Goal: Task Accomplishment & Management: Use online tool/utility

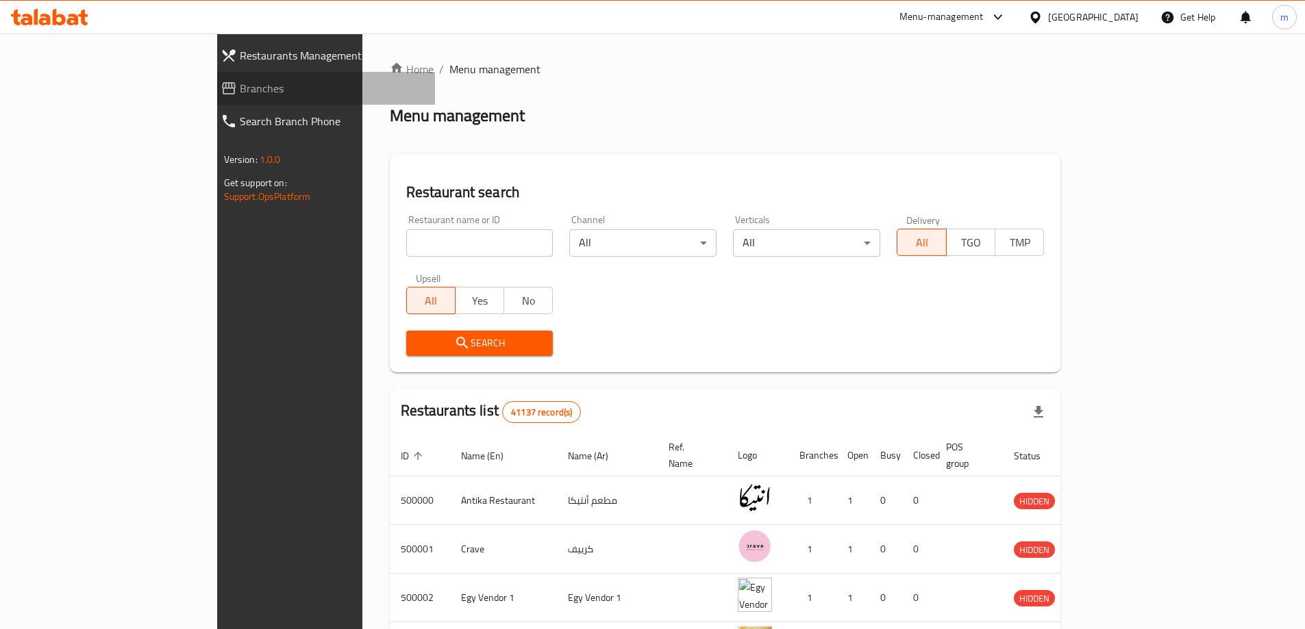
click at [240, 94] on span "Branches" at bounding box center [332, 88] width 184 height 16
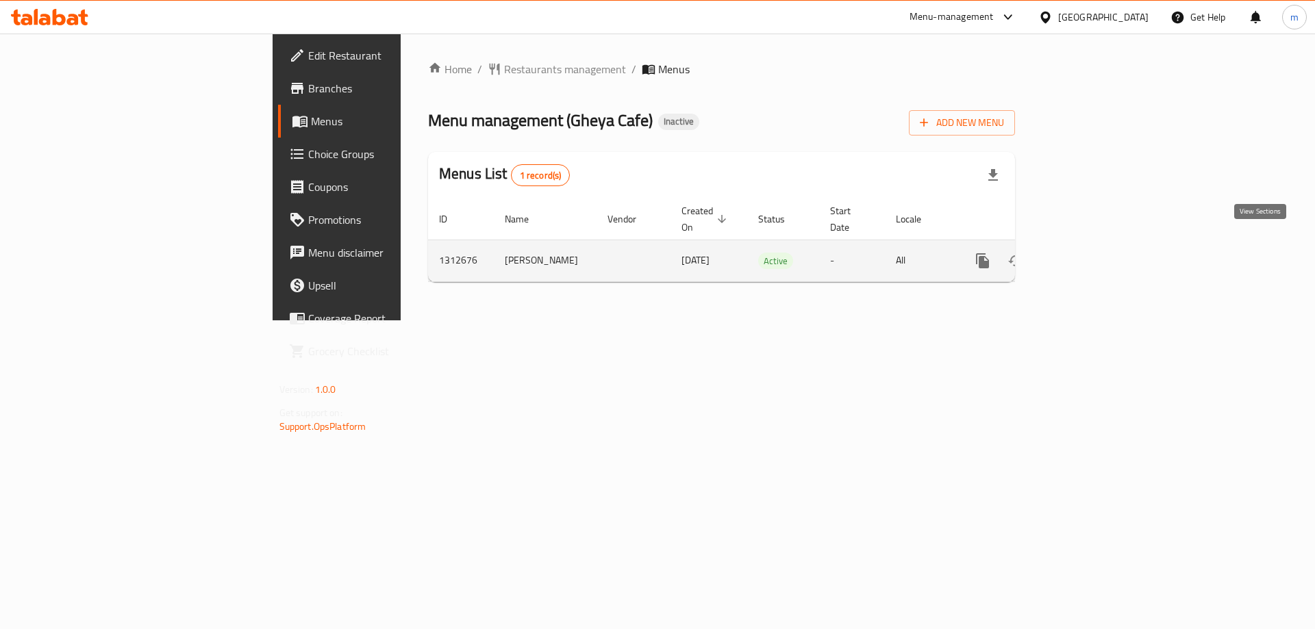
click at [1098, 245] on link "enhanced table" at bounding box center [1081, 261] width 33 height 33
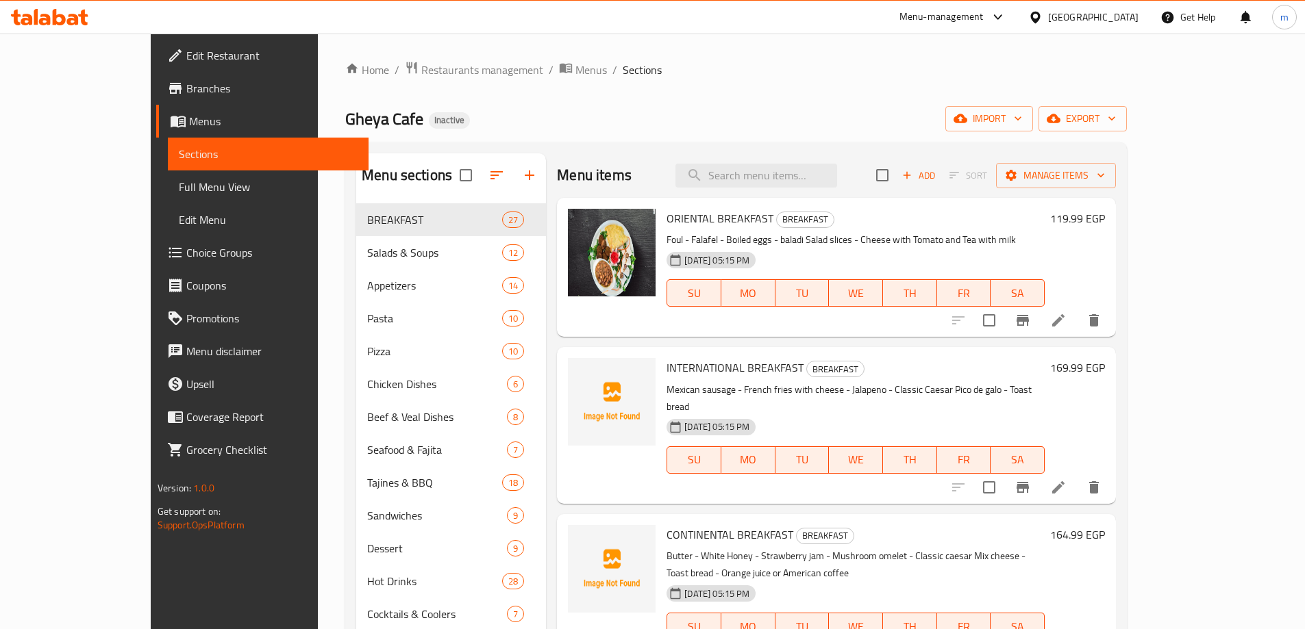
click at [179, 180] on span "Full Menu View" at bounding box center [268, 187] width 179 height 16
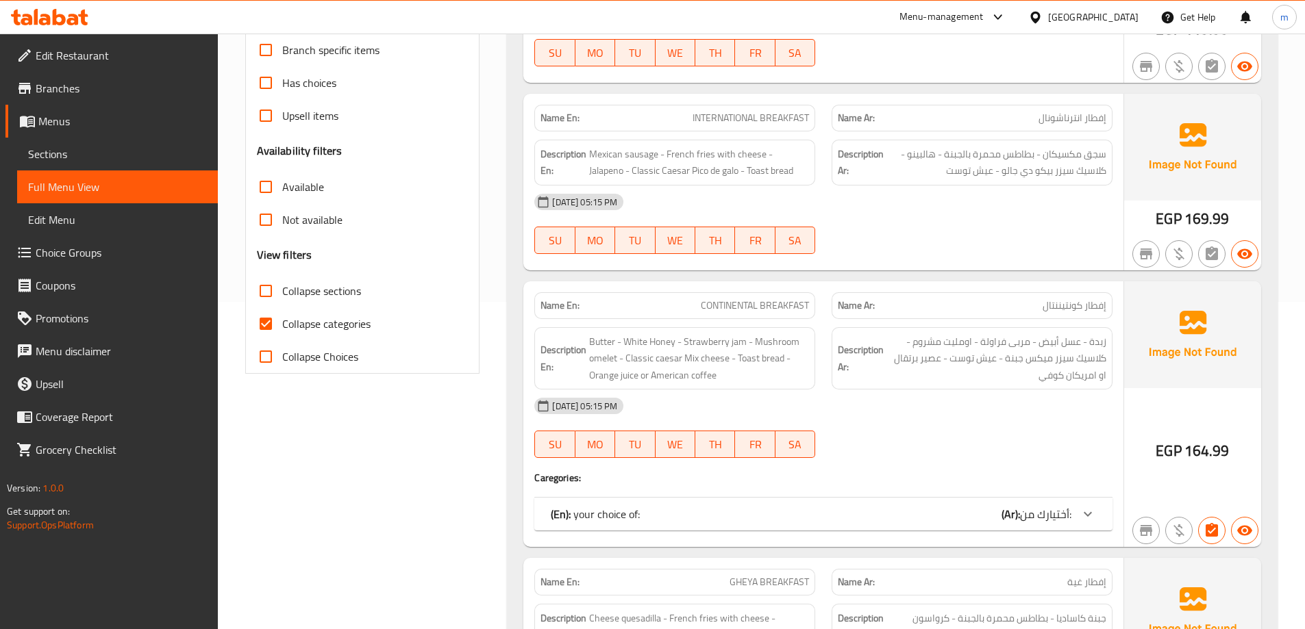
scroll to position [342, 0]
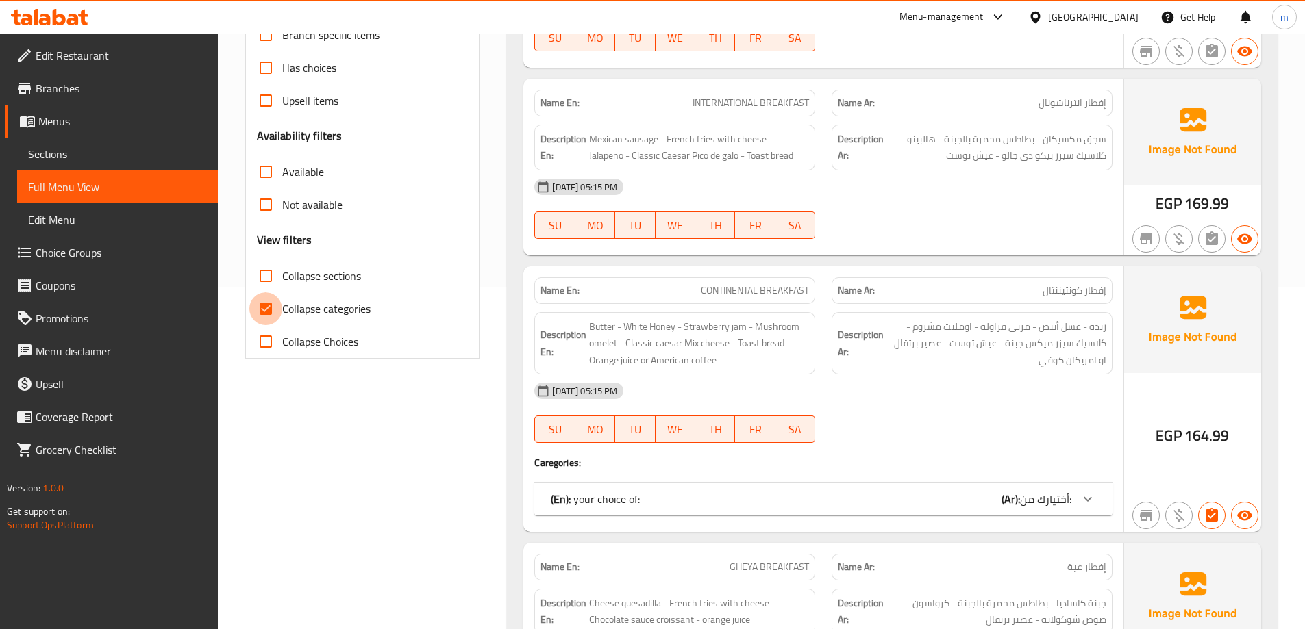
click at [260, 307] on input "Collapse categories" at bounding box center [265, 308] width 33 height 33
checkbox input "false"
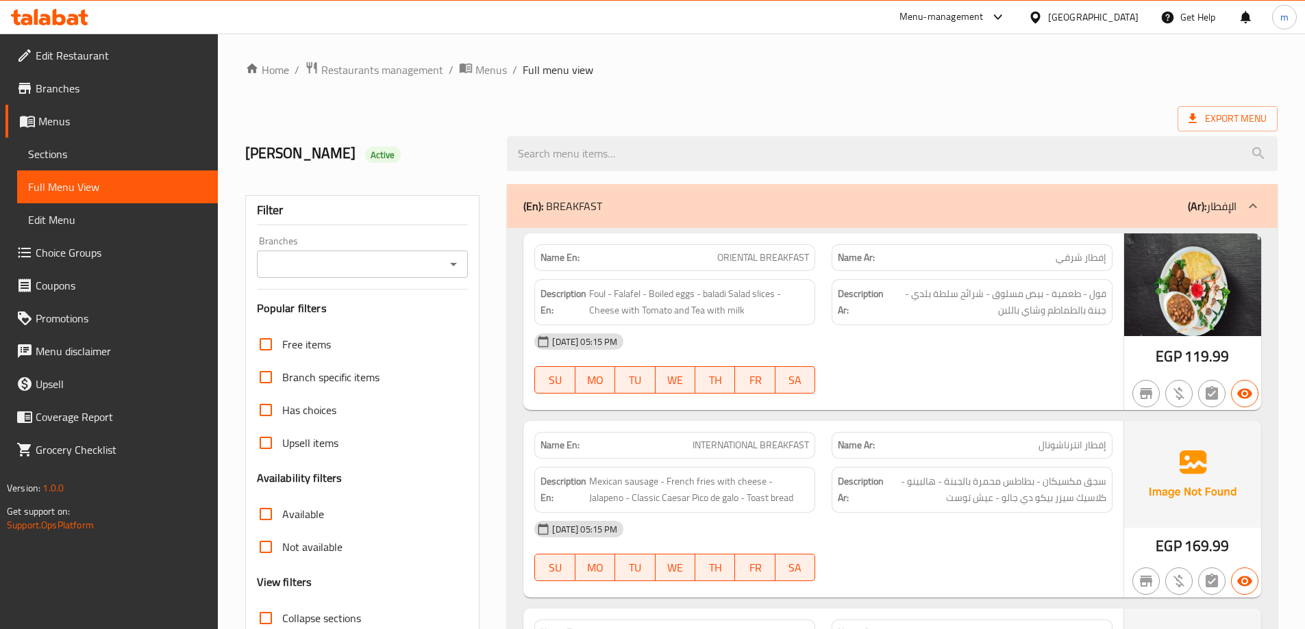
scroll to position [2203, 0]
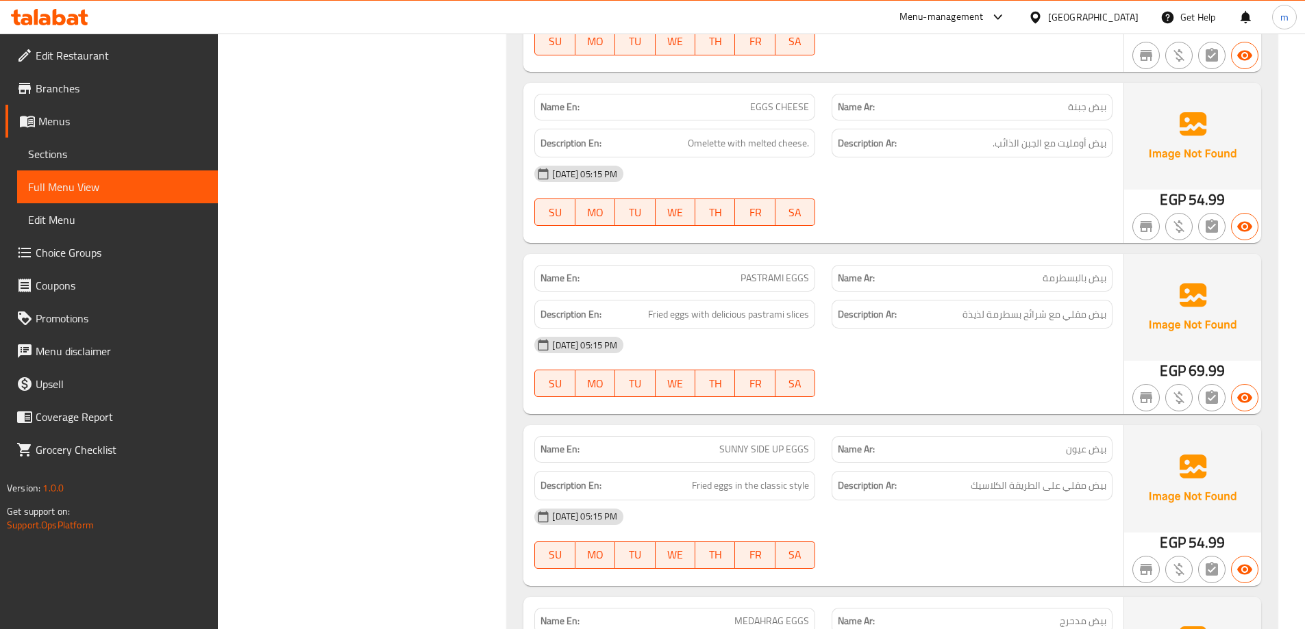
click at [790, 277] on span "PASTRAMI EGGS" at bounding box center [774, 278] width 68 height 14
copy span "PASTRAMI EGGS"
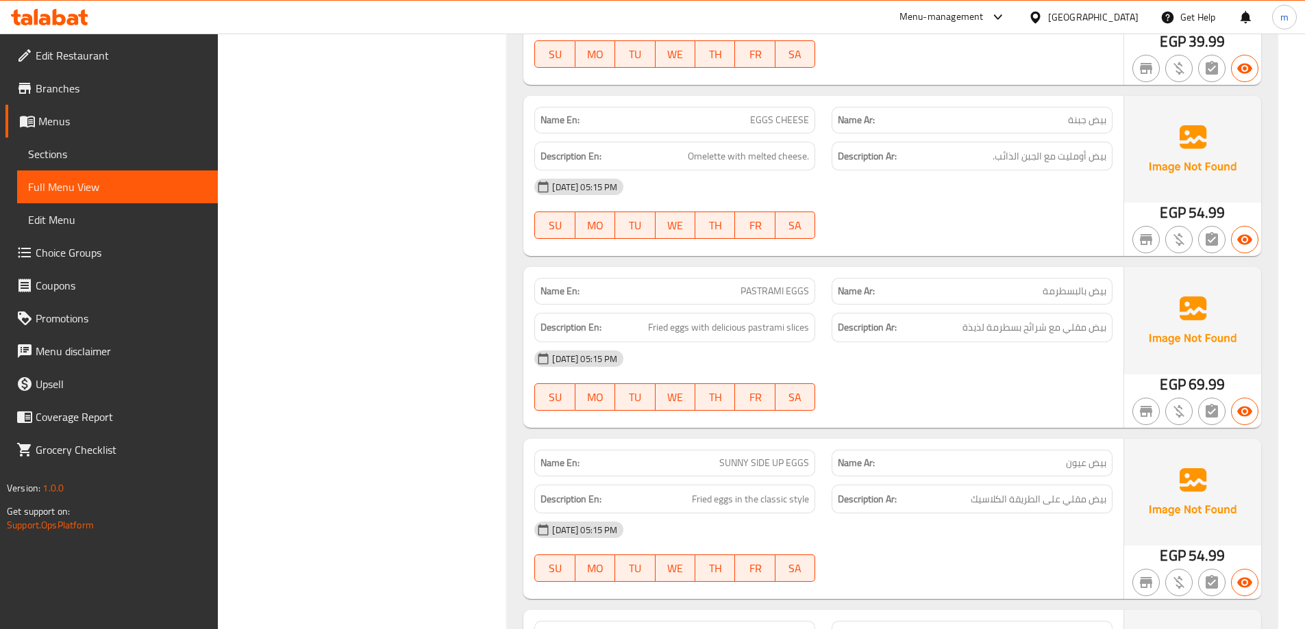
scroll to position [7927, 0]
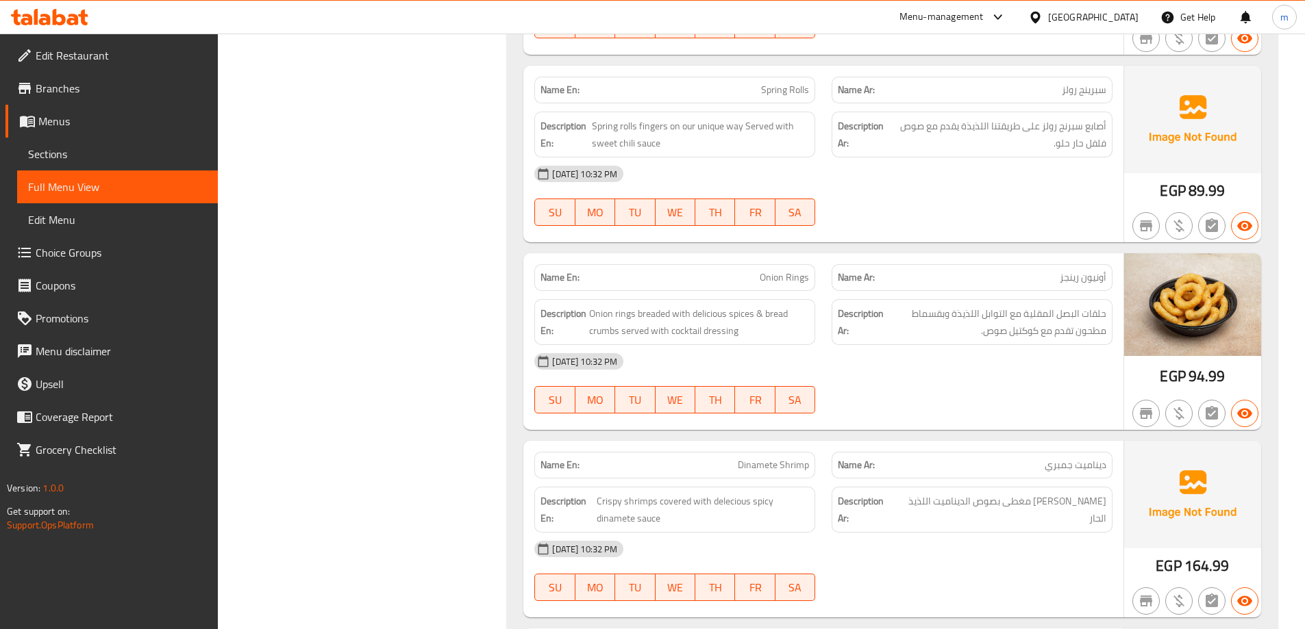
click at [795, 265] on div "Name En: Onion Rings" at bounding box center [674, 277] width 281 height 27
copy span "Onion Rings"
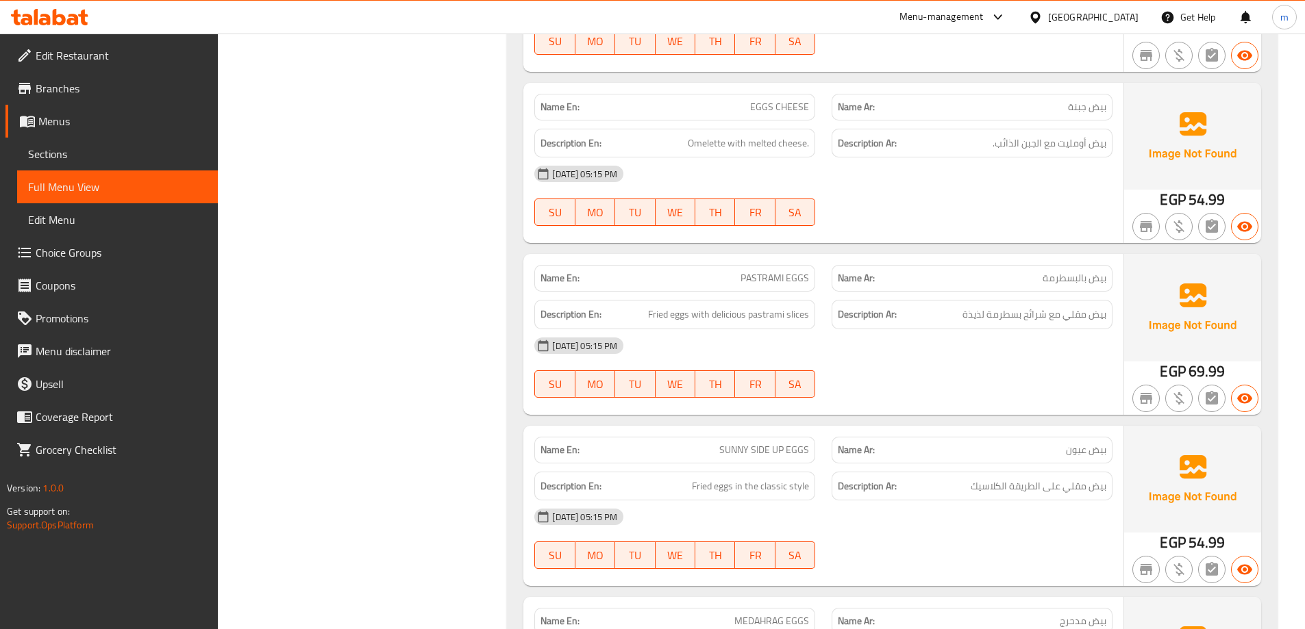
scroll to position [7928, 0]
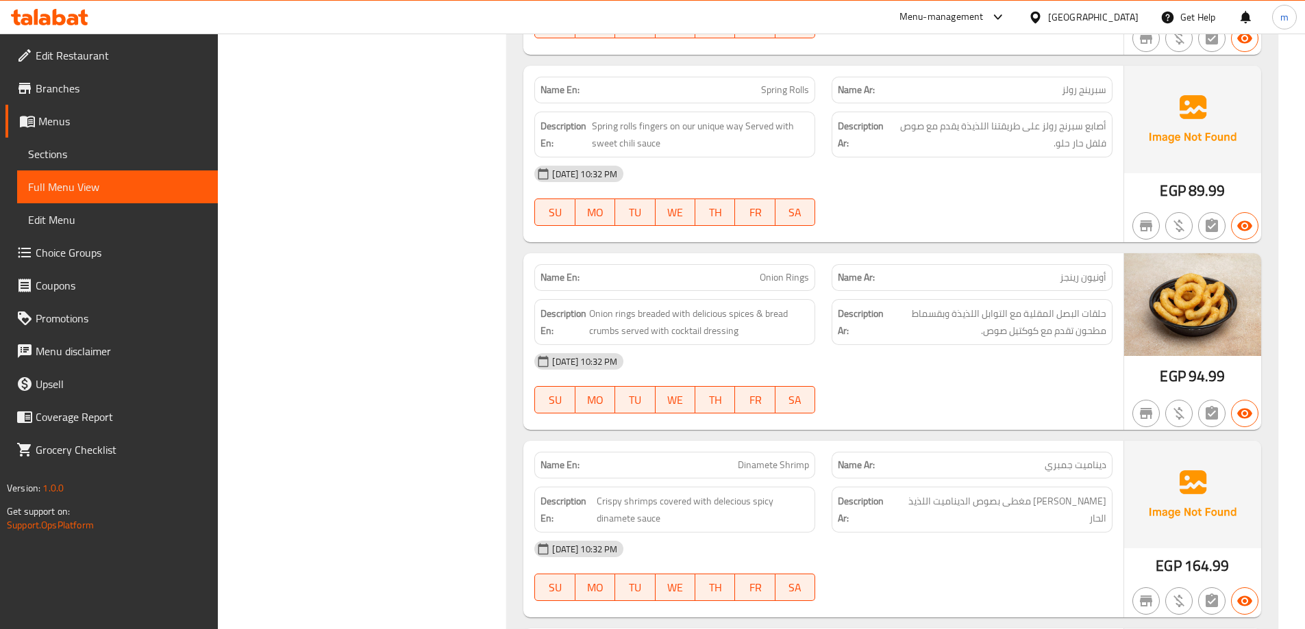
click at [799, 266] on div "Name En: Onion Rings" at bounding box center [674, 277] width 281 height 27
copy span "Onion Rings"
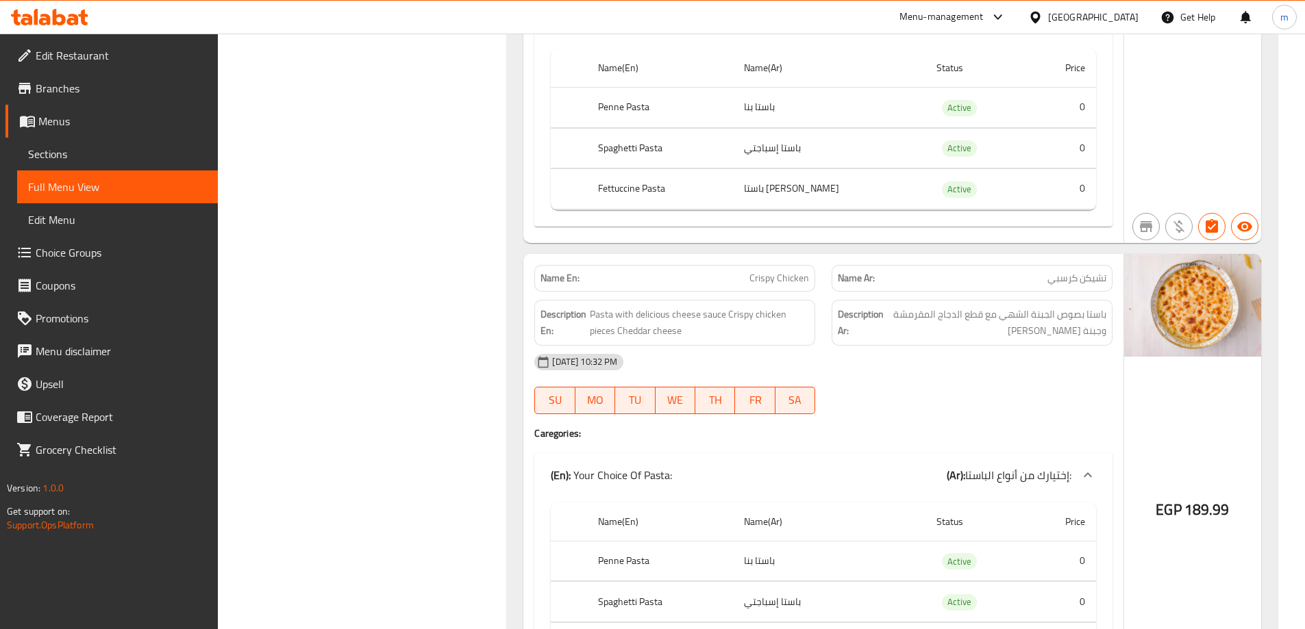
click at [784, 277] on span "Crispy Chicken" at bounding box center [779, 278] width 60 height 14
copy span "Crispy Chicken"
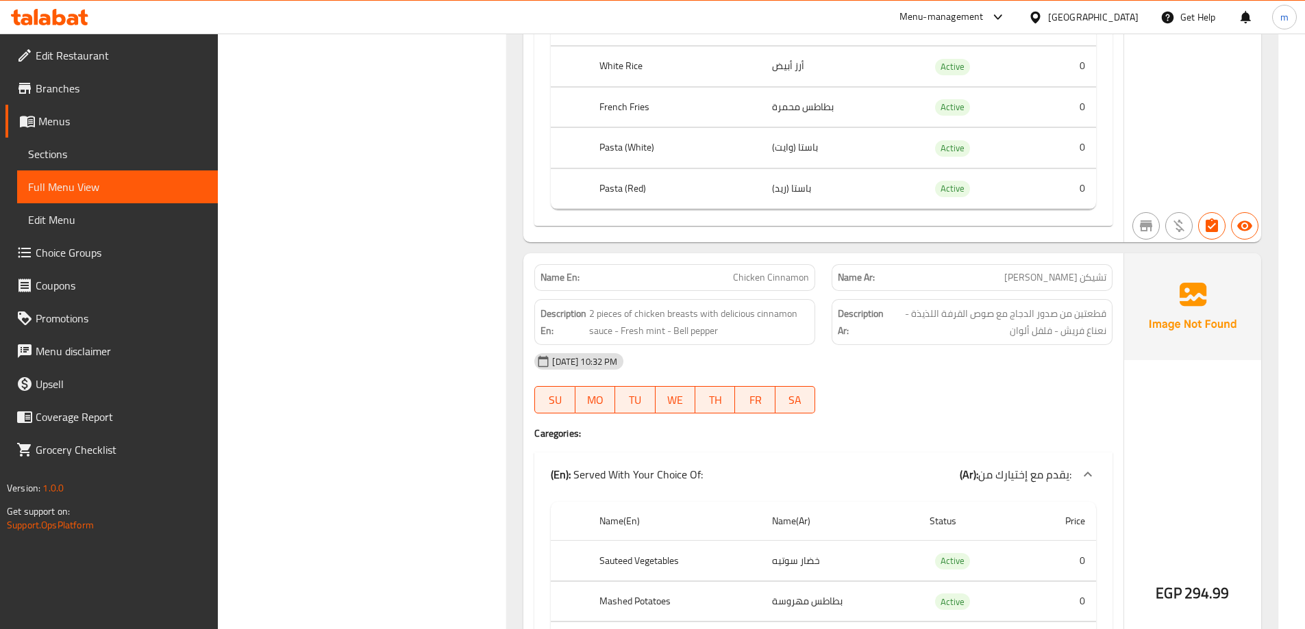
click at [803, 279] on span "Chicken Cinnamon" at bounding box center [771, 278] width 76 height 14
copy span "Chicken Cinnamon"
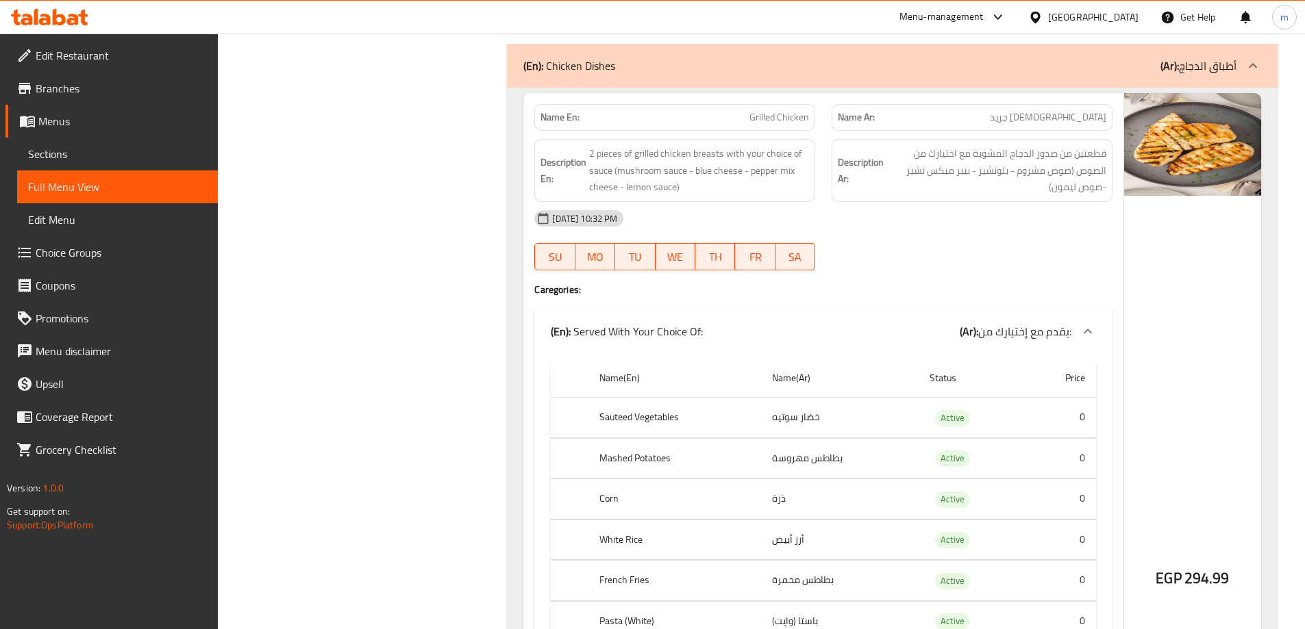
scroll to position [25769, 0]
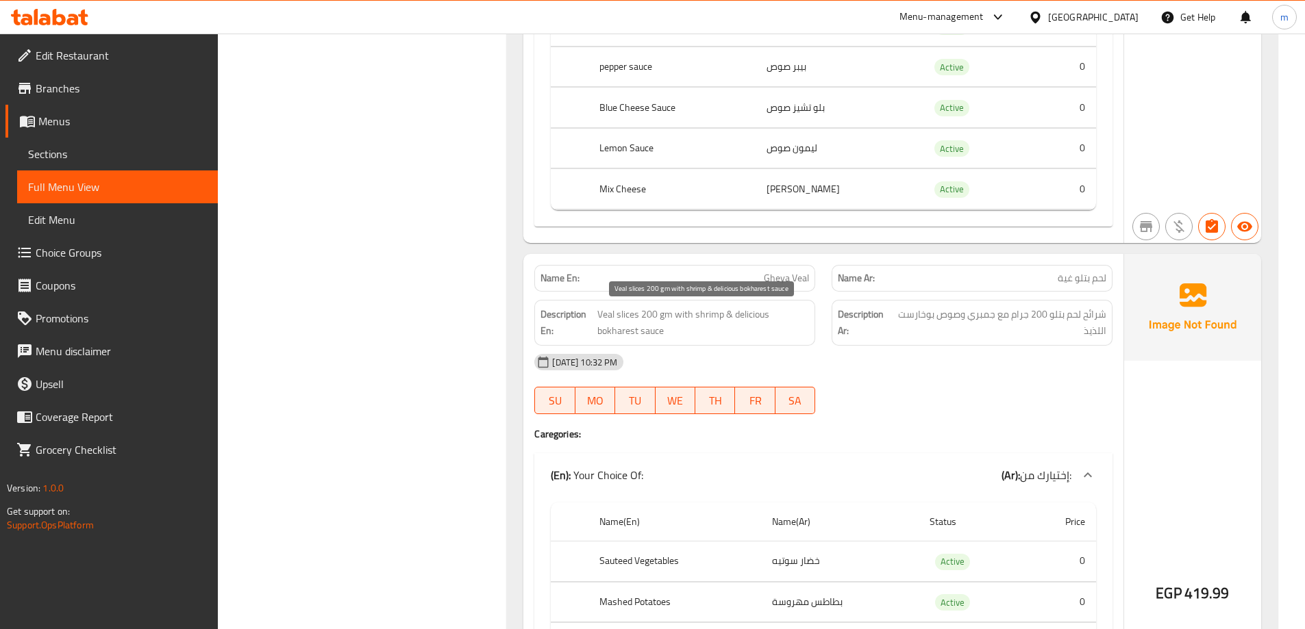
click at [760, 312] on span "Veal slices 200 gm with shrimp & delicious bokharest sauce" at bounding box center [703, 323] width 212 height 34
click at [785, 277] on span "Gheya Veal" at bounding box center [786, 278] width 45 height 14
copy span "Gheya Veal"
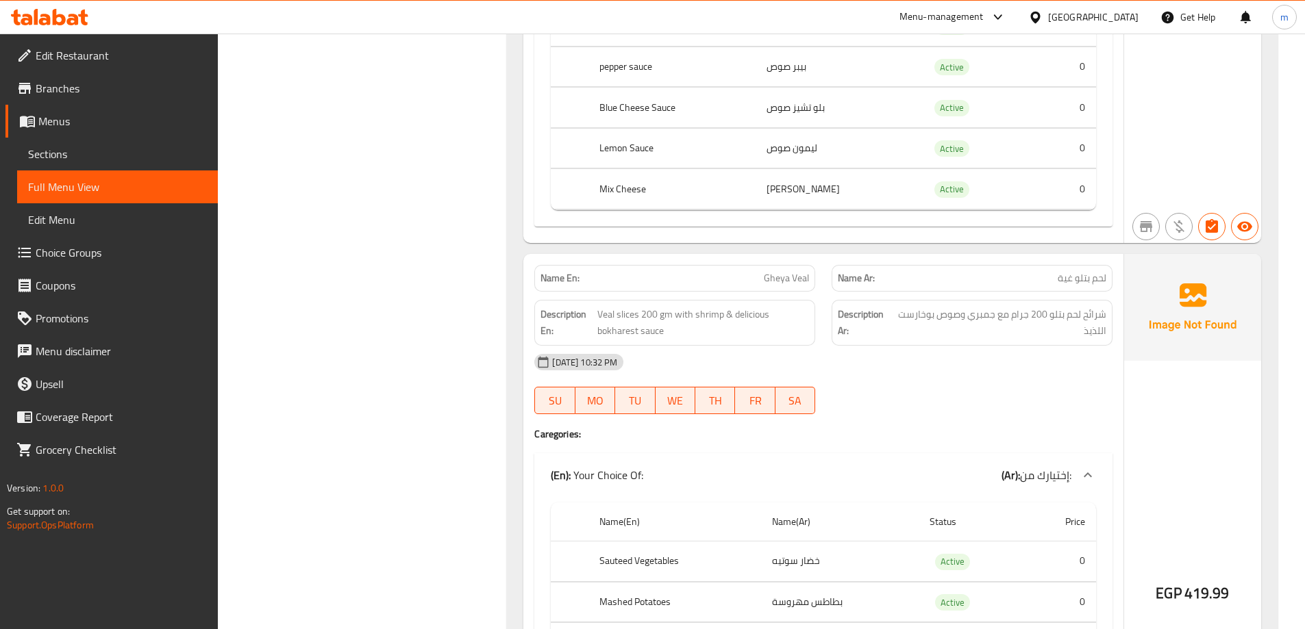
scroll to position [30647, 0]
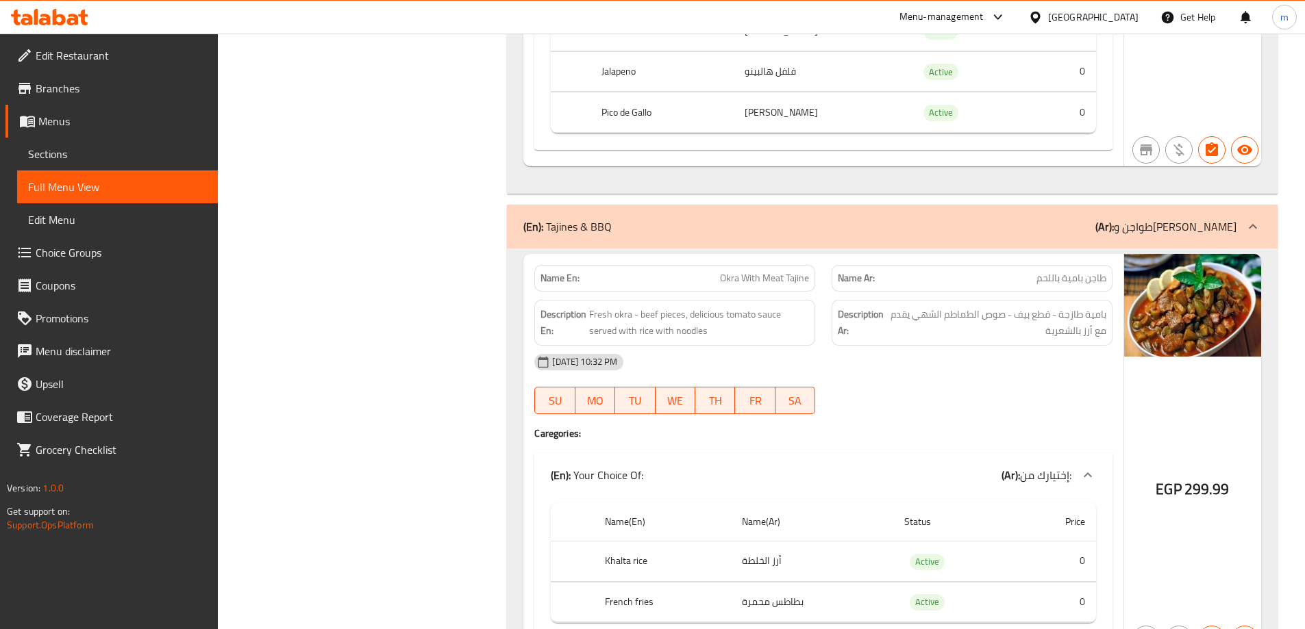
click at [765, 280] on span "Okra With Meat Tajine" at bounding box center [764, 278] width 89 height 14
copy span "Okra With Meat Tajine"
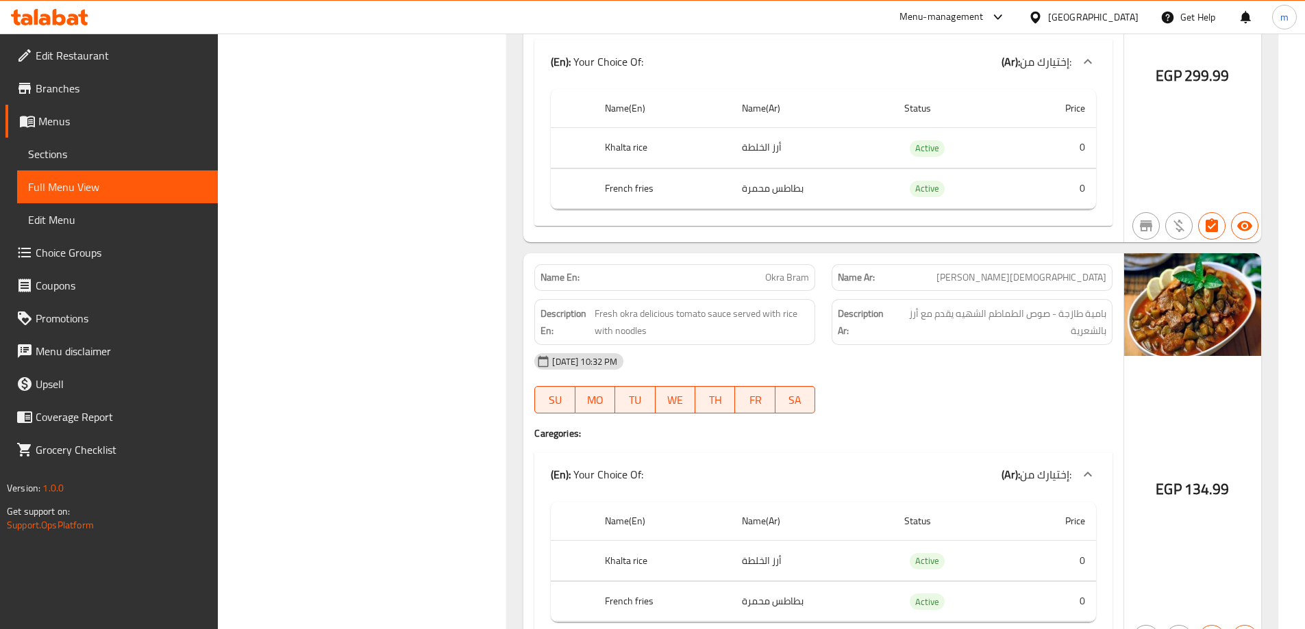
click at [788, 282] on span "Okra Bram" at bounding box center [787, 278] width 44 height 14
copy span "Okra Bram"
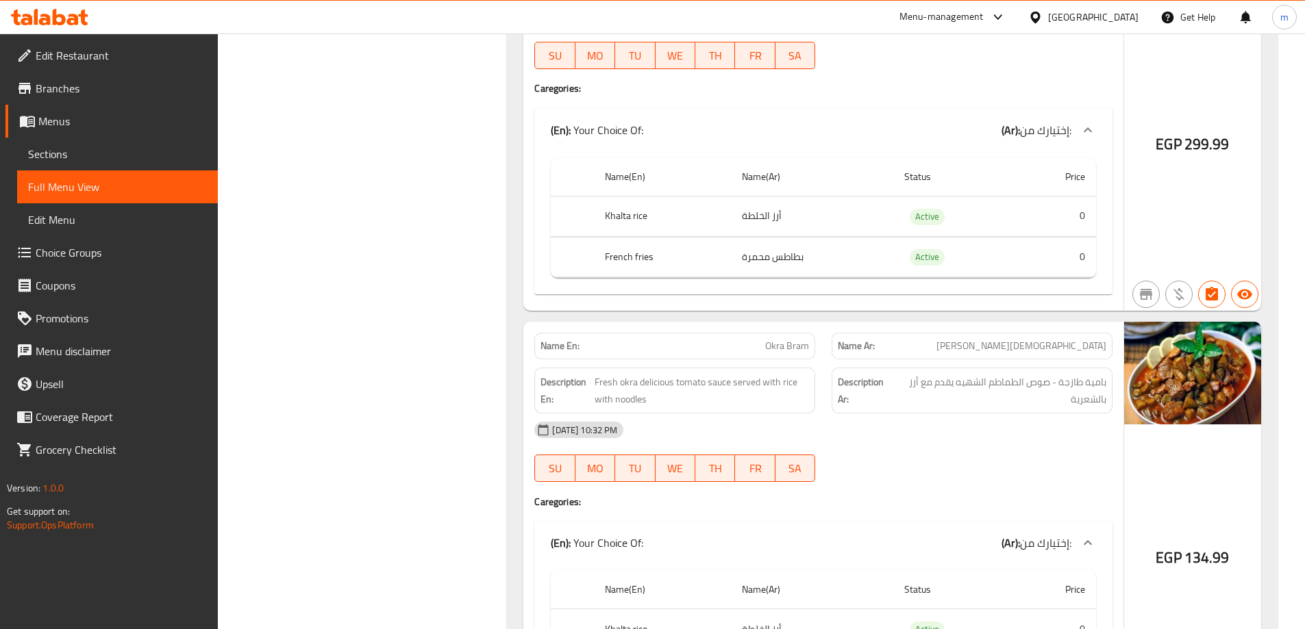
scroll to position [31887, 0]
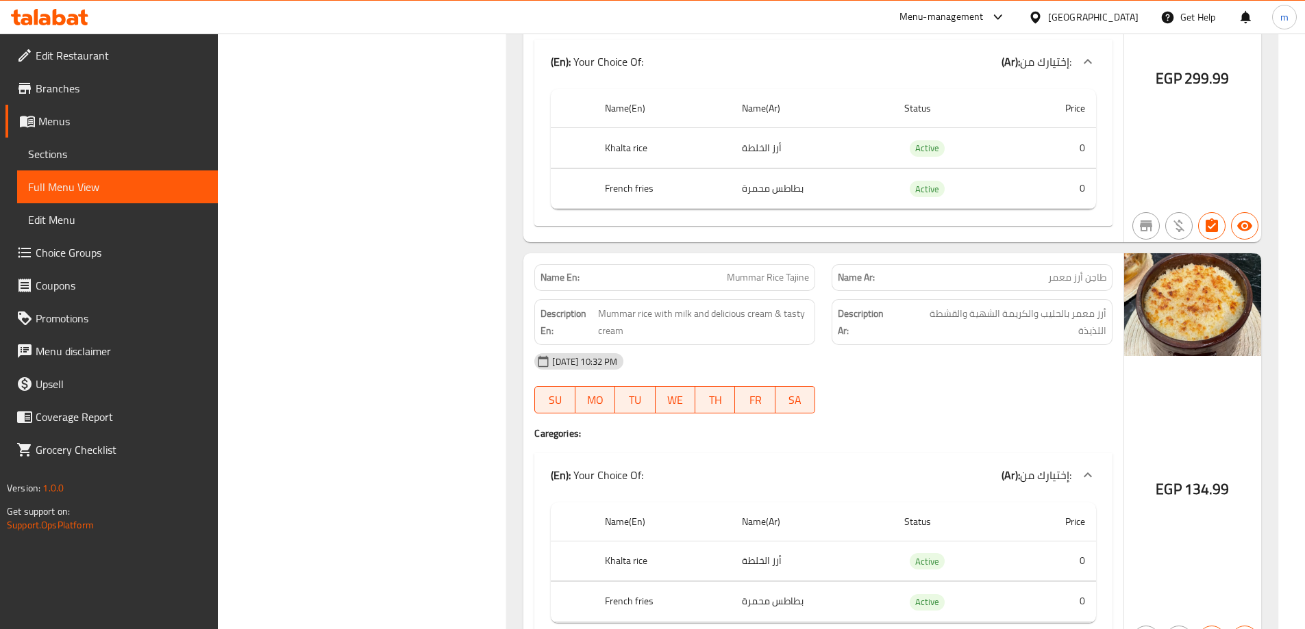
click at [771, 281] on span "Mummar Rice Tajine" at bounding box center [768, 278] width 82 height 14
copy span "Mummar Rice Tajine"
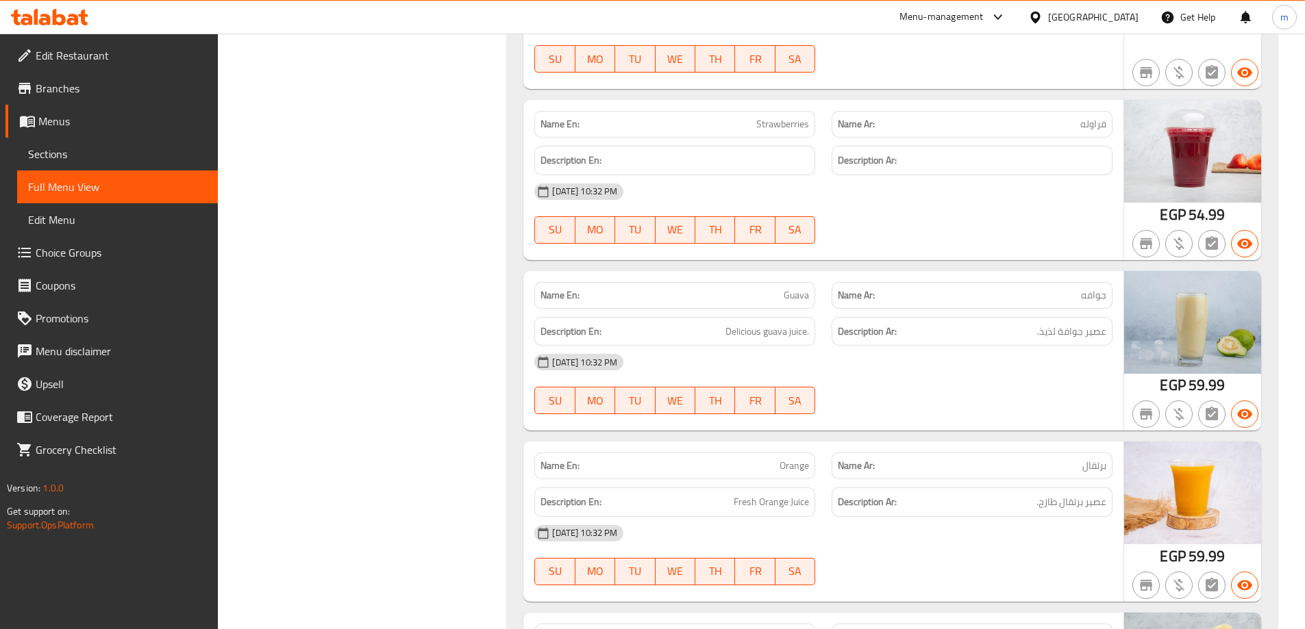
click at [801, 288] on span "Guava" at bounding box center [796, 295] width 25 height 14
copy span "Guava"
click at [1025, 175] on div "[DATE] 10:32 PM" at bounding box center [823, 191] width 595 height 33
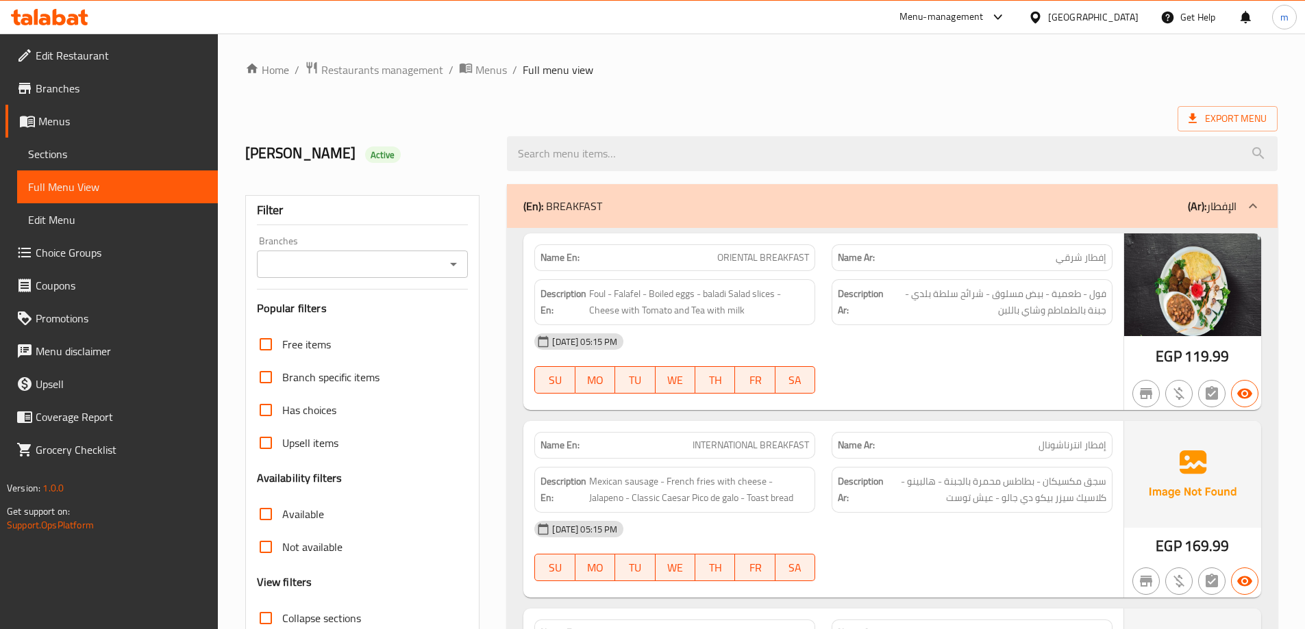
scroll to position [2719, 0]
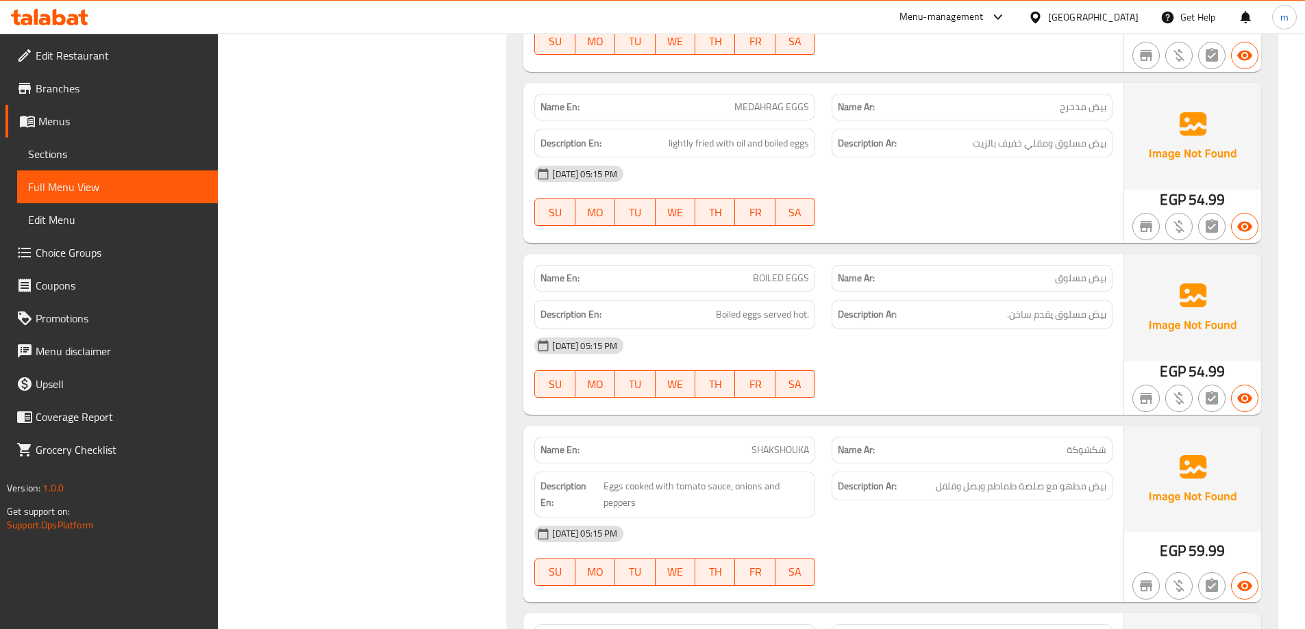
click at [782, 275] on span "BOILED EGGS" at bounding box center [781, 278] width 56 height 14
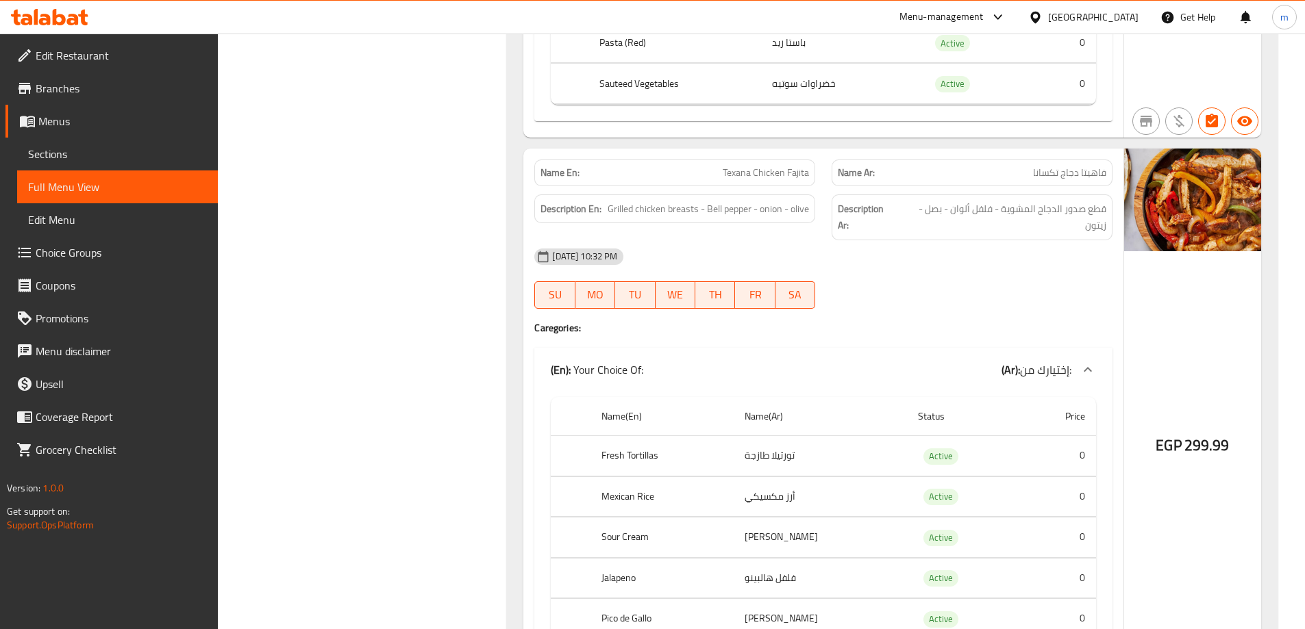
scroll to position [29047, 0]
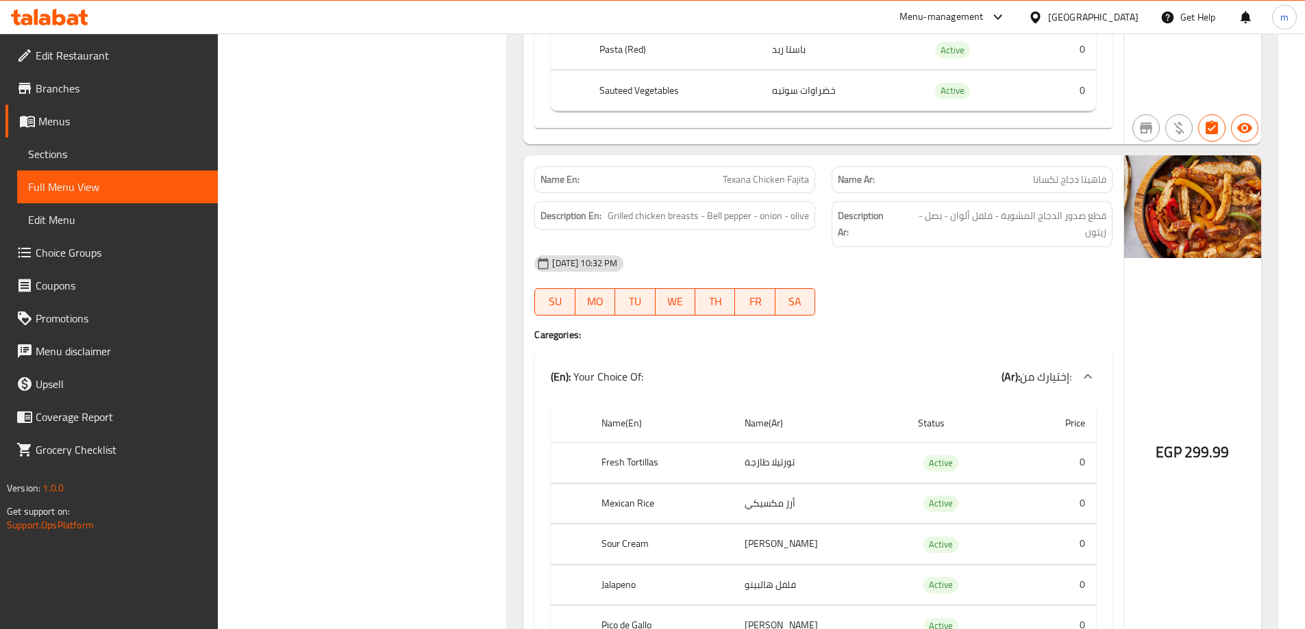
click at [1140, 346] on div "EGP 299.99" at bounding box center [1192, 417] width 137 height 525
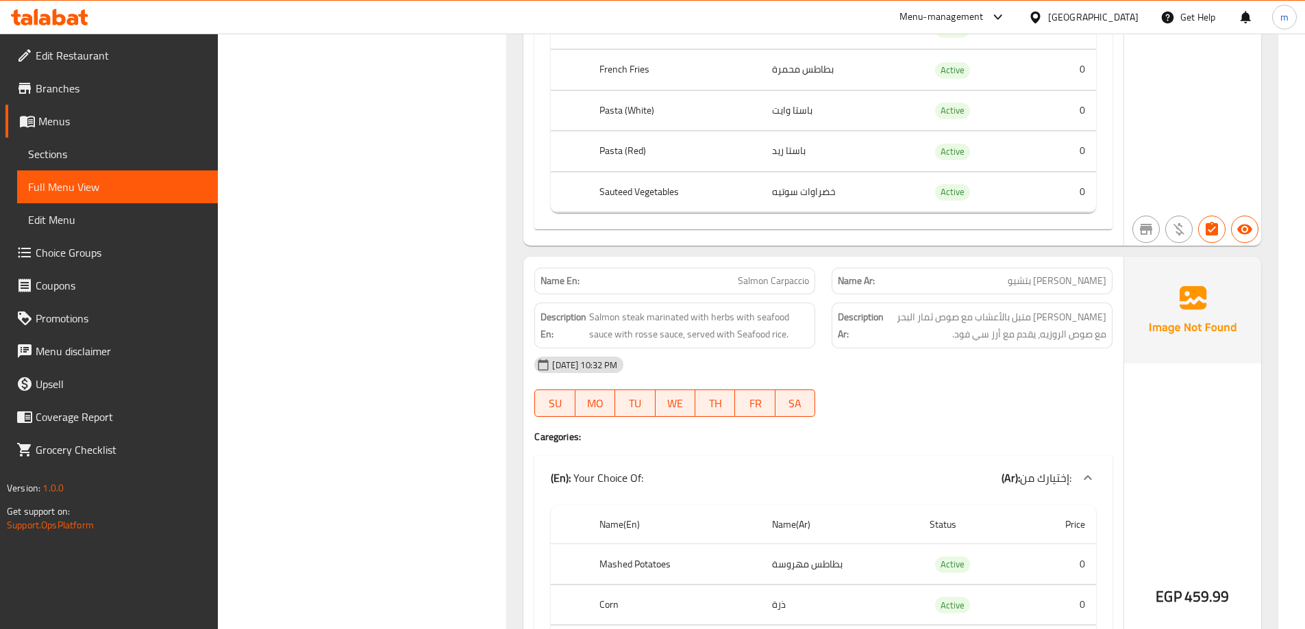
scroll to position [28225, 0]
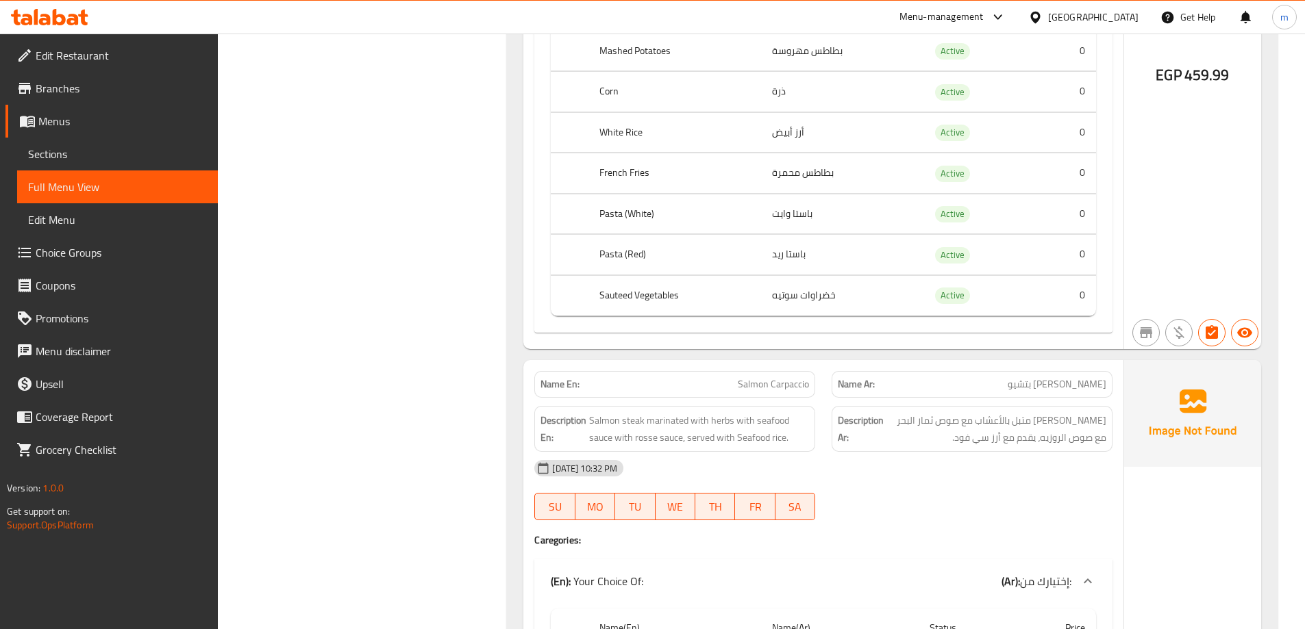
drag, startPoint x: 419, startPoint y: 2, endPoint x: 55, endPoint y: 252, distance: 441.3
click at [55, 252] on span "Choice Groups" at bounding box center [121, 253] width 171 height 16
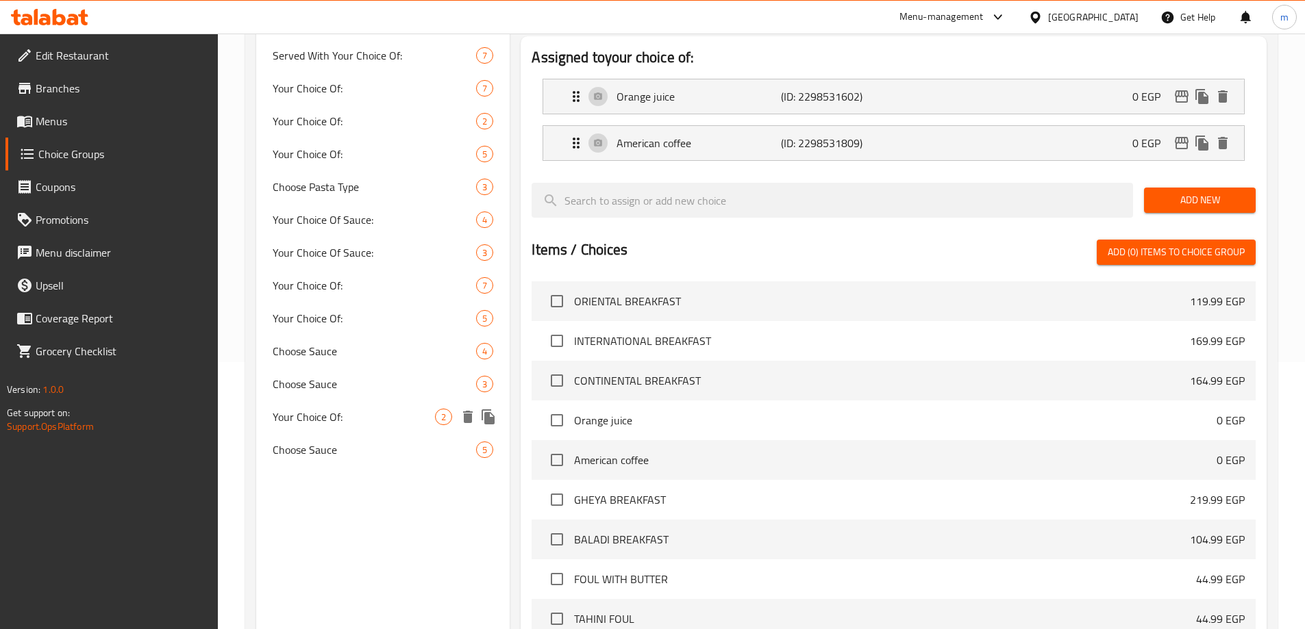
scroll to position [266, 0]
click at [397, 345] on span "Choose Sauce" at bounding box center [354, 352] width 163 height 16
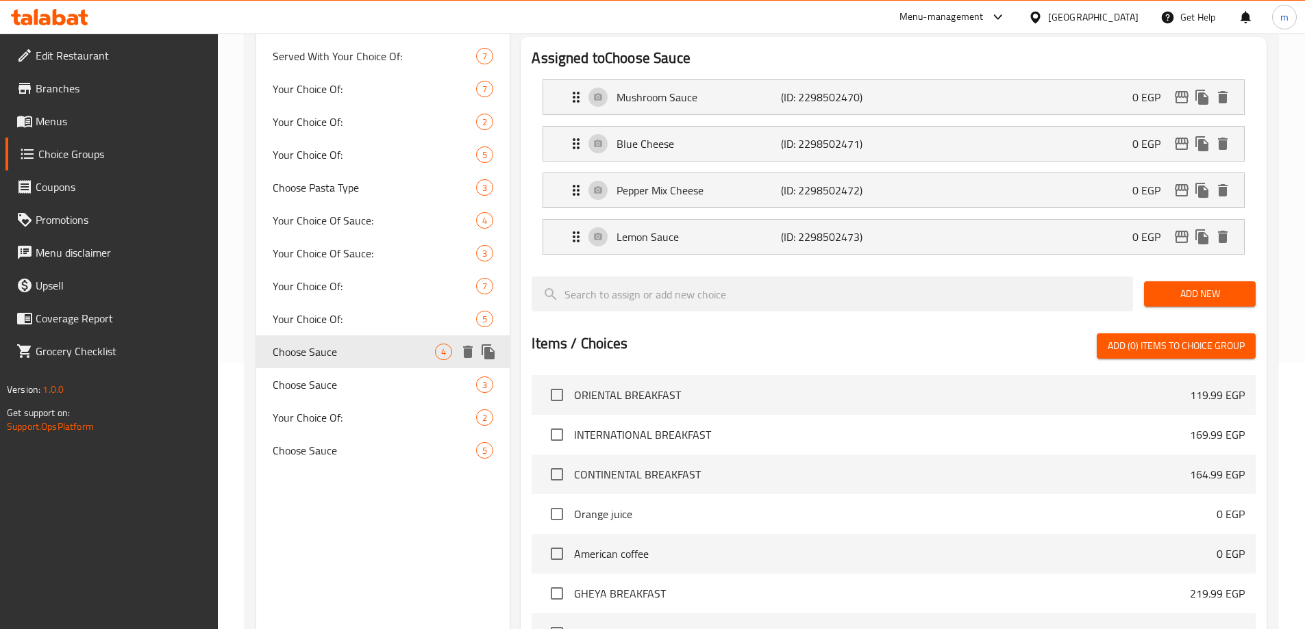
type input "Choose Sauce"
type input "اختر الصوص"
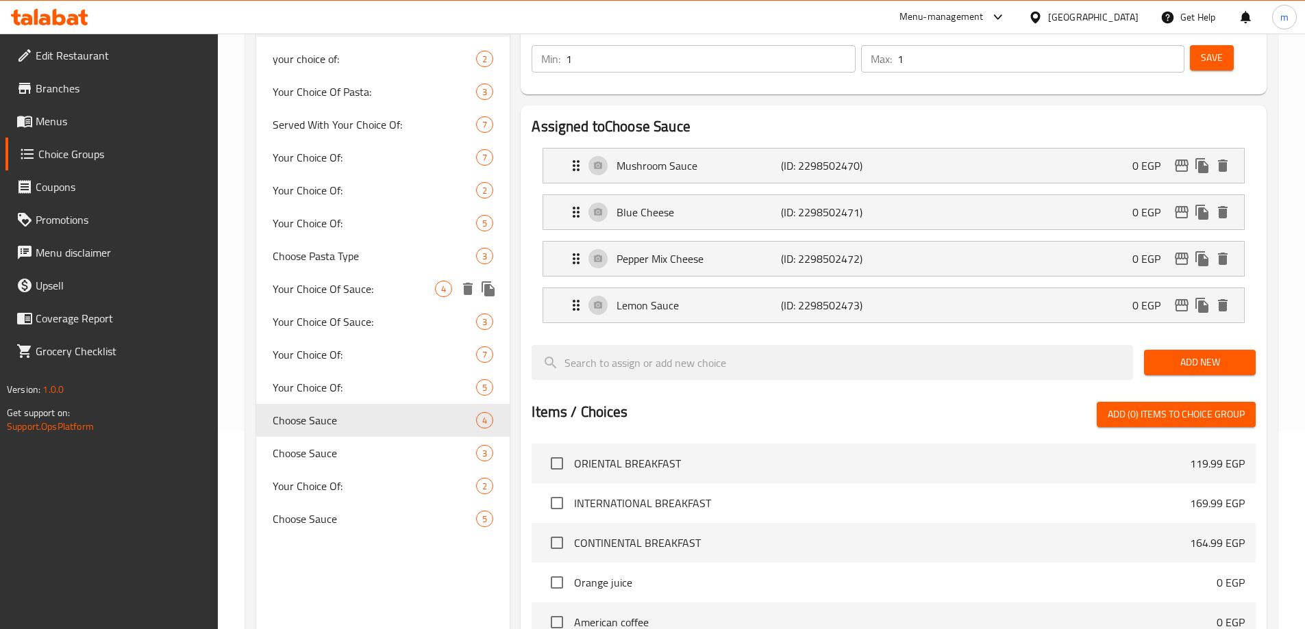
click at [408, 286] on span "Your Choice Of Sauce:" at bounding box center [354, 289] width 163 height 16
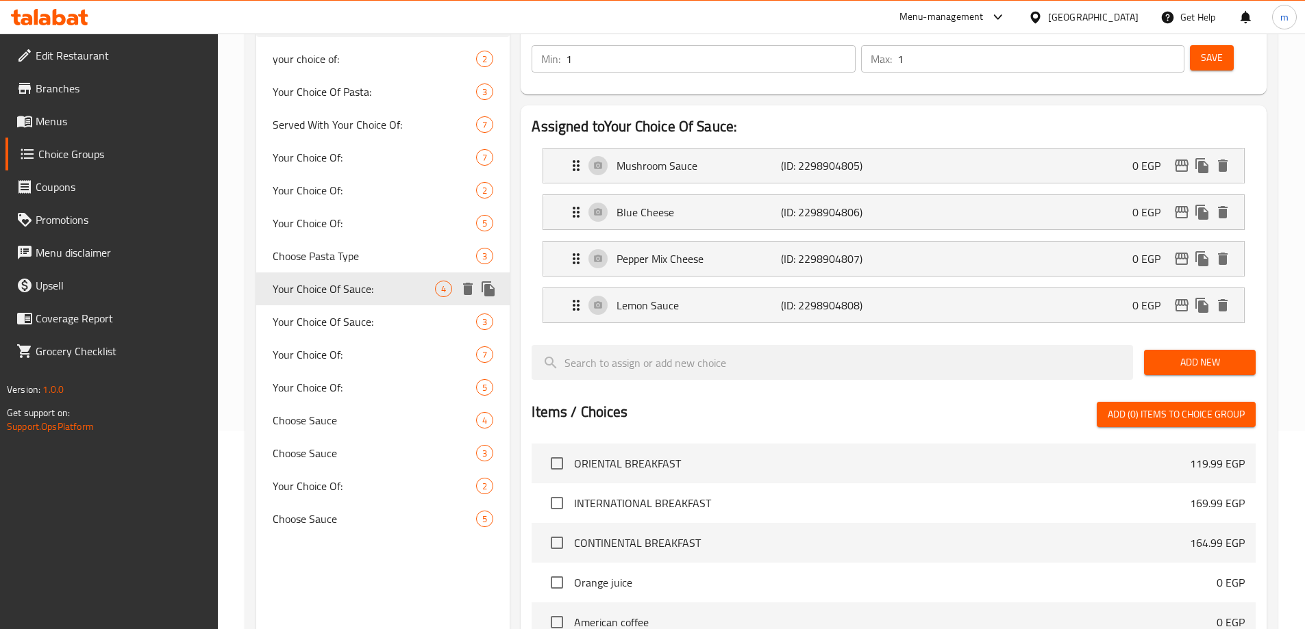
type input "Your Choice Of Sauce:"
type input "إختيارك من الصوص:"
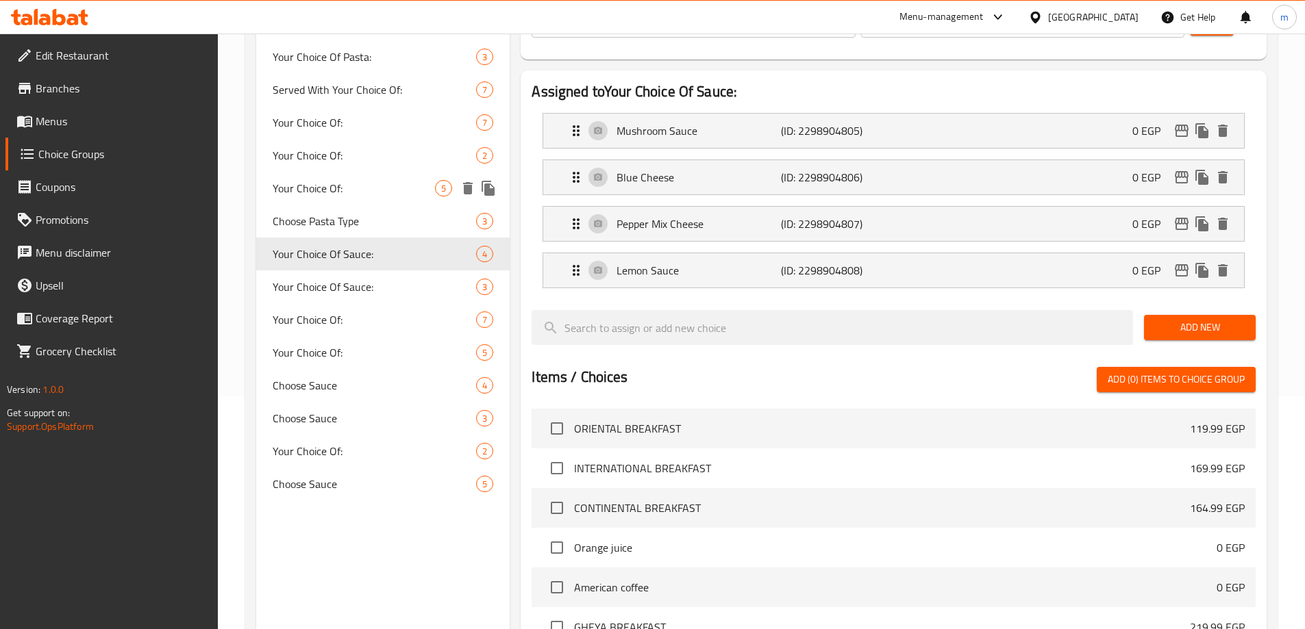
scroll to position [335, 0]
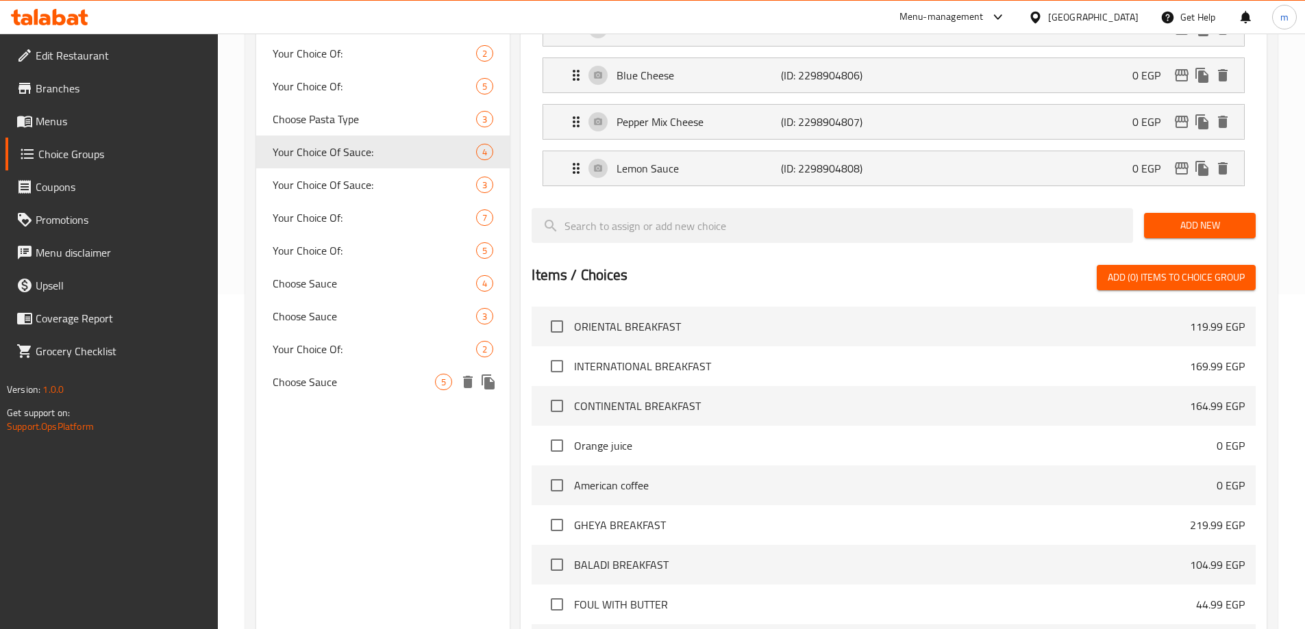
click at [456, 376] on div "Choose Sauce 5" at bounding box center [383, 382] width 254 height 33
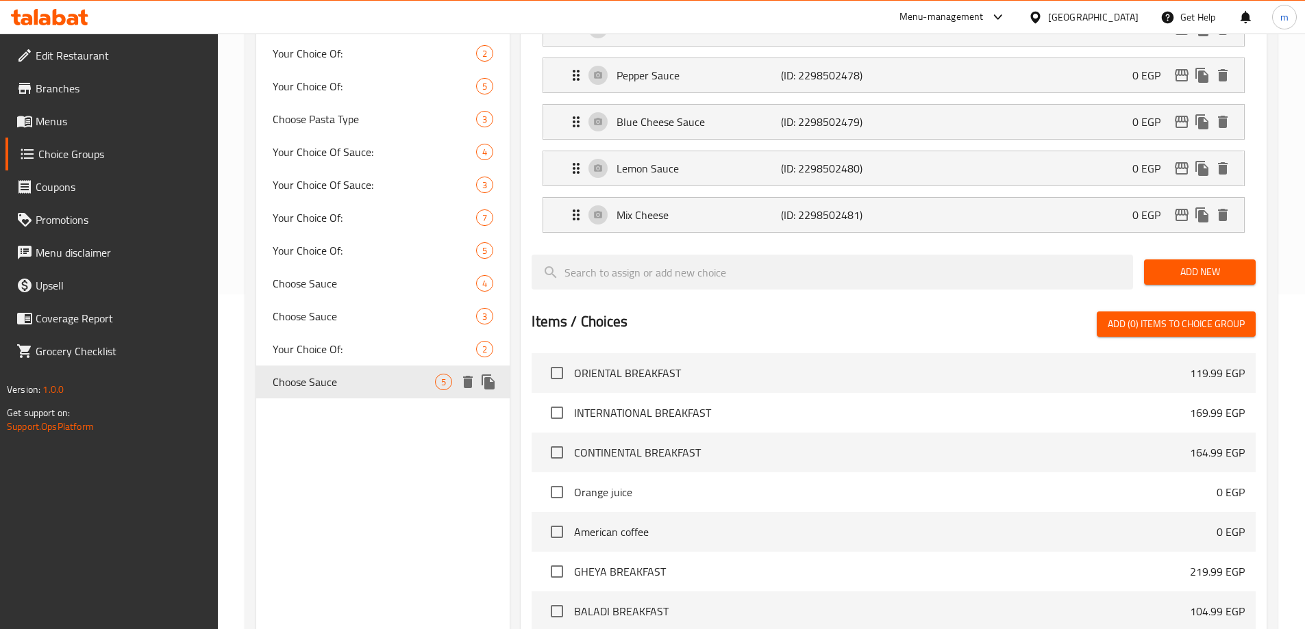
type input "Choose Sauce"
type input "اختر الصوص"
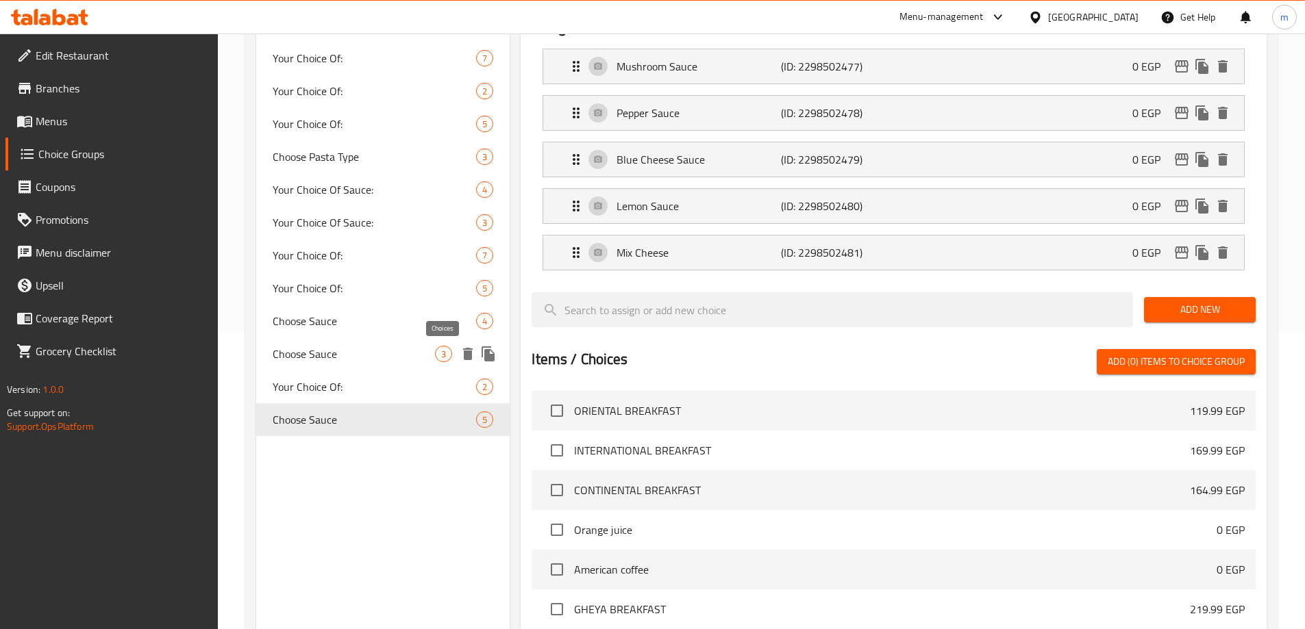
scroll to position [266, 0]
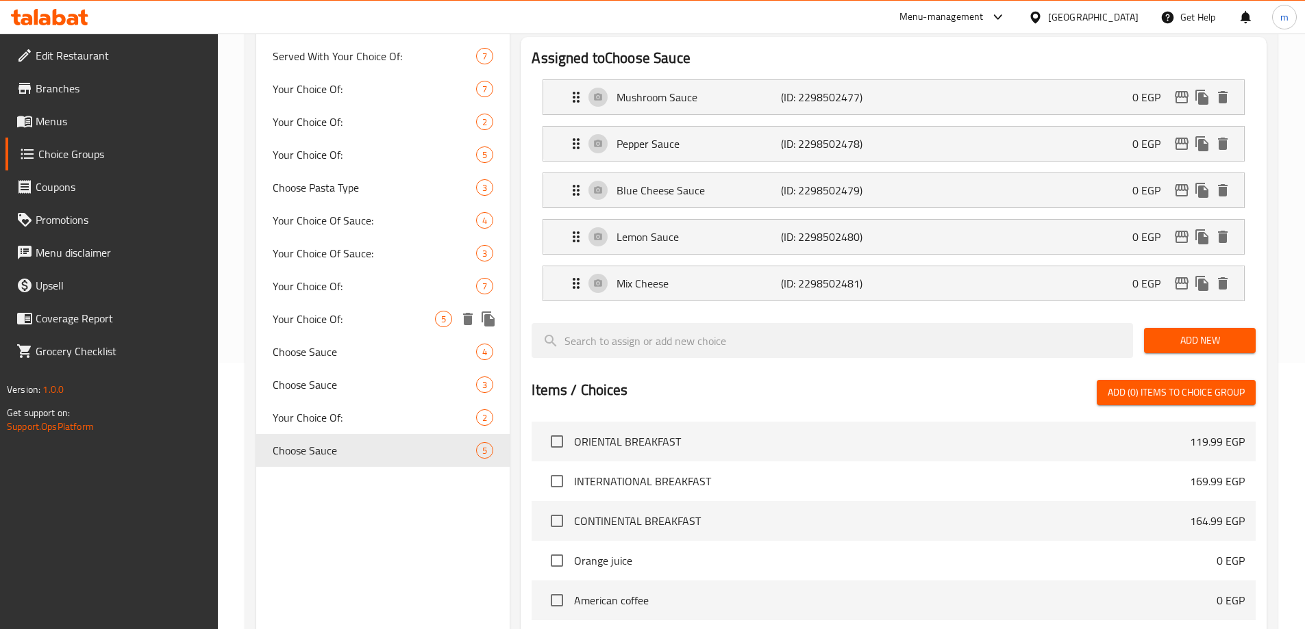
click at [392, 318] on span "Your Choice Of:" at bounding box center [354, 319] width 163 height 16
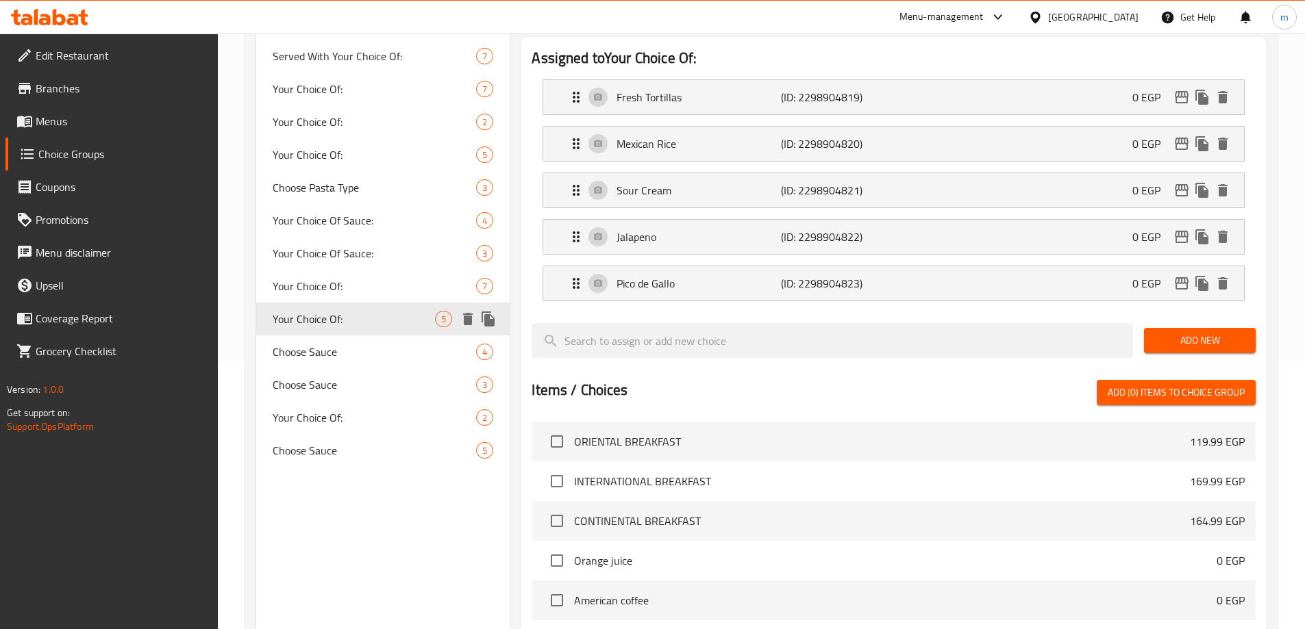
type input "Your Choice Of:"
type input "إختيارك من:"
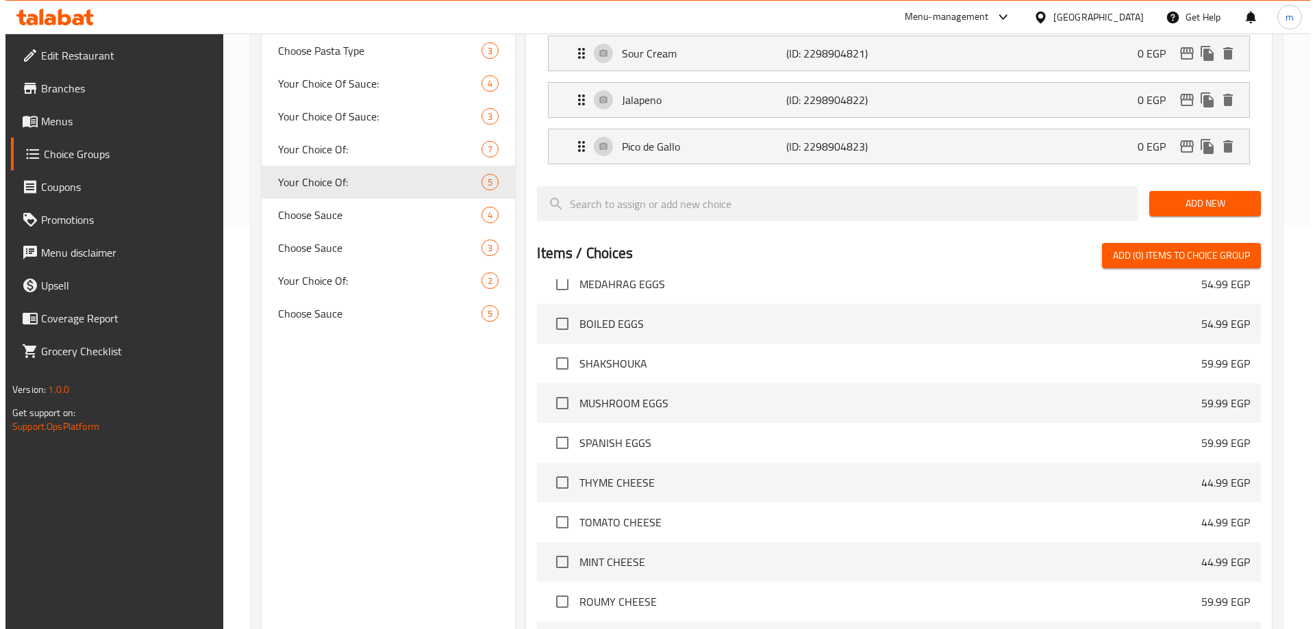
scroll to position [543, 0]
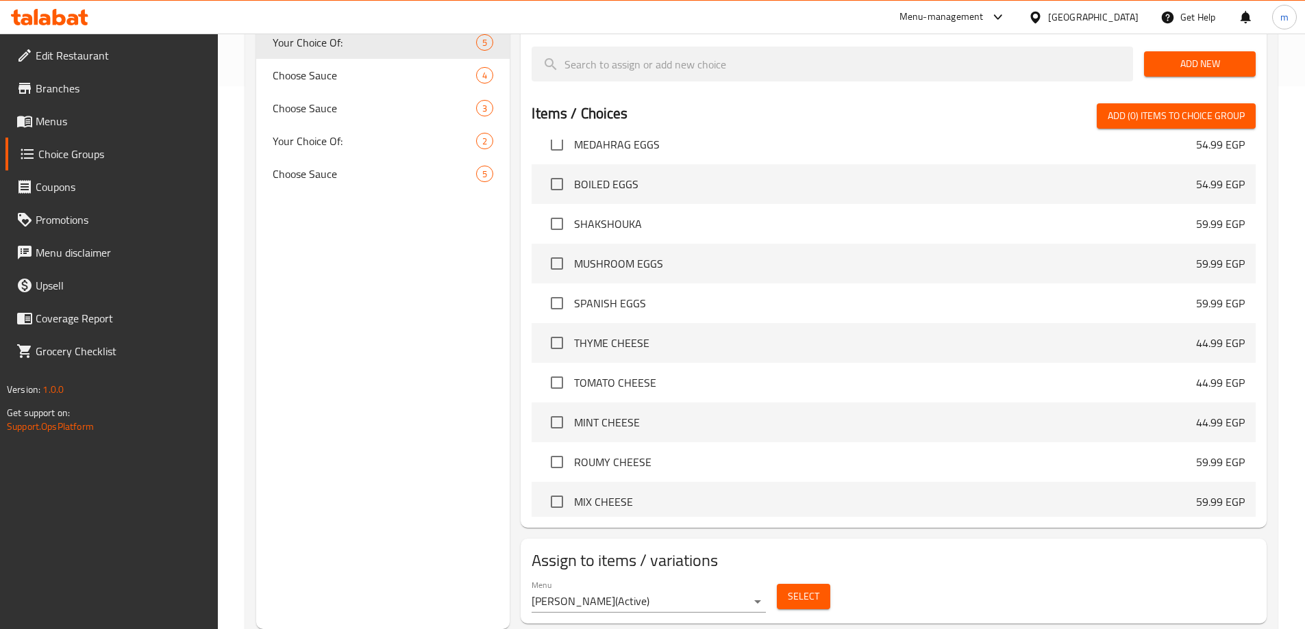
click at [791, 584] on button "Select" at bounding box center [803, 596] width 53 height 25
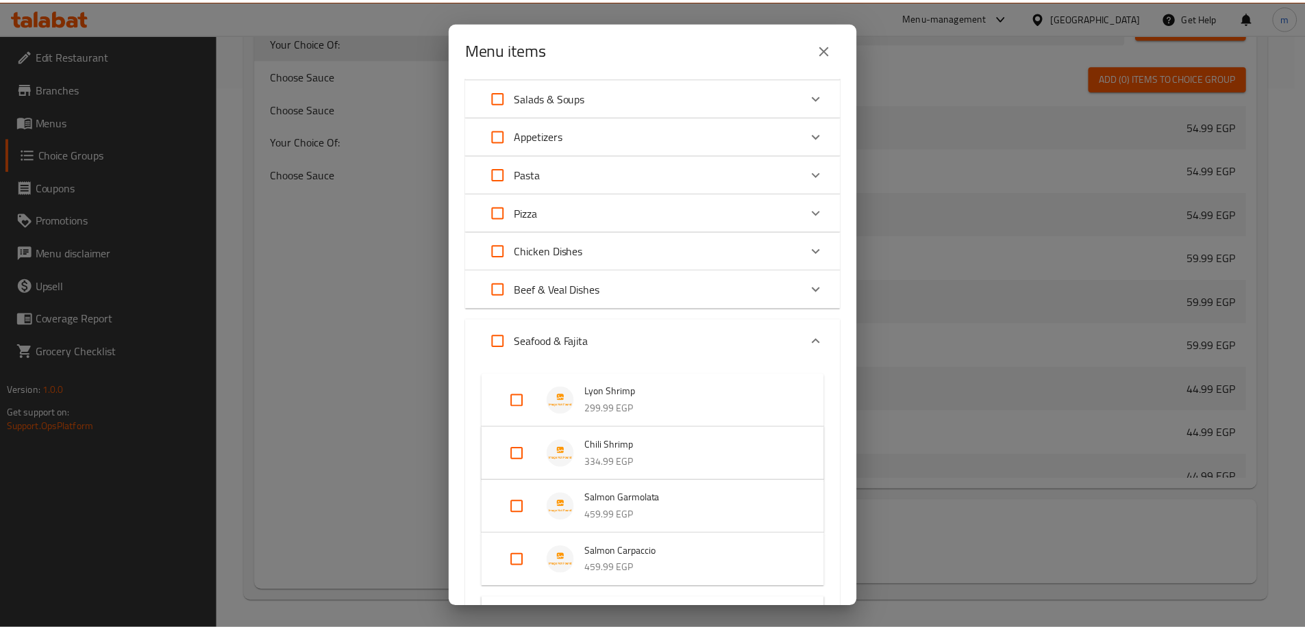
scroll to position [0, 0]
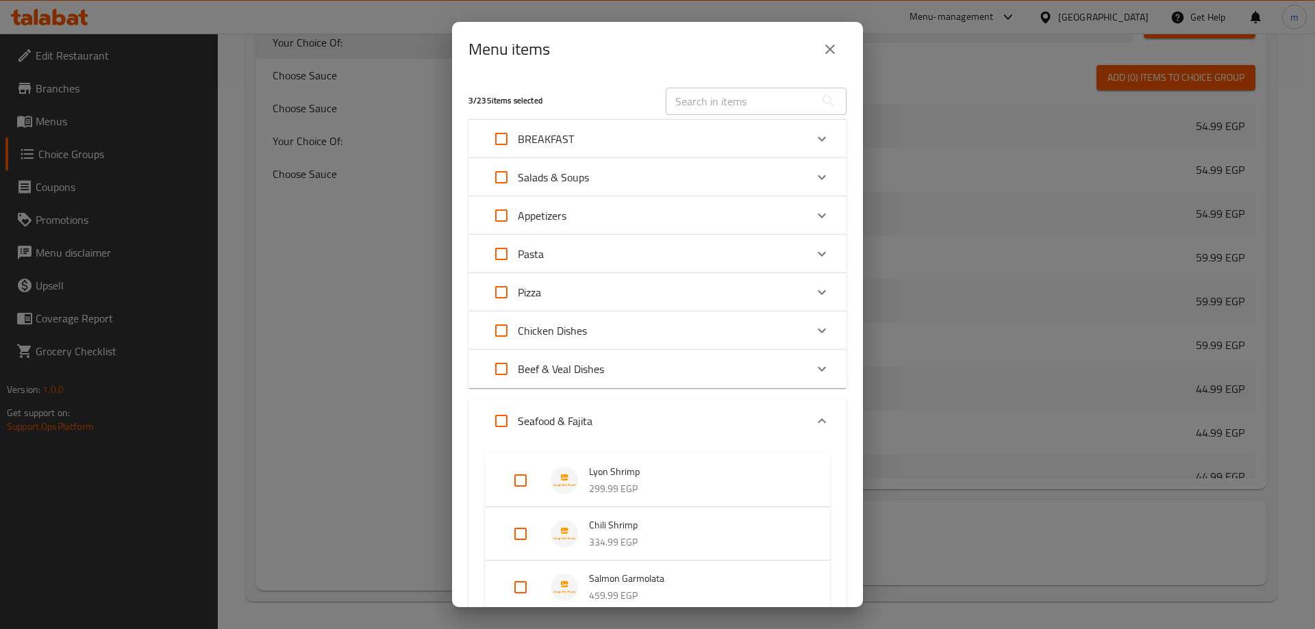
click at [836, 38] on button "close" at bounding box center [830, 49] width 33 height 33
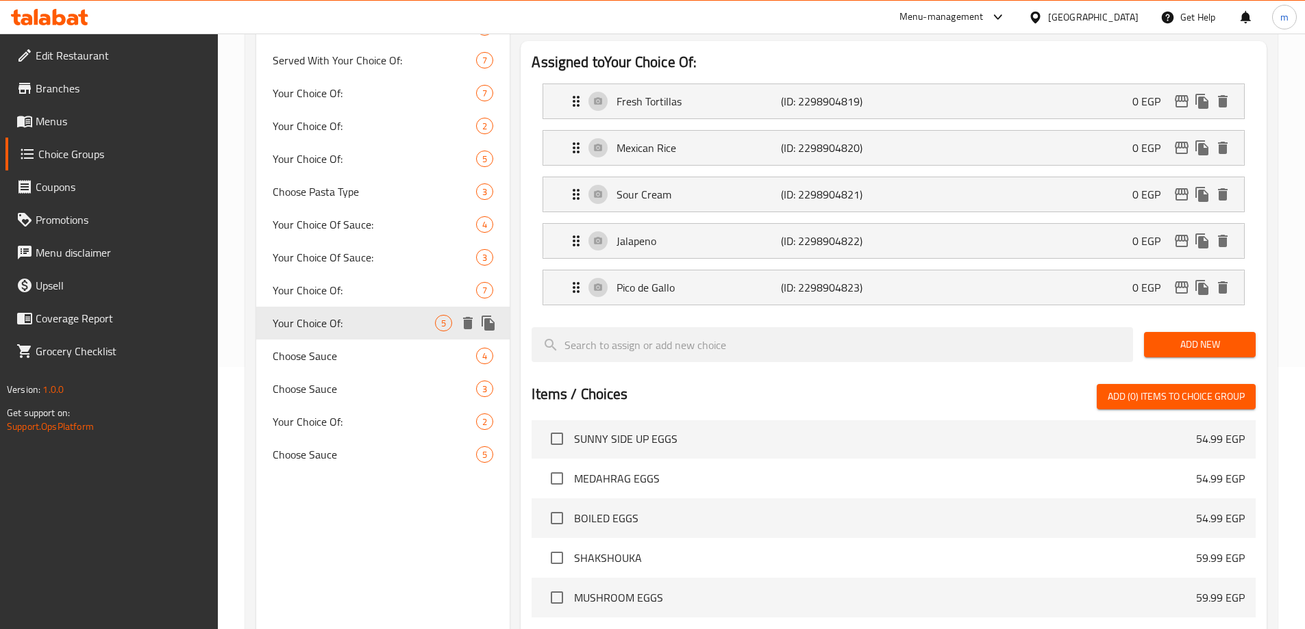
scroll to position [201, 0]
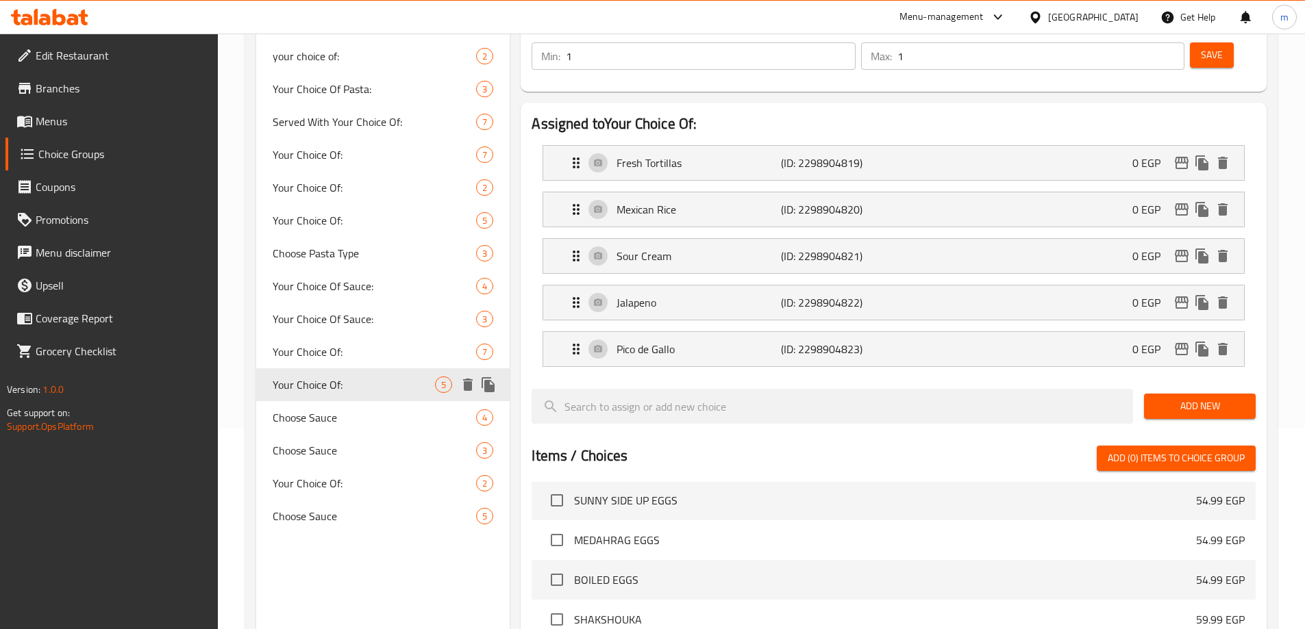
click at [471, 385] on icon "delete" at bounding box center [468, 385] width 10 height 12
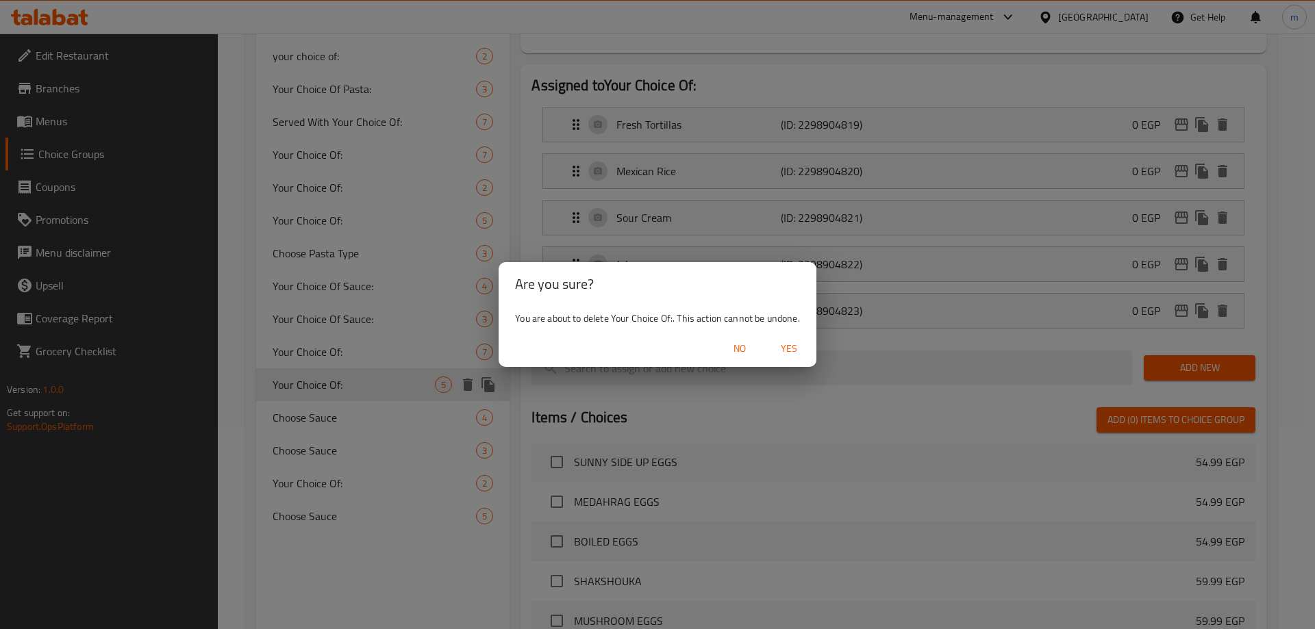
click at [780, 342] on span "Yes" at bounding box center [789, 348] width 33 height 17
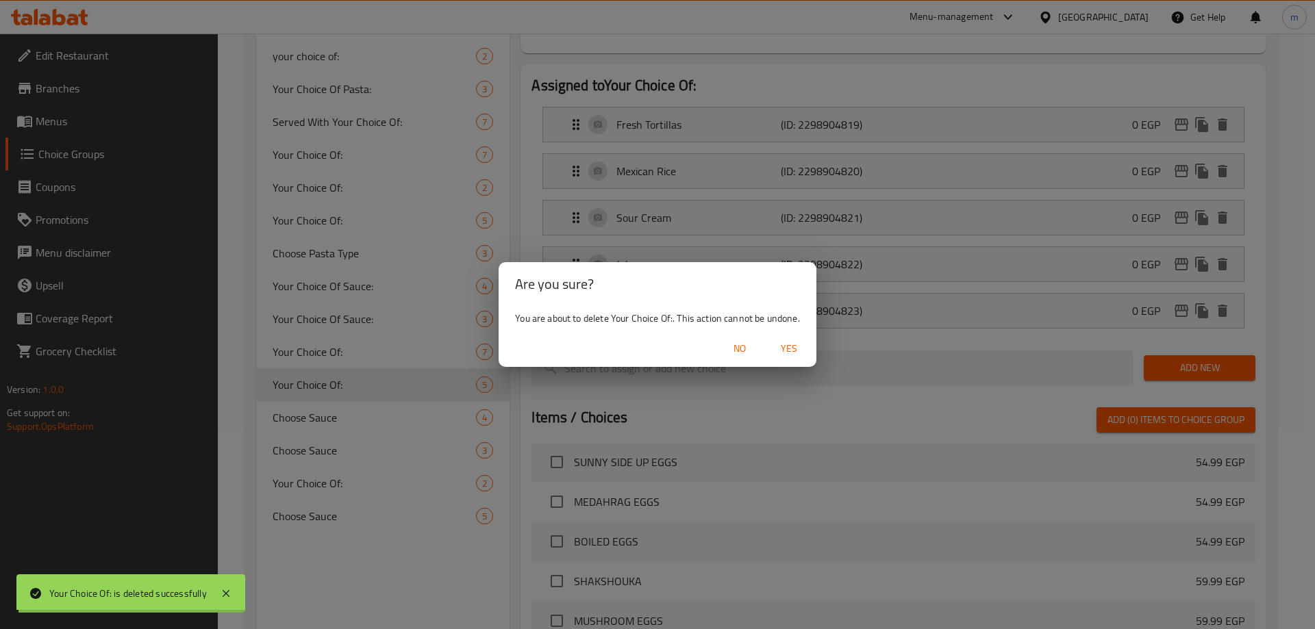
type input "your choice of:"
type input "أختيارك من:"
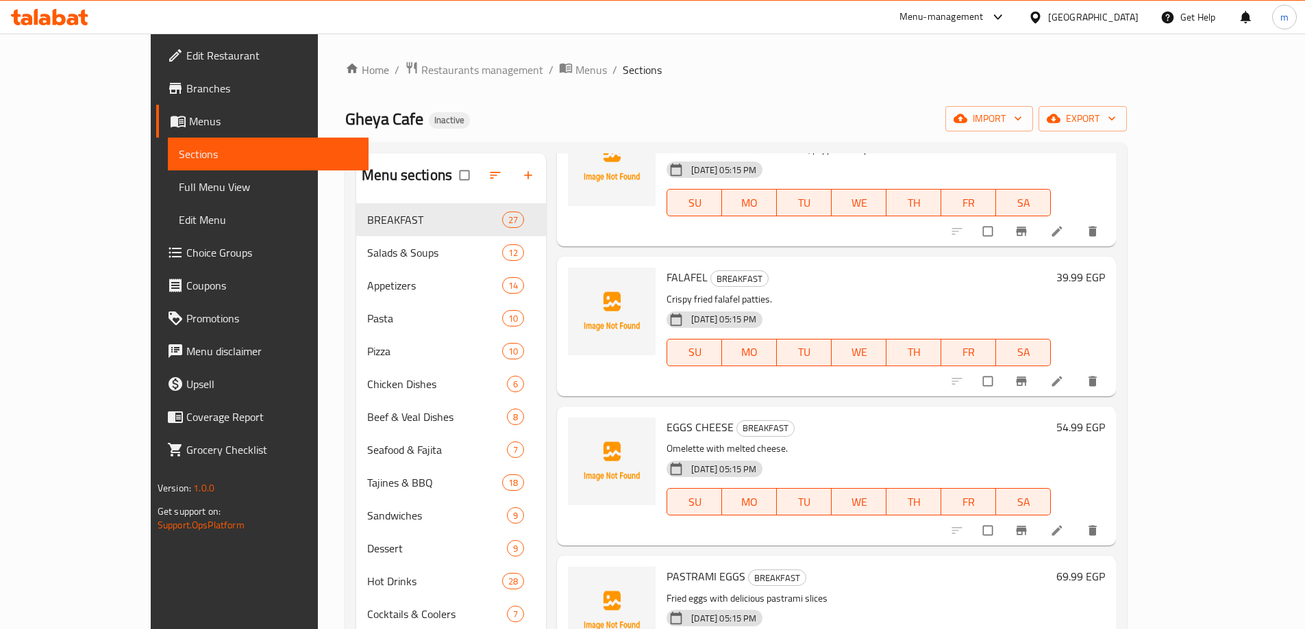
scroll to position [1459, 0]
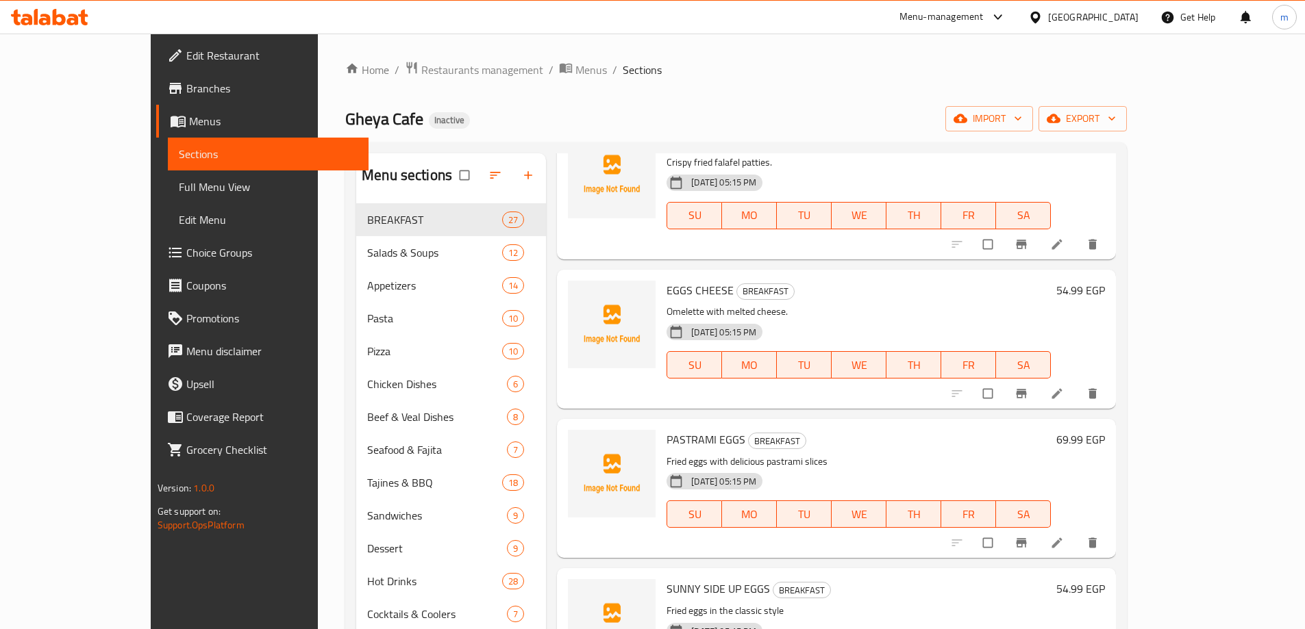
click at [1077, 532] on li at bounding box center [1058, 543] width 38 height 22
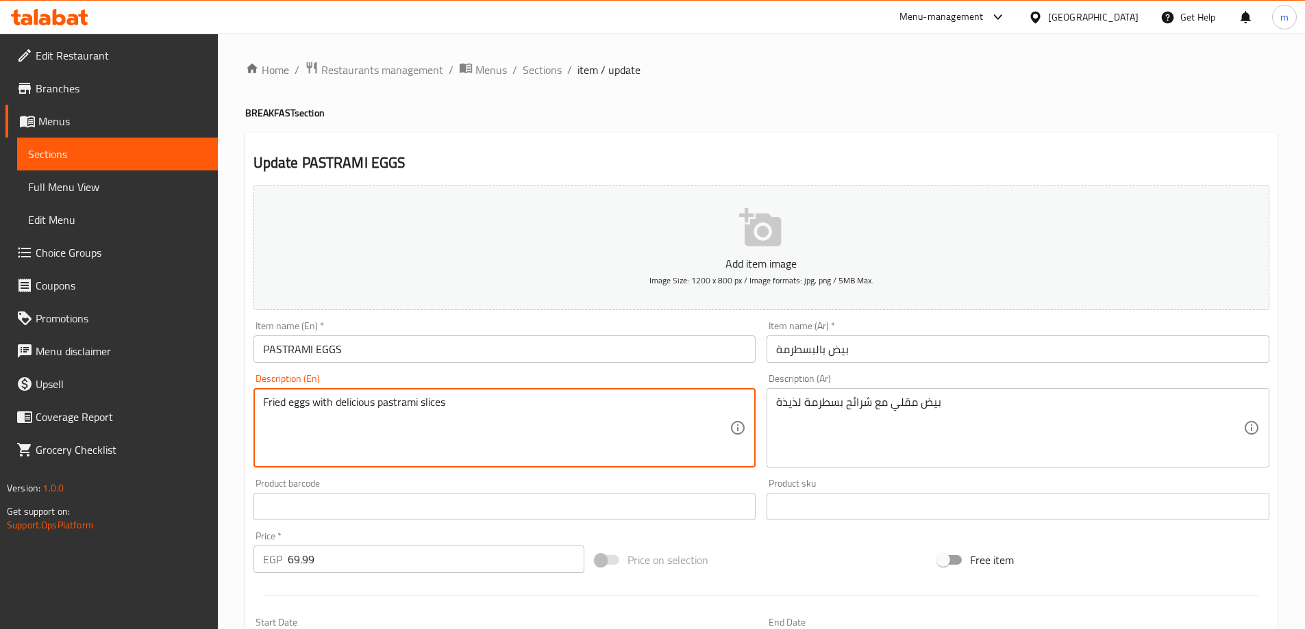
click at [362, 405] on textarea "Fried eggs with delicious pastrami slices" at bounding box center [496, 428] width 467 height 65
type textarea "Fried eggs with pastrami slices"
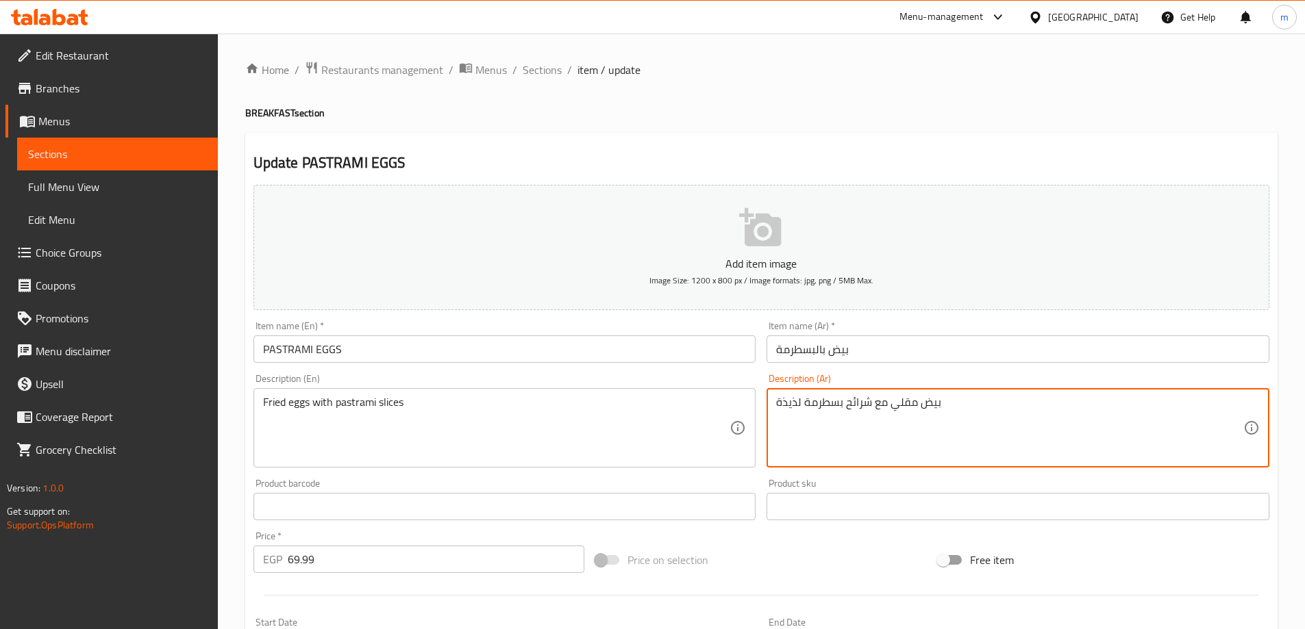
click at [790, 402] on textarea "بيض مقلي مع شرائح بسطرمة لذيذة" at bounding box center [1009, 428] width 467 height 65
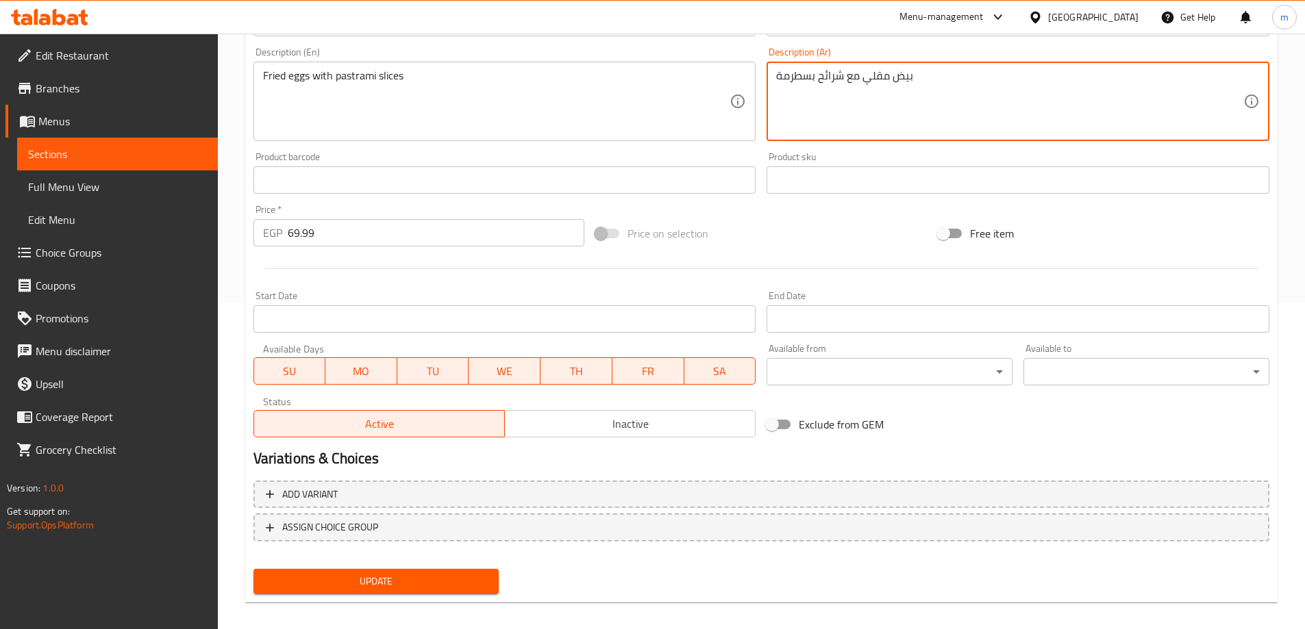
scroll to position [338, 0]
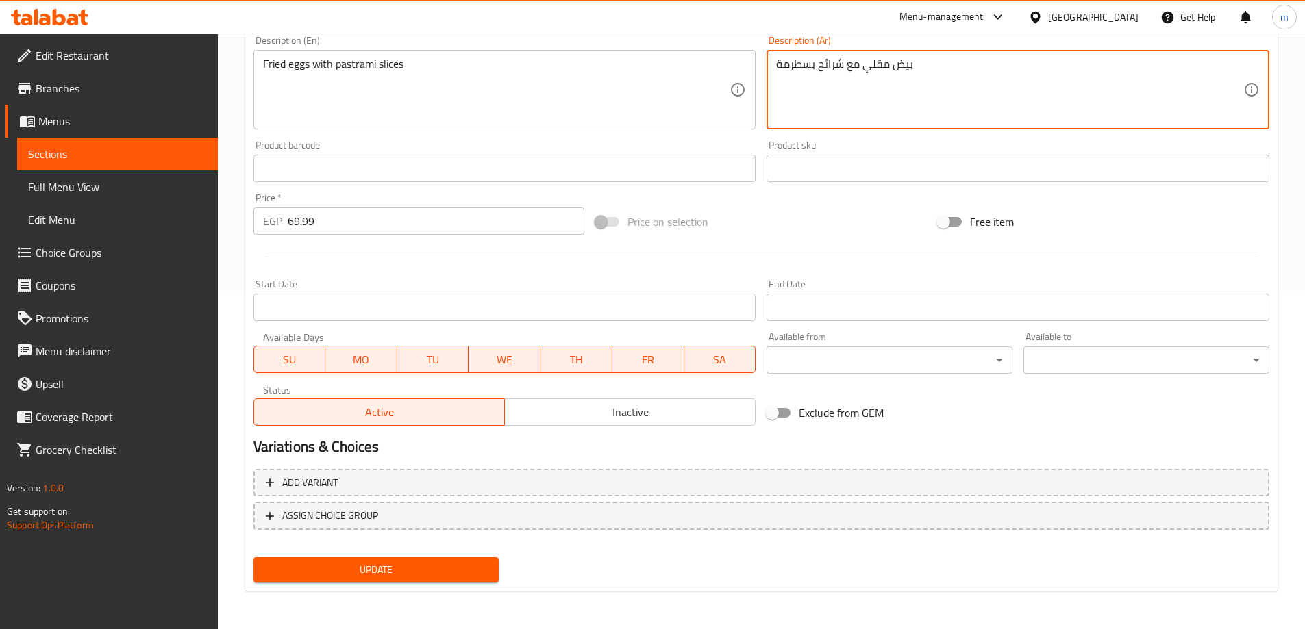
type textarea "بيض مقلي مع شرائح بسطرمة"
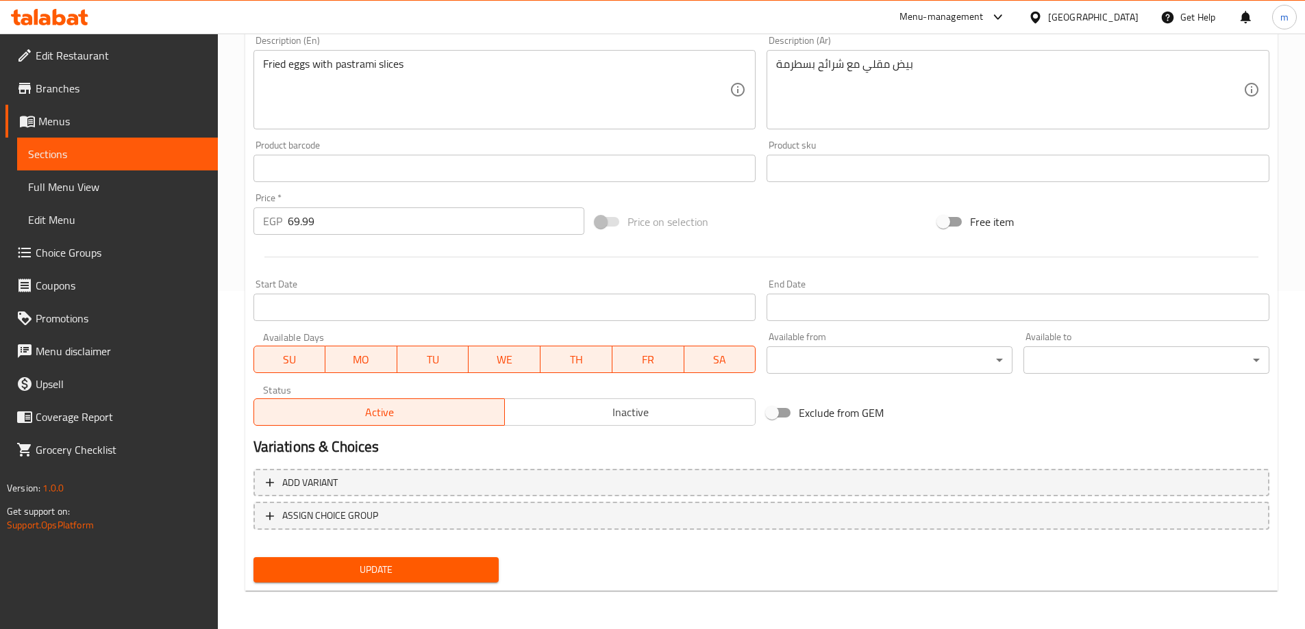
click at [376, 556] on div "Update" at bounding box center [376, 570] width 257 height 36
click at [376, 560] on button "Update" at bounding box center [376, 570] width 246 height 25
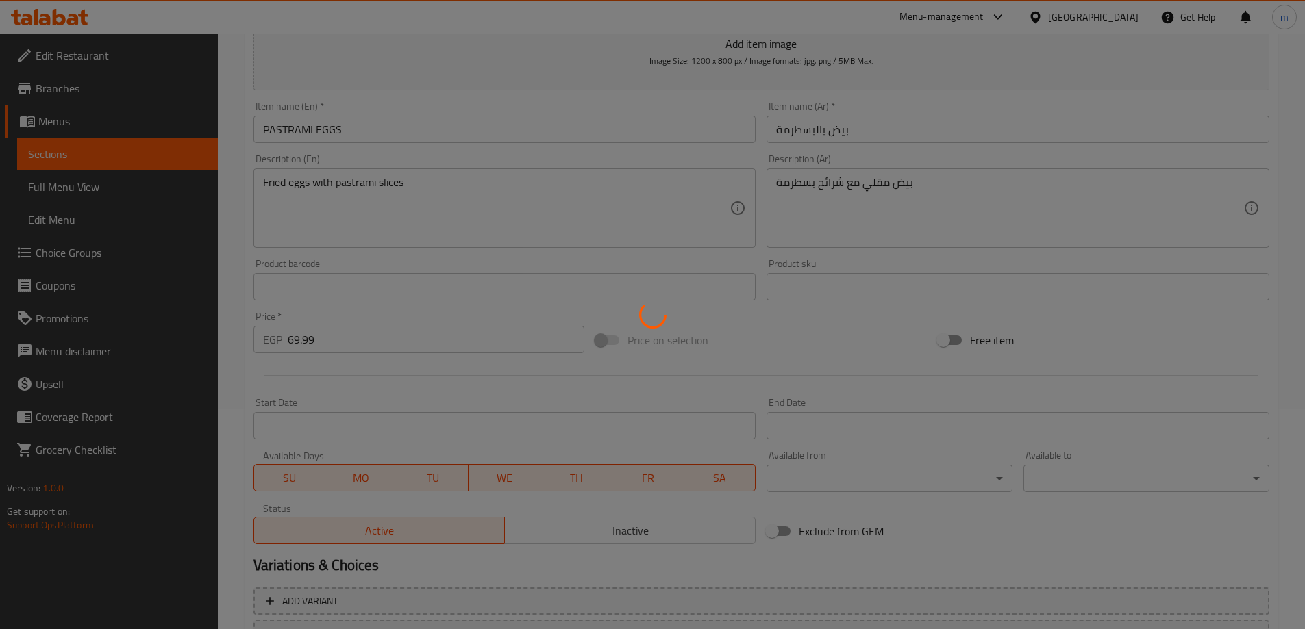
scroll to position [0, 0]
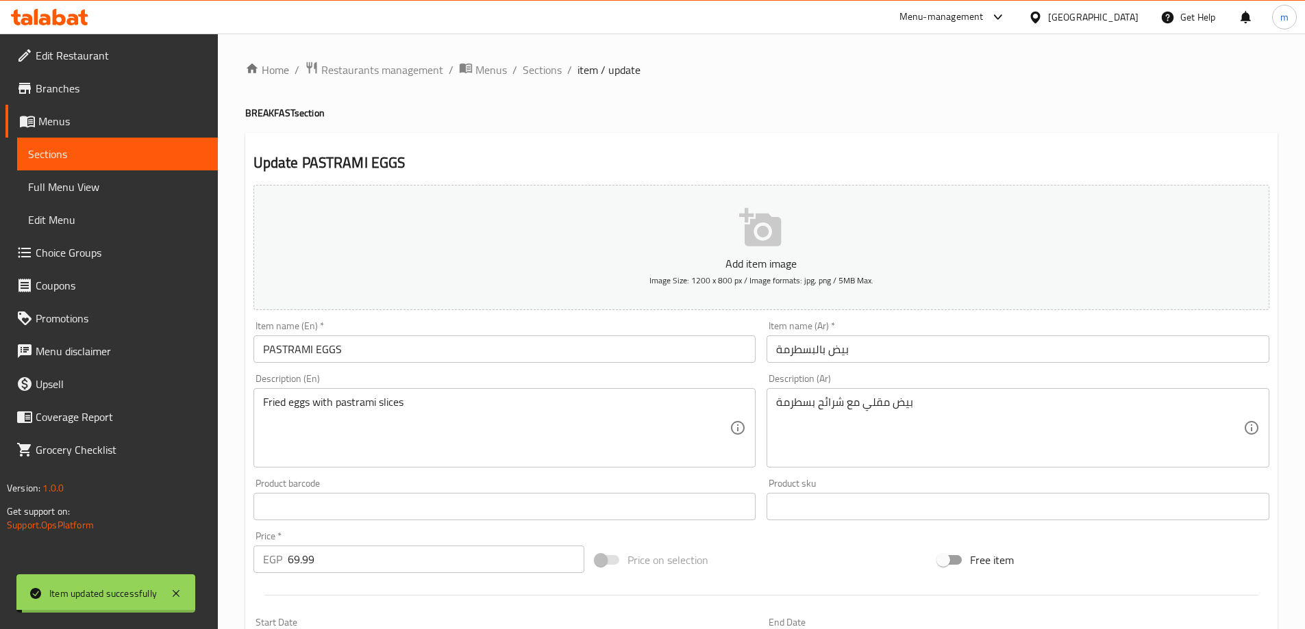
click at [323, 341] on input "PASTRAMI EGGS" at bounding box center [504, 349] width 503 height 27
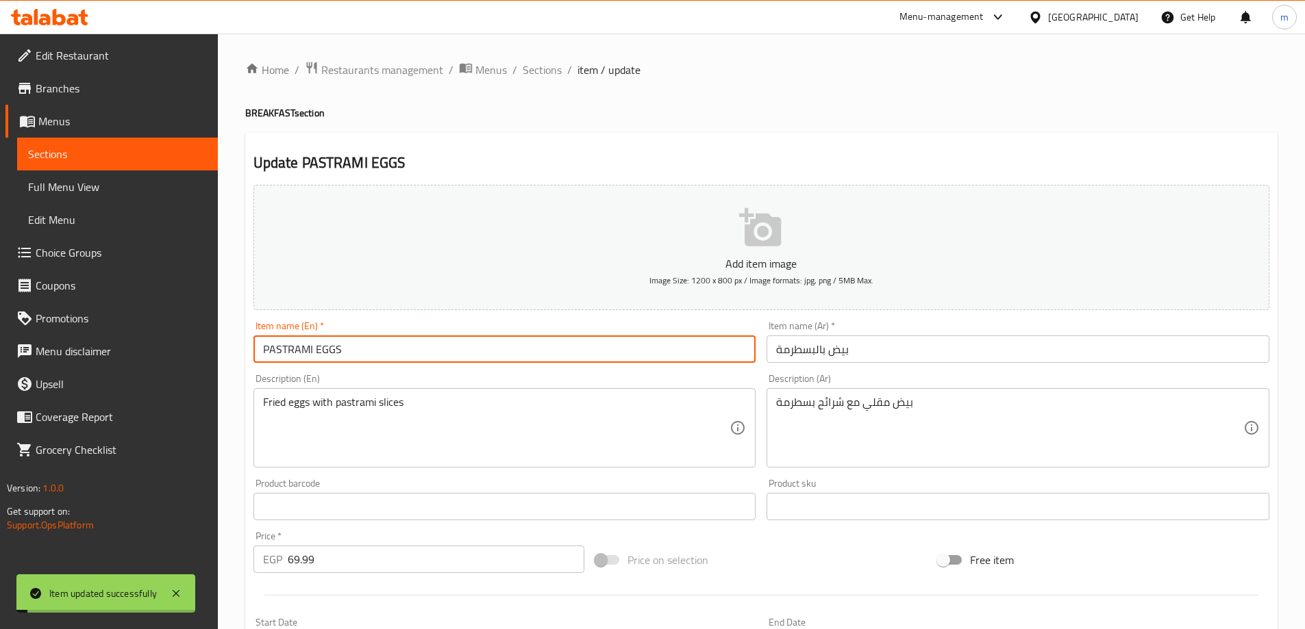
click at [323, 341] on input "PASTRAMI EGGS" at bounding box center [504, 349] width 503 height 27
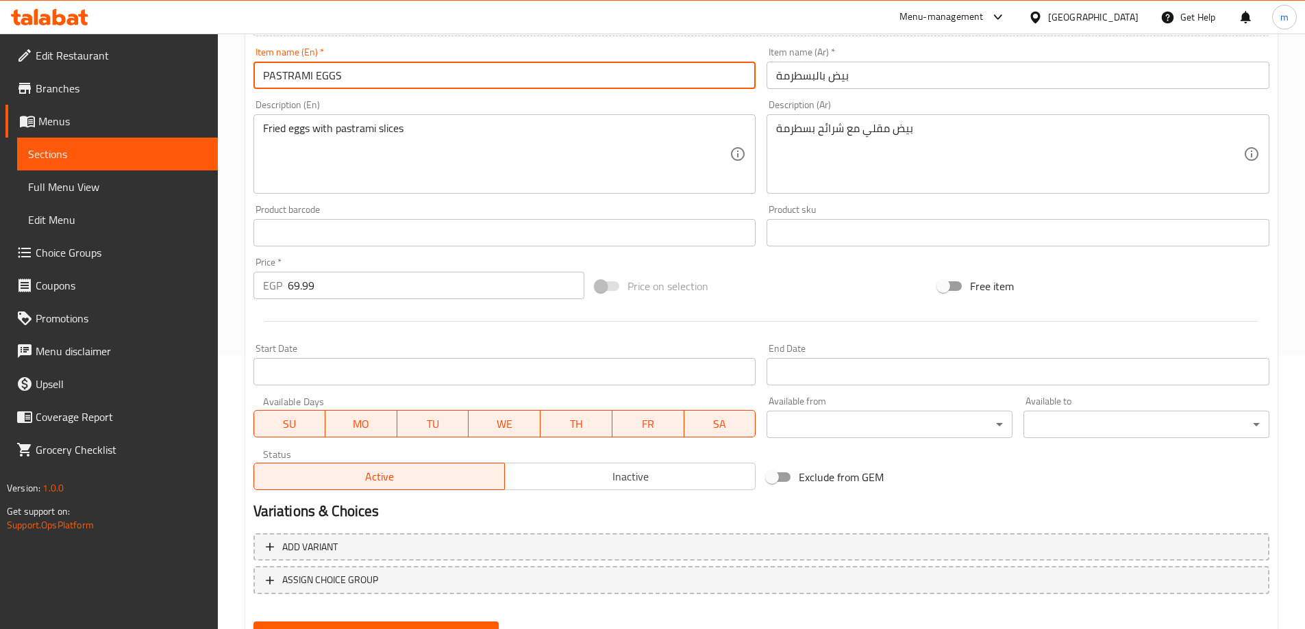
scroll to position [338, 0]
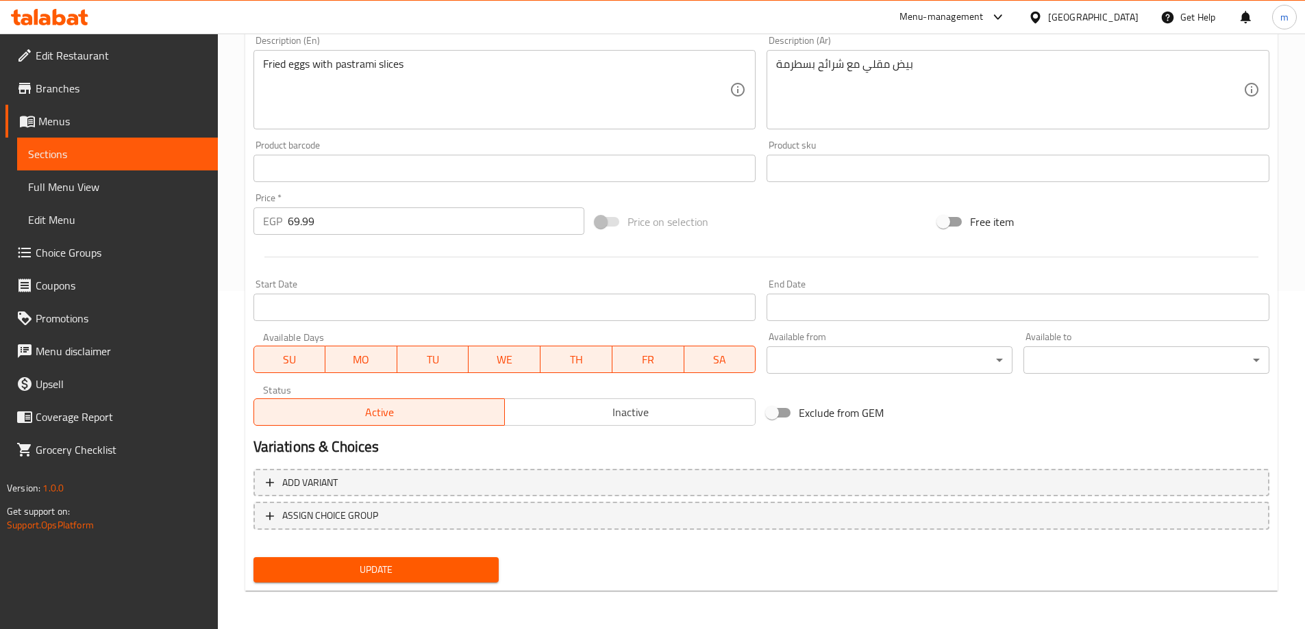
click at [447, 562] on span "Update" at bounding box center [376, 570] width 224 height 17
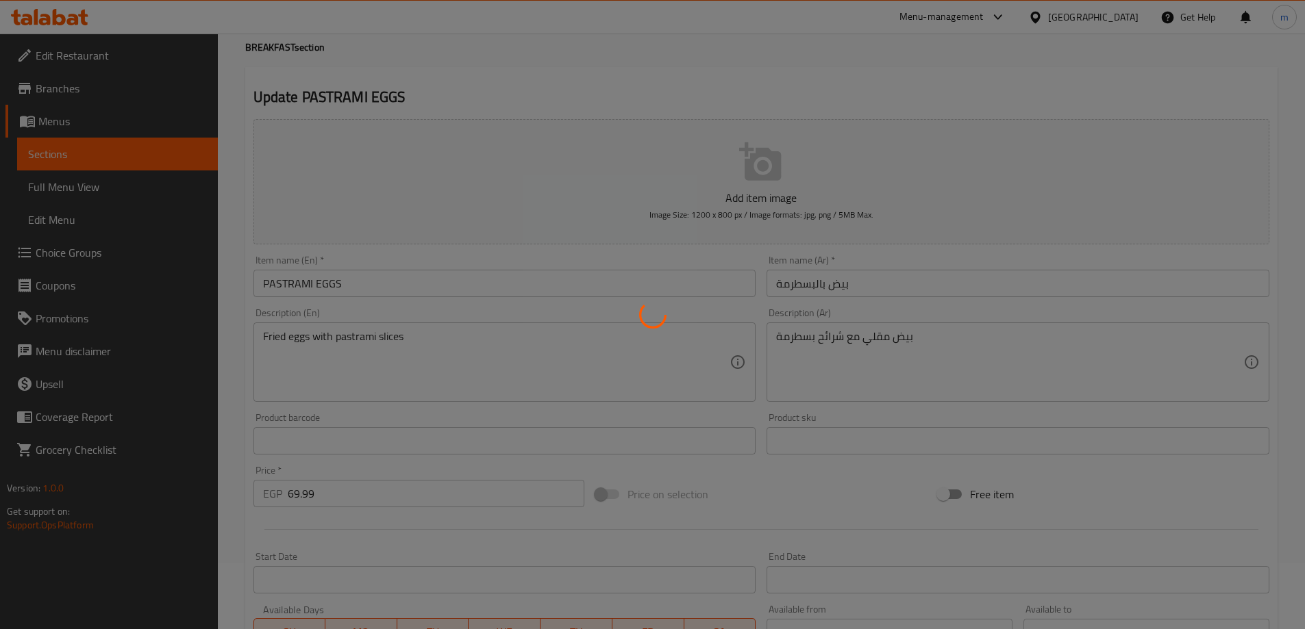
scroll to position [0, 0]
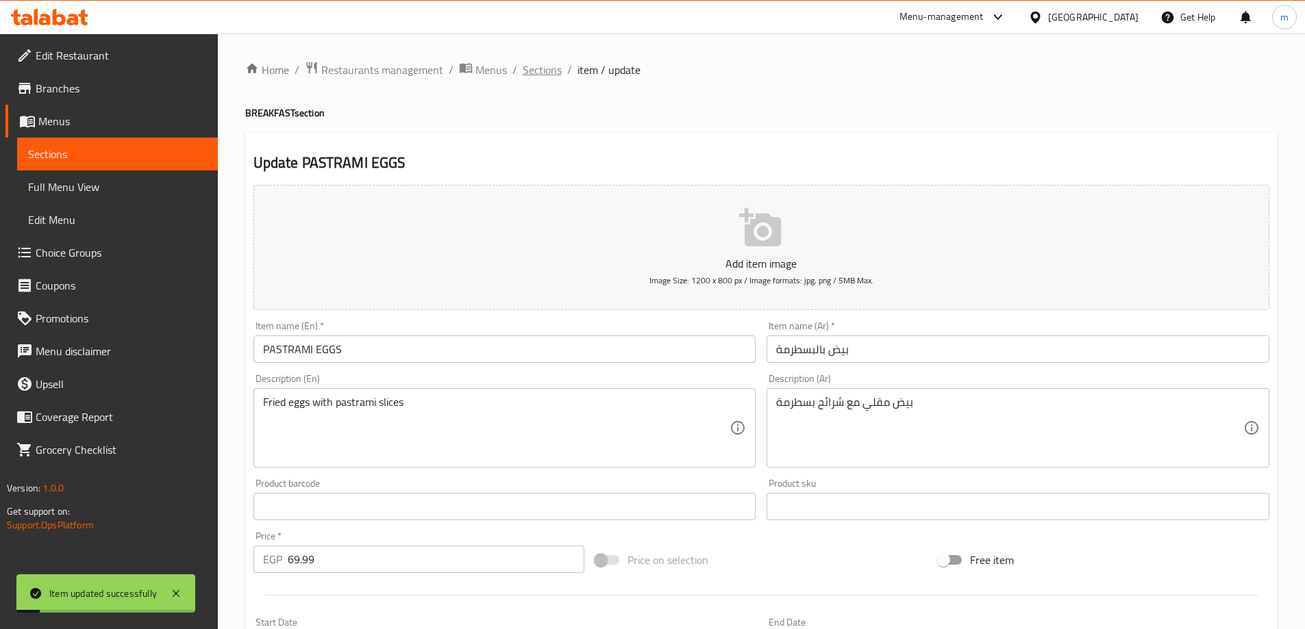
click at [547, 63] on span "Sections" at bounding box center [542, 70] width 39 height 16
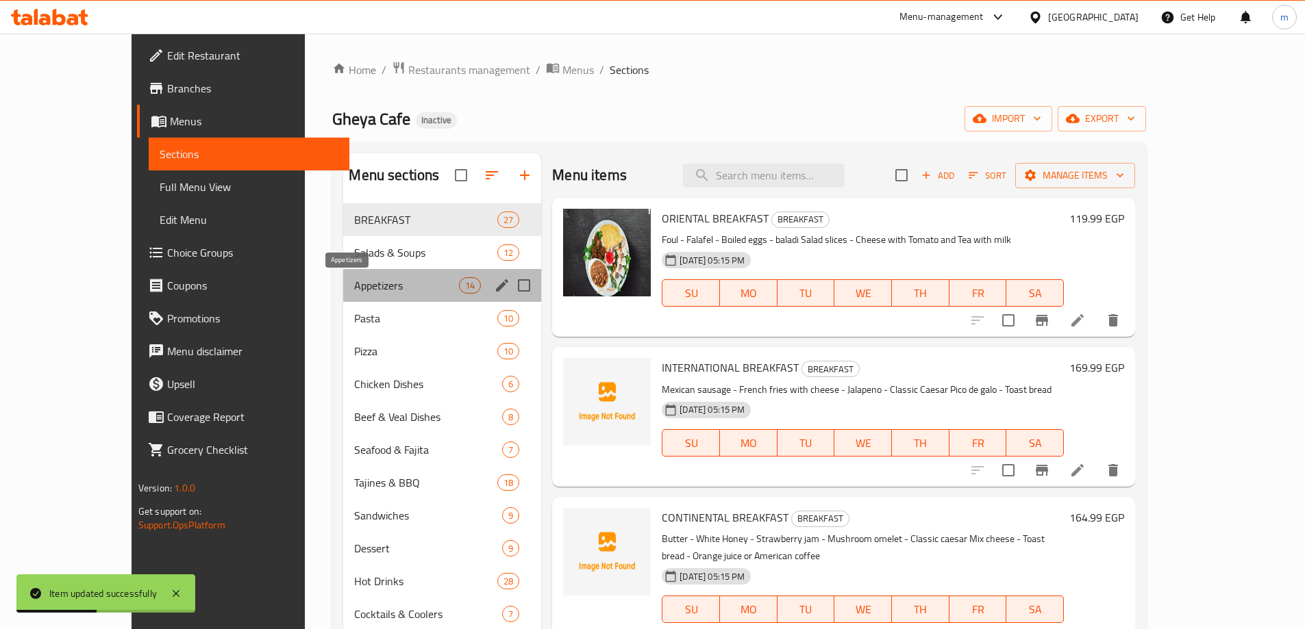
click at [364, 292] on span "Appetizers" at bounding box center [406, 285] width 105 height 16
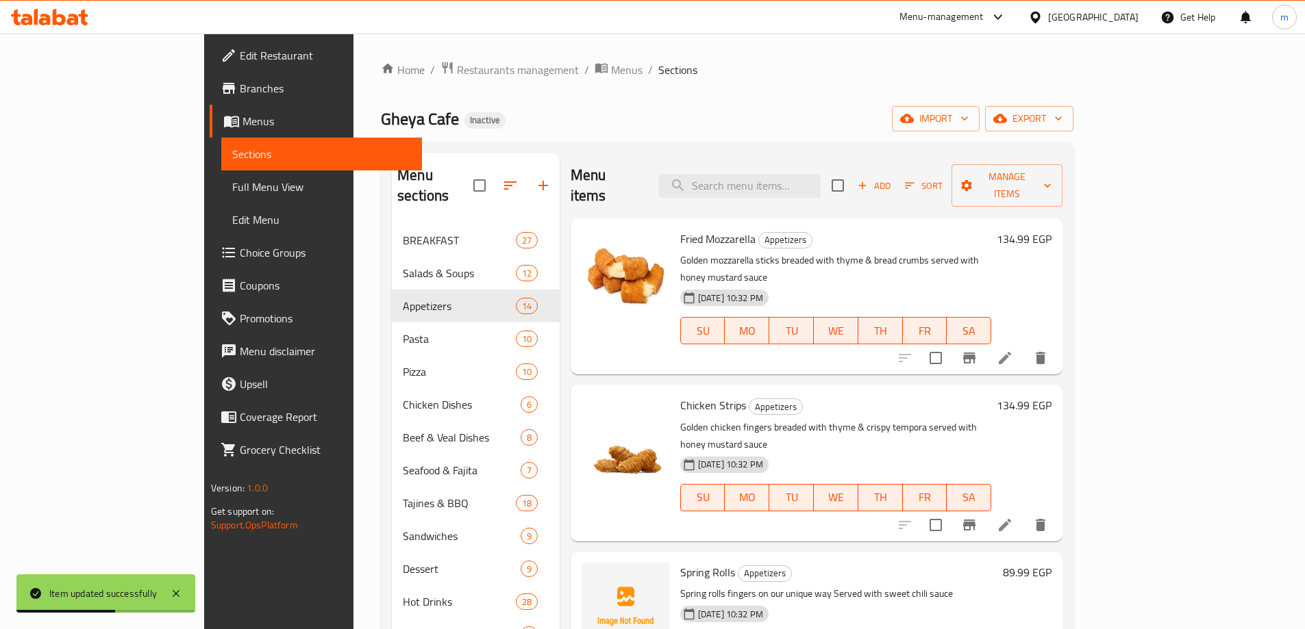
scroll to position [341, 0]
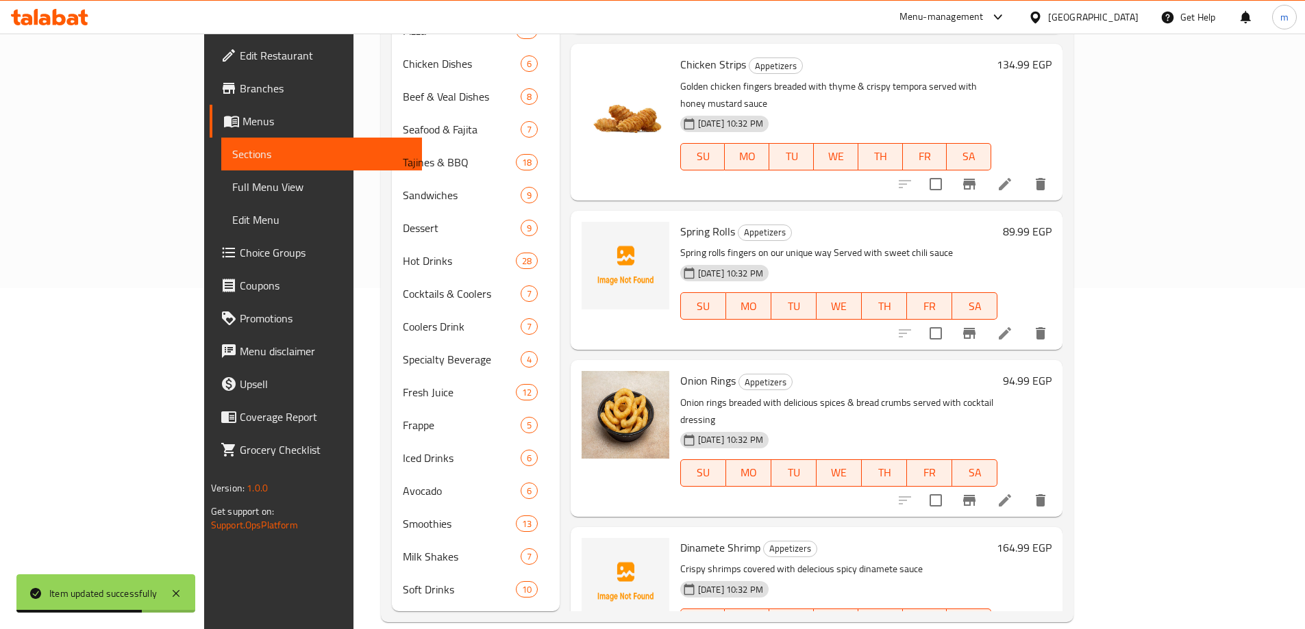
click at [1024, 488] on li at bounding box center [1005, 500] width 38 height 25
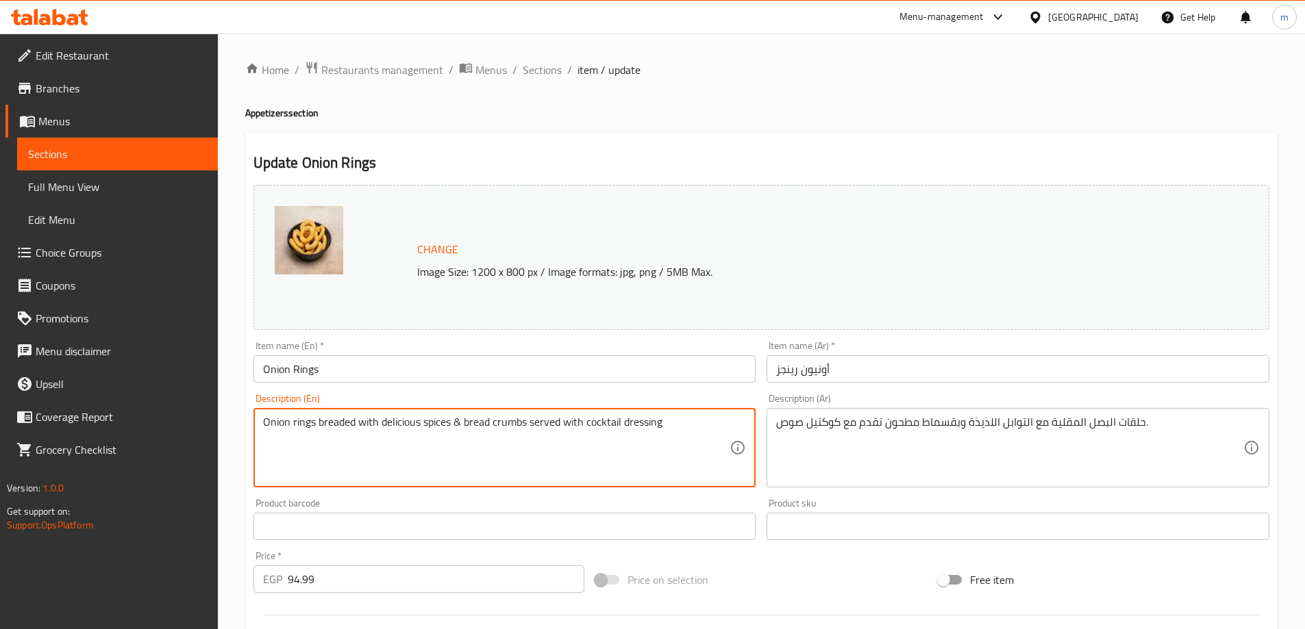
click at [396, 429] on textarea "Onion rings breaded with delicious spices & bread crumbs served with cocktail d…" at bounding box center [496, 448] width 467 height 65
type textarea "Onion rings breaded with spices & bread crumbs served with cocktail dressing"
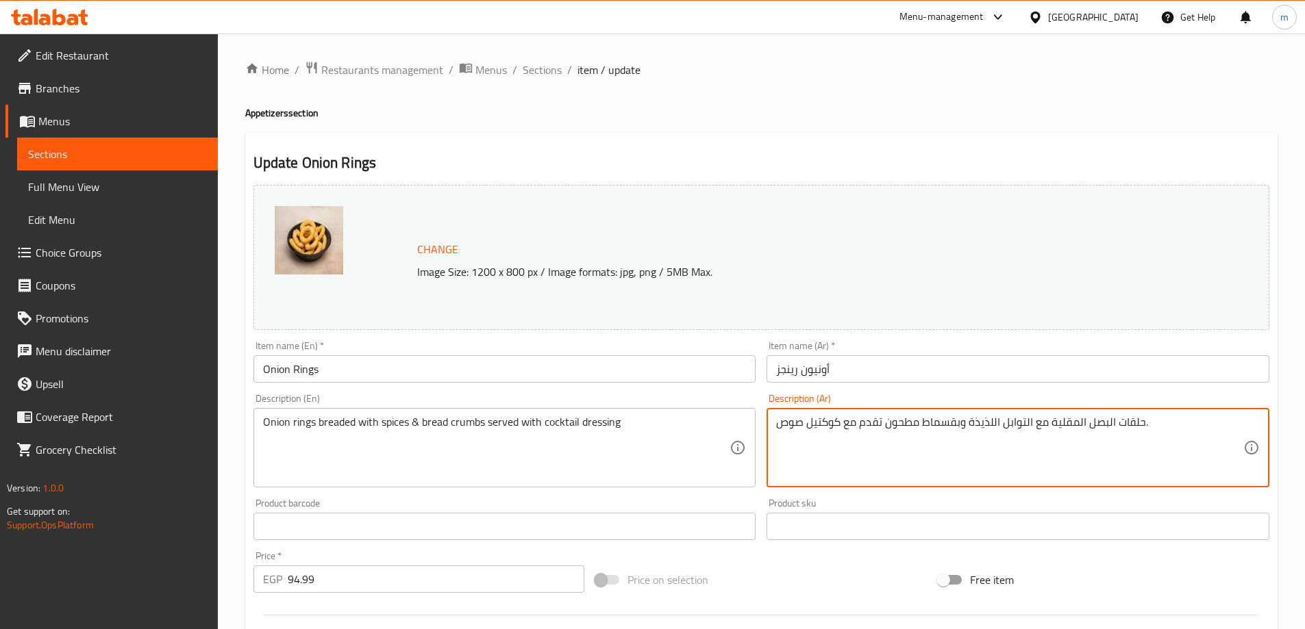
click at [984, 426] on textarea "حلقات البصل المقلية مع التوابل اللذيذة وبقسماط مطحون تقدم مع كوكتيل صوص." at bounding box center [1009, 448] width 467 height 65
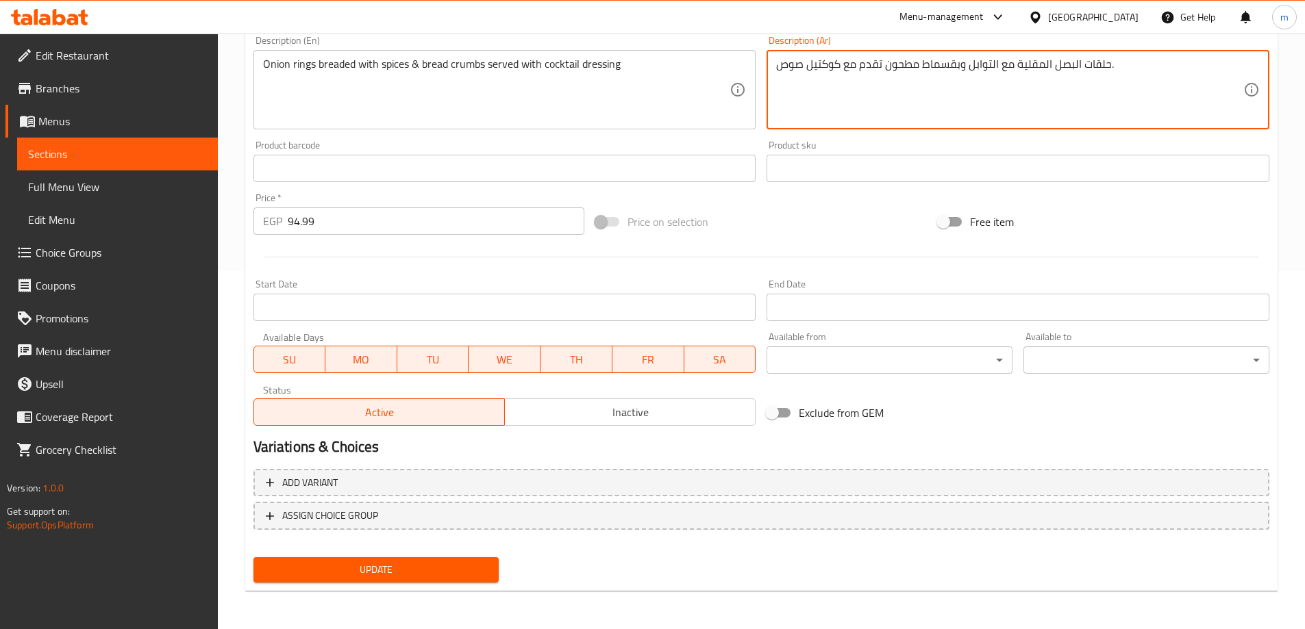
type textarea "حلقات البصل المقلية مع التوابل وبقسماط مطحون تقدم مع كوكتيل صوص."
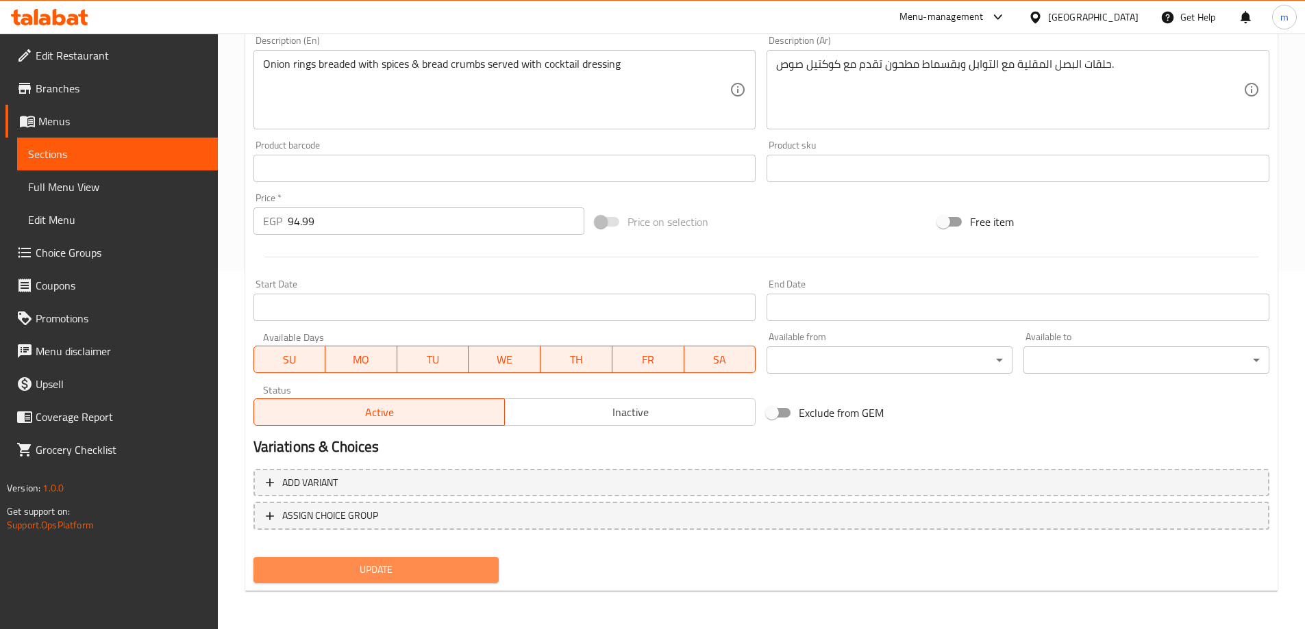
click at [476, 567] on span "Update" at bounding box center [376, 570] width 224 height 17
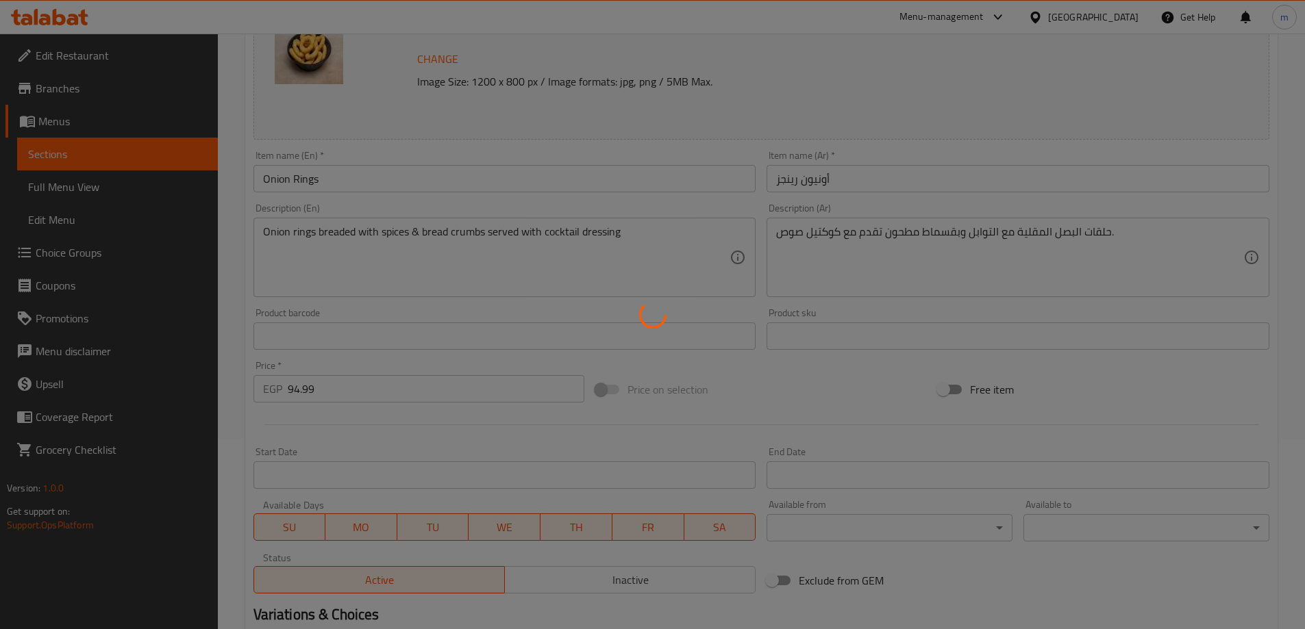
scroll to position [16, 0]
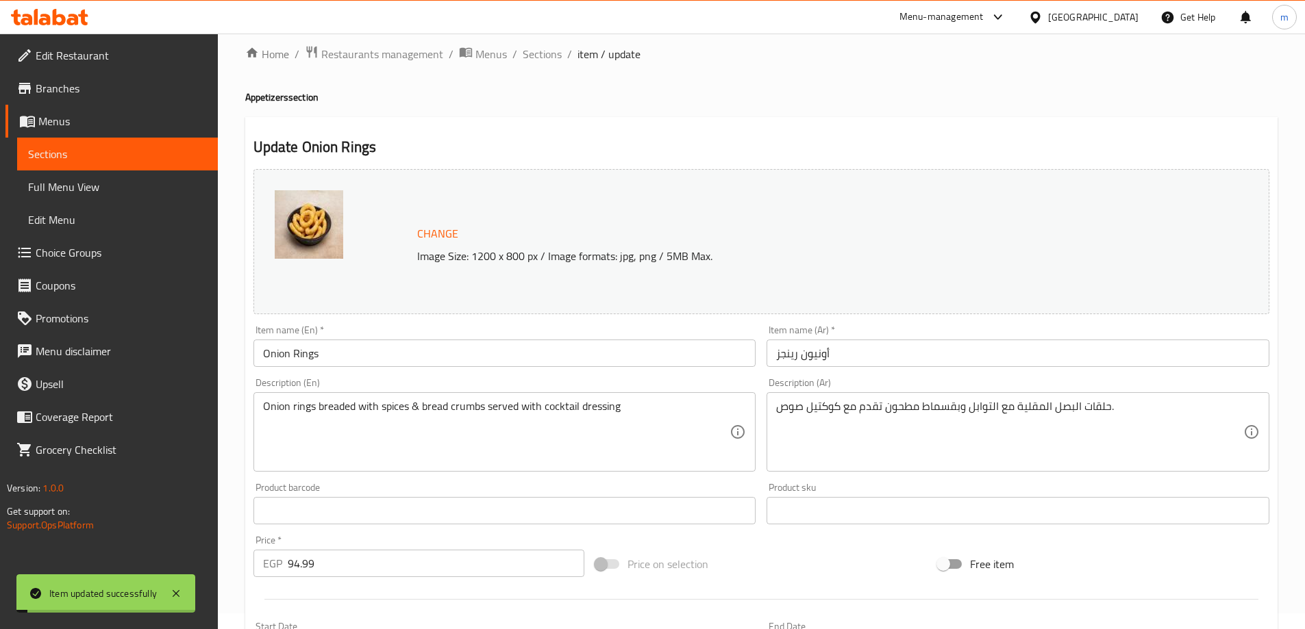
click at [522, 345] on input "Onion Rings" at bounding box center [504, 353] width 503 height 27
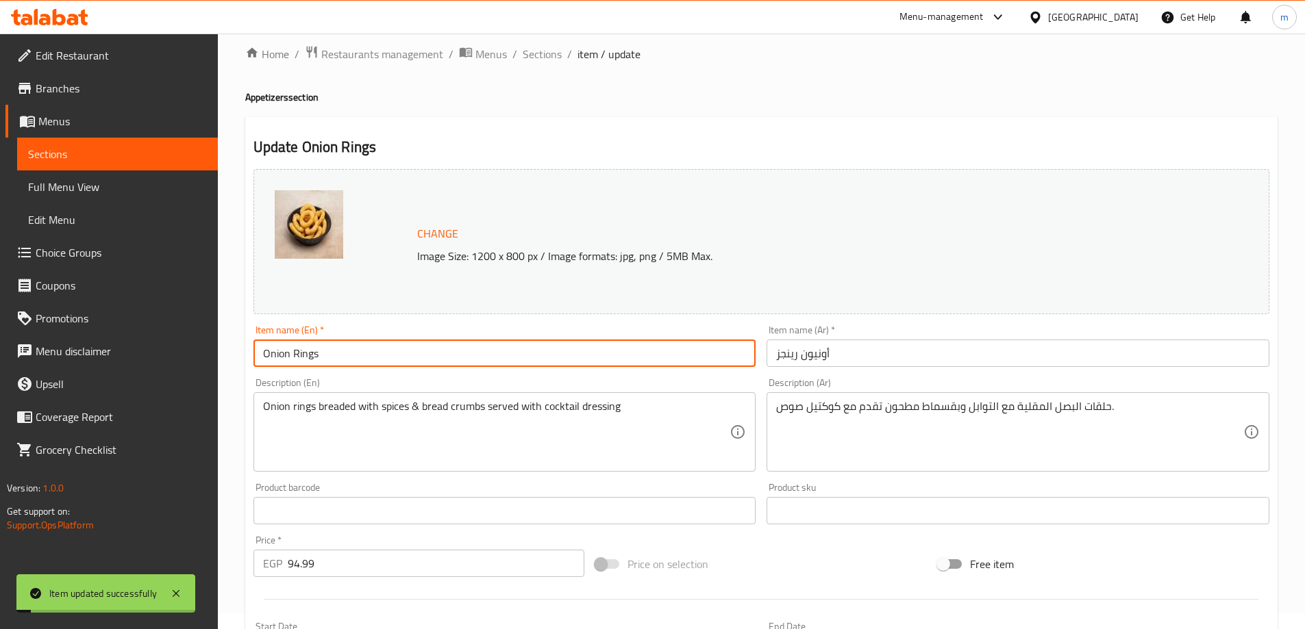
click at [522, 345] on input "Onion Rings" at bounding box center [504, 353] width 503 height 27
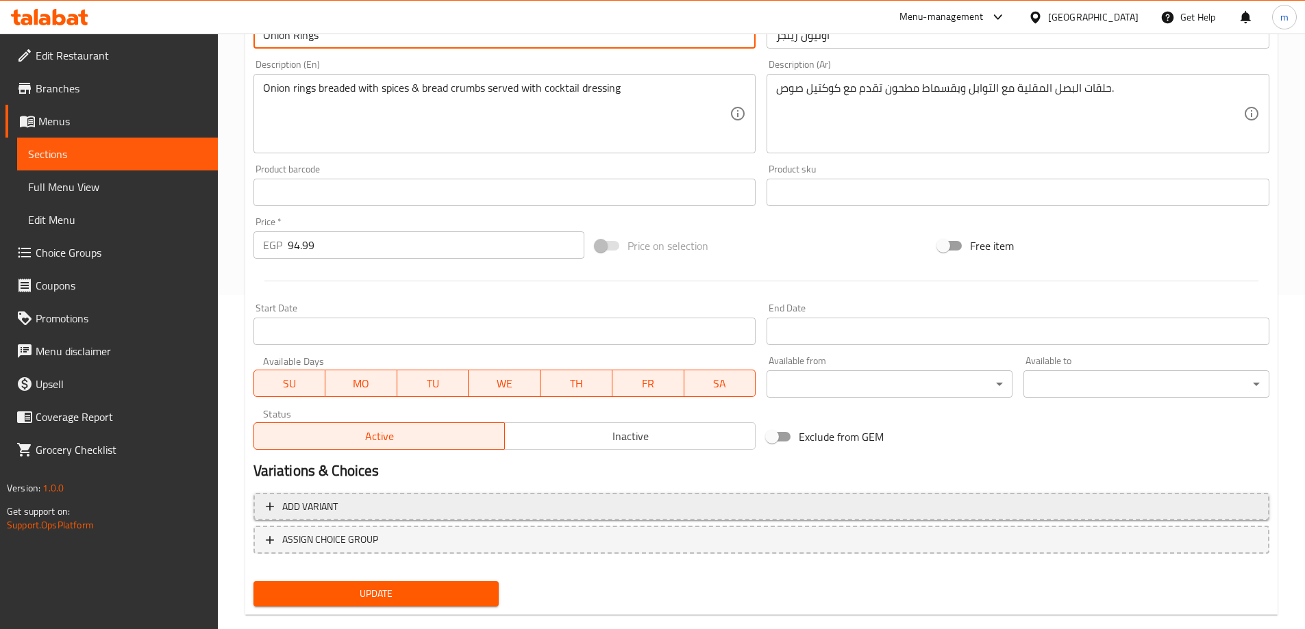
scroll to position [358, 0]
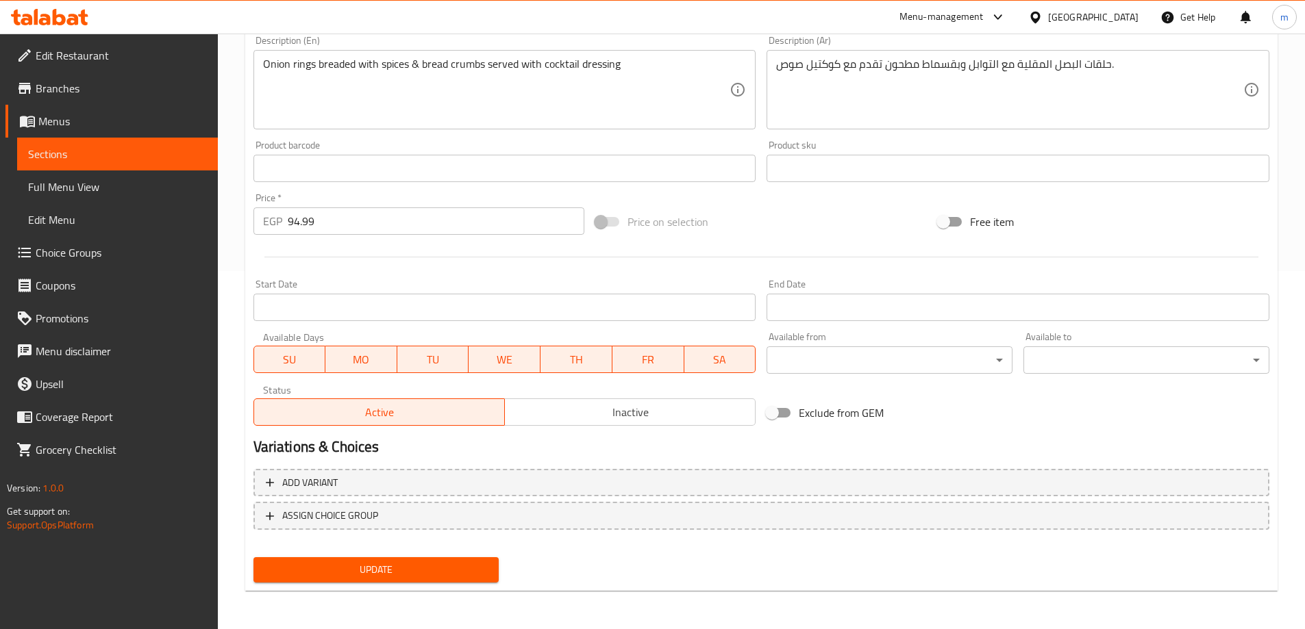
click at [422, 562] on span "Update" at bounding box center [376, 570] width 224 height 17
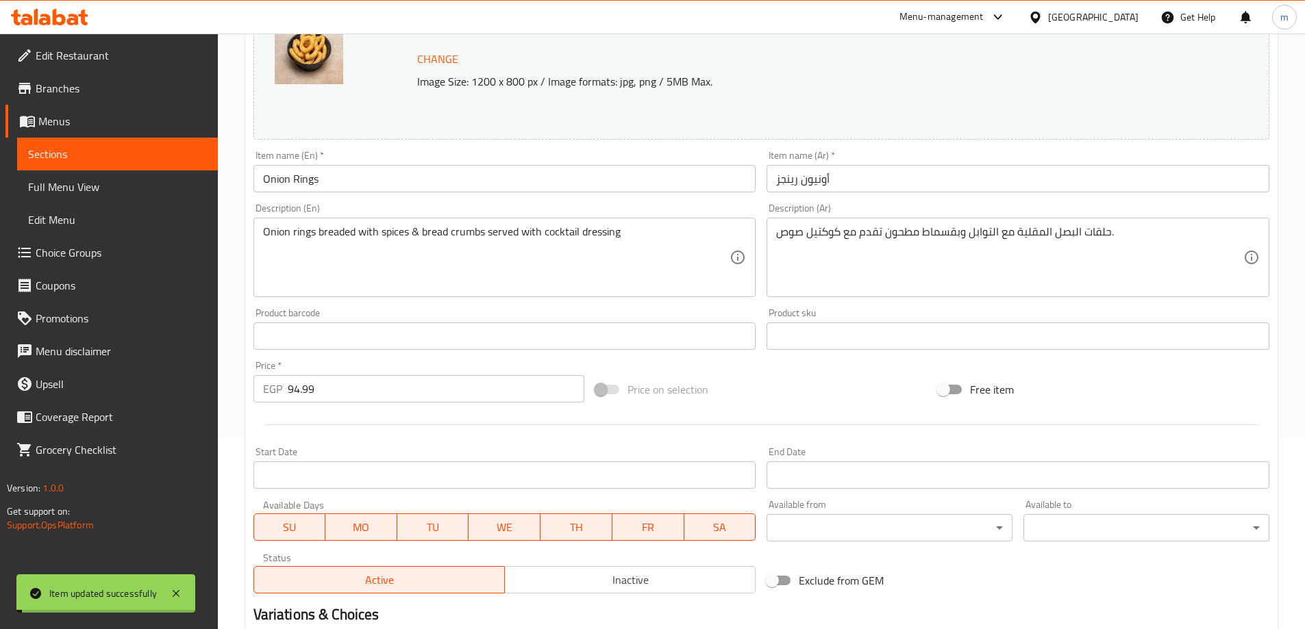
scroll to position [0, 0]
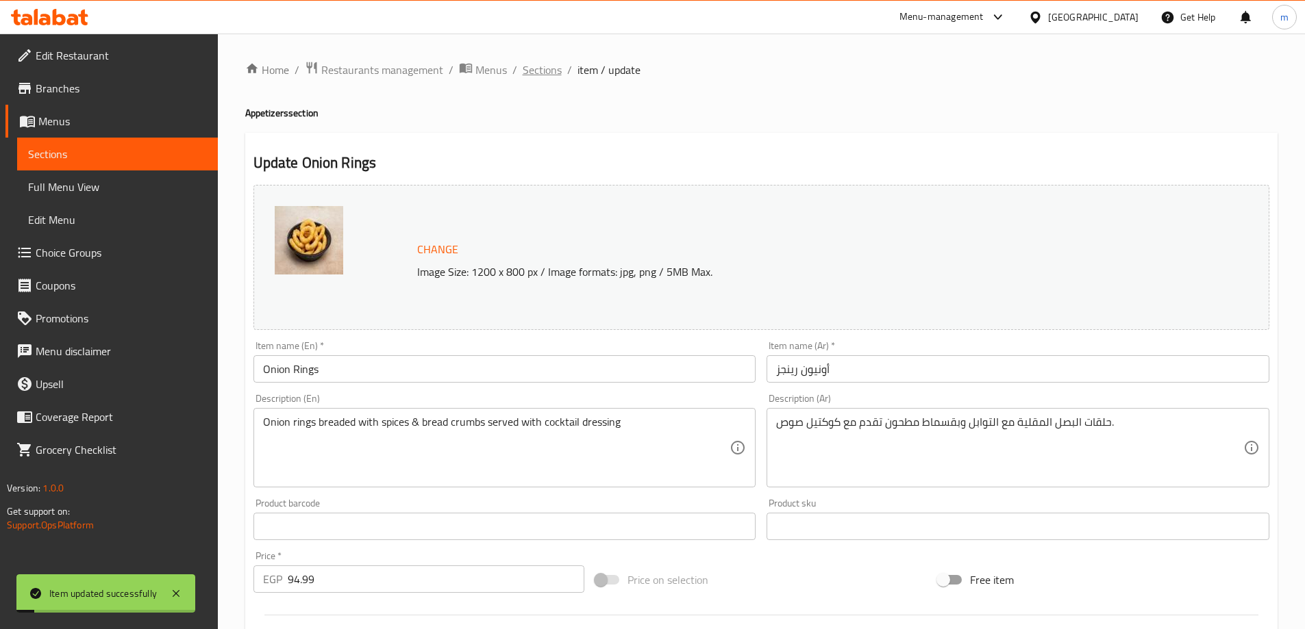
click at [549, 70] on span "Sections" at bounding box center [542, 70] width 39 height 16
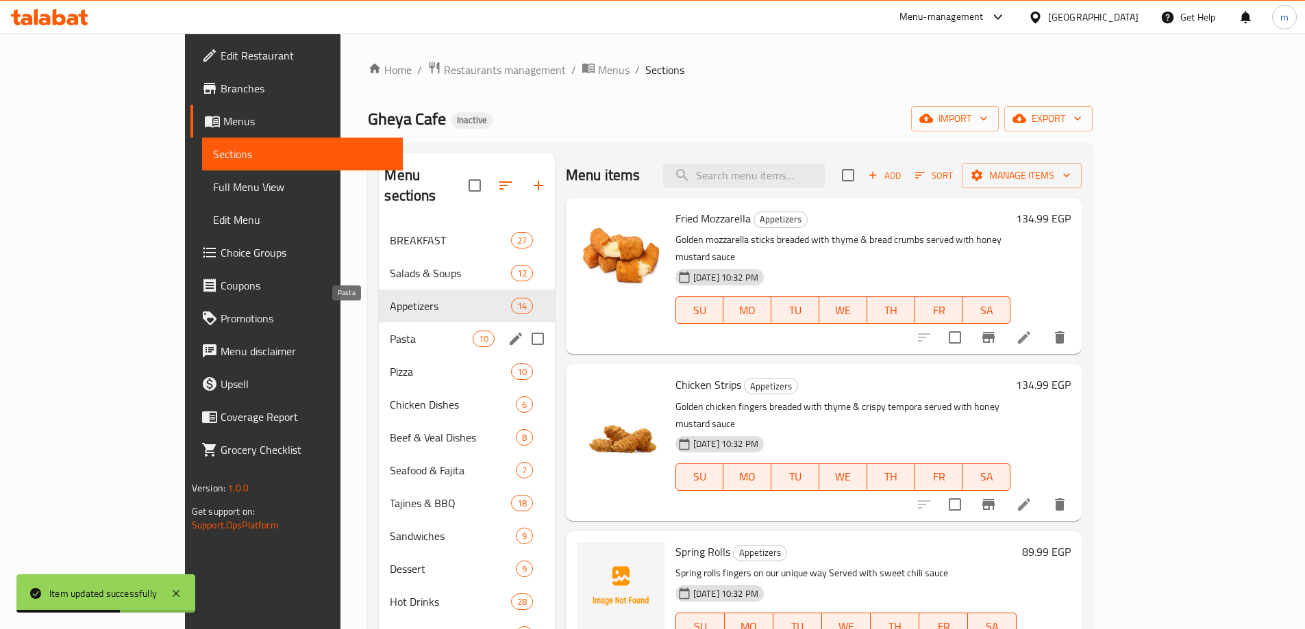
click at [390, 331] on span "Pasta" at bounding box center [431, 339] width 82 height 16
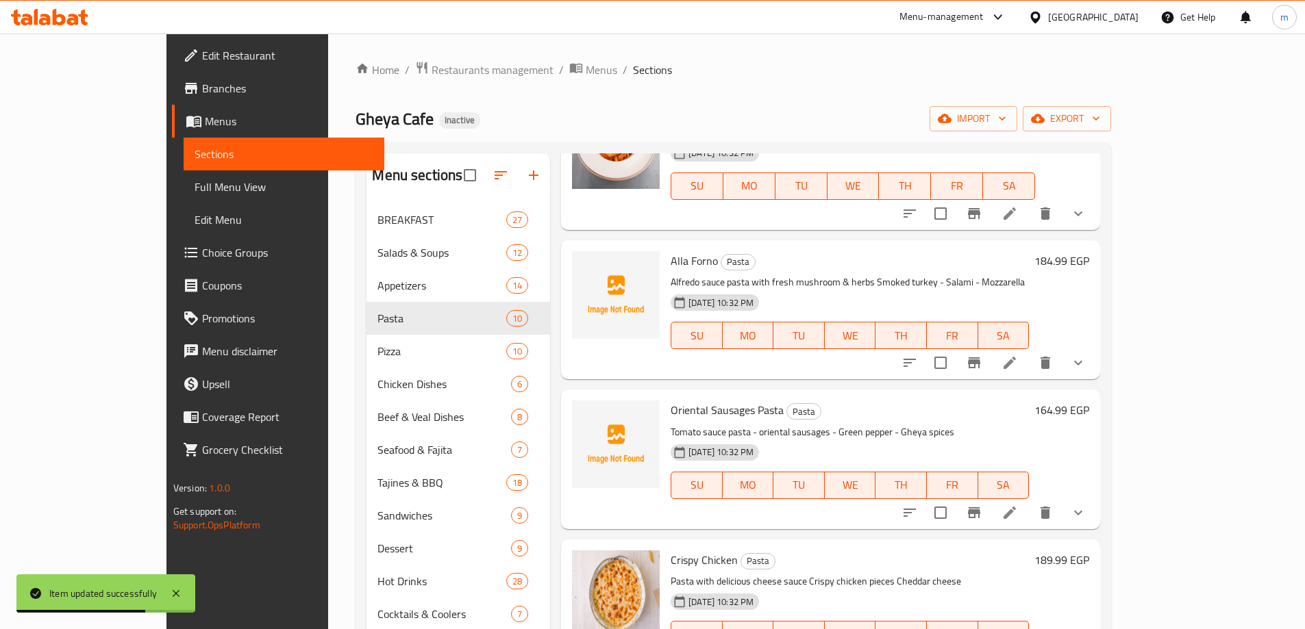
scroll to position [752, 0]
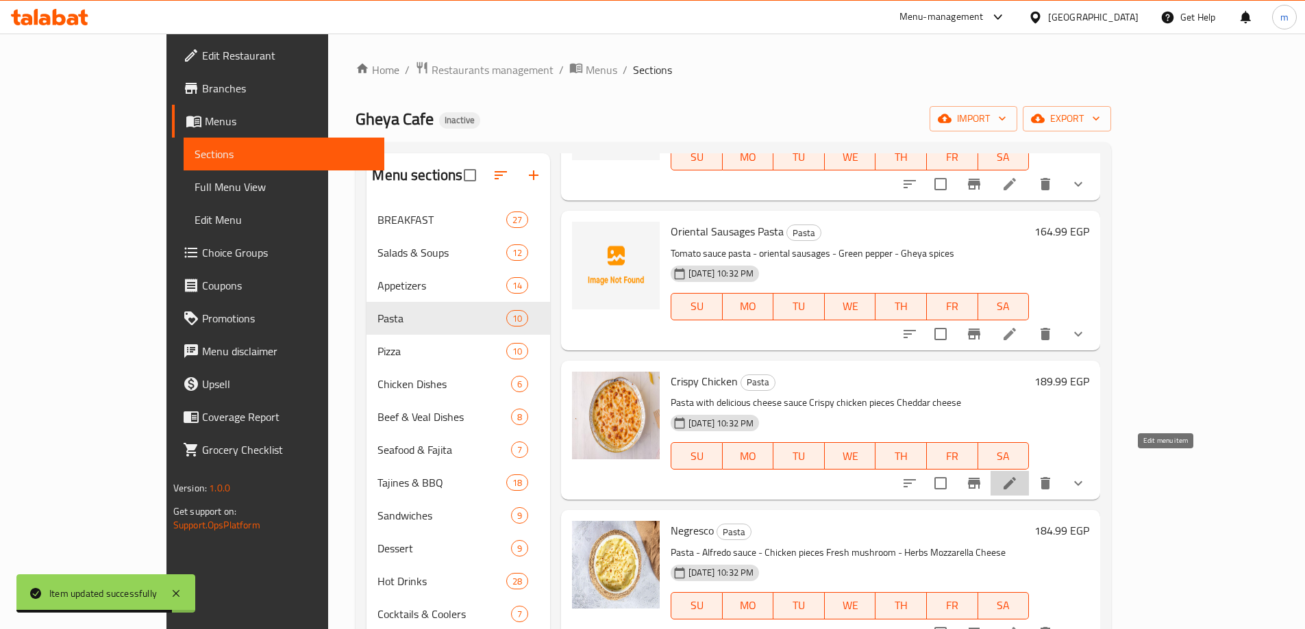
click at [1018, 475] on icon at bounding box center [1009, 483] width 16 height 16
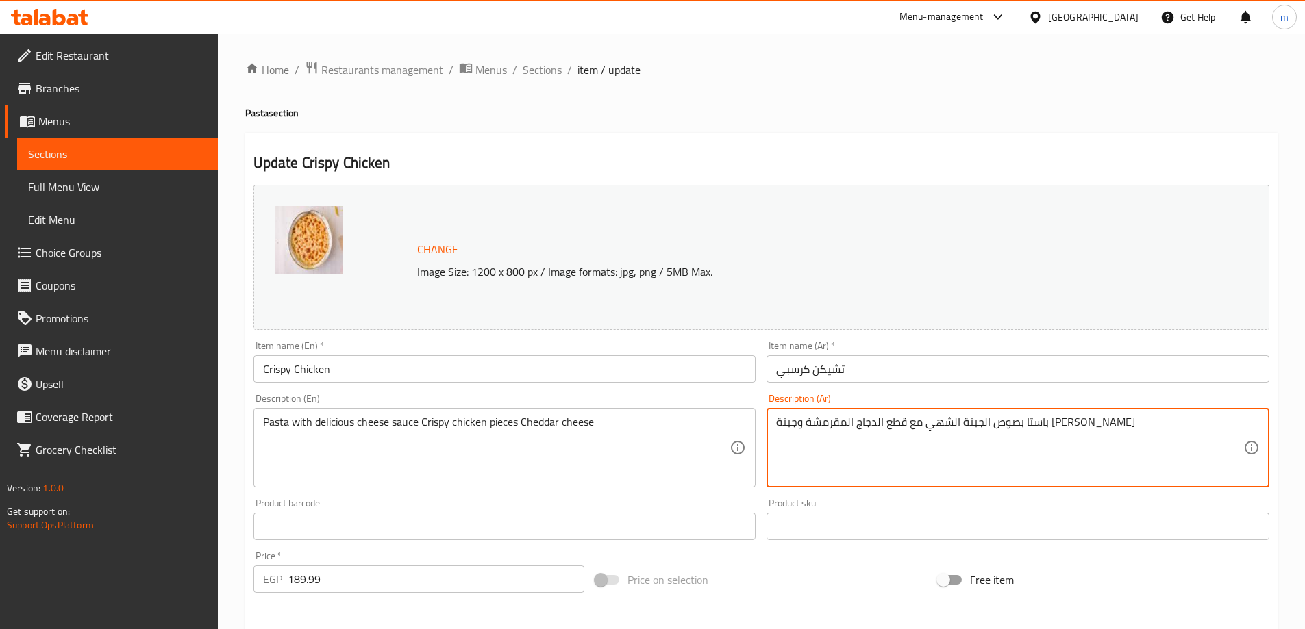
click at [973, 425] on textarea "باستا بصوص الجبنة الشهي مع قطع الدجاج المقرمشة وجبنة الشيدر" at bounding box center [1009, 448] width 467 height 65
type textarea "باستا بصوص الجبنة مع قطع الدجاج المقرمشة وجبنة الشيدر"
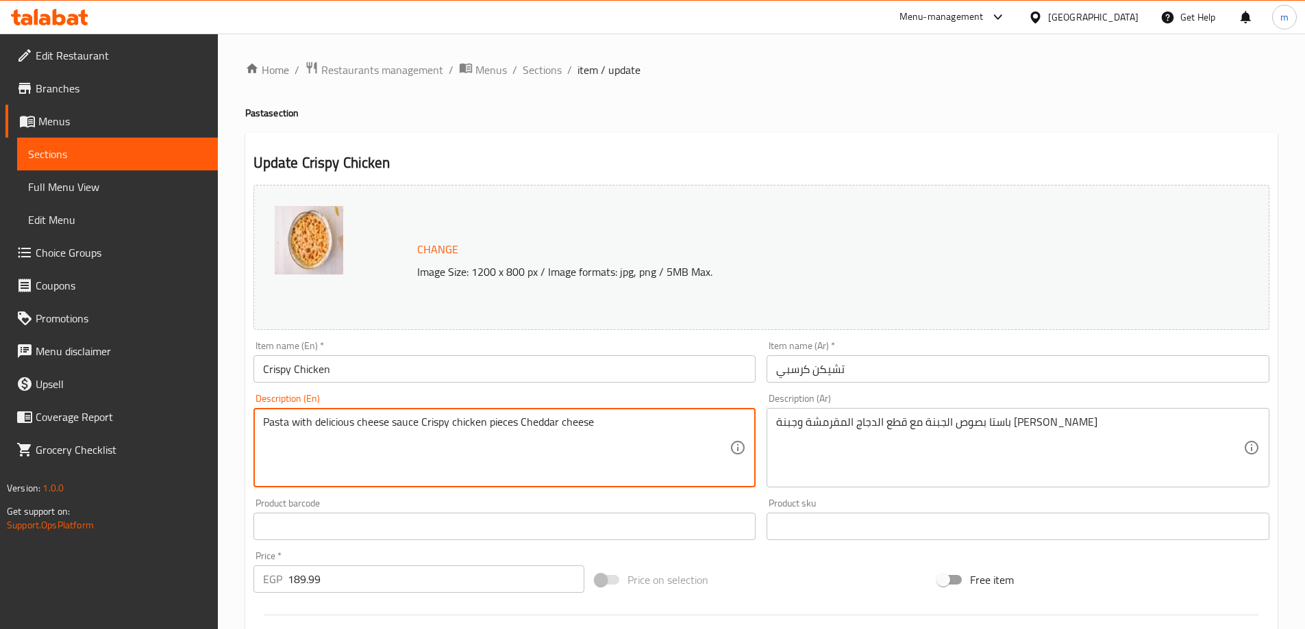
click at [347, 430] on textarea "Pasta with delicious cheese sauce Crispy chicken pieces Cheddar cheese" at bounding box center [496, 448] width 467 height 65
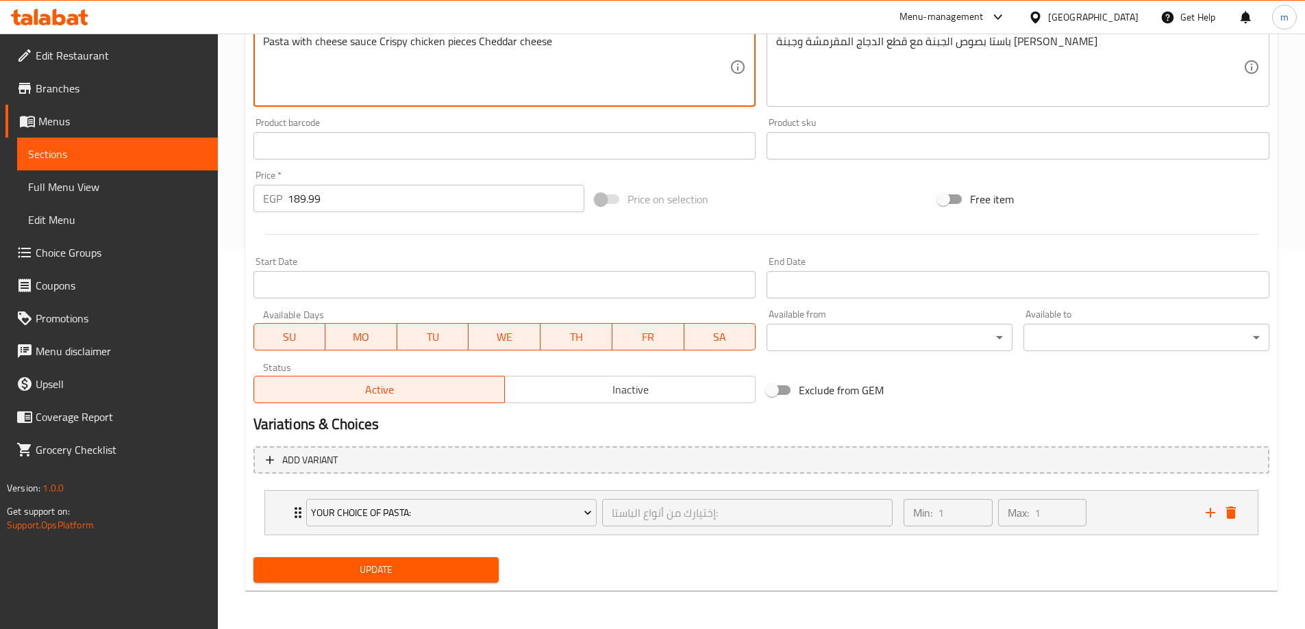
type textarea "Pasta with cheese sauce Crispy chicken pieces Cheddar cheese"
click at [382, 560] on button "Update" at bounding box center [376, 570] width 246 height 25
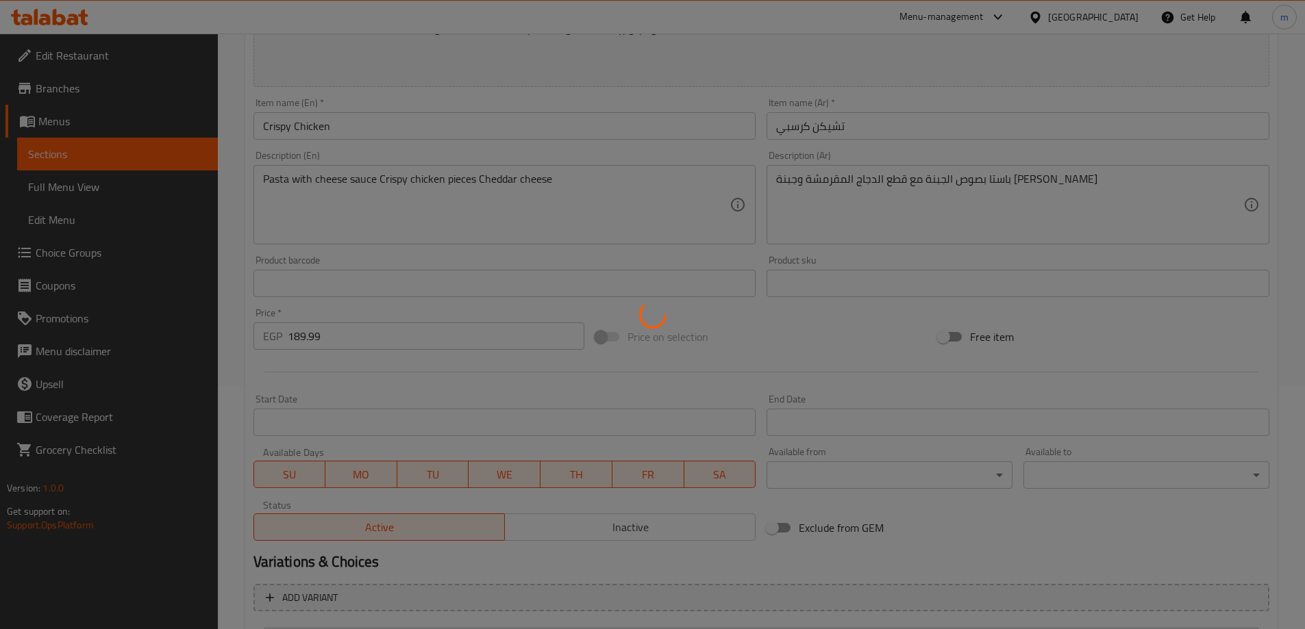
scroll to position [38, 0]
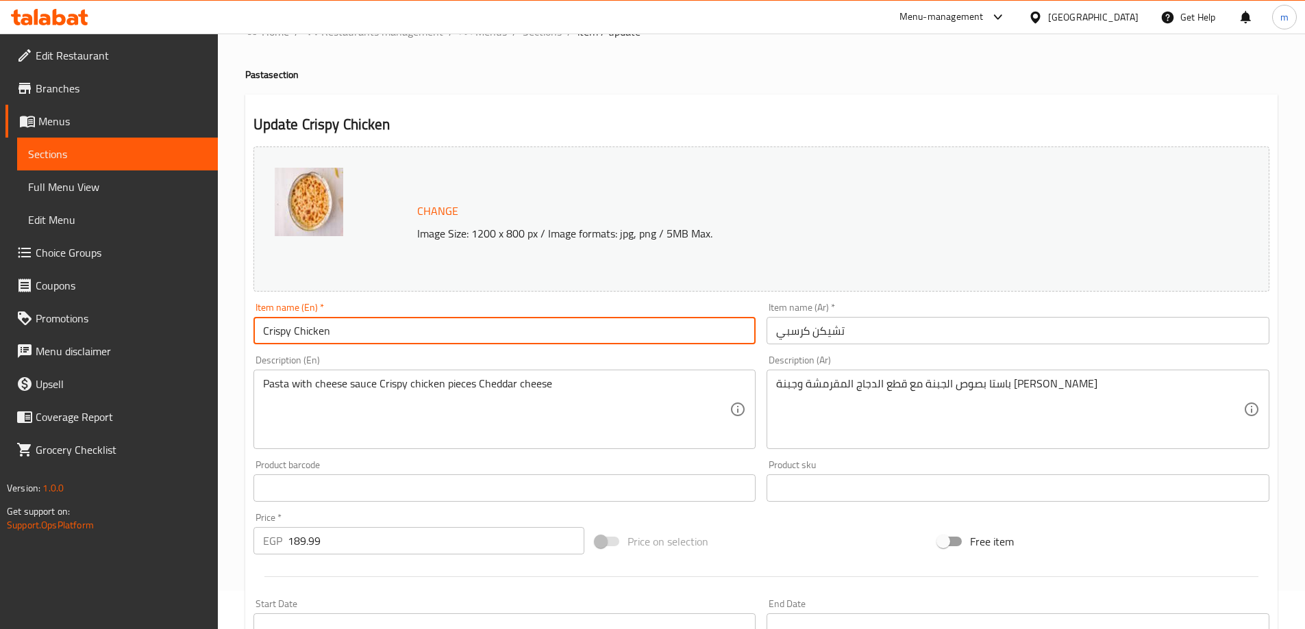
click at [517, 326] on input "Crispy Chicken" at bounding box center [504, 330] width 503 height 27
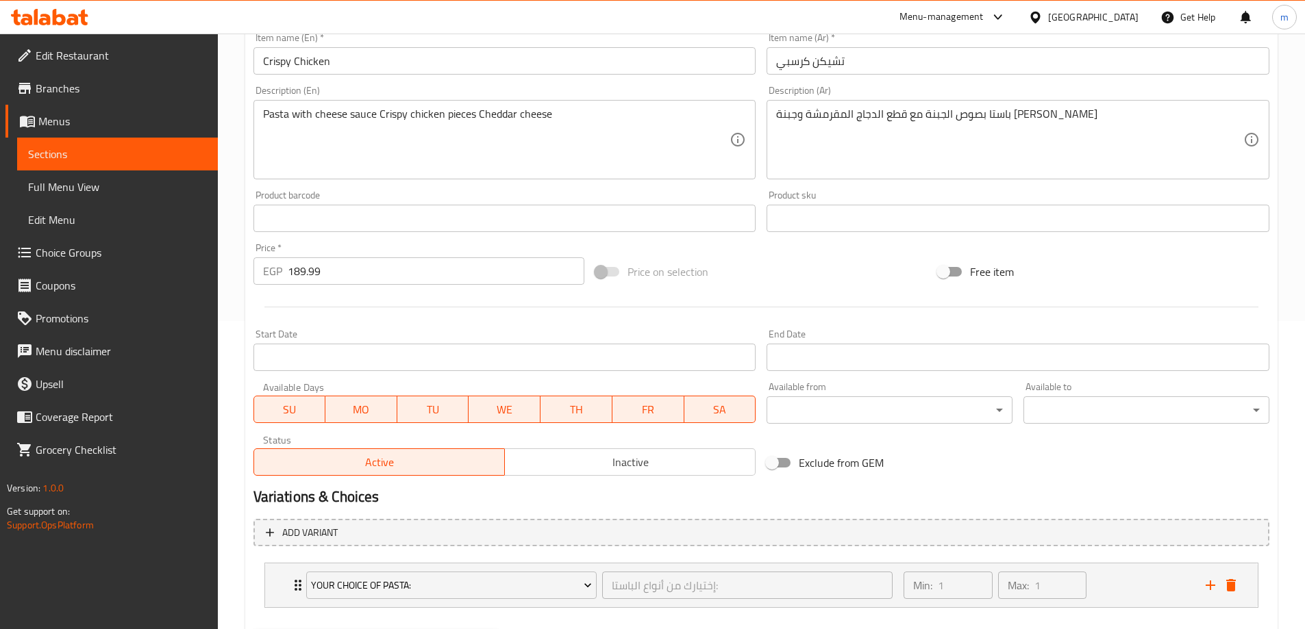
scroll to position [0, 0]
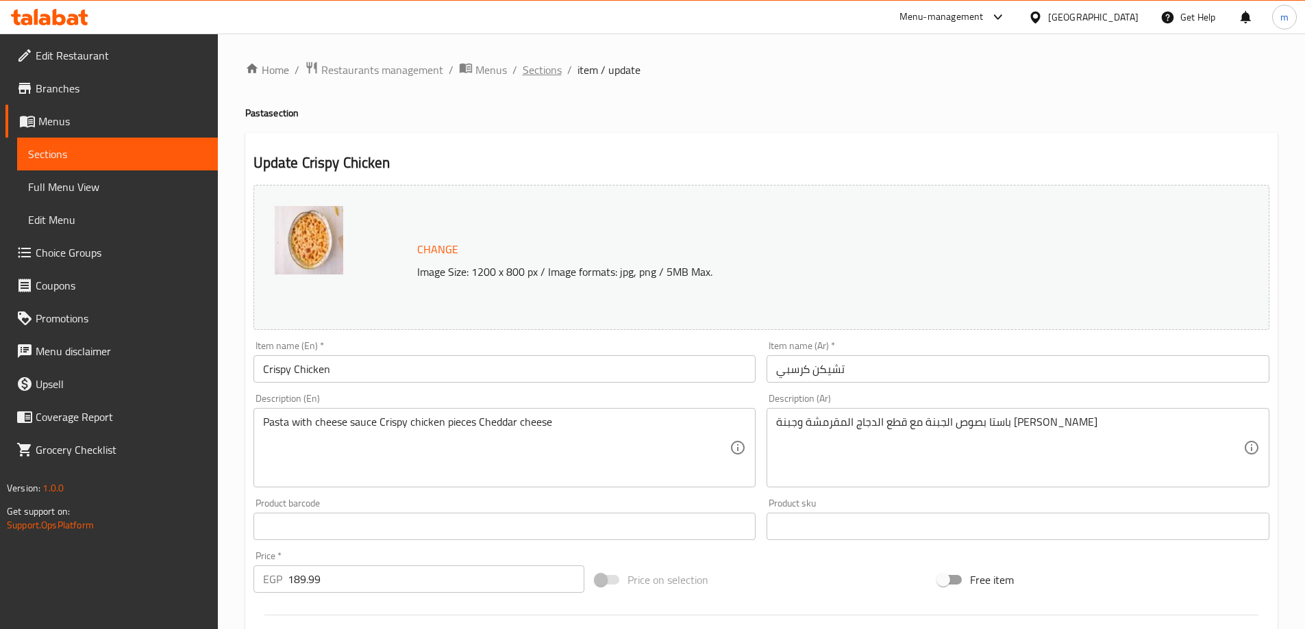
click at [526, 76] on span "Sections" at bounding box center [542, 70] width 39 height 16
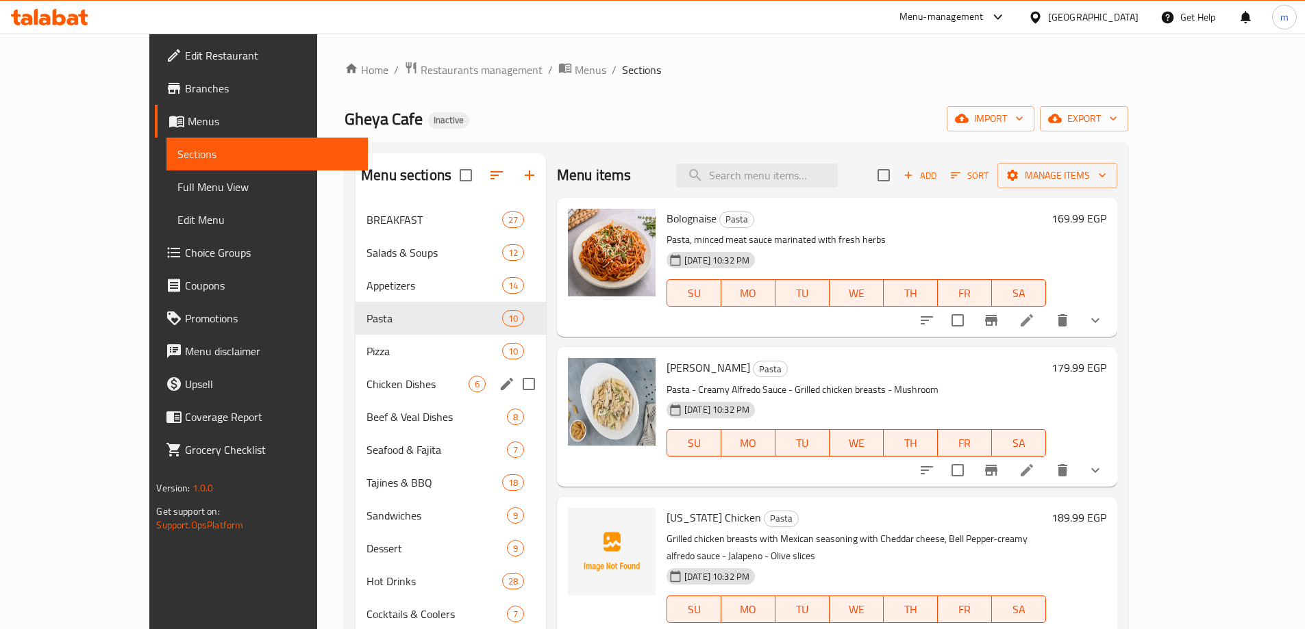
click at [380, 372] on div "Chicken Dishes 6" at bounding box center [450, 384] width 190 height 33
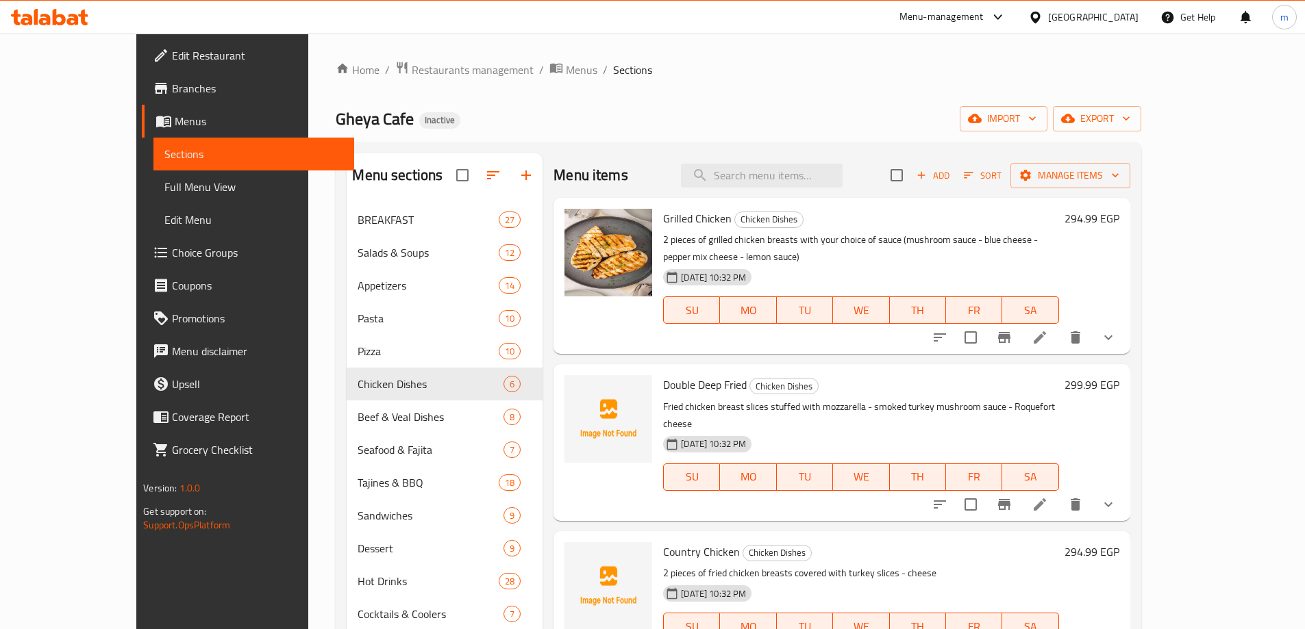
scroll to position [341, 0]
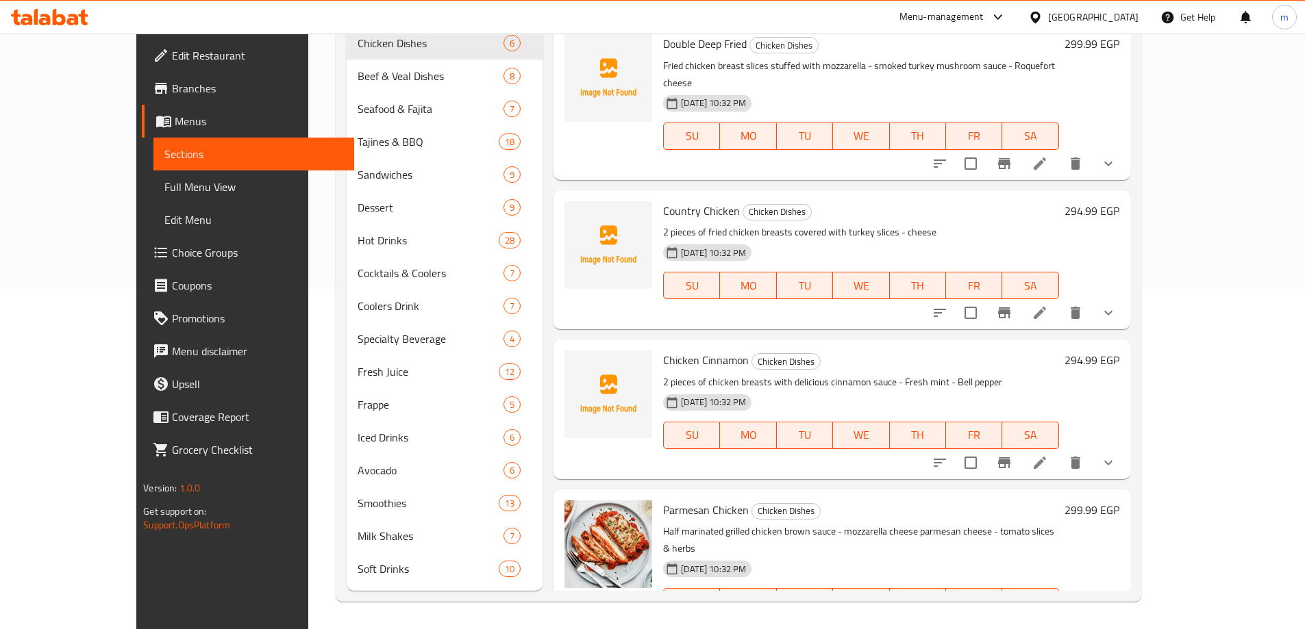
click at [1048, 455] on icon at bounding box center [1040, 463] width 16 height 16
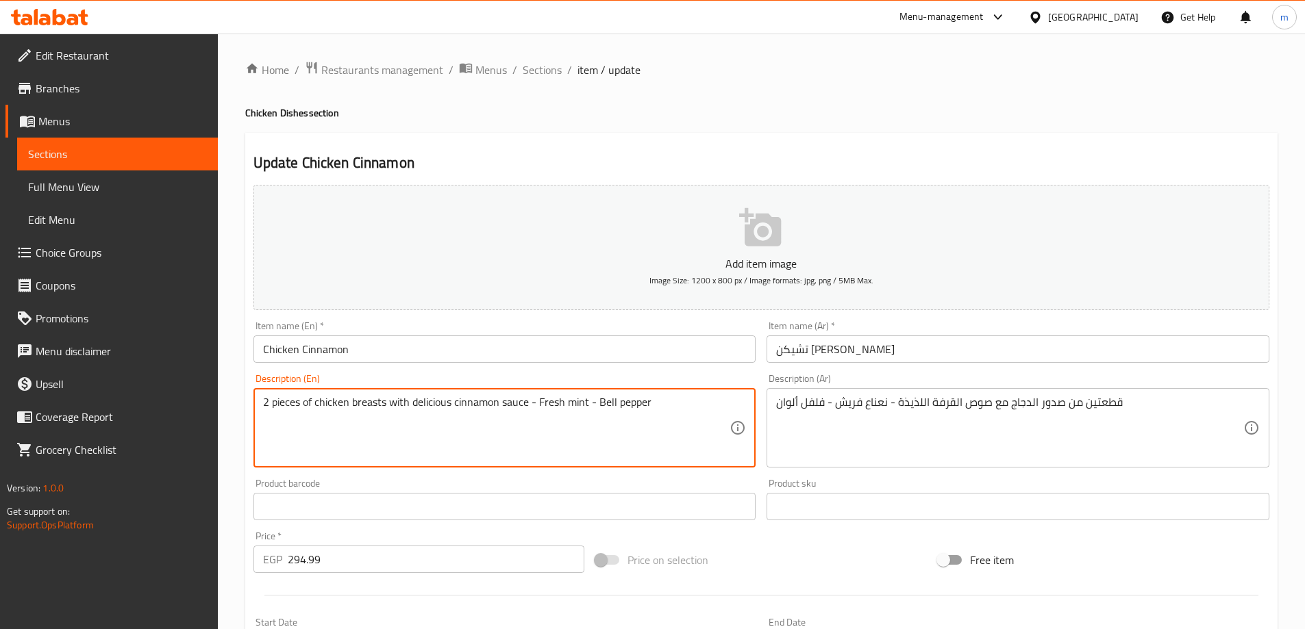
click at [432, 405] on textarea "2 pieces of chicken breasts with delicious cinnamon sauce - Fresh mint - Bell p…" at bounding box center [496, 428] width 467 height 65
type textarea "2 pieces of chicken breasts with cinnamon sauce - Fresh mint - Bell pepper"
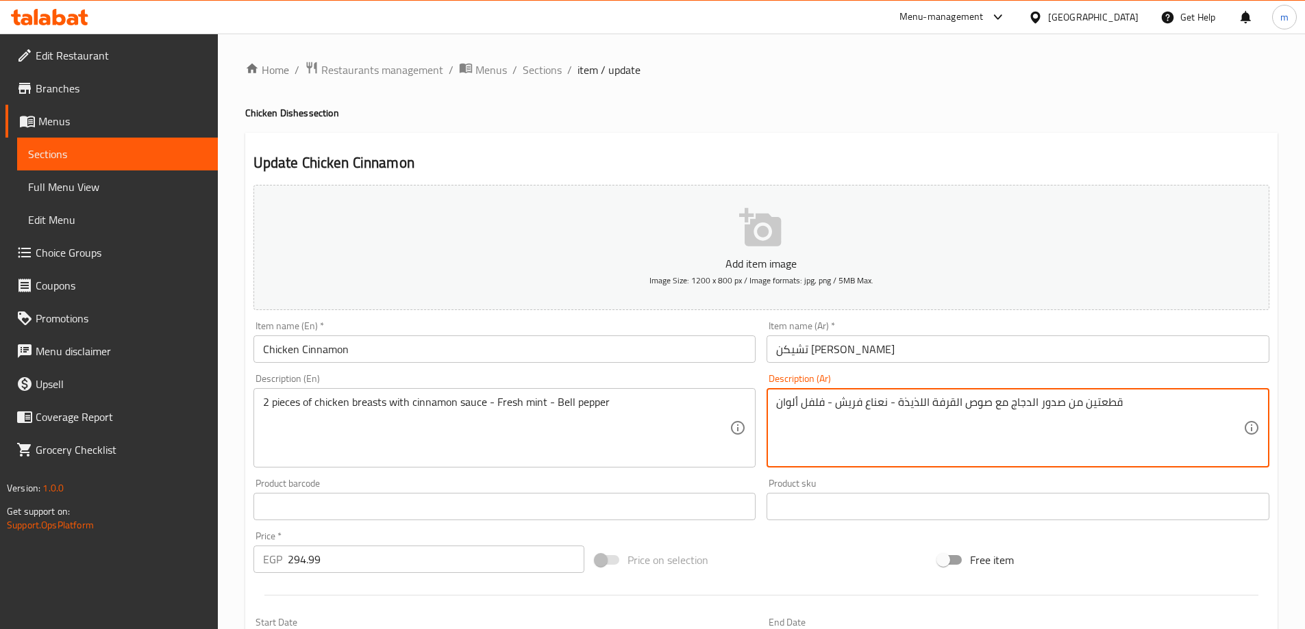
click at [918, 408] on textarea "قطعتين من صدور الدجاج مع صوص القرفة اللذيذة - نعناع فريش - فلفل ألوان" at bounding box center [1009, 428] width 467 height 65
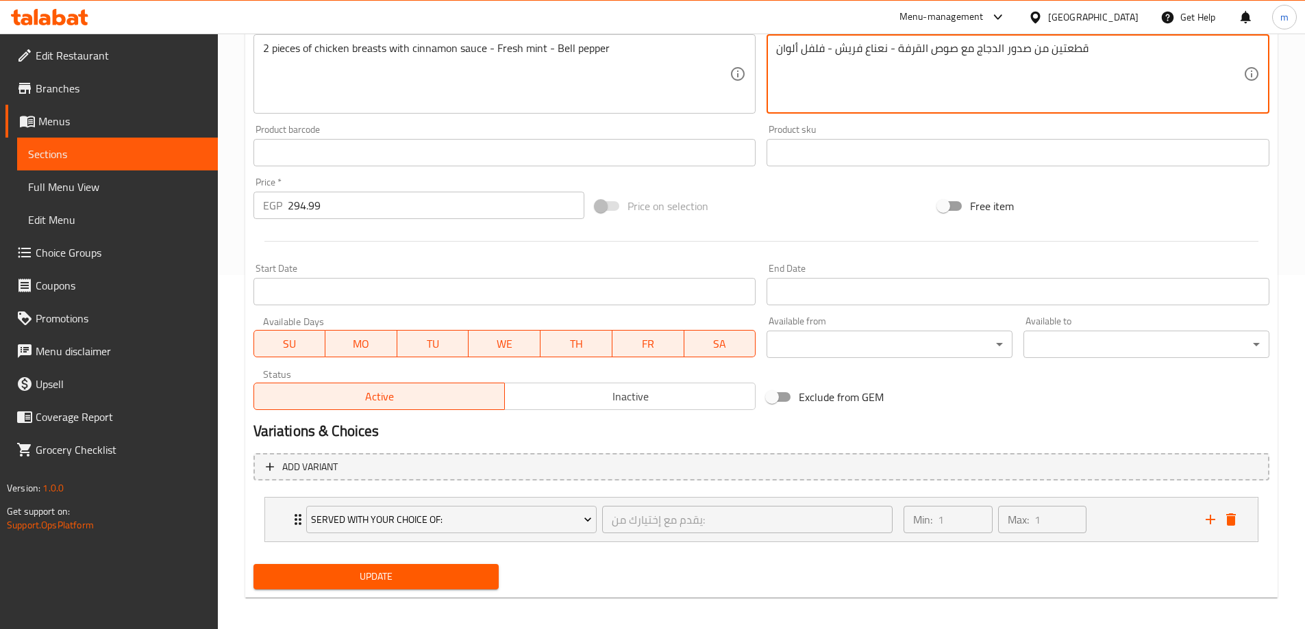
scroll to position [361, 0]
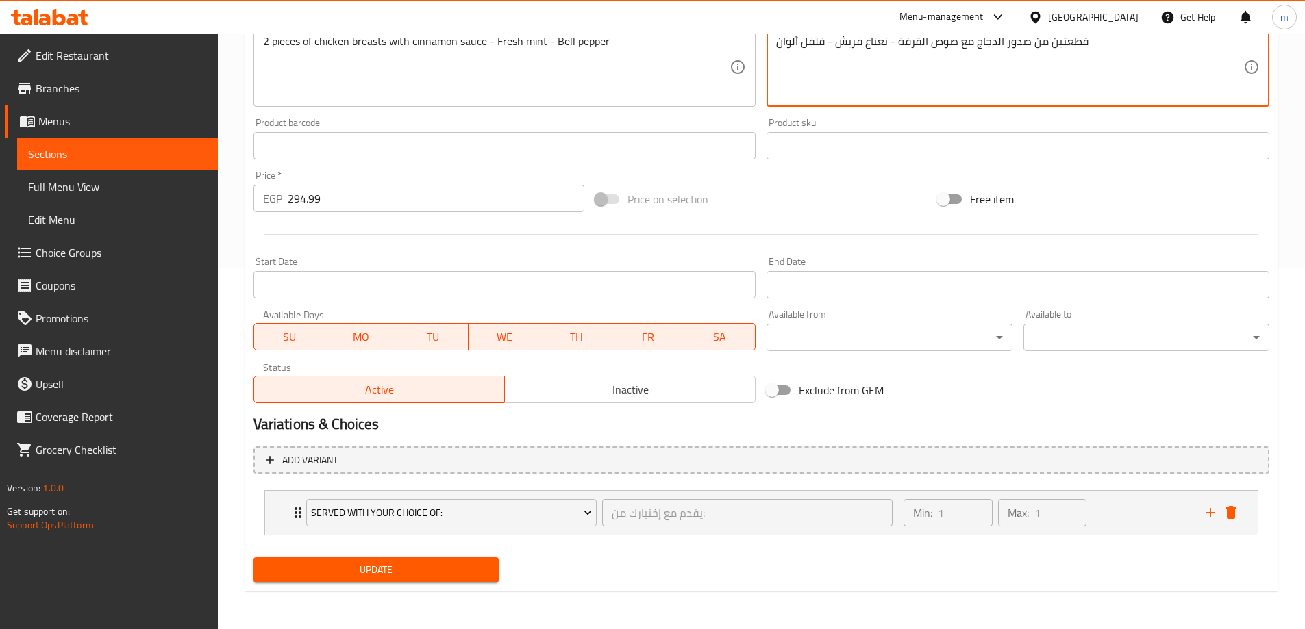
type textarea "قطعتين من صدور الدجاج مع صوص القرفة - نعناع فريش - فلفل ألوان"
click at [465, 573] on span "Update" at bounding box center [376, 570] width 224 height 17
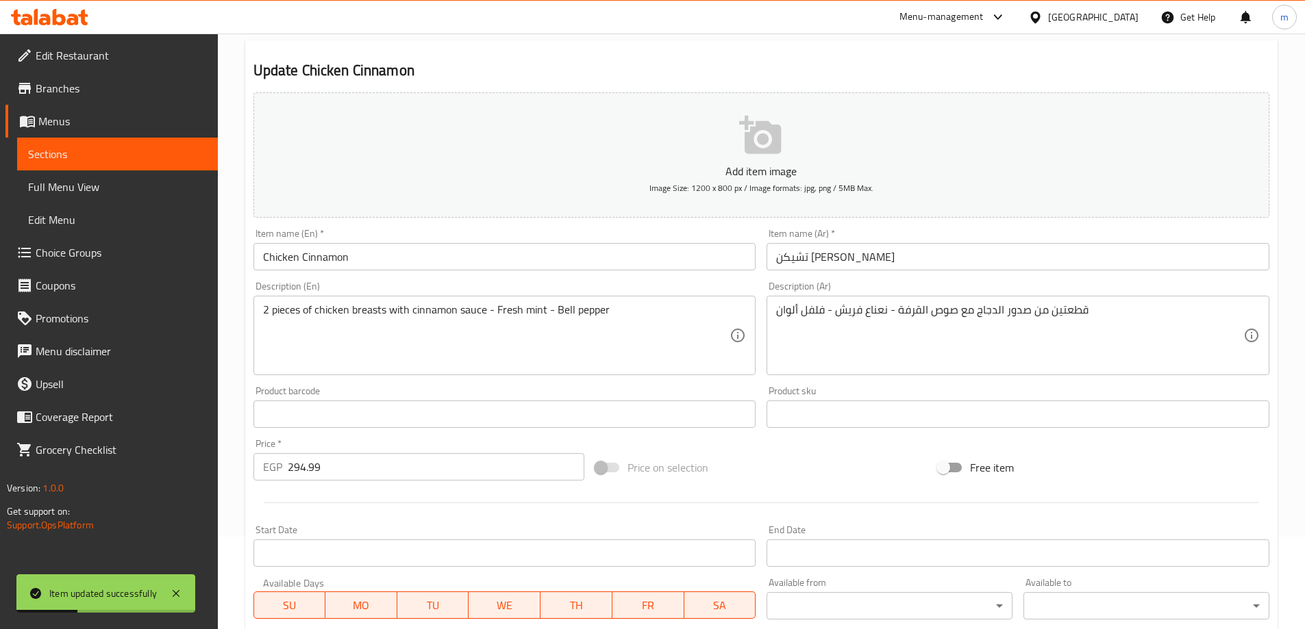
scroll to position [0, 0]
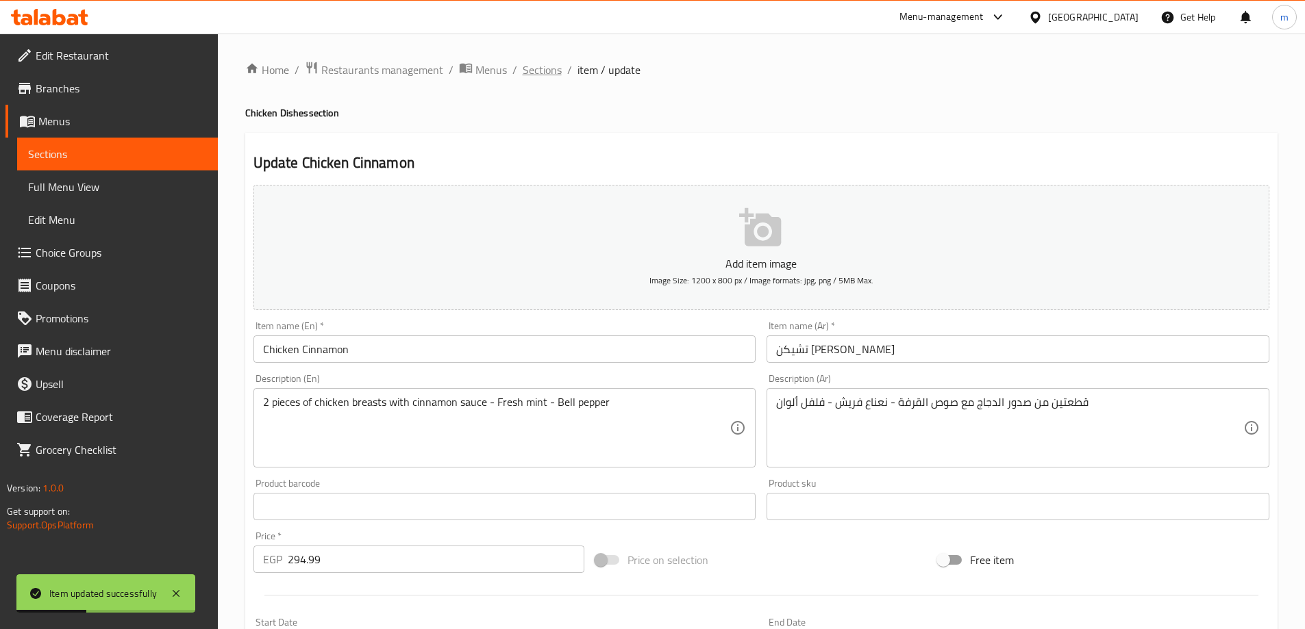
click at [556, 65] on span "Sections" at bounding box center [542, 70] width 39 height 16
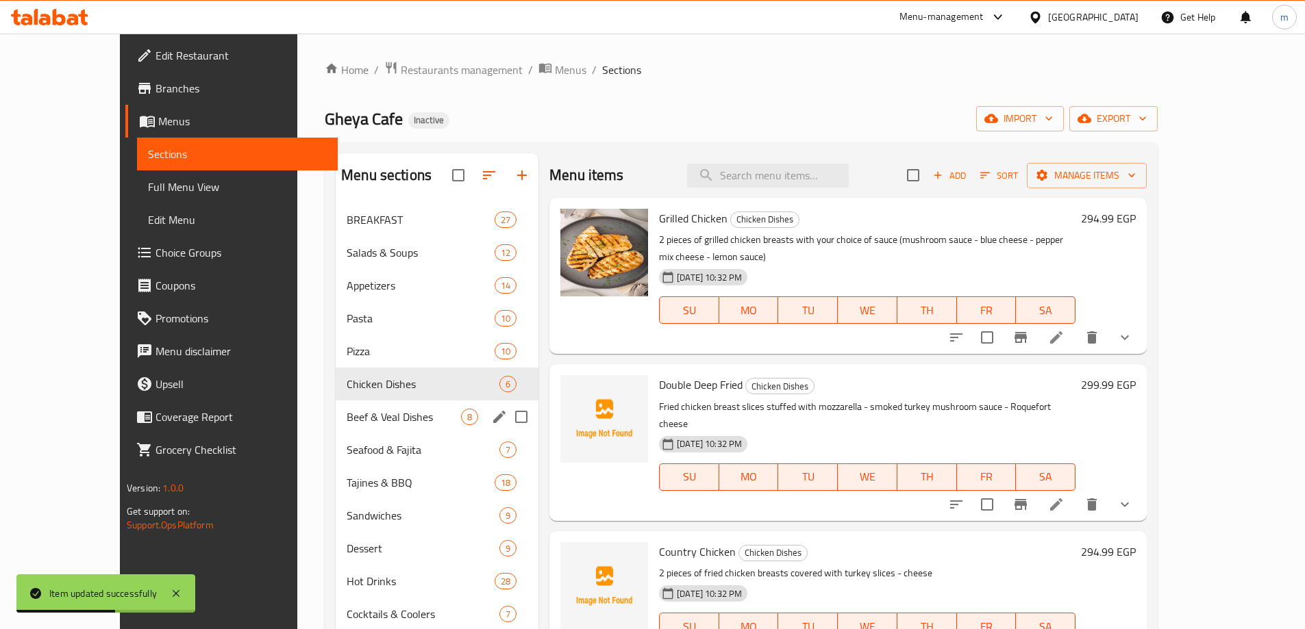
click at [359, 409] on span "Beef & Veal Dishes" at bounding box center [404, 417] width 114 height 16
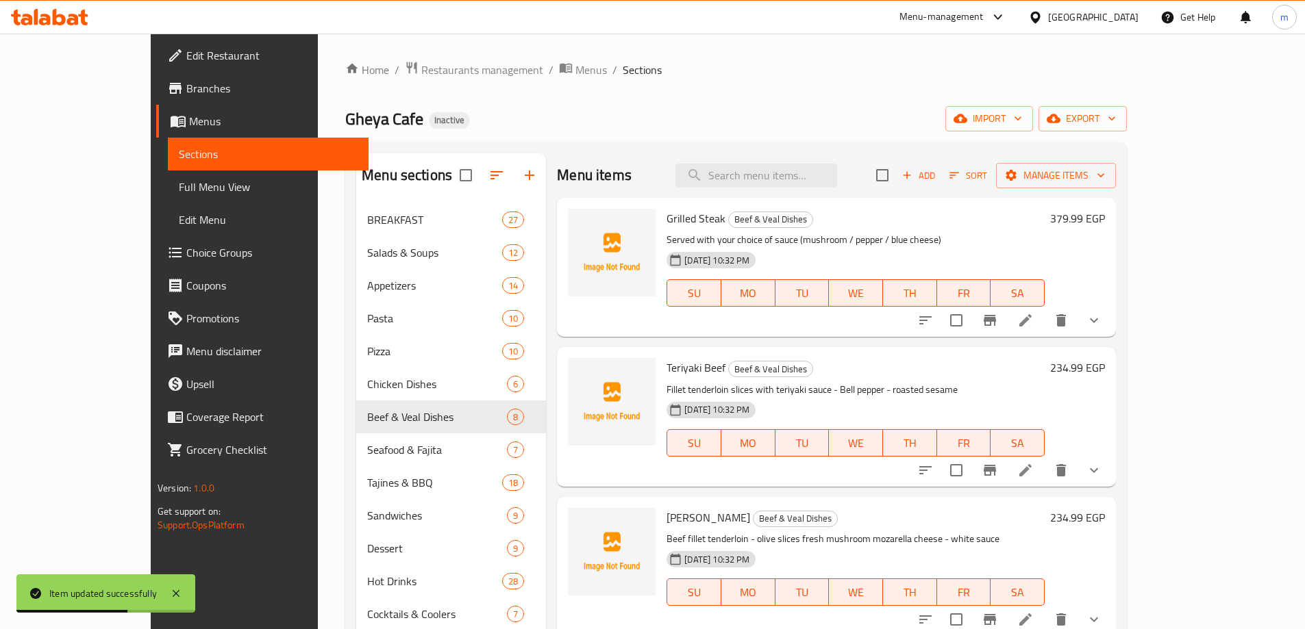
scroll to position [341, 0]
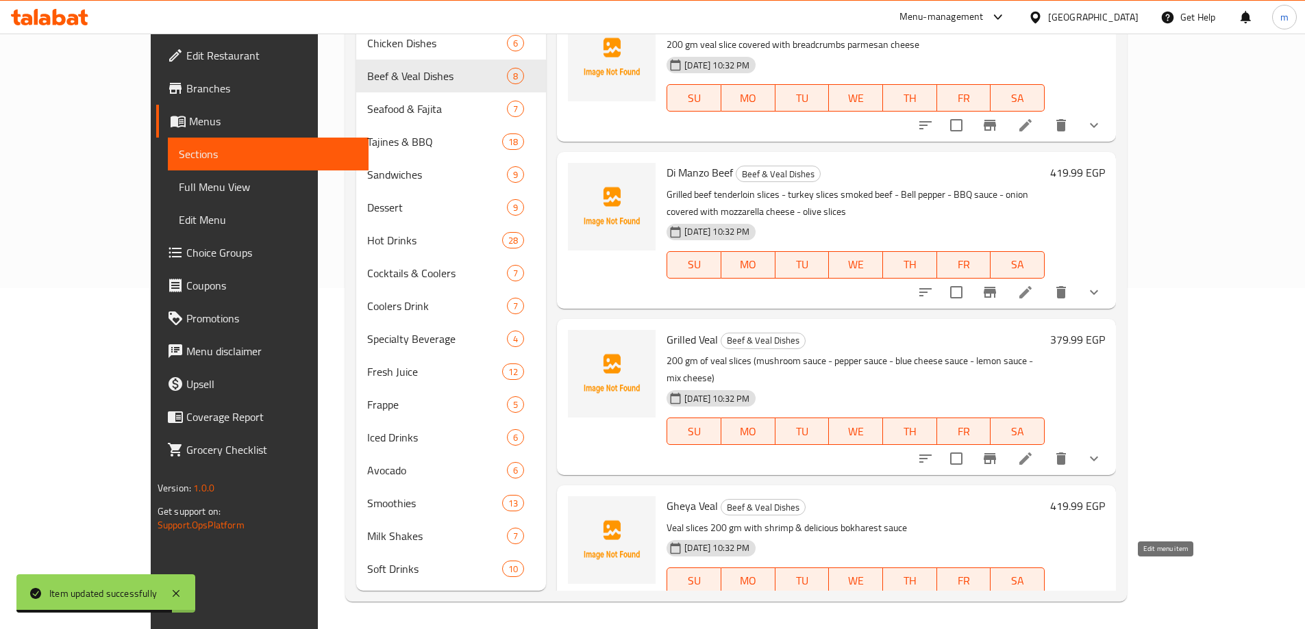
click at [1034, 601] on icon at bounding box center [1025, 609] width 16 height 16
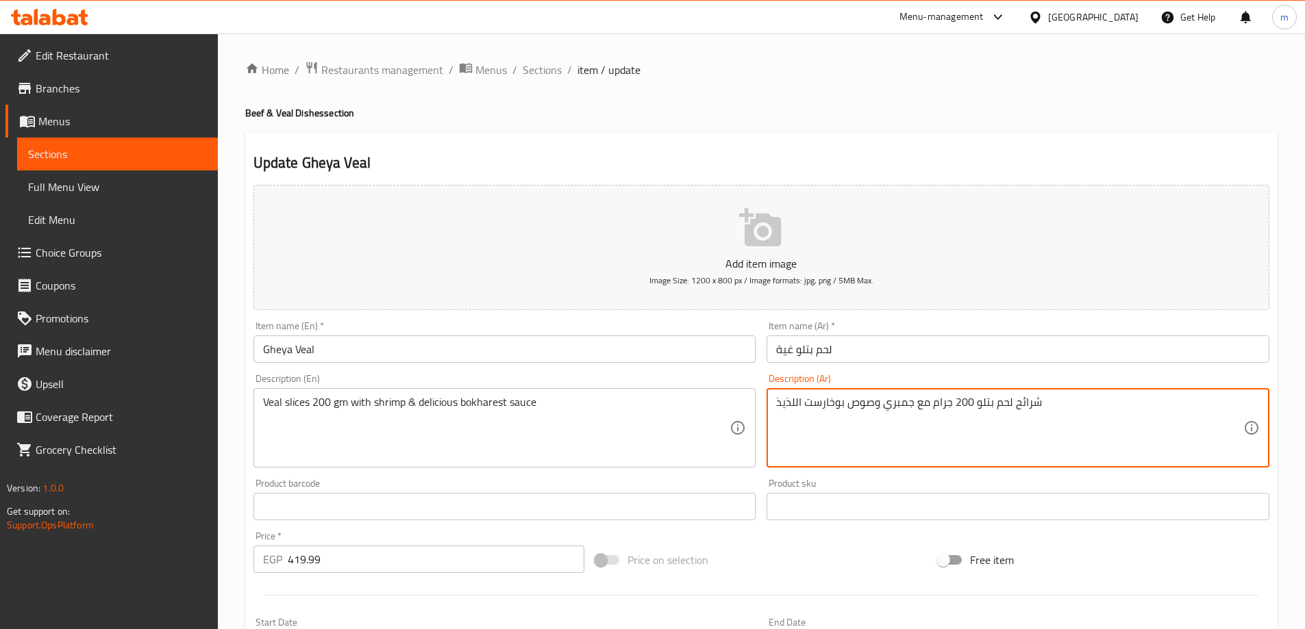
click at [793, 405] on textarea "شرائح لحم بتلو 200 جرام مع جمبري وصوص بوخارست اللذيذ" at bounding box center [1009, 428] width 467 height 65
type textarea "شرائح لحم بتلو 200 جرام مع جمبري وصوص بوخارست."
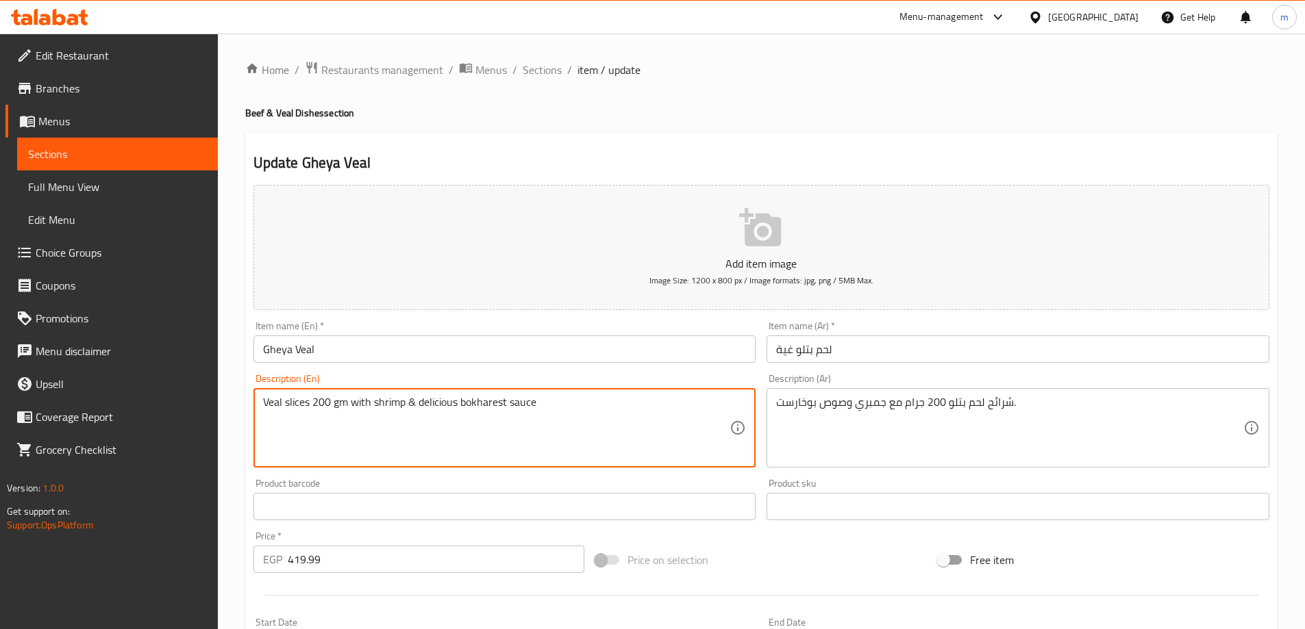
click at [439, 405] on textarea "Veal slices 200 gm with shrimp & delicious bokharest sauce" at bounding box center [496, 428] width 467 height 65
click at [515, 402] on textarea "Veal slices 200 gm with shrimp & bokharest sauce" at bounding box center [496, 428] width 467 height 65
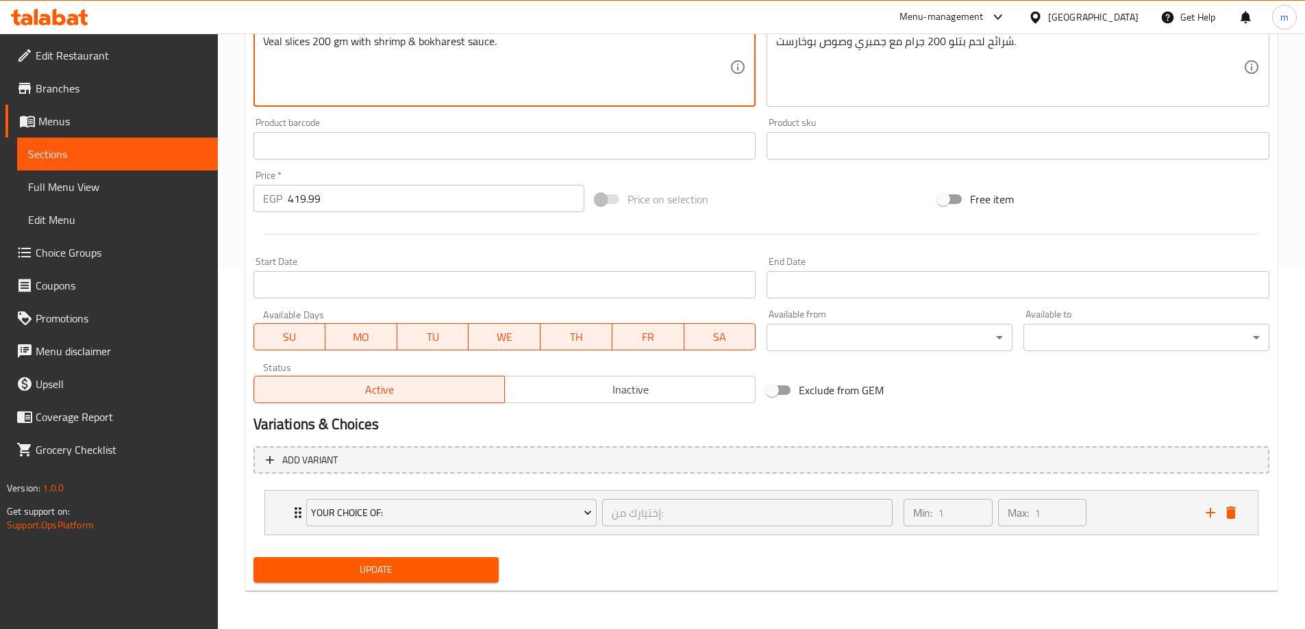
type textarea "Veal slices 200 gm with shrimp & bokharest sauce."
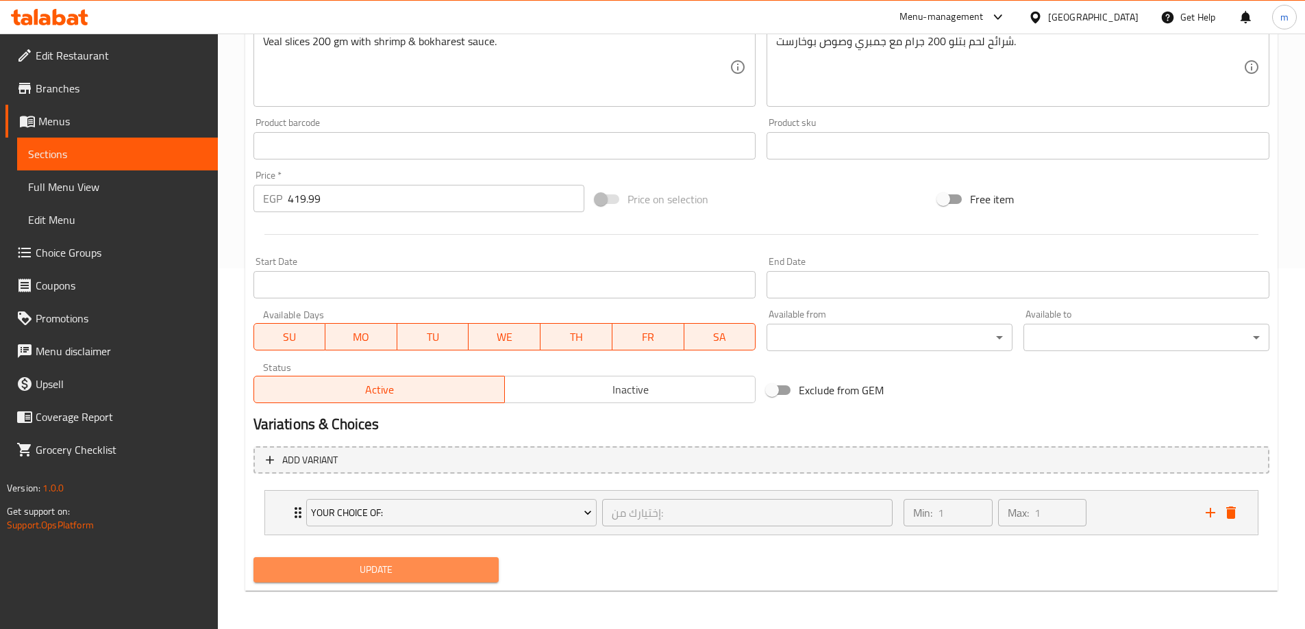
click at [411, 575] on span "Update" at bounding box center [376, 570] width 224 height 17
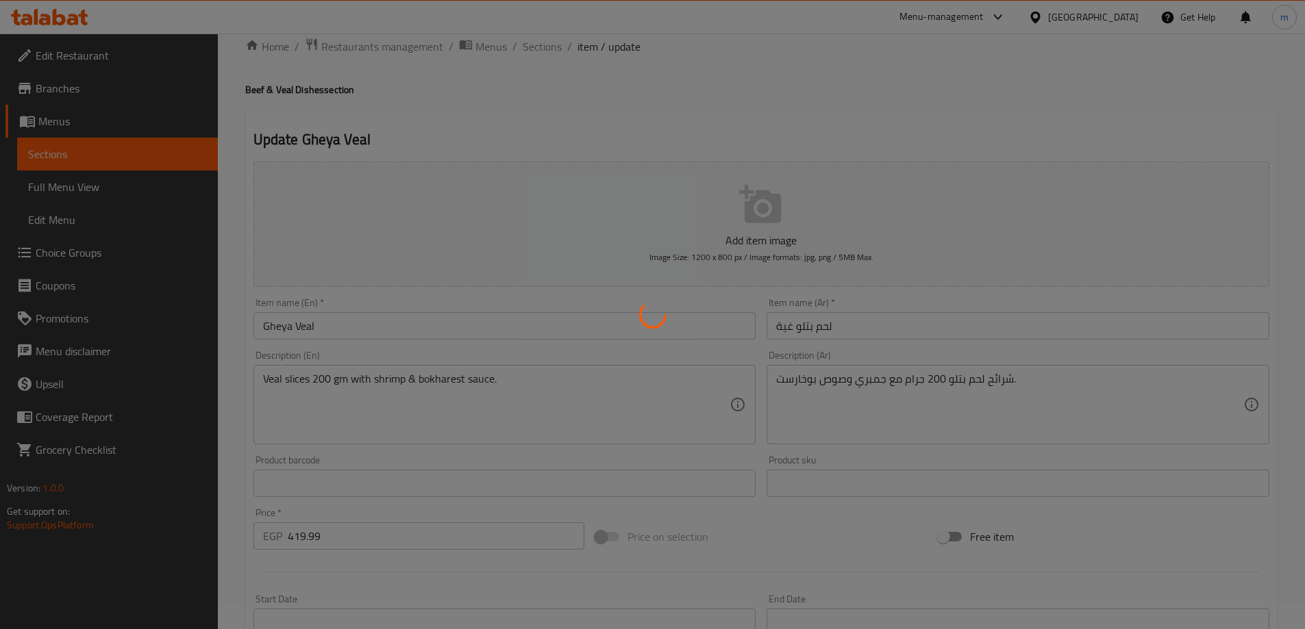
scroll to position [18, 0]
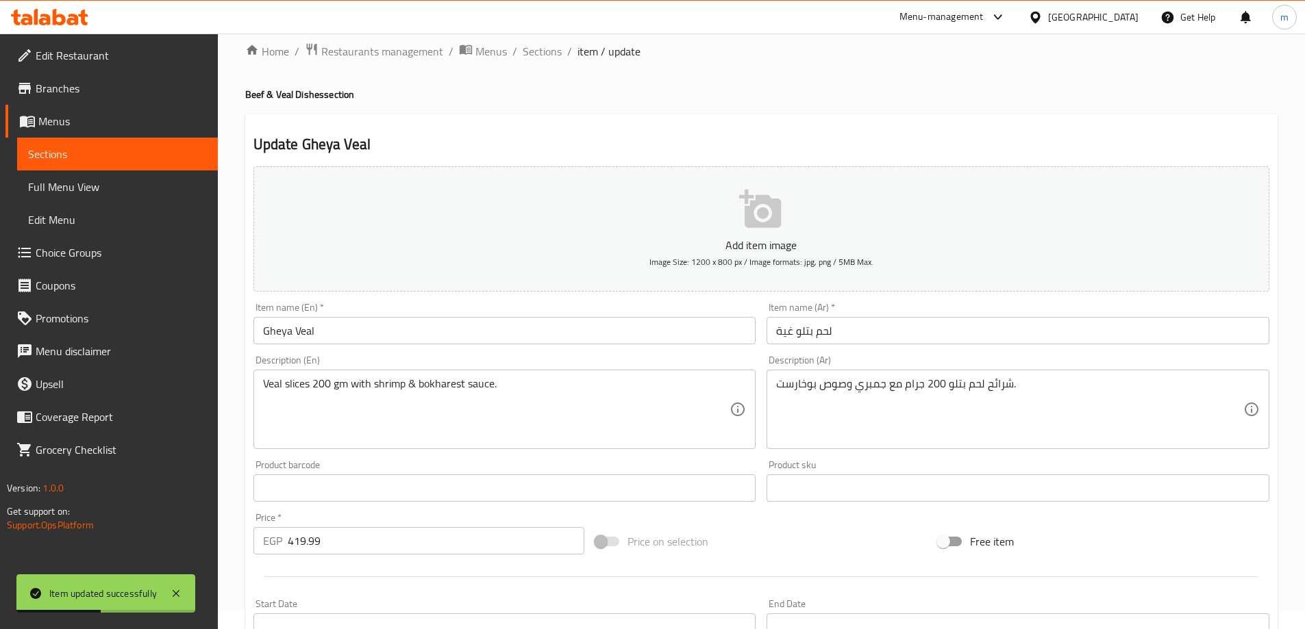
click at [462, 344] on input "Gheya Veal" at bounding box center [504, 330] width 503 height 27
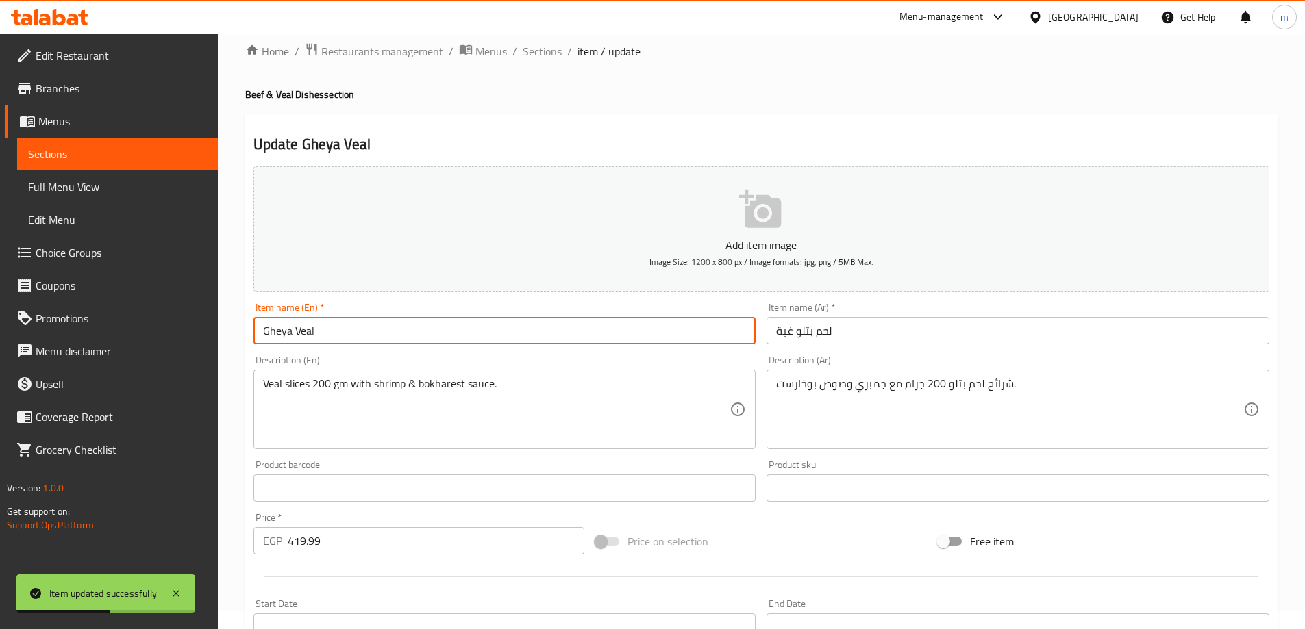
click at [462, 344] on input "Gheya Veal" at bounding box center [504, 330] width 503 height 27
click at [540, 58] on span "Sections" at bounding box center [542, 51] width 39 height 16
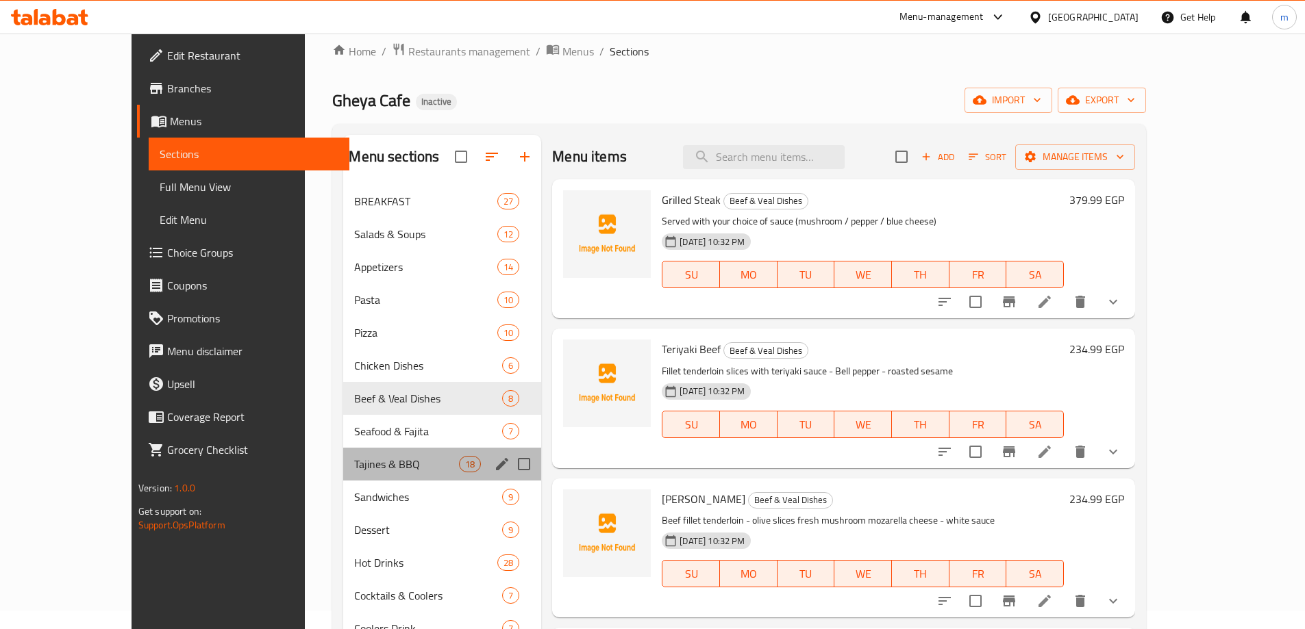
click at [370, 453] on div "Tajines & BBQ 18" at bounding box center [442, 464] width 198 height 33
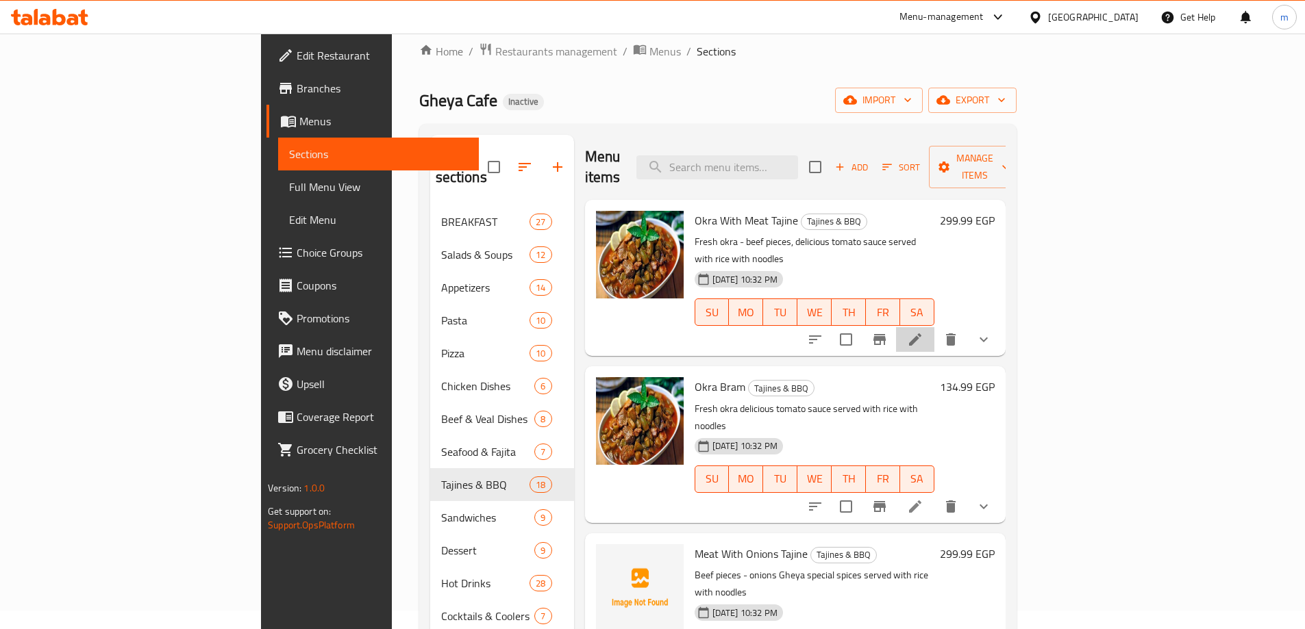
click at [934, 327] on li at bounding box center [915, 339] width 38 height 25
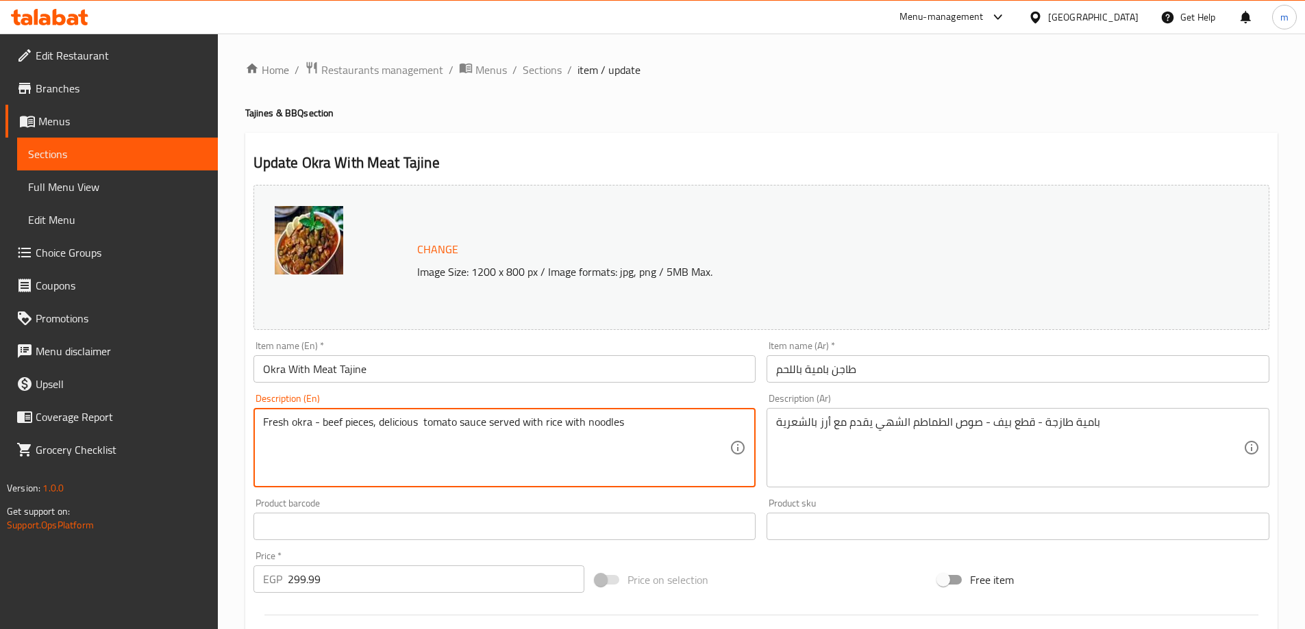
click at [412, 422] on textarea "Fresh okra - beef pieces, delicious tomato sauce served with rice with noodles" at bounding box center [496, 448] width 467 height 65
type textarea "Fresh okra - beef pieces, tomato sauce served with rice with noodles"
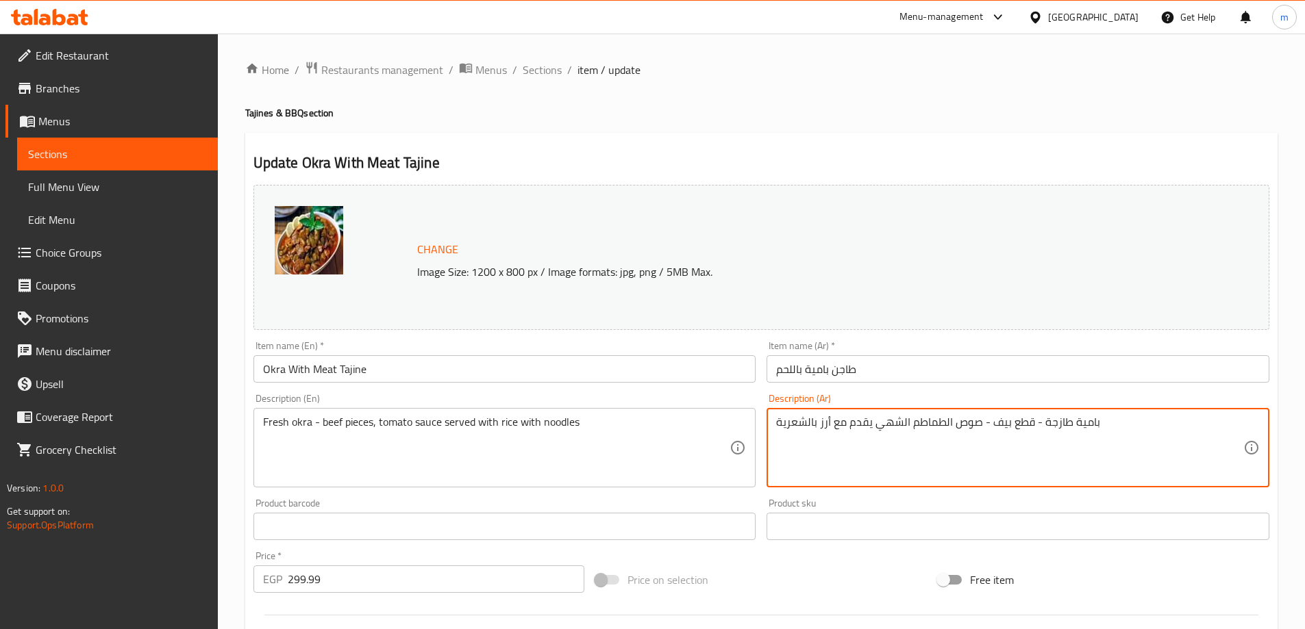
click at [892, 427] on textarea "بامية طازجة - قطع بيف - صوص الطماطم الشهي يقدم مع أرز بالشعرية" at bounding box center [1009, 448] width 467 height 65
type textarea "بامية طازجة - قطع بيف - صوص الطماطم يقدم مع أرز بالشعرية"
click at [475, 370] on input "Okra With Meat Tajine" at bounding box center [504, 368] width 503 height 27
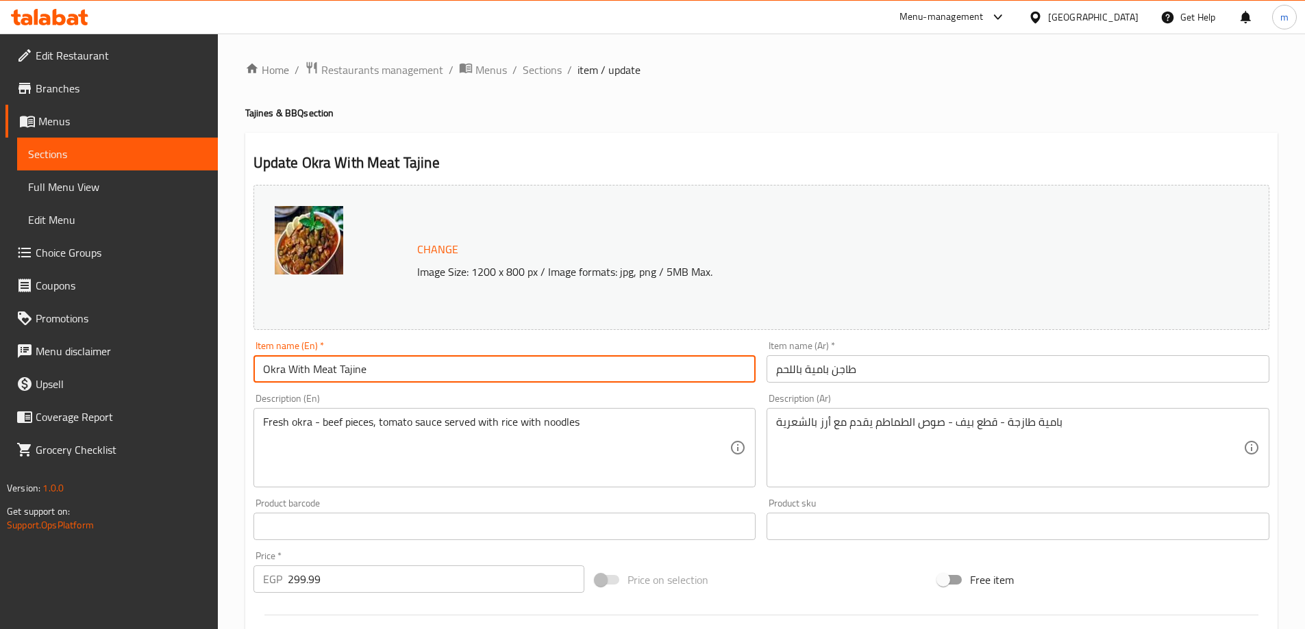
click at [475, 370] on input "Okra With Meat Tajine" at bounding box center [504, 368] width 503 height 27
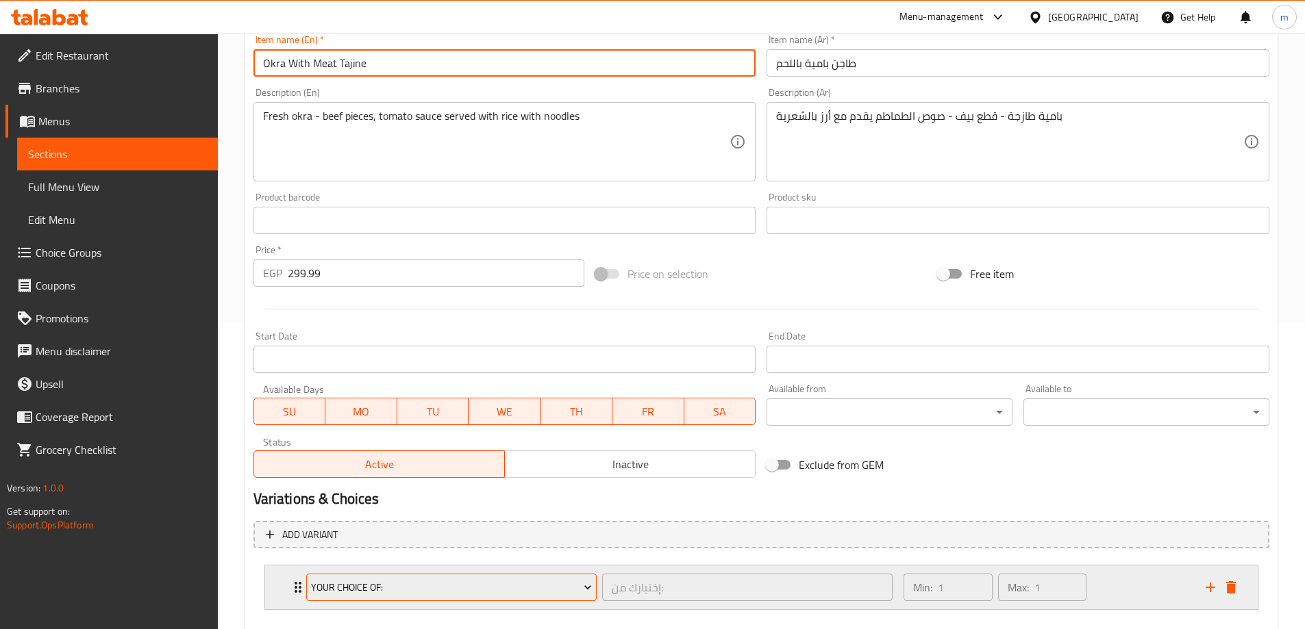
scroll to position [381, 0]
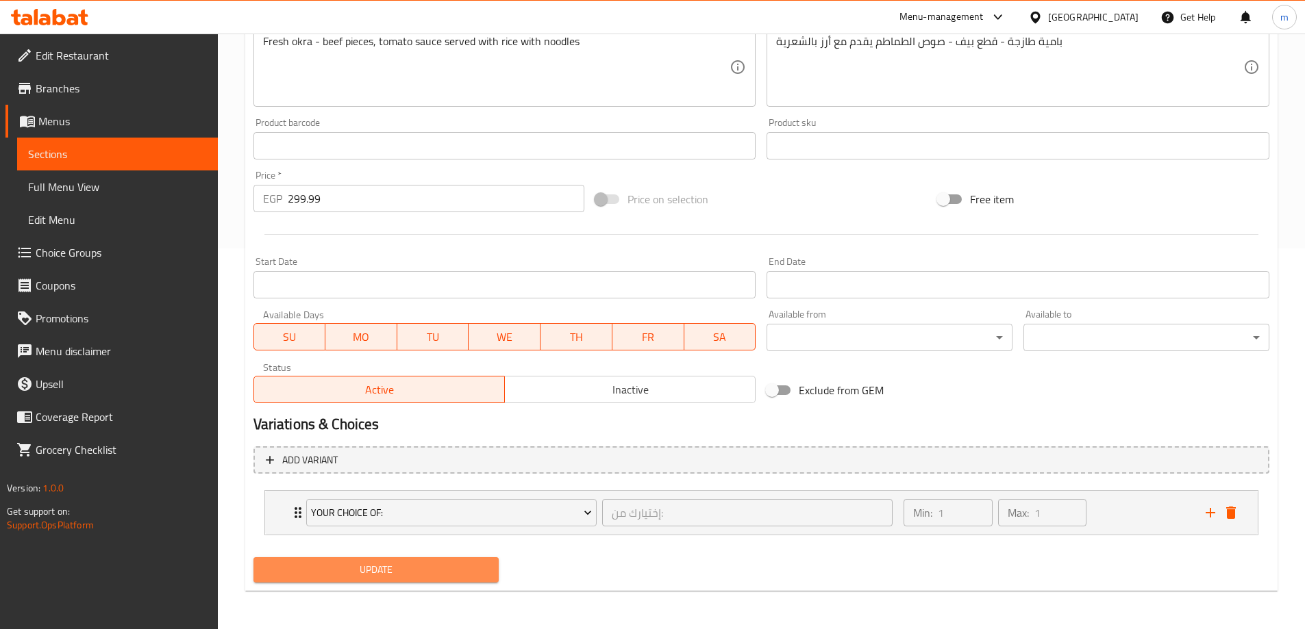
click at [381, 566] on span "Update" at bounding box center [376, 570] width 224 height 17
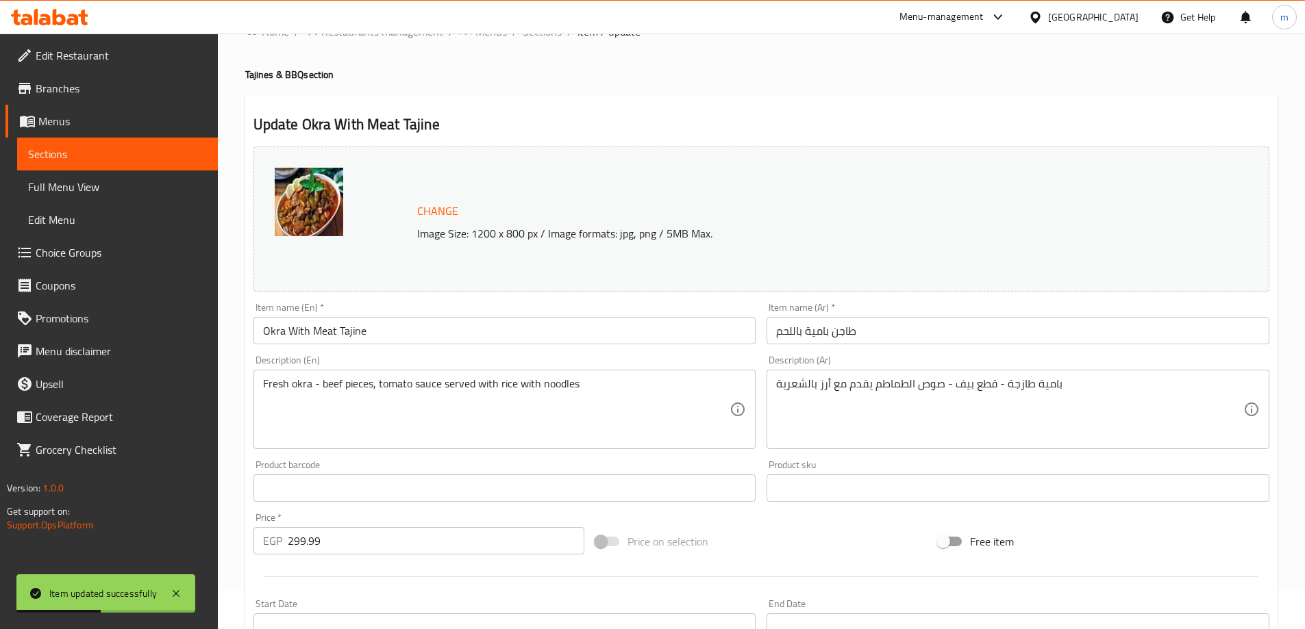
scroll to position [0, 0]
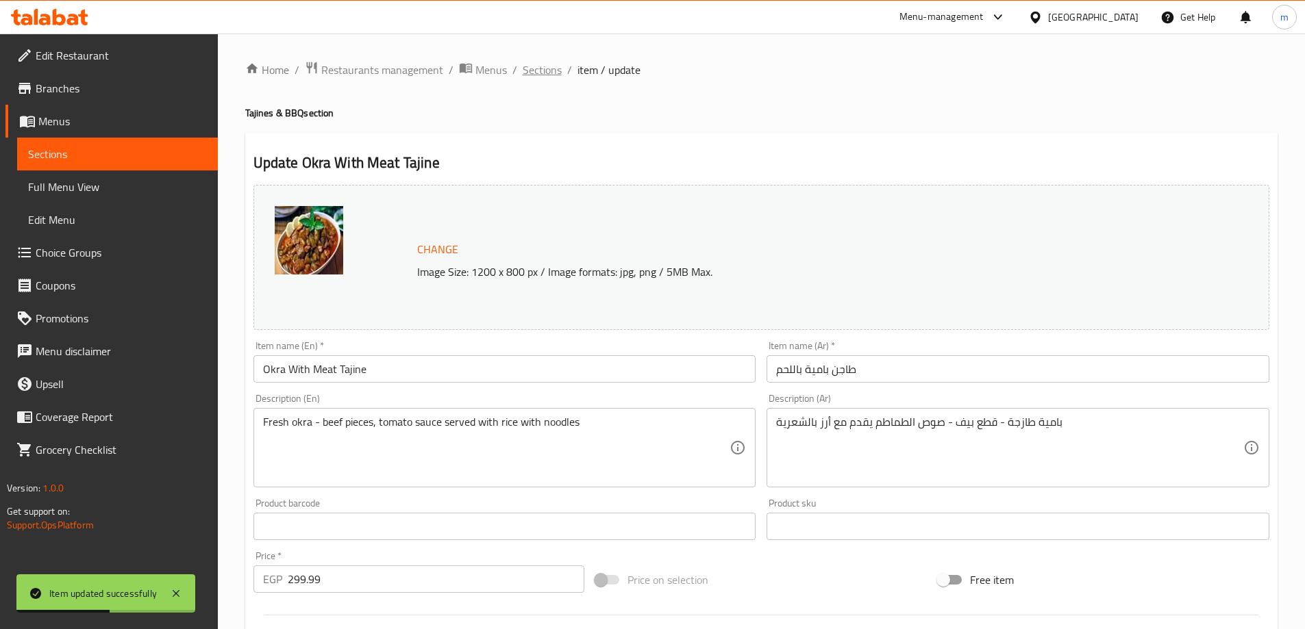
click at [540, 71] on span "Sections" at bounding box center [542, 70] width 39 height 16
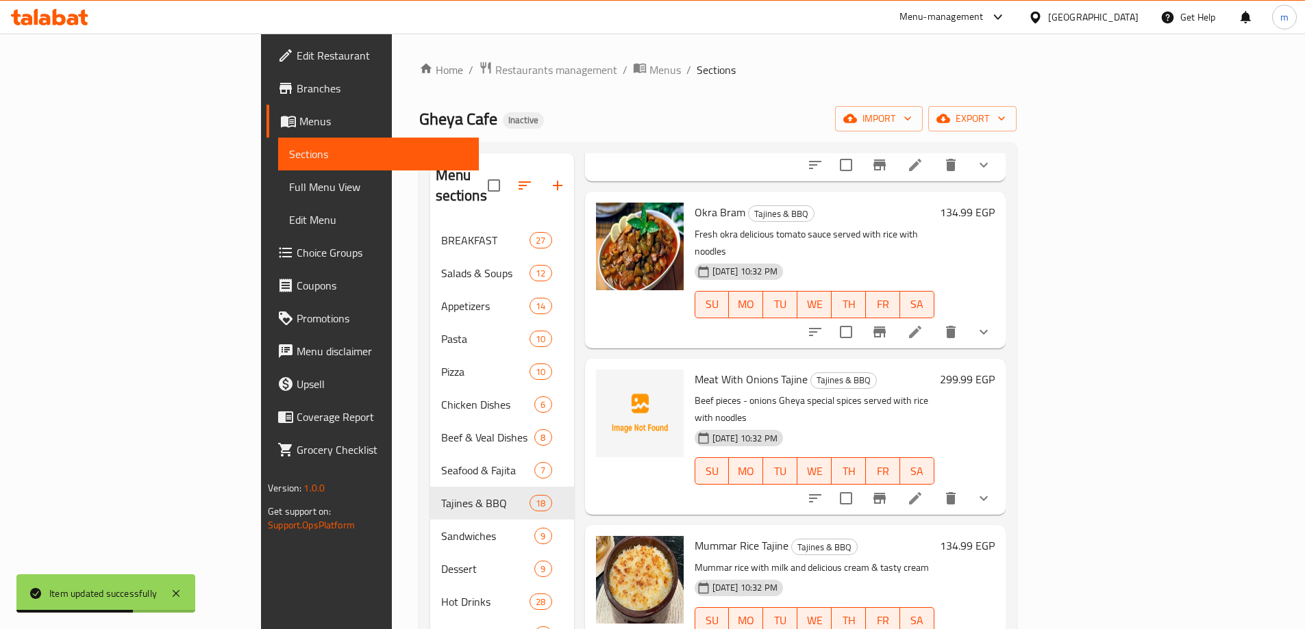
scroll to position [205, 0]
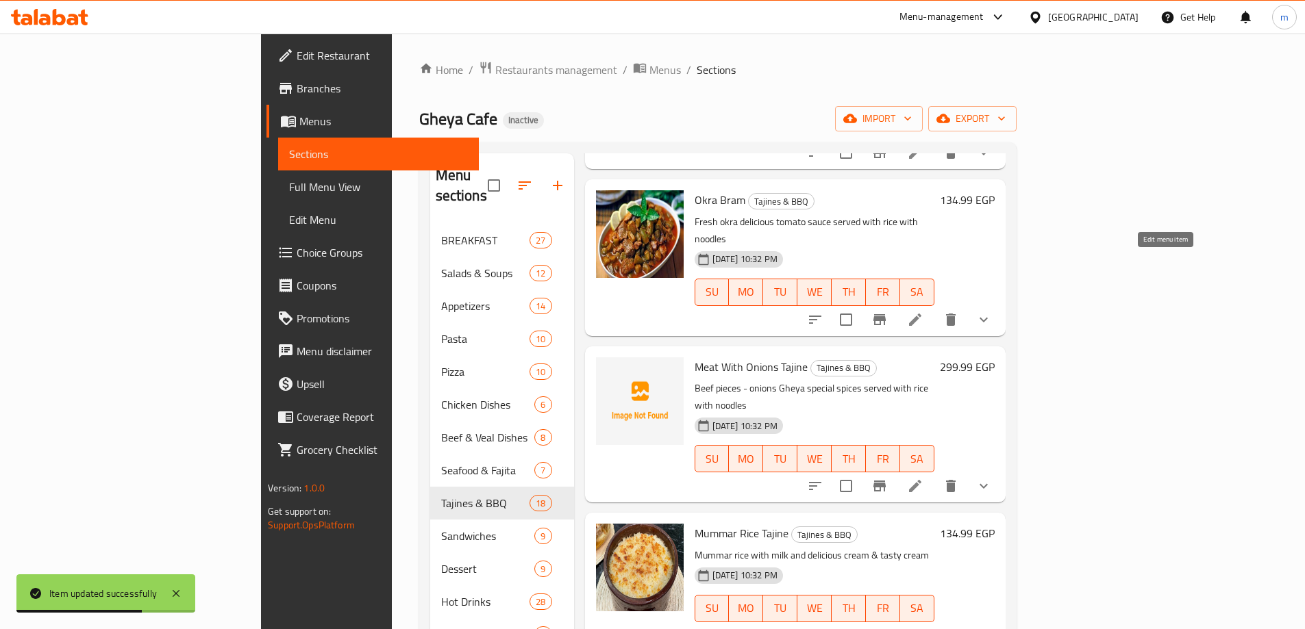
click at [923, 312] on icon at bounding box center [915, 320] width 16 height 16
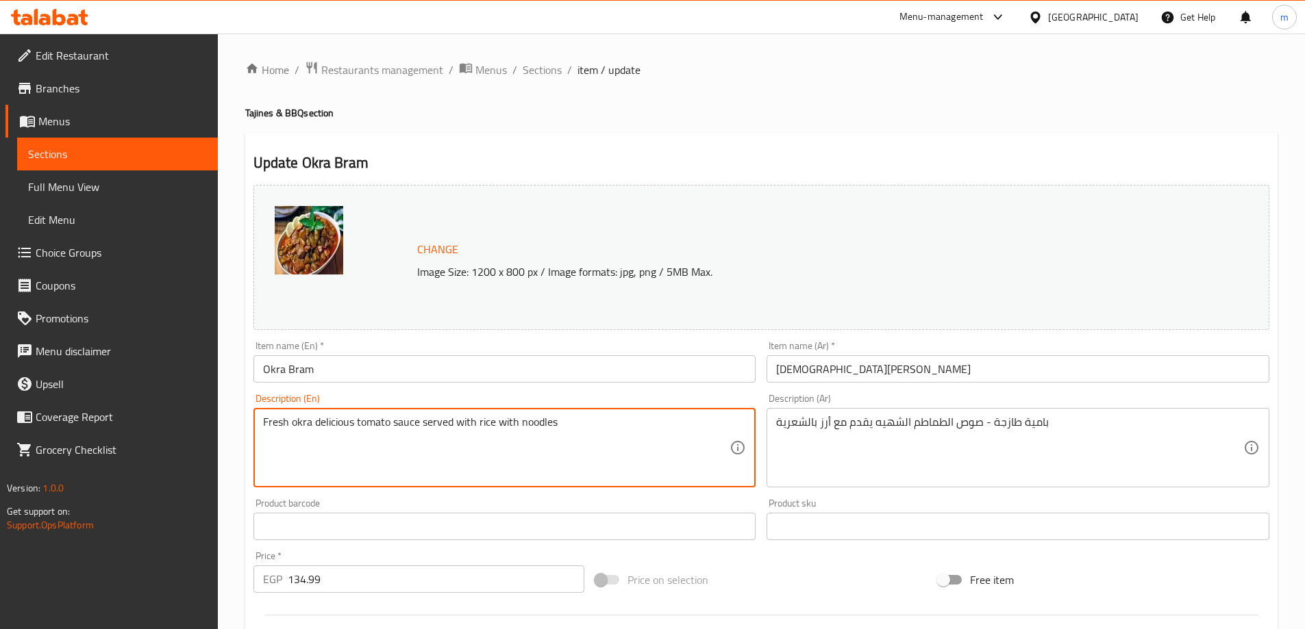
click at [342, 427] on textarea "Fresh okra delicious tomato sauce served with rice with noodles" at bounding box center [496, 448] width 467 height 65
type textarea "Fresh okra tomato sauce served with rice with noodles"
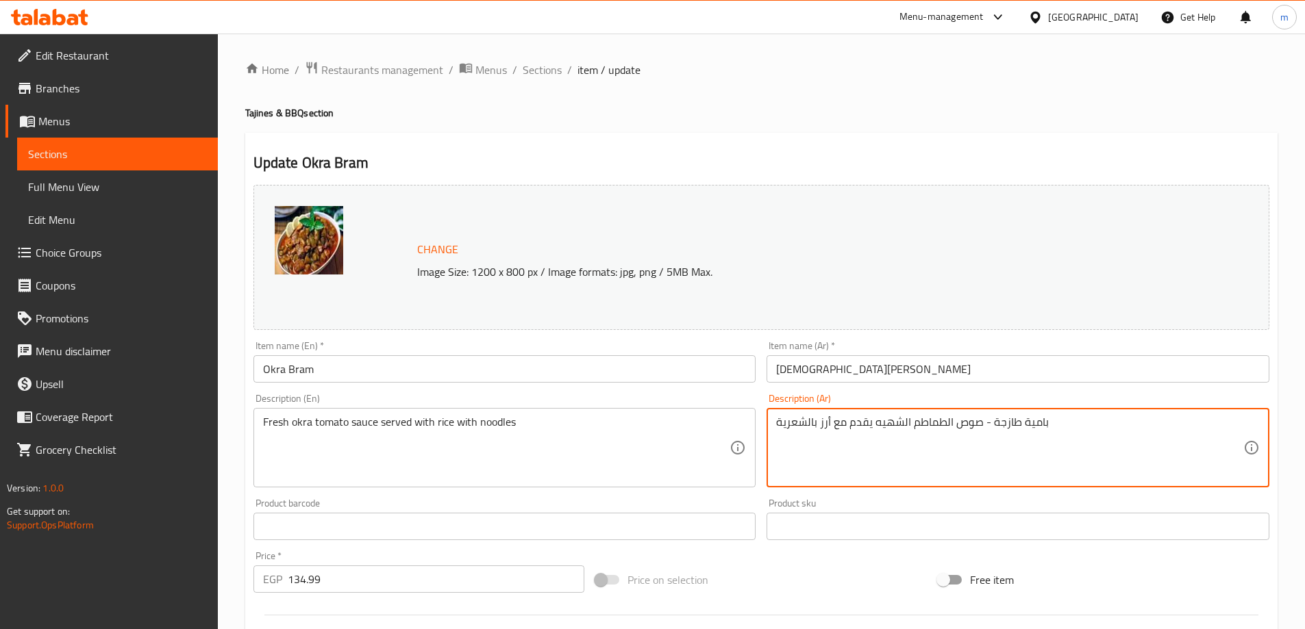
click at [898, 419] on textarea "بامية طازجة - صوص الطماطم الشهيه يقدم مع أرز بالشعرية" at bounding box center [1009, 448] width 467 height 65
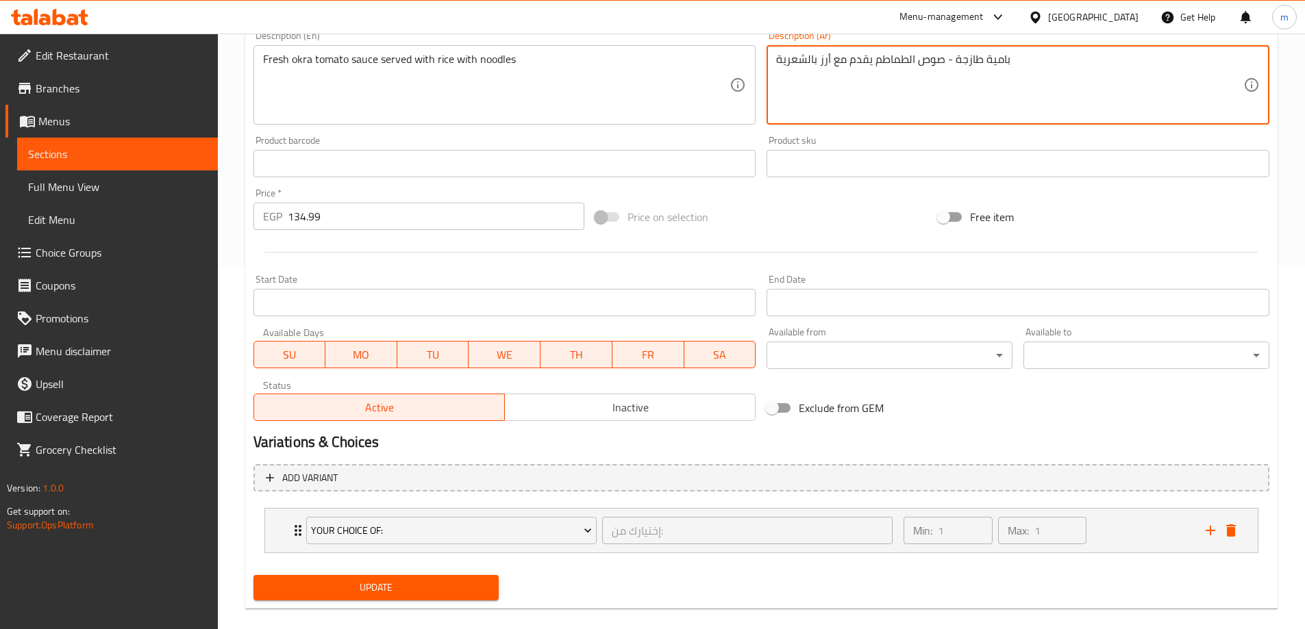
scroll to position [381, 0]
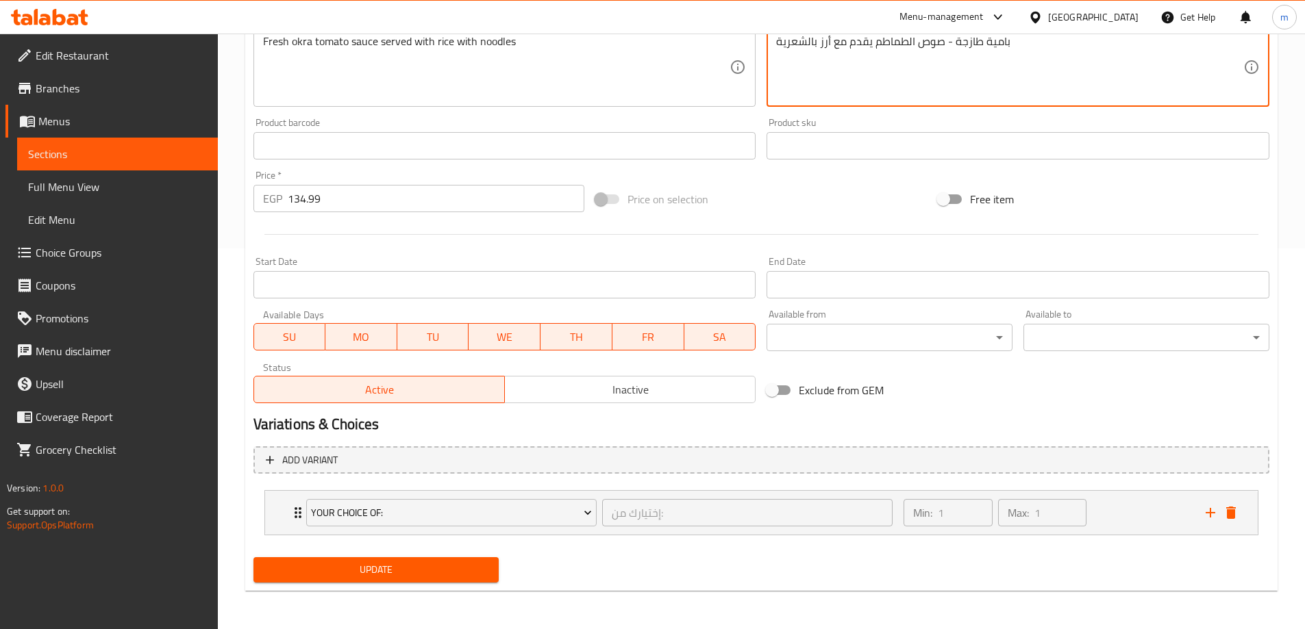
type textarea "بامية طازجة - صوص الطماطم يقدم مع أرز بالشعرية"
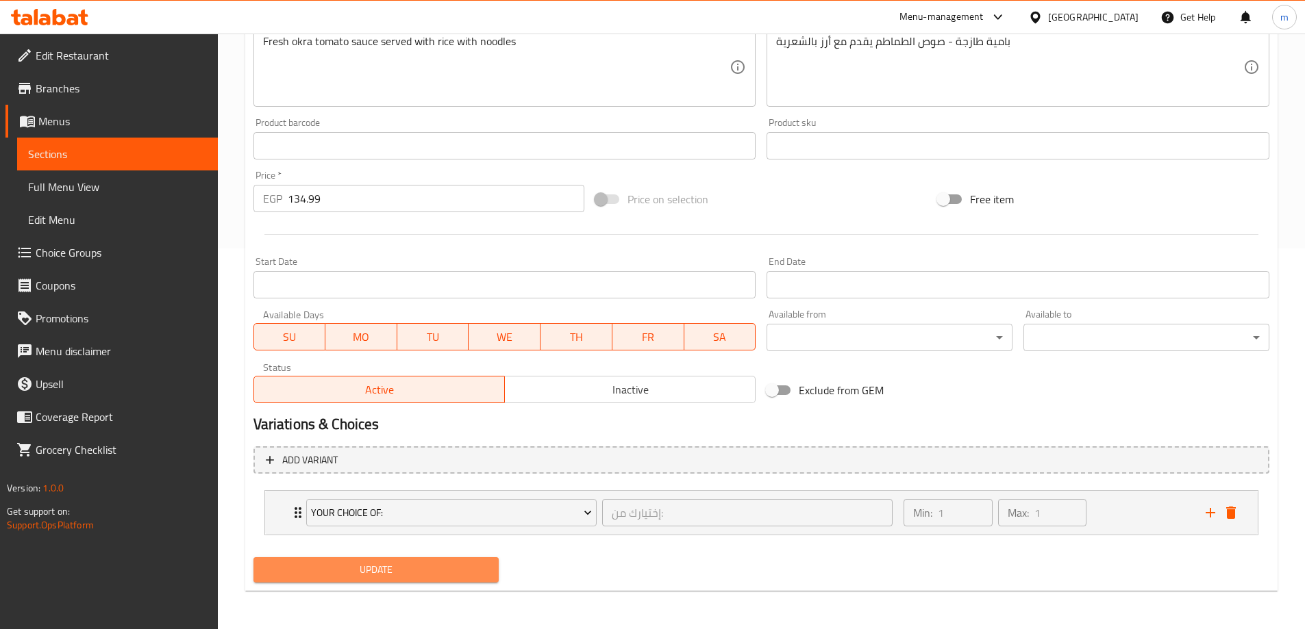
click at [388, 575] on span "Update" at bounding box center [376, 570] width 224 height 17
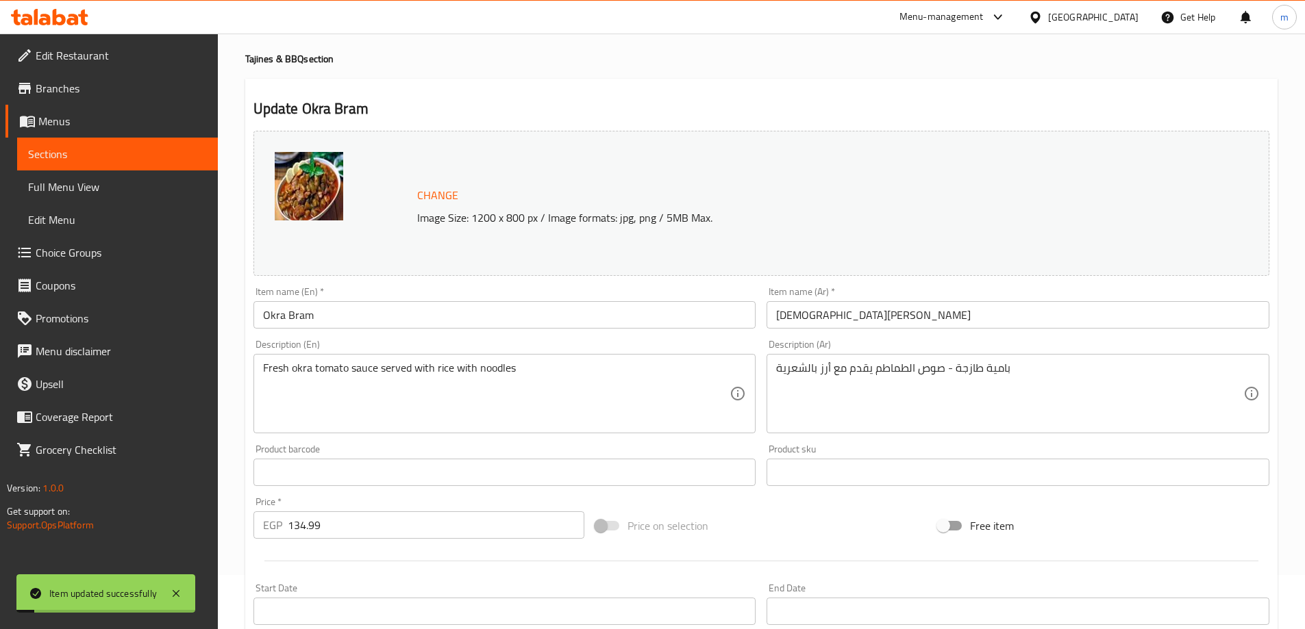
scroll to position [0, 0]
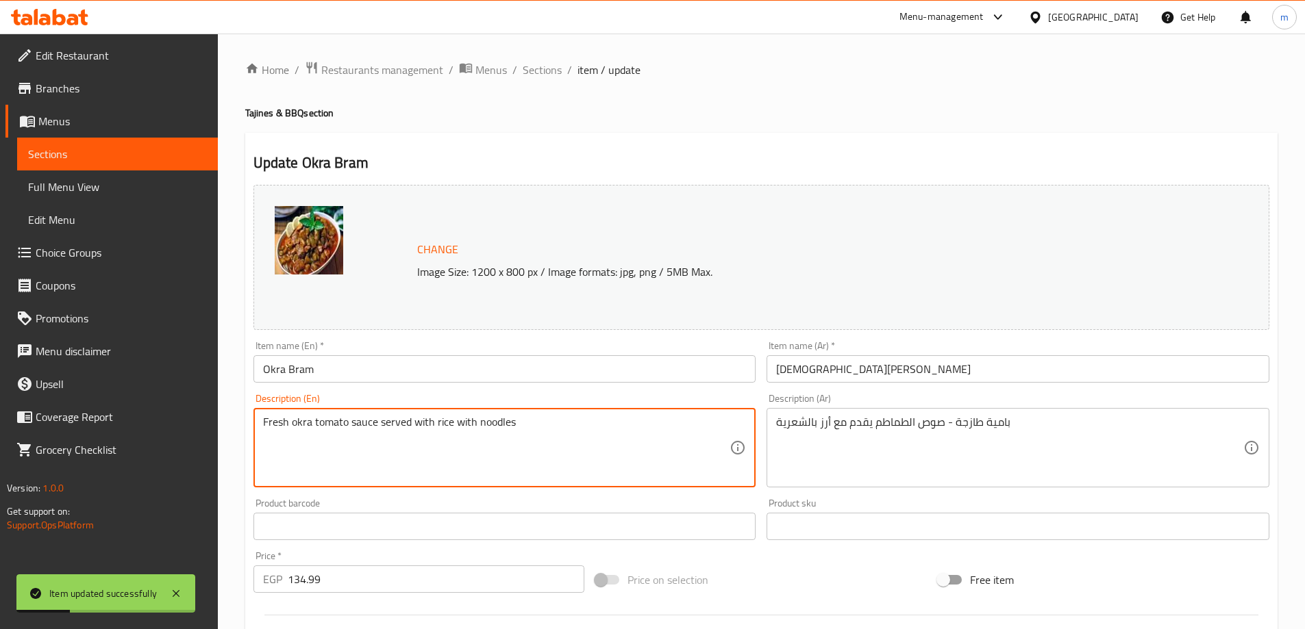
click at [504, 423] on textarea "Fresh okra tomato sauce served with rice with noodles" at bounding box center [496, 448] width 467 height 65
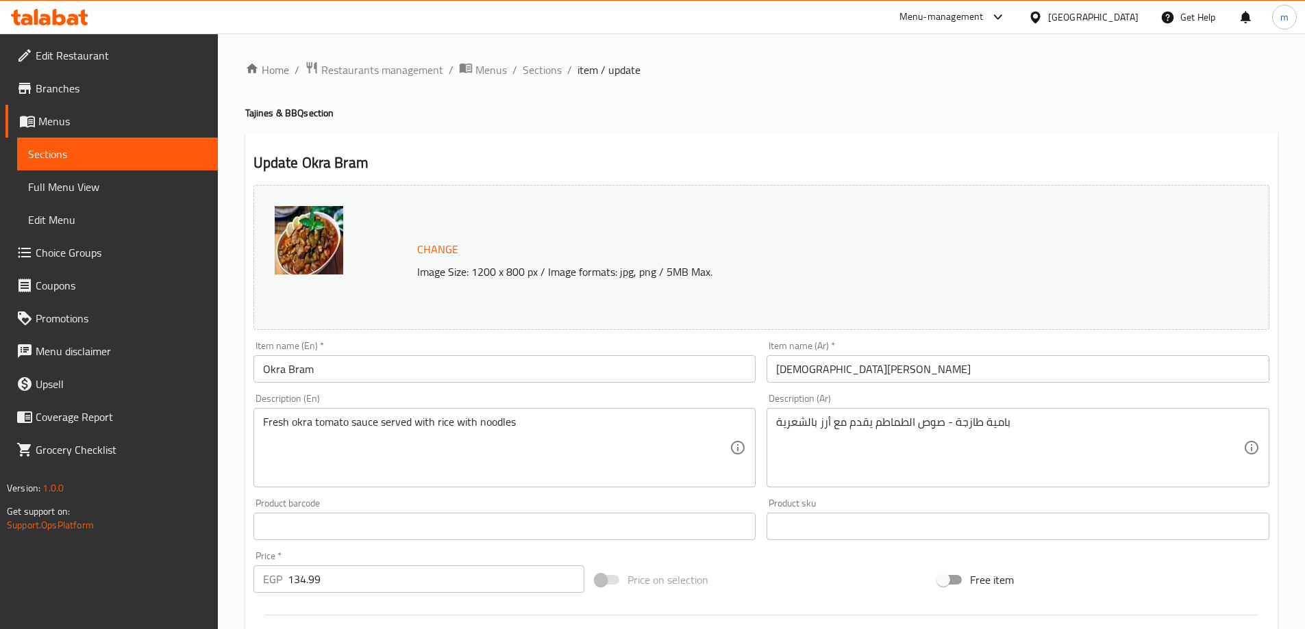
click at [419, 421] on textarea "Fresh okra tomato sauce served with rice with noodles" at bounding box center [496, 448] width 467 height 65
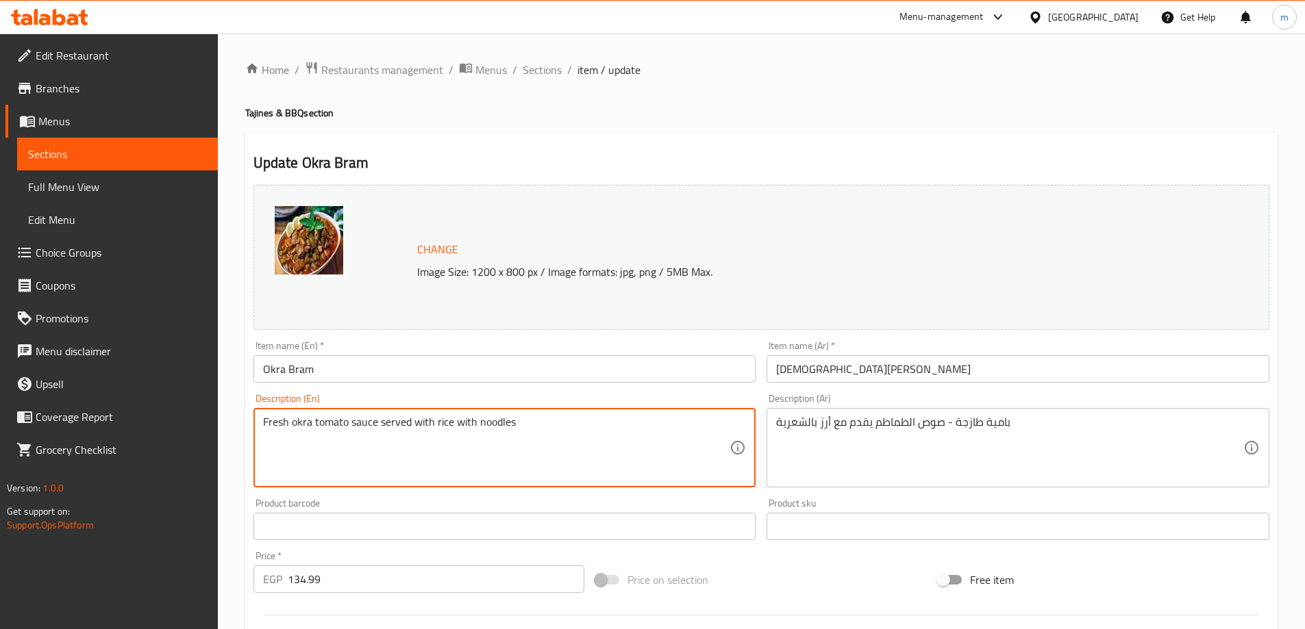
click at [419, 421] on textarea "Fresh okra tomato sauce served with rice with noodles" at bounding box center [496, 448] width 467 height 65
click at [484, 425] on textarea "Fresh okra tomato sauce served with rice with noodles" at bounding box center [496, 448] width 467 height 65
click at [514, 426] on textarea "Fresh okra tomato sauce served with rice with noodles" at bounding box center [496, 448] width 467 height 65
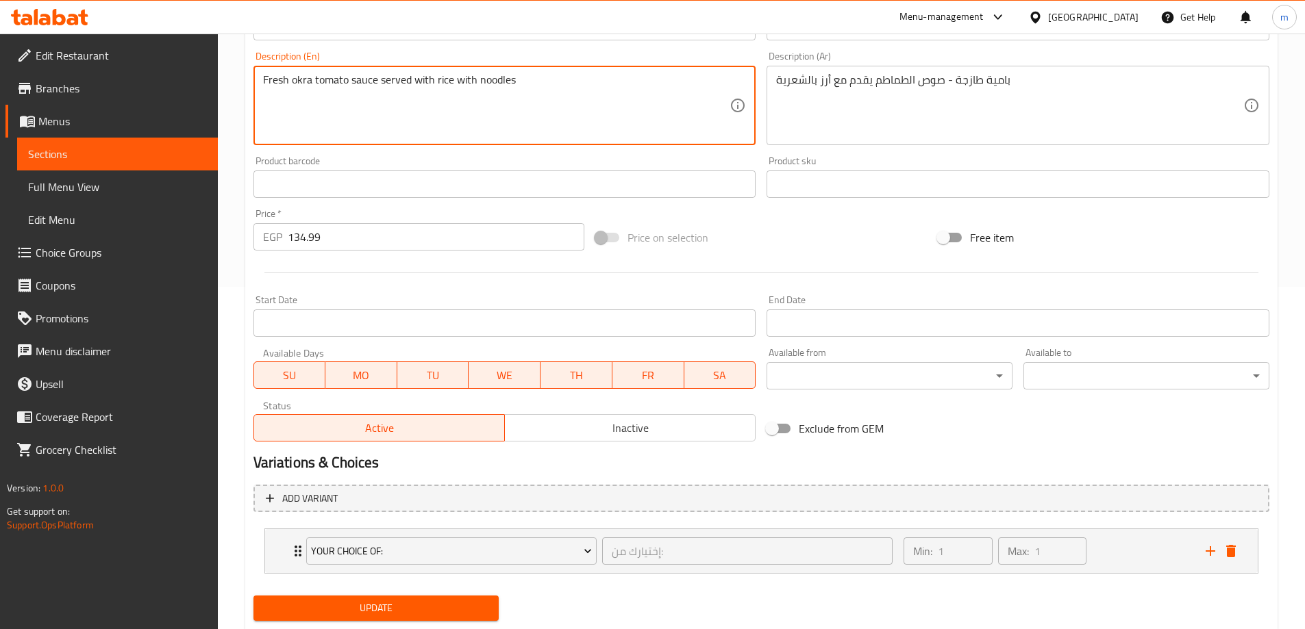
click at [386, 602] on span "Update" at bounding box center [376, 608] width 224 height 17
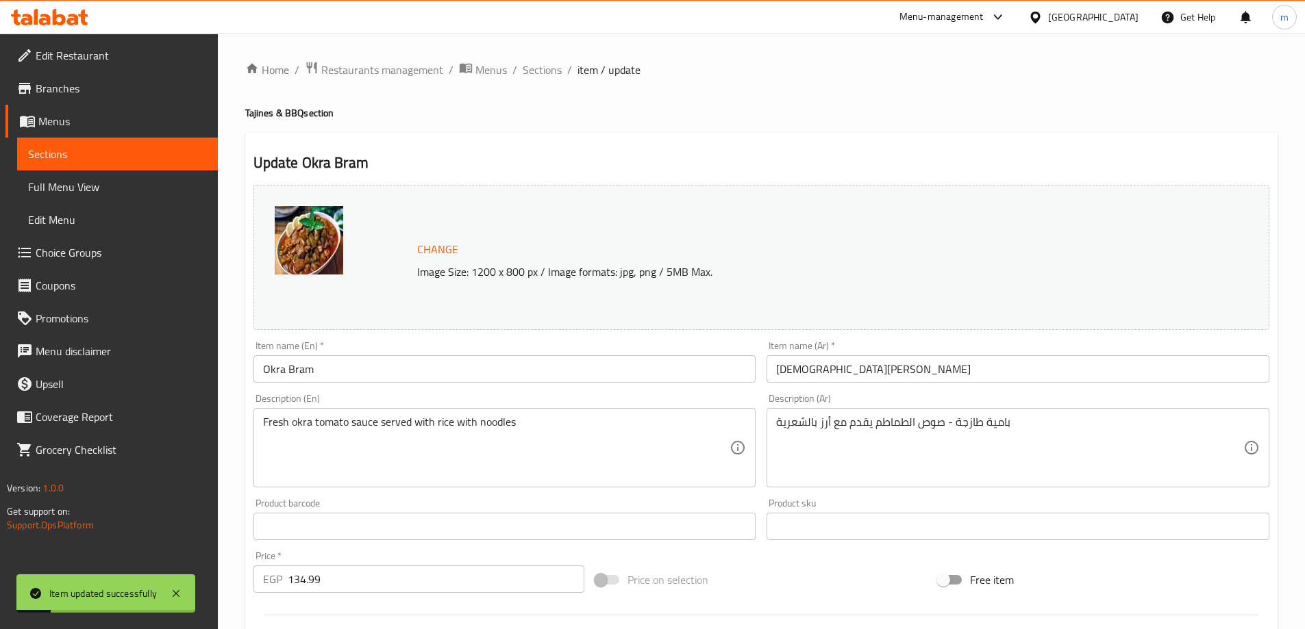
click at [382, 379] on input "Okra Bram" at bounding box center [504, 368] width 503 height 27
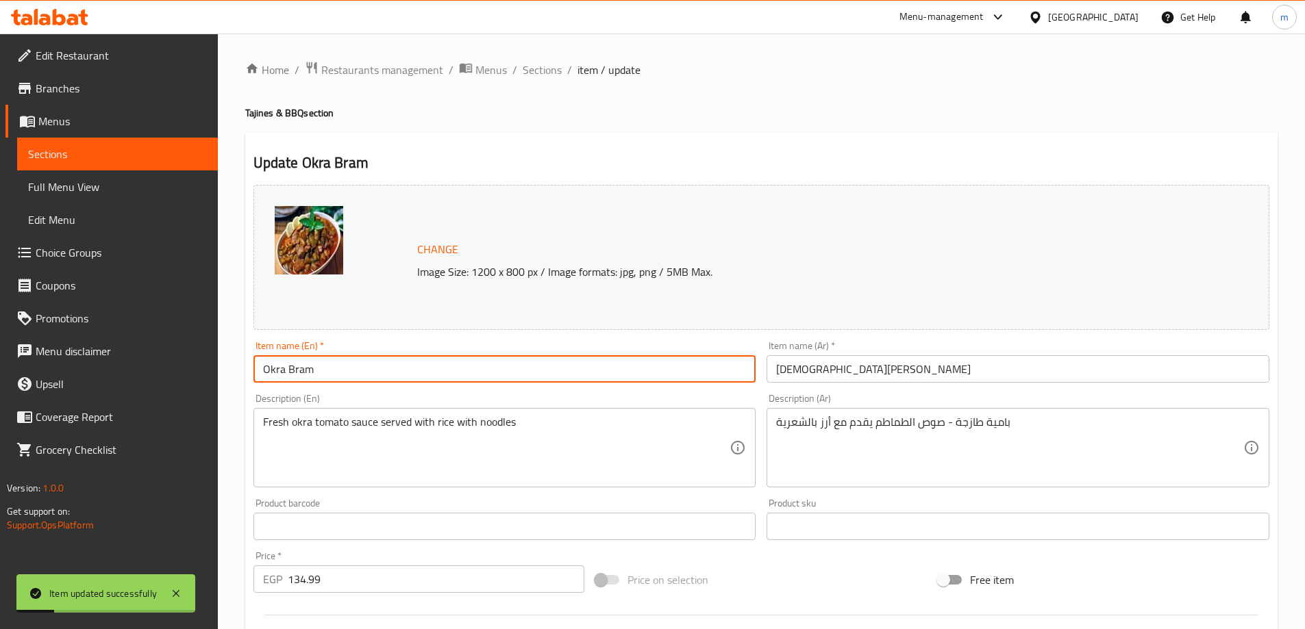
click at [382, 379] on input "Okra Bram" at bounding box center [504, 368] width 503 height 27
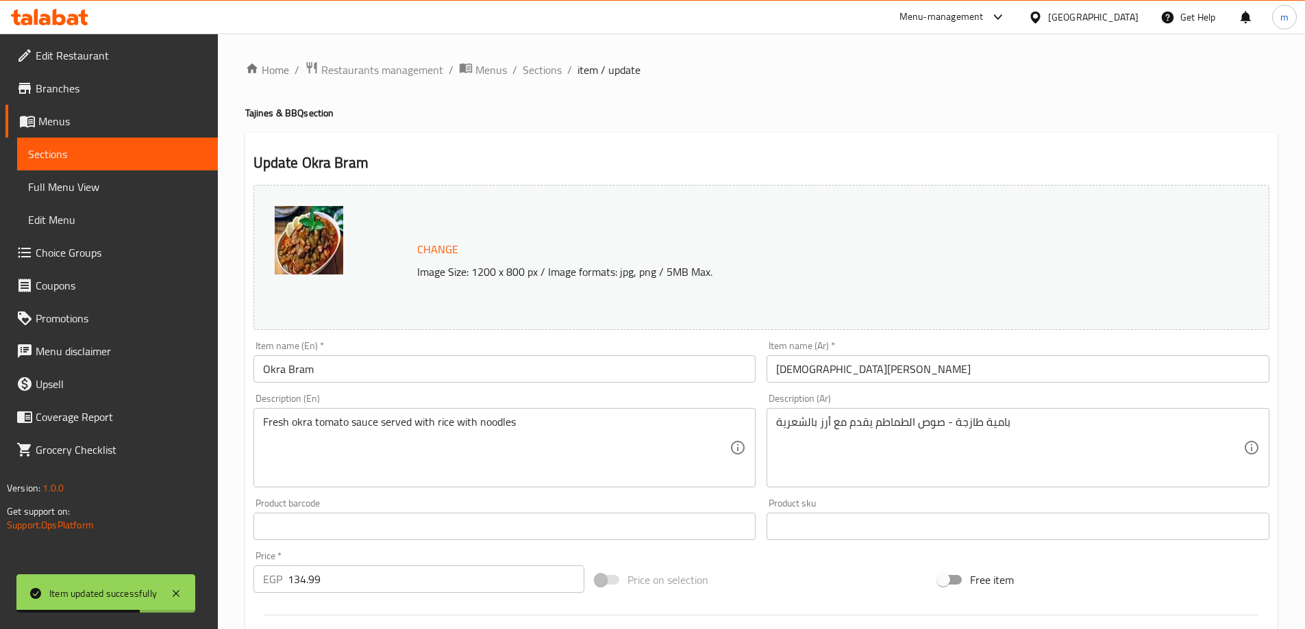
click at [682, 149] on div "Update Okra Bram Change Image Size: 1200 x 800 px / Image formats: jpg, png / 5…" at bounding box center [761, 553] width 1032 height 840
click at [549, 67] on span "Sections" at bounding box center [542, 70] width 39 height 16
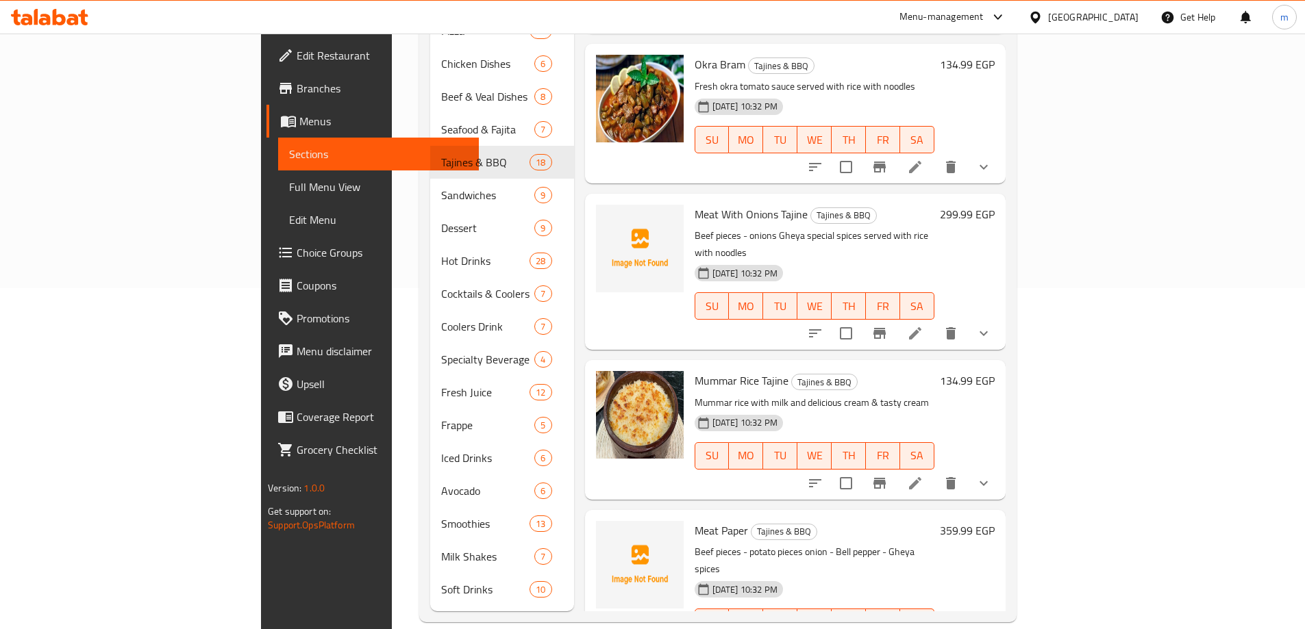
scroll to position [137, 0]
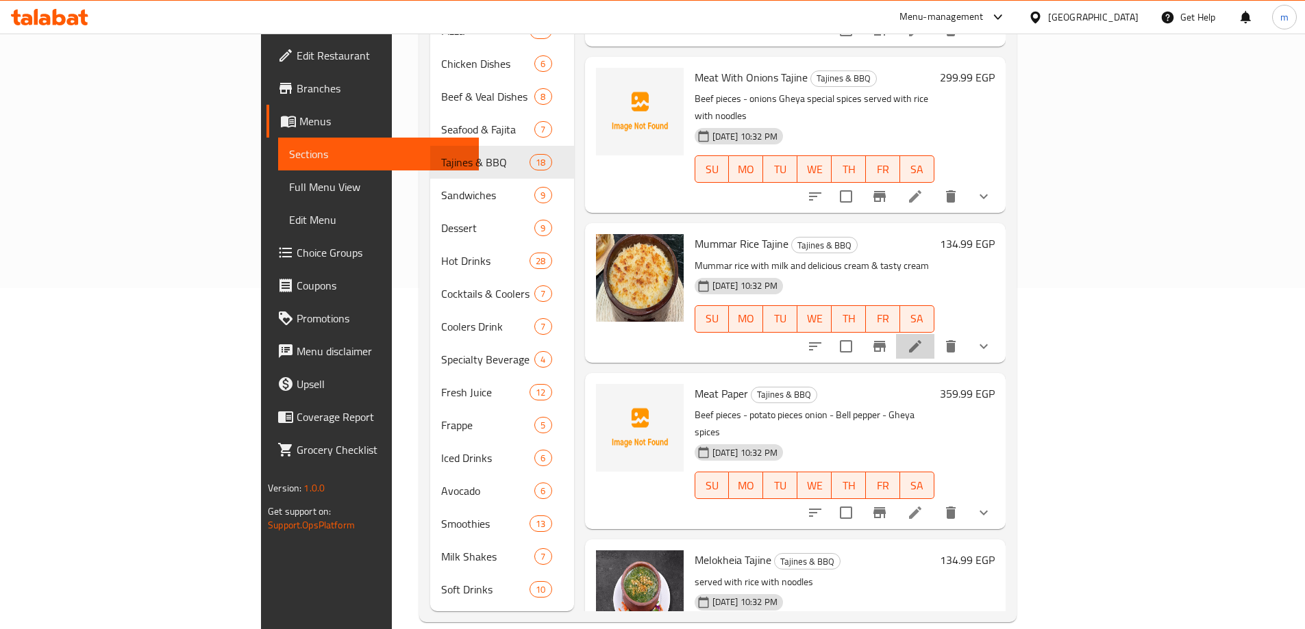
click at [934, 334] on li at bounding box center [915, 346] width 38 height 25
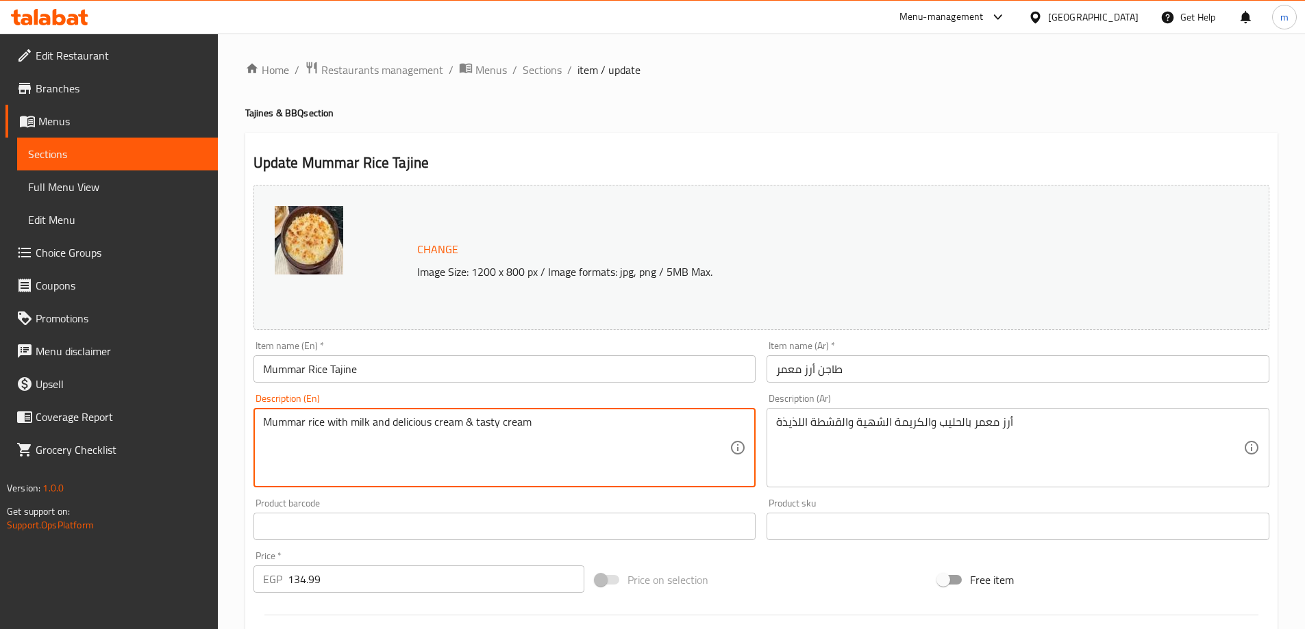
click at [414, 418] on textarea "Mummar rice with milk and delicious cream & tasty cream" at bounding box center [496, 448] width 467 height 65
type textarea "Mummar rice with milk and cream & tasty cream"
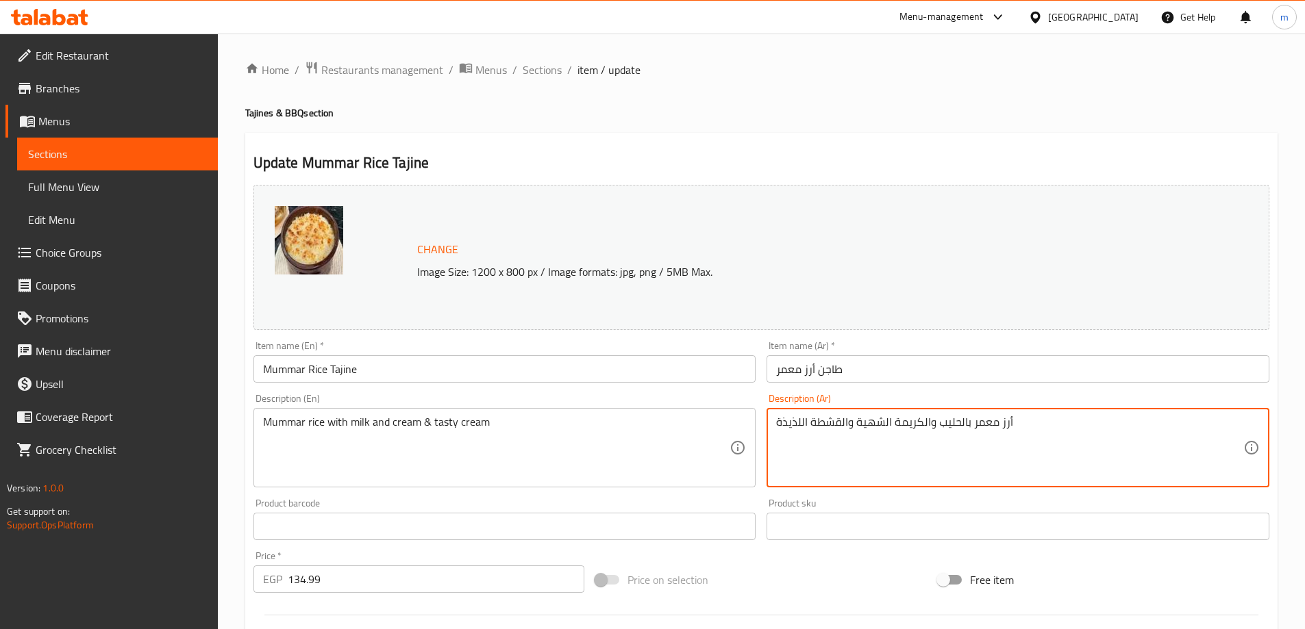
click at [874, 423] on textarea "أرز معمر بالحليب والكريمة الشهية والقشطة اللذيذة" at bounding box center [1009, 448] width 467 height 65
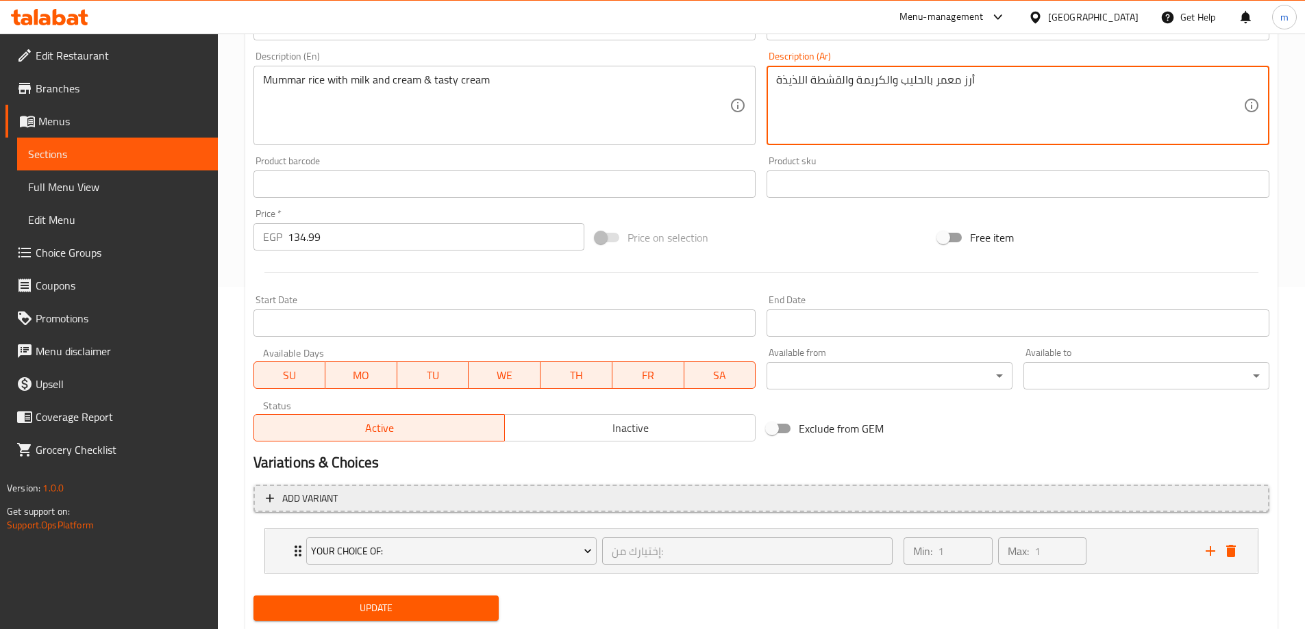
scroll to position [381, 0]
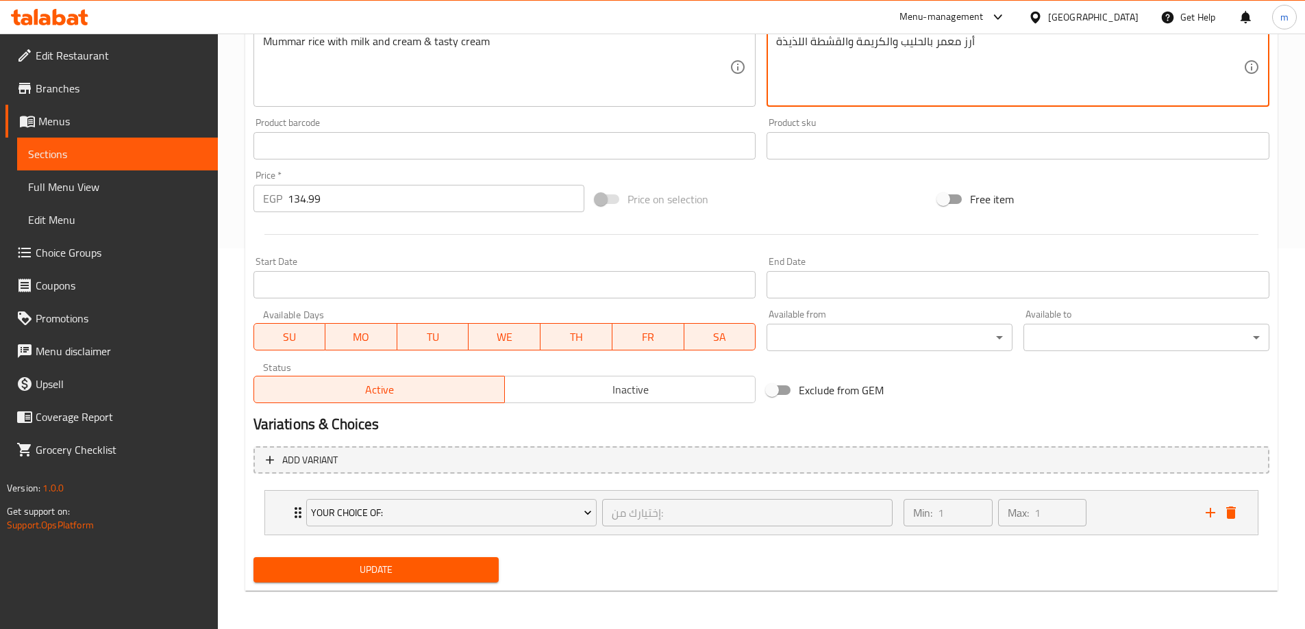
type textarea "أرز معمر بالحليب والكريمة والقشطة اللذيذة"
click at [383, 564] on span "Update" at bounding box center [376, 570] width 224 height 17
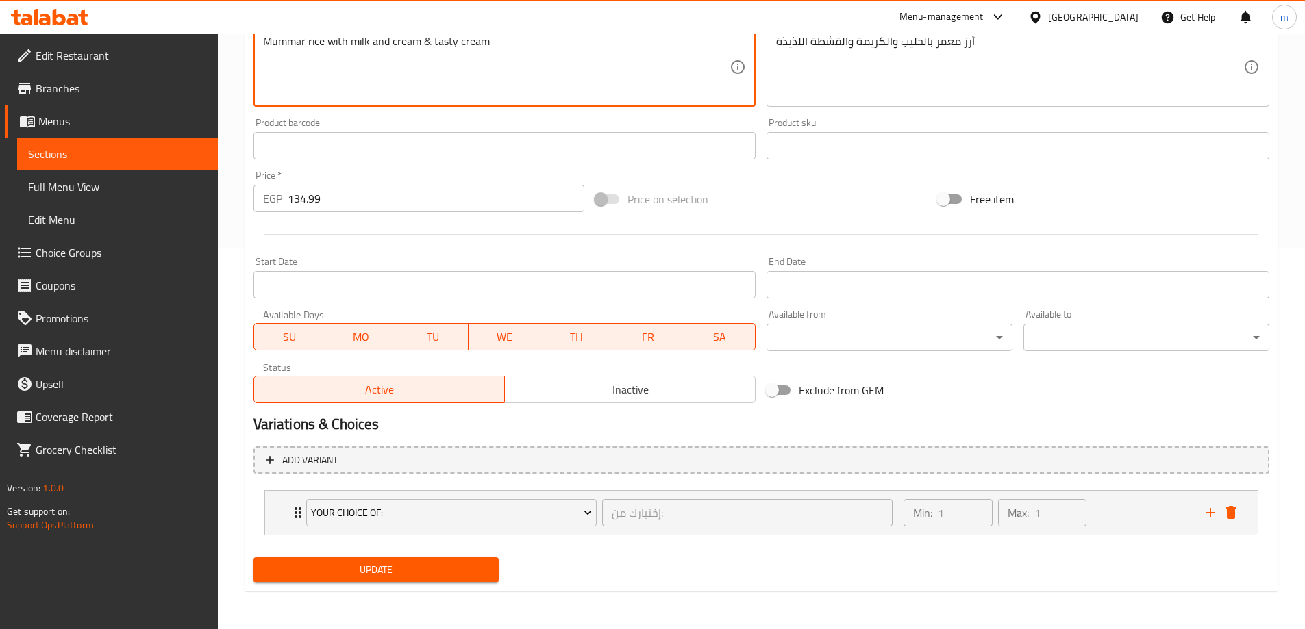
drag, startPoint x: 508, startPoint y: 40, endPoint x: 431, endPoint y: 38, distance: 76.7
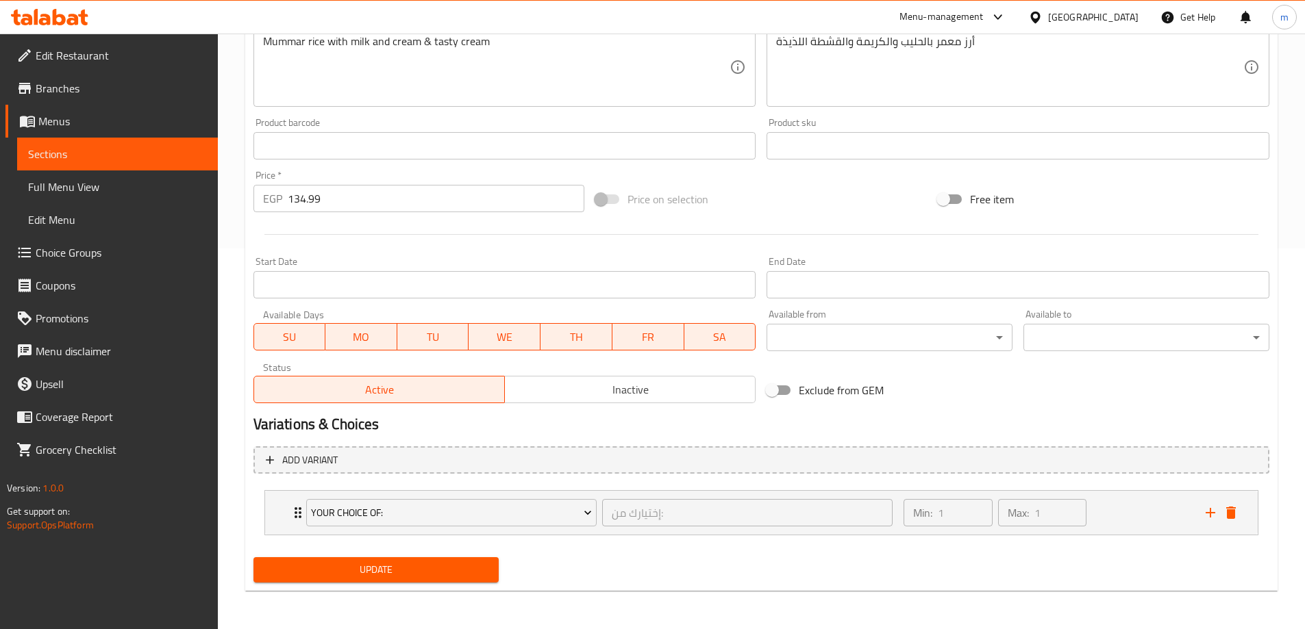
click at [403, 573] on span "Update" at bounding box center [376, 570] width 224 height 17
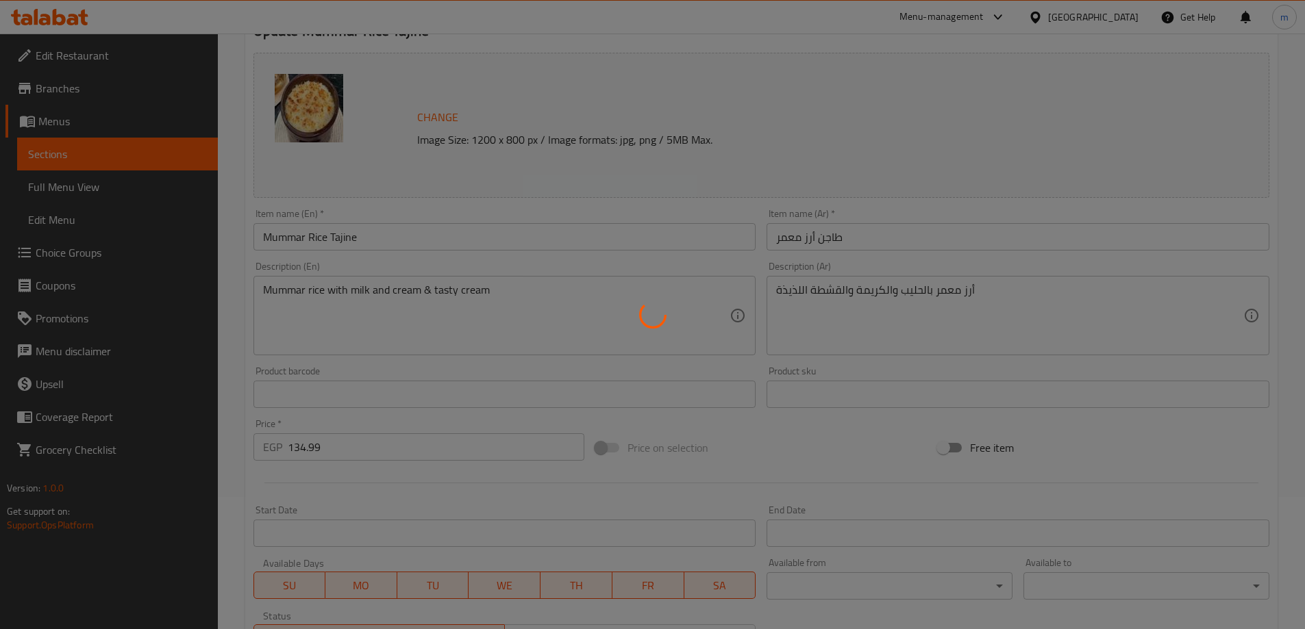
scroll to position [0, 0]
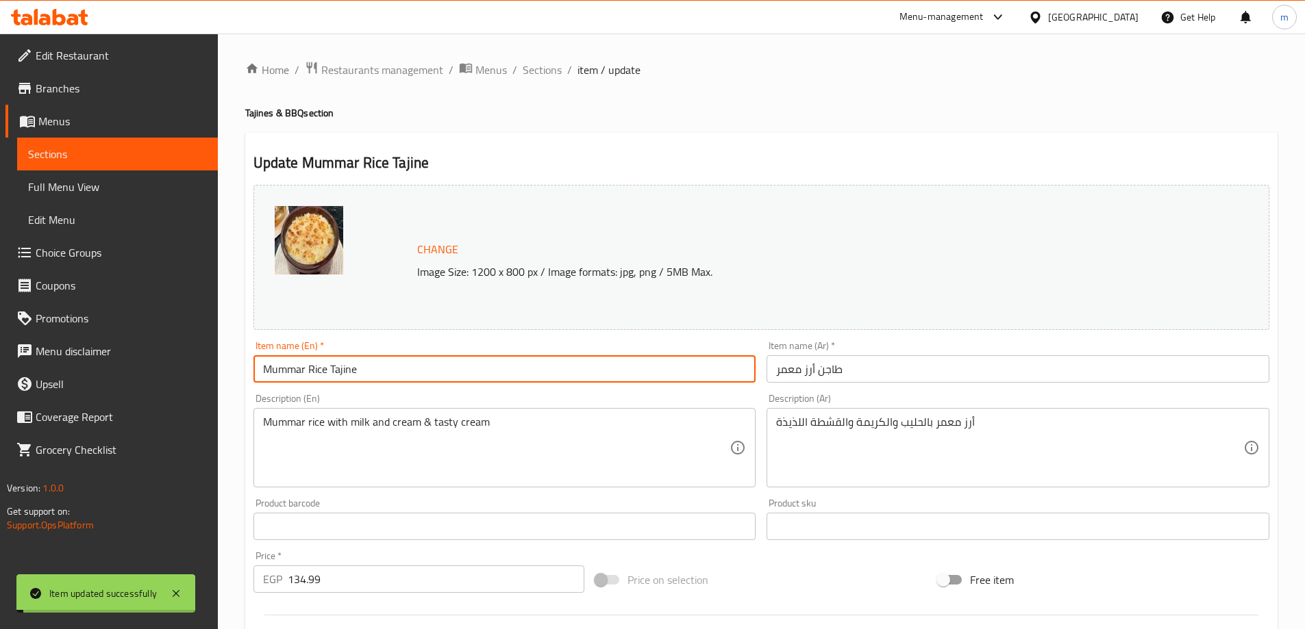
click at [447, 368] on input "Mummar Rice Tajine" at bounding box center [504, 368] width 503 height 27
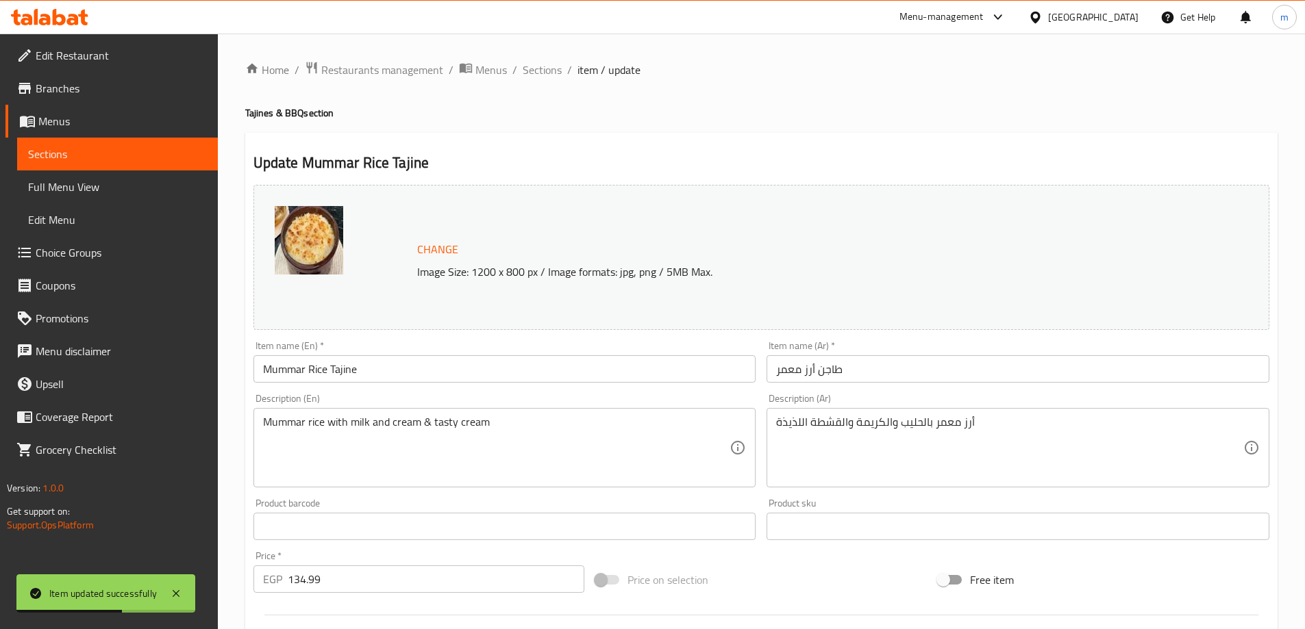
drag, startPoint x: 548, startPoint y: 71, endPoint x: 587, endPoint y: 2, distance: 78.8
click at [548, 71] on span "Sections" at bounding box center [542, 70] width 39 height 16
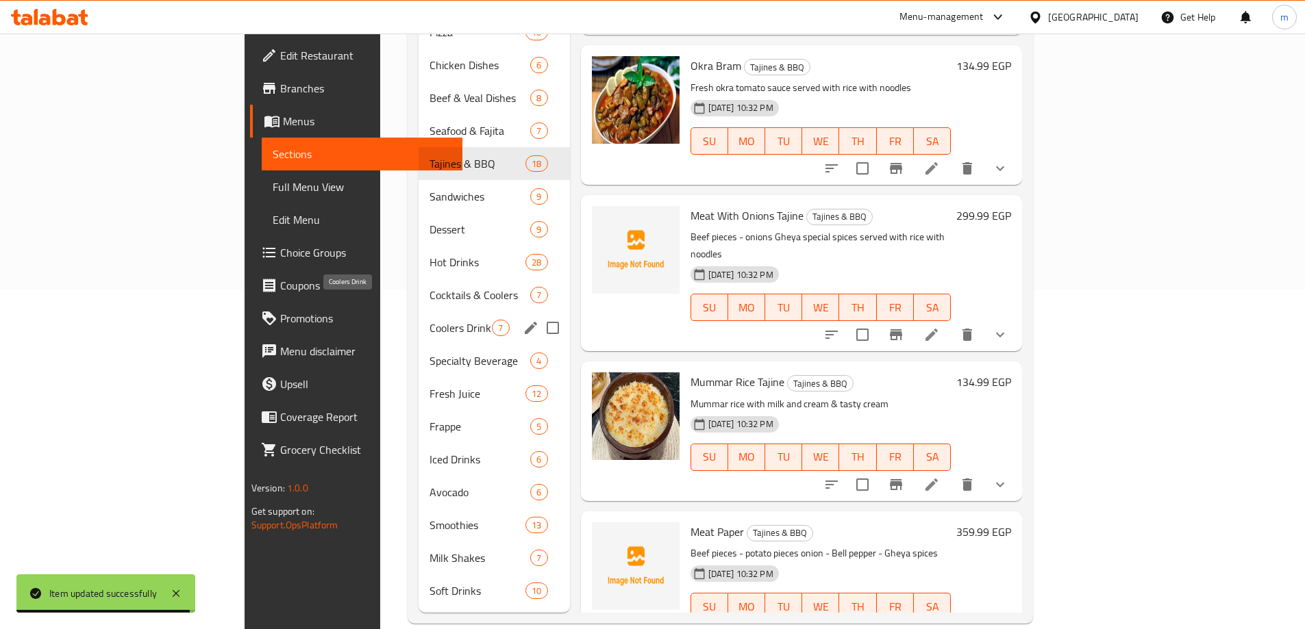
scroll to position [341, 0]
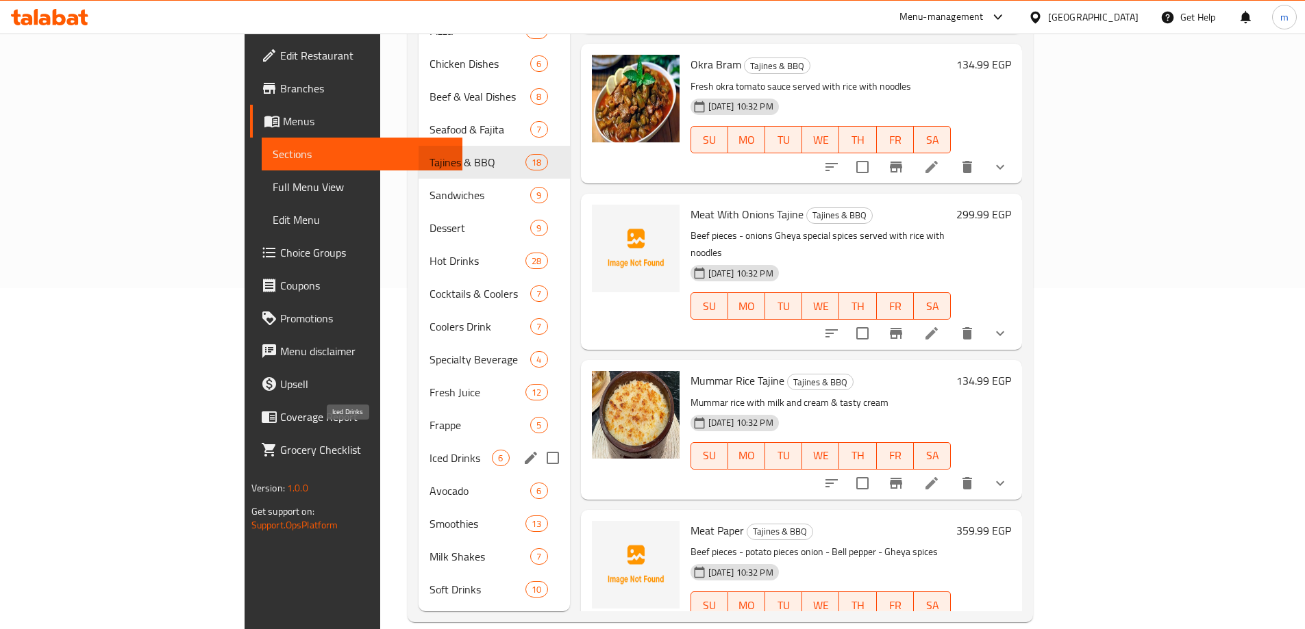
click at [429, 450] on span "Iced Drinks" at bounding box center [460, 458] width 62 height 16
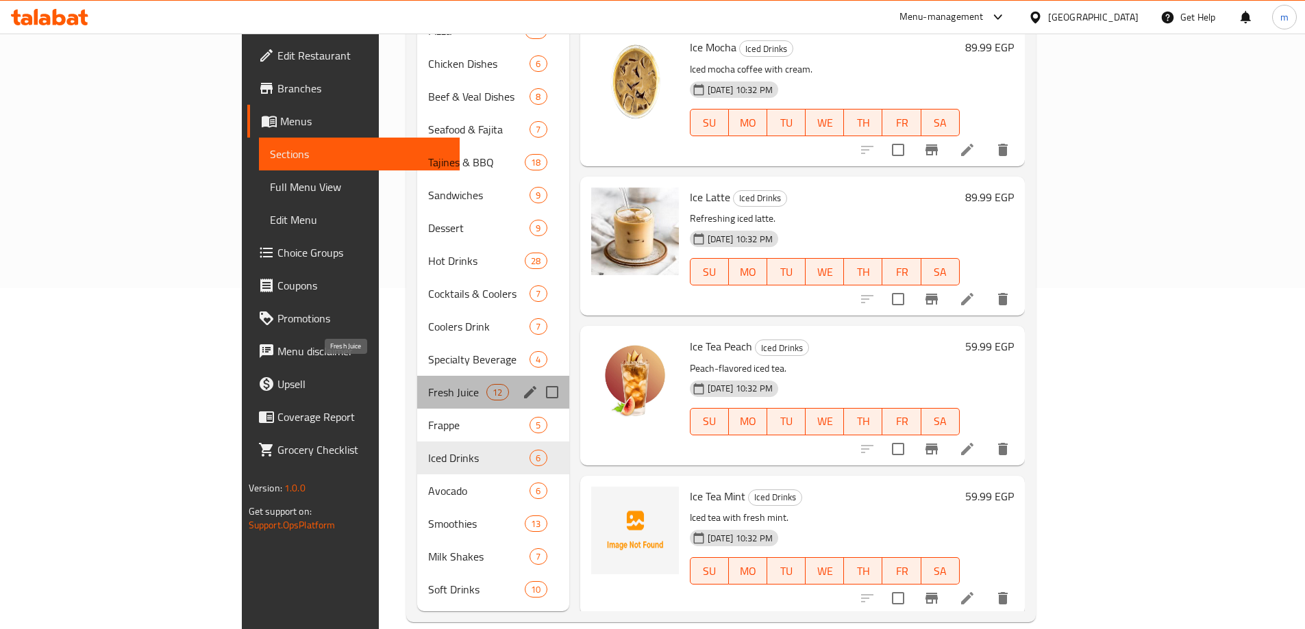
click at [428, 384] on span "Fresh Juice" at bounding box center [457, 392] width 58 height 16
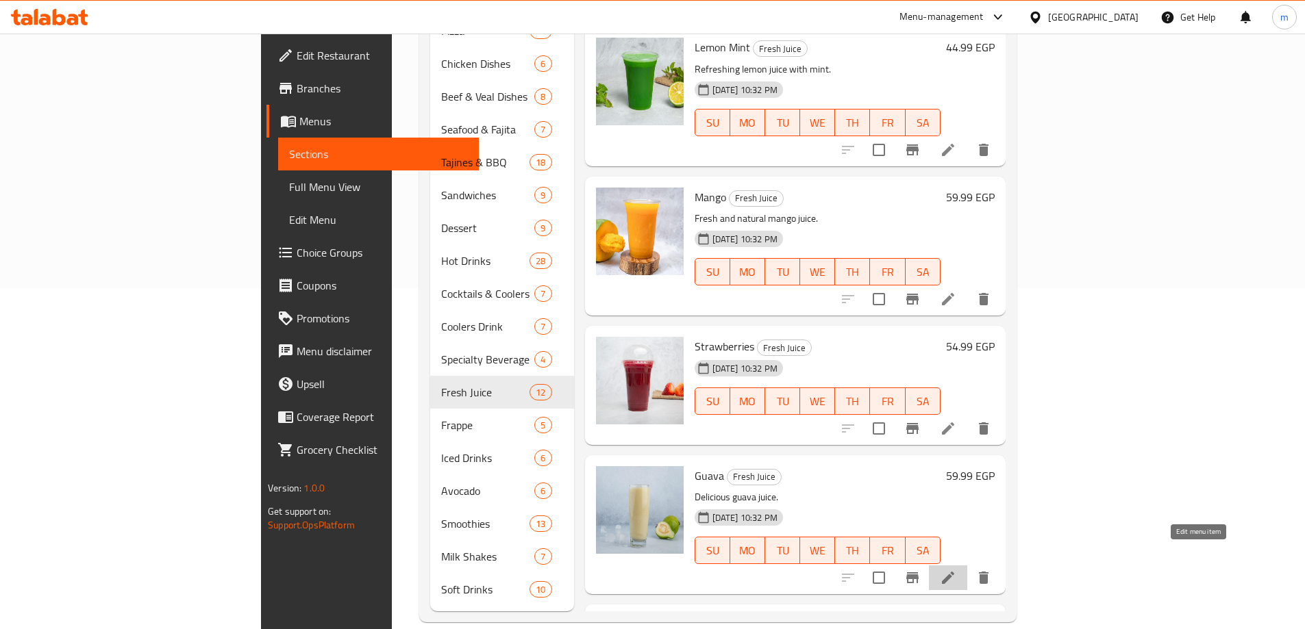
click at [956, 570] on icon at bounding box center [948, 578] width 16 height 16
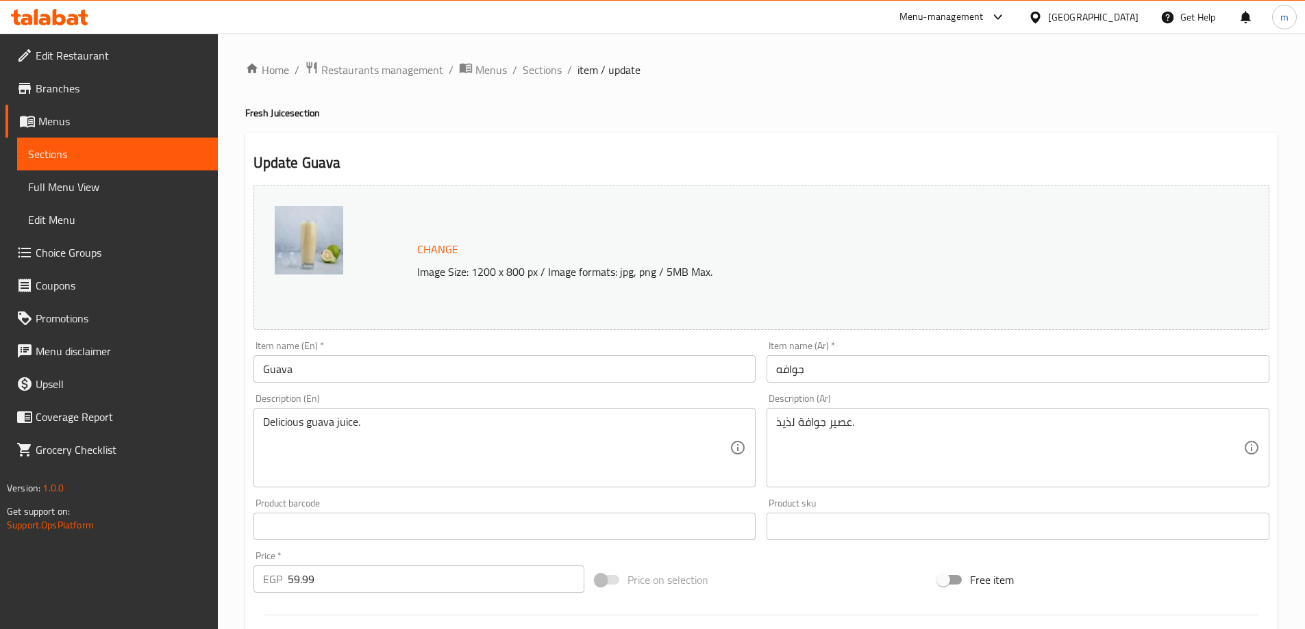
click at [284, 422] on textarea "Delicious guava juice." at bounding box center [496, 448] width 467 height 65
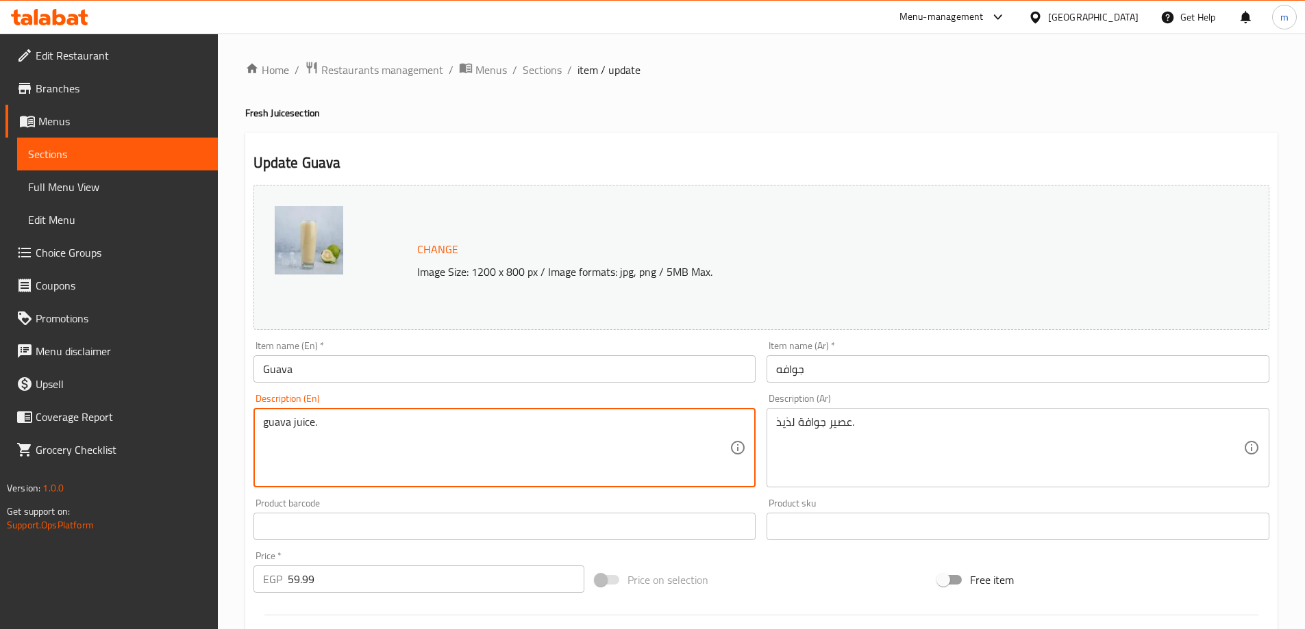
type textarea "guava juice."
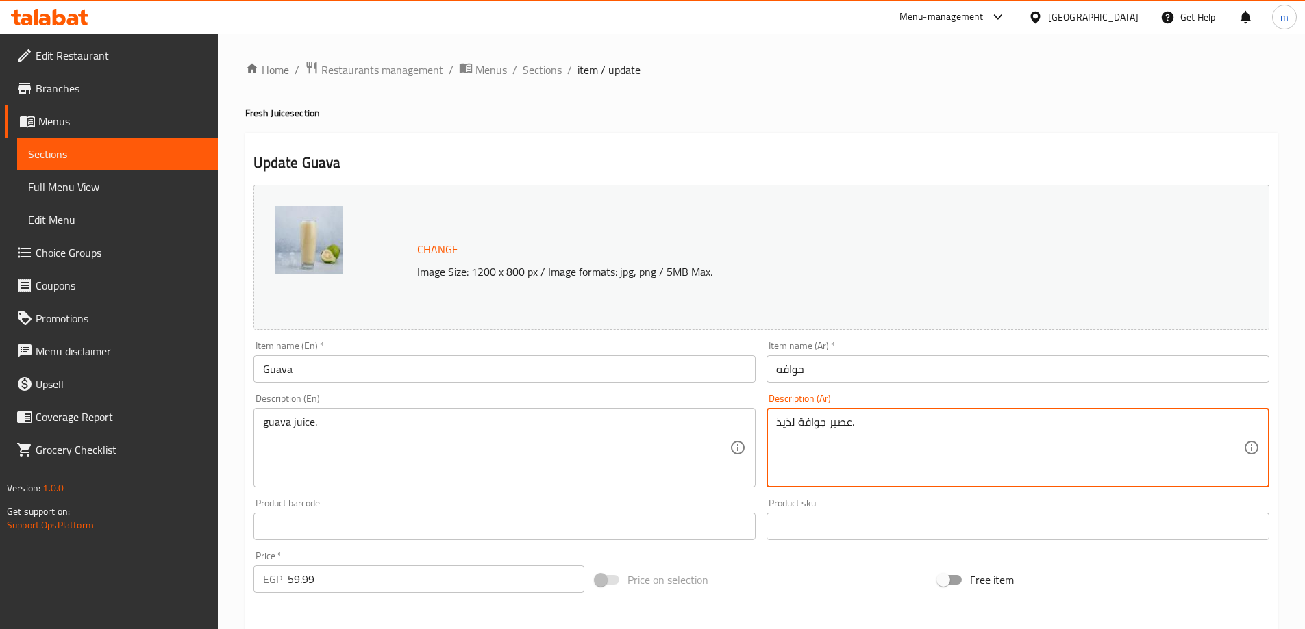
click at [786, 422] on textarea "عصير جوافة لذيذ." at bounding box center [1009, 448] width 467 height 65
type textarea "عصير جوافة."
click at [329, 360] on input "Guava" at bounding box center [504, 368] width 503 height 27
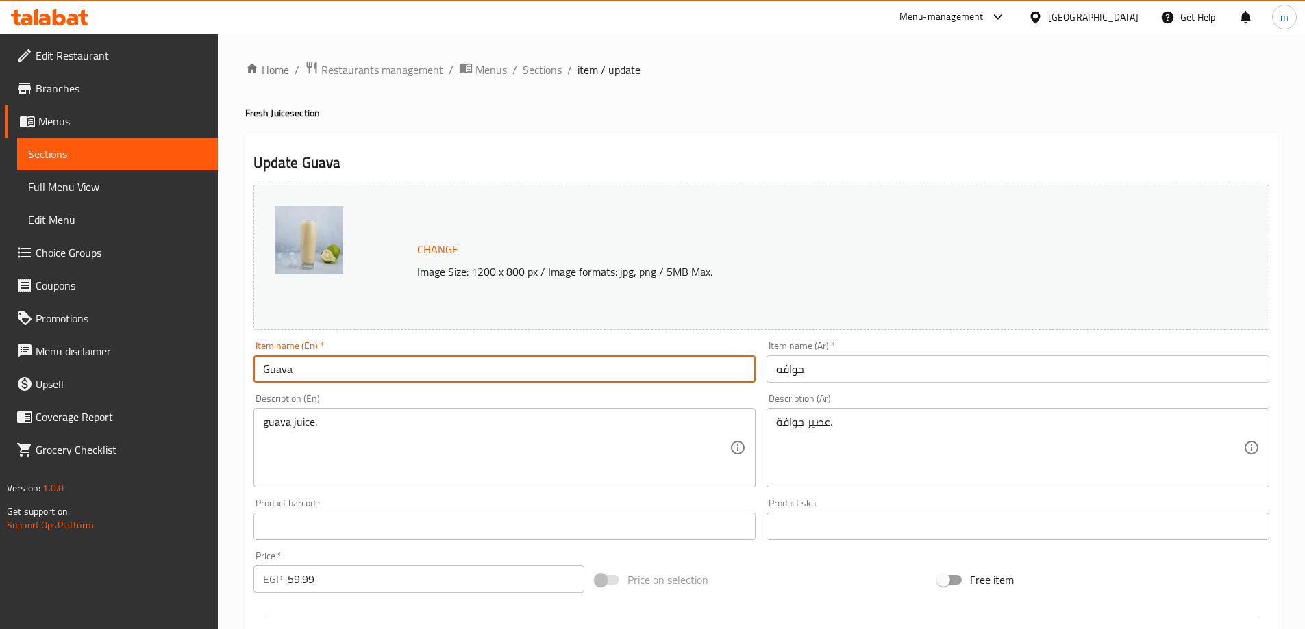
click at [329, 360] on input "Guava" at bounding box center [504, 368] width 503 height 27
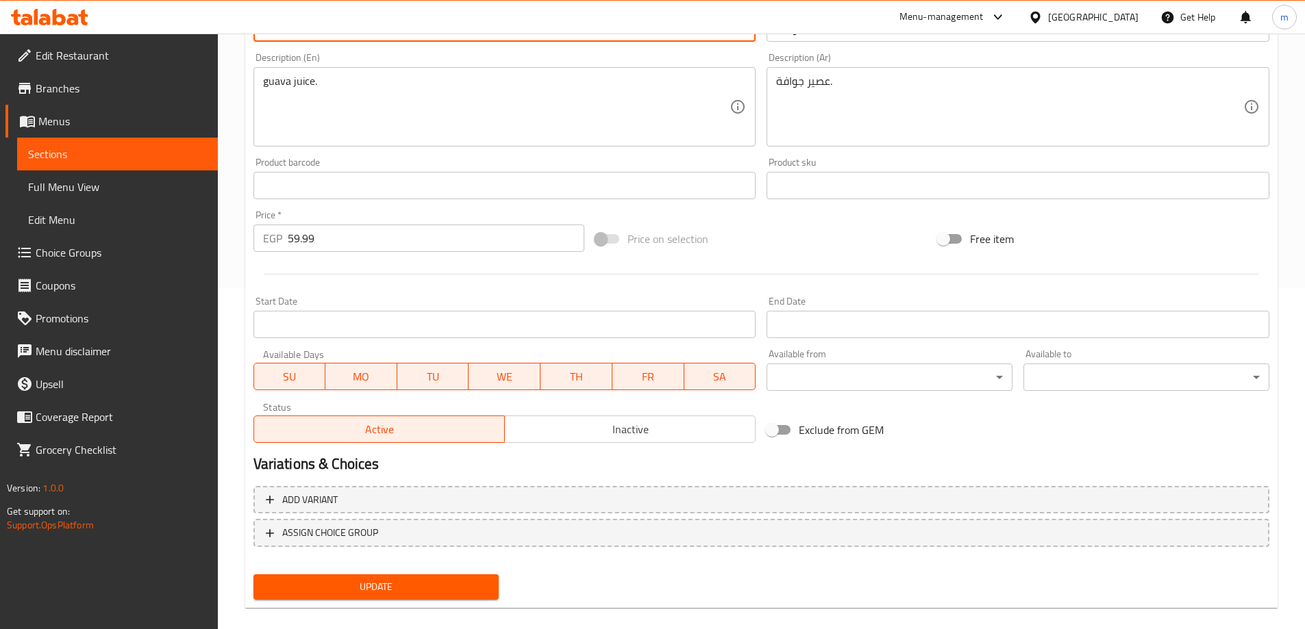
scroll to position [342, 0]
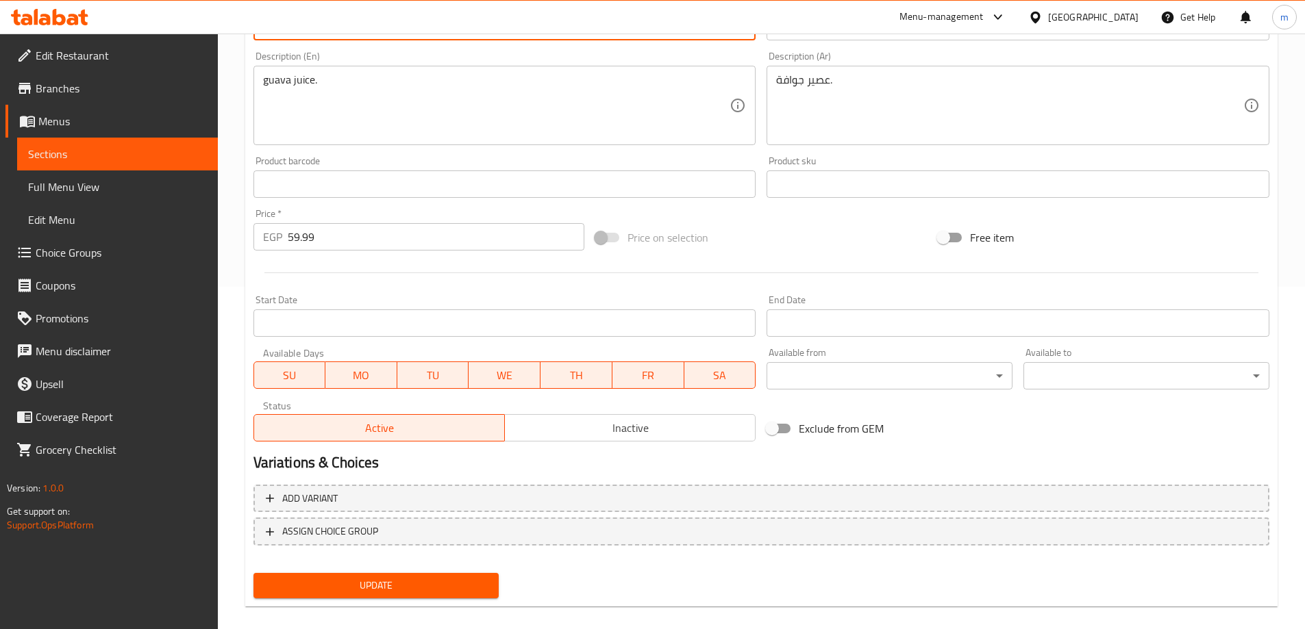
click at [366, 579] on span "Update" at bounding box center [376, 585] width 224 height 17
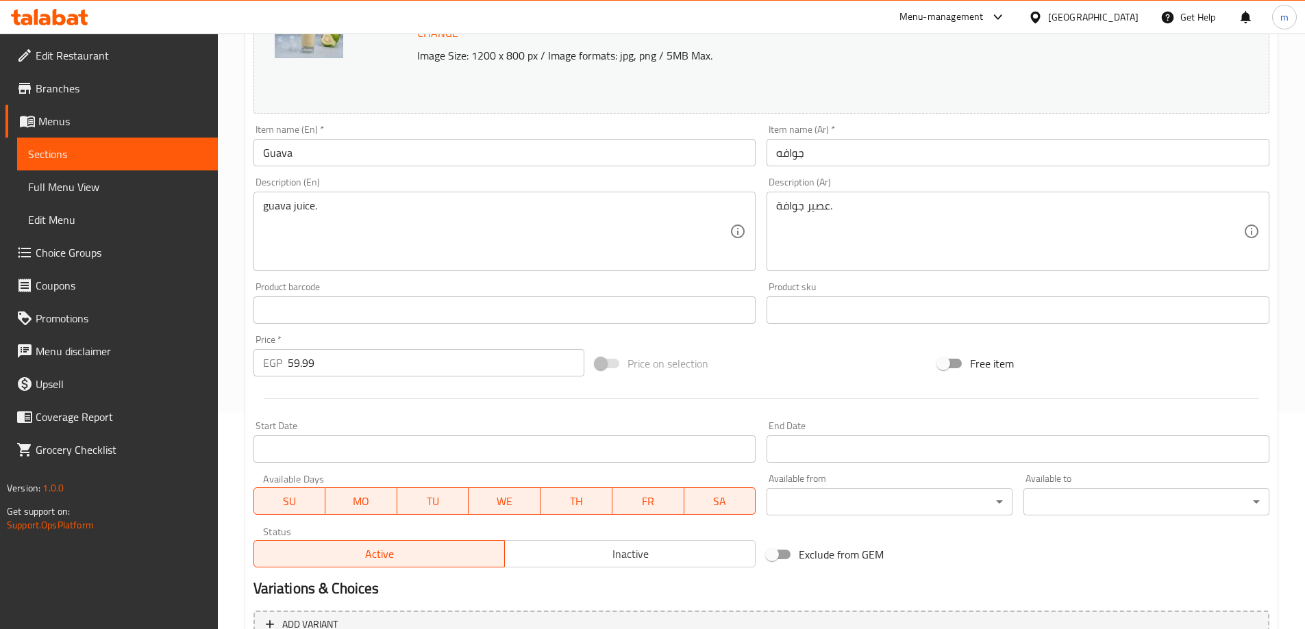
scroll to position [0, 0]
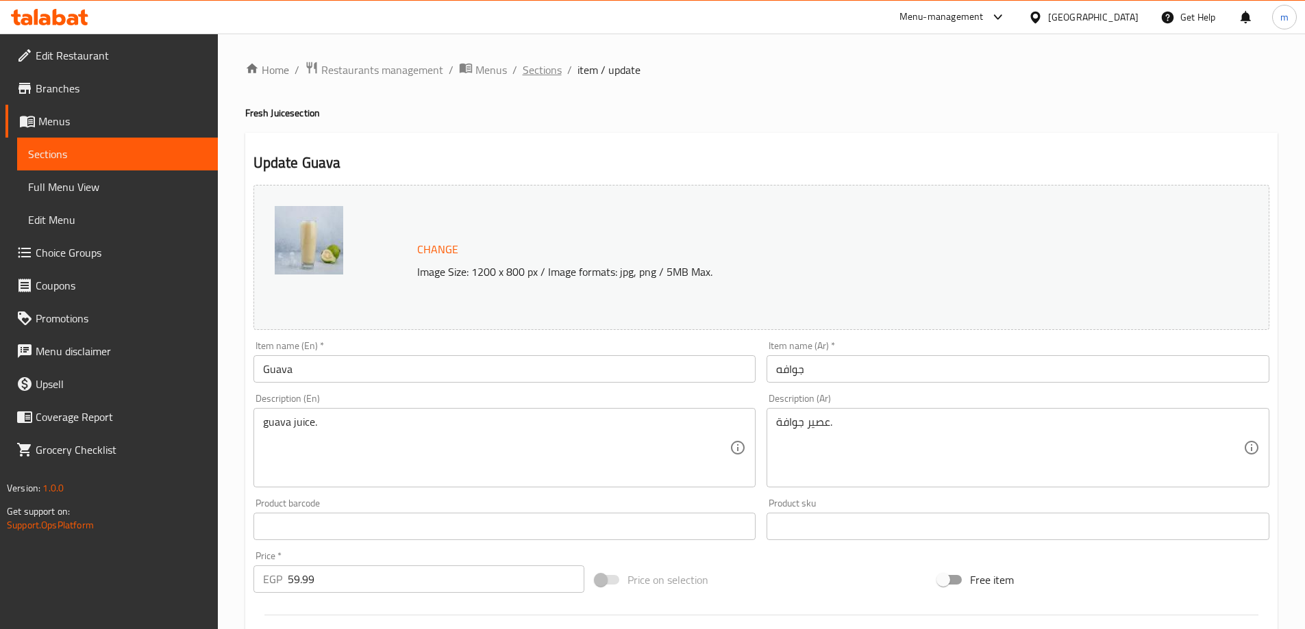
click at [548, 75] on span "Sections" at bounding box center [542, 70] width 39 height 16
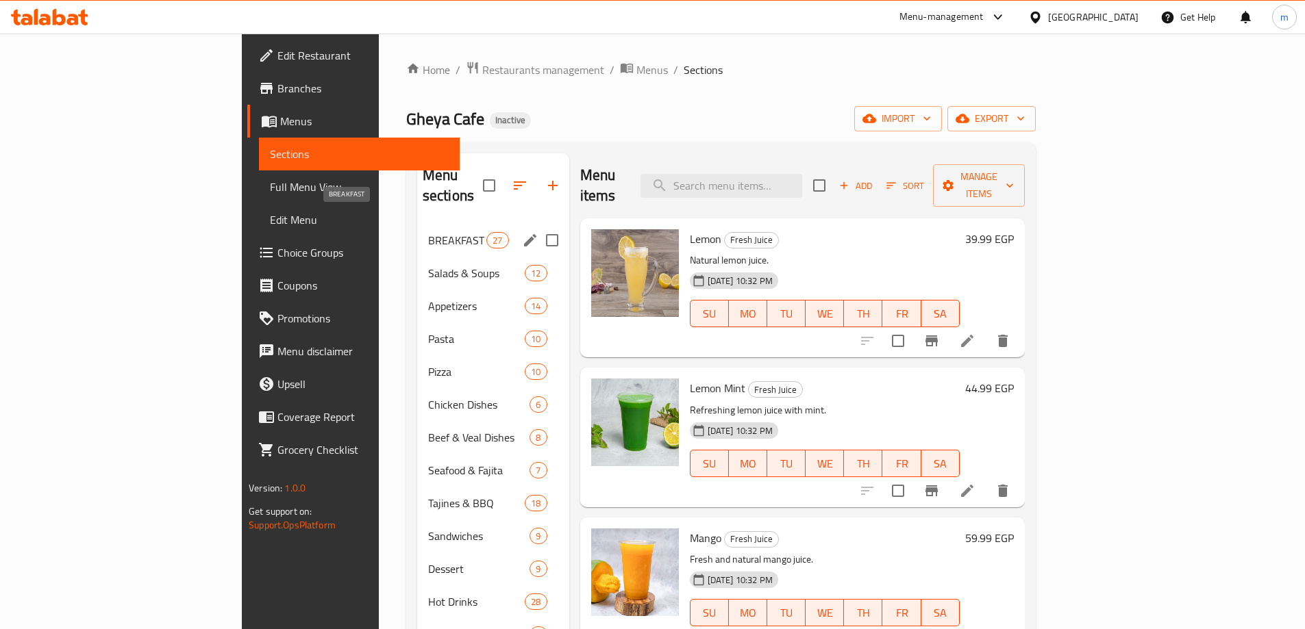
click at [428, 232] on span "BREAKFAST" at bounding box center [457, 240] width 58 height 16
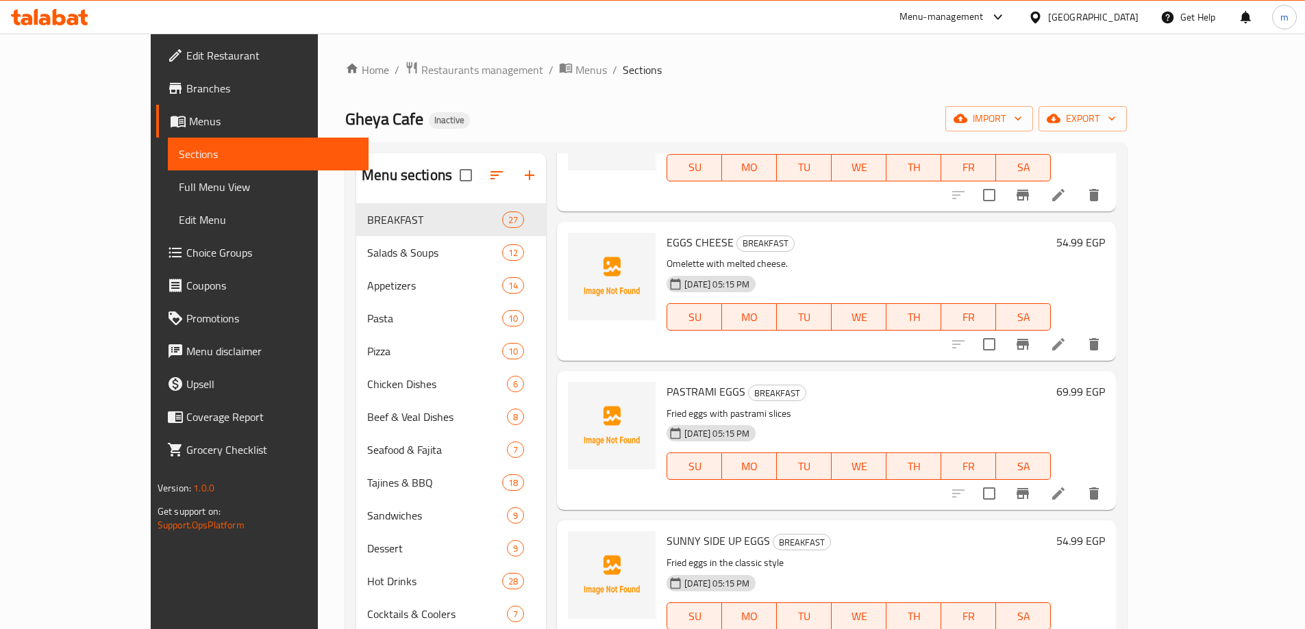
scroll to position [341, 0]
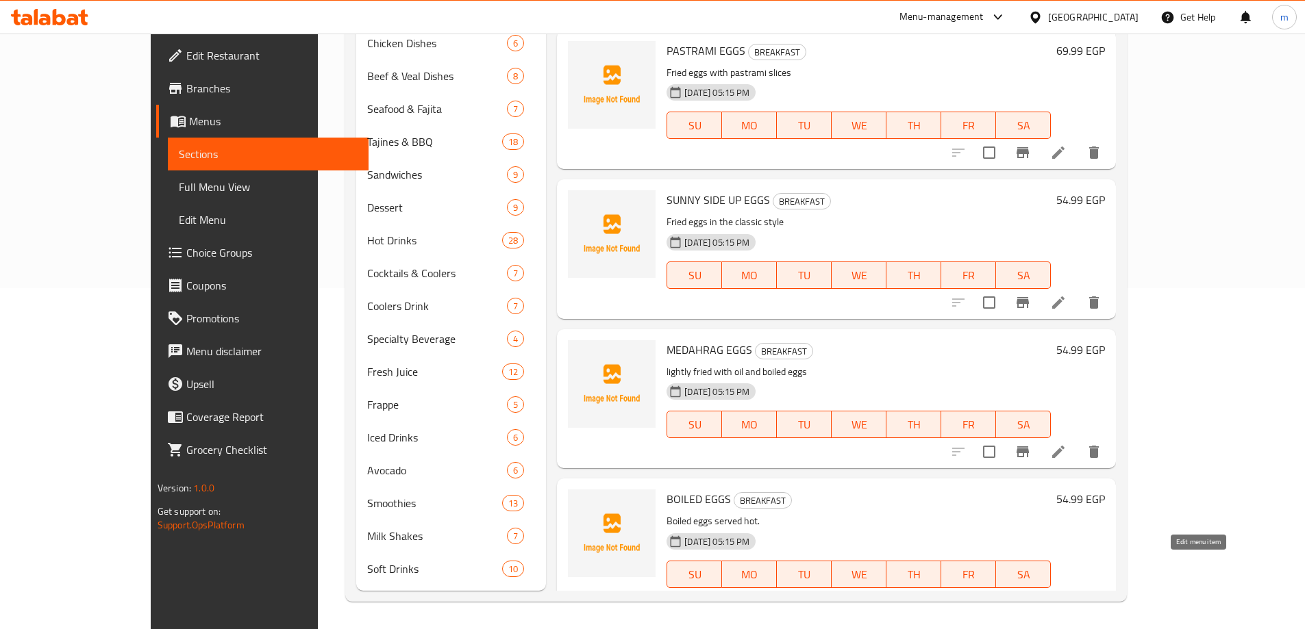
click at [1066, 594] on icon at bounding box center [1058, 602] width 16 height 16
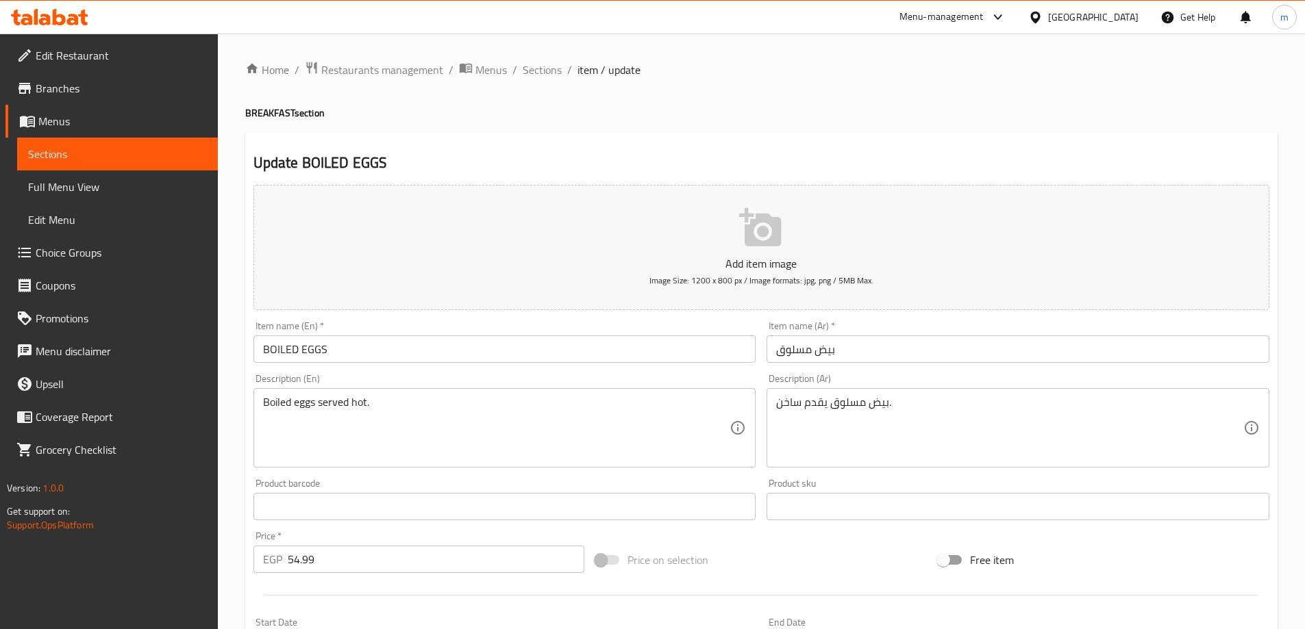
click at [560, 352] on input "BOILED EGGS" at bounding box center [504, 349] width 503 height 27
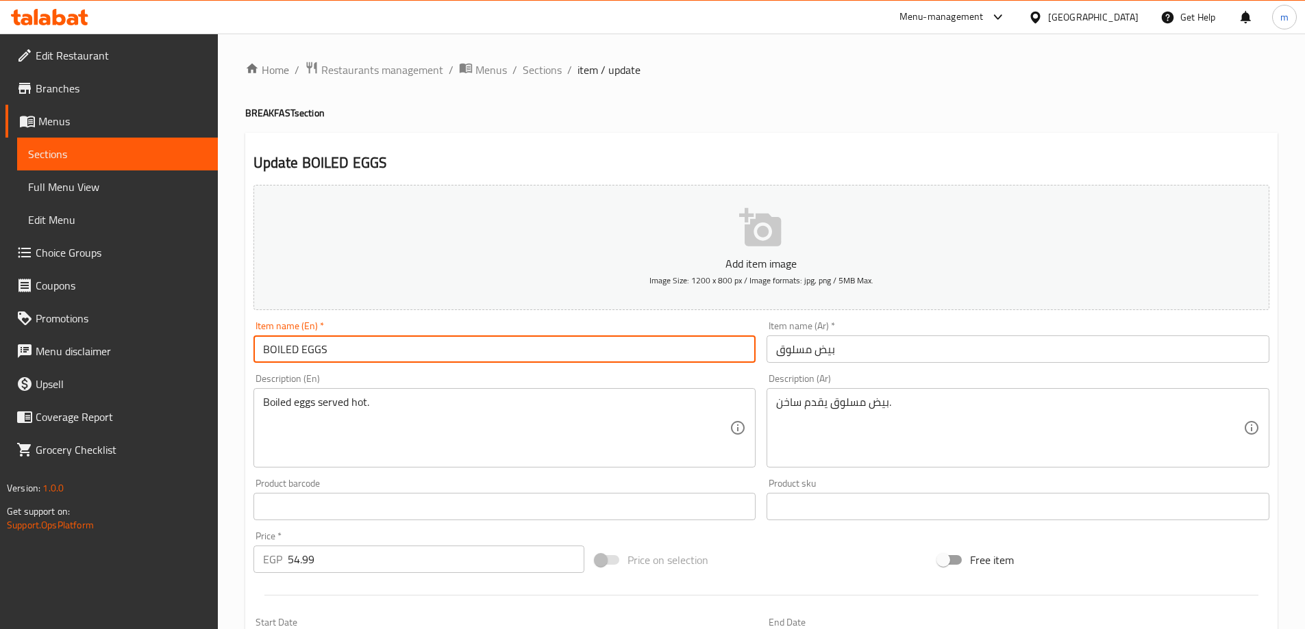
click at [560, 352] on input "BOILED EGGS" at bounding box center [504, 349] width 503 height 27
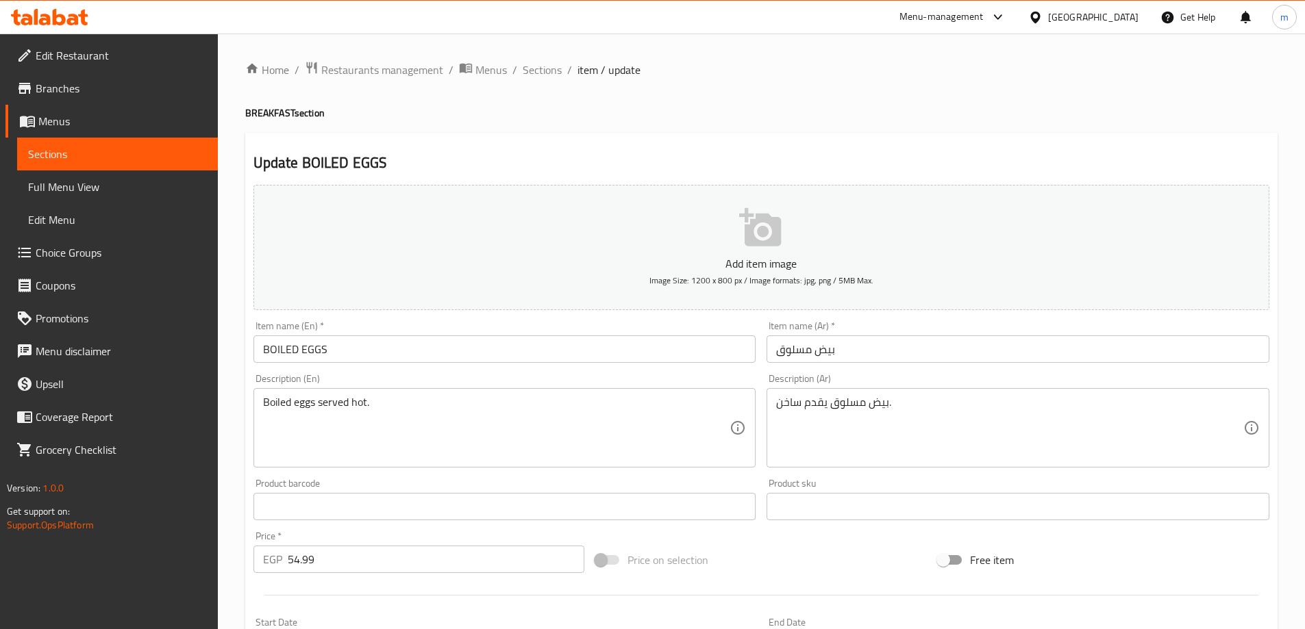
click at [638, 391] on div "Boiled eggs served hot. Description (En)" at bounding box center [504, 427] width 503 height 79
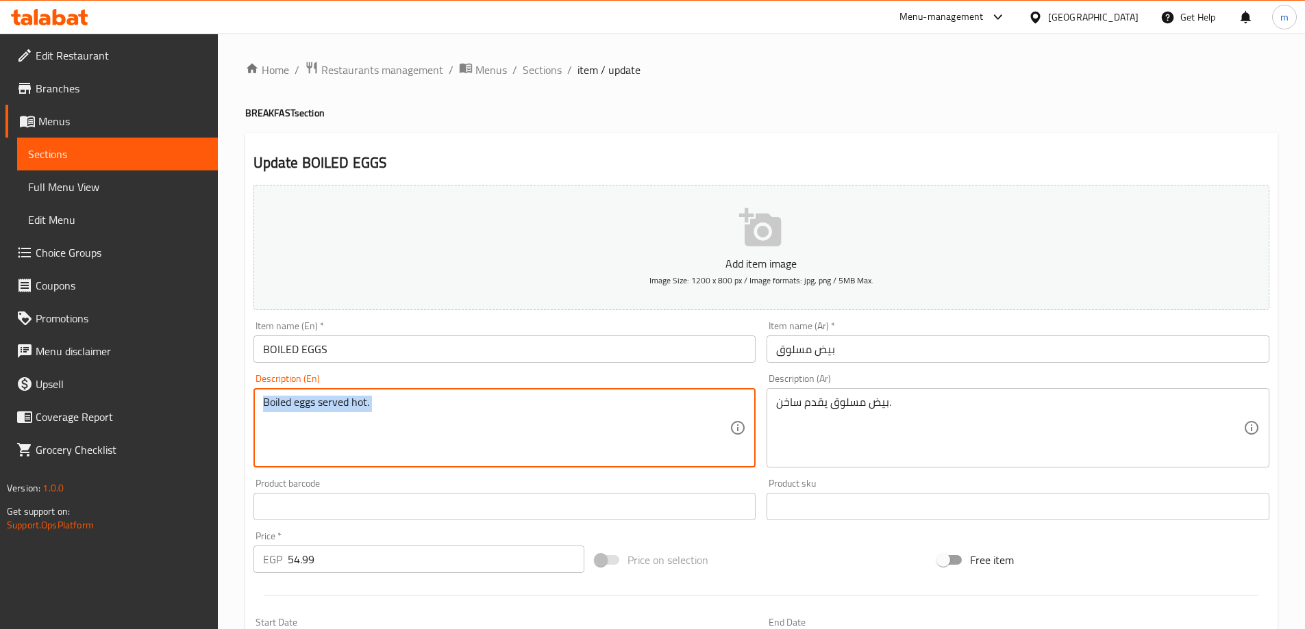
click at [638, 391] on div "Boiled eggs served hot. Description (En)" at bounding box center [504, 427] width 503 height 79
paste textarea "Eggs cooked in boiling water until firm."
click at [638, 408] on textarea "Eggs cooked in boiling water until firm.Boiled eggs served hot." at bounding box center [496, 428] width 467 height 65
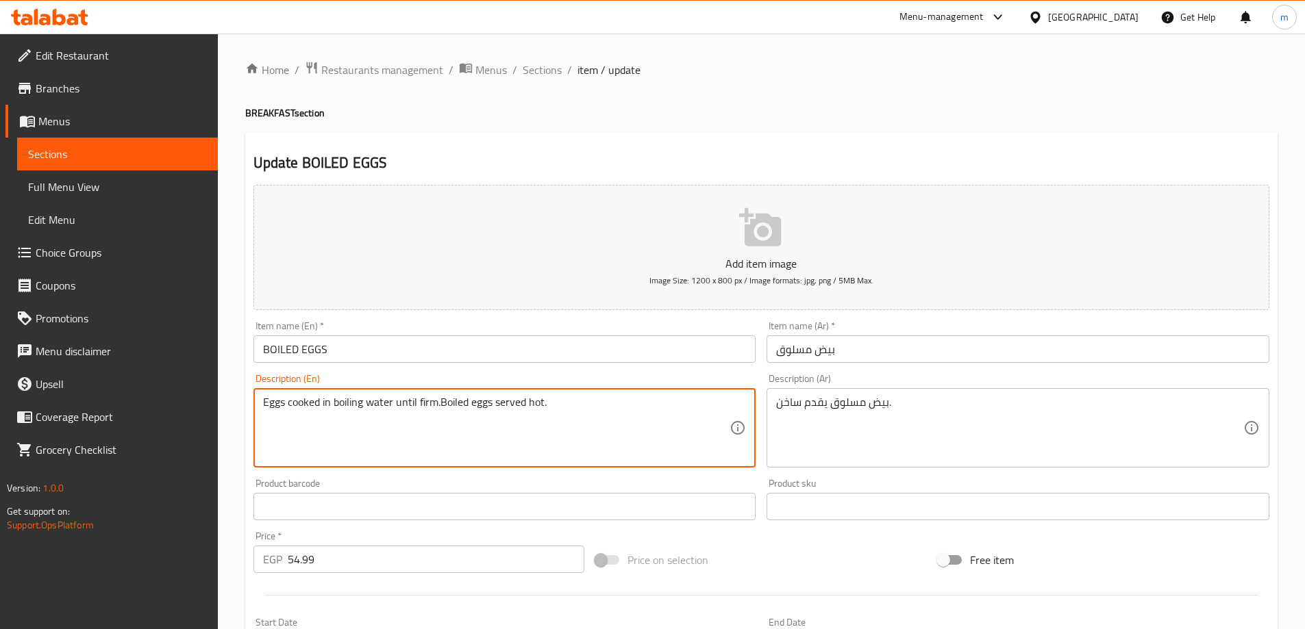
click at [639, 410] on textarea "Eggs cooked in boiling water until firm.Boiled eggs served hot." at bounding box center [496, 428] width 467 height 65
paste textarea
type textarea "Eggs cooked in boiling water until firm."
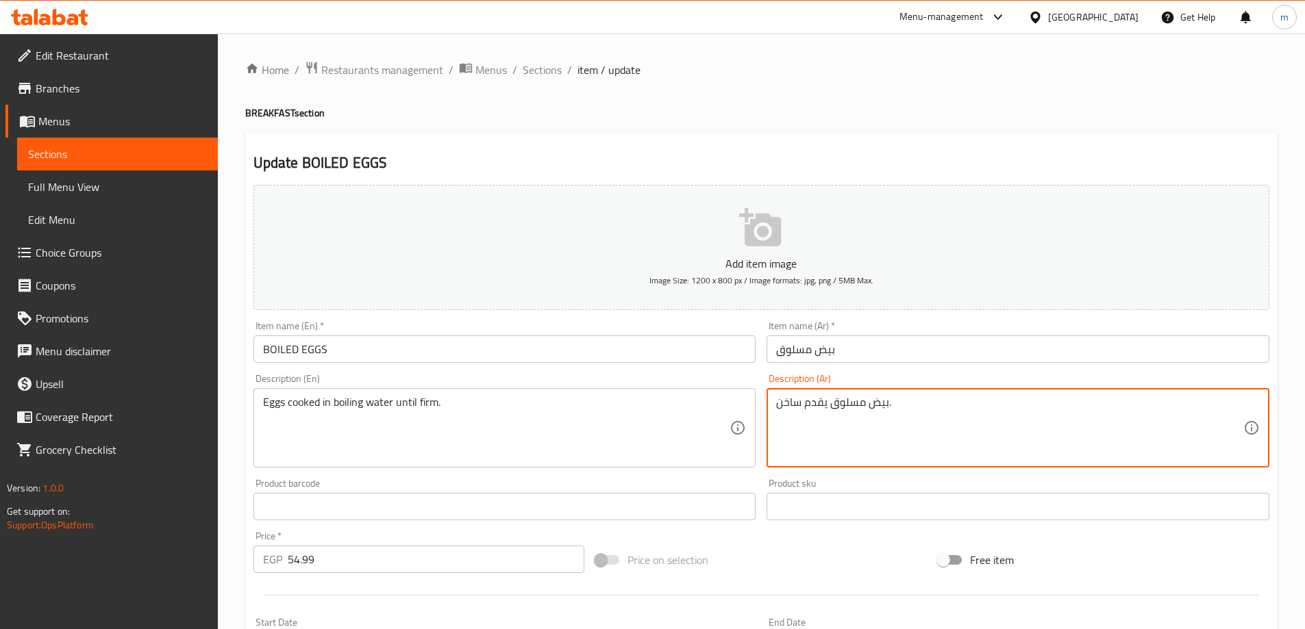
click at [1023, 409] on textarea "بيض مسلوق يقدم ساخن." at bounding box center [1009, 428] width 467 height 65
paste textarea "يُسلق البيض في الماء المغلي حتى يصبح متماسكًا"
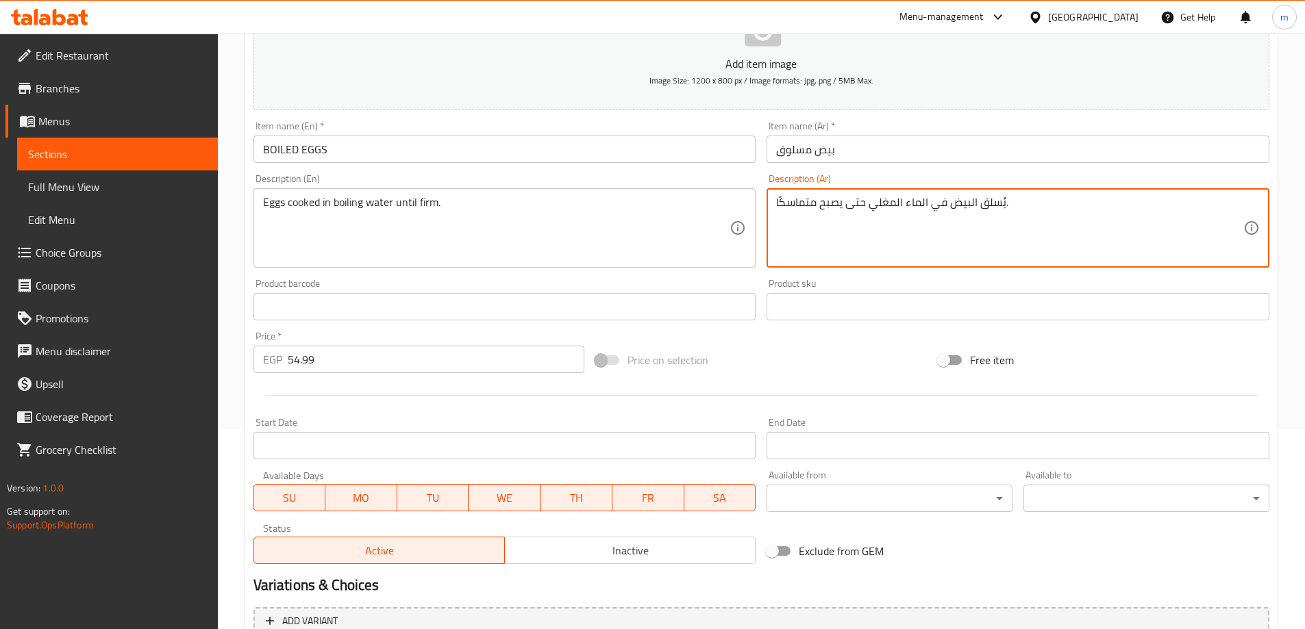
scroll to position [64, 0]
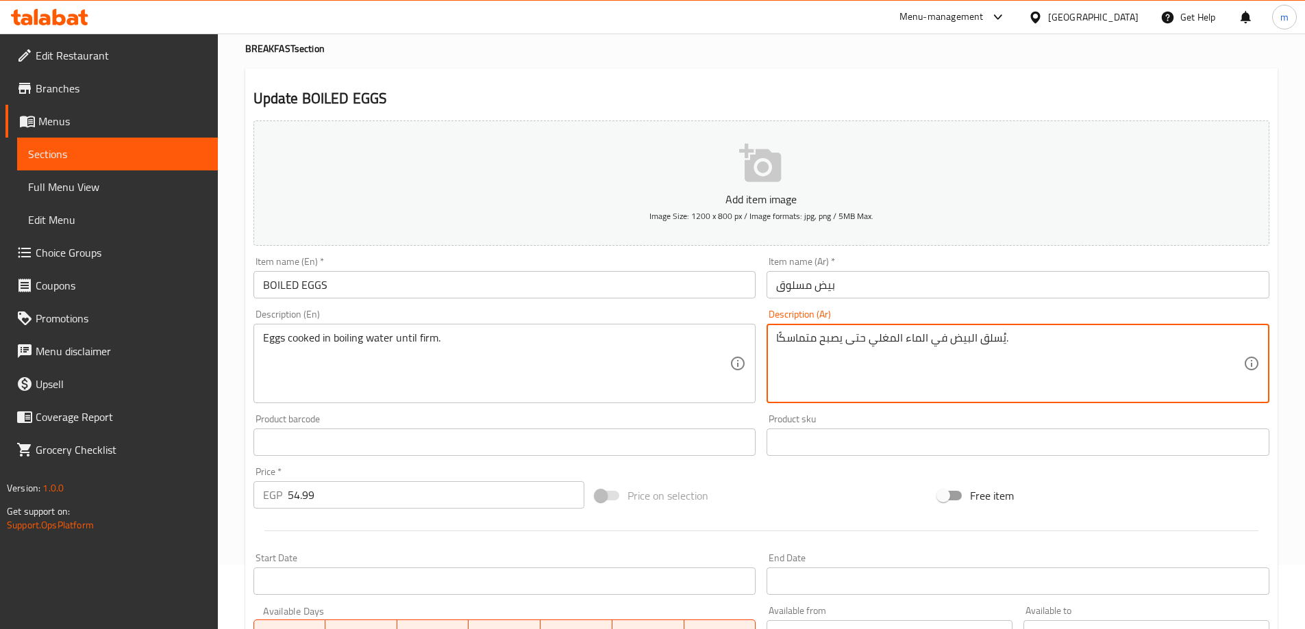
type textarea "يُسلق البيض في الماء المغلي حتى يصبح متماسكًا."
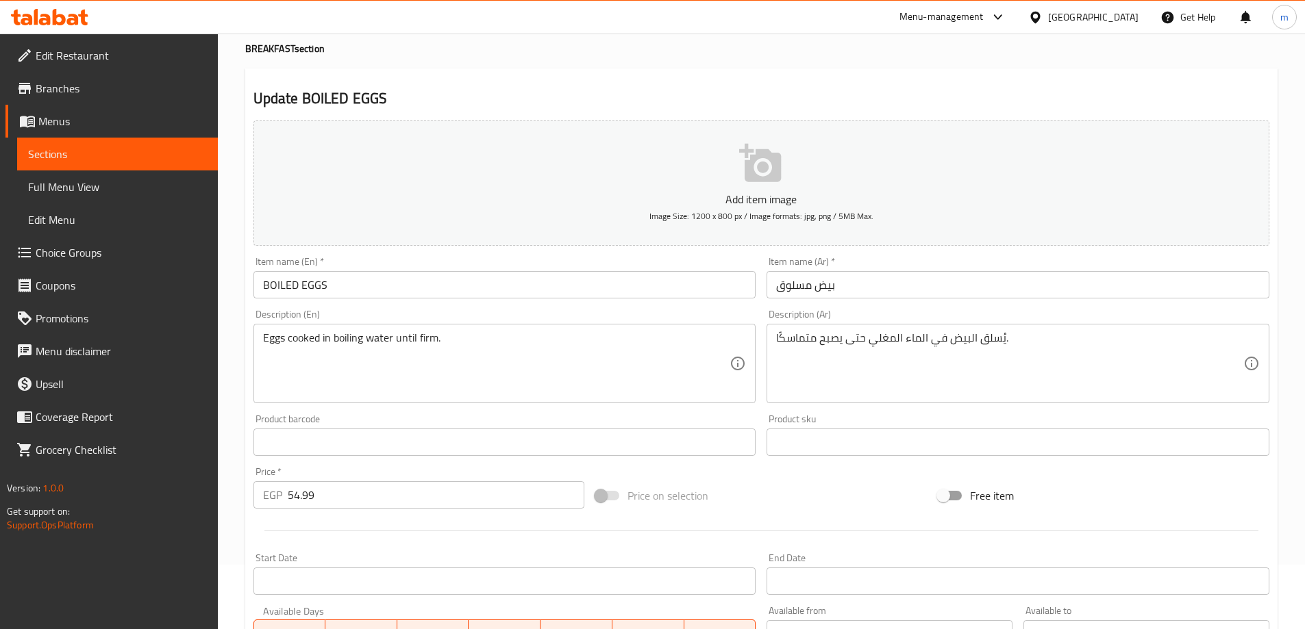
click at [357, 290] on input "BOILED EGGS" at bounding box center [504, 284] width 503 height 27
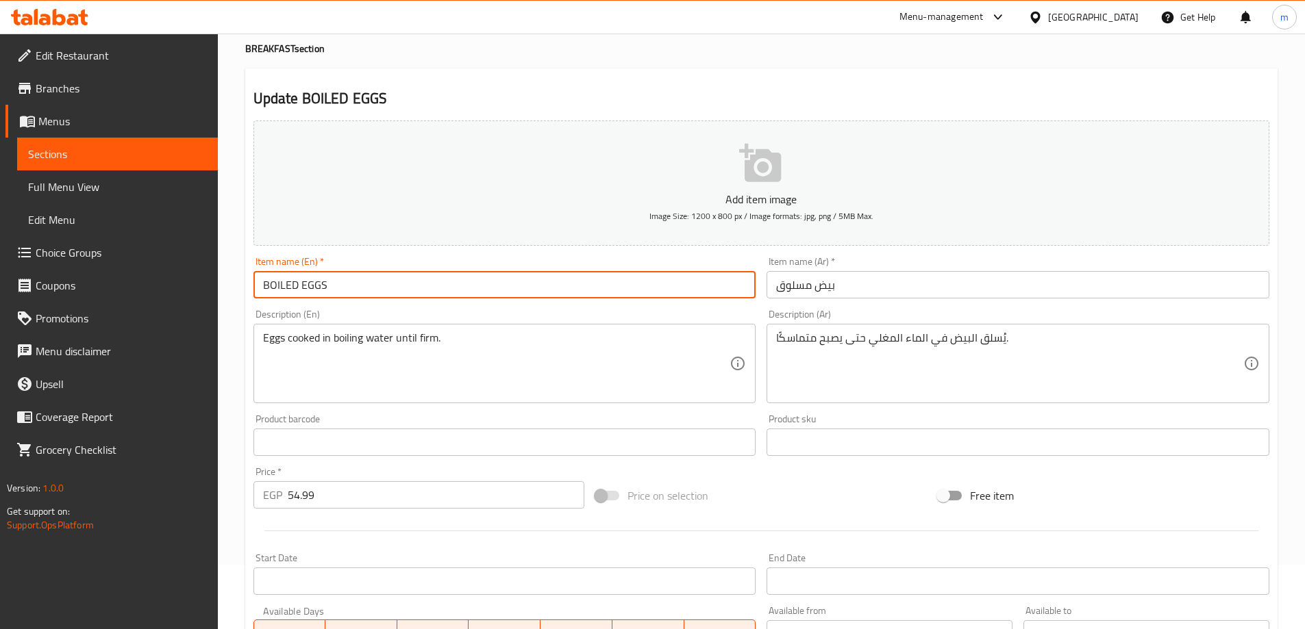
click at [357, 290] on input "BOILED EGGS" at bounding box center [504, 284] width 503 height 27
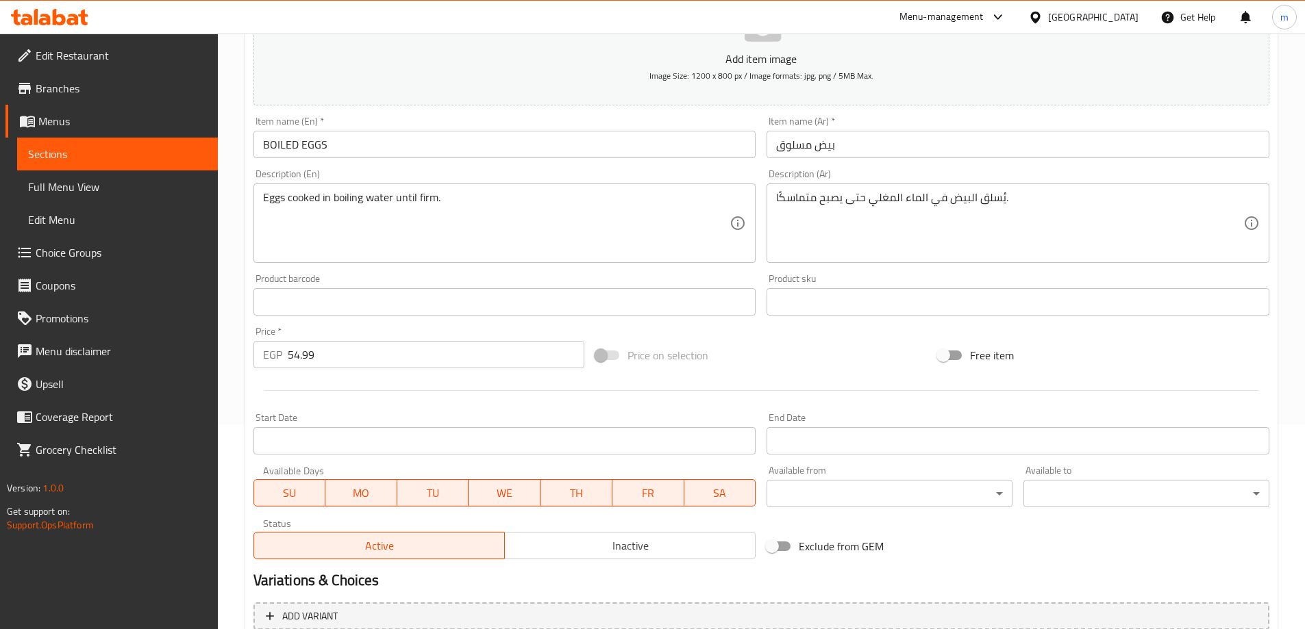
scroll to position [338, 0]
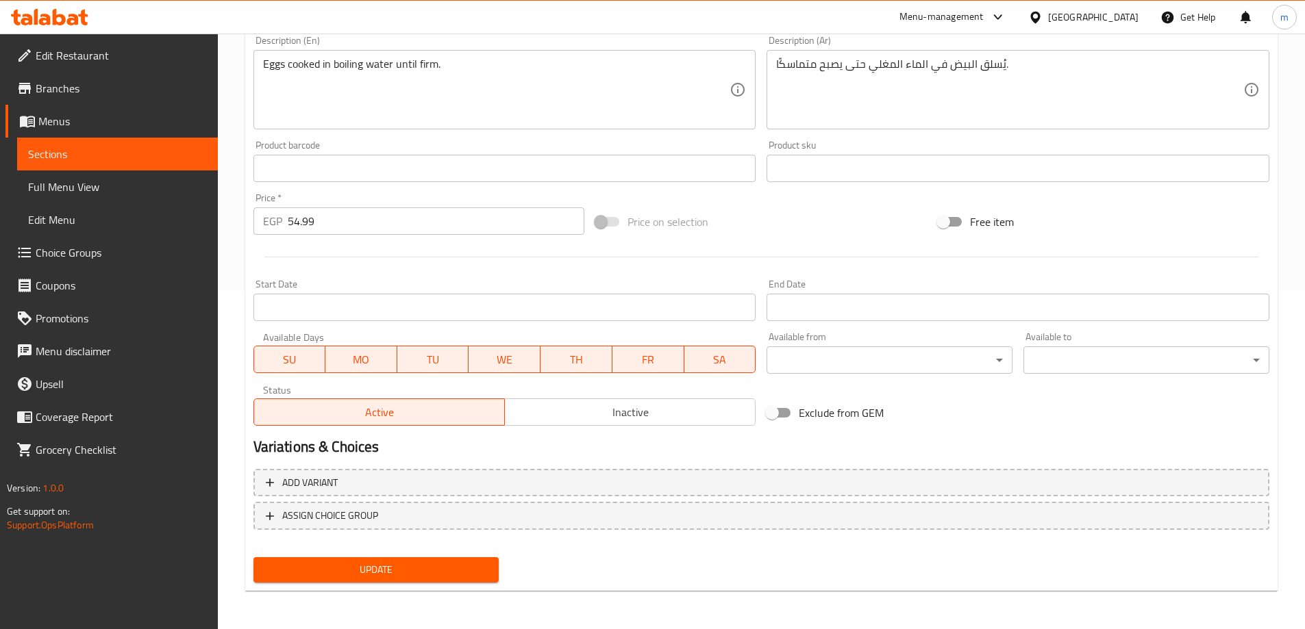
click at [342, 575] on span "Update" at bounding box center [376, 570] width 224 height 17
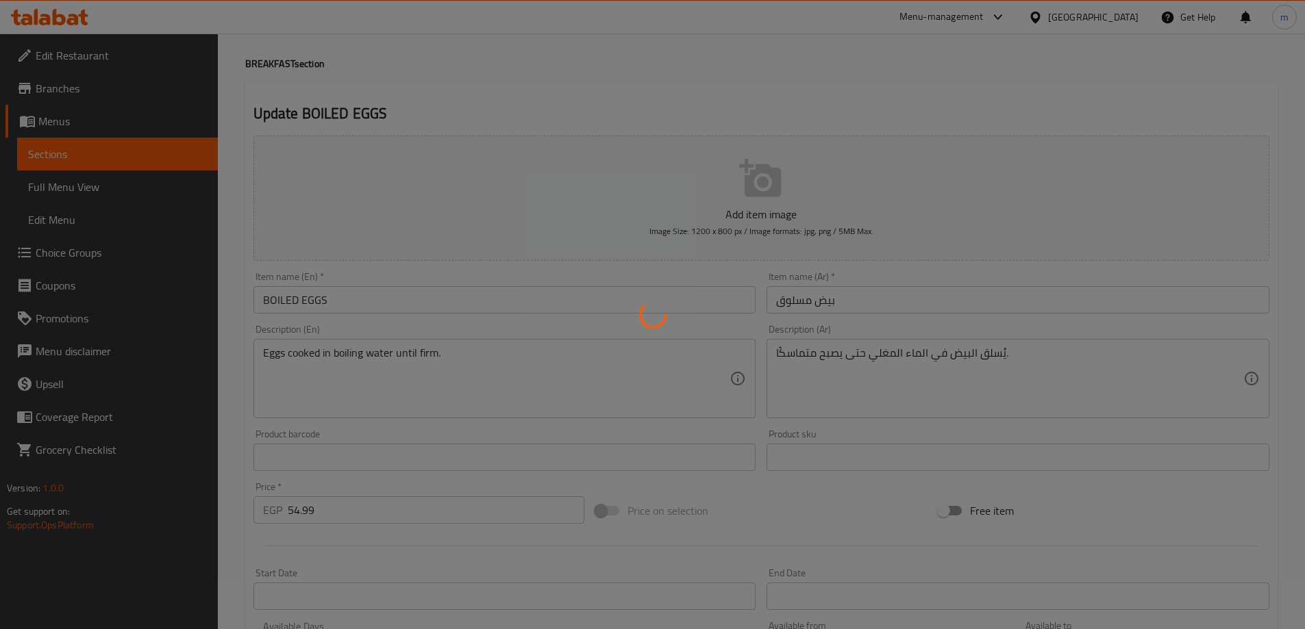
scroll to position [0, 0]
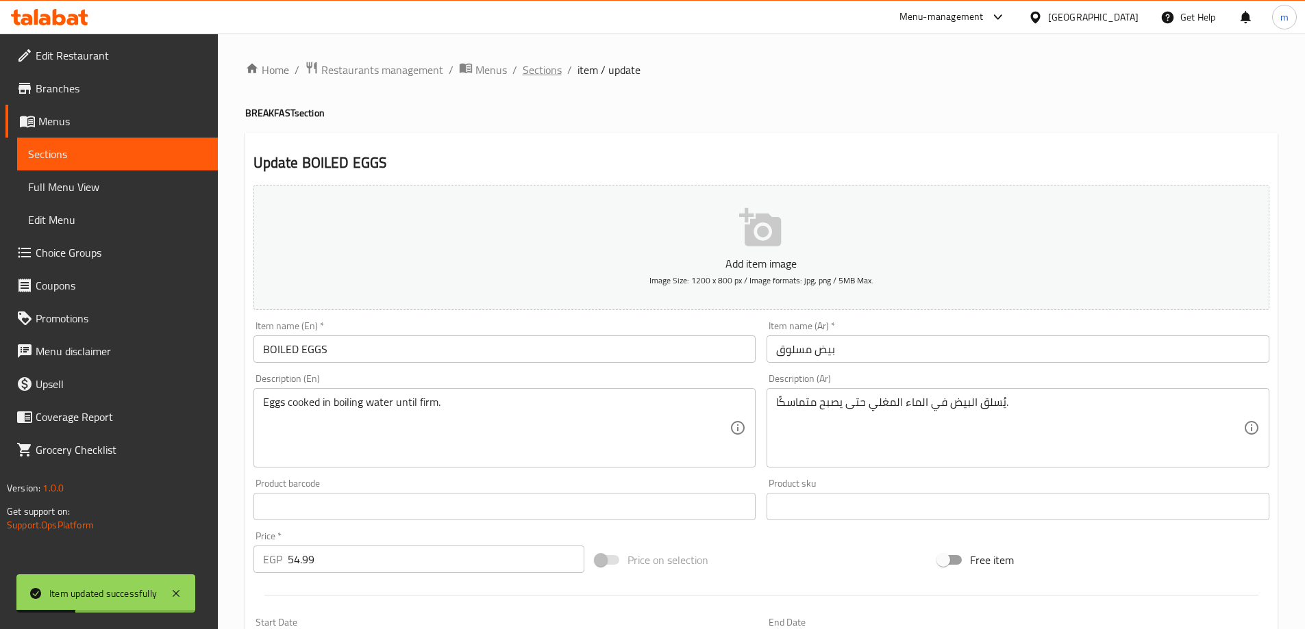
click at [542, 71] on span "Sections" at bounding box center [542, 70] width 39 height 16
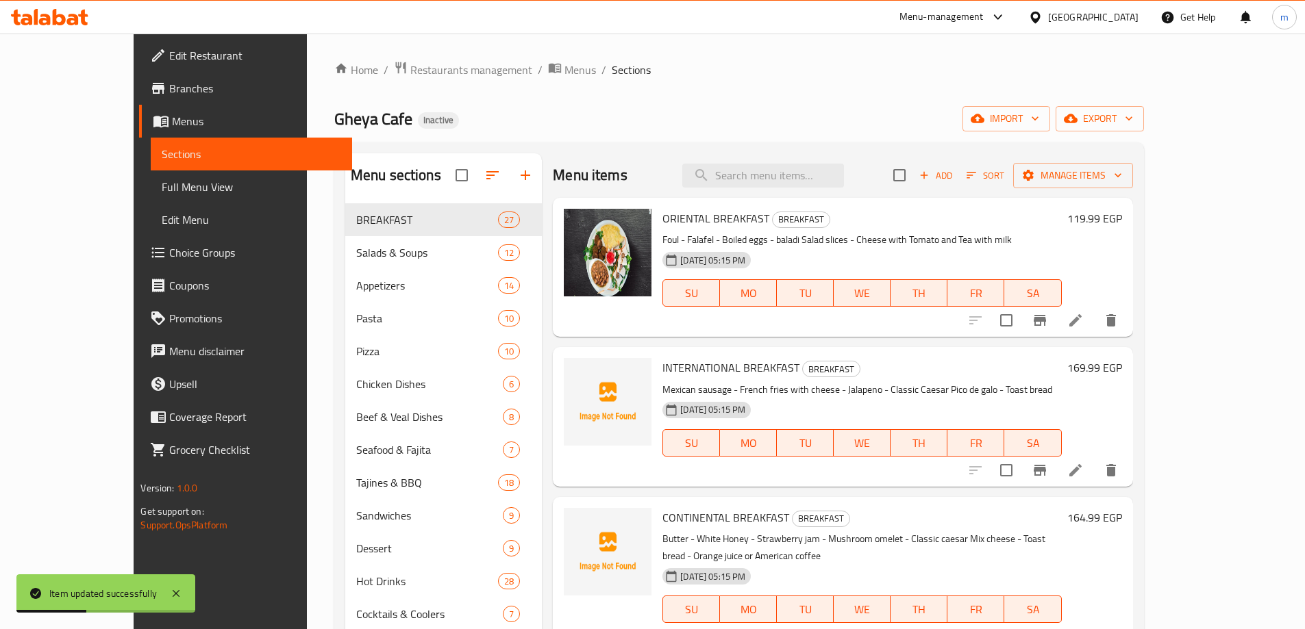
scroll to position [274, 0]
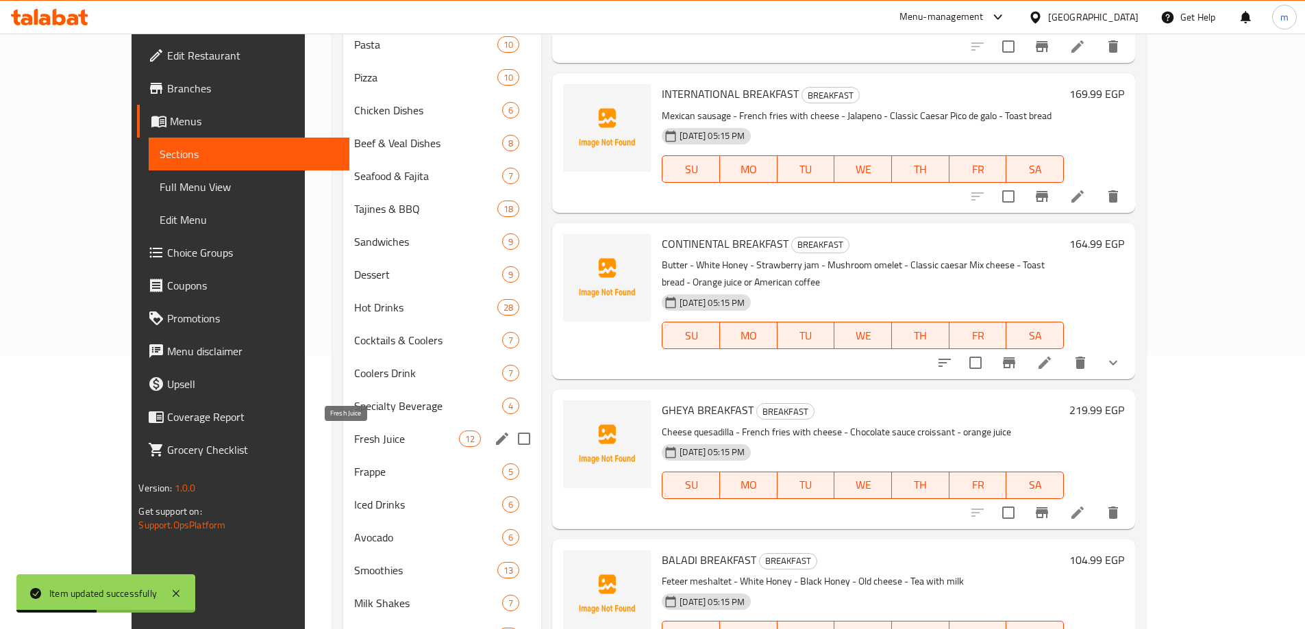
click at [354, 447] on span "Fresh Juice" at bounding box center [406, 439] width 105 height 16
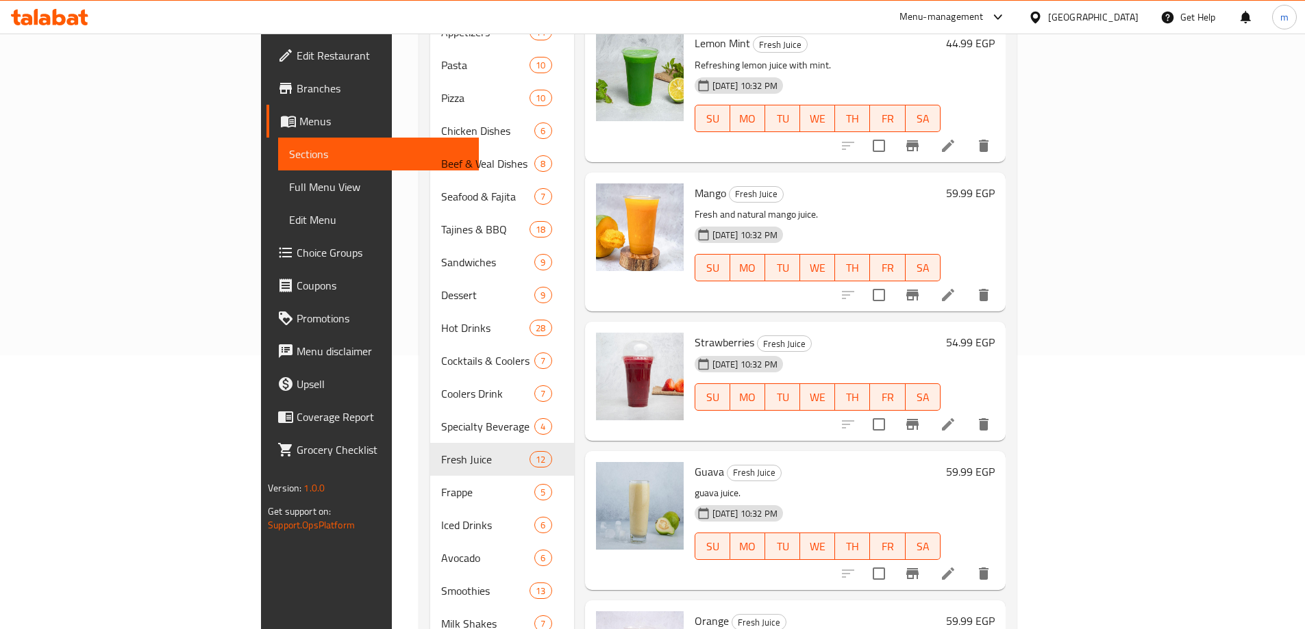
scroll to position [137, 0]
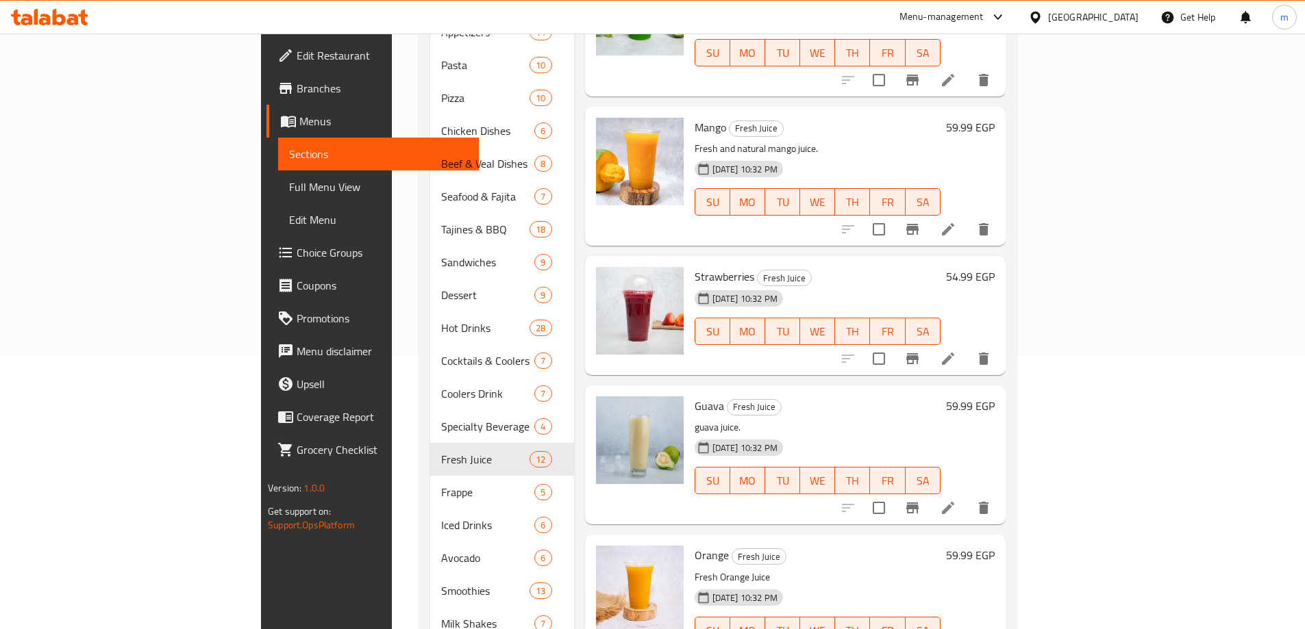
click at [956, 500] on icon at bounding box center [948, 508] width 16 height 16
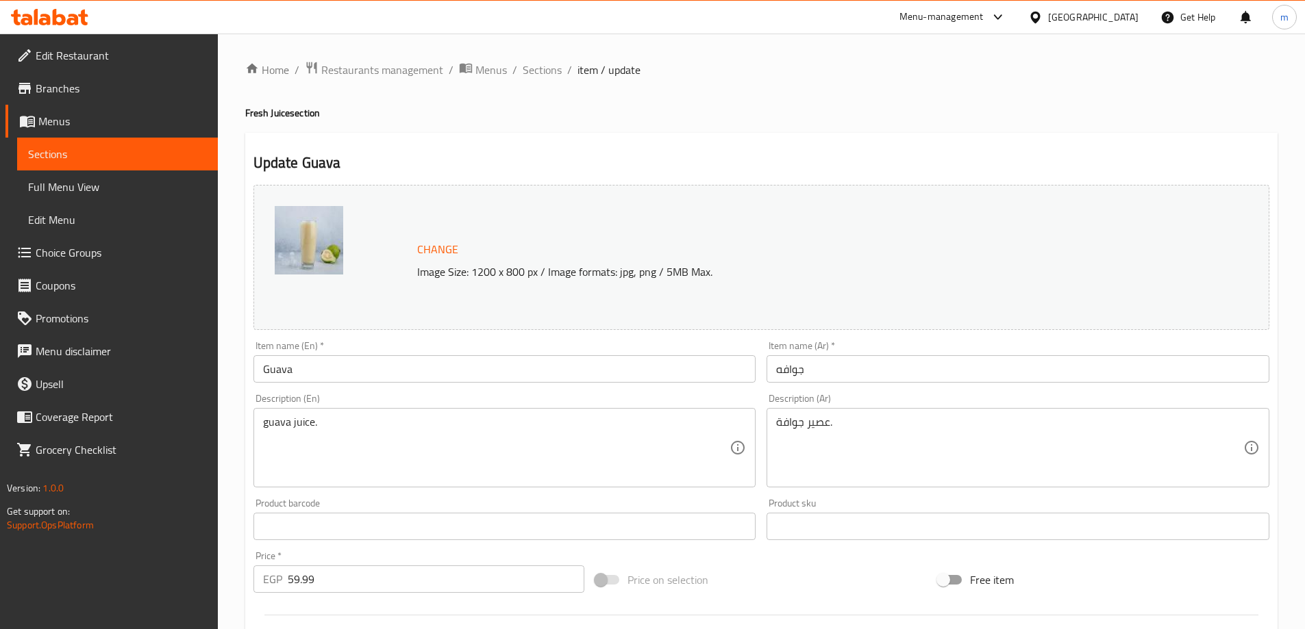
click at [377, 350] on div "Item name (En)   * Guava Item name (En) *" at bounding box center [504, 362] width 503 height 42
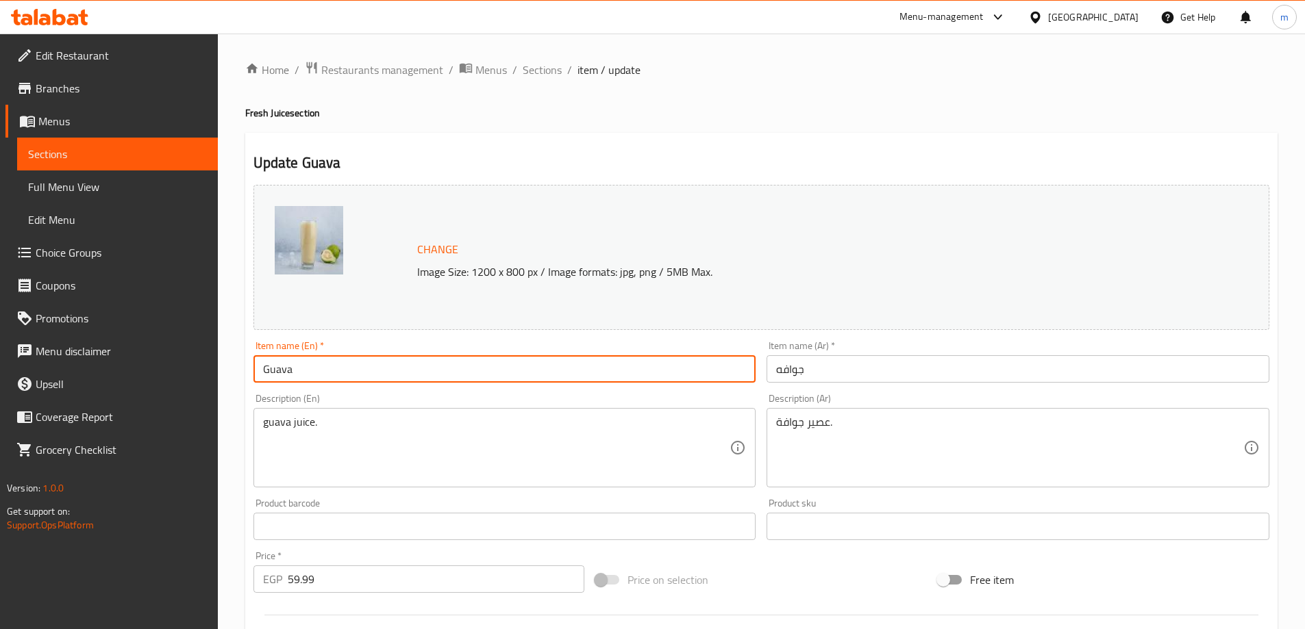
click at [367, 368] on input "Guava" at bounding box center [504, 368] width 503 height 27
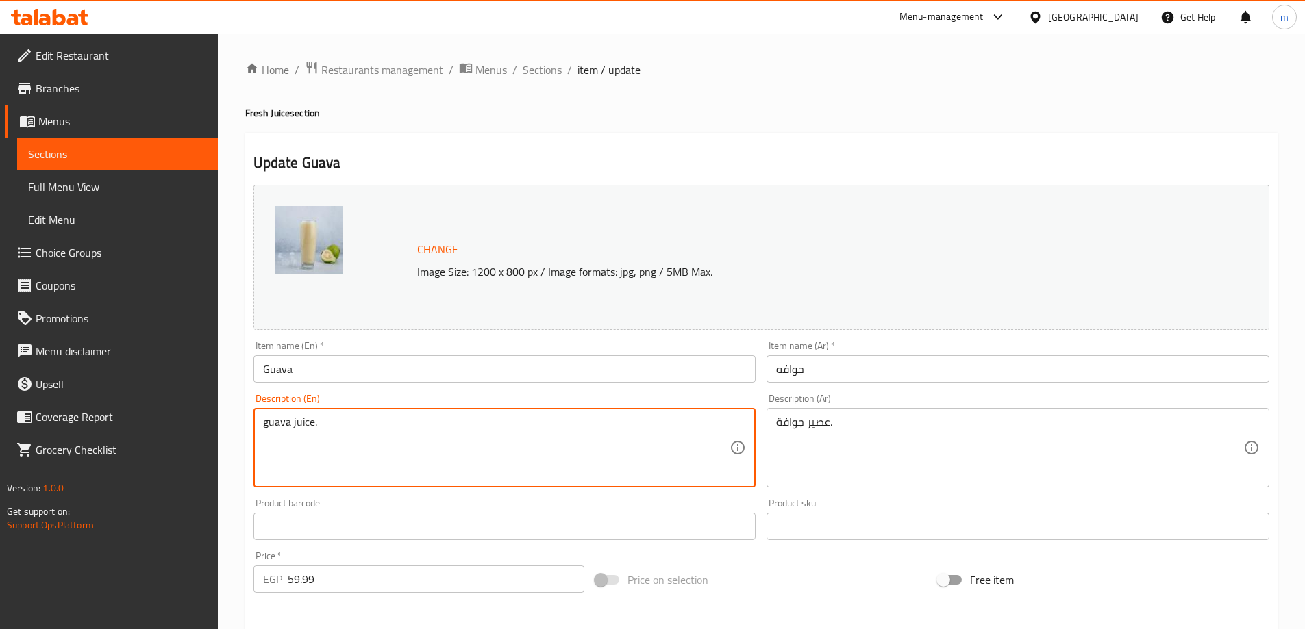
click at [561, 417] on textarea "guava juice." at bounding box center [496, 448] width 467 height 65
paste textarea "Good source of vitamin c, potassium, and fiber"
type textarea "Good source of vitamin c, potassium, and fiber."
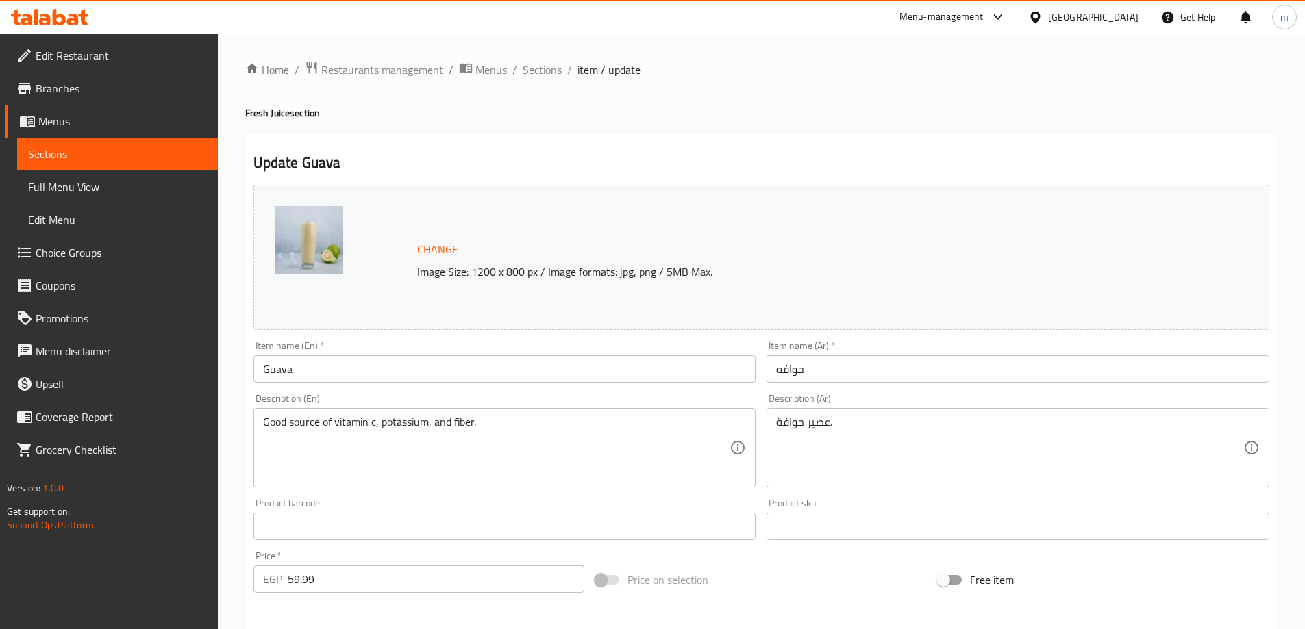
click at [997, 409] on div "عصير جوافة. Description (Ar)" at bounding box center [1017, 447] width 503 height 79
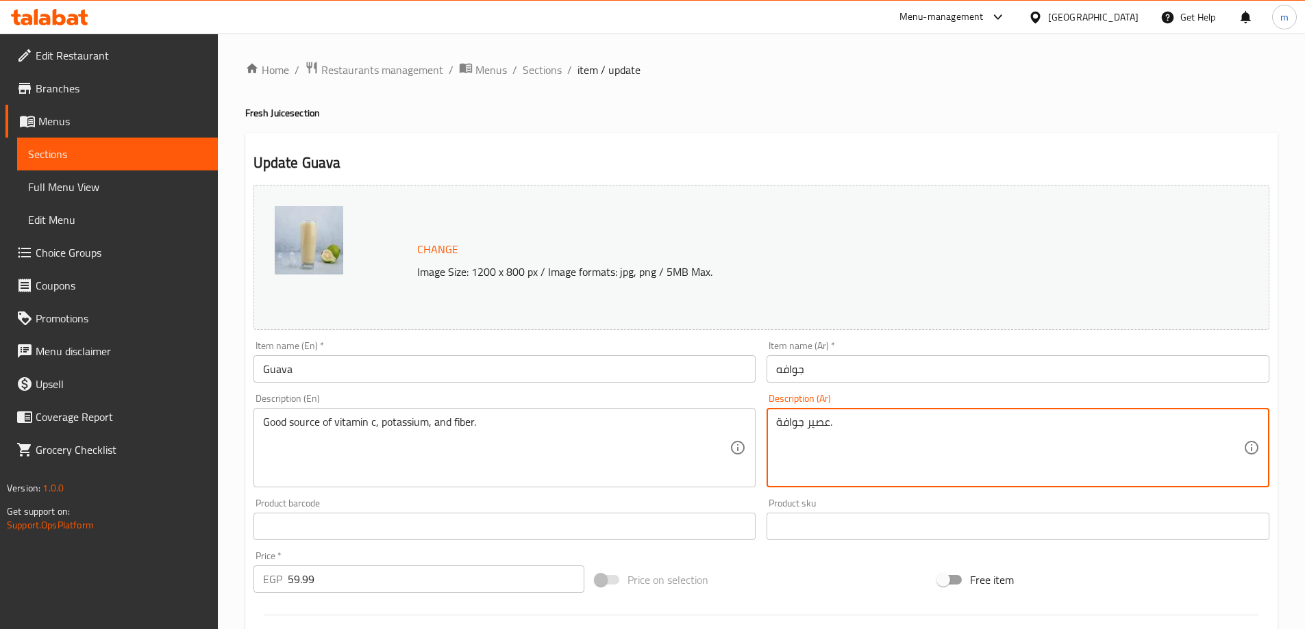
click at [935, 433] on textarea "عصير جوافة." at bounding box center [1009, 448] width 467 height 65
paste textarea "مصدر جيد لفيتامين ج والبوتاسيوم والألياف"
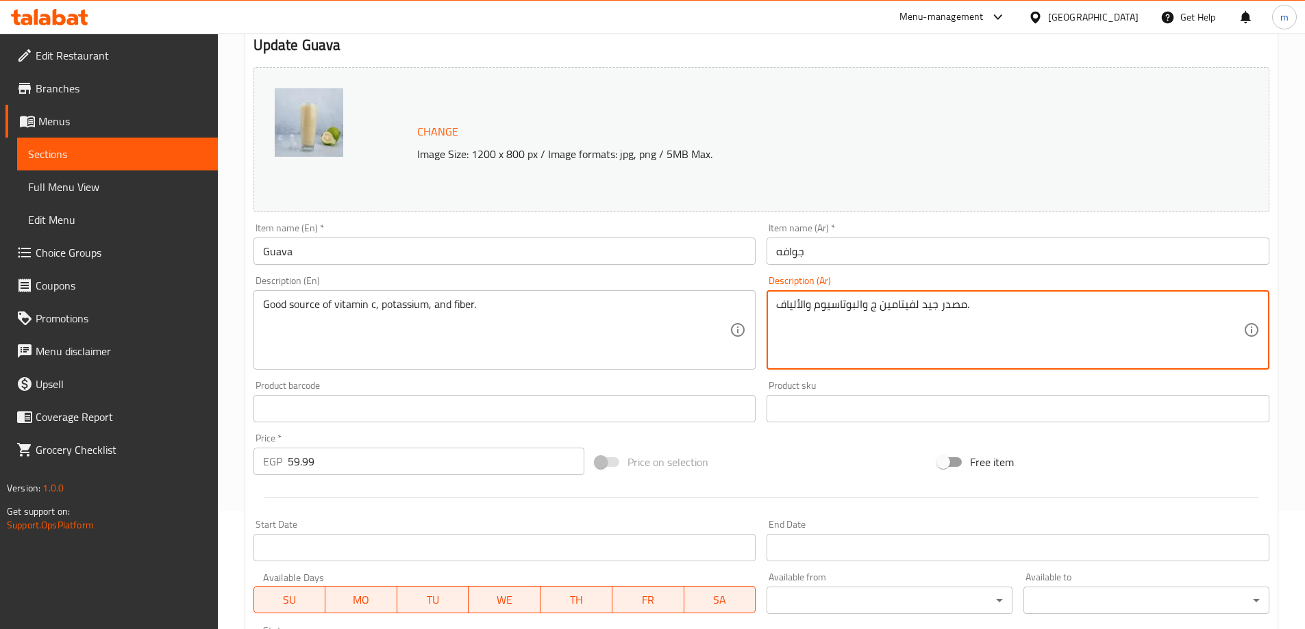
scroll to position [16, 0]
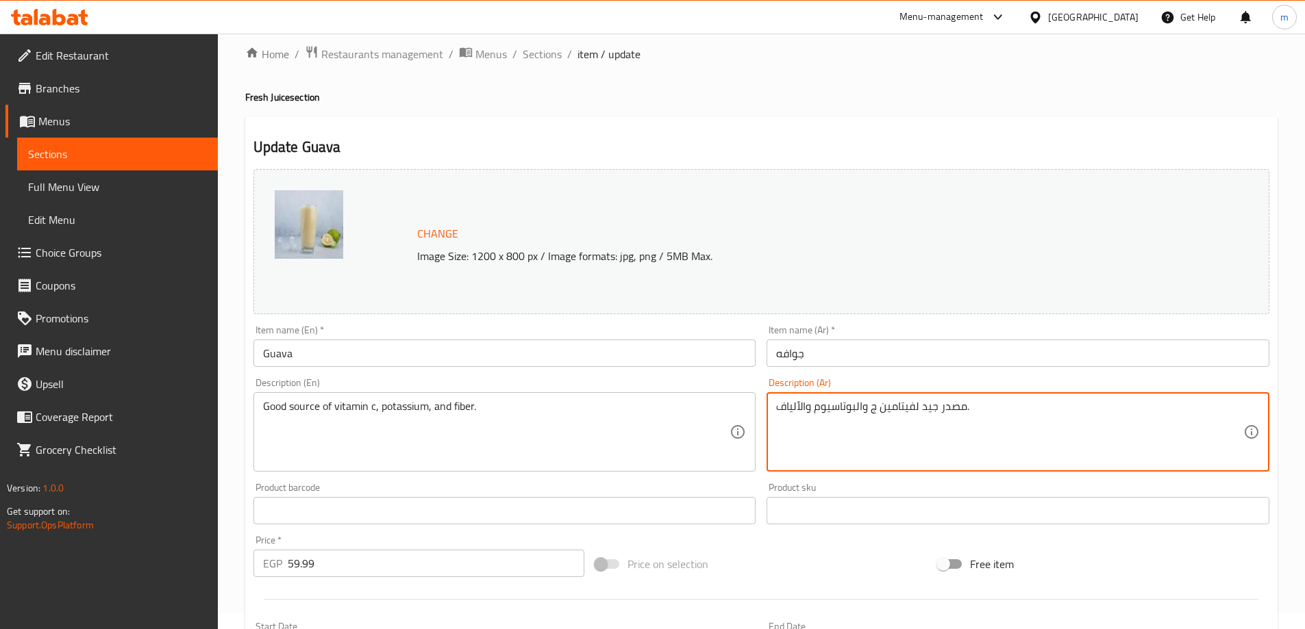
type textarea "مصدر جيد لفيتامين ج والبوتاسيوم والألياف."
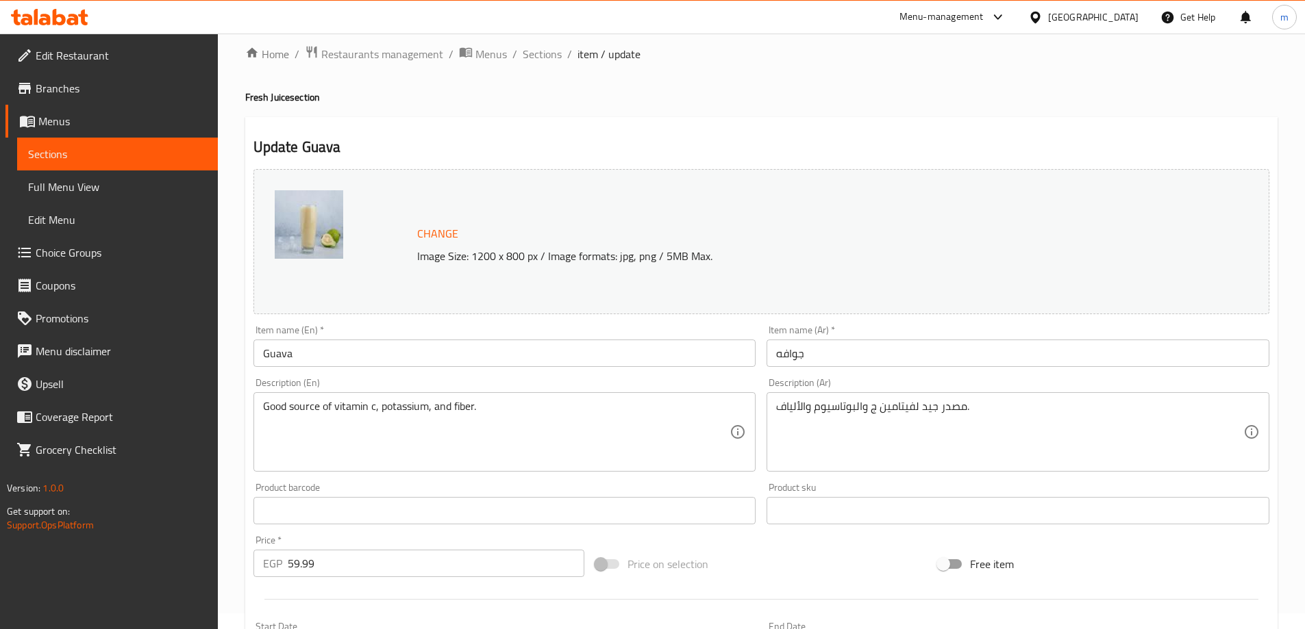
click at [386, 338] on div "Item name (En)   * Guava Item name (En) *" at bounding box center [504, 346] width 503 height 42
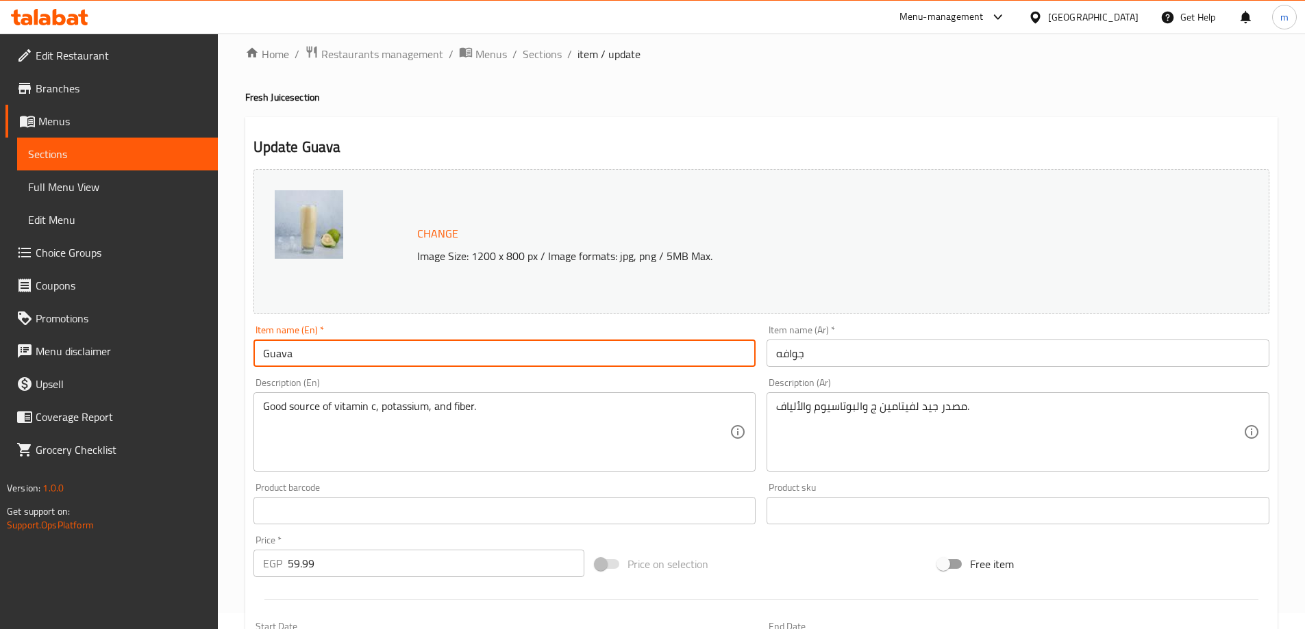
click at [379, 353] on input "Guava" at bounding box center [504, 353] width 503 height 27
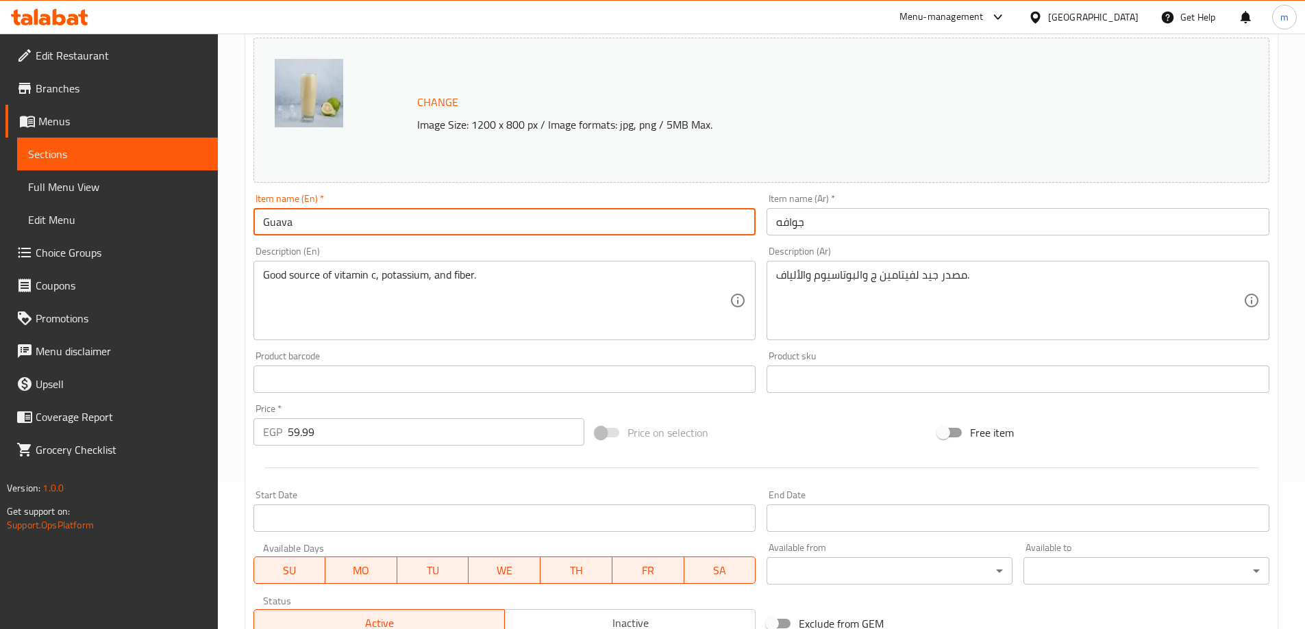
scroll to position [358, 0]
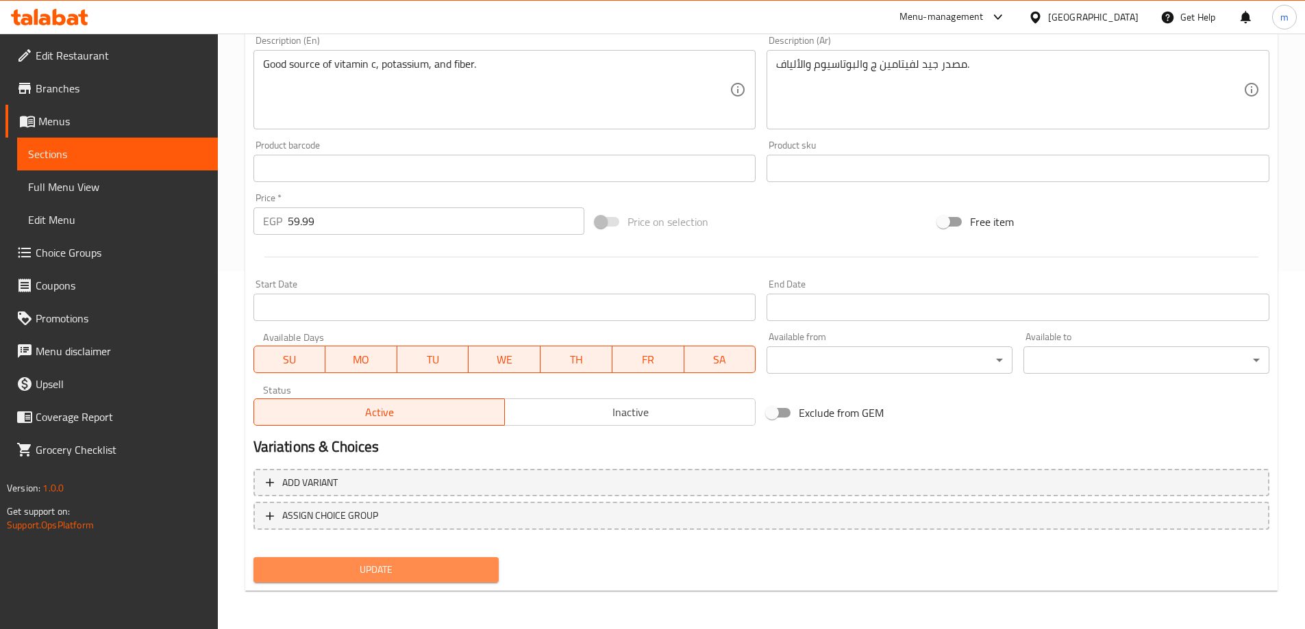
click at [390, 577] on span "Update" at bounding box center [376, 570] width 224 height 17
click at [468, 566] on span "Update" at bounding box center [376, 570] width 224 height 17
click at [434, 582] on button "Update" at bounding box center [376, 570] width 246 height 25
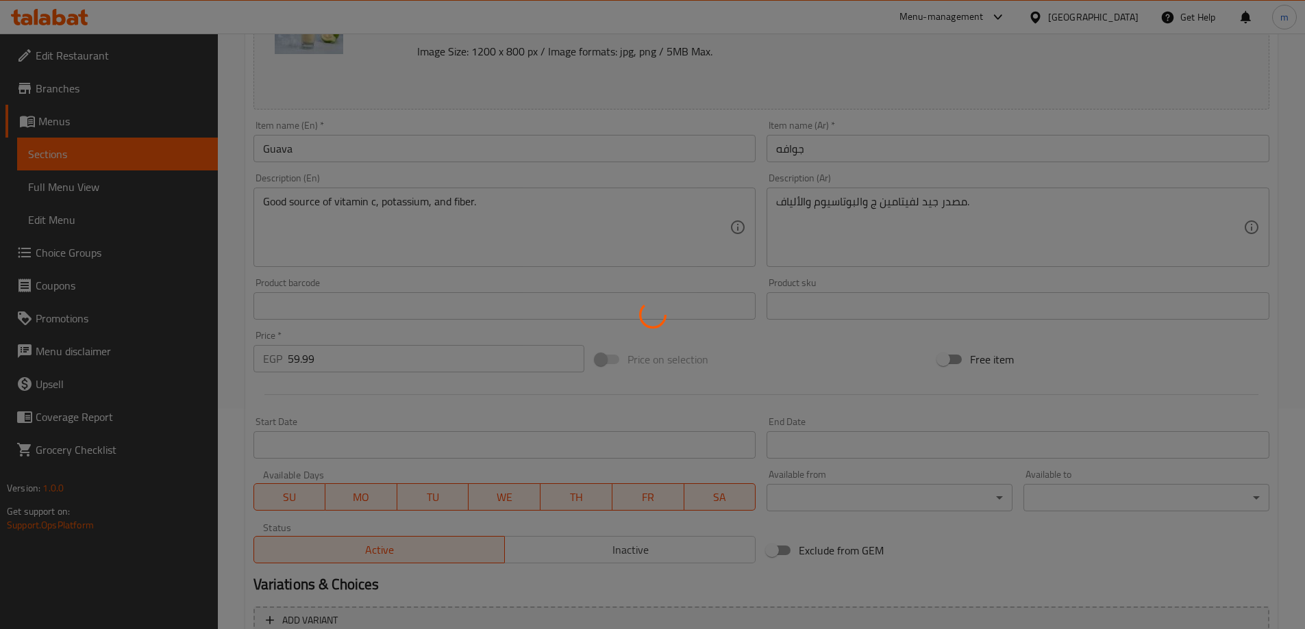
scroll to position [16, 0]
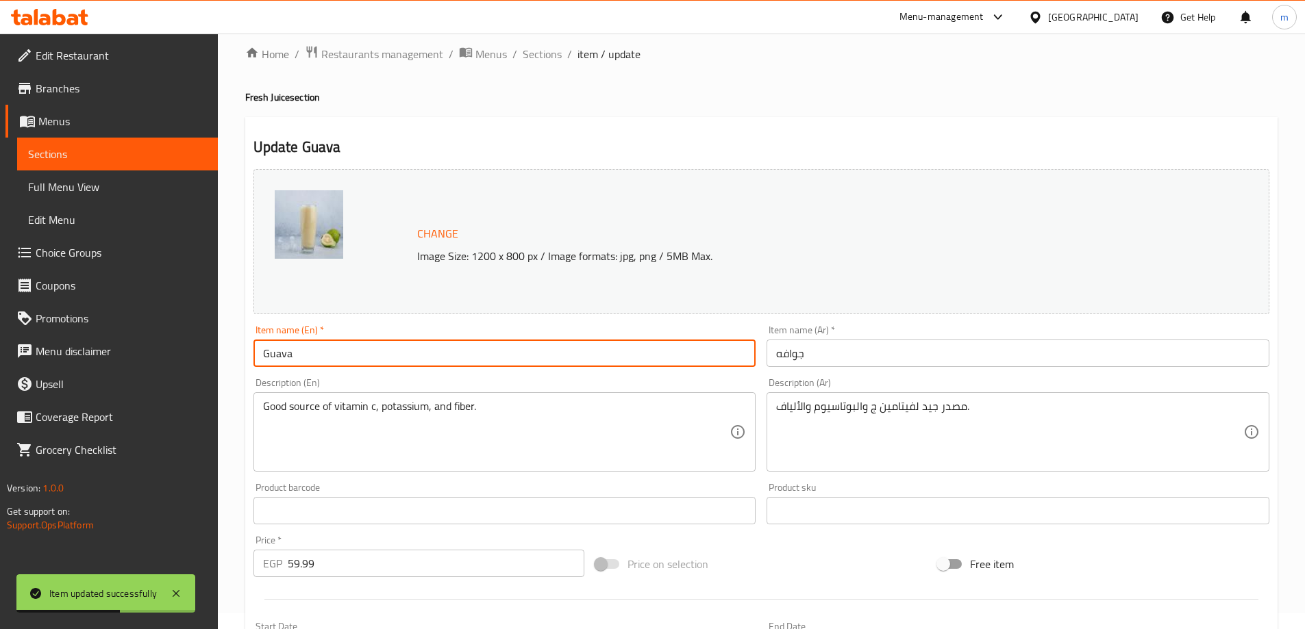
click at [397, 347] on input "Guava" at bounding box center [504, 353] width 503 height 27
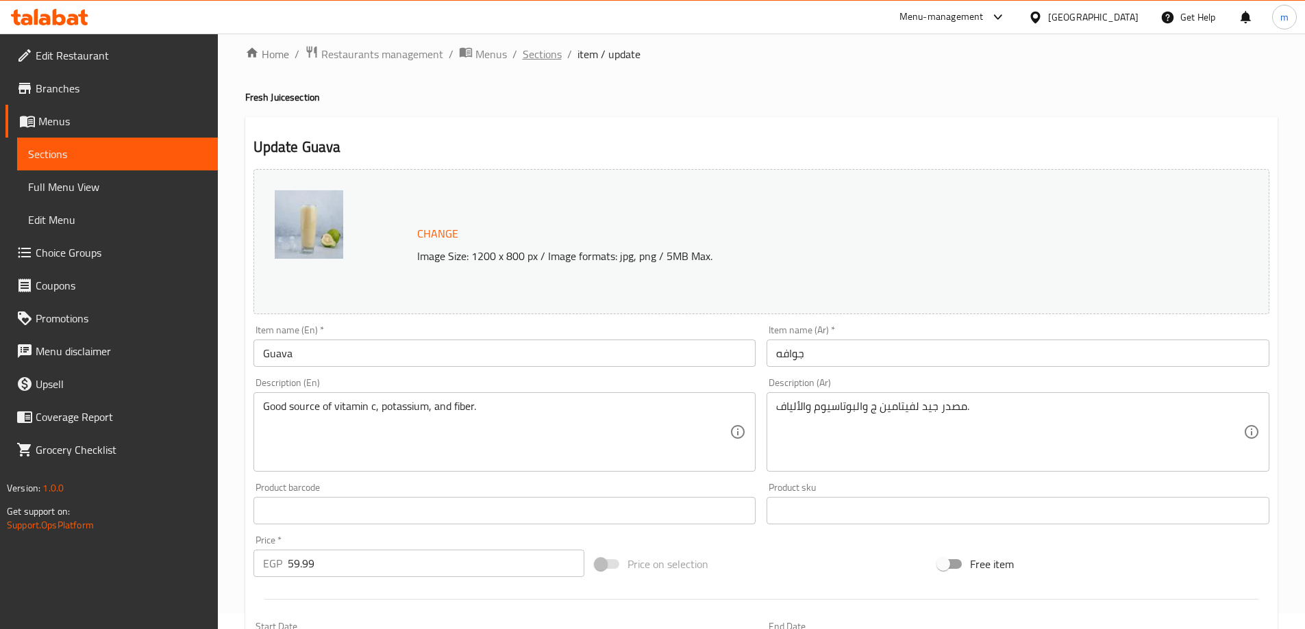
click at [526, 55] on span "Sections" at bounding box center [542, 54] width 39 height 16
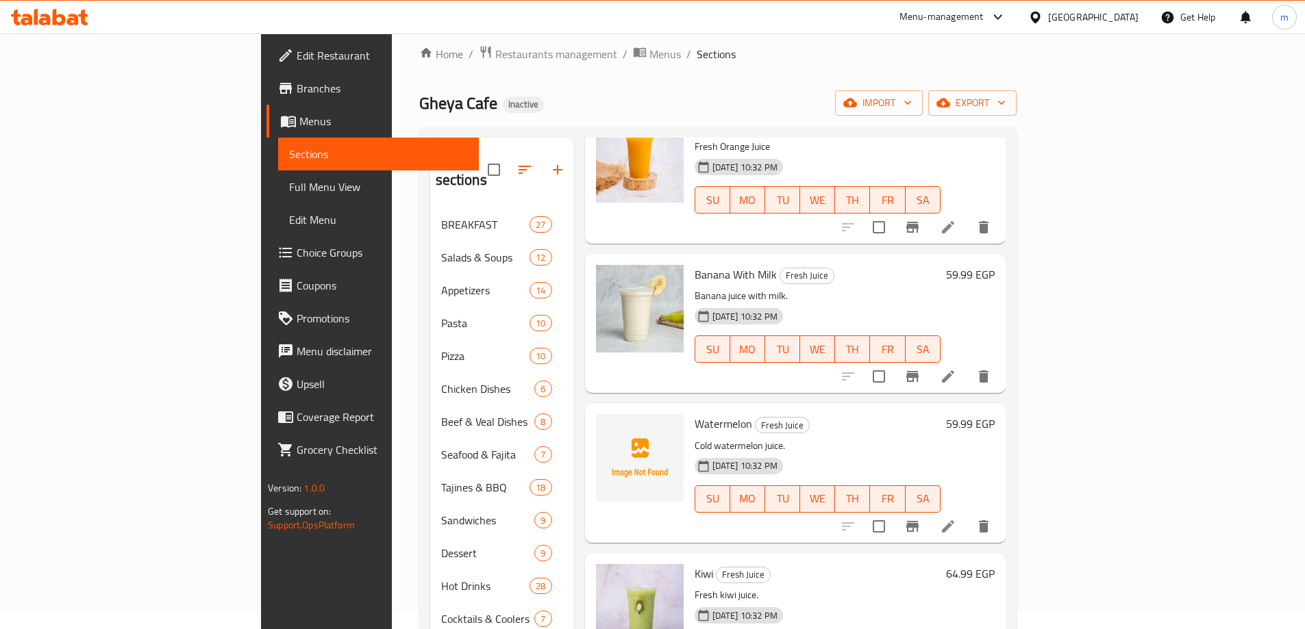
scroll to position [827, 0]
click at [967, 364] on li at bounding box center [948, 376] width 38 height 25
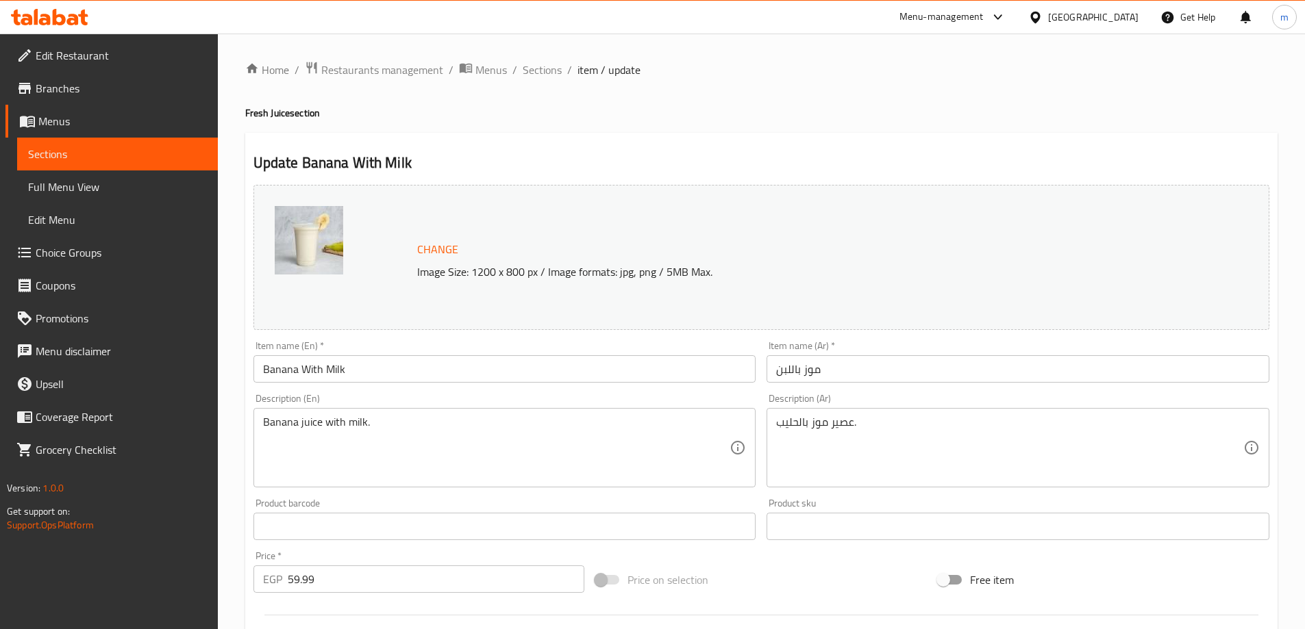
click at [445, 360] on input "Banana With Milk" at bounding box center [504, 368] width 503 height 27
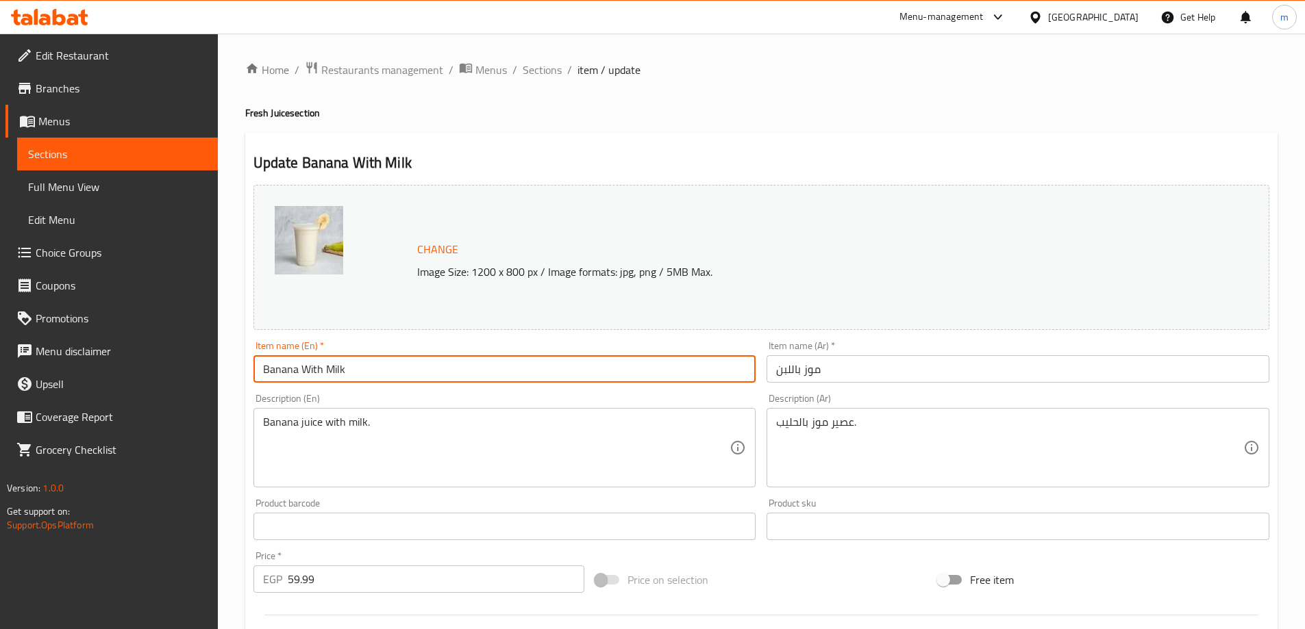
click at [445, 360] on input "Banana With Milk" at bounding box center [504, 368] width 503 height 27
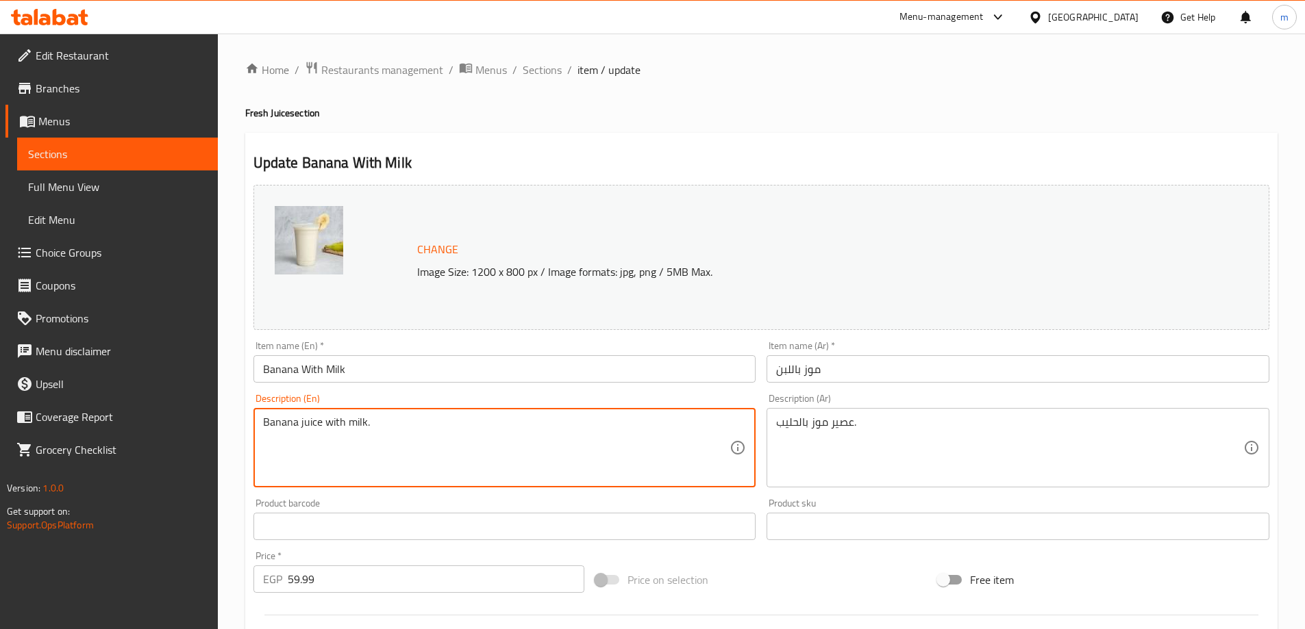
click at [632, 428] on textarea "Banana juice with milk." at bounding box center [496, 448] width 467 height 65
paste textarea "Combination of banana and"
type textarea "Combination of banana and milk."
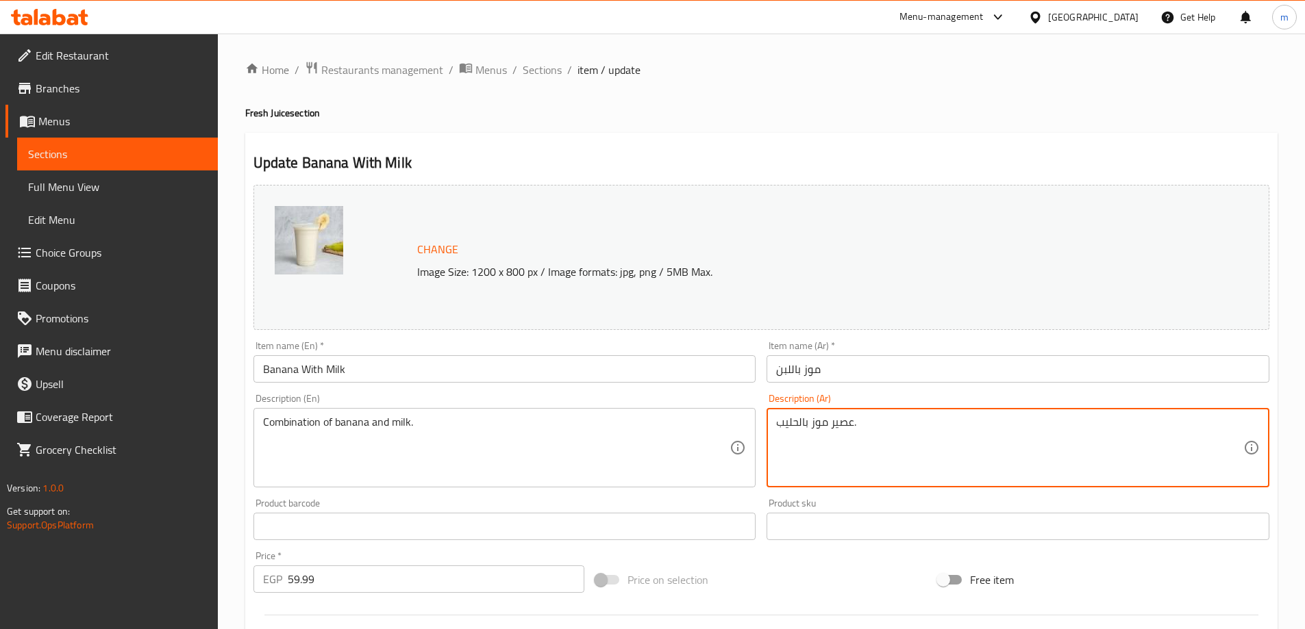
click at [890, 436] on textarea "عصير موز بالحليب." at bounding box center [1009, 448] width 467 height 65
paste textarea "مزيج من الموز والحليب"
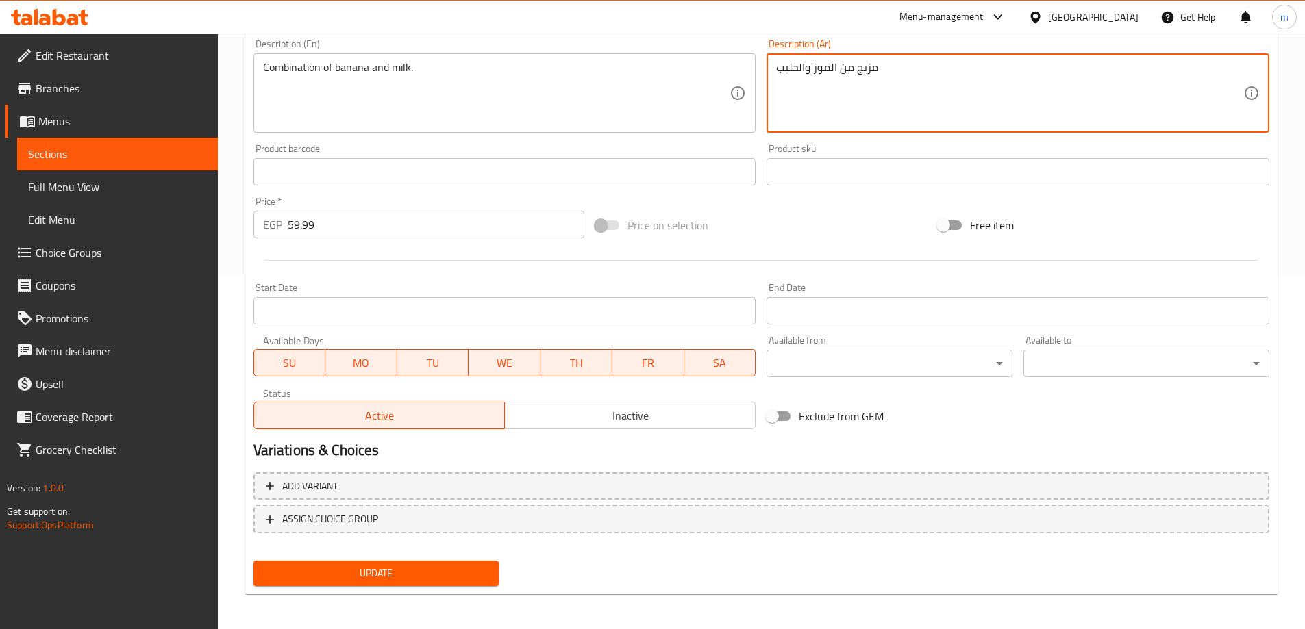
scroll to position [358, 0]
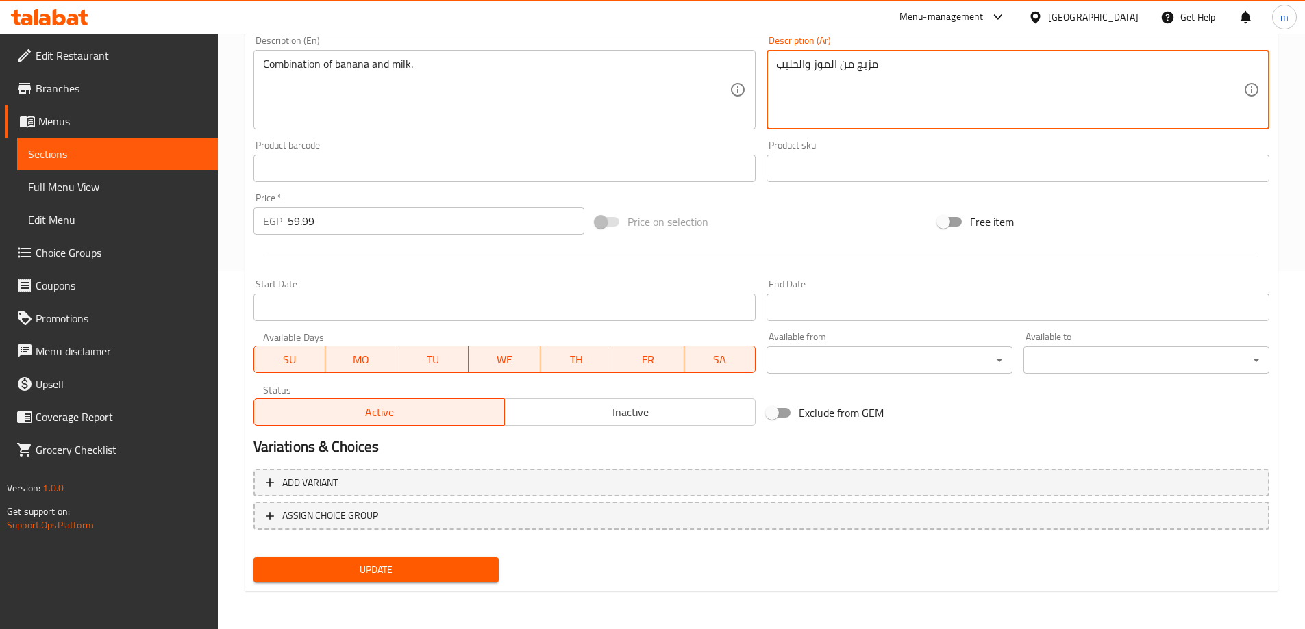
type textarea "مزيج من الموز والحليب"
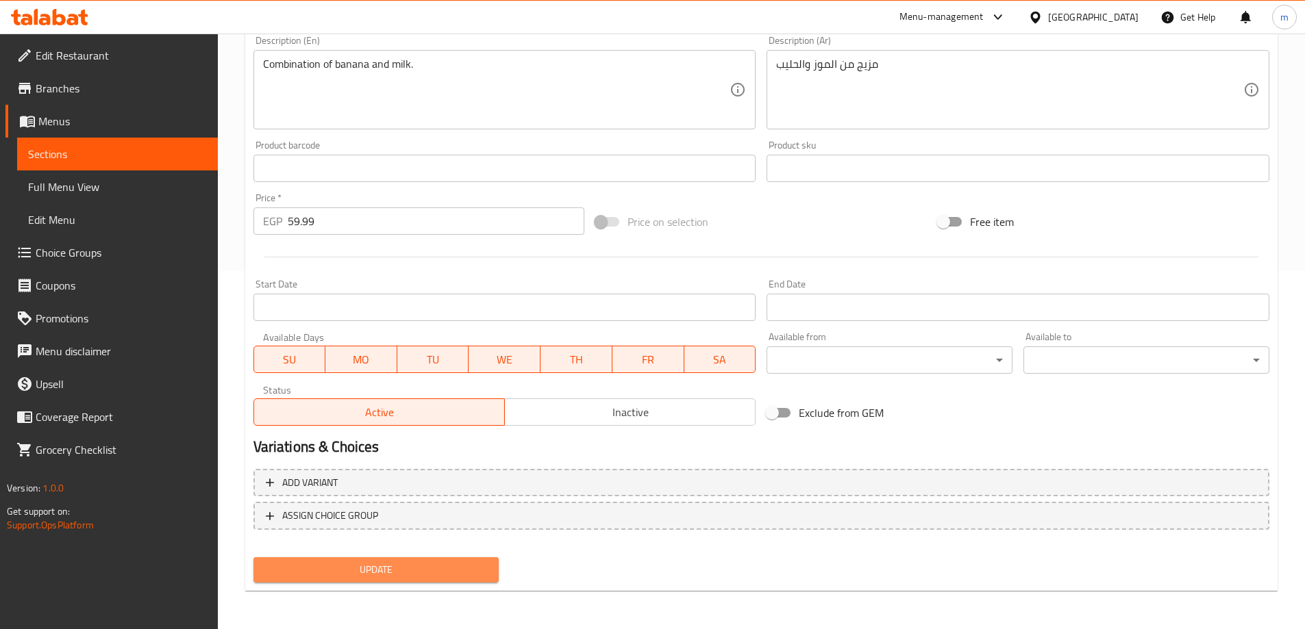
click at [433, 562] on span "Update" at bounding box center [376, 570] width 224 height 17
click at [340, 561] on button "Update" at bounding box center [376, 570] width 246 height 25
click at [453, 560] on button "Update" at bounding box center [376, 570] width 246 height 25
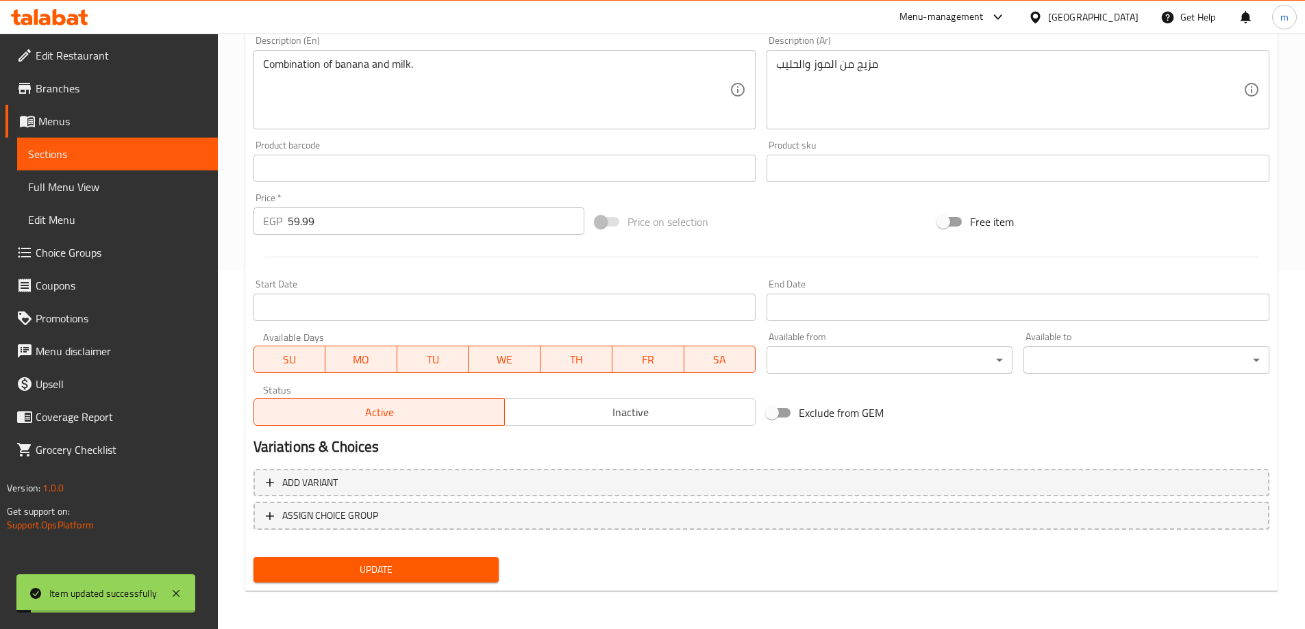
scroll to position [153, 0]
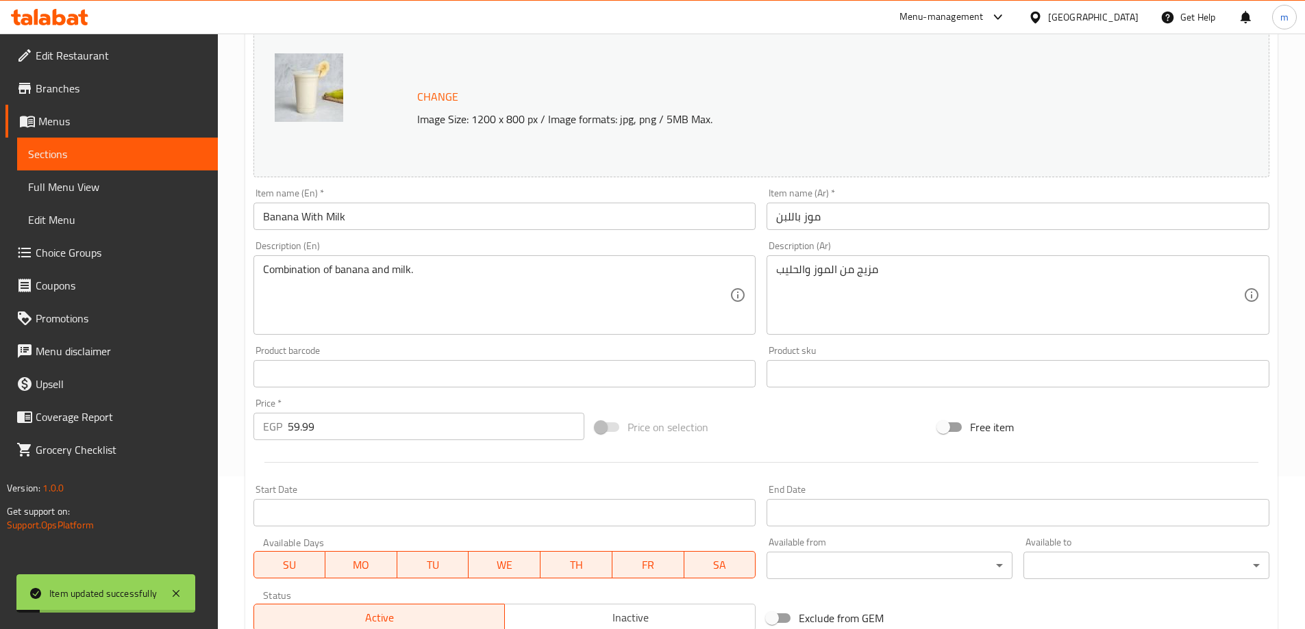
click at [372, 210] on input "Banana With Milk" at bounding box center [504, 216] width 503 height 27
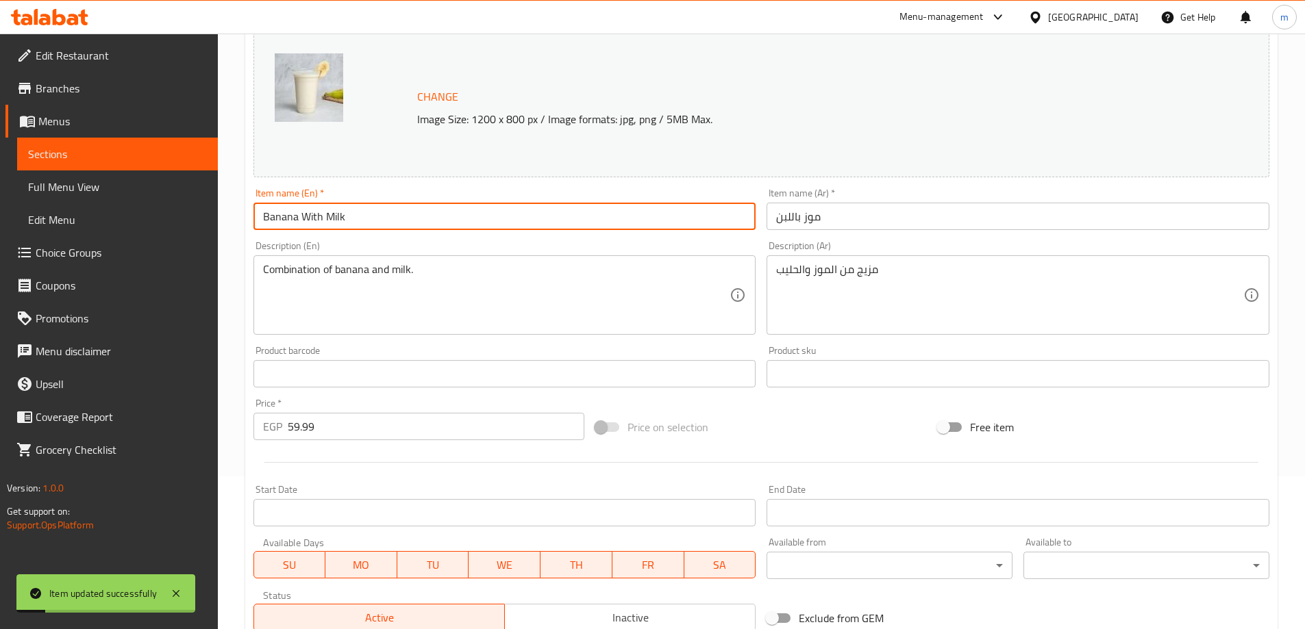
click at [372, 210] on input "Banana With Milk" at bounding box center [504, 216] width 503 height 27
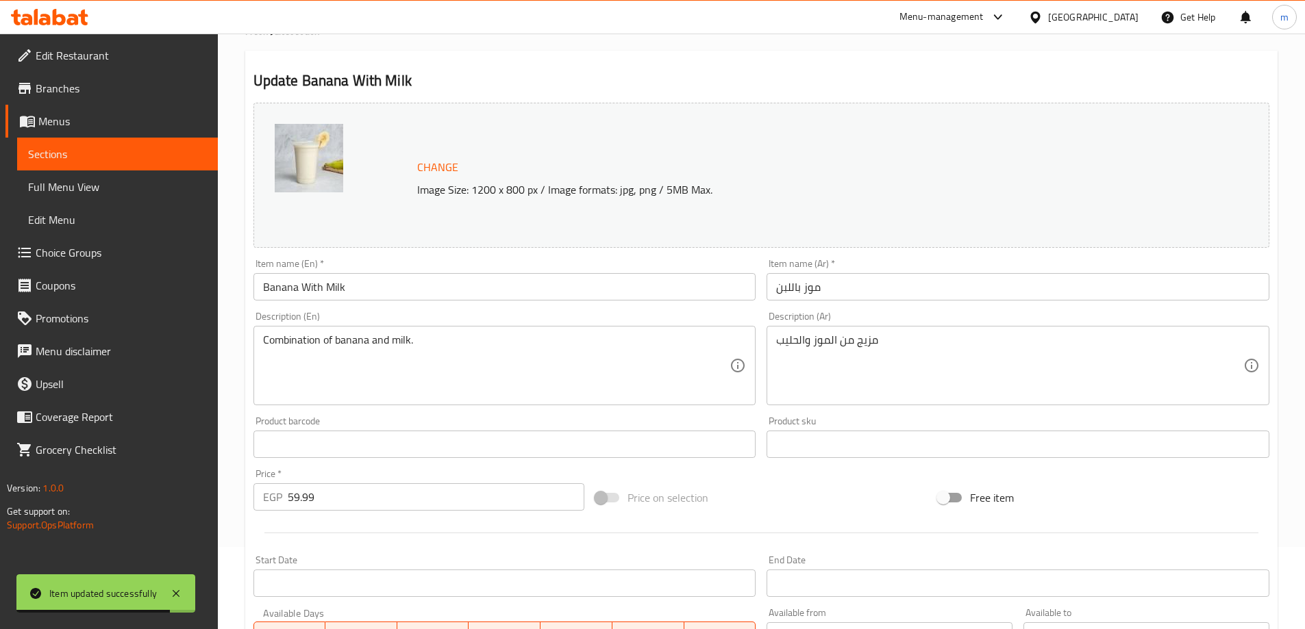
scroll to position [16, 0]
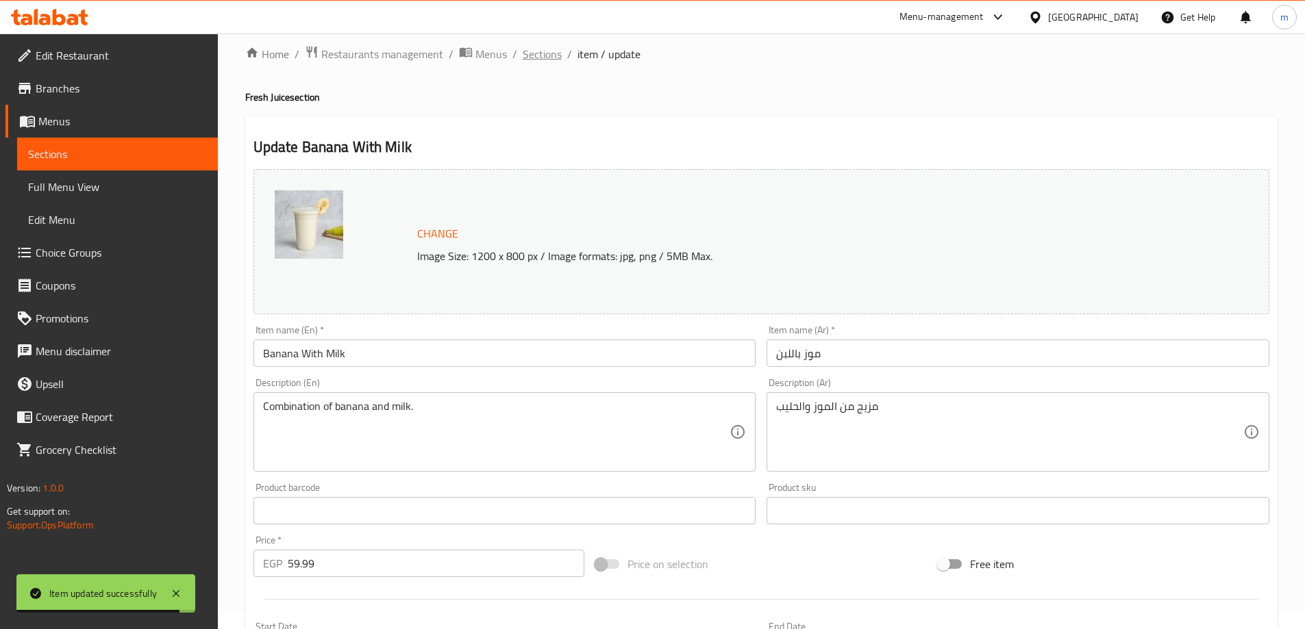
click at [554, 56] on span "Sections" at bounding box center [542, 54] width 39 height 16
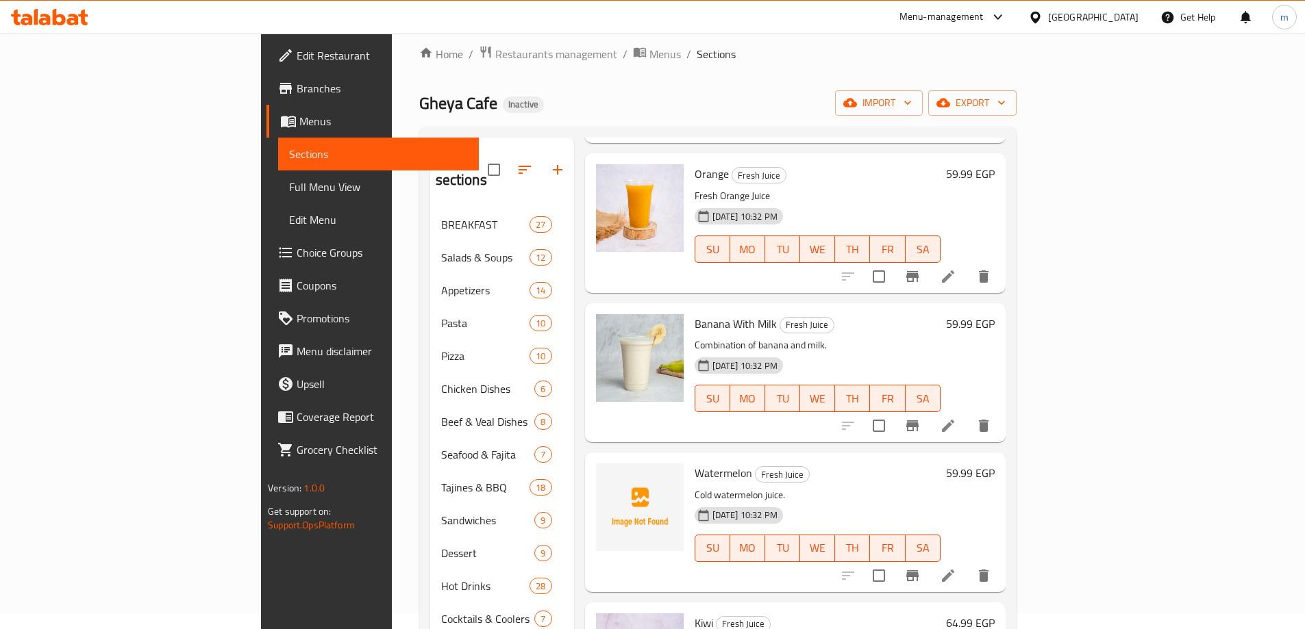
scroll to position [840, 0]
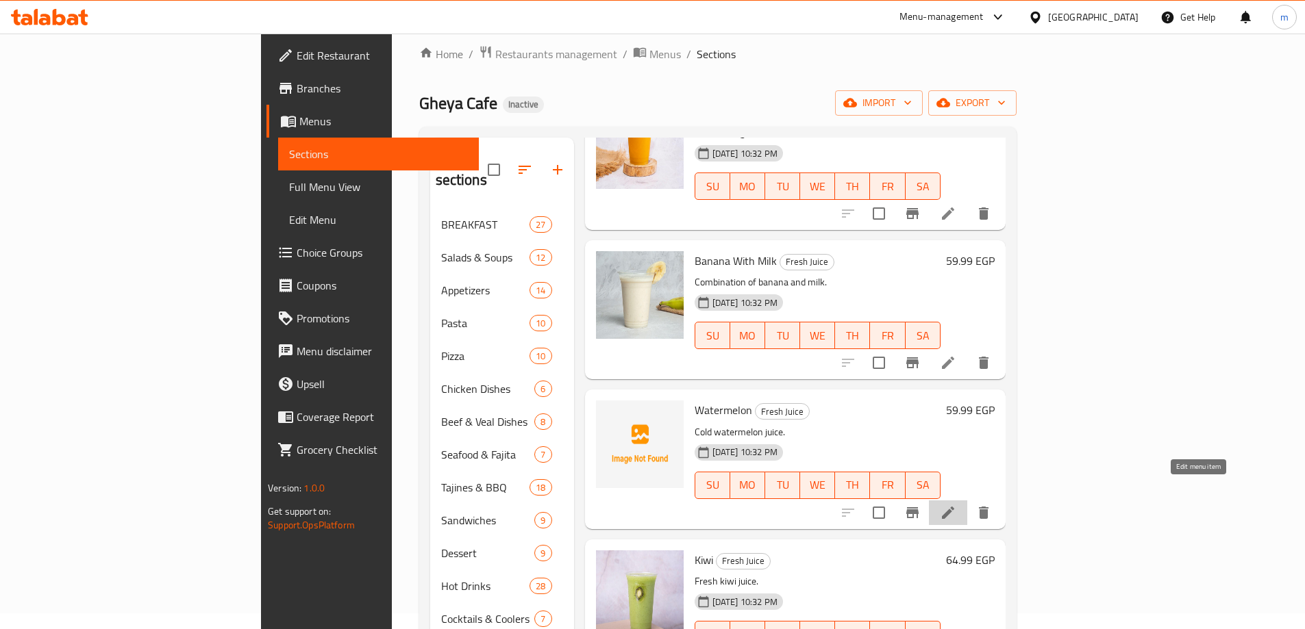
click at [954, 507] on icon at bounding box center [948, 513] width 12 height 12
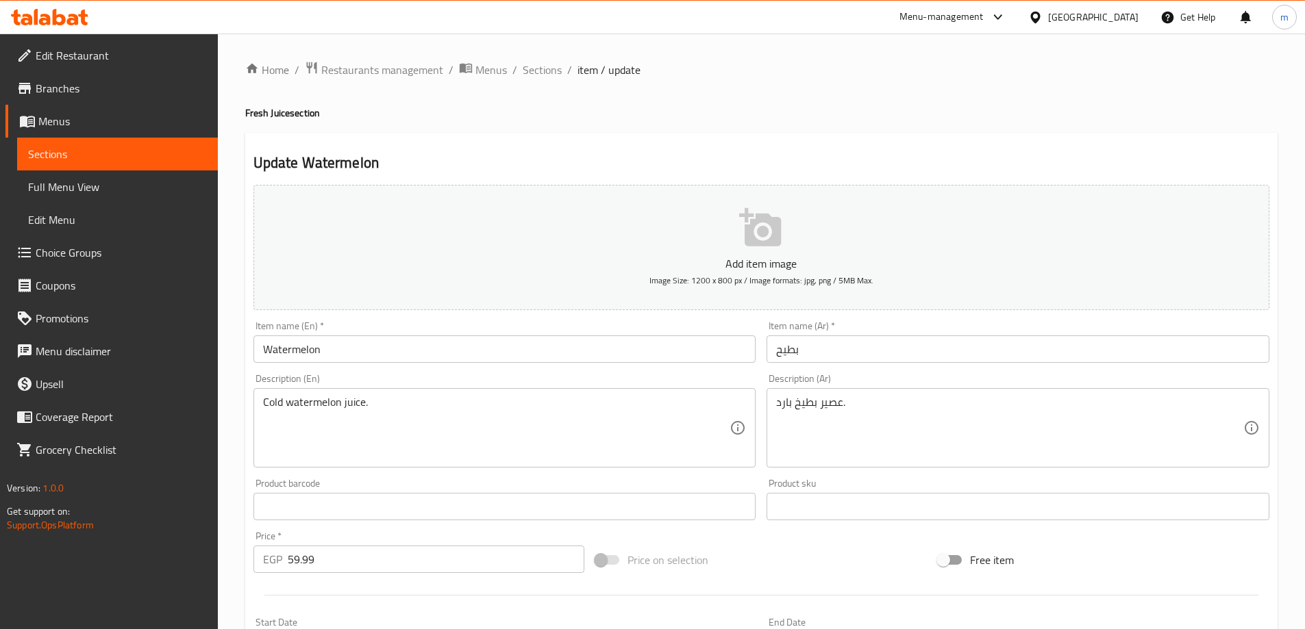
click at [601, 363] on input "Watermelon" at bounding box center [504, 349] width 503 height 27
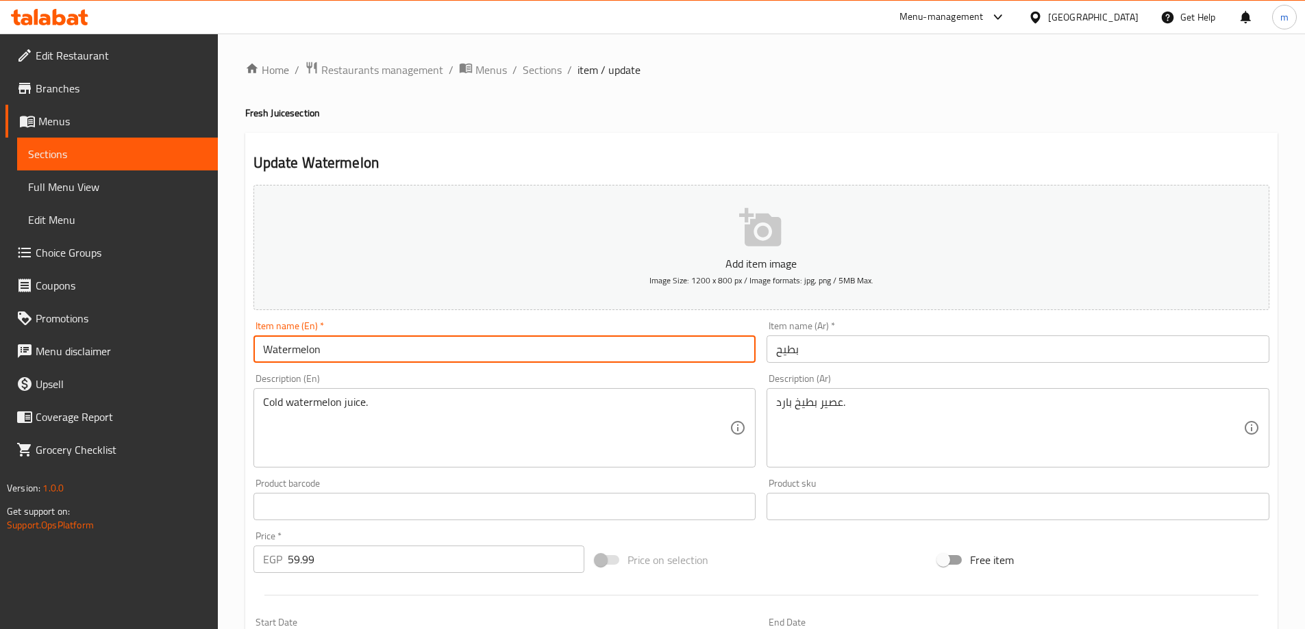
click at [601, 363] on input "Watermelon" at bounding box center [504, 349] width 503 height 27
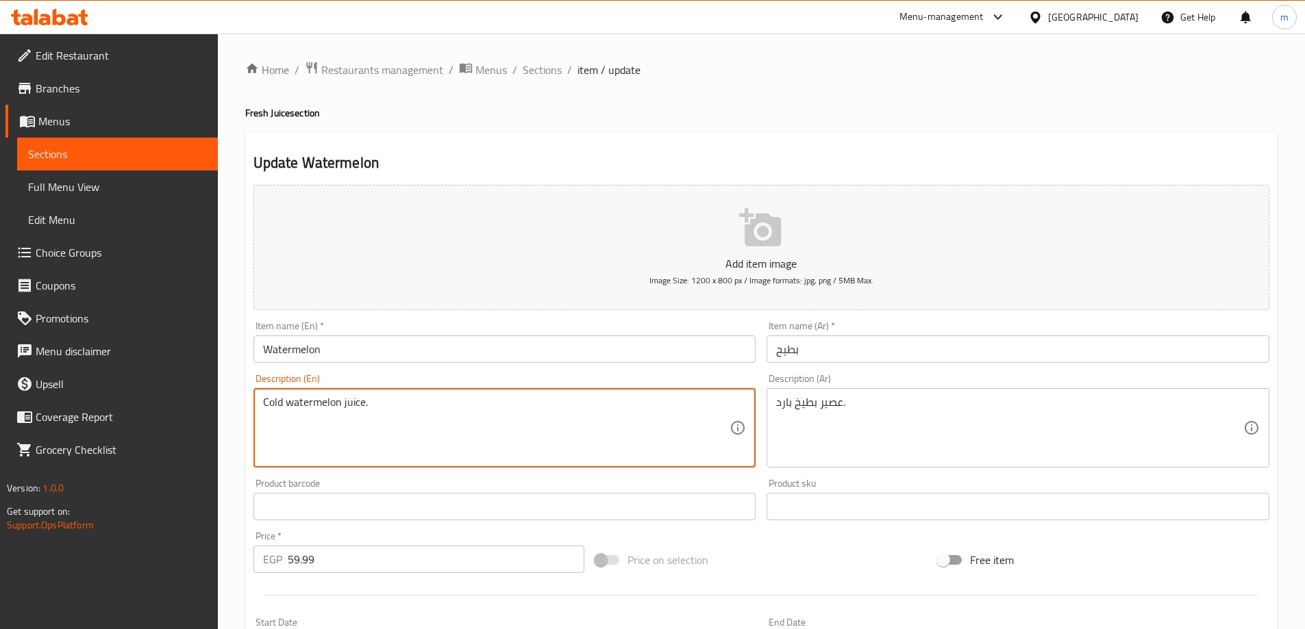
click at [610, 429] on textarea "Cold watermelon juice." at bounding box center [496, 428] width 467 height 65
paste textarea "Made from freshly squeezed watermelon. It is a natural source of vitamins and m…"
type textarea "Made from freshly squeezed watermelon. It is a natural source of vitamins and m…"
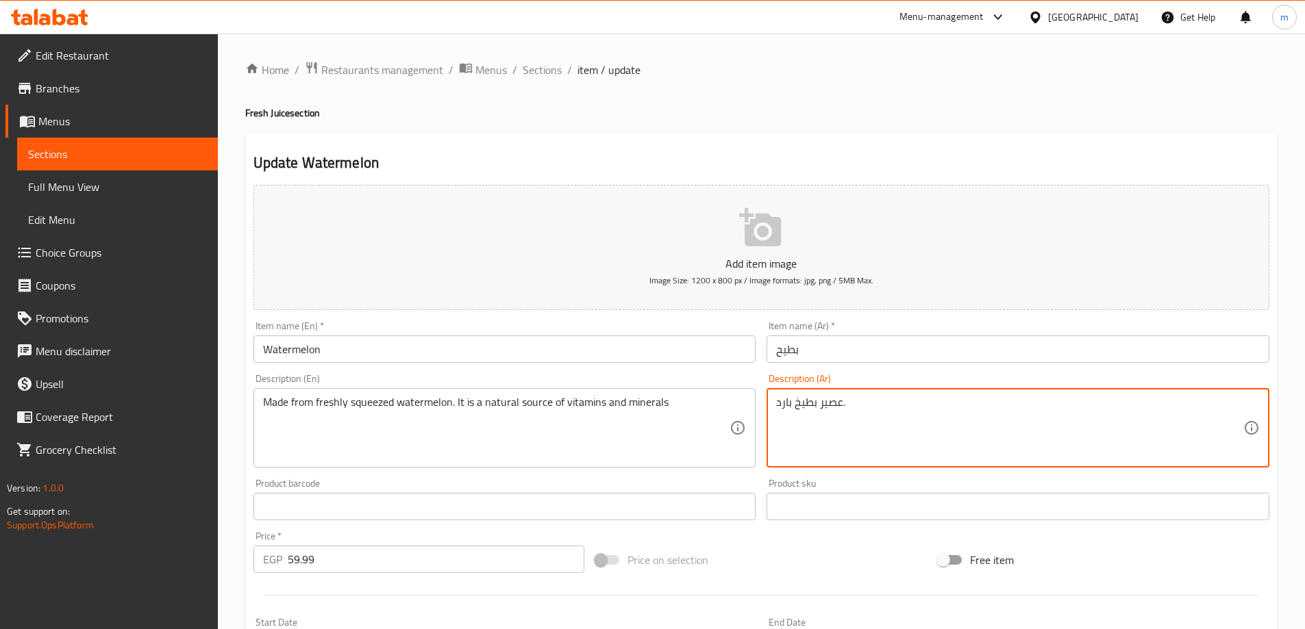
click at [1001, 406] on textarea "عصير بطيخ بارد." at bounding box center [1009, 428] width 467 height 65
paste textarea "محضرة من عصير البطيخ الطازج. إنه مصدر طبيعي للفيتامينات والمعادن"
type textarea "محضرة من عصير البطيخ الطازج. إنه مصدر طبيعي للفيتامينات والمعادن"
click at [503, 345] on input "Watermelon" at bounding box center [504, 349] width 503 height 27
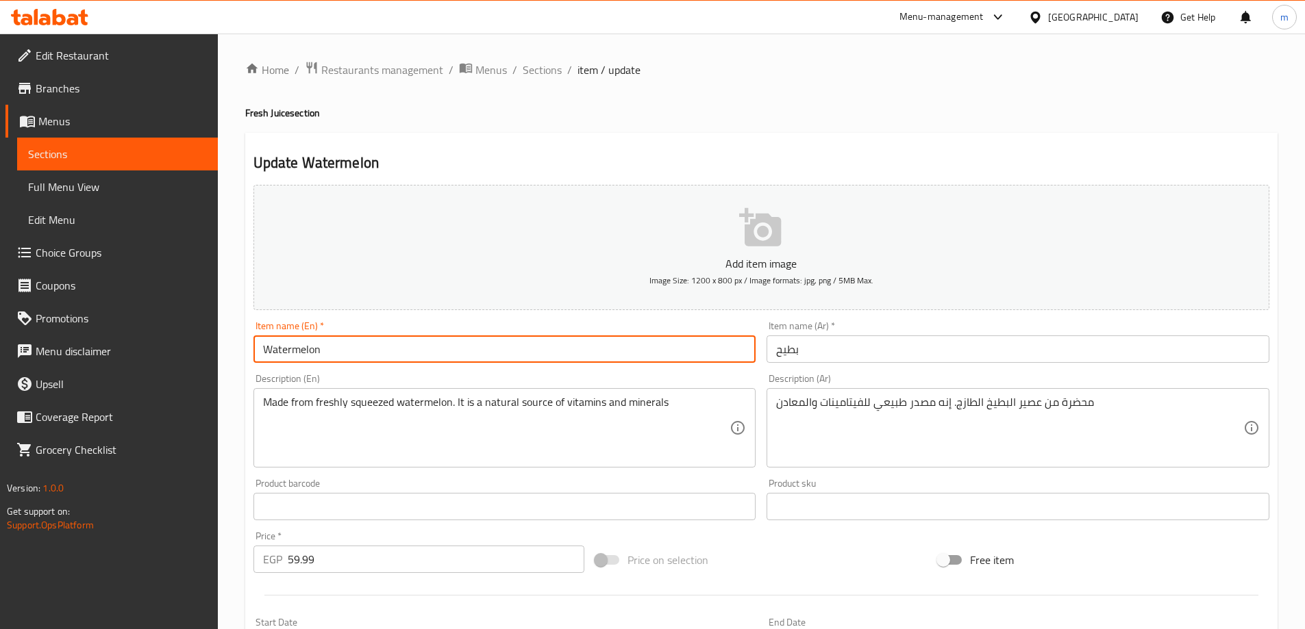
click at [503, 345] on input "Watermelon" at bounding box center [504, 349] width 503 height 27
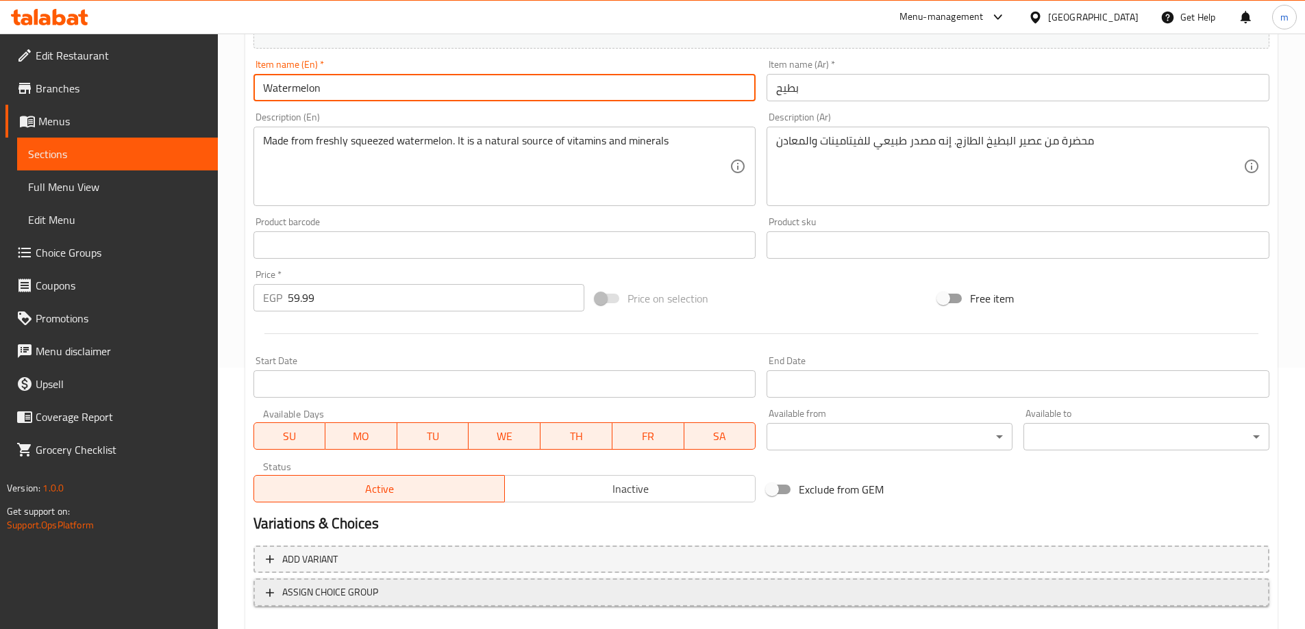
scroll to position [338, 0]
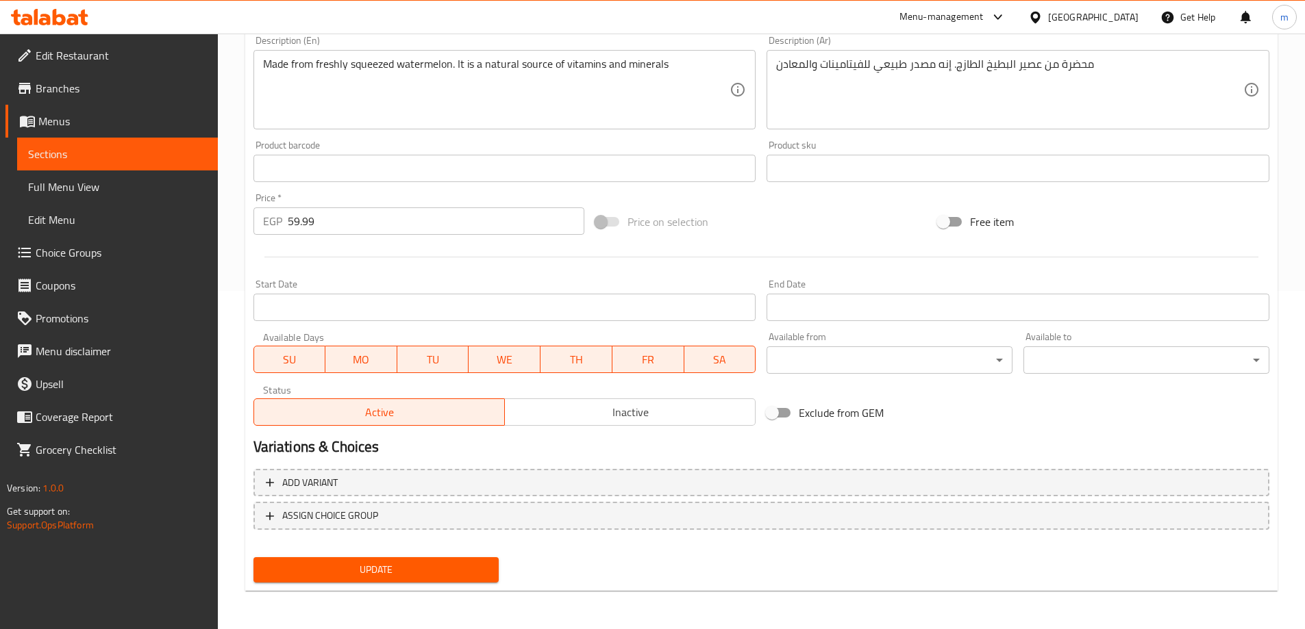
click at [409, 568] on span "Update" at bounding box center [376, 570] width 224 height 17
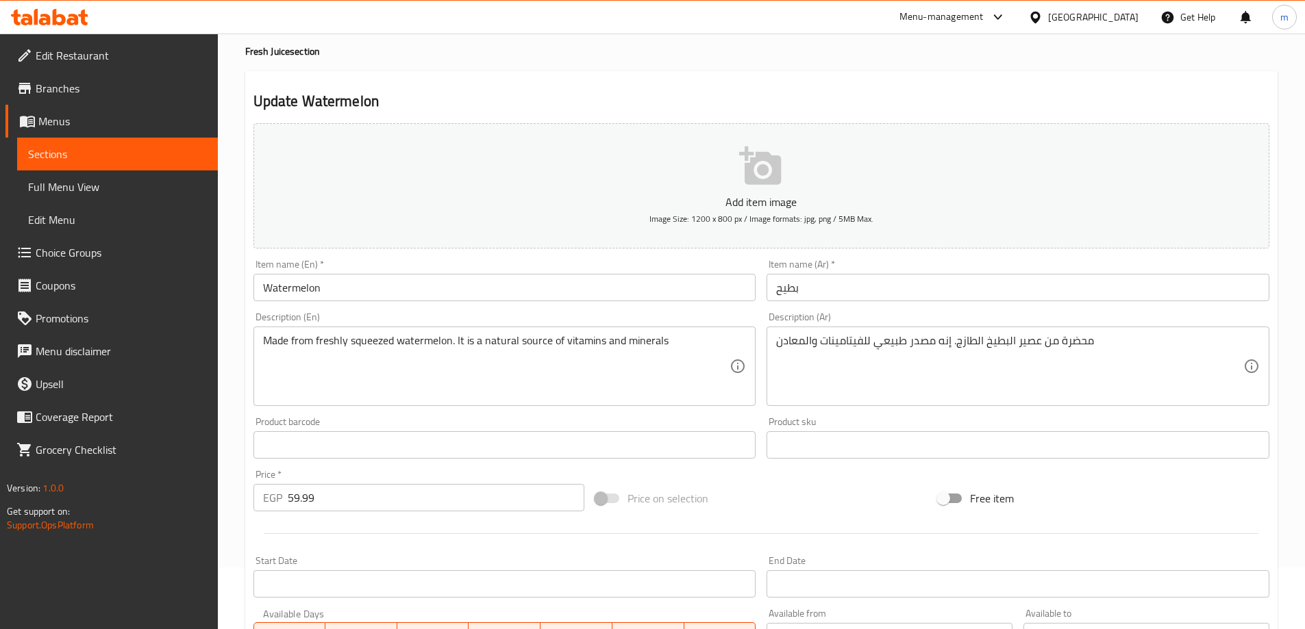
scroll to position [0, 0]
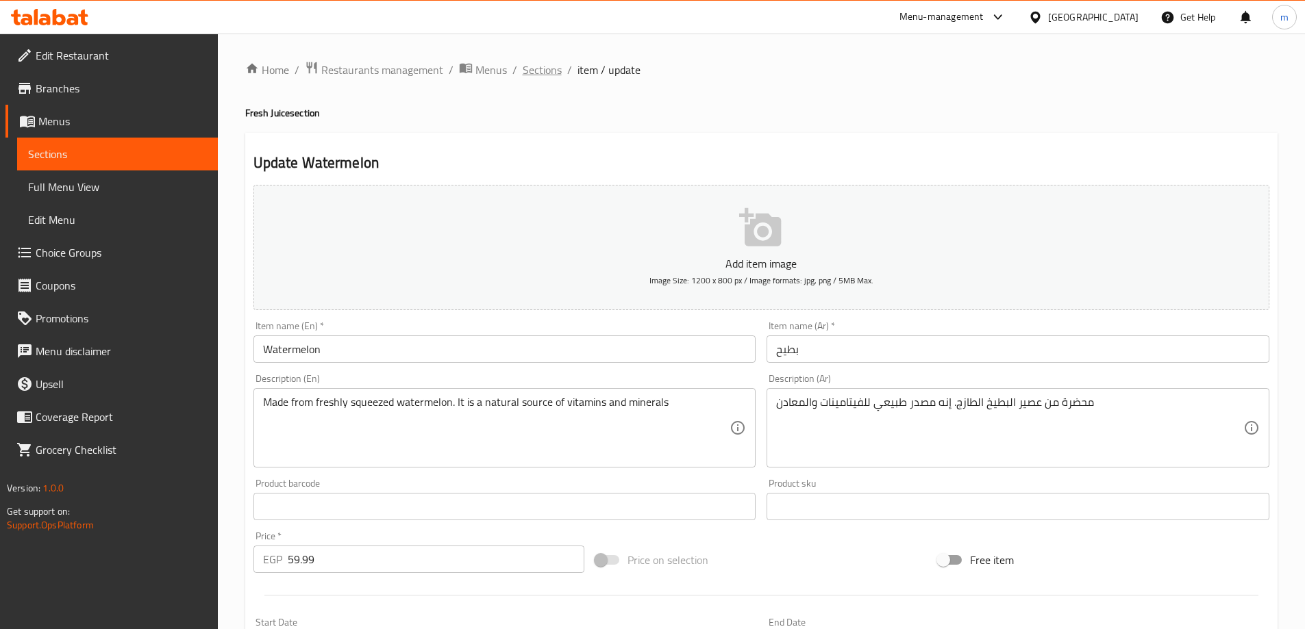
click at [554, 77] on span "Sections" at bounding box center [542, 70] width 39 height 16
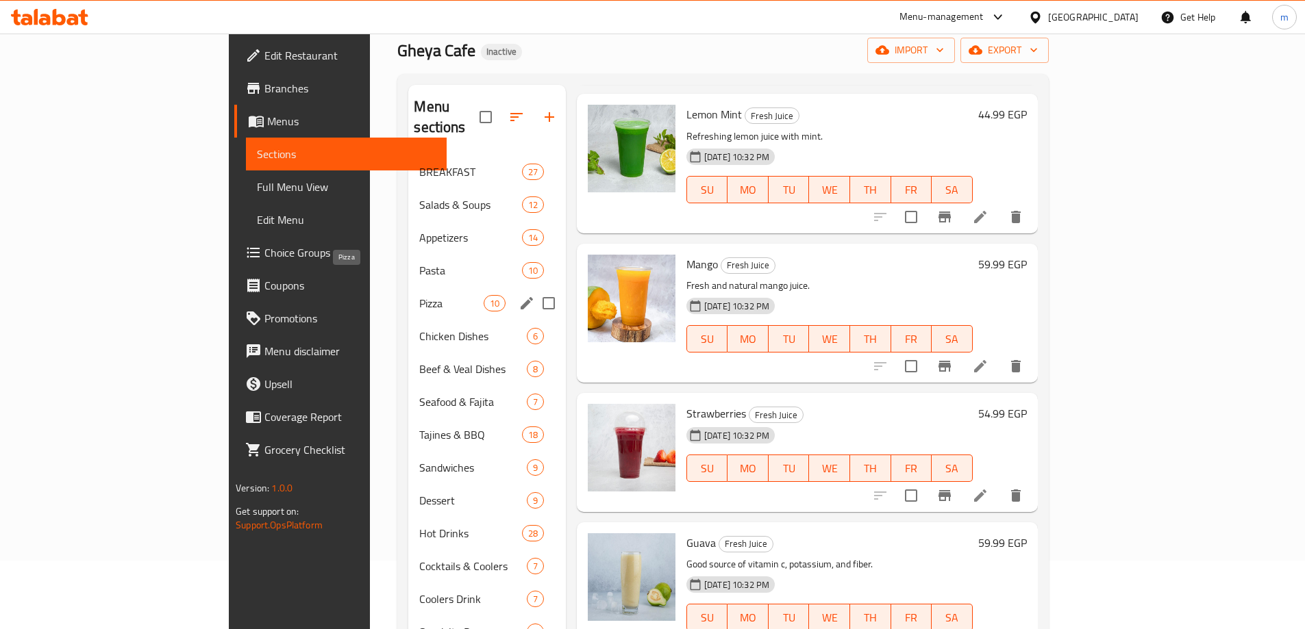
scroll to position [137, 0]
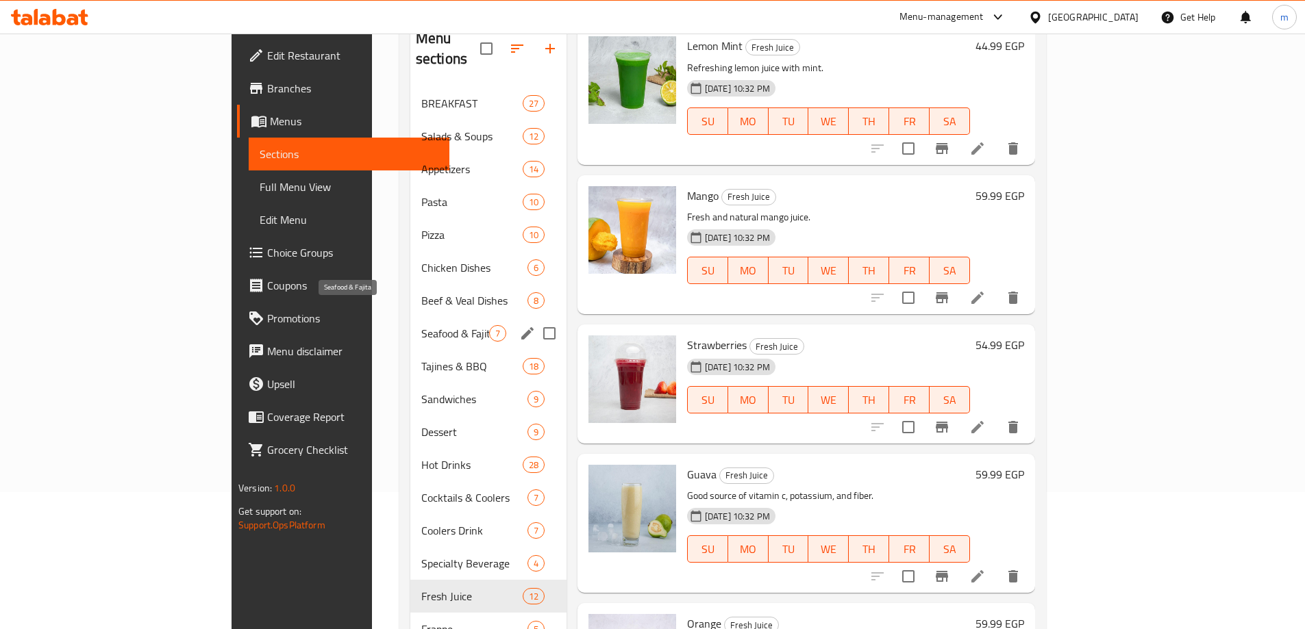
click at [421, 325] on span "Seafood & Fajita" at bounding box center [455, 333] width 68 height 16
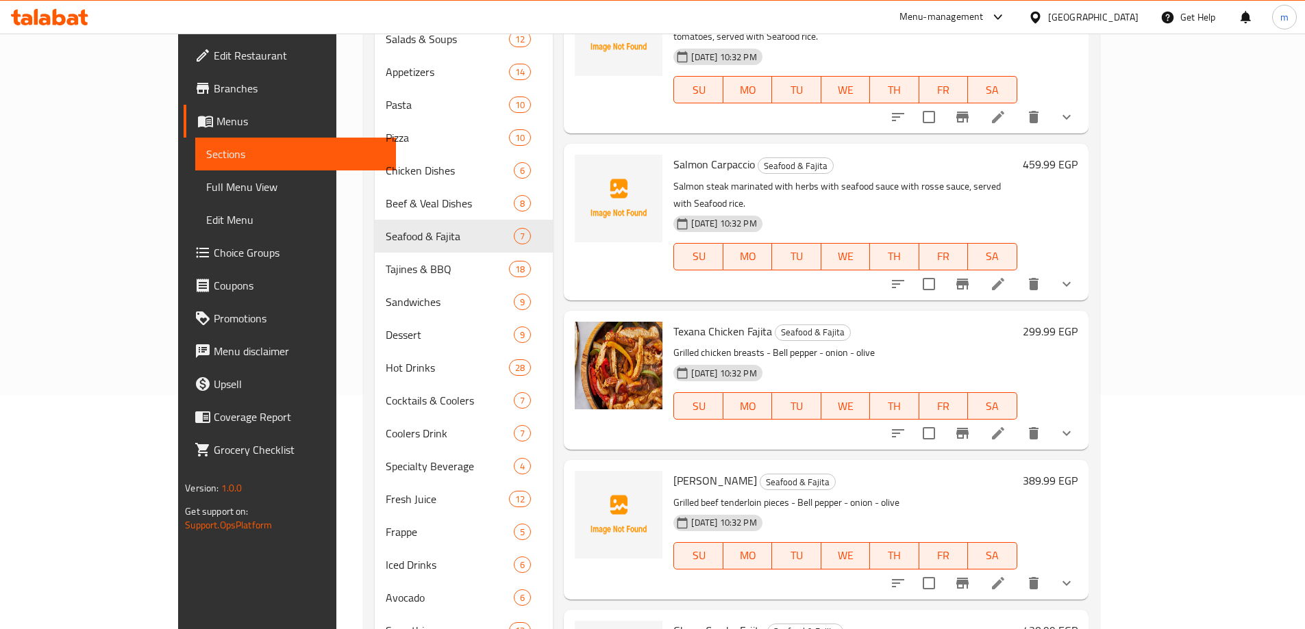
scroll to position [341, 0]
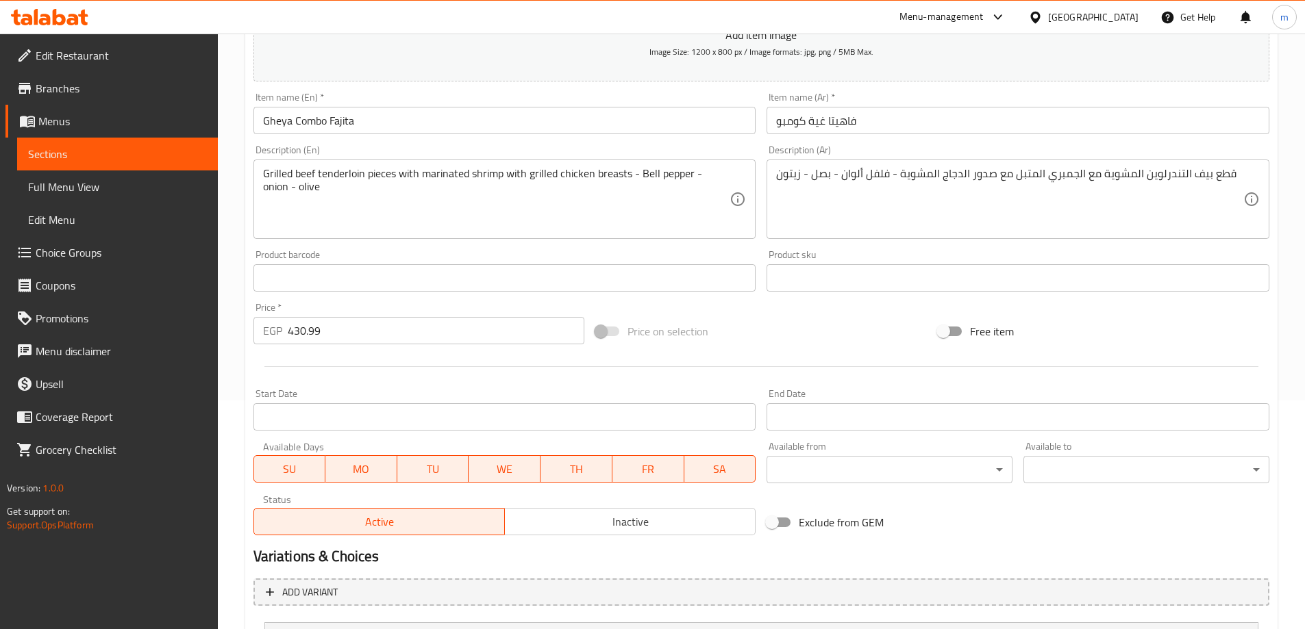
scroll to position [87, 0]
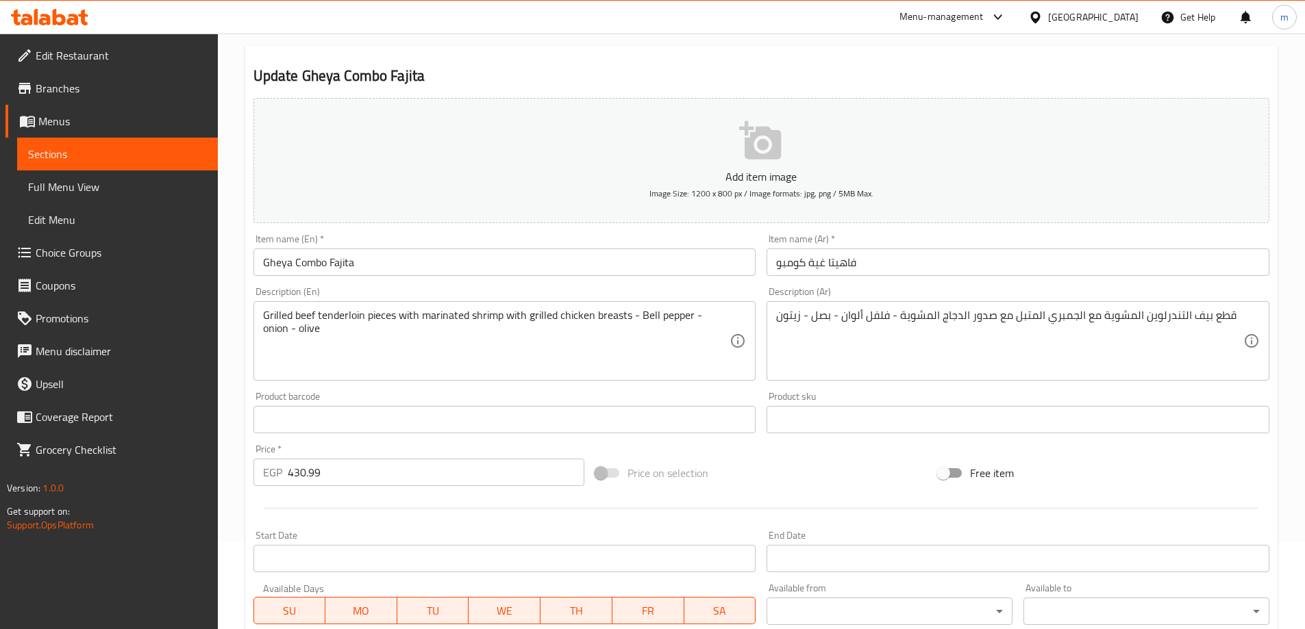
click at [577, 342] on textarea "Grilled beef tenderloin pieces with marinated shrimp with grilled chicken breas…" at bounding box center [496, 341] width 467 height 65
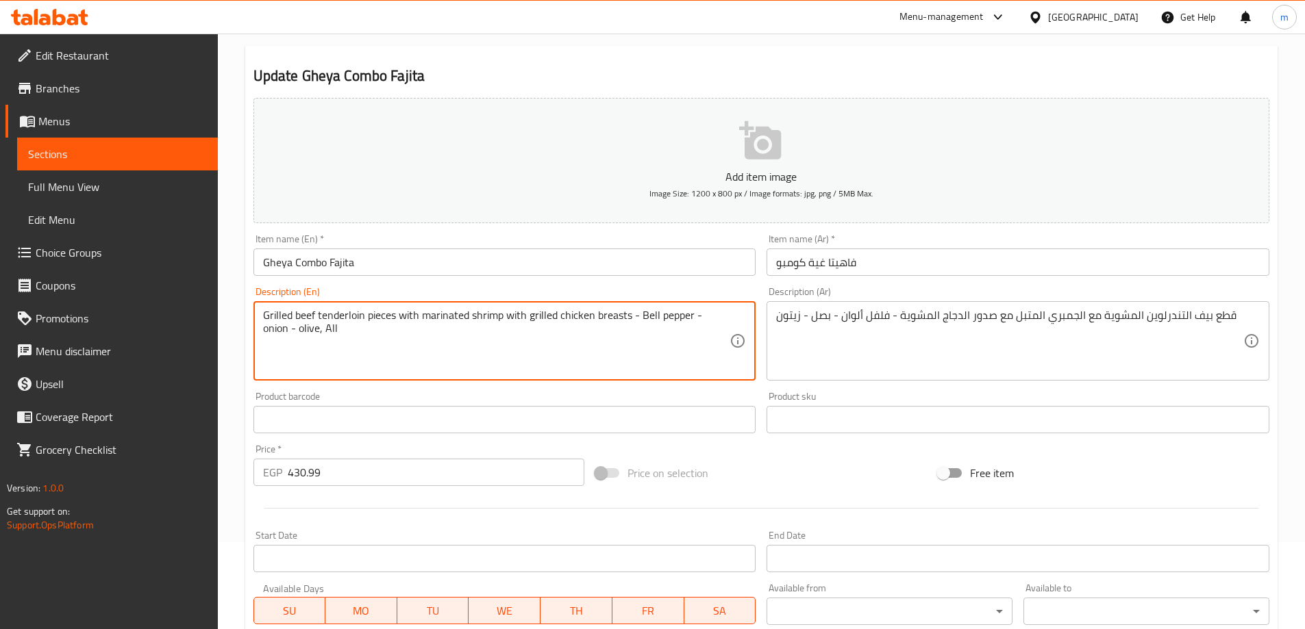
click at [340, 261] on input "Gheya Combo Fajita" at bounding box center [504, 262] width 503 height 27
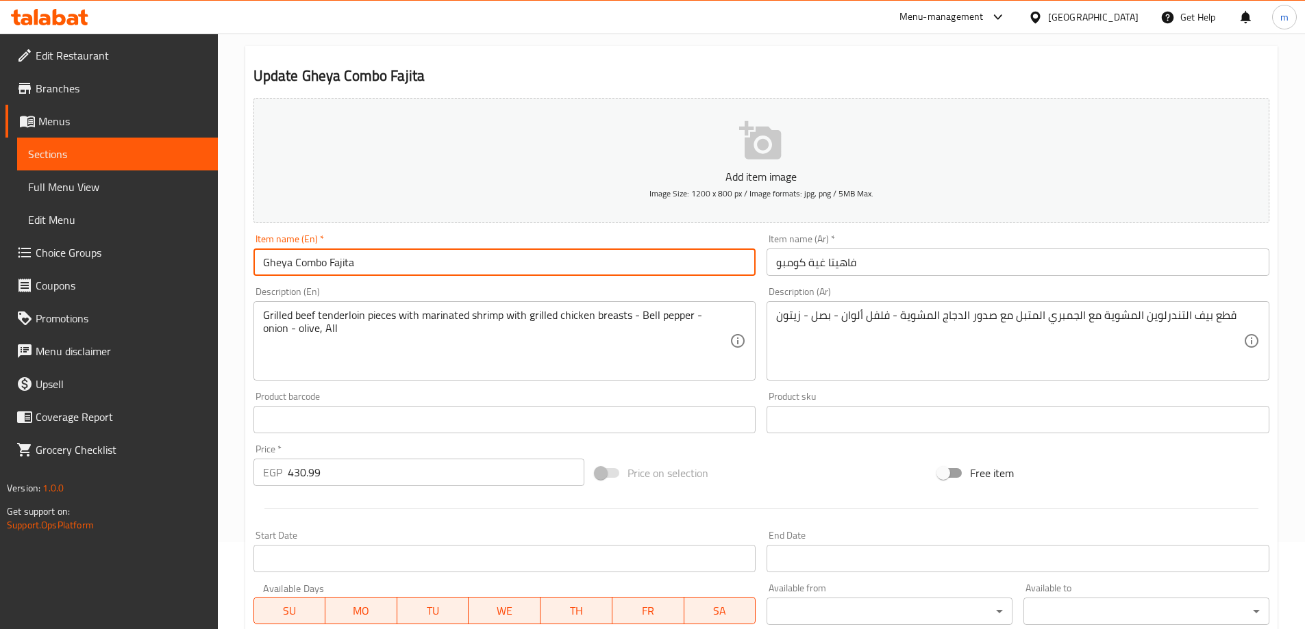
click at [340, 261] on input "Gheya Combo Fajita" at bounding box center [504, 262] width 503 height 27
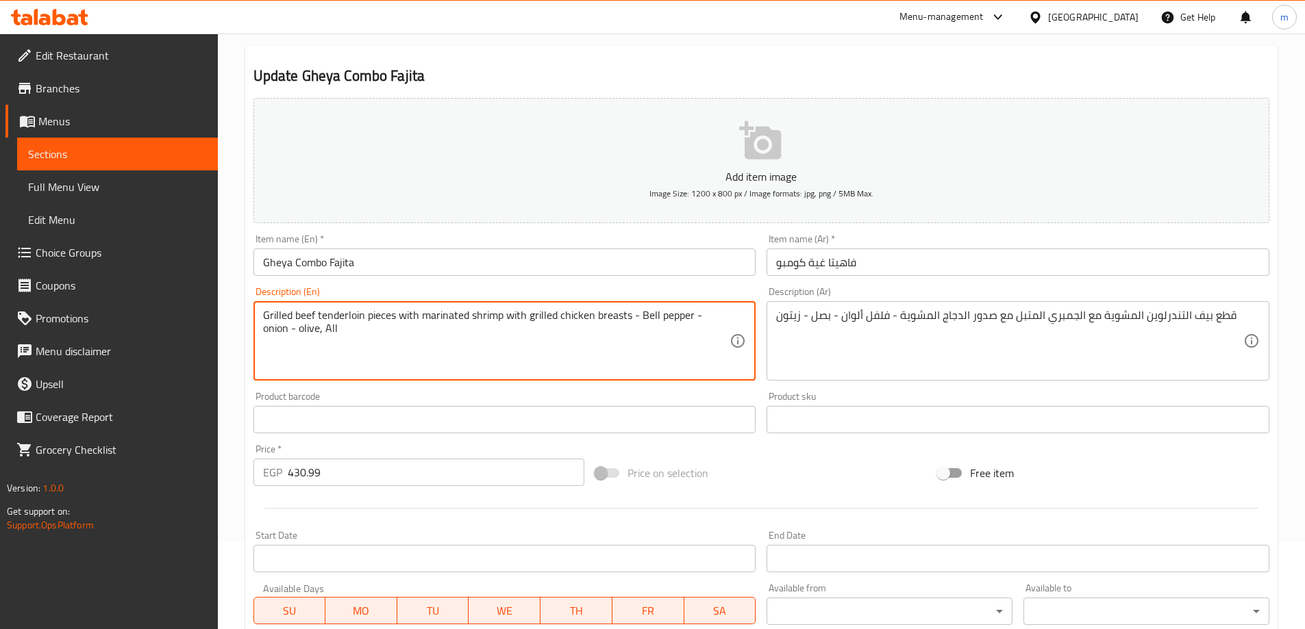
drag, startPoint x: 338, startPoint y: 310, endPoint x: 327, endPoint y: 339, distance: 30.8
click at [327, 339] on textarea "Grilled beef tenderloin pieces with marinated shrimp with grilled chicken breas…" at bounding box center [496, 341] width 467 height 65
paste textarea "Fajita"
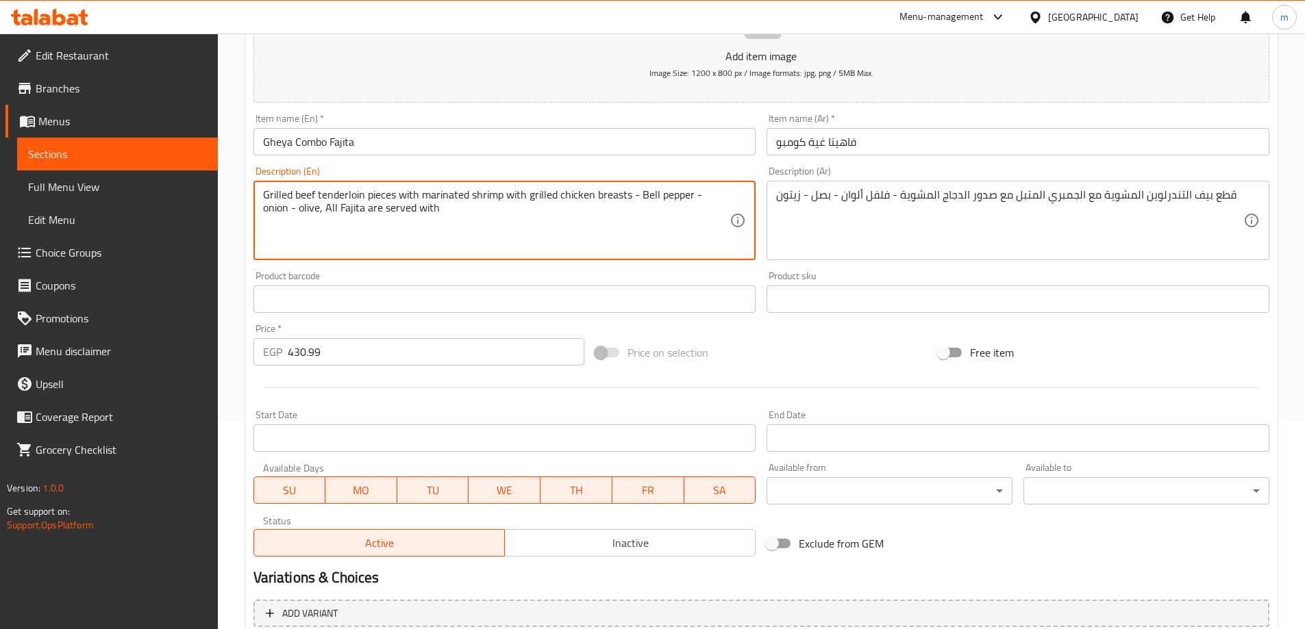
scroll to position [361, 0]
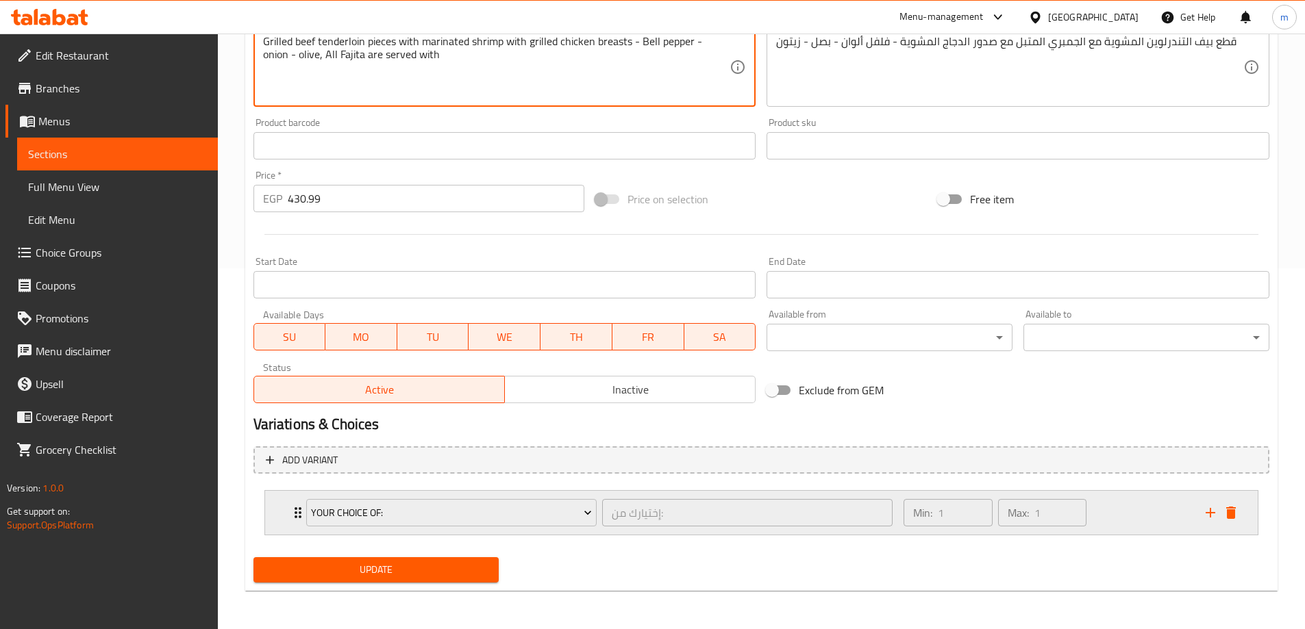
click at [295, 502] on div "Your Choice Of: إختيارك من: ​ Min: 1 ​ Max: 1 ​" at bounding box center [765, 513] width 951 height 44
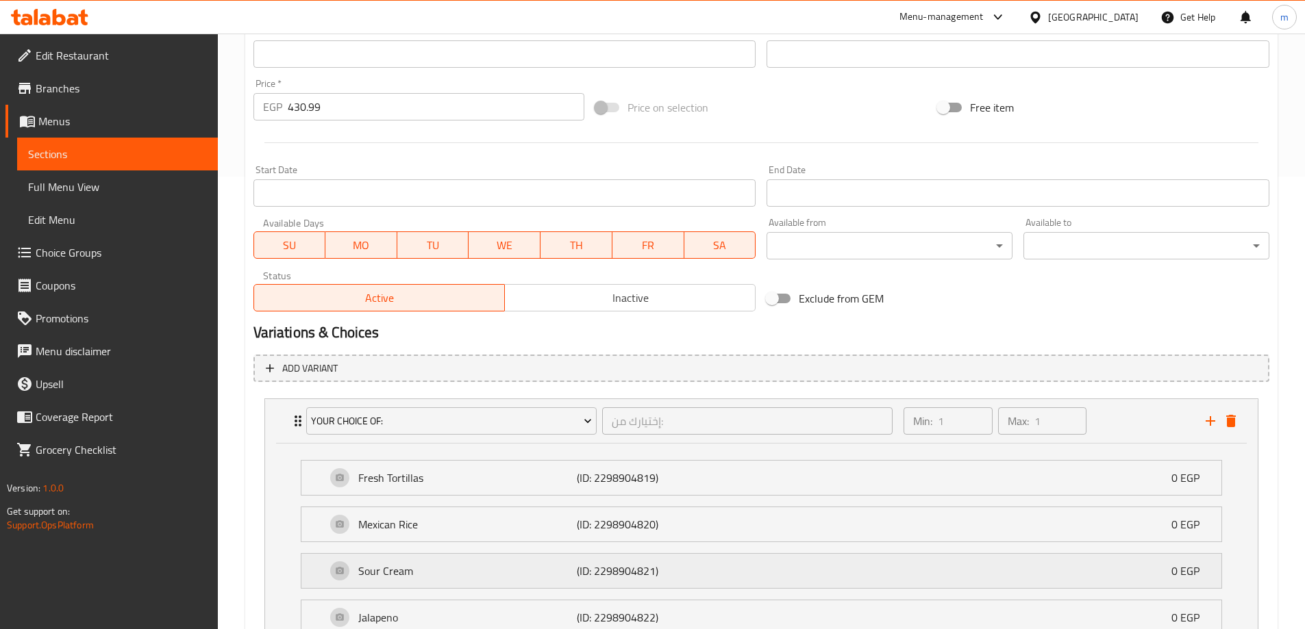
scroll to position [498, 0]
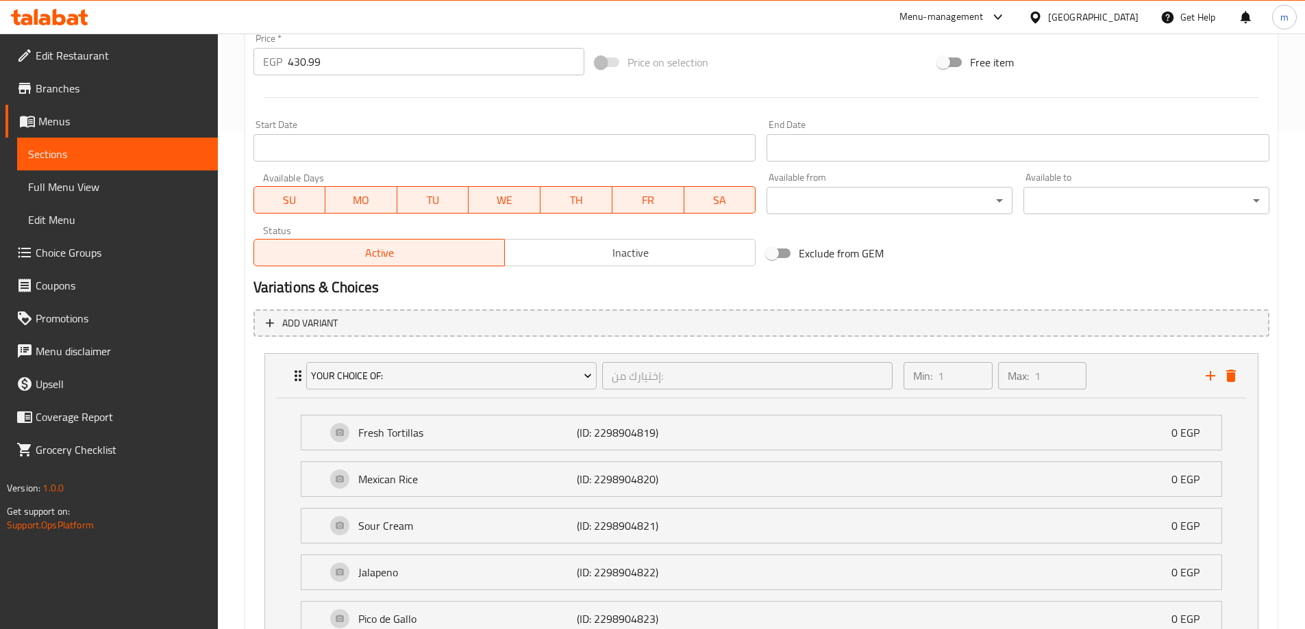
click at [399, 453] on li "Fresh Tortillas (ID: 2298904819) 0 EGP Name (En) Fresh Tortillas Name (En) Name…" at bounding box center [761, 433] width 943 height 47
click at [403, 445] on div "Fresh Tortillas (ID: 2298904819) 0 EGP" at bounding box center [765, 433] width 879 height 34
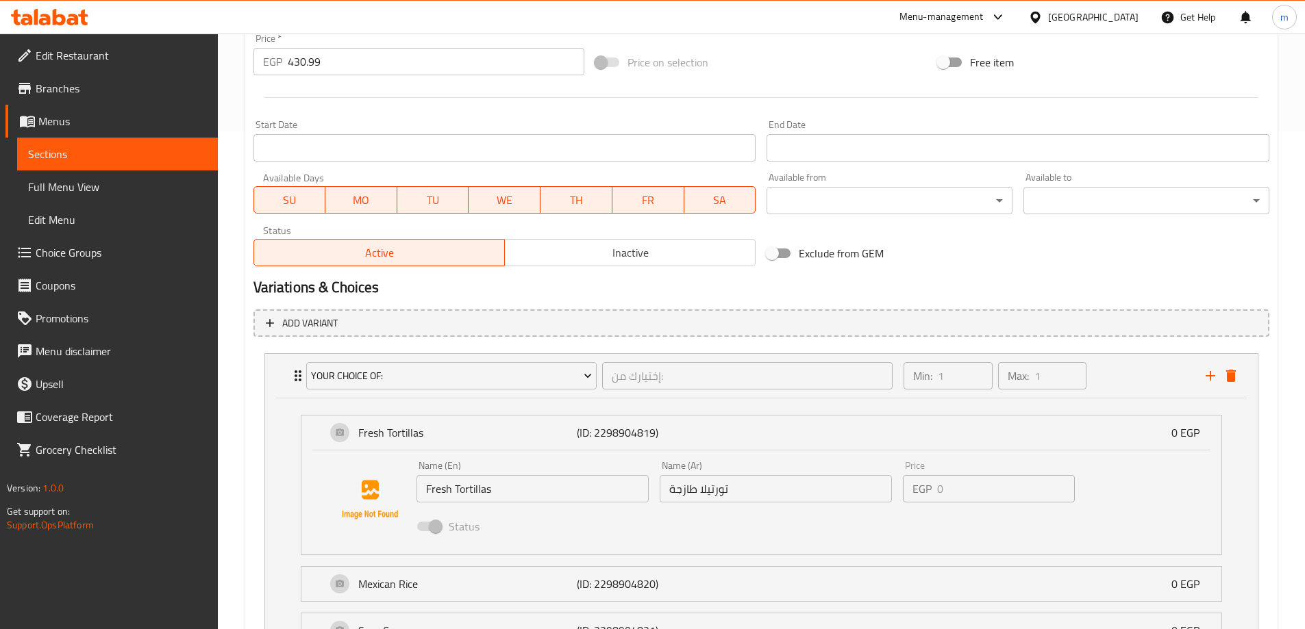
click at [479, 493] on input "Fresh Tortillas" at bounding box center [532, 488] width 232 height 27
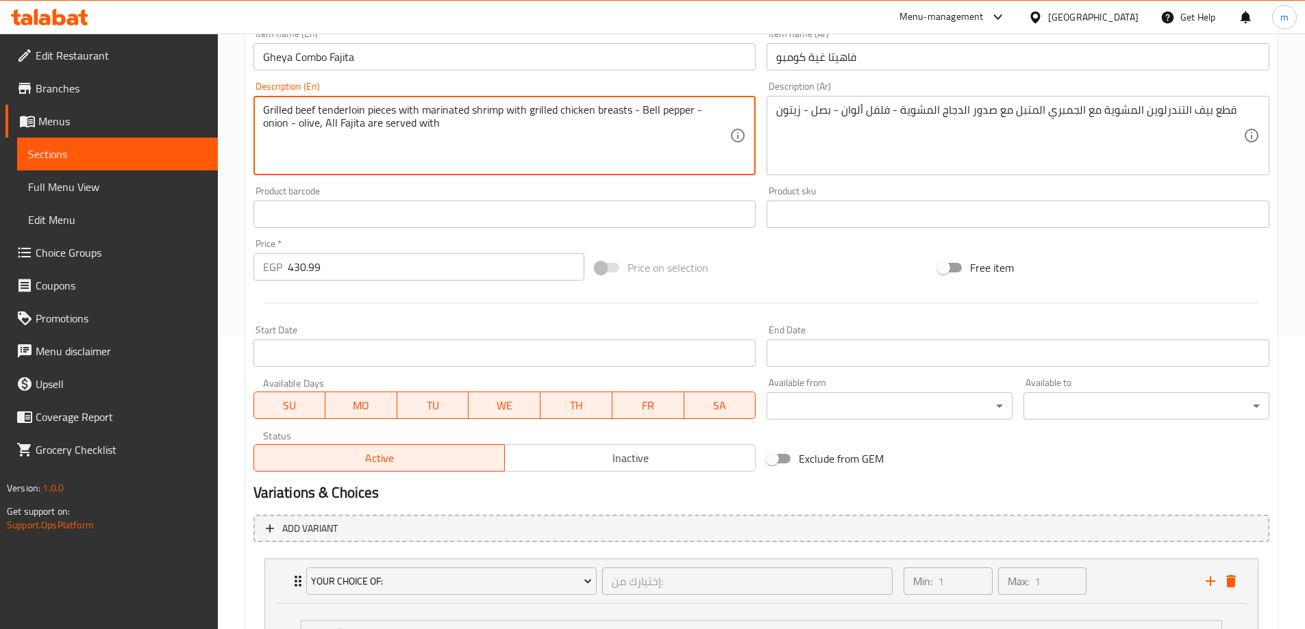
paste textarea "Fresh Tortillas"
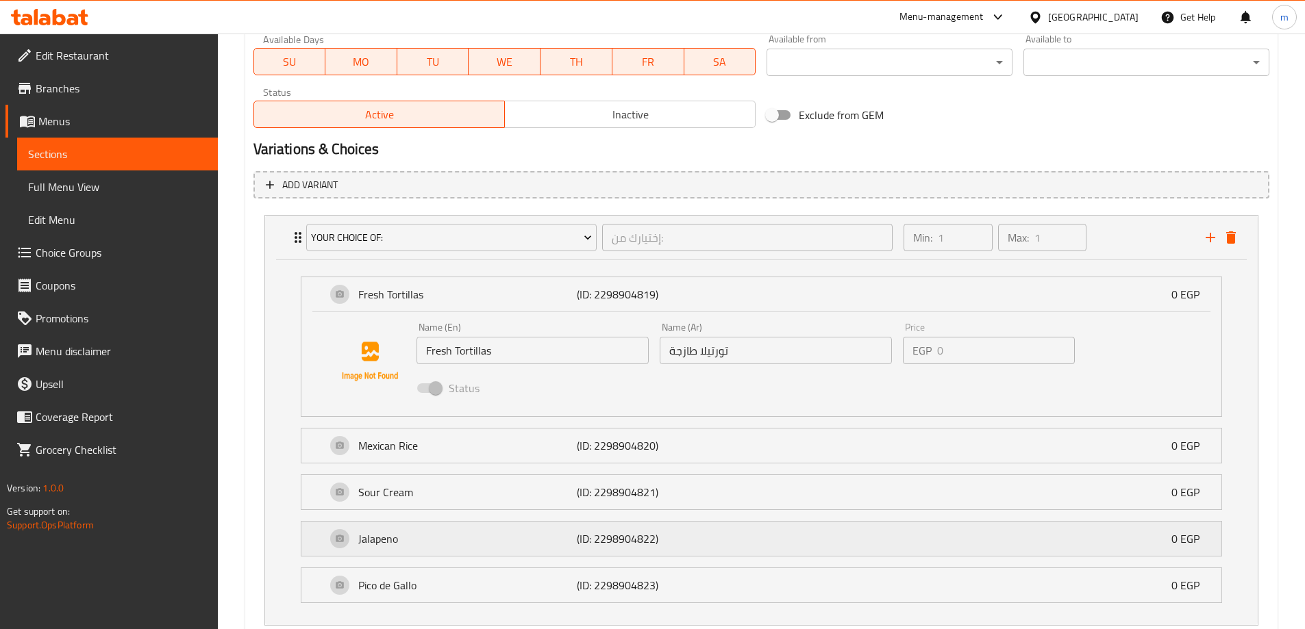
scroll to position [703, 0]
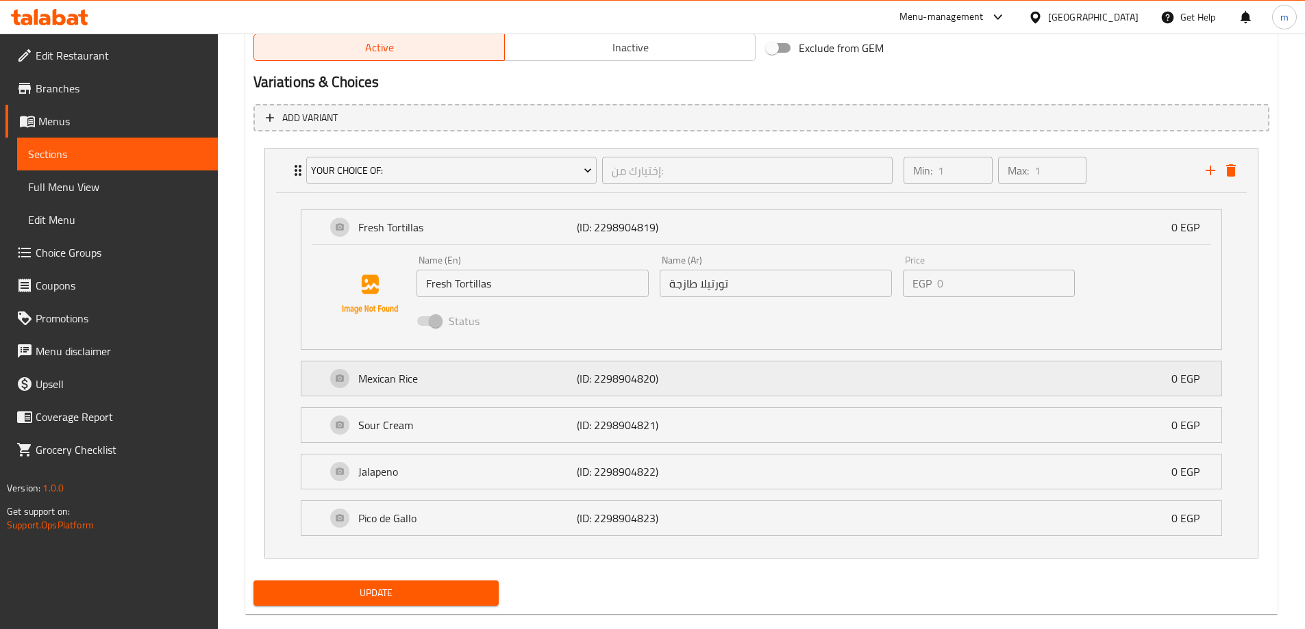
click at [457, 389] on div "Mexican Rice (ID: 2298904820) 0 EGP" at bounding box center [765, 379] width 879 height 34
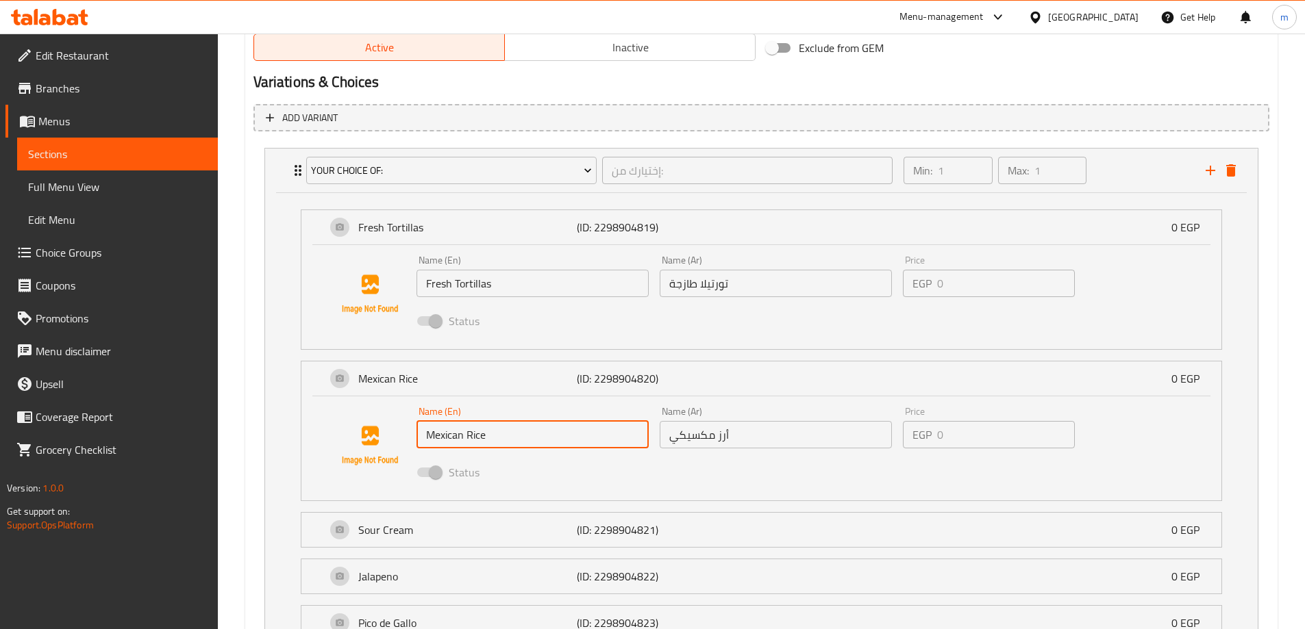
click at [467, 440] on input "Mexican Rice" at bounding box center [532, 434] width 232 height 27
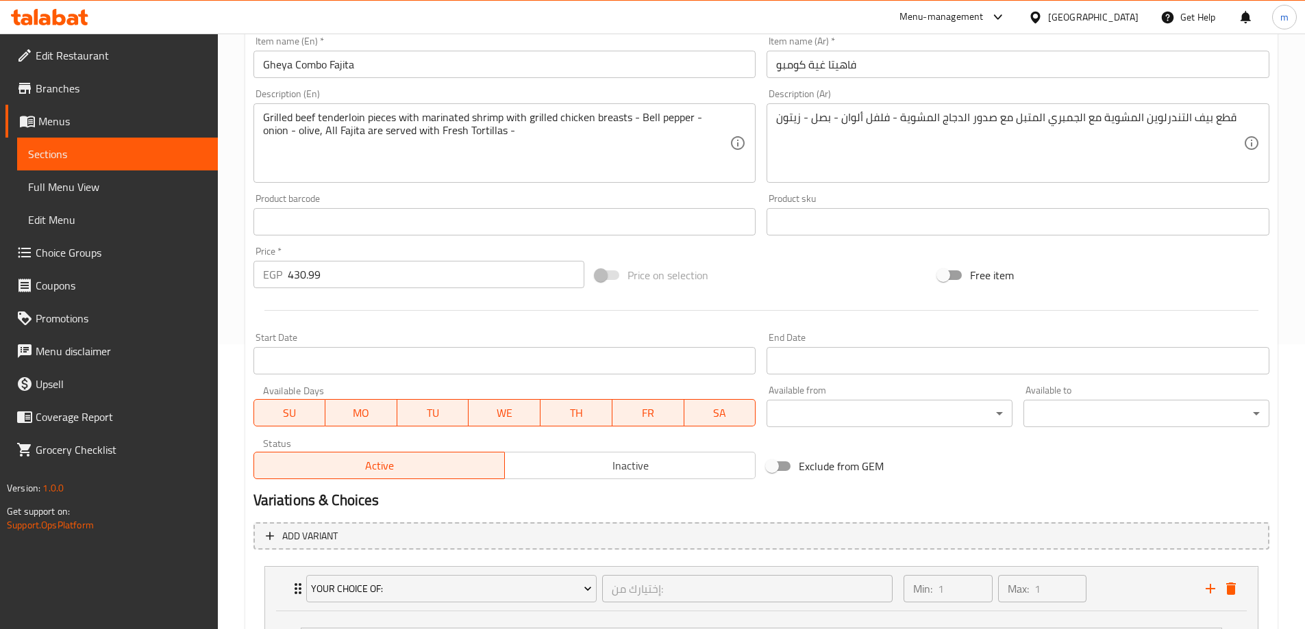
scroll to position [224, 0]
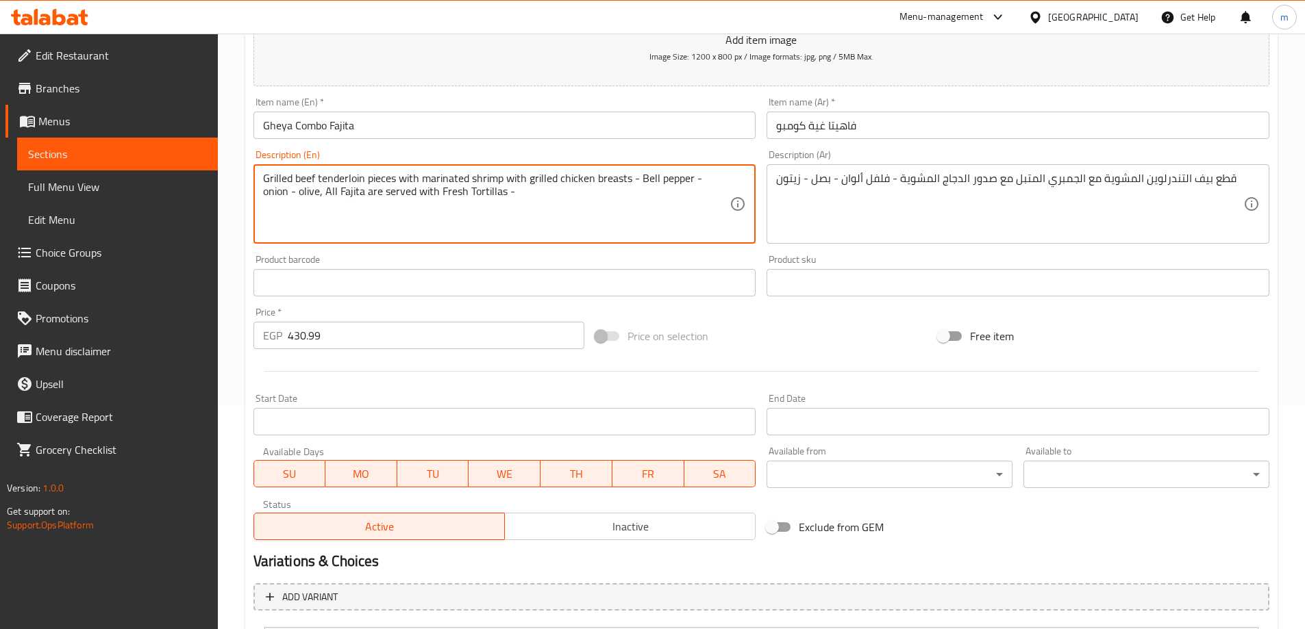
paste textarea "Mexican Rice"
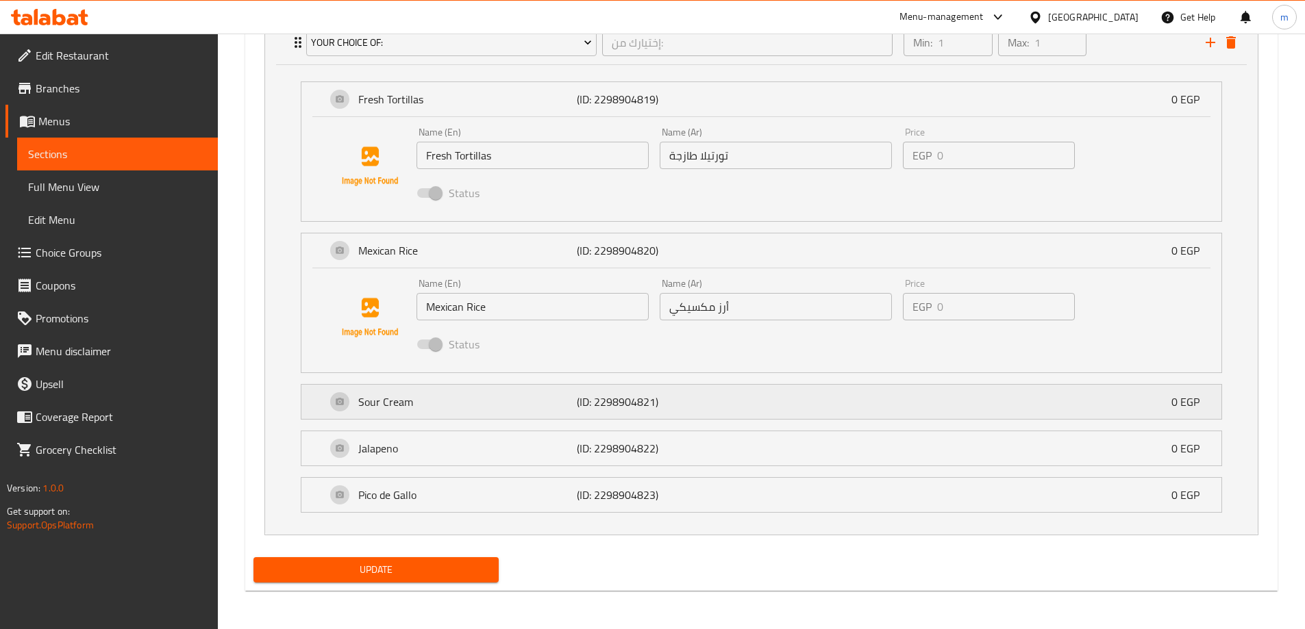
click at [449, 390] on div "Sour Cream (ID: 2298904821) 0 EGP" at bounding box center [765, 402] width 879 height 34
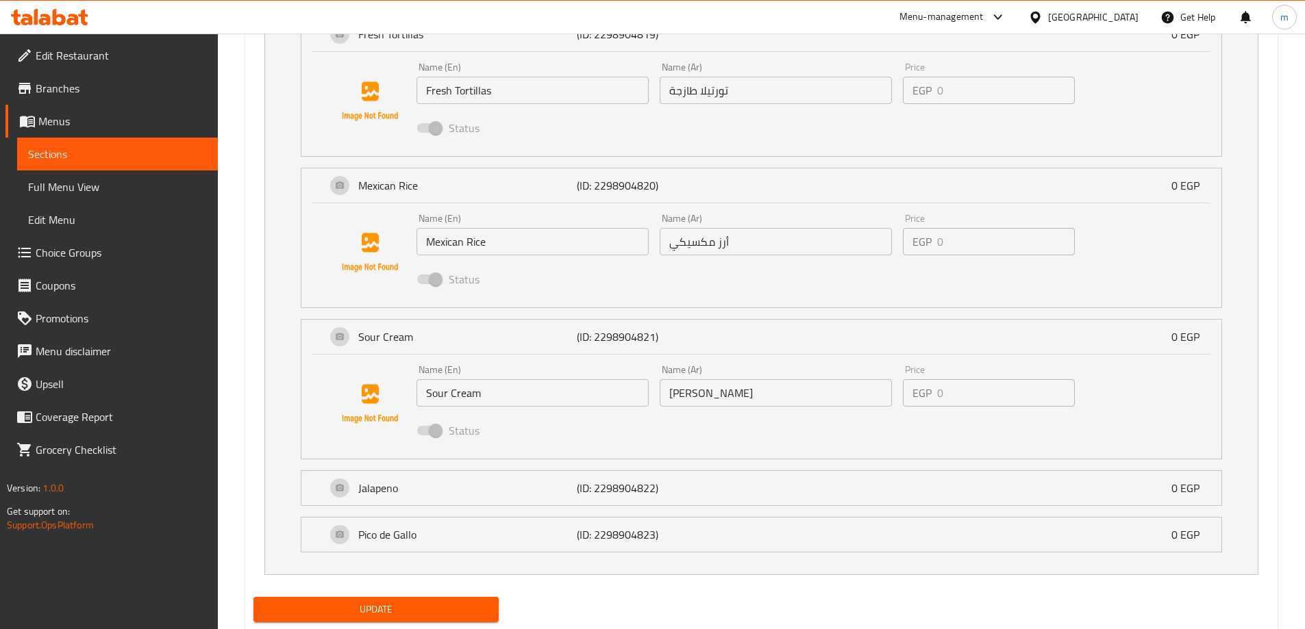
scroll to position [921, 0]
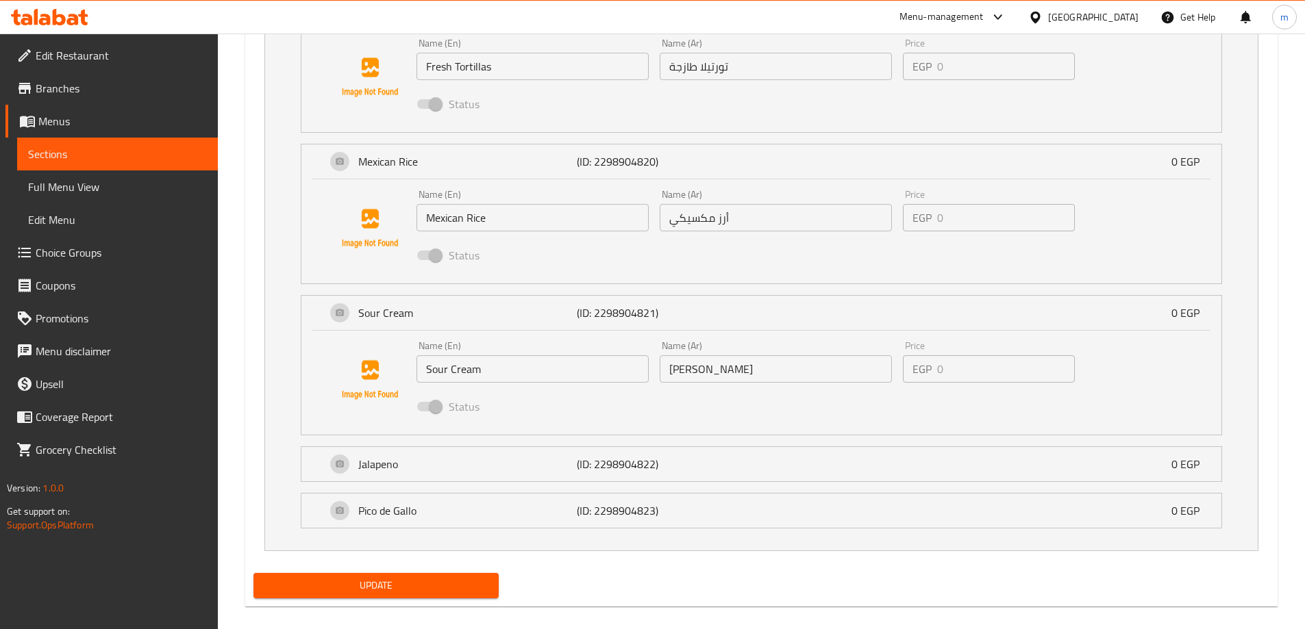
click at [492, 386] on div "Name (En) Sour Cream Name (En)" at bounding box center [532, 362] width 243 height 53
click at [488, 379] on input "Sour Cream" at bounding box center [532, 368] width 232 height 27
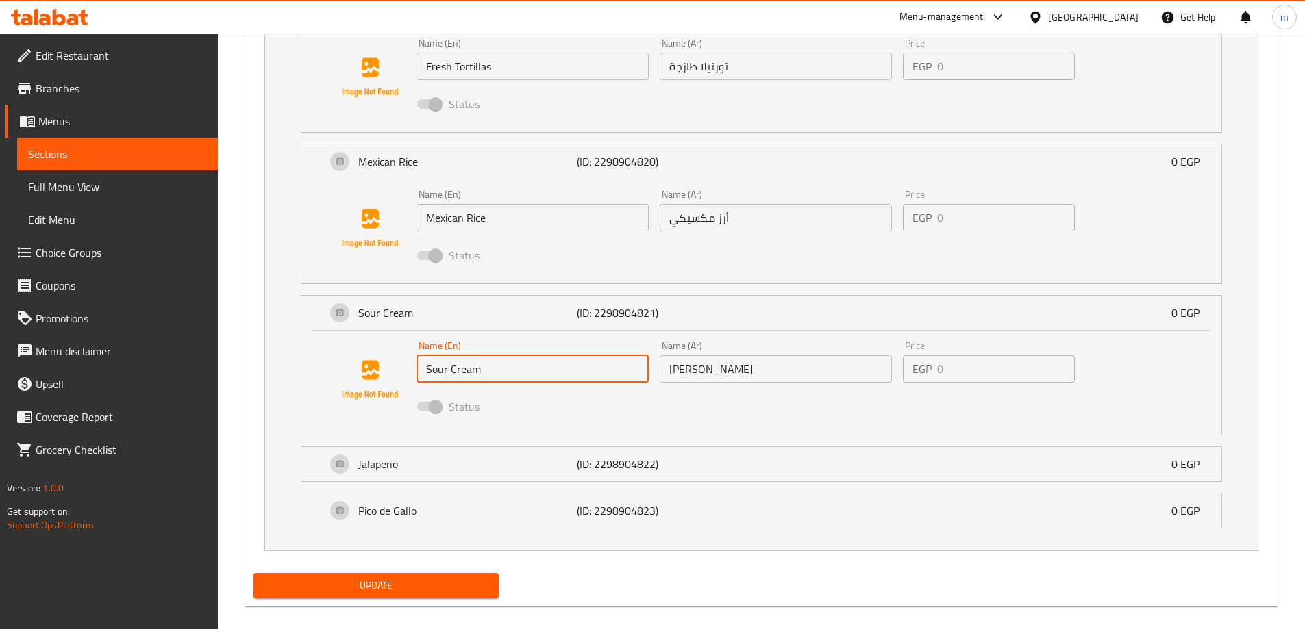
click at [488, 379] on input "Sour Cream" at bounding box center [532, 368] width 232 height 27
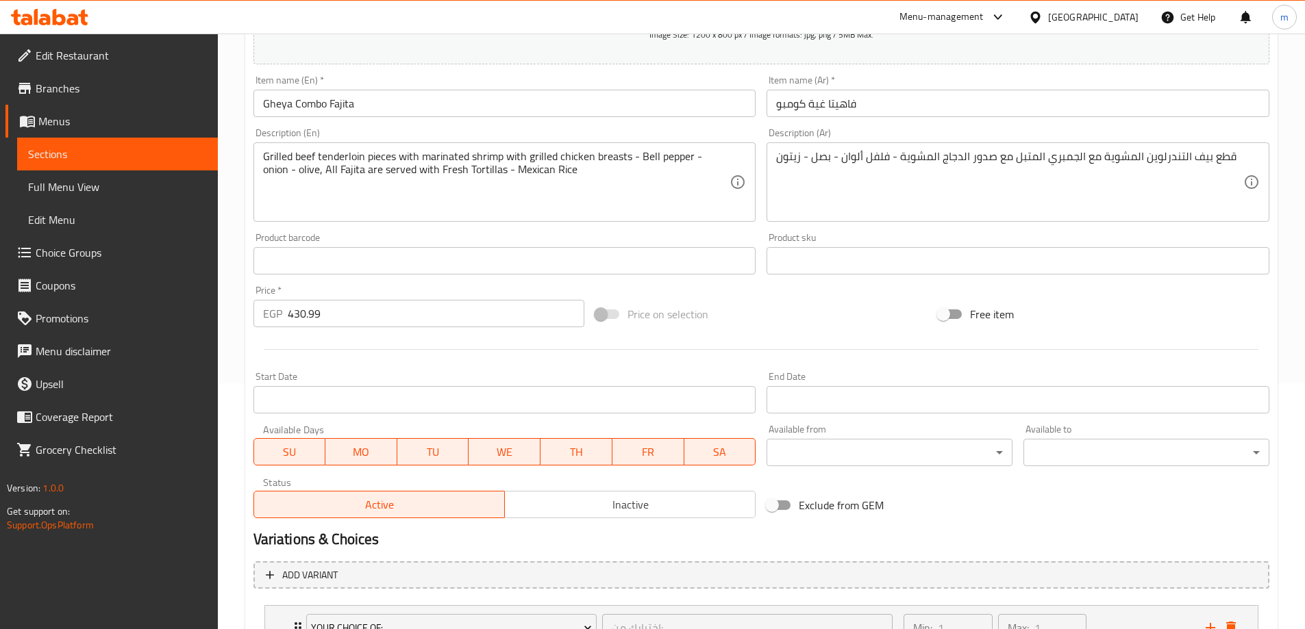
scroll to position [236, 0]
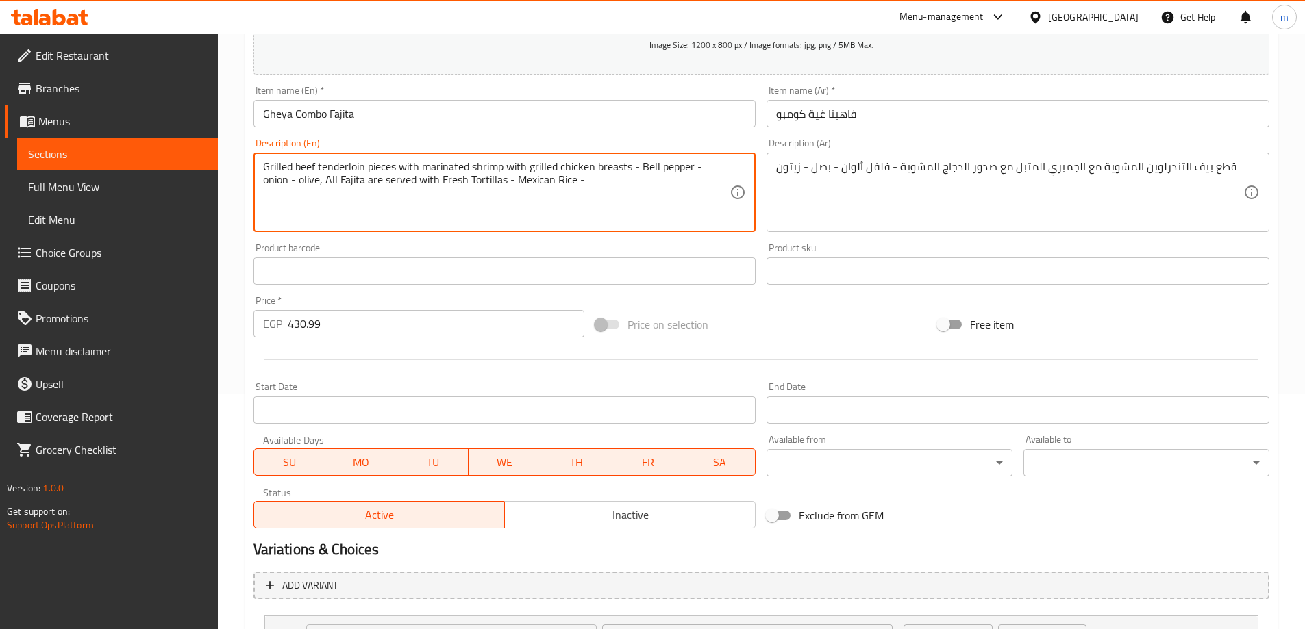
paste textarea "Sour Cream"
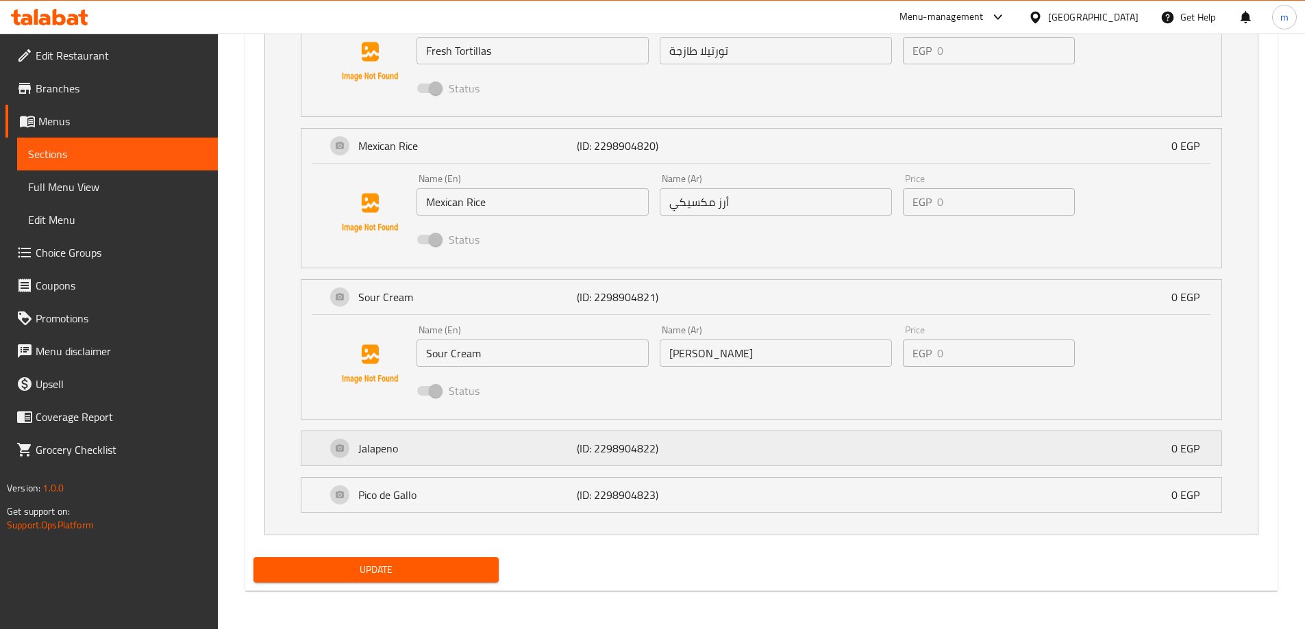
click at [429, 435] on div "Jalapeno (ID: 2298904822) 0 EGP" at bounding box center [765, 449] width 879 height 34
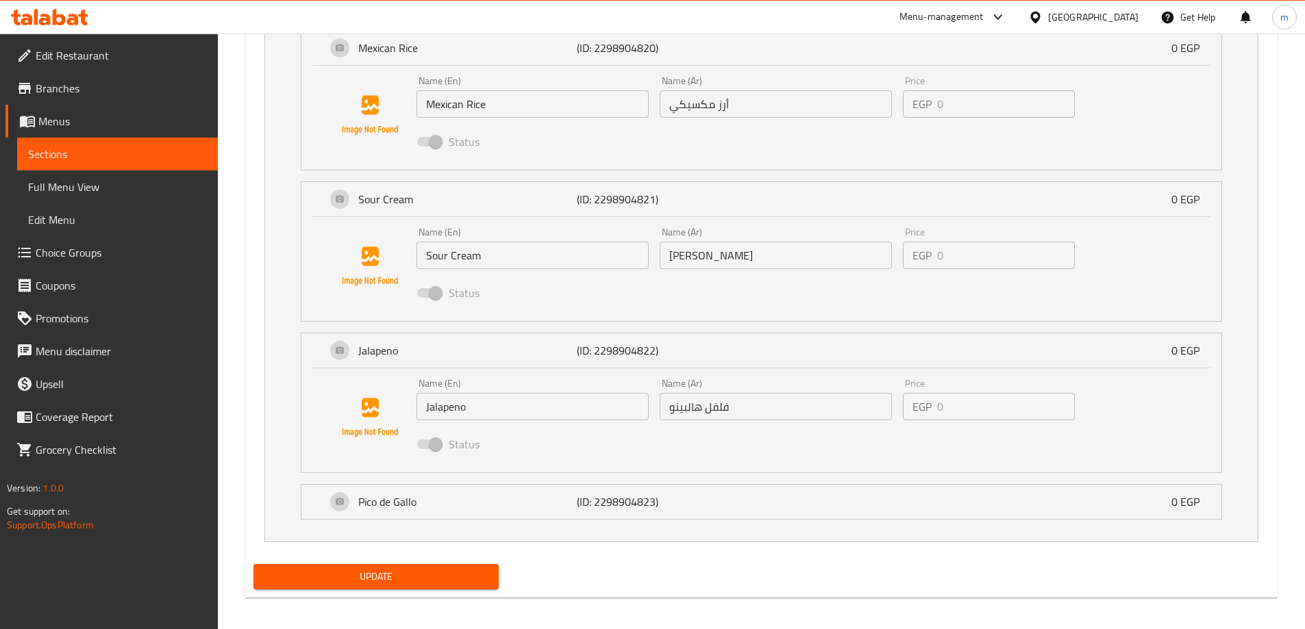
scroll to position [1035, 0]
click at [482, 424] on div "Name (En) Jalapeno Name (En)" at bounding box center [532, 399] width 243 height 53
click at [481, 417] on input "Jalapeno" at bounding box center [532, 405] width 232 height 27
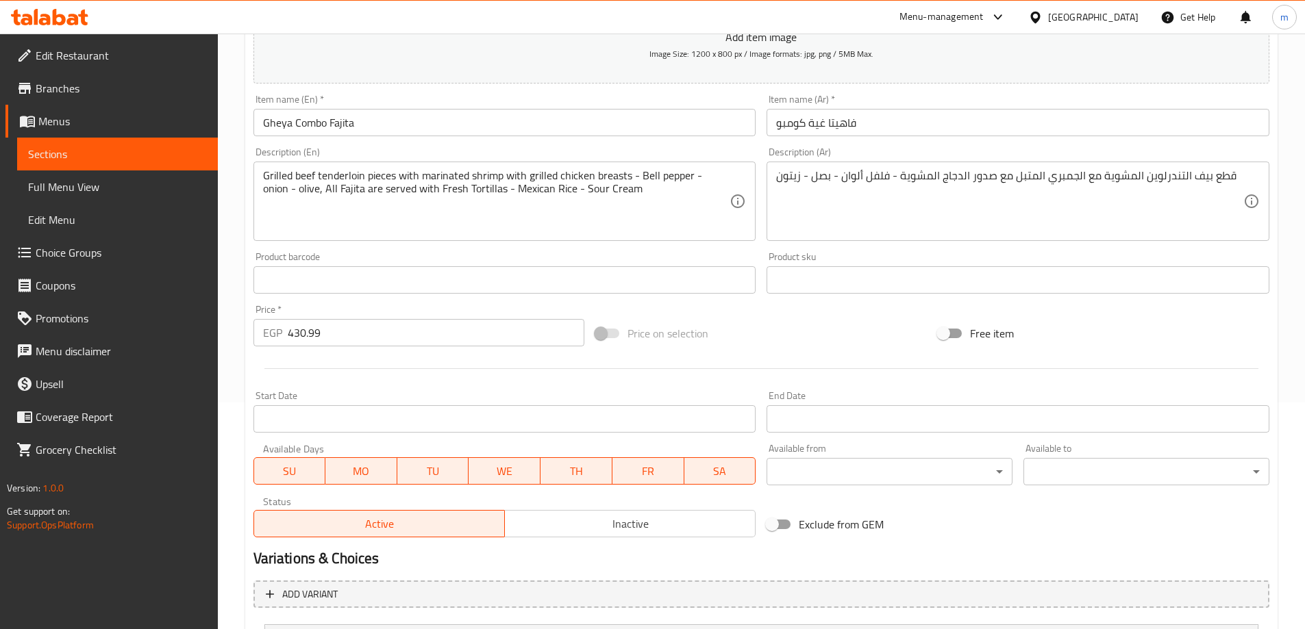
scroll to position [76, 0]
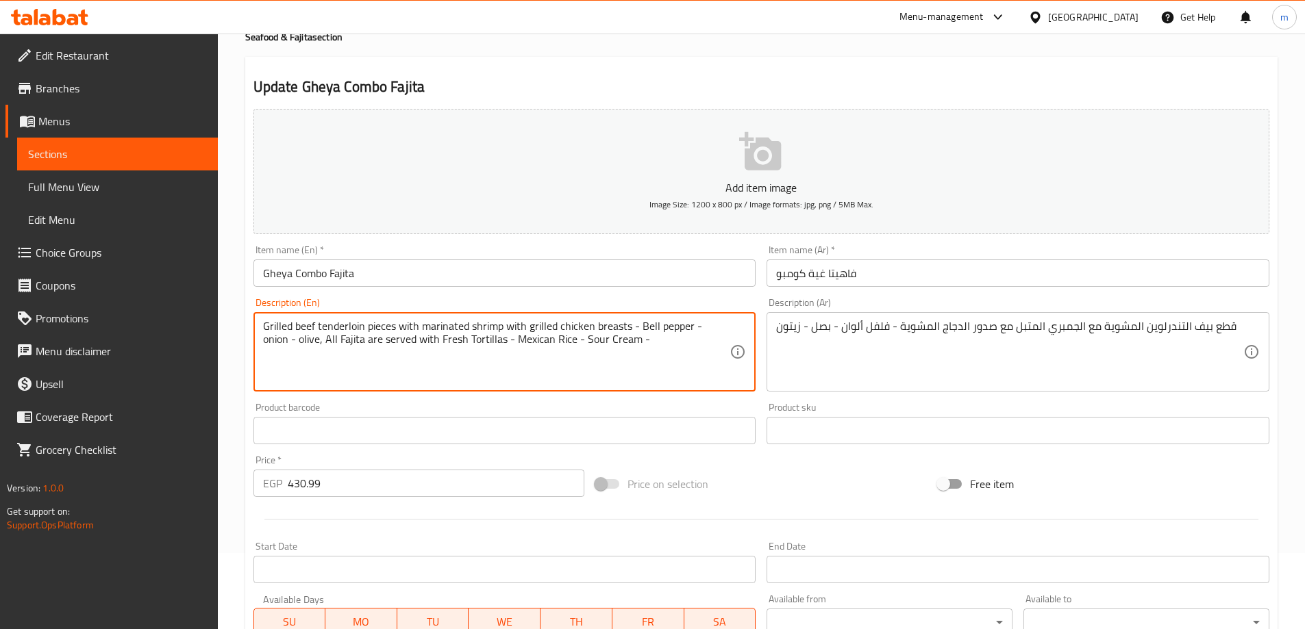
paste textarea "Jalapeno"
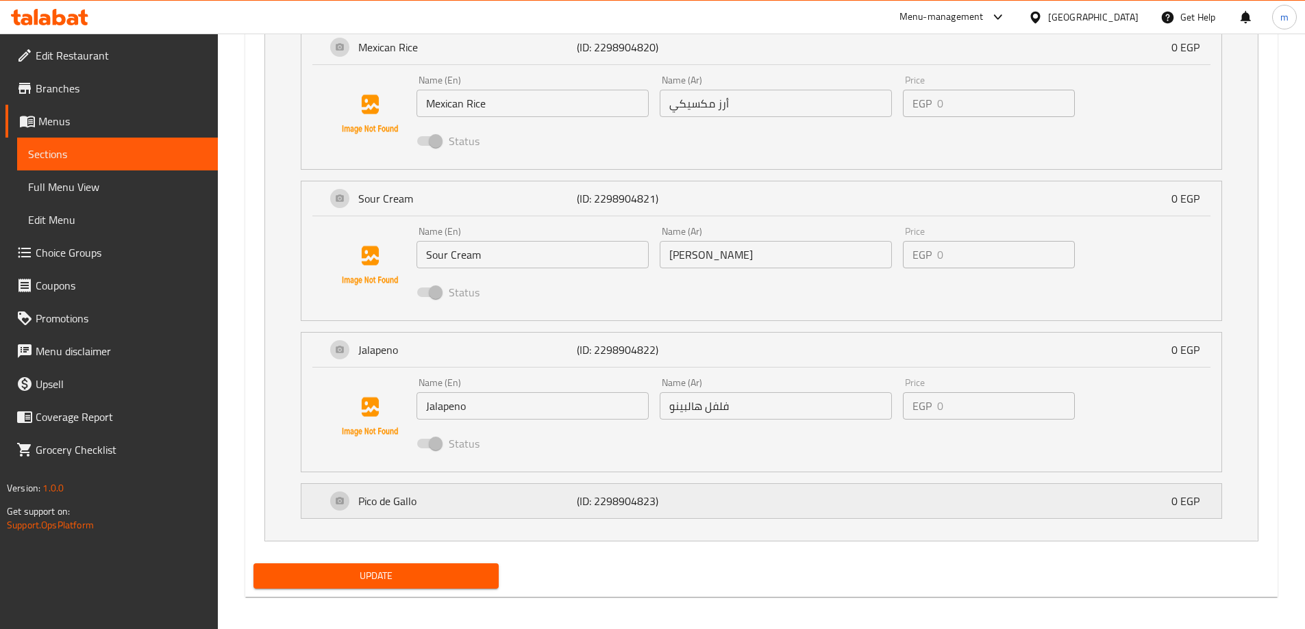
click at [460, 492] on div "Pico de Gallo (ID: 2298904823) 0 EGP" at bounding box center [765, 501] width 879 height 34
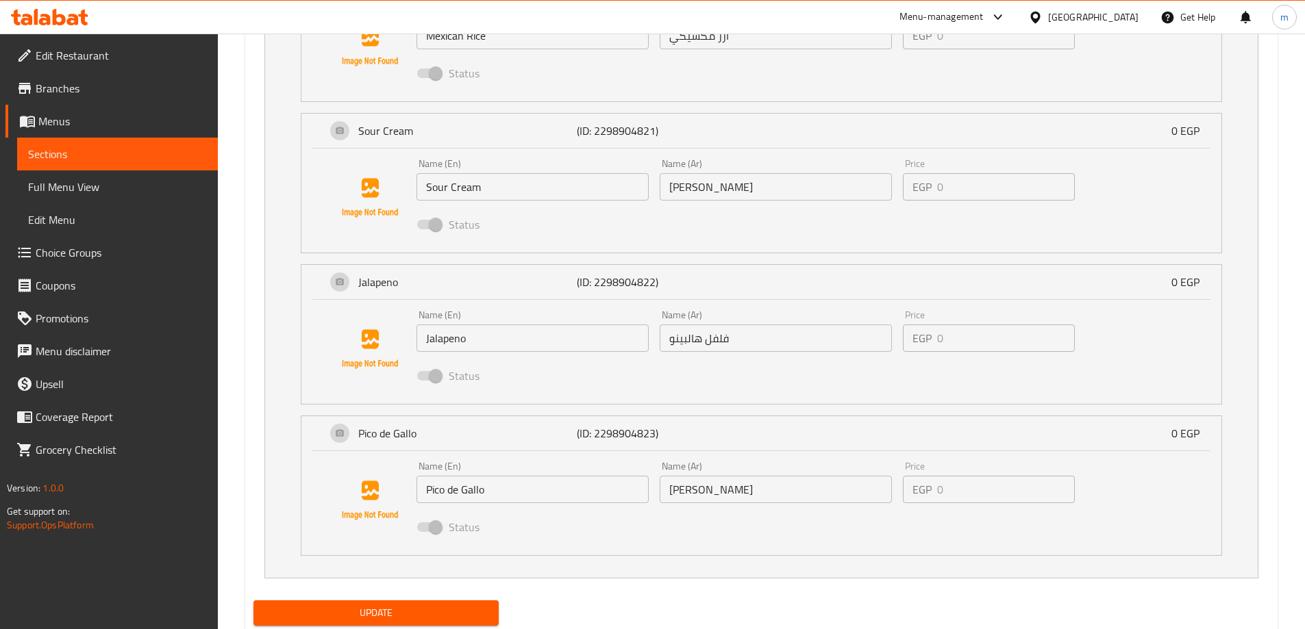
scroll to position [1136, 0]
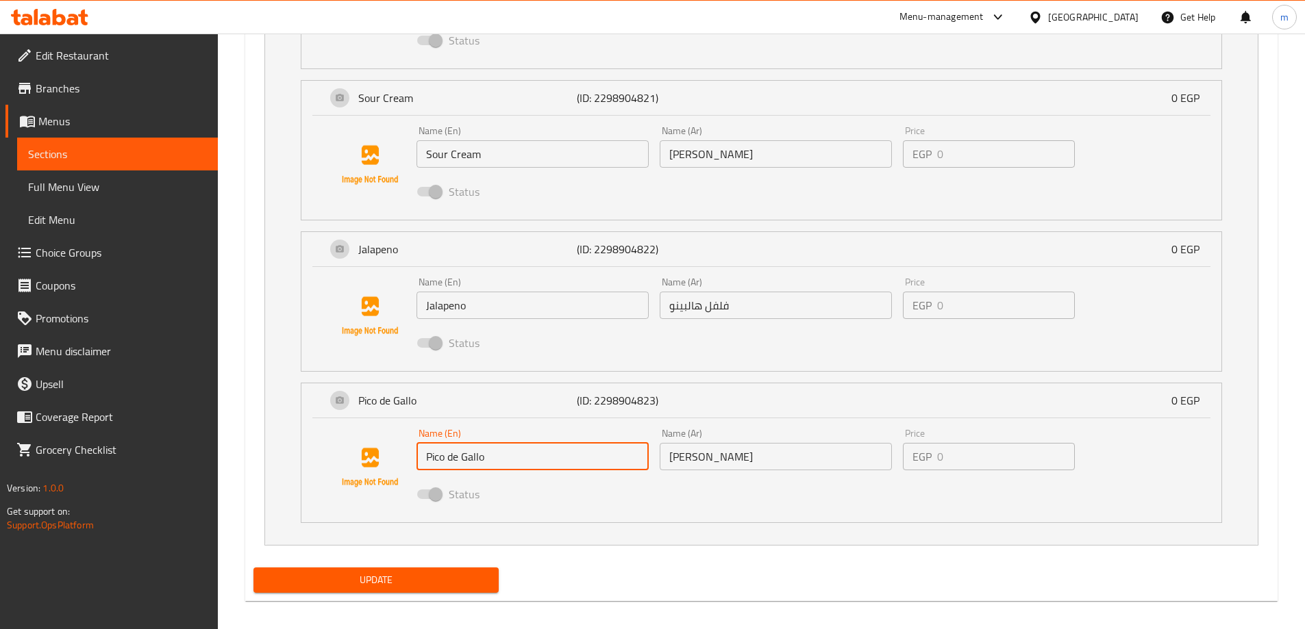
click at [501, 461] on input "Pico de Gallo" at bounding box center [532, 456] width 232 height 27
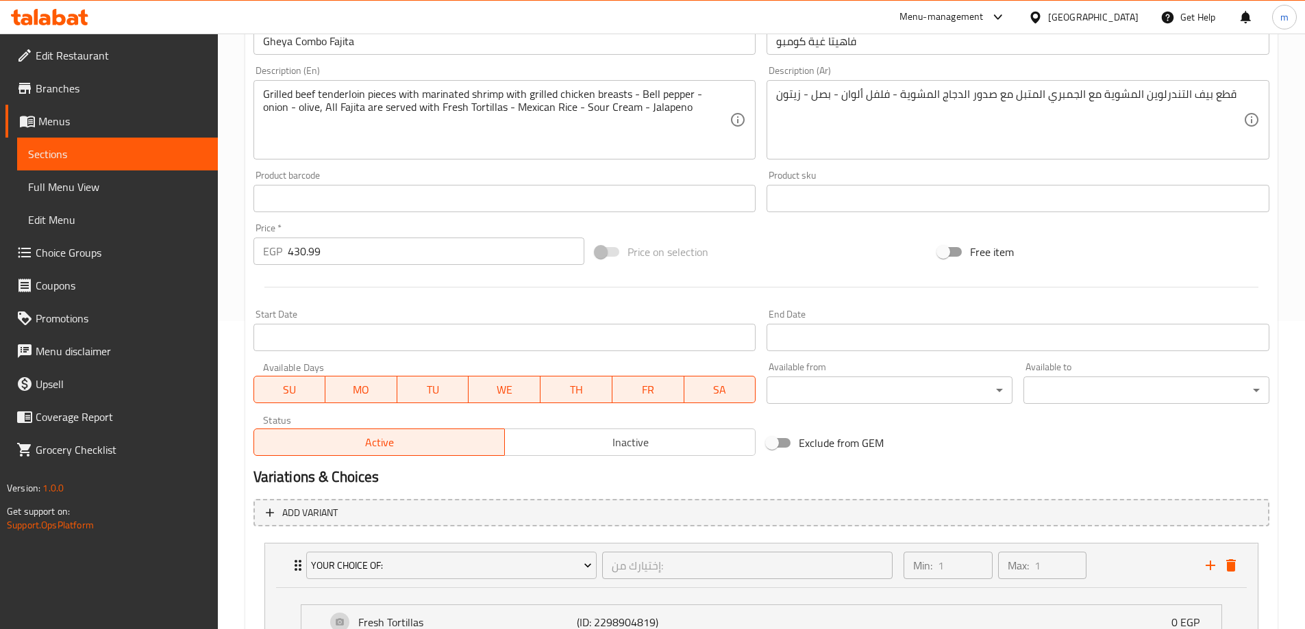
scroll to position [177, 0]
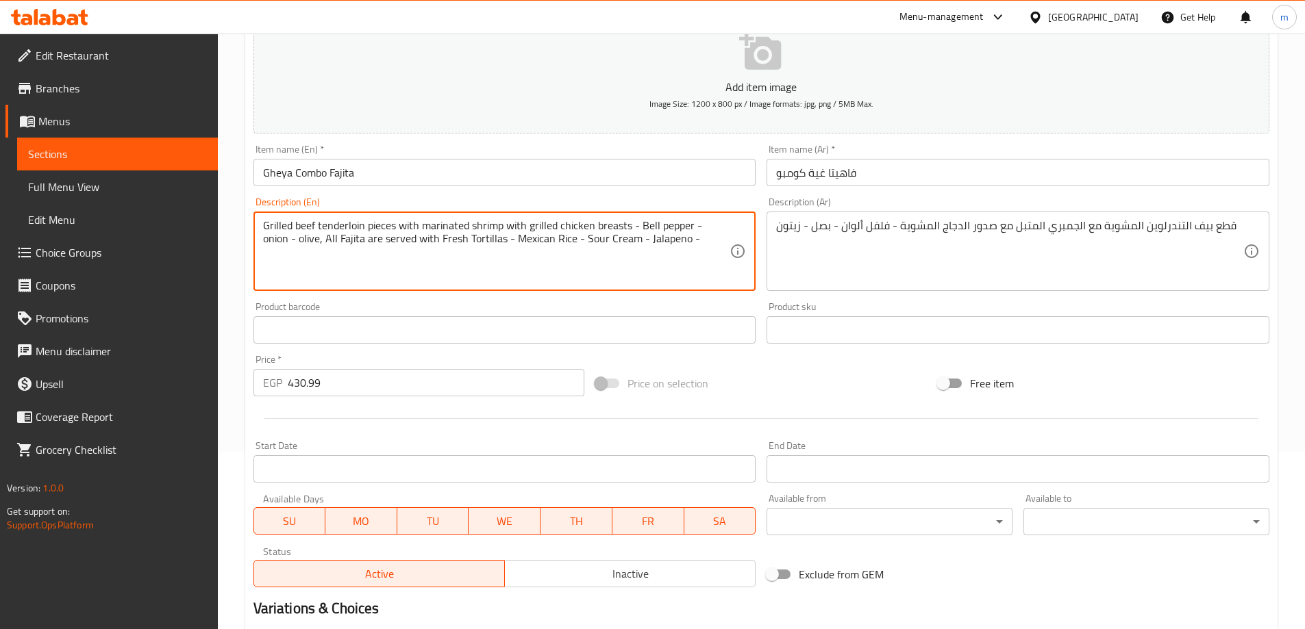
paste textarea "Pico de Gallo"
type textarea "Grilled beef tenderloin pieces with marinated shrimp with grilled chicken breas…"
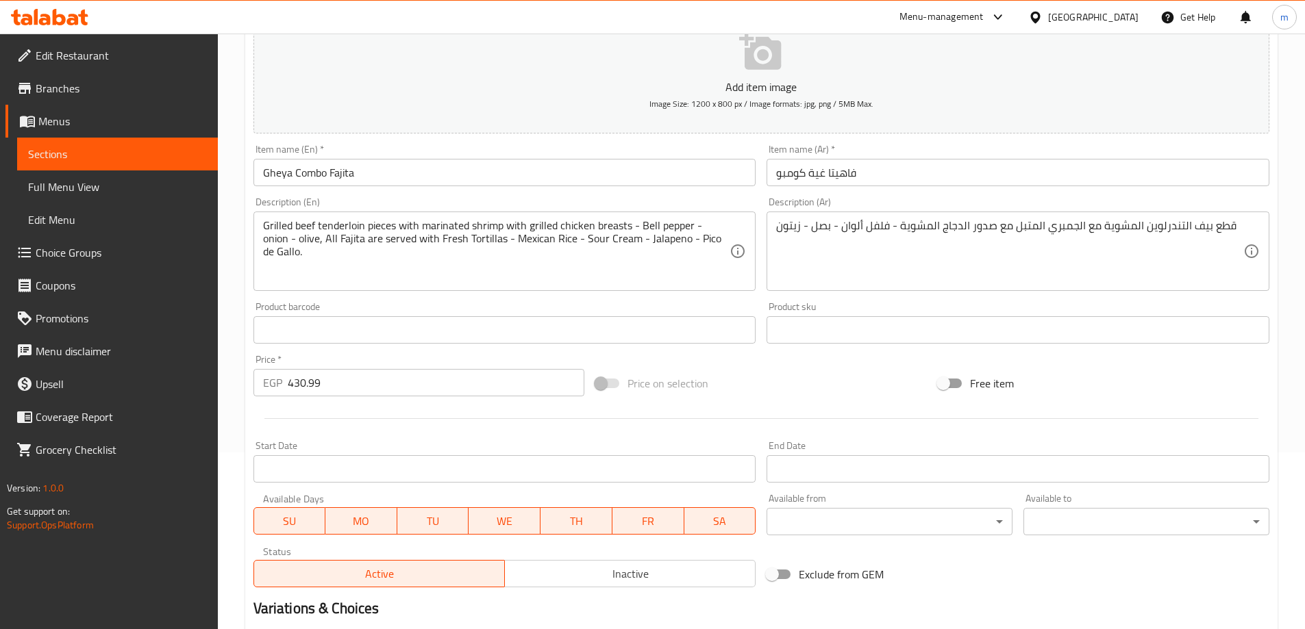
drag, startPoint x: 730, startPoint y: 239, endPoint x: 658, endPoint y: 234, distance: 72.8
click at [658, 234] on div "Grilled beef tenderloin pieces with marinated shrimp with grilled chicken breas…" at bounding box center [504, 251] width 503 height 79
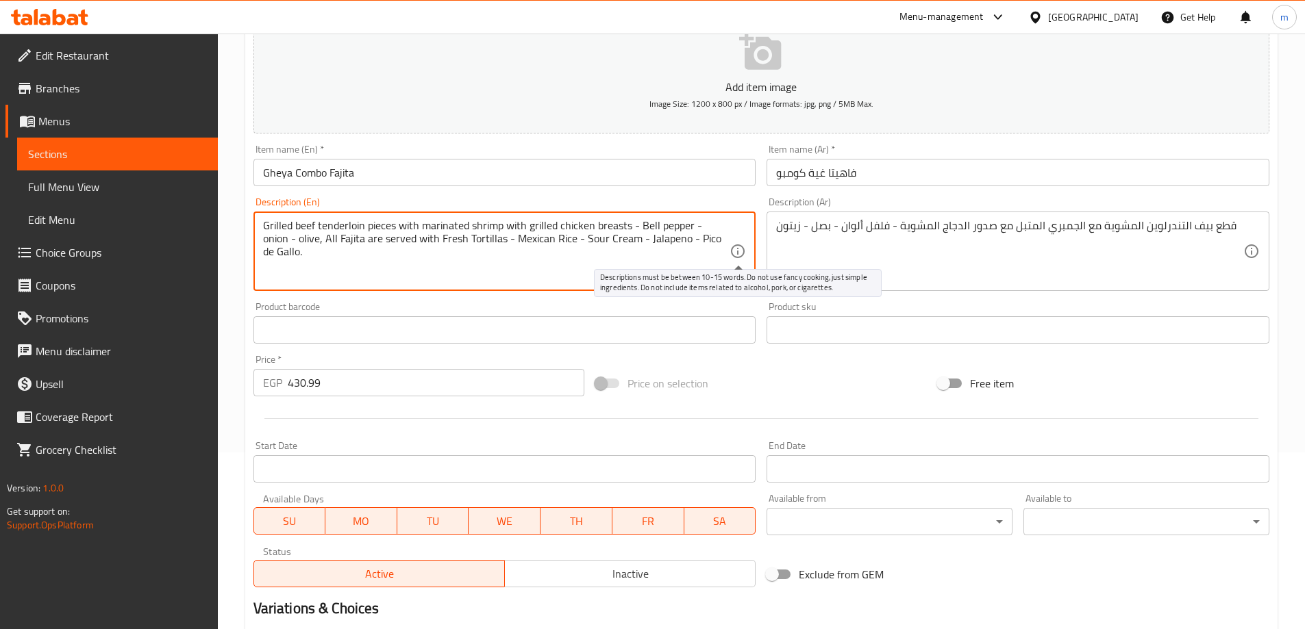
drag, startPoint x: 298, startPoint y: 238, endPoint x: 738, endPoint y: 247, distance: 439.8
click at [738, 247] on div "Grilled beef tenderloin pieces with marinated shrimp with grilled chicken breas…" at bounding box center [504, 251] width 503 height 79
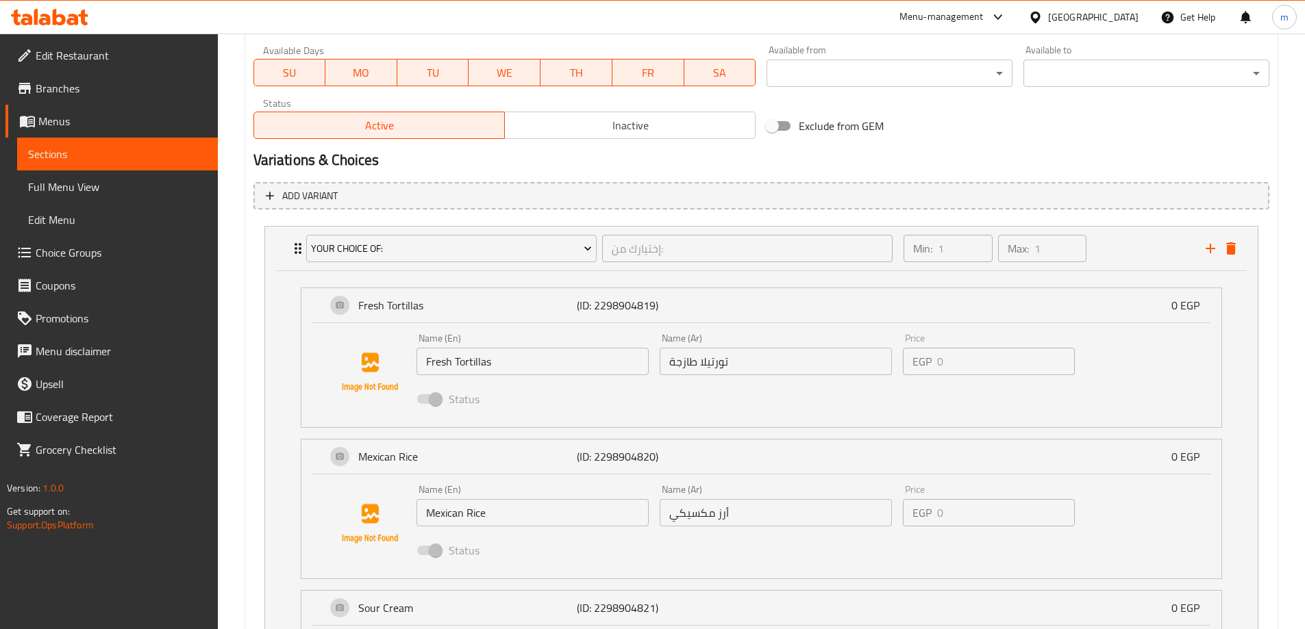
scroll to position [725, 0]
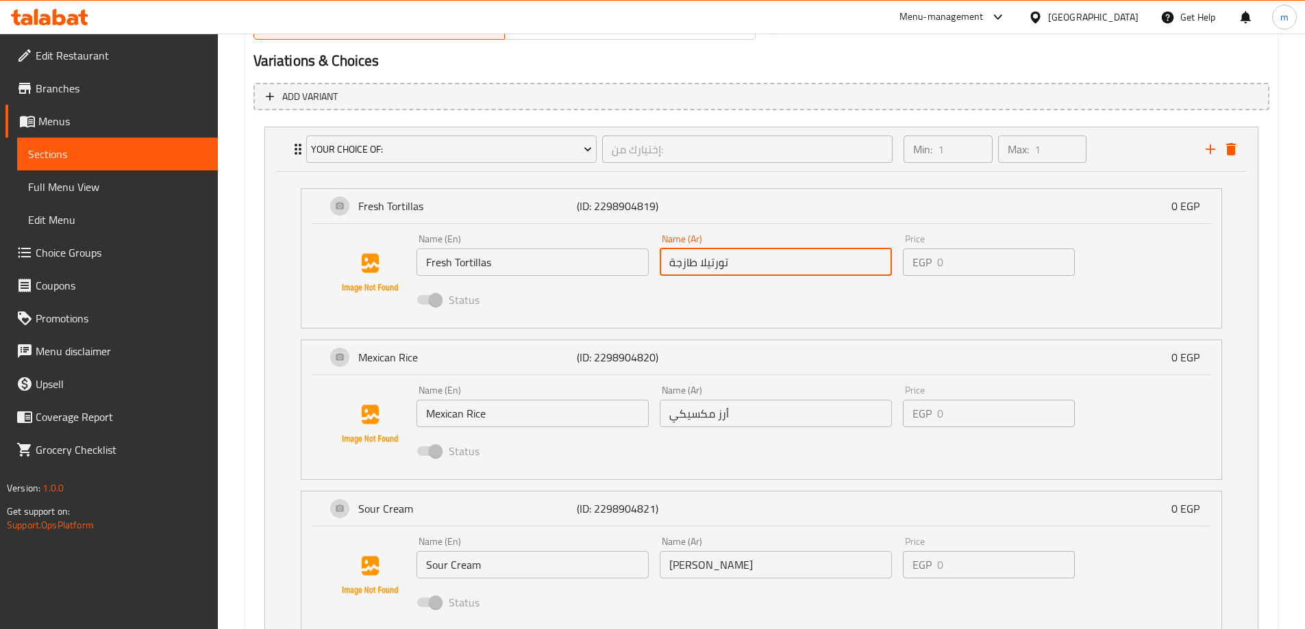
click at [740, 272] on input "تورتيلا طازجة" at bounding box center [776, 262] width 232 height 27
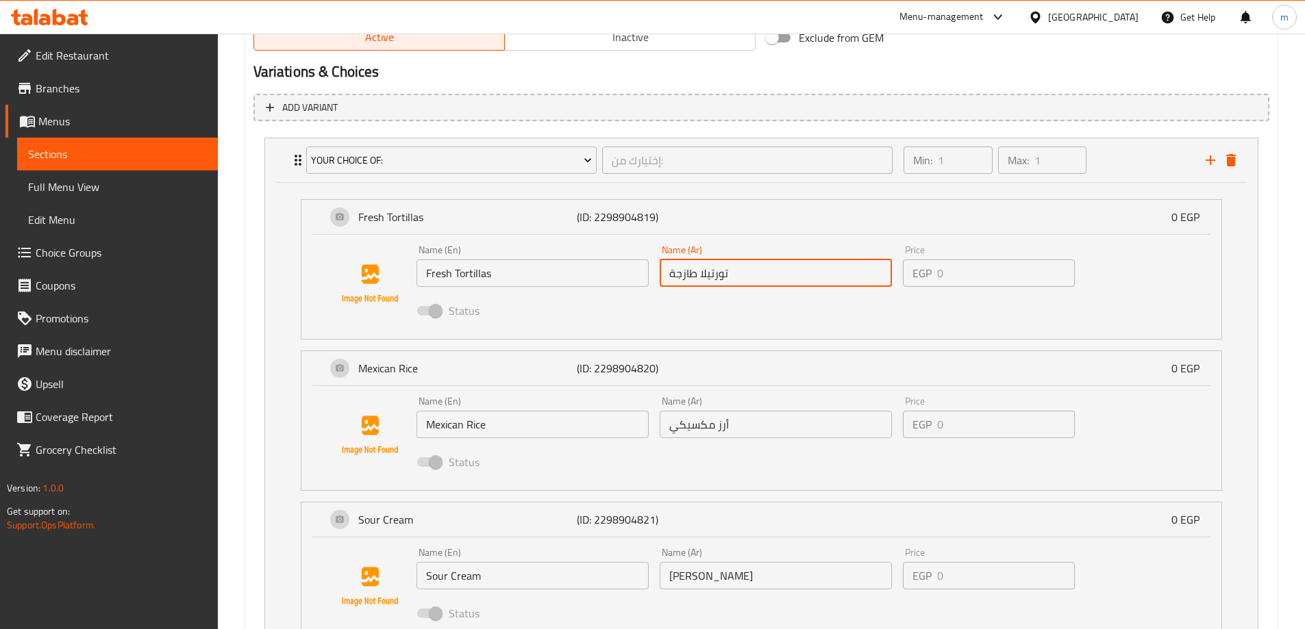
scroll to position [314, 0]
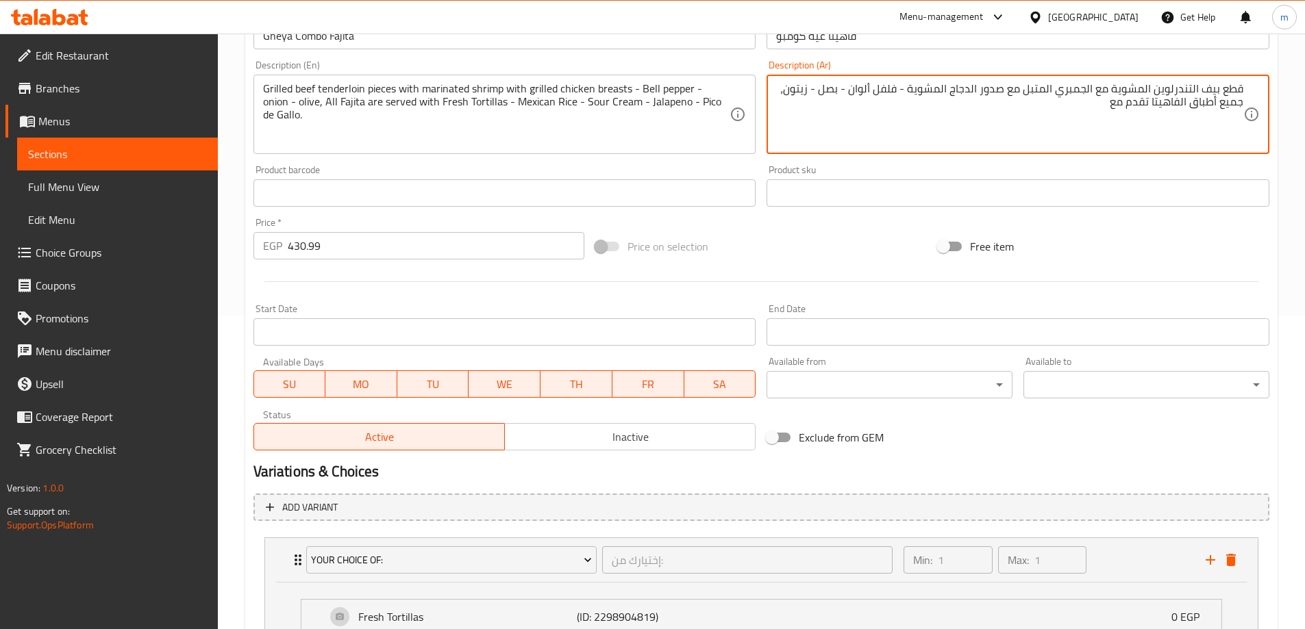
paste textarea "تورتيلا طازجة"
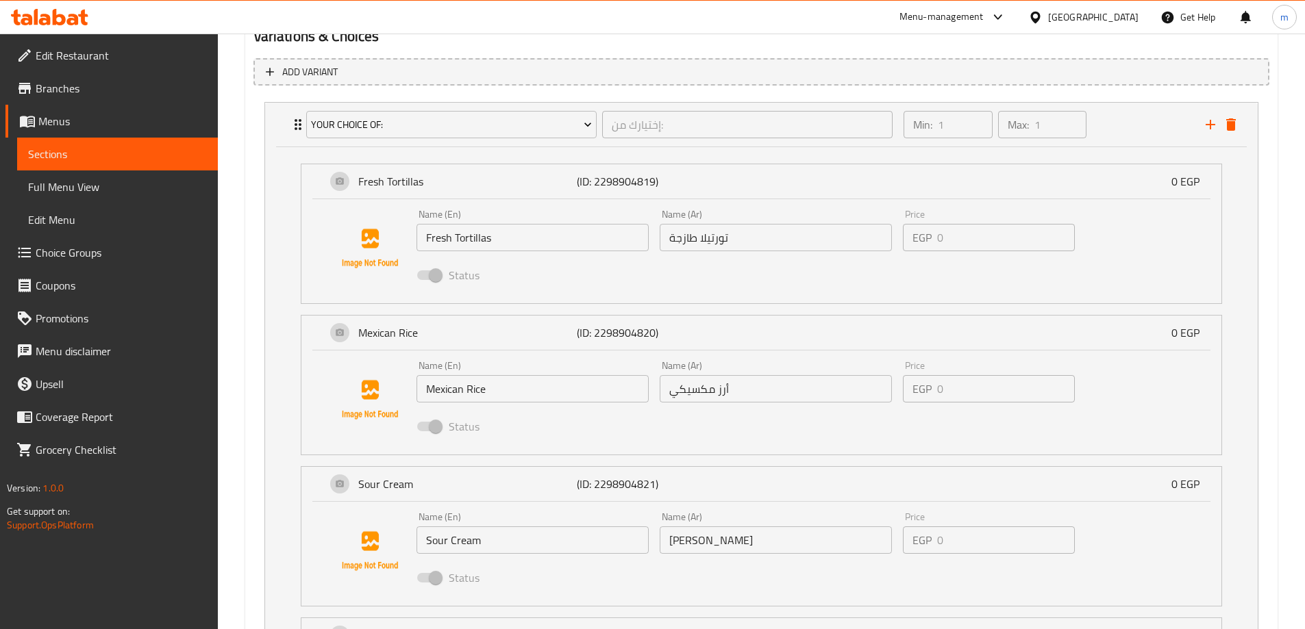
scroll to position [862, 0]
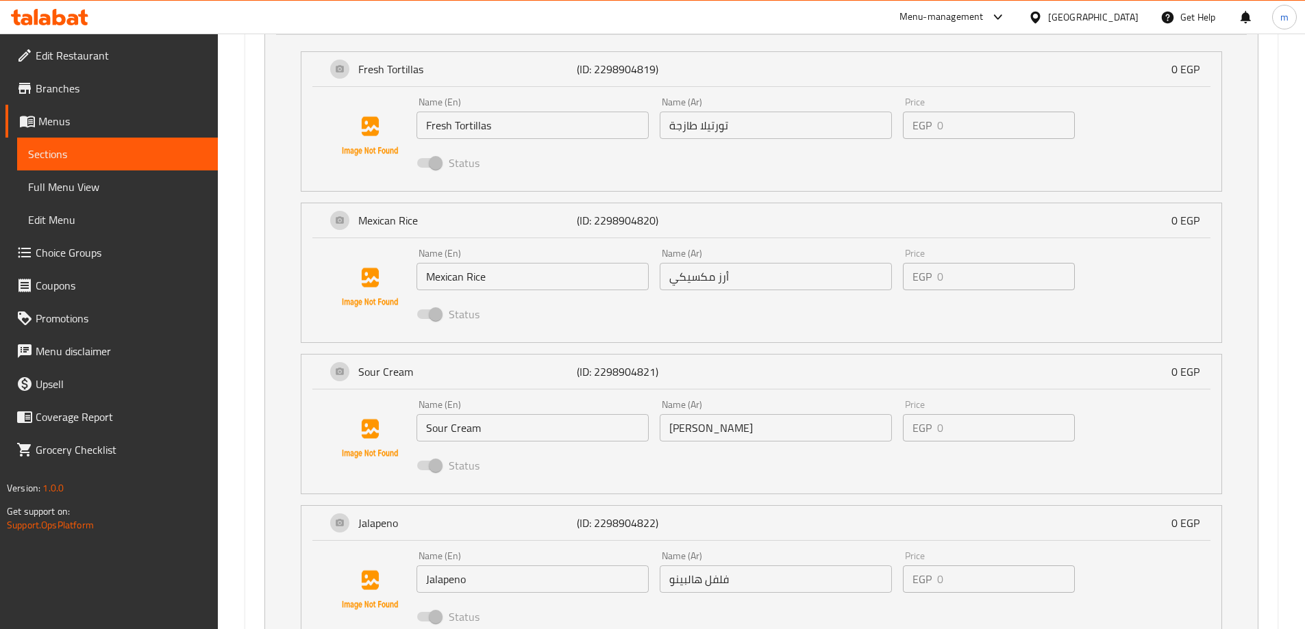
click at [815, 284] on input "أرز مكسيكي" at bounding box center [776, 276] width 232 height 27
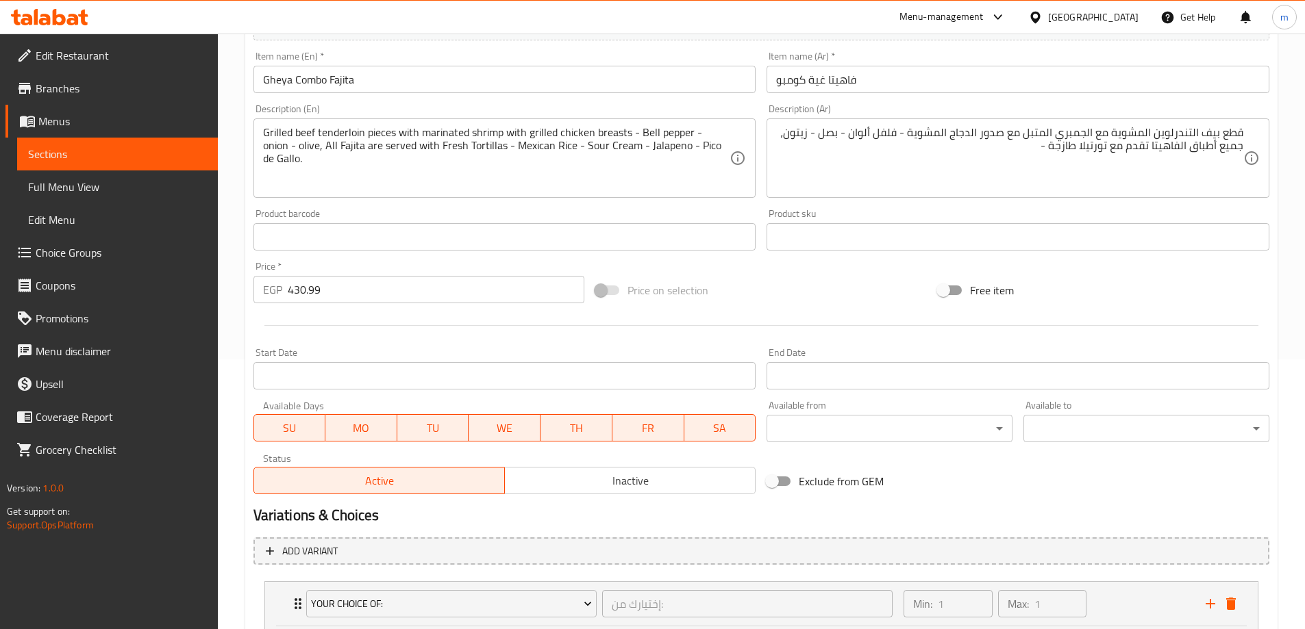
scroll to position [245, 0]
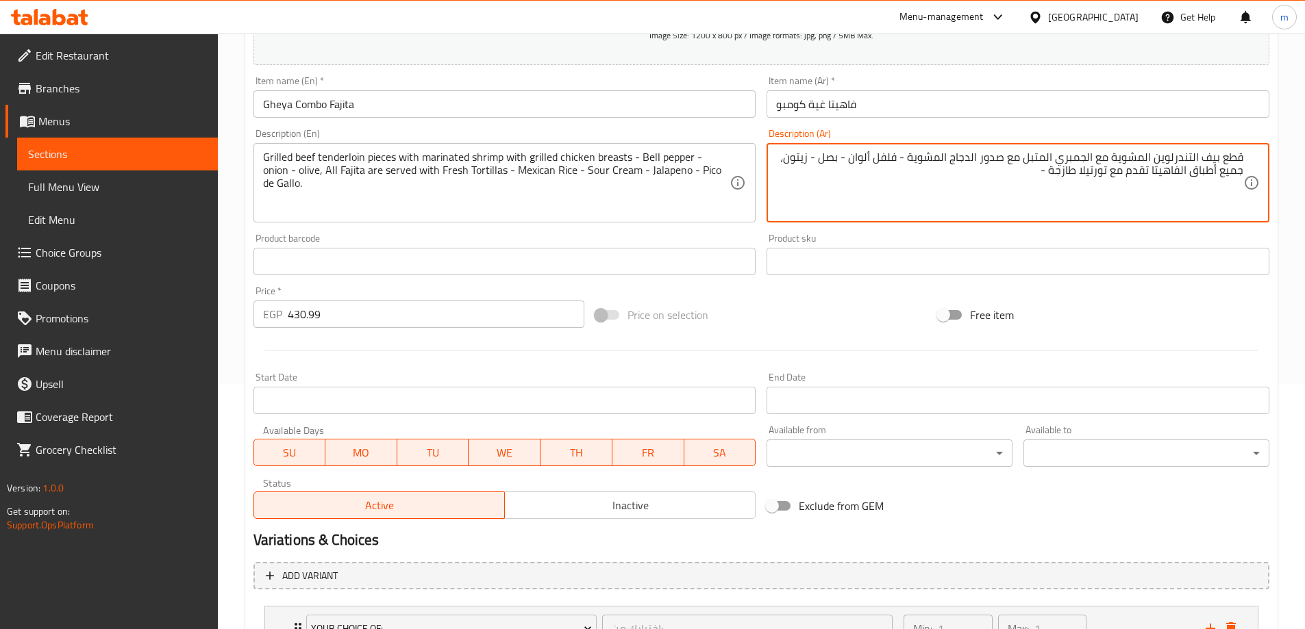
paste textarea "أرز مكسيكي"
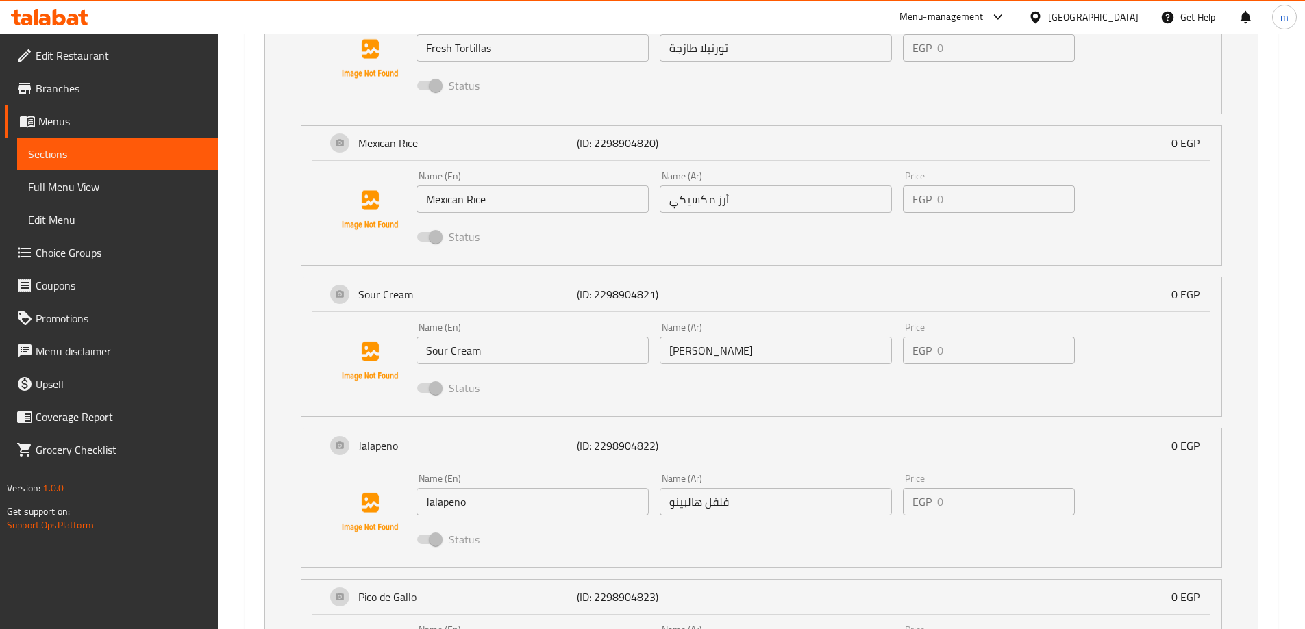
scroll to position [999, 0]
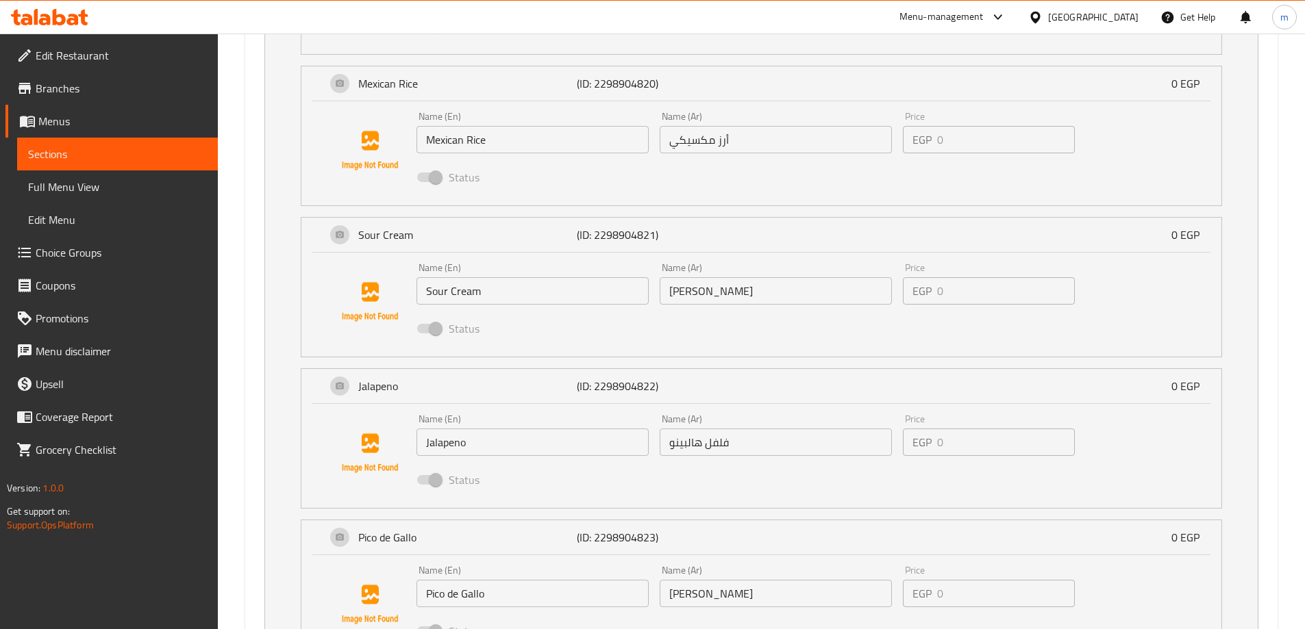
click at [710, 303] on input "ساور كريم" at bounding box center [776, 290] width 232 height 27
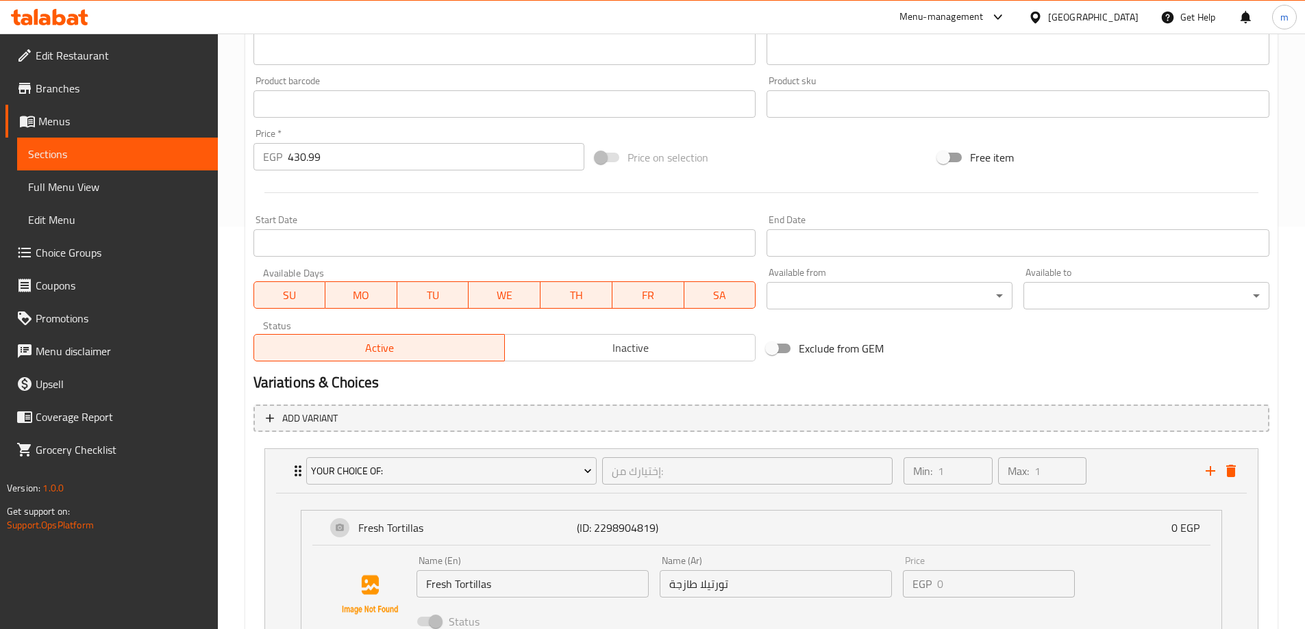
scroll to position [245, 0]
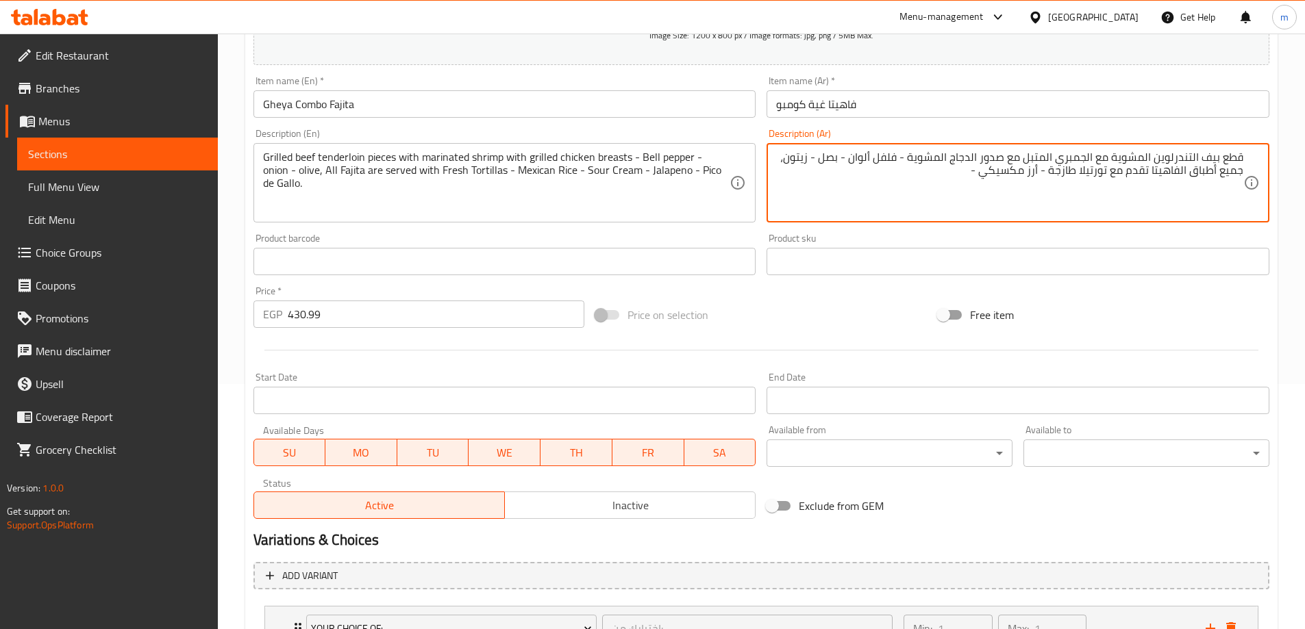
paste textarea "ساور كريم"
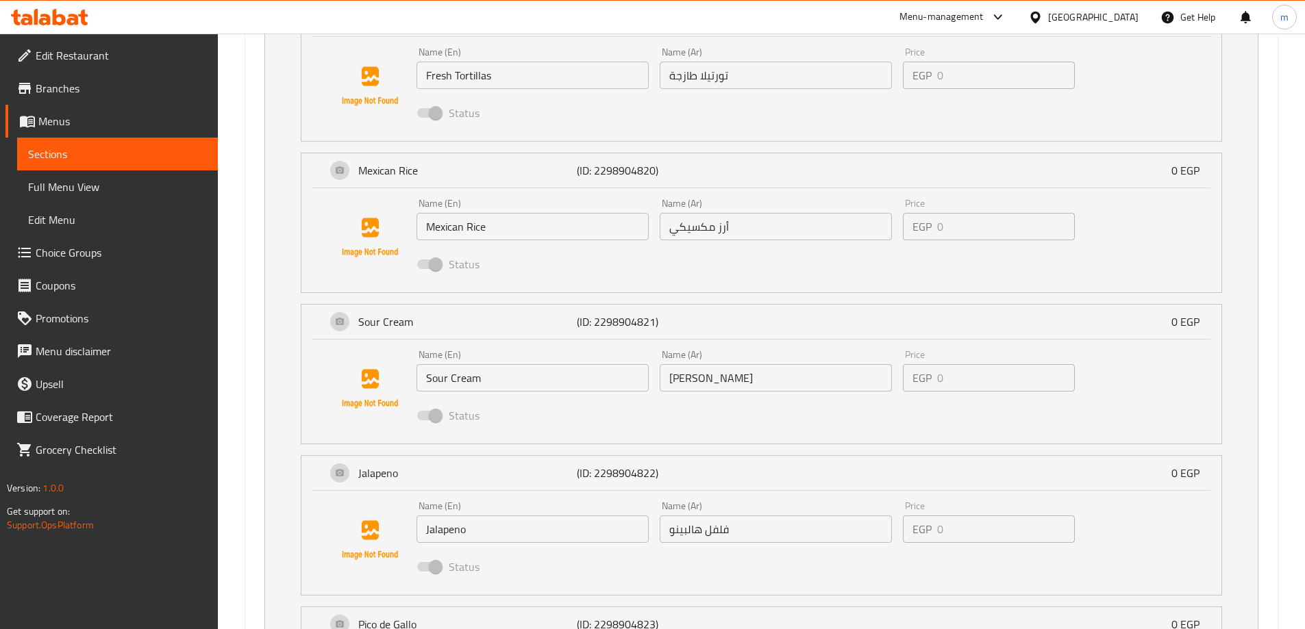
scroll to position [999, 0]
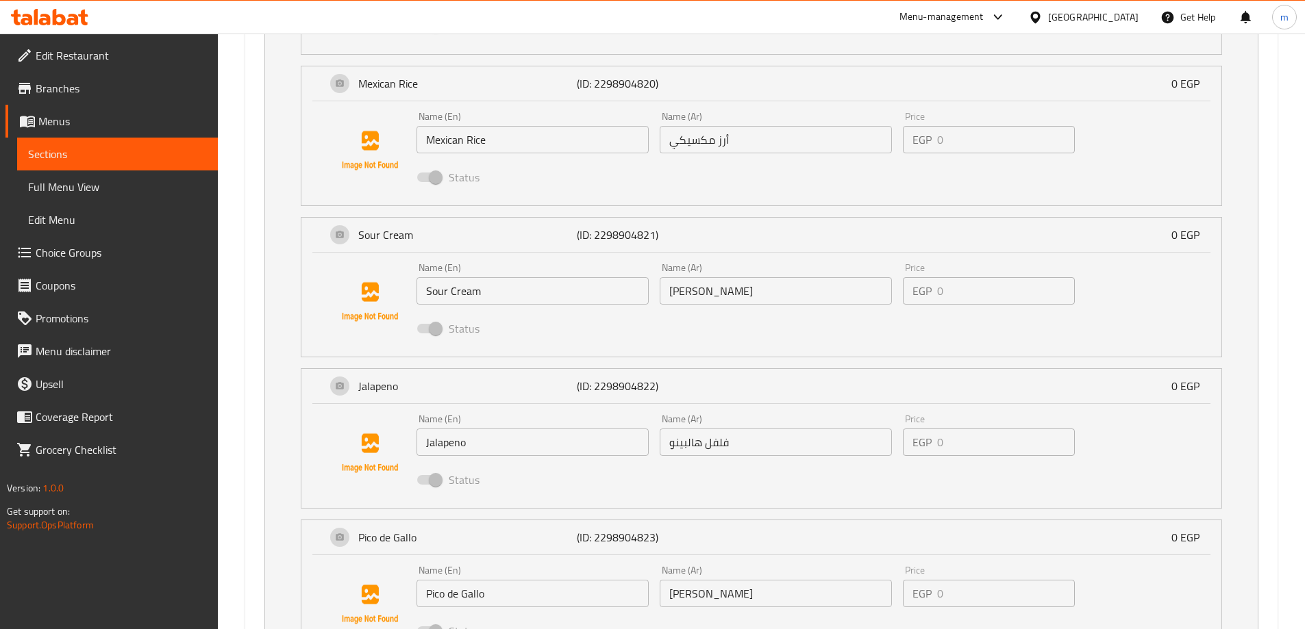
click at [748, 441] on input "فلفل هالبينو" at bounding box center [776, 442] width 232 height 27
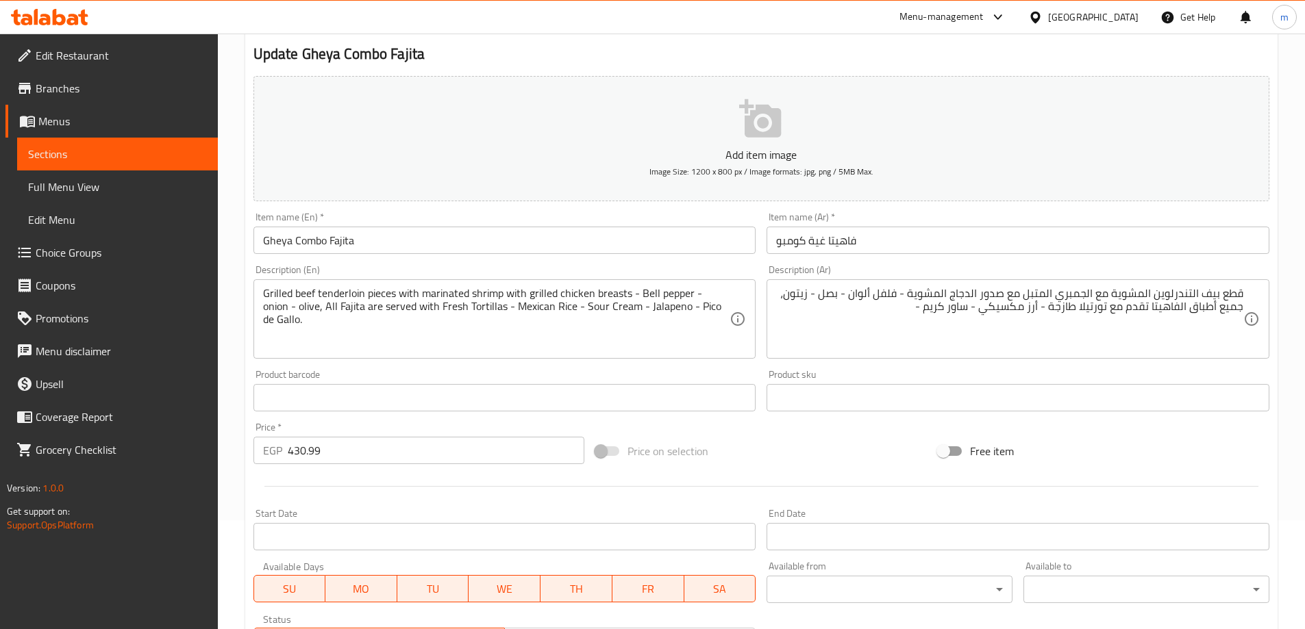
scroll to position [108, 0]
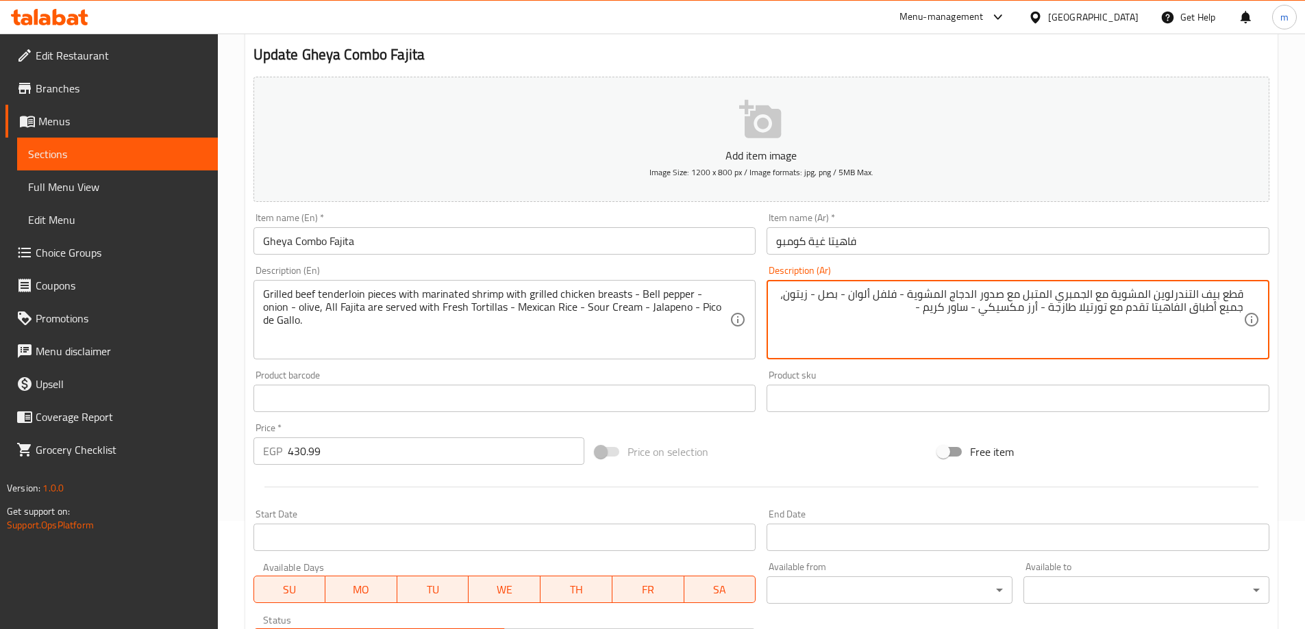
paste textarea "فلفل هالبينو"
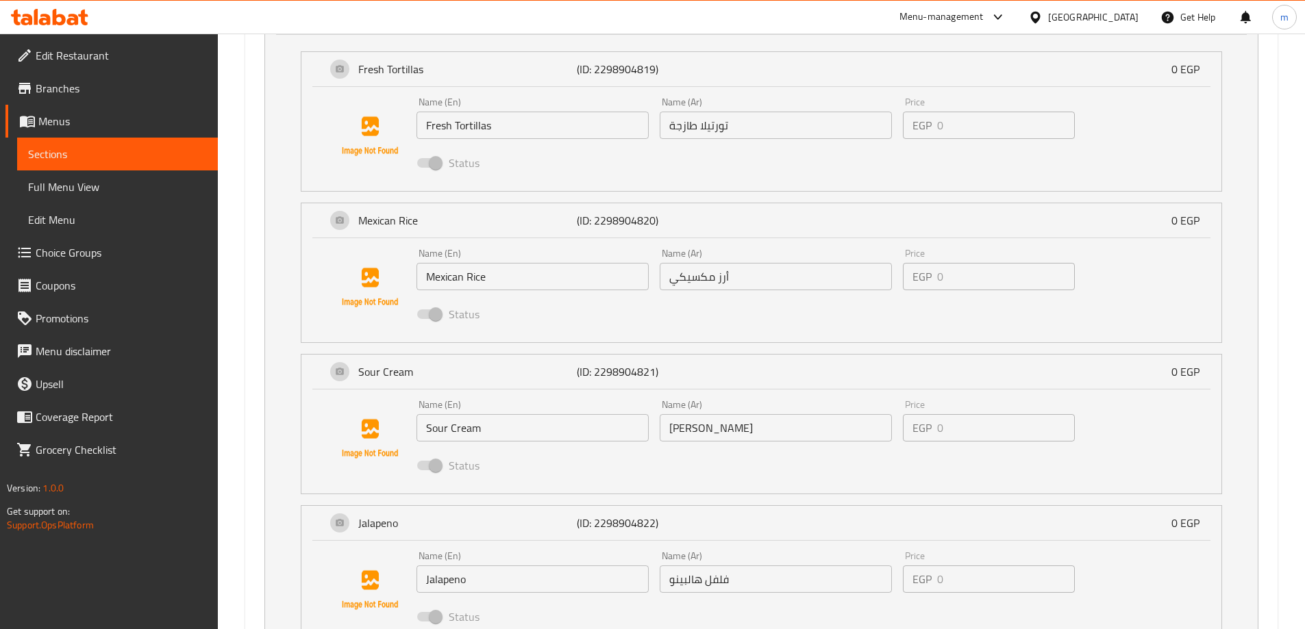
scroll to position [1136, 0]
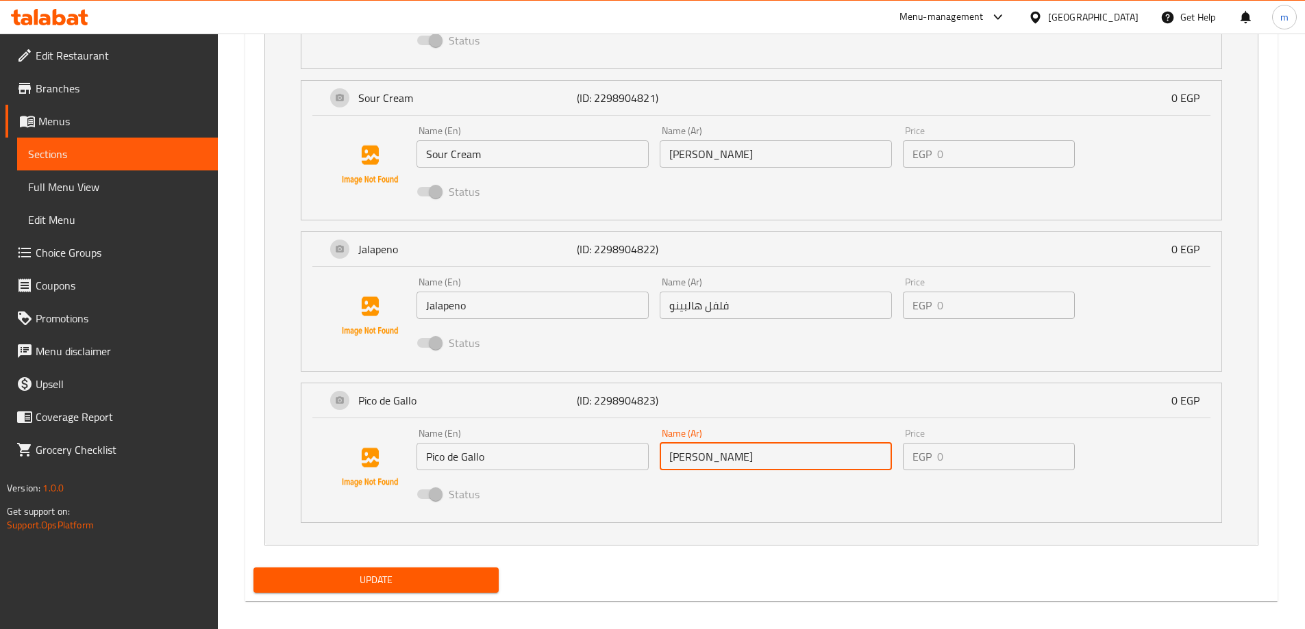
click at [753, 452] on input "بيكو دي جالو" at bounding box center [776, 456] width 232 height 27
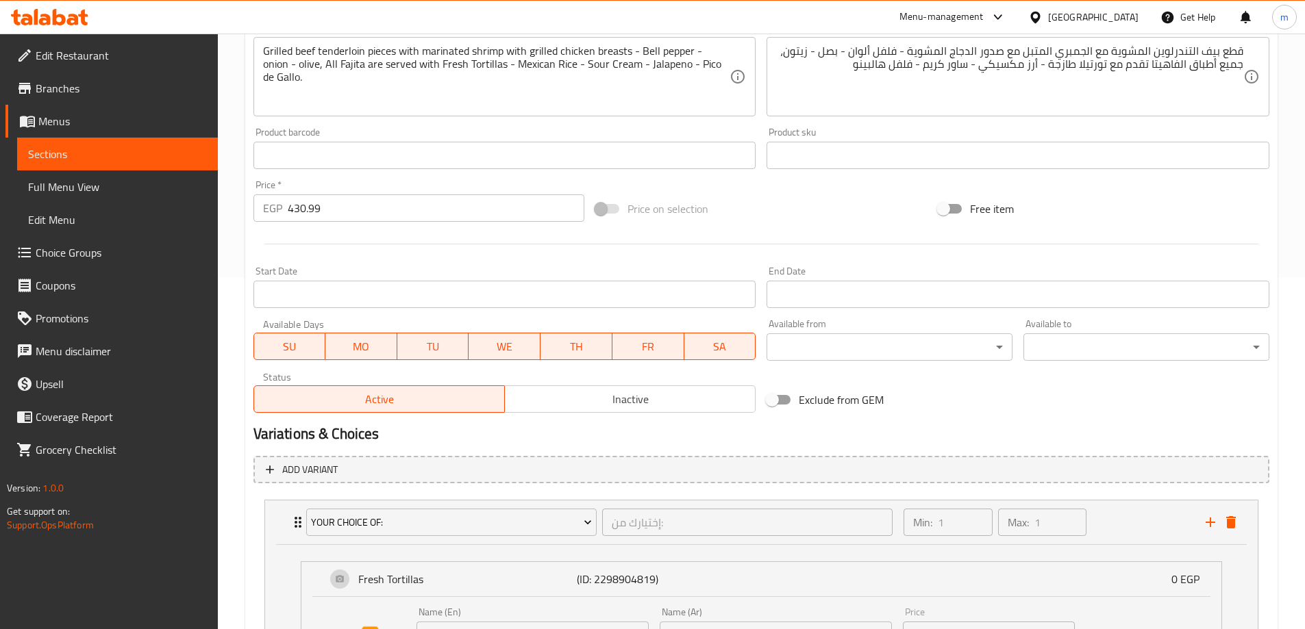
scroll to position [177, 0]
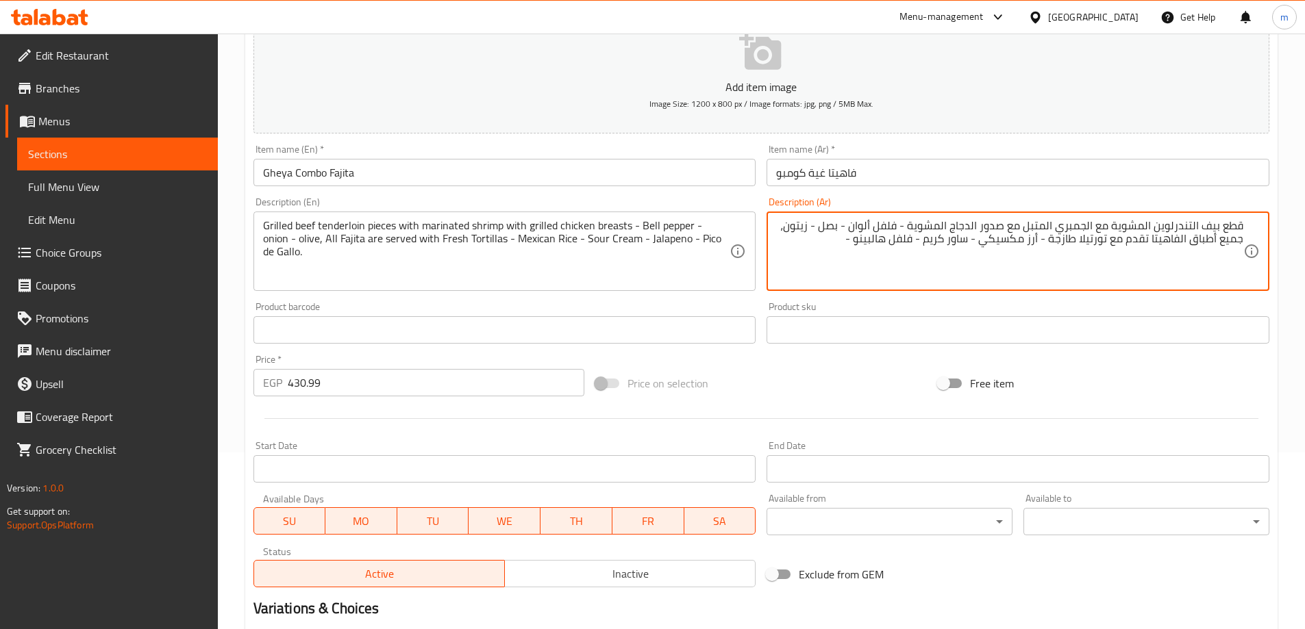
paste textarea "بيكو دي جالو"
type textarea "قطع بيف التندرلوين المشوية مع الجمبري المتبل مع صدور الدجاج المشوية - فلفل ألوا…"
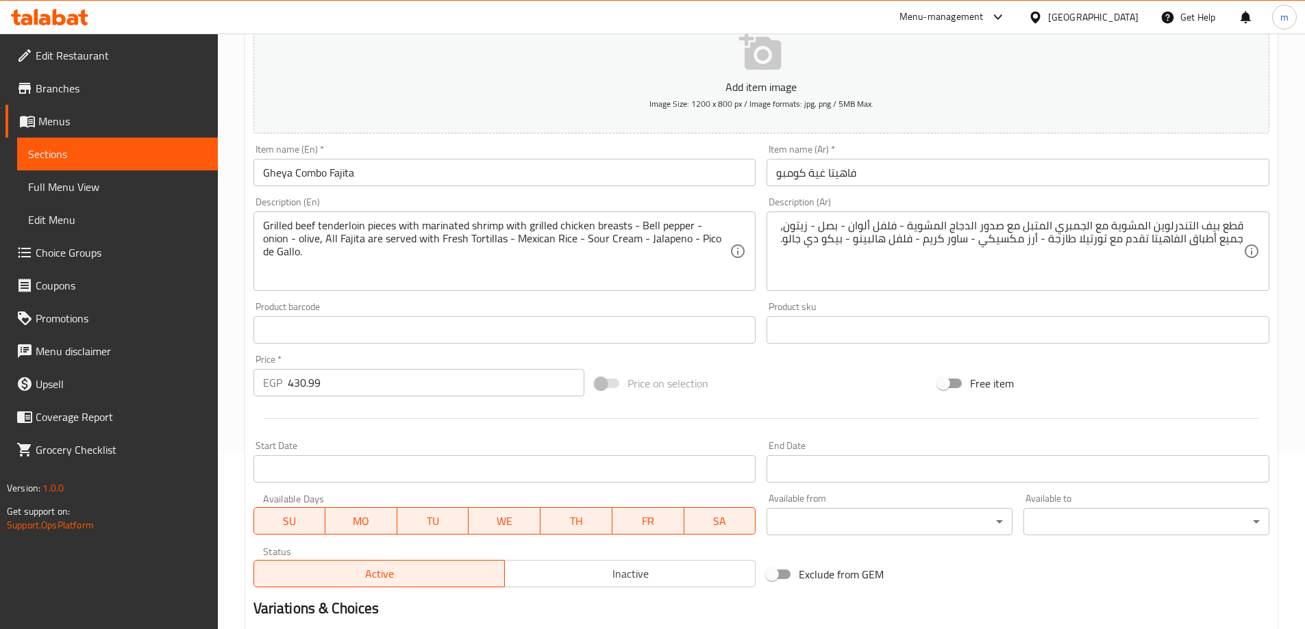
drag, startPoint x: 1245, startPoint y: 238, endPoint x: 910, endPoint y: 266, distance: 335.5
click at [971, 260] on div "قطع بيف التندرلوين المشوية مع الجمبري المتبل مع صدور الدجاج المشوية - فلفل ألوا…" at bounding box center [1017, 251] width 503 height 79
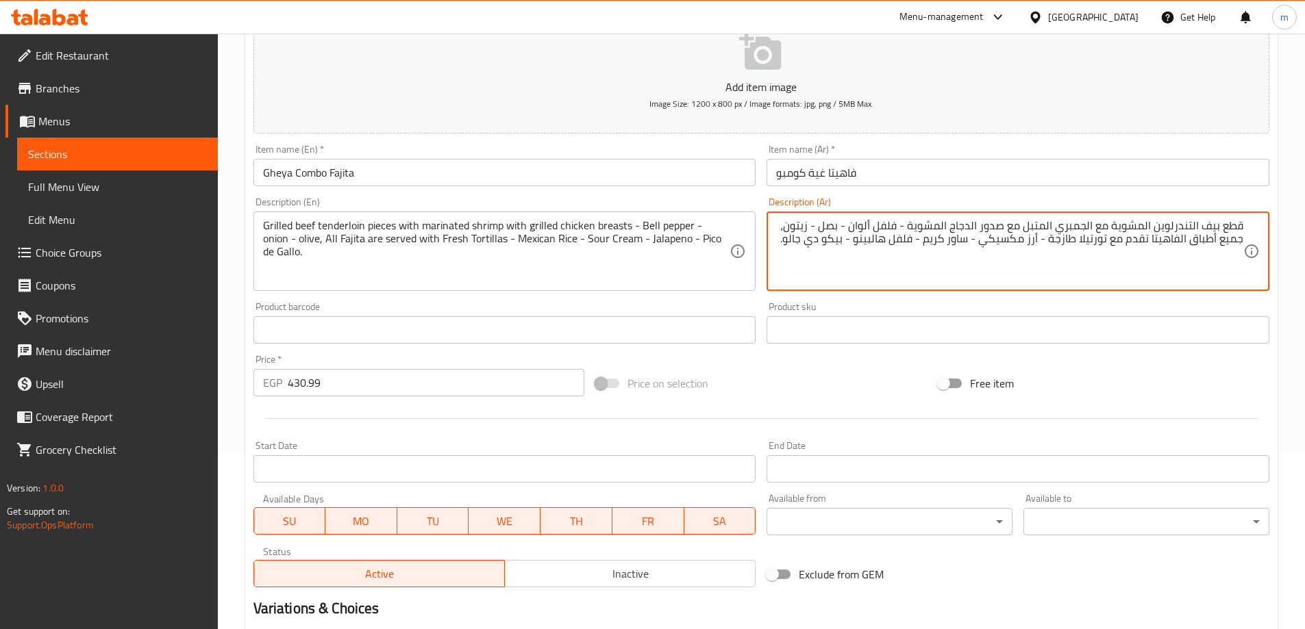
drag, startPoint x: 784, startPoint y: 241, endPoint x: 1258, endPoint y: 260, distance: 474.3
click at [1258, 260] on div "قطع بيف التندرلوين المشوية مع الجمبري المتبل مع صدور الدجاج المشوية - فلفل ألوا…" at bounding box center [1017, 251] width 503 height 79
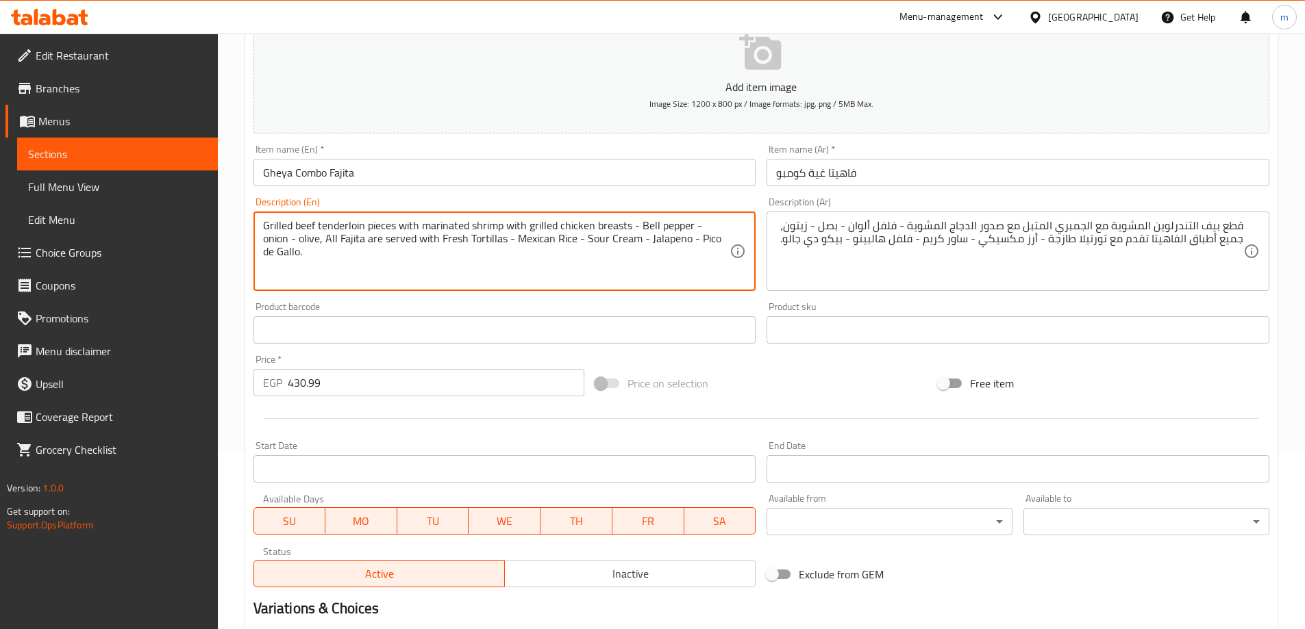
drag, startPoint x: 297, startPoint y: 238, endPoint x: 734, endPoint y: 242, distance: 437.0
drag, startPoint x: 291, startPoint y: 241, endPoint x: 784, endPoint y: 242, distance: 492.5
click at [781, 241] on div "Add item image Image Size: 1200 x 800 px / Image formats: jpg, png / 5MB Max. I…" at bounding box center [761, 298] width 1027 height 590
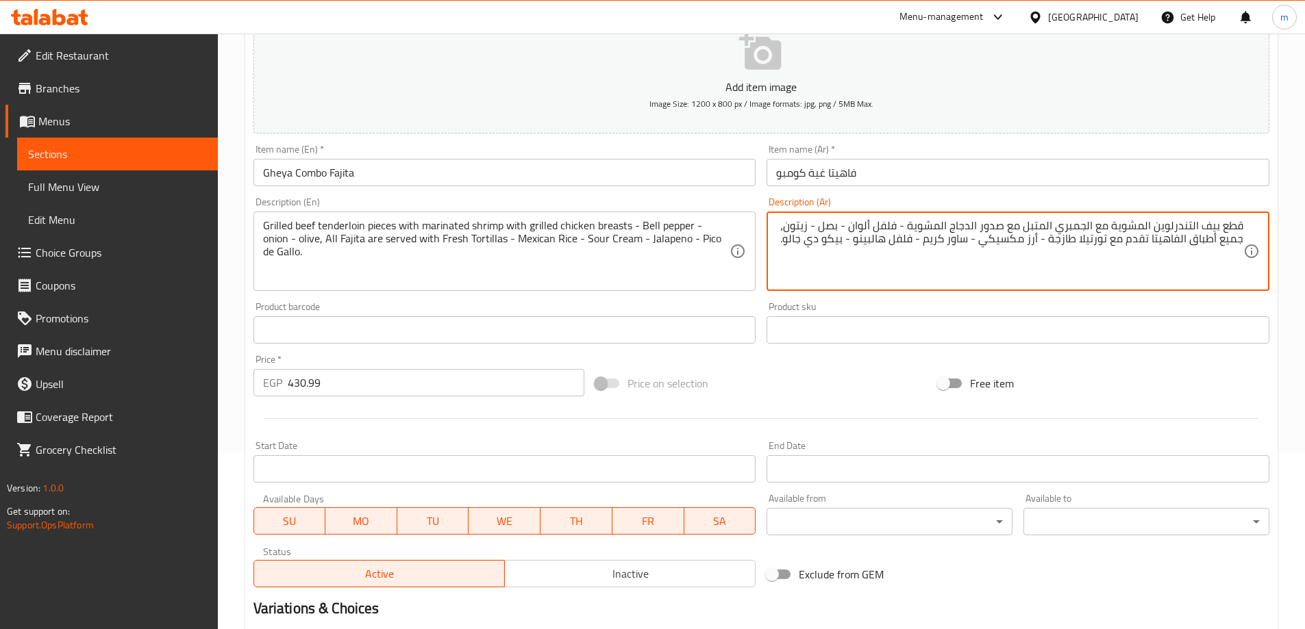
drag, startPoint x: 791, startPoint y: 228, endPoint x: 784, endPoint y: 251, distance: 23.6
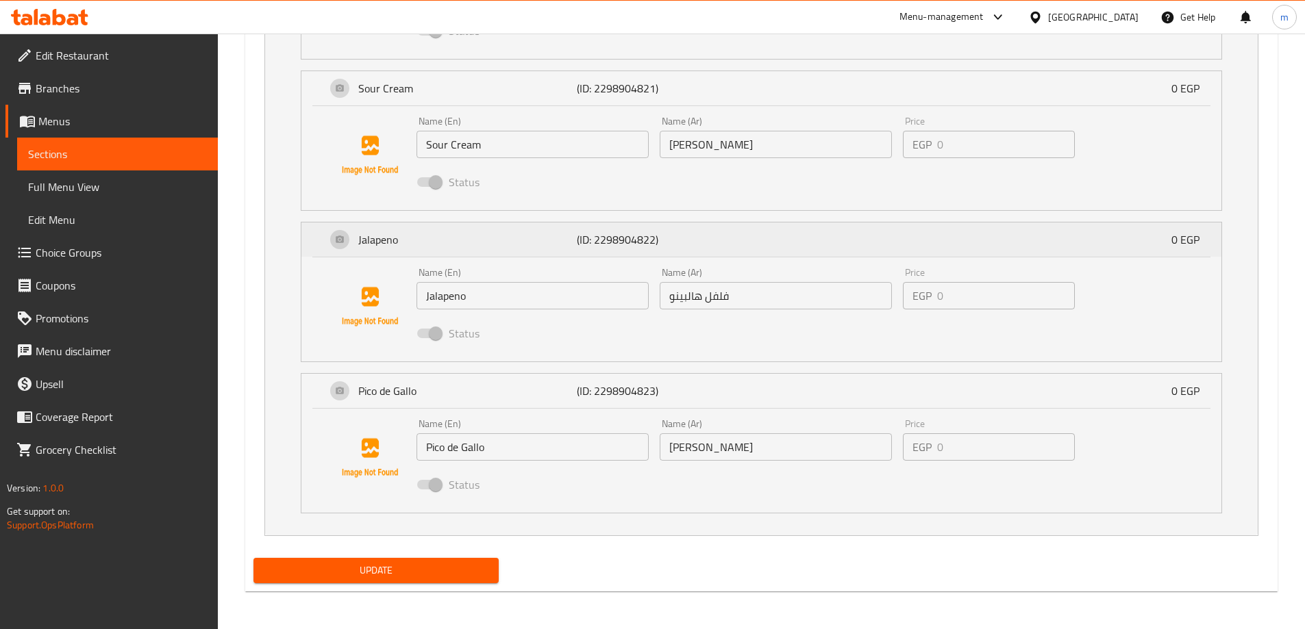
scroll to position [1146, 0]
click at [399, 564] on span "Update" at bounding box center [376, 570] width 224 height 17
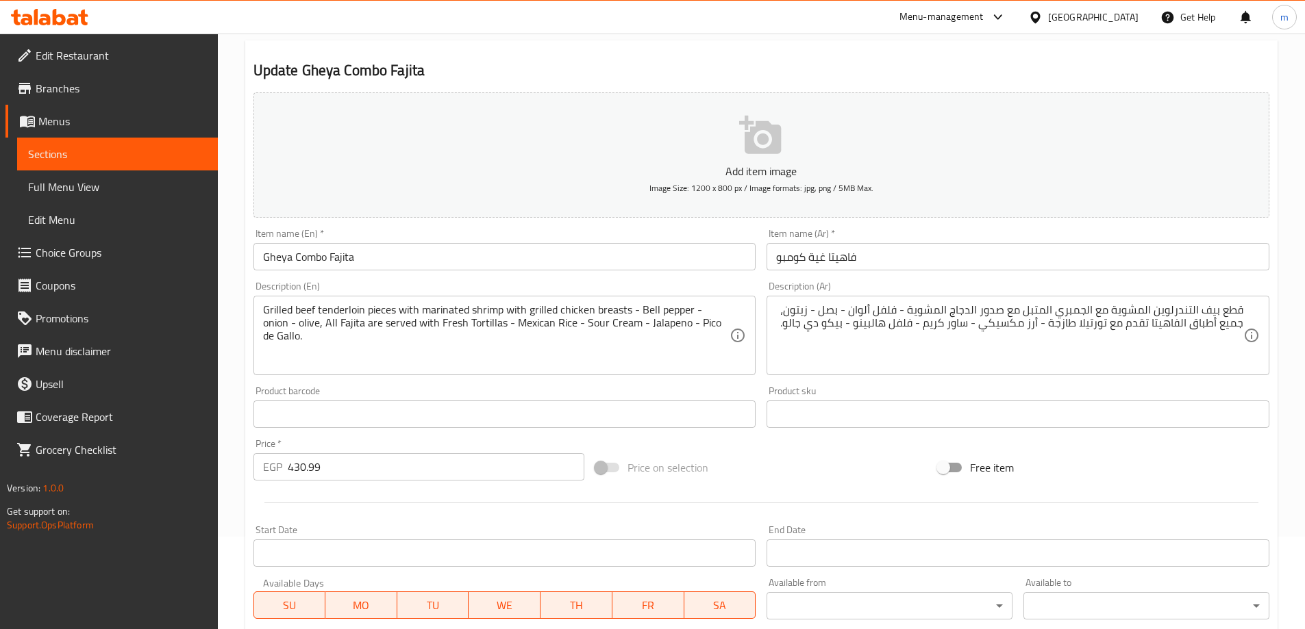
scroll to position [0, 0]
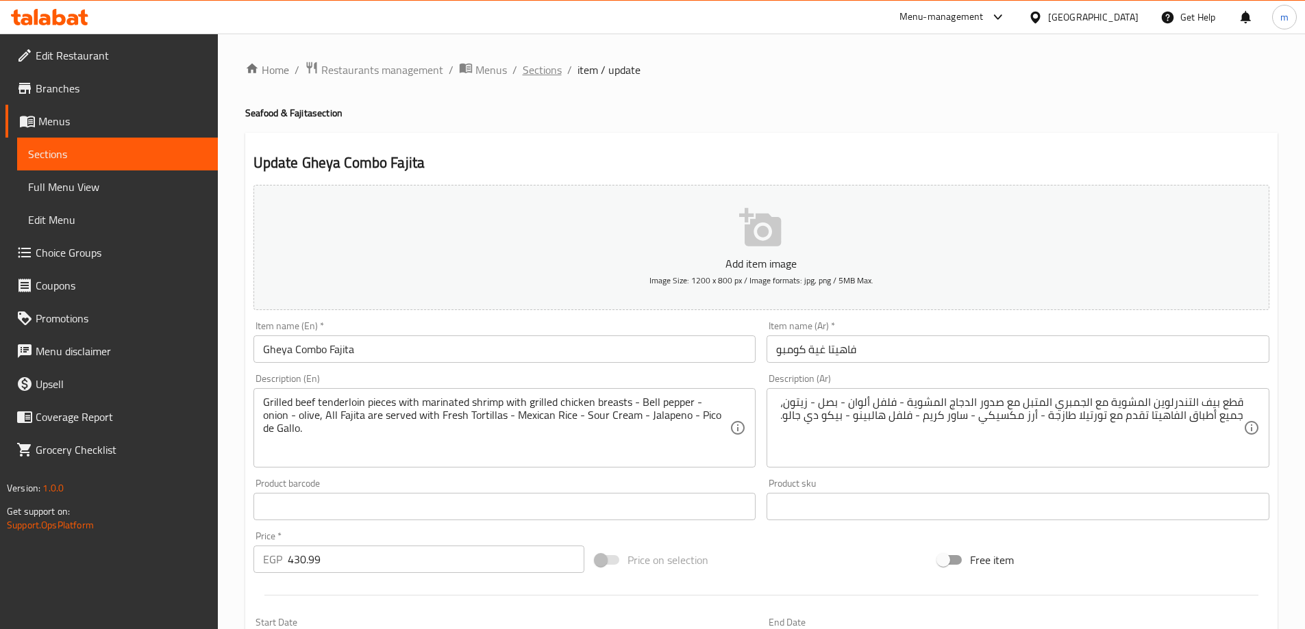
click at [545, 68] on span "Sections" at bounding box center [542, 70] width 39 height 16
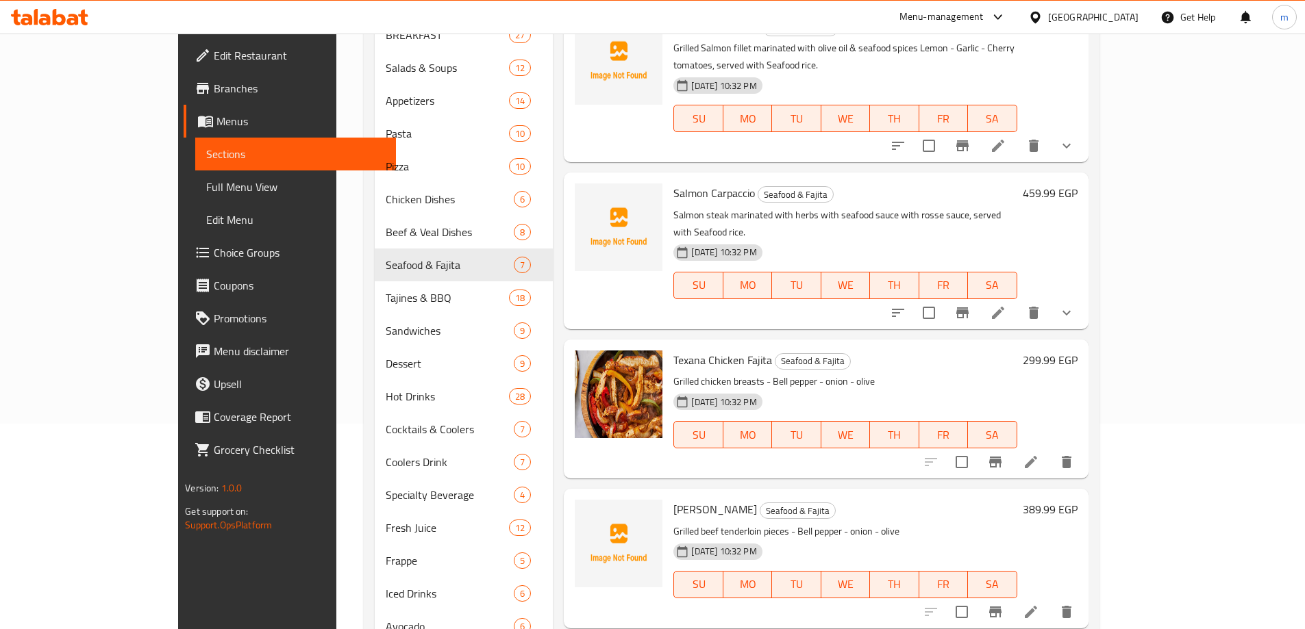
scroll to position [341, 0]
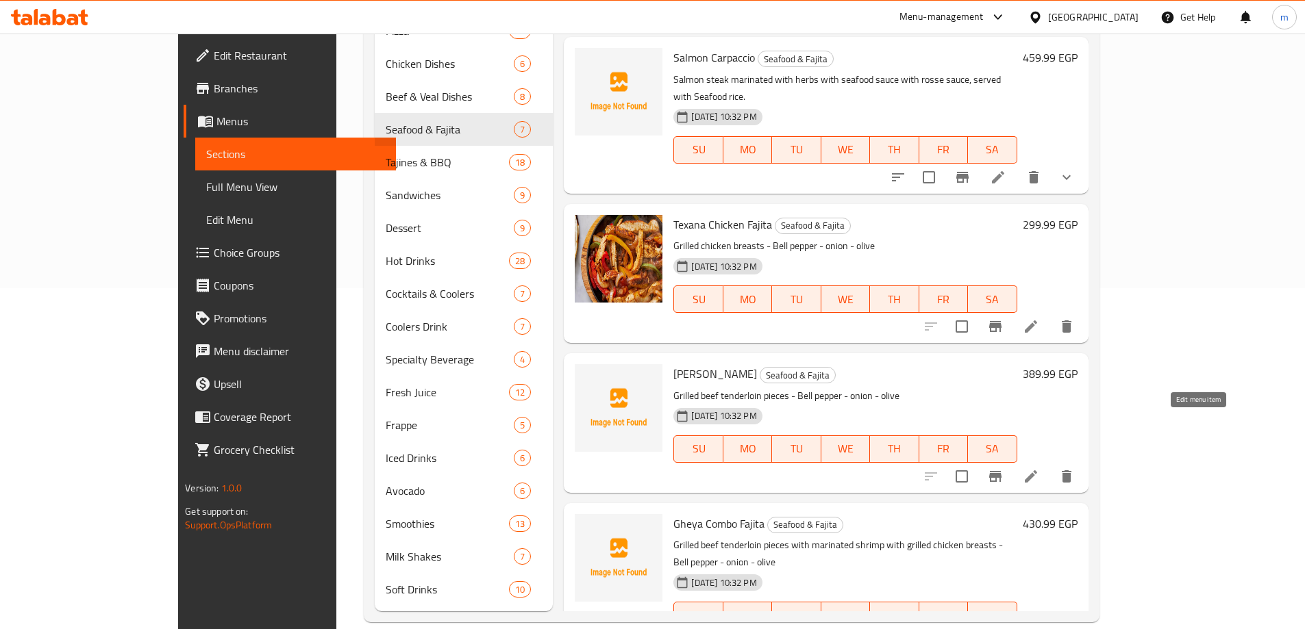
click at [1039, 468] on icon at bounding box center [1031, 476] width 16 height 16
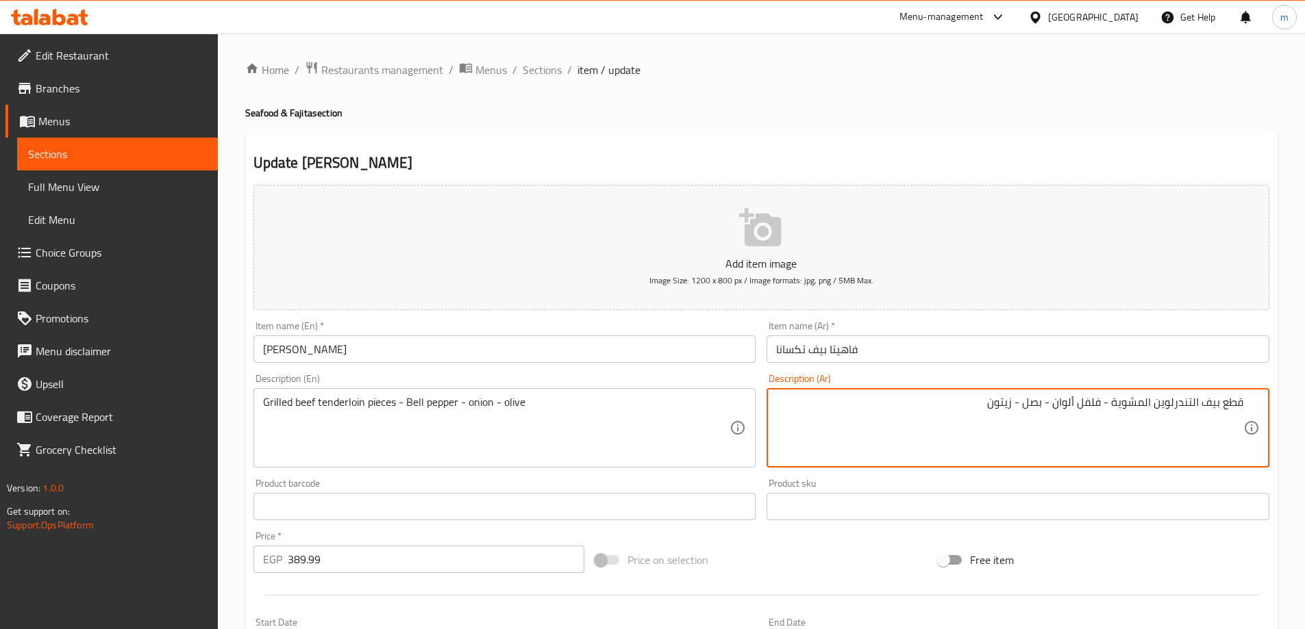
paste textarea "، جميع أطباق الفاهيتا تقدم مع تورتيلا طازجة - أرز مكسيكي - ساور كريم - فلفل هال…"
type textarea "قطع بيف التندرلوين المشوية - فلفل ألوان - بصل - زيتون، جميع أطباق الفاهيتا تقدم…"
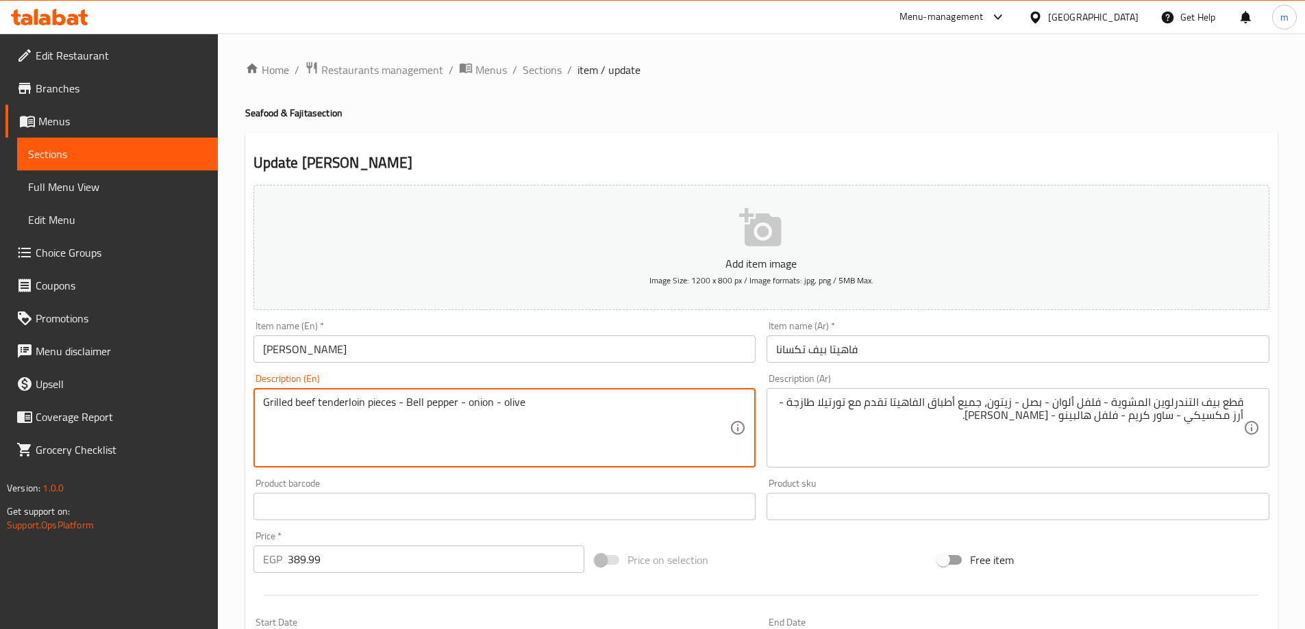
paste textarea ", All Fajita are served with Fresh Tortillas - Mexican Rice - Sour Cream - Jala…"
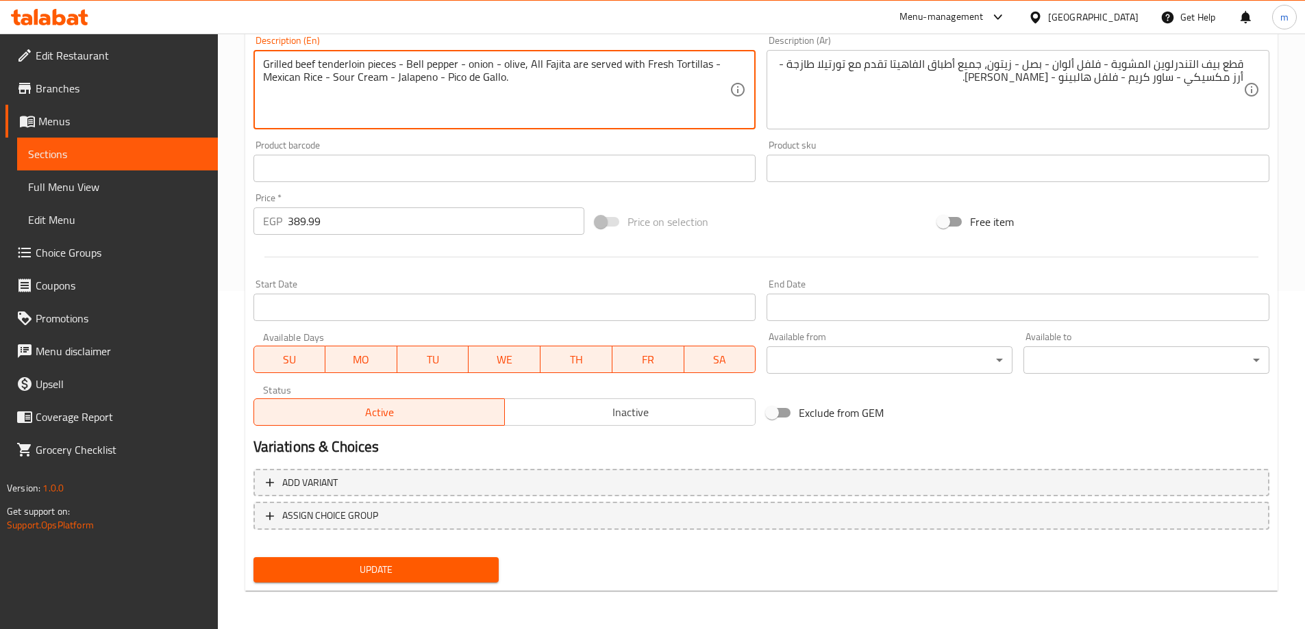
type textarea "Grilled beef tenderloin pieces - Bell pepper - onion - olive, All Fajita are se…"
click at [370, 560] on button "Update" at bounding box center [376, 570] width 246 height 25
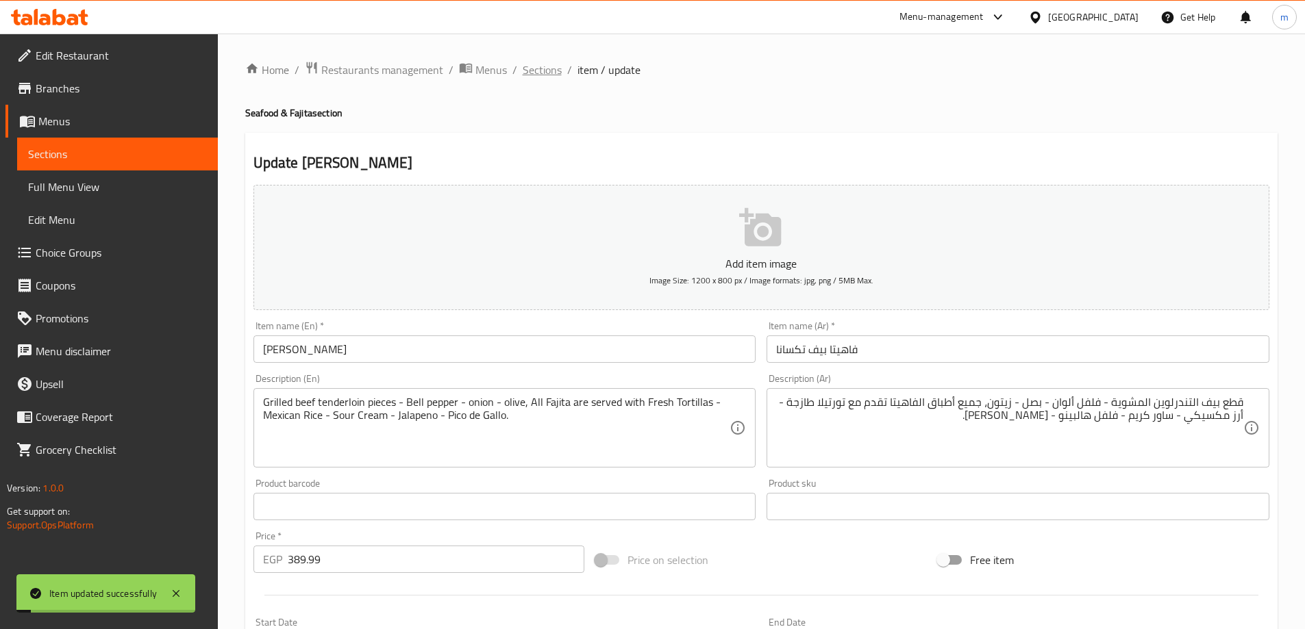
click at [538, 72] on span "Sections" at bounding box center [542, 70] width 39 height 16
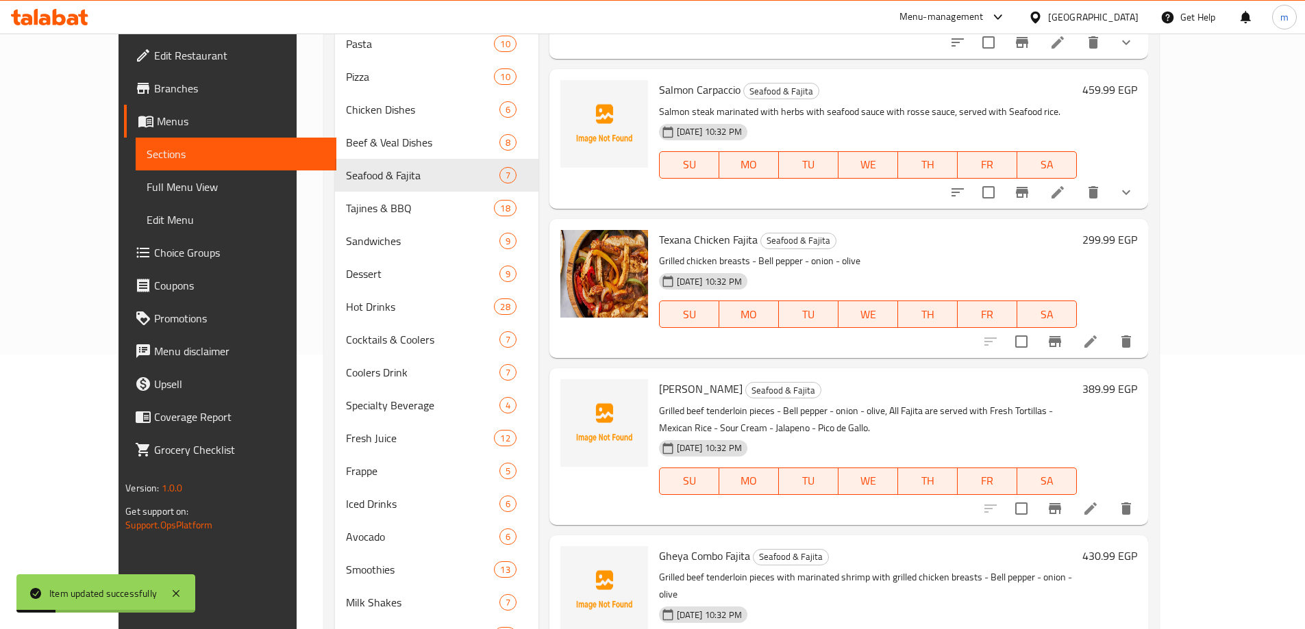
scroll to position [341, 0]
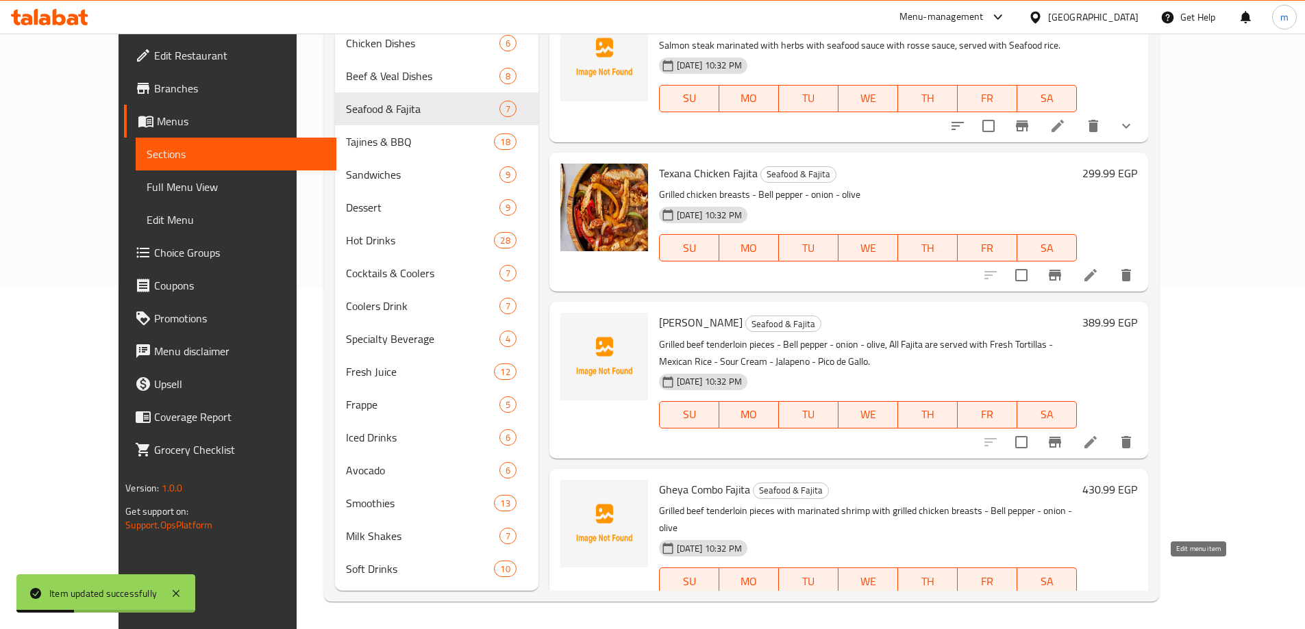
click at [1099, 601] on icon at bounding box center [1090, 609] width 16 height 16
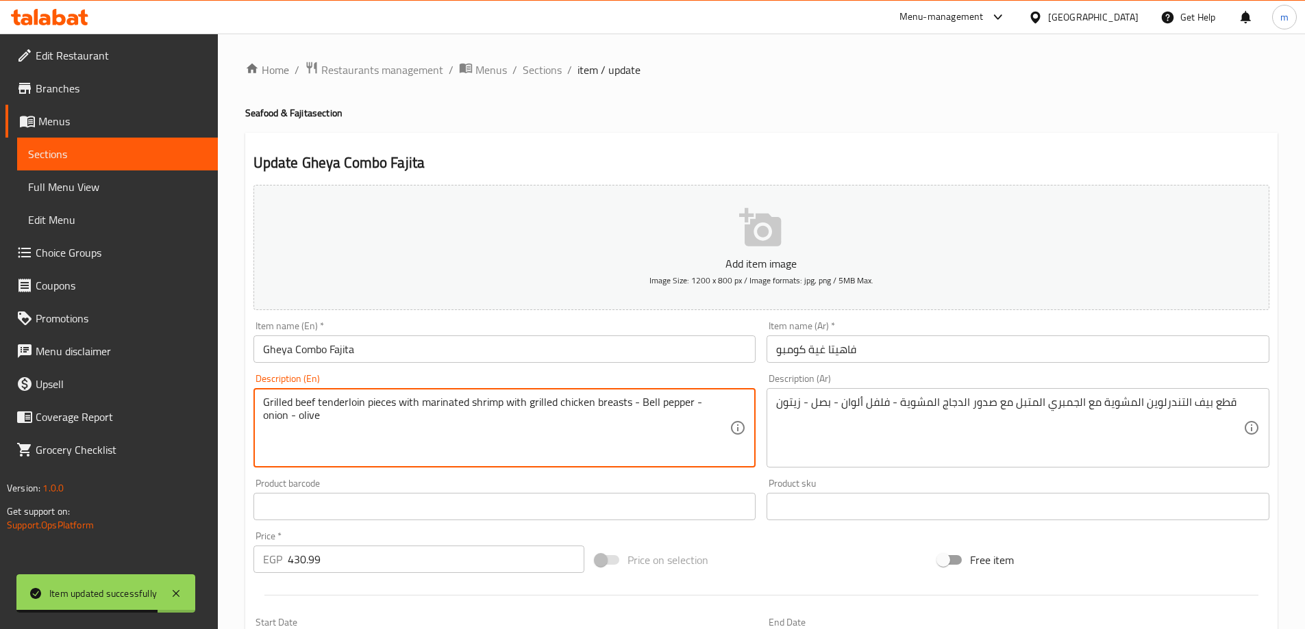
paste textarea "، جميع أطباق الفاهيتا تقدم مع تورتيلا طازجة - أرز مكسيكي - ساور كريم - فلفل هال…"
type textarea "Grilled beef tenderloin pieces with marinated shrimp with grilled chicken breas…"
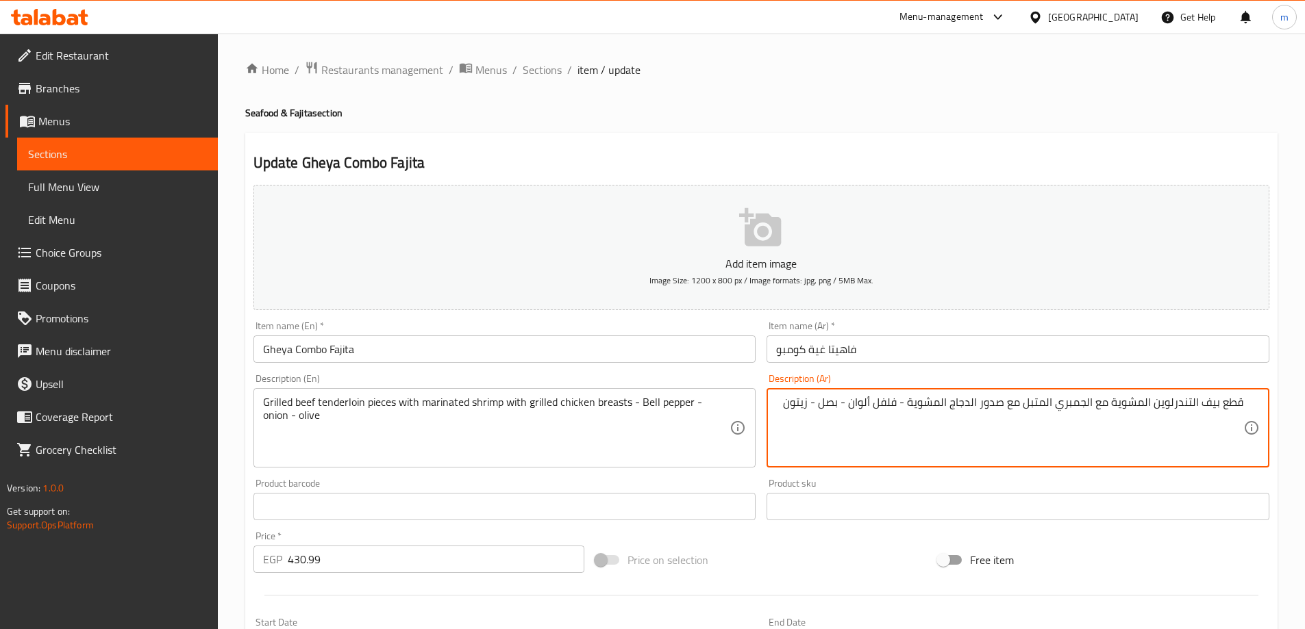
click at [789, 399] on textarea "قطع بيف التندرلوين المشوية مع الجمبري المتبل مع صدور الدجاج المشوية - فلفل ألوا…" at bounding box center [1009, 428] width 467 height 65
paste textarea "، جميع أطباق الفاهيتا تقدم مع تورتيلا طازجة - أرز مكسيكي - ساور كريم - فلفل هال…"
type textarea "قطع بيف التندرلوين المشوية مع الجمبري المتبل مع صدور الدجاج المشوية - فلفل ألوا…"
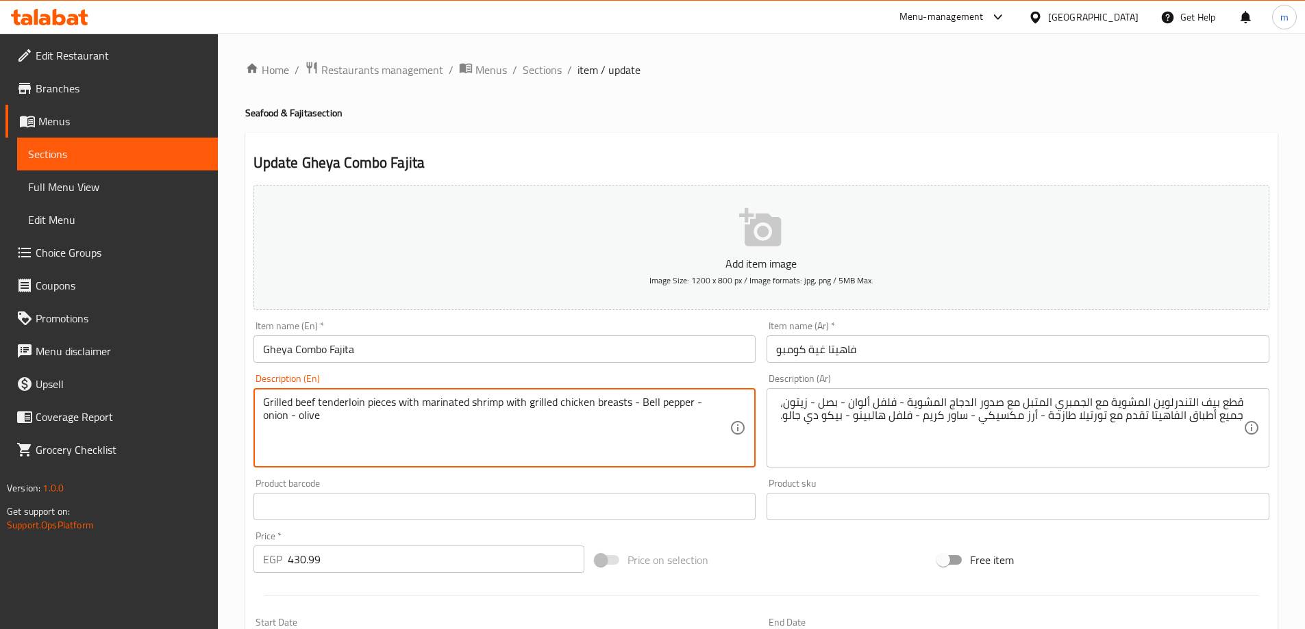
paste textarea ", All Fajita are served with Fresh Tortillas - Mexican Rice - Sour Cream - Jala…"
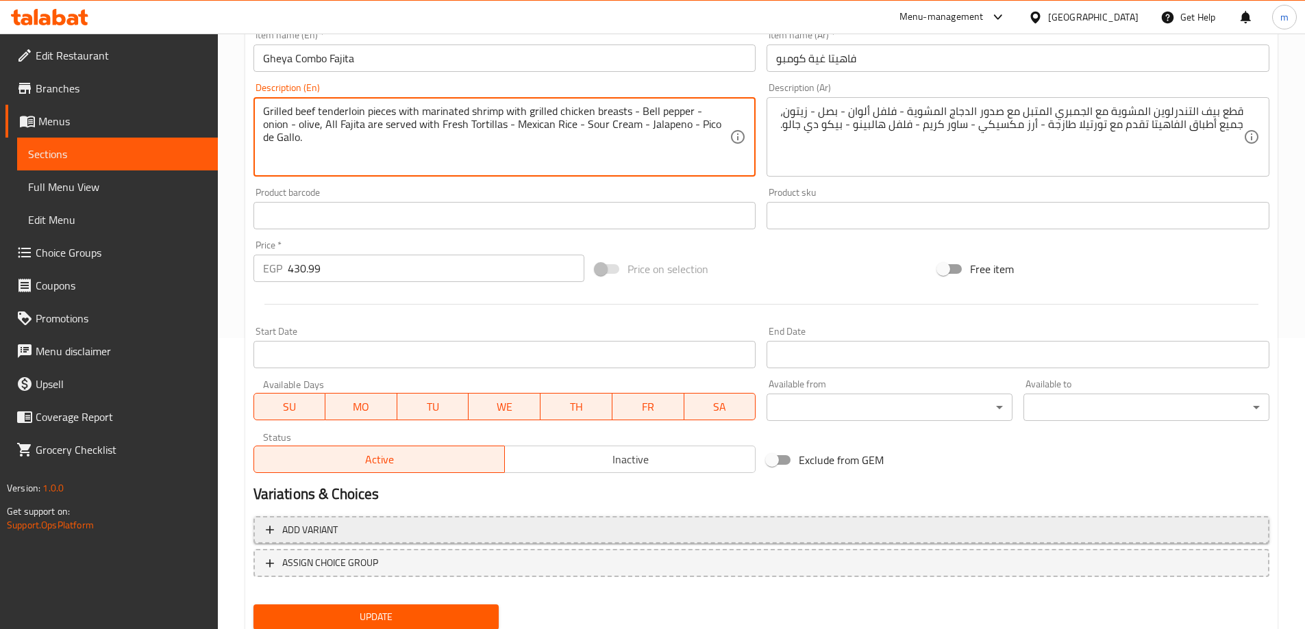
scroll to position [338, 0]
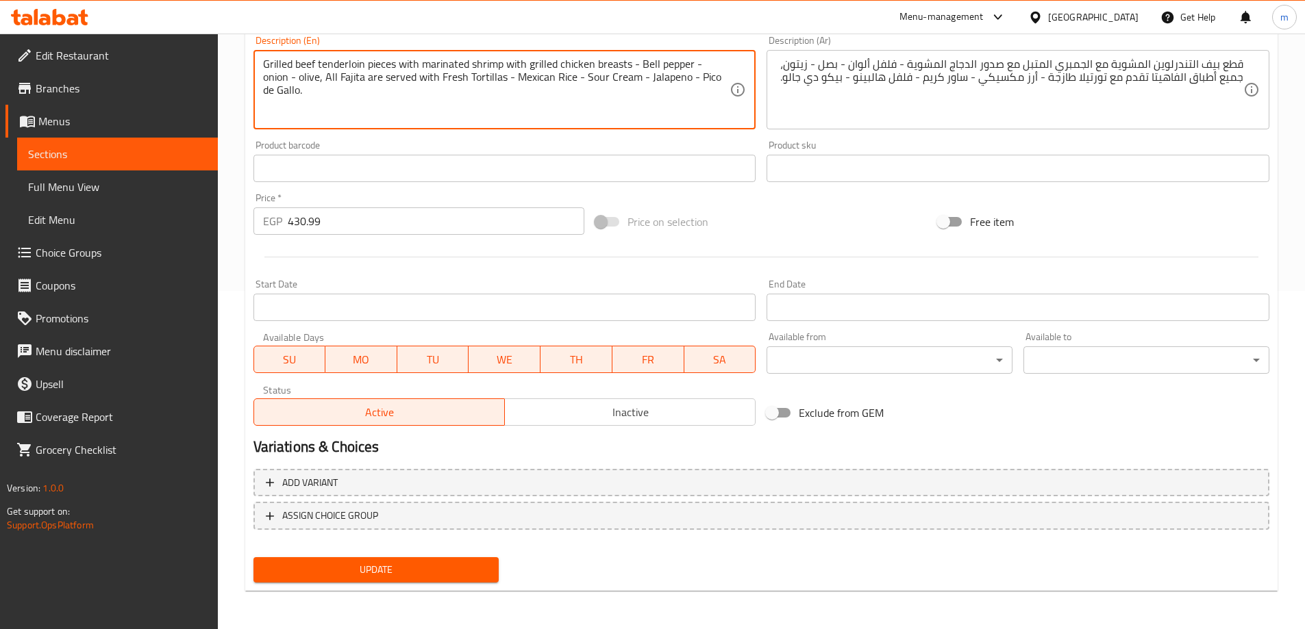
type textarea "Grilled beef tenderloin pieces with marinated shrimp with grilled chicken breas…"
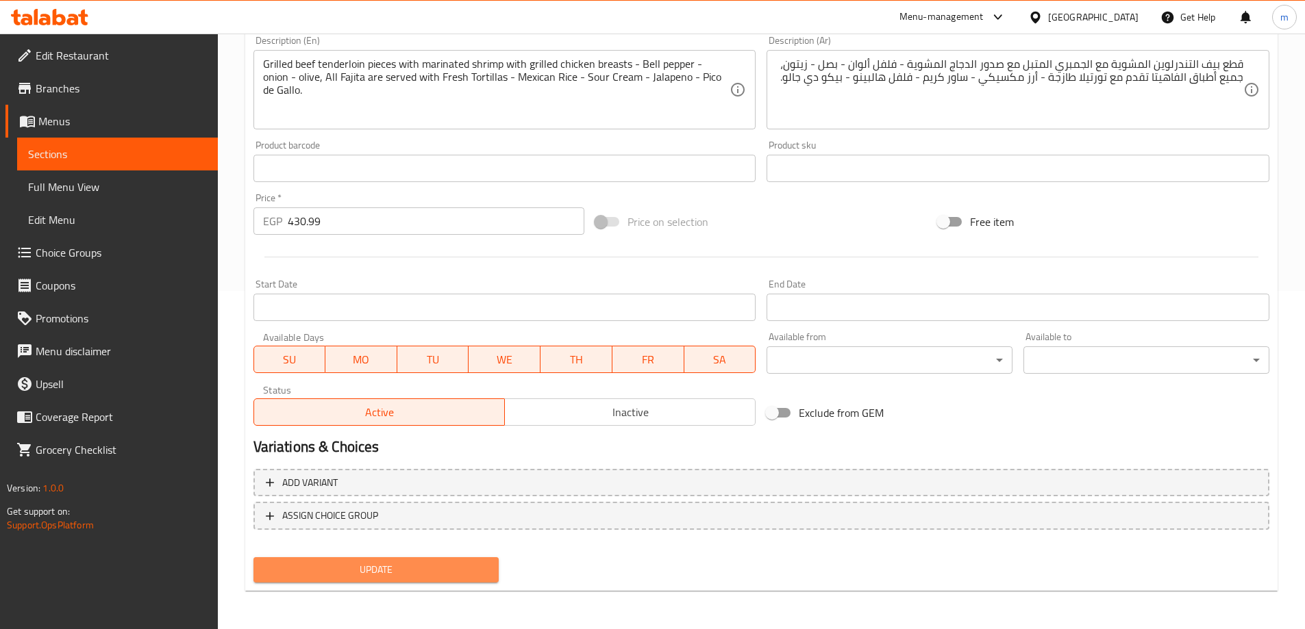
click at [392, 569] on span "Update" at bounding box center [376, 570] width 224 height 17
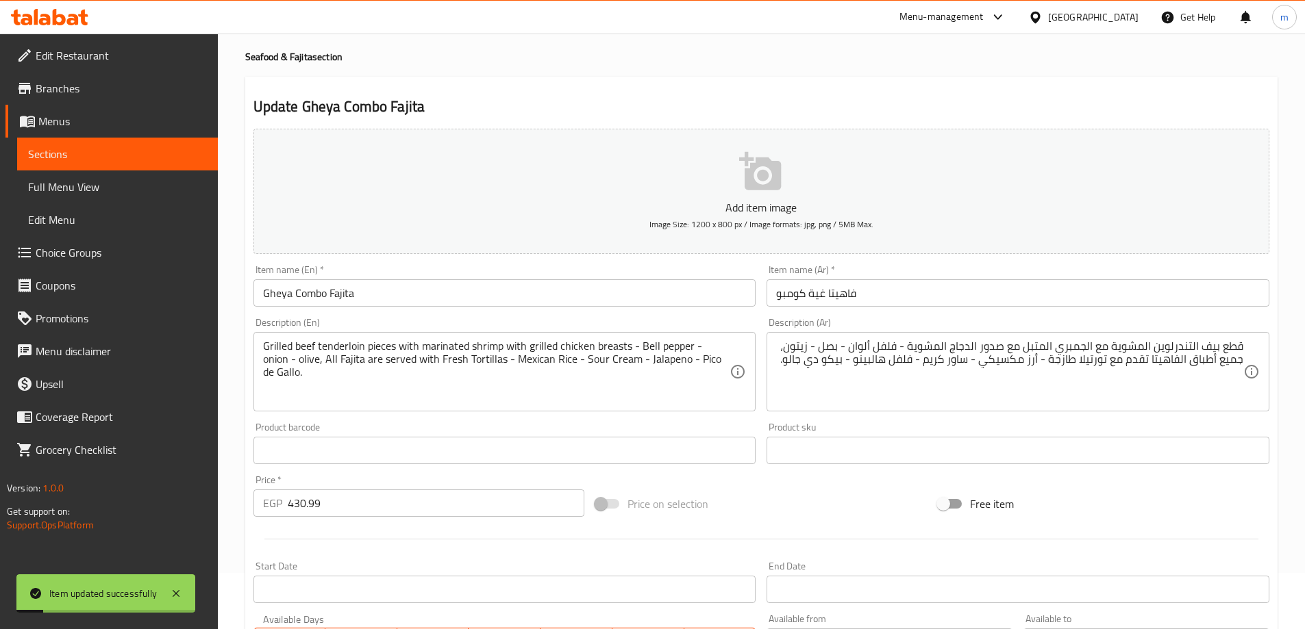
scroll to position [0, 0]
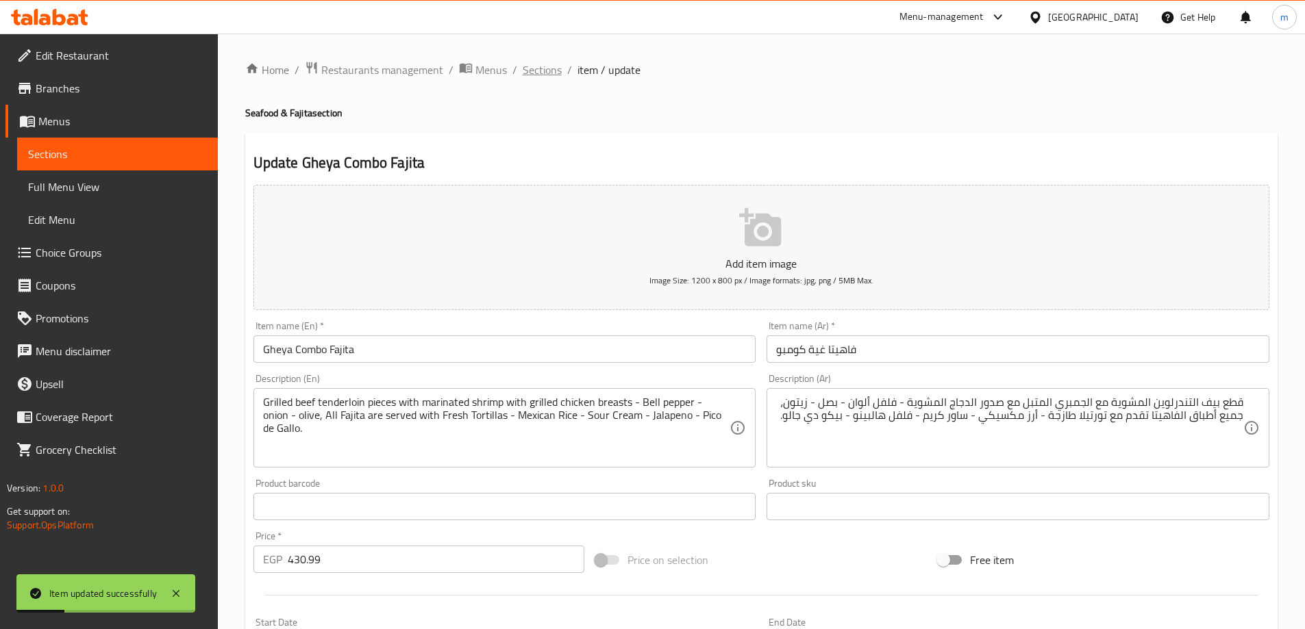
click at [529, 69] on span "Sections" at bounding box center [542, 70] width 39 height 16
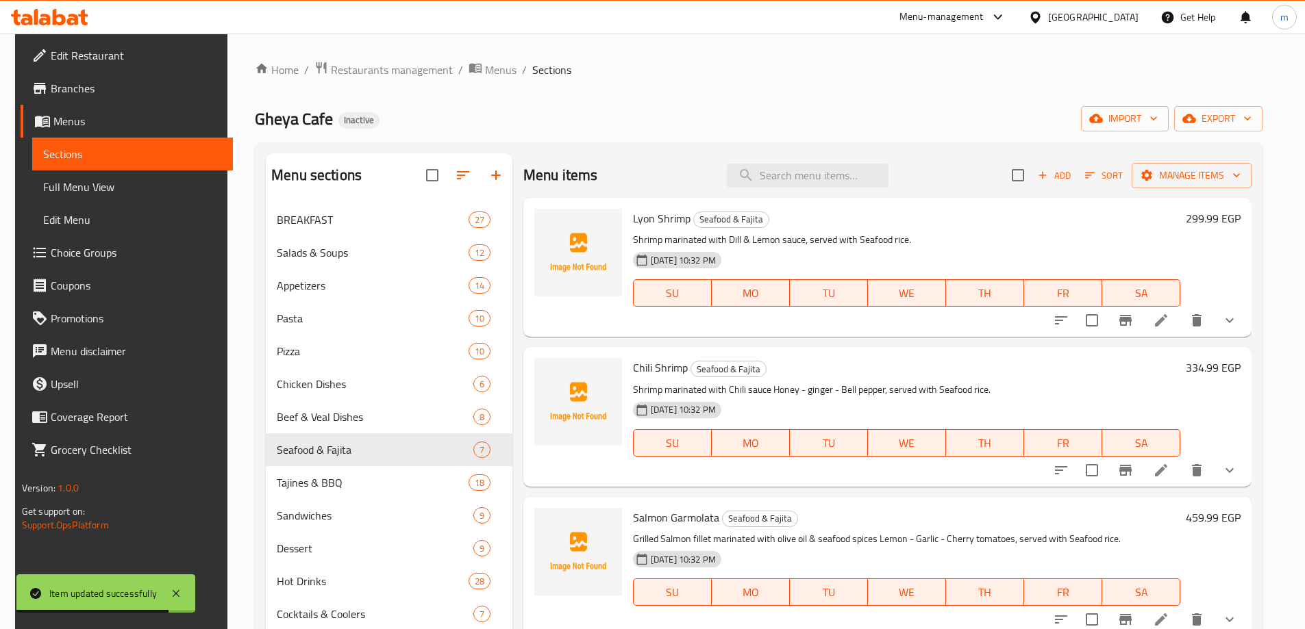
click at [112, 195] on link "Full Menu View" at bounding box center [132, 187] width 201 height 33
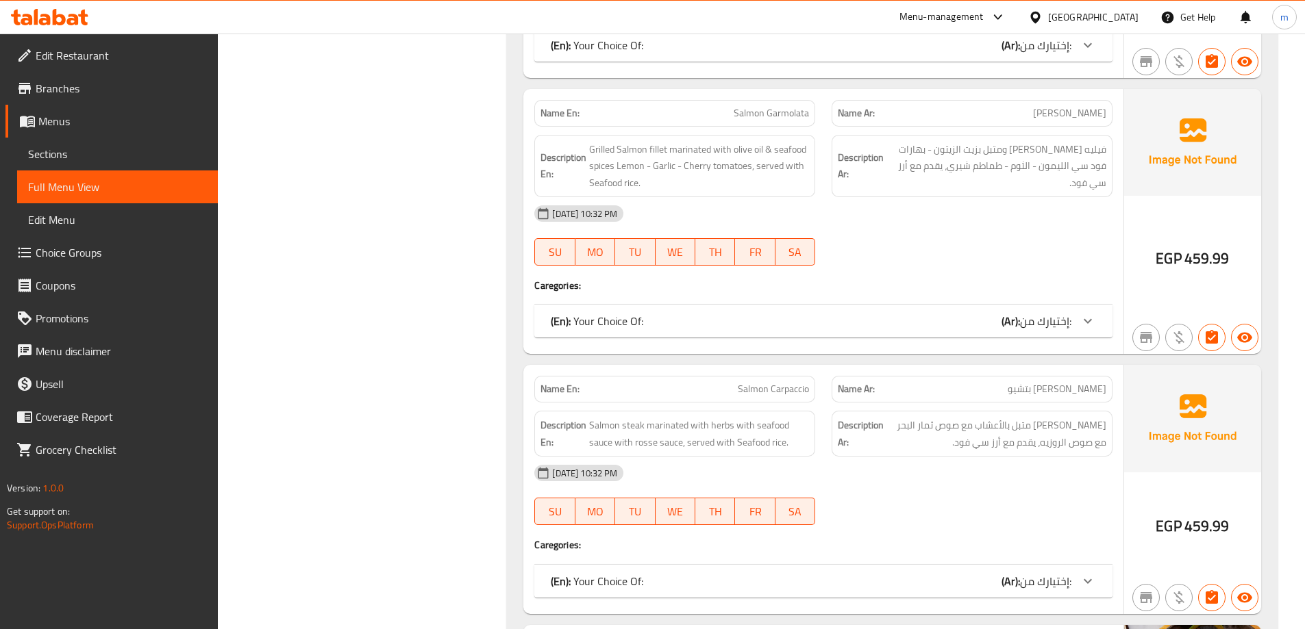
scroll to position [19124, 0]
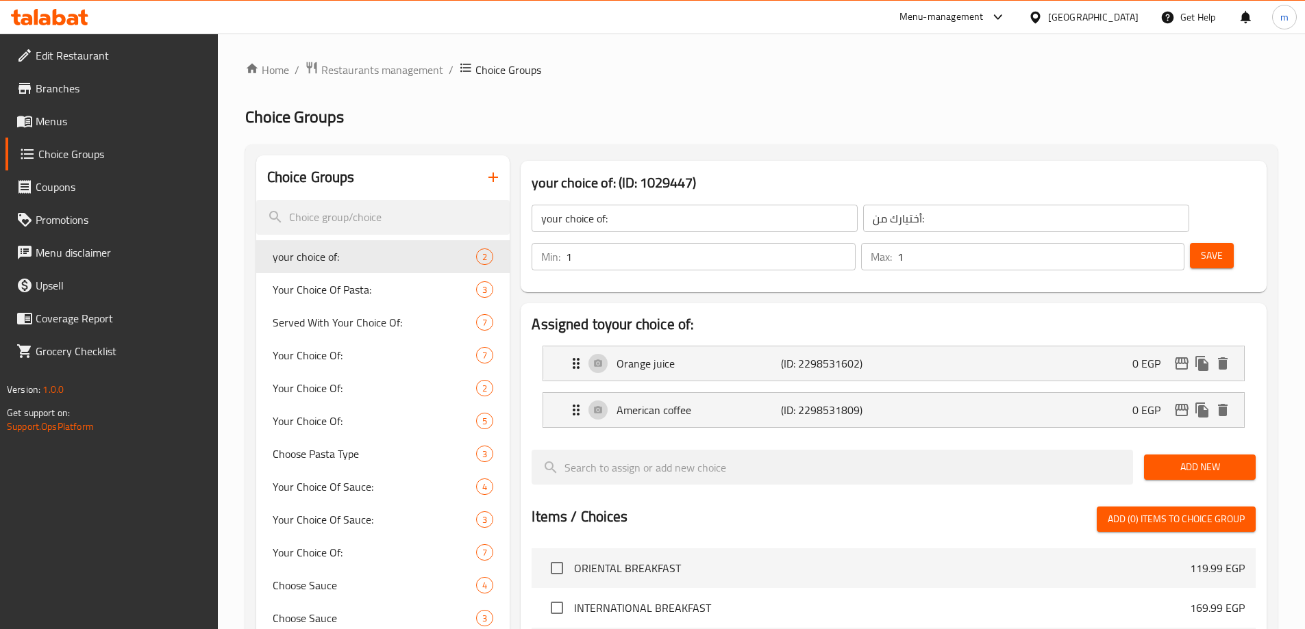
click at [897, 138] on div at bounding box center [652, 314] width 1305 height 629
click at [73, 124] on span "Menus" at bounding box center [121, 121] width 171 height 16
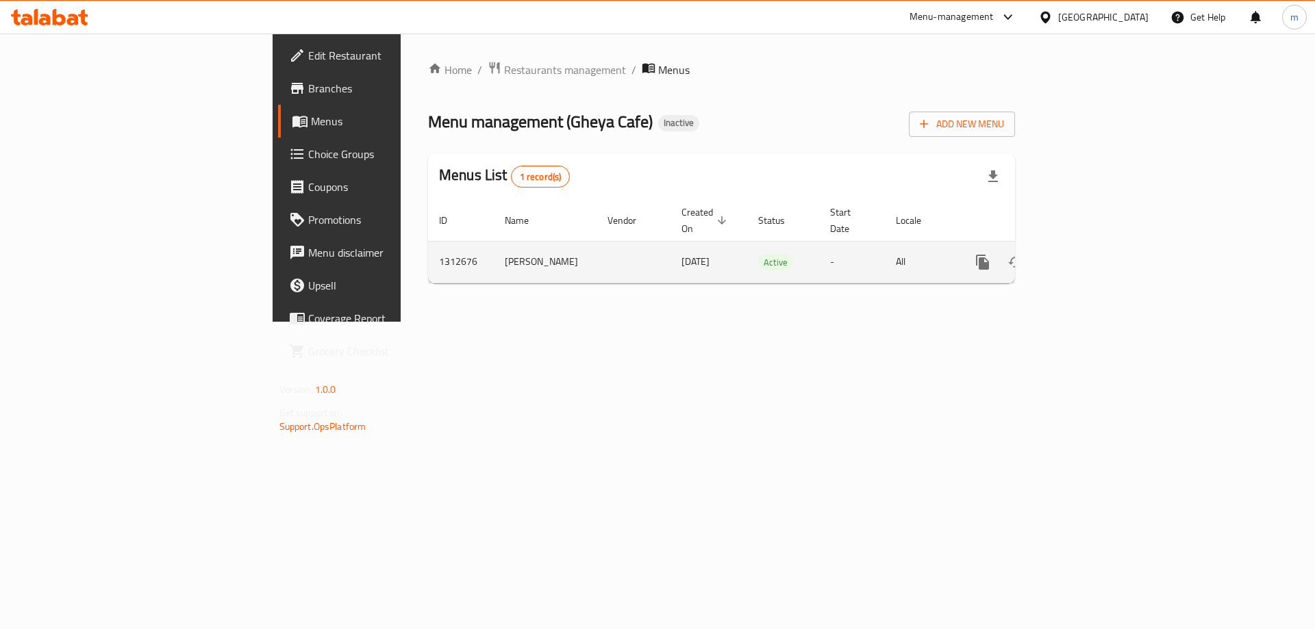
click at [1090, 254] on icon "enhanced table" at bounding box center [1081, 262] width 16 height 16
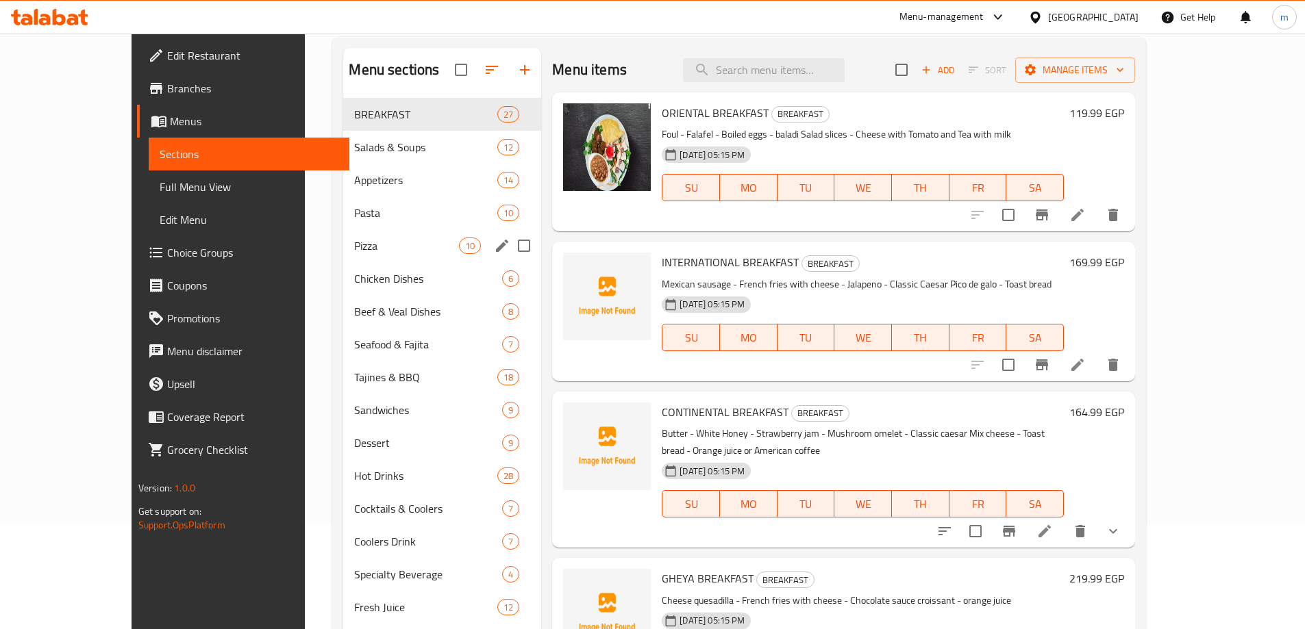
scroll to position [137, 0]
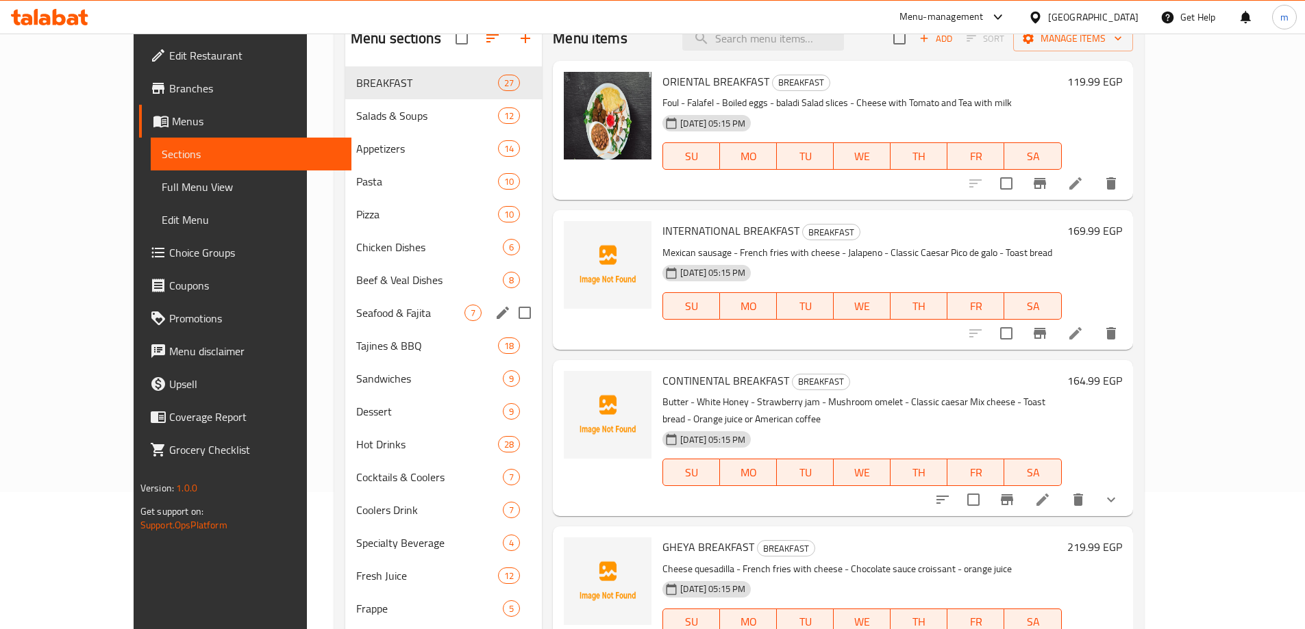
click at [358, 305] on span "Seafood & Fajita" at bounding box center [410, 313] width 108 height 16
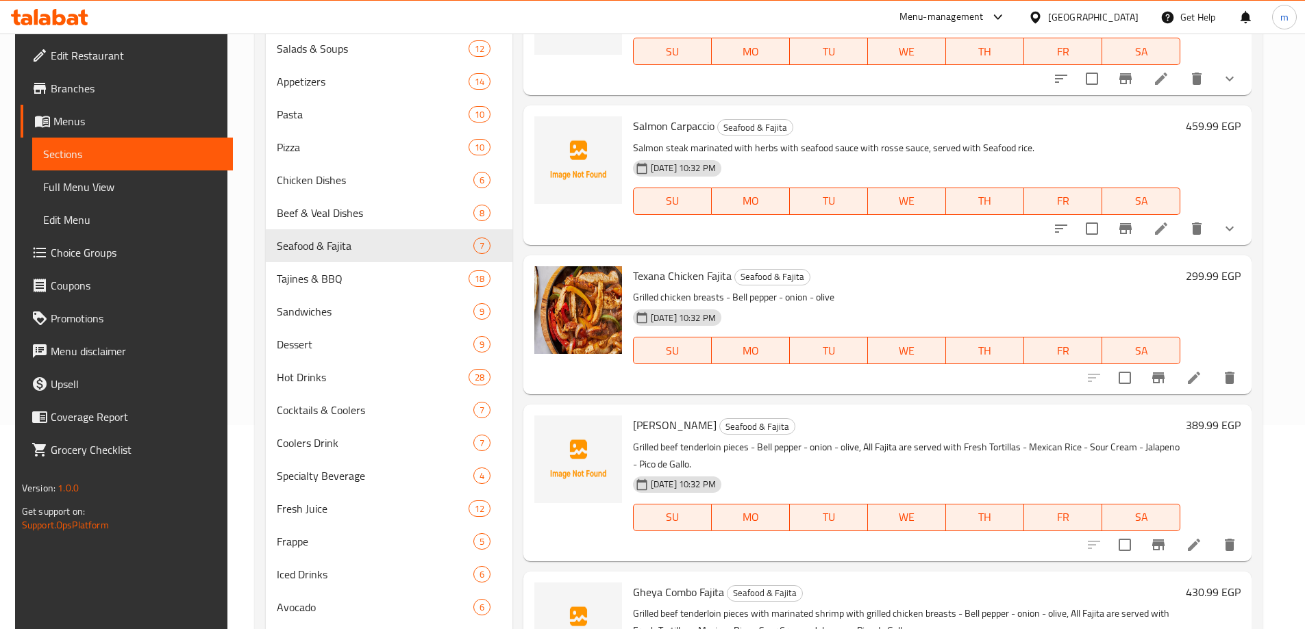
scroll to position [341, 0]
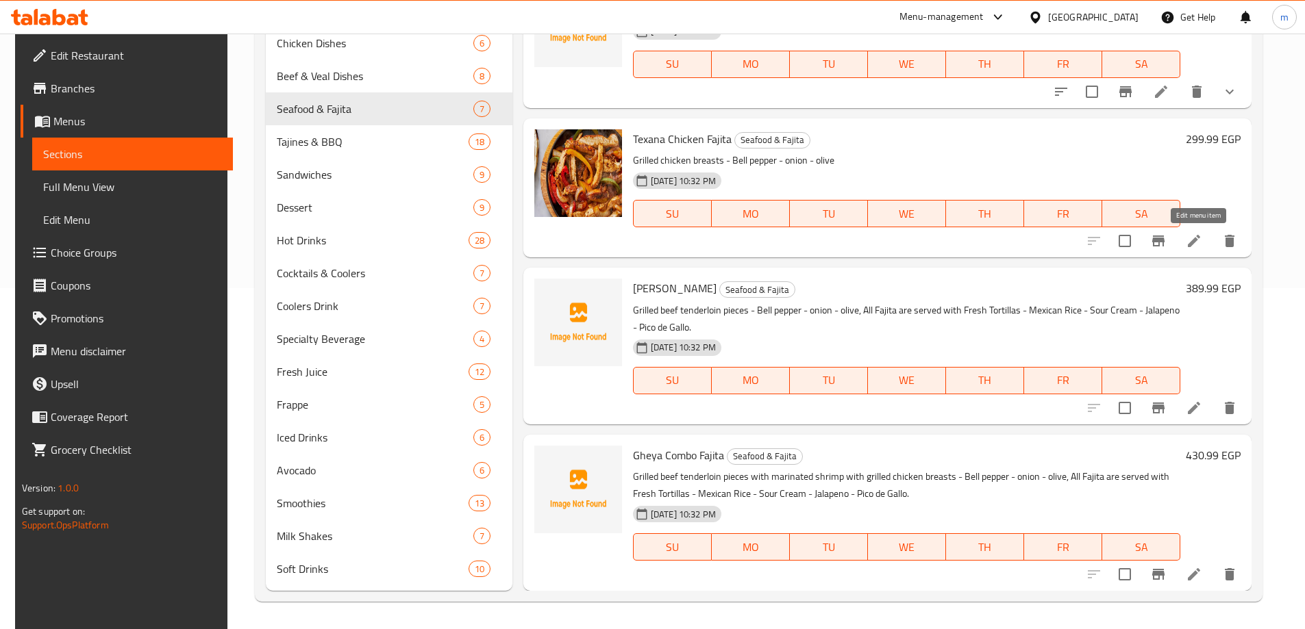
click at [1190, 235] on icon at bounding box center [1194, 241] width 16 height 16
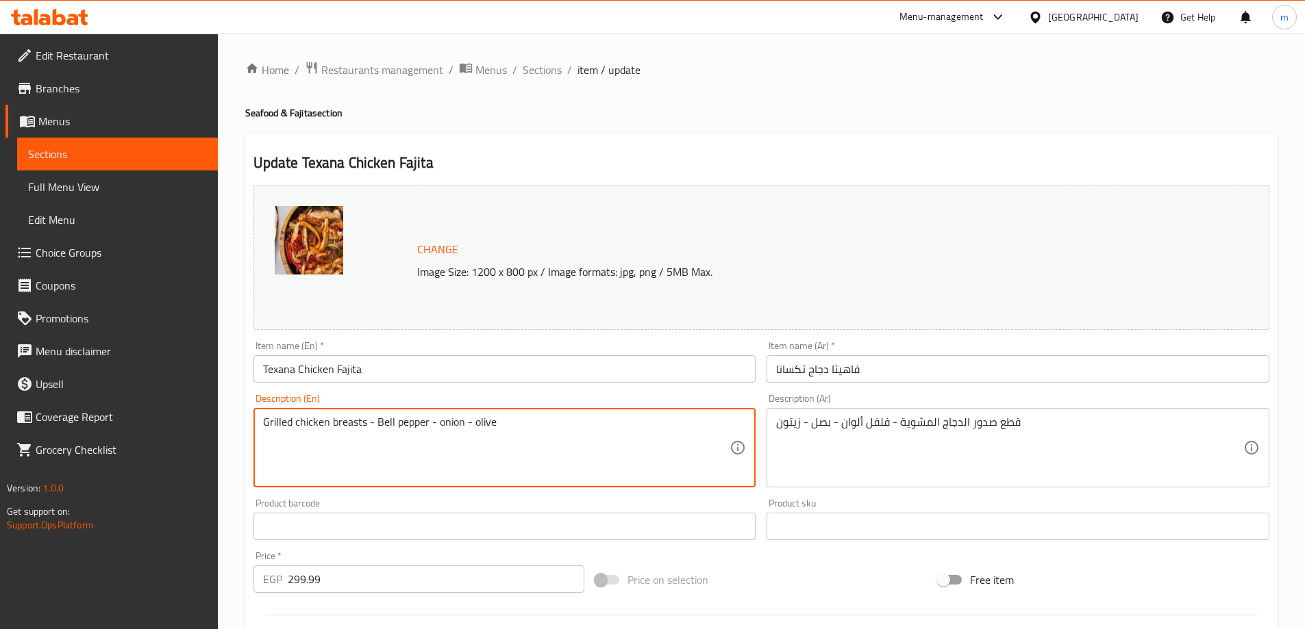
paste textarea ", All Fajita are served with Fresh Tortillas - Mexican Rice - Sour Cream - Jala…"
type textarea "Grilled chicken breasts - Bell pepper - onion - olive, All Fajita are served wi…"
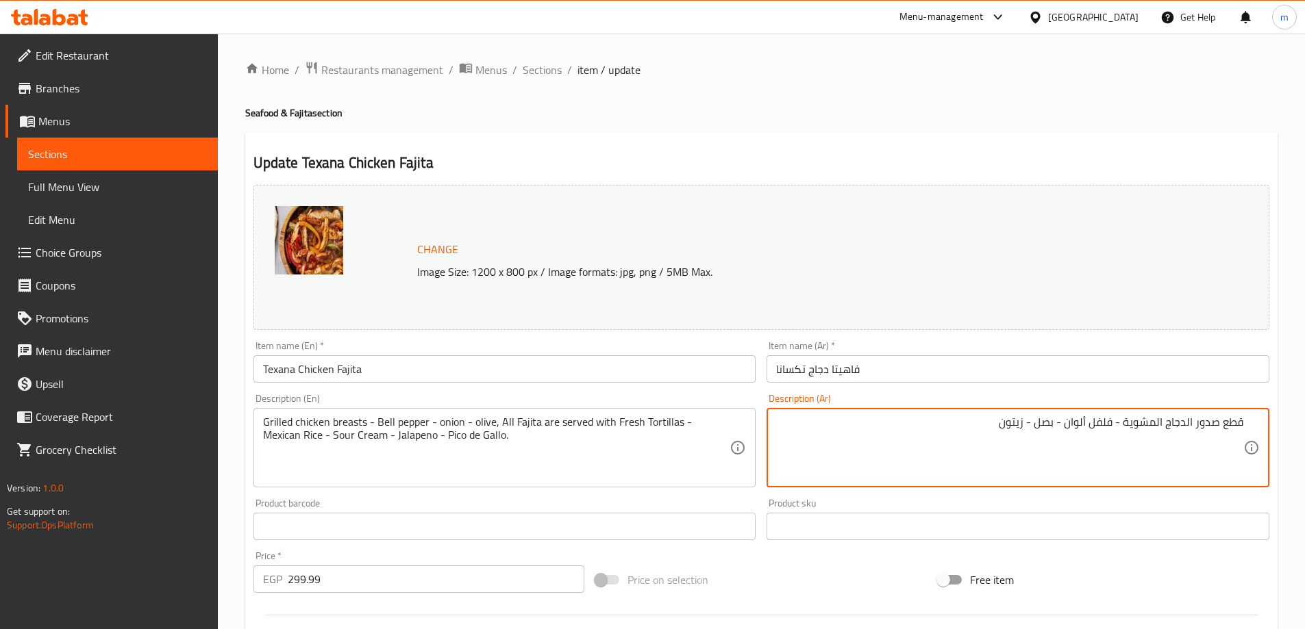
paste textarea "، جميع أطباق الفاهيتا تقدم مع تورتيلا طازجة - أرز مكسيكي - ساور كريم - فلفل هال…"
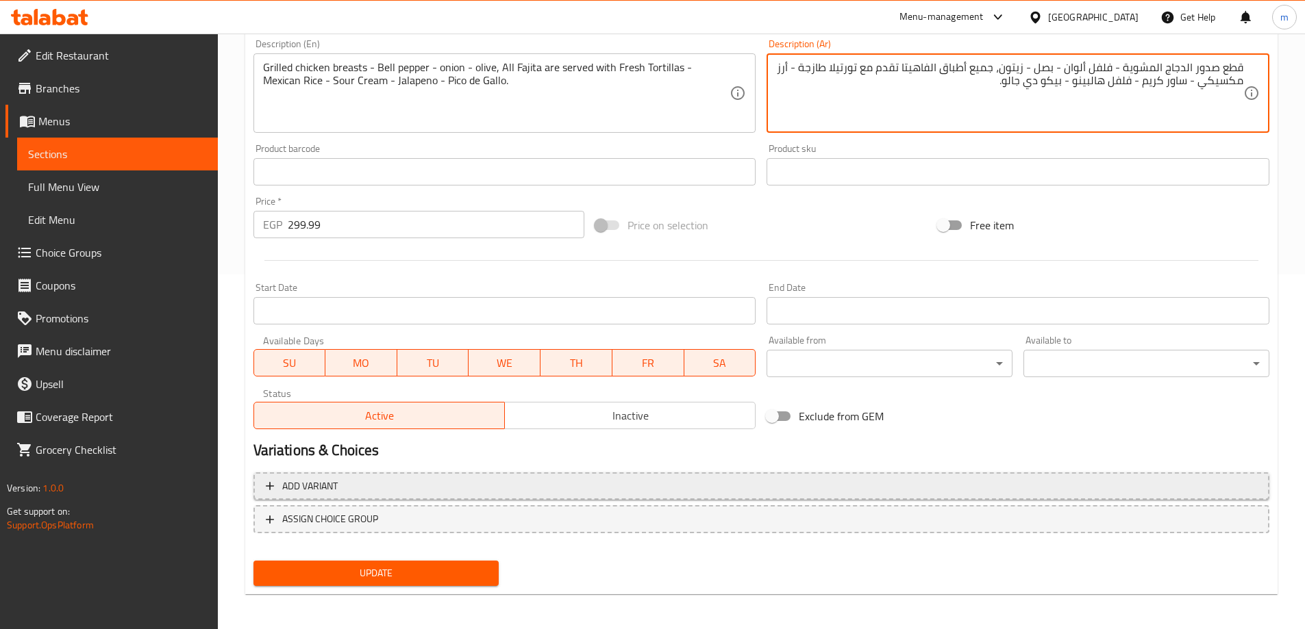
scroll to position [358, 0]
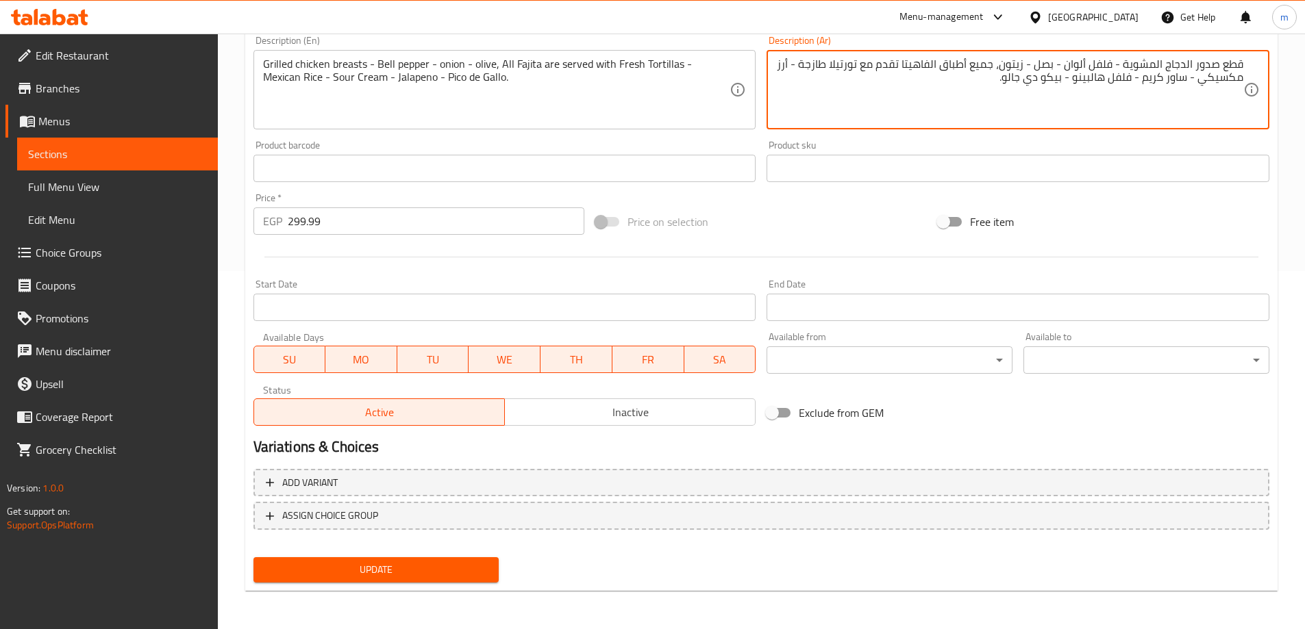
type textarea "قطع صدور الدجاج المشوية - فلفل ألوان - بصل - زيتون، جميع أطباق الفاهيتا تقدم مع…"
click at [429, 567] on span "Update" at bounding box center [376, 570] width 224 height 17
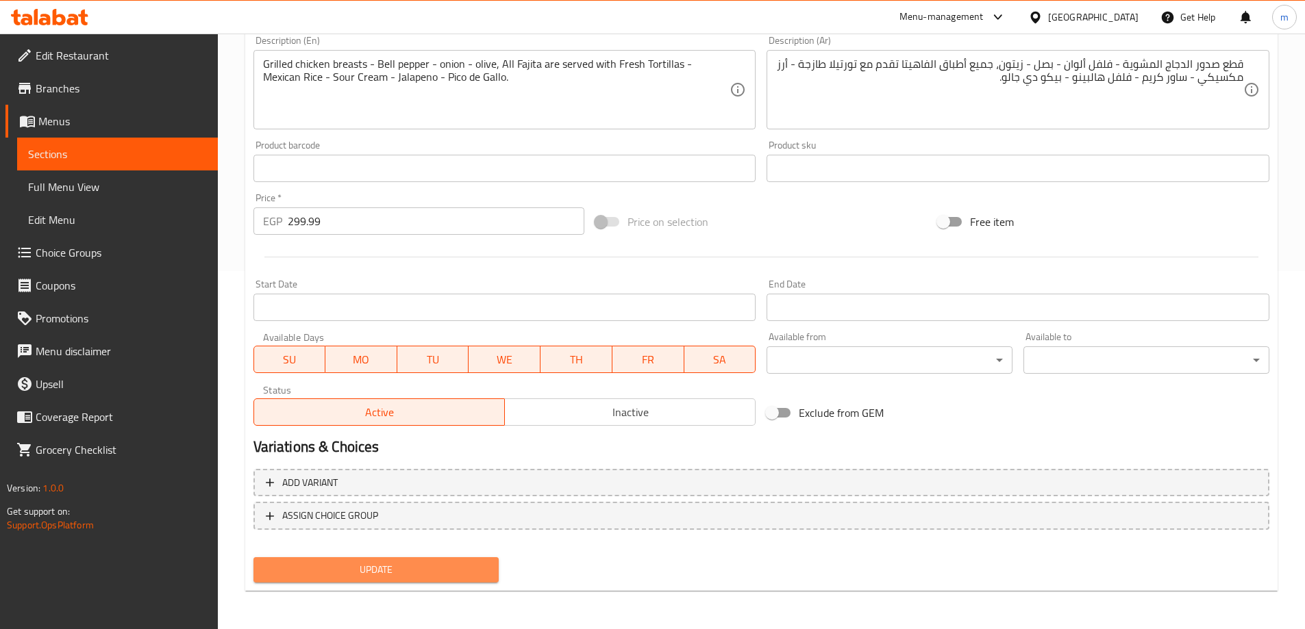
click at [438, 573] on span "Update" at bounding box center [376, 570] width 224 height 17
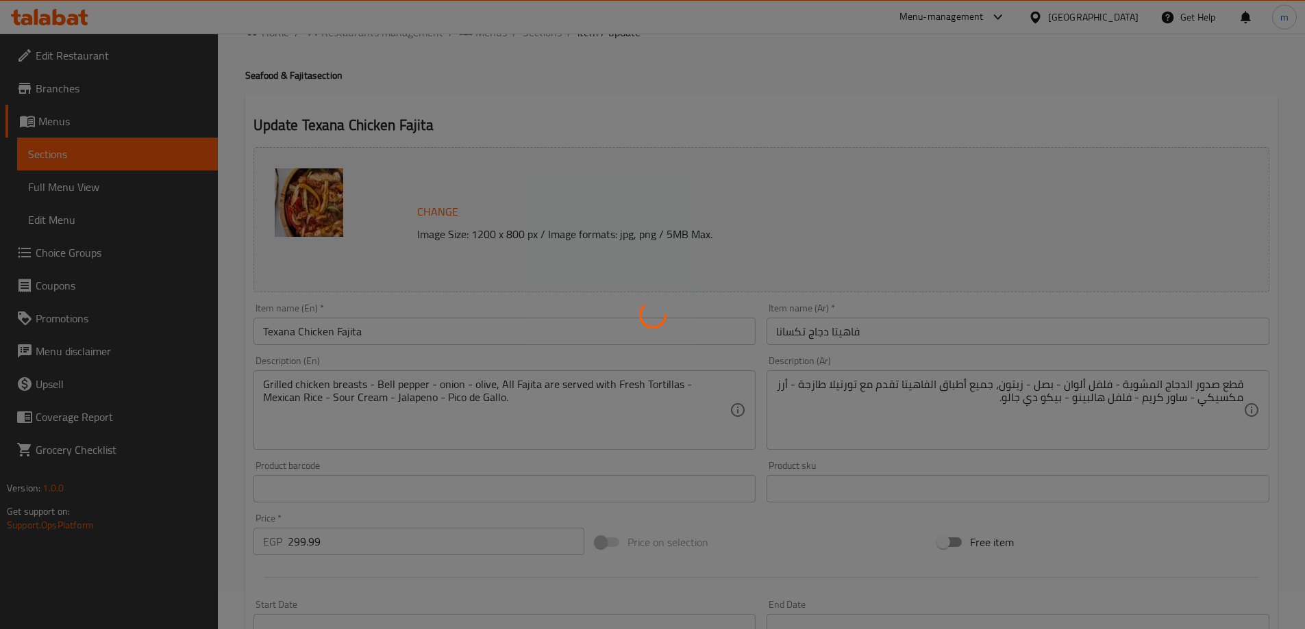
scroll to position [0, 0]
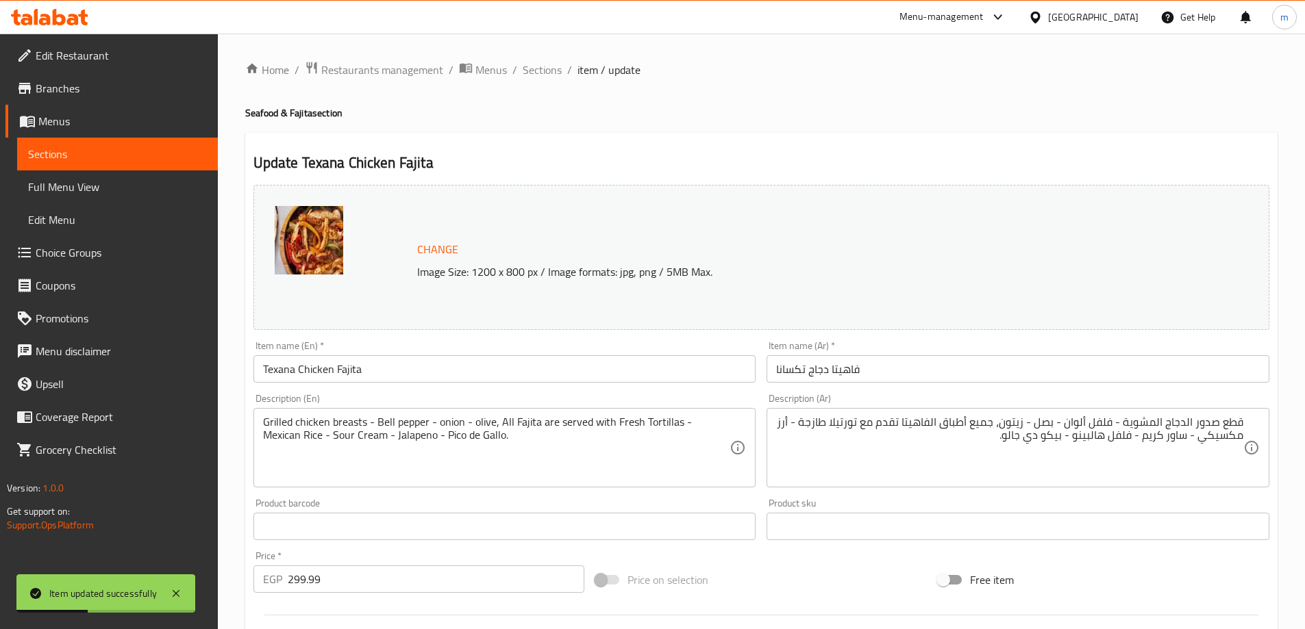
click at [542, 70] on span "Sections" at bounding box center [542, 70] width 39 height 16
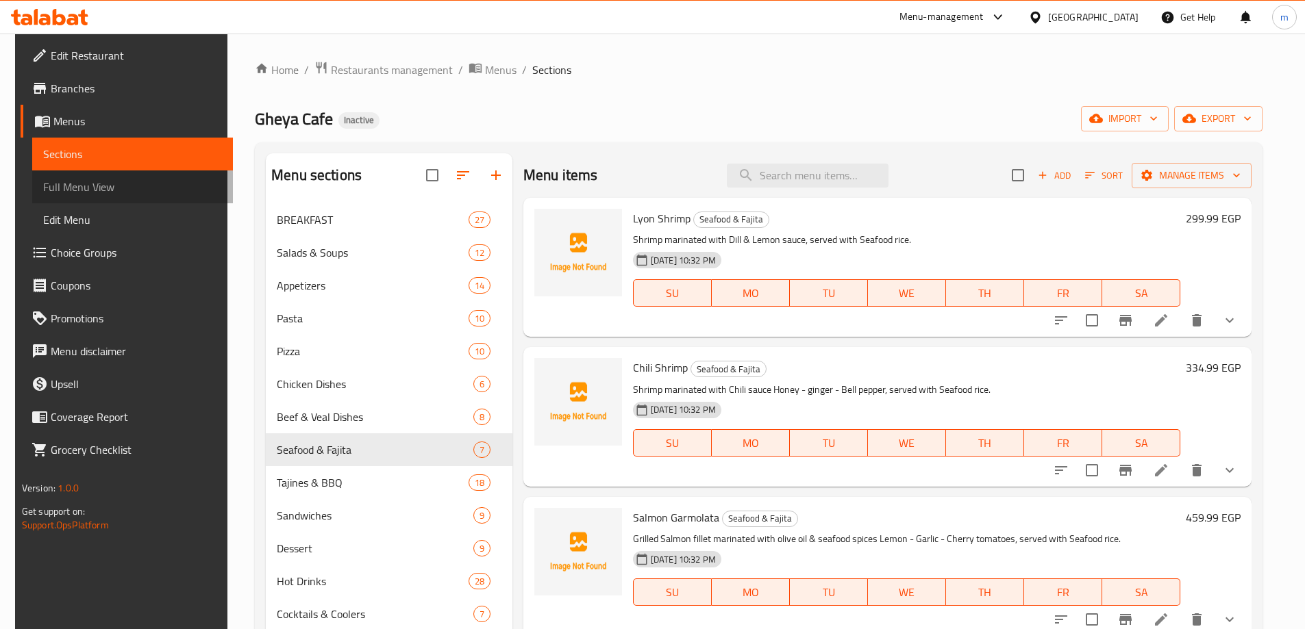
click at [74, 187] on span "Full Menu View" at bounding box center [132, 187] width 179 height 16
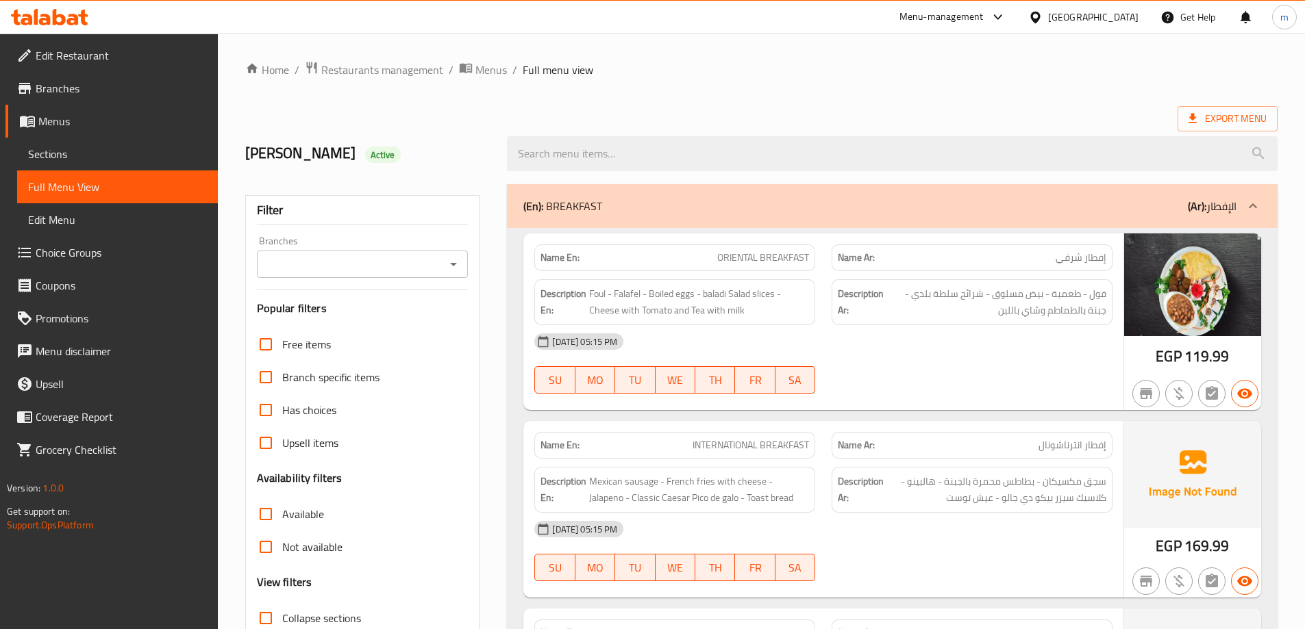
click at [677, 133] on div at bounding box center [892, 153] width 787 height 51
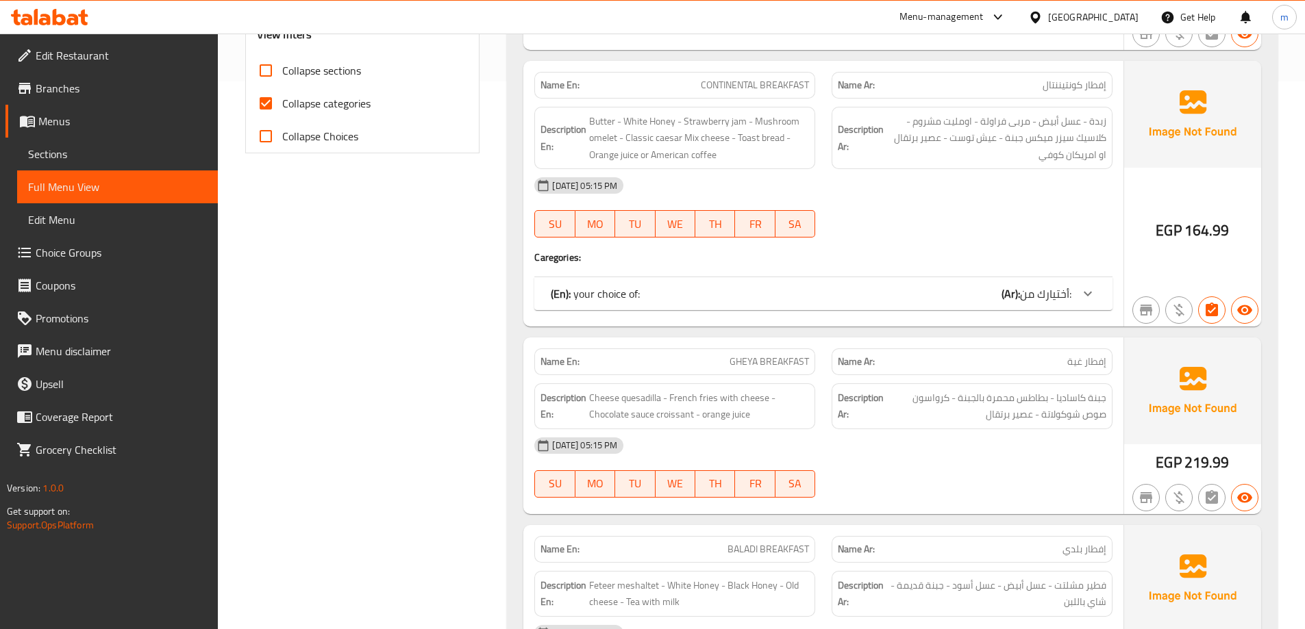
scroll to position [479, 0]
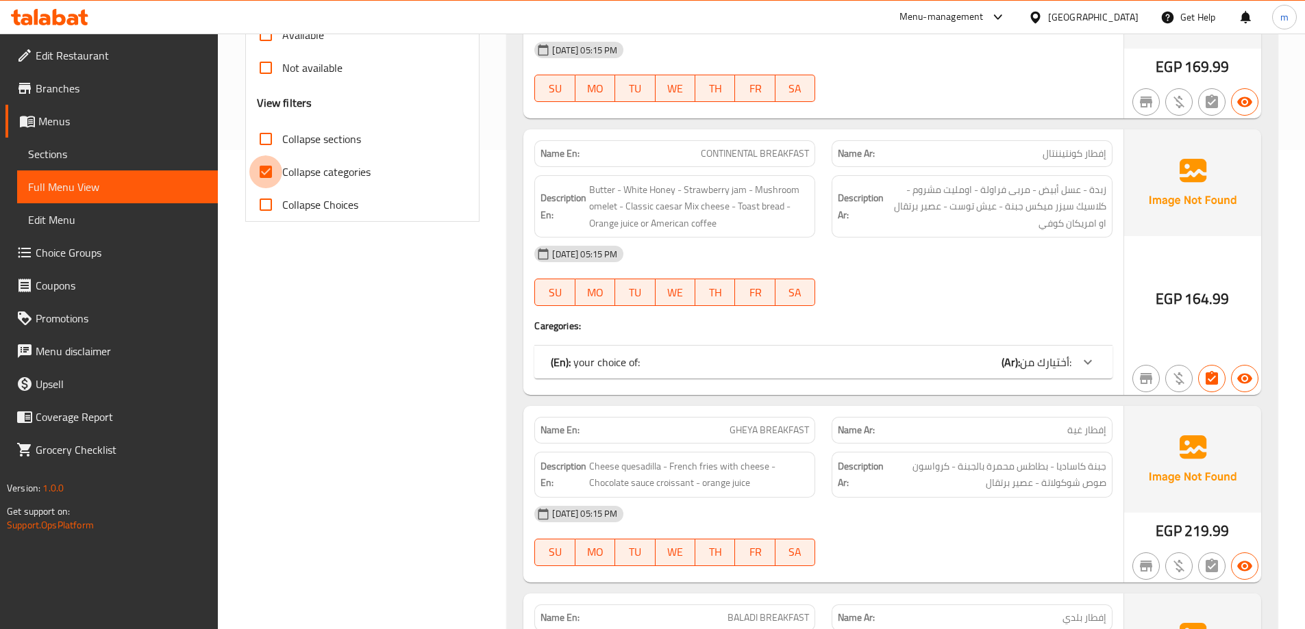
click at [273, 171] on input "Collapse categories" at bounding box center [265, 171] width 33 height 33
checkbox input "false"
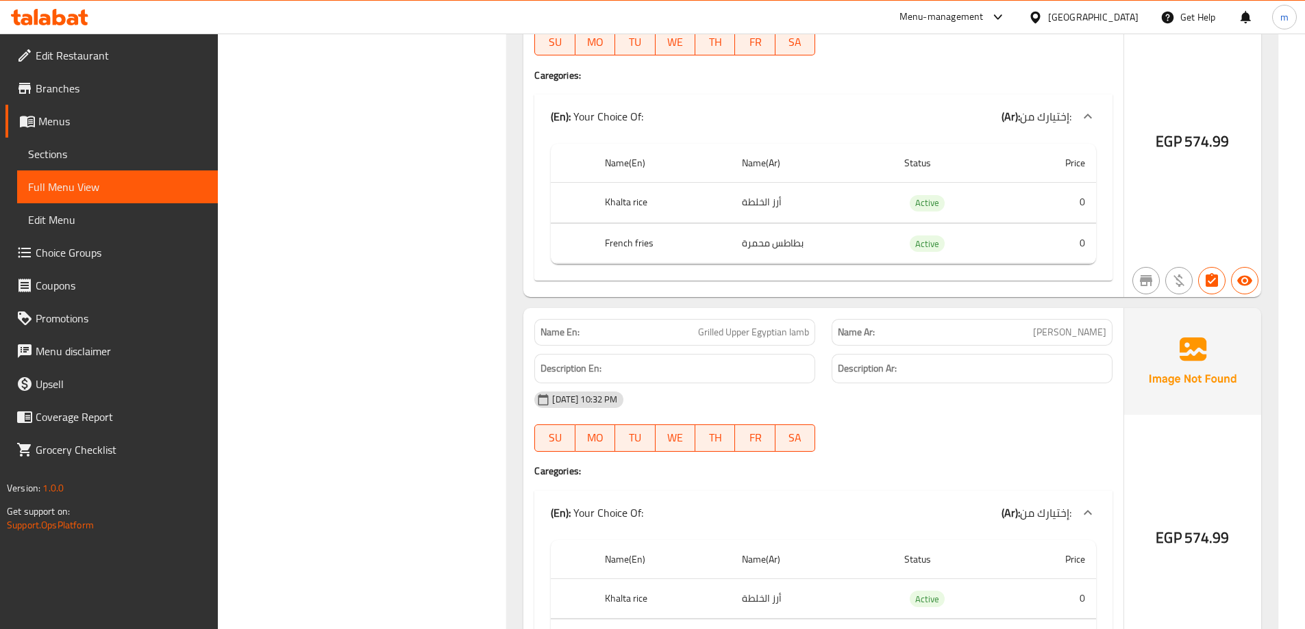
scroll to position [33226, 0]
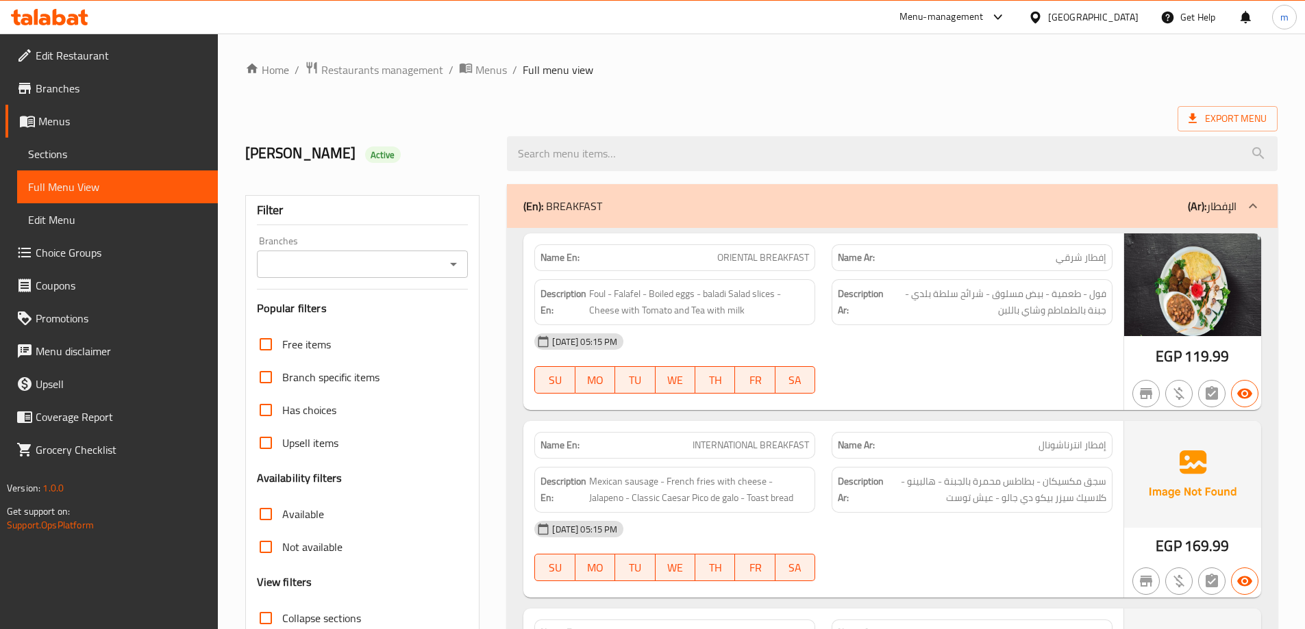
click at [1019, 292] on span "فول - طعمية - بيض مسلوق - شرائح سلطة بلدي - جبنة بالطماطم وشاي باللبن" at bounding box center [996, 303] width 220 height 34
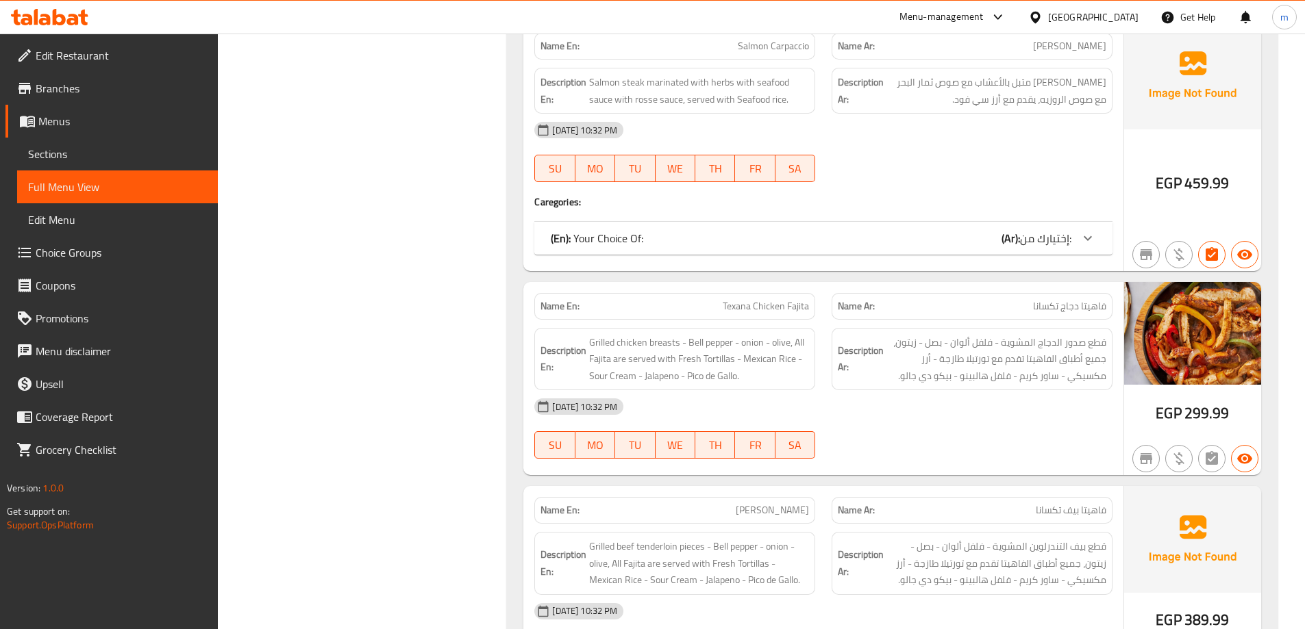
scroll to position [19463, 0]
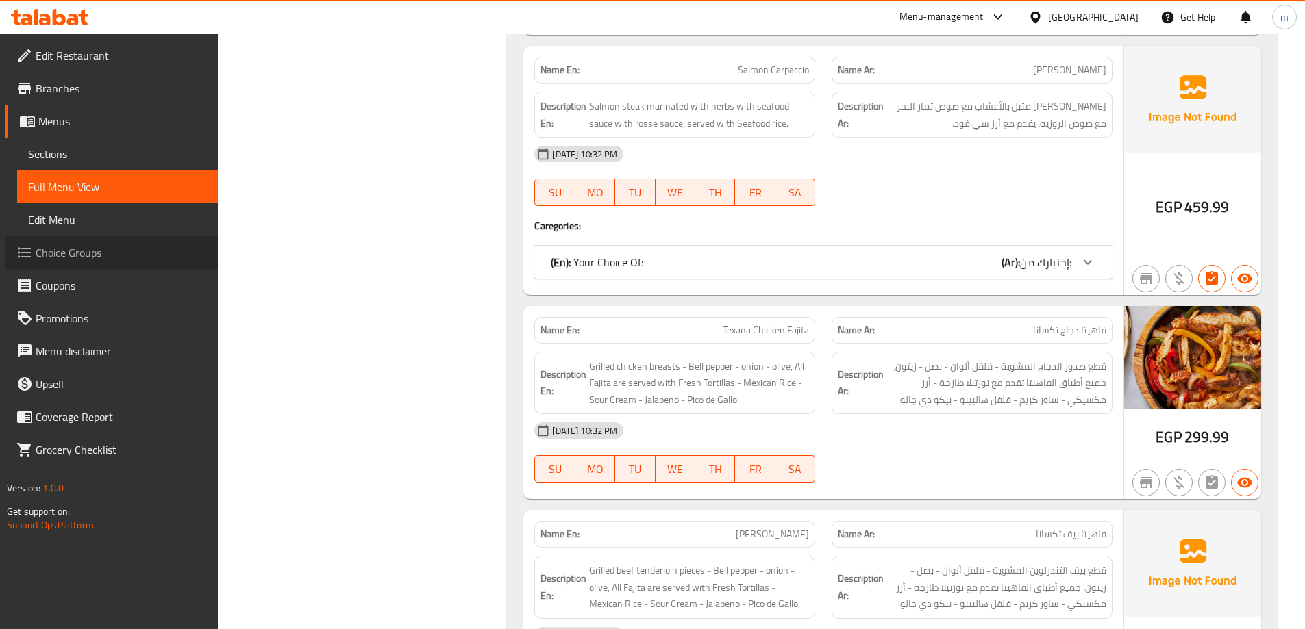
click at [104, 240] on link "Choice Groups" at bounding box center [111, 252] width 212 height 33
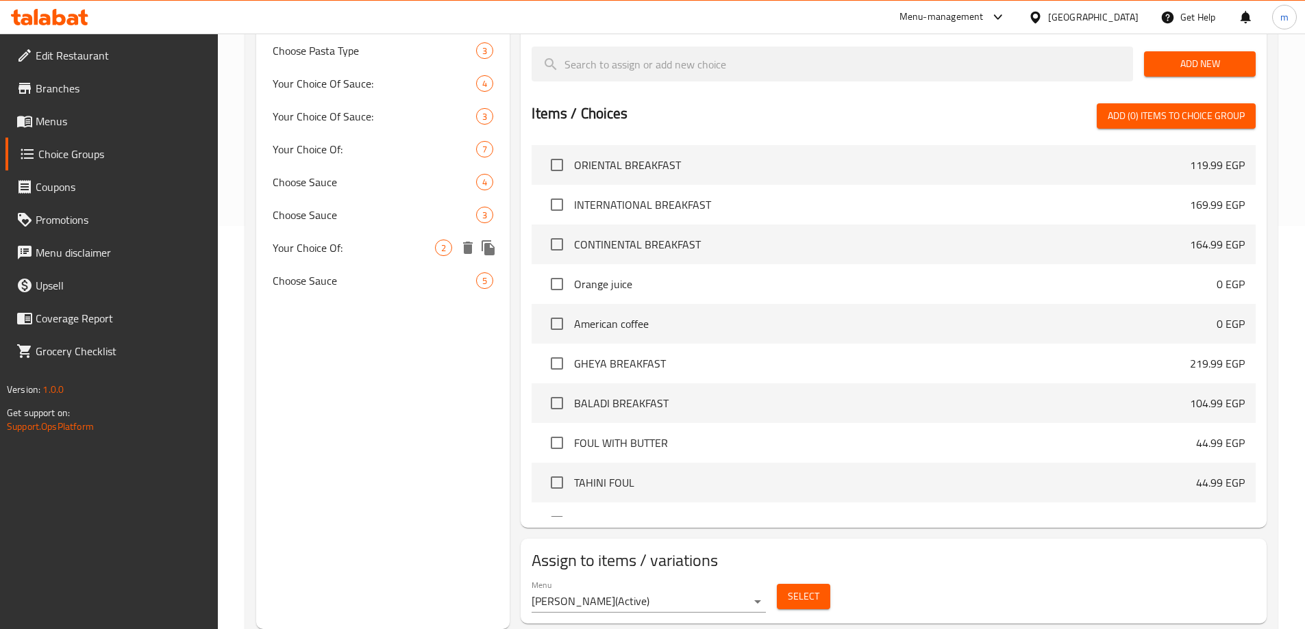
scroll to position [335, 0]
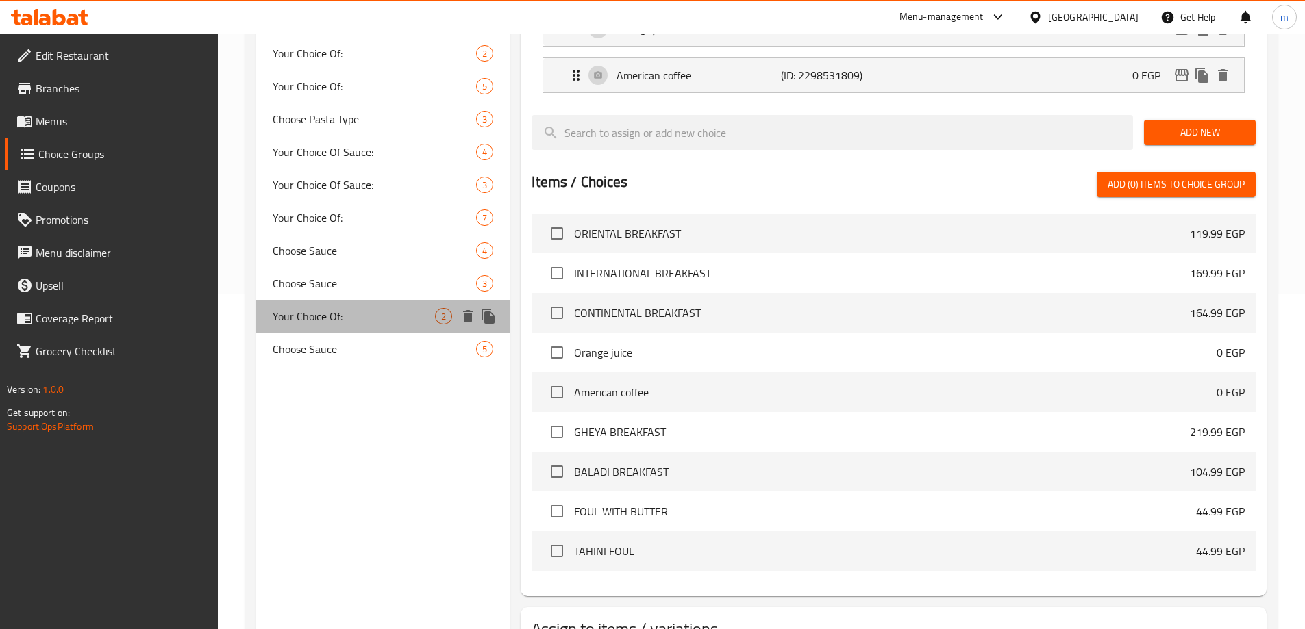
click at [403, 322] on span "Your Choice Of:" at bounding box center [354, 316] width 163 height 16
type input "Your Choice Of:"
type input "إختيارك من:"
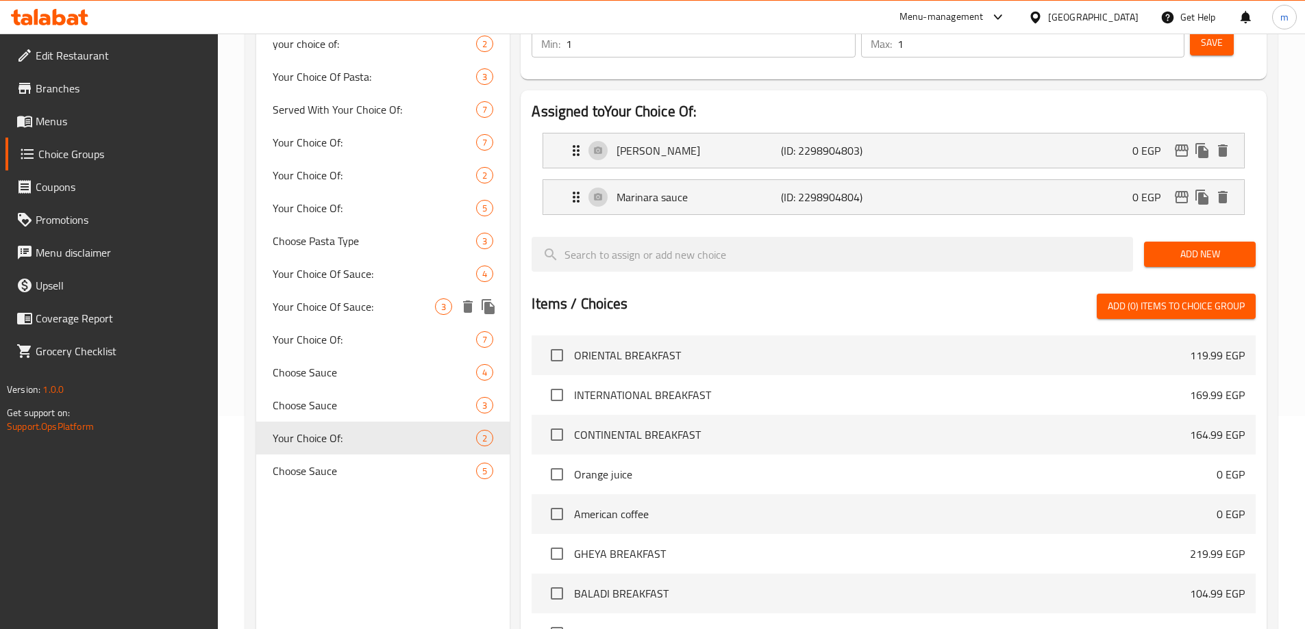
scroll to position [198, 0]
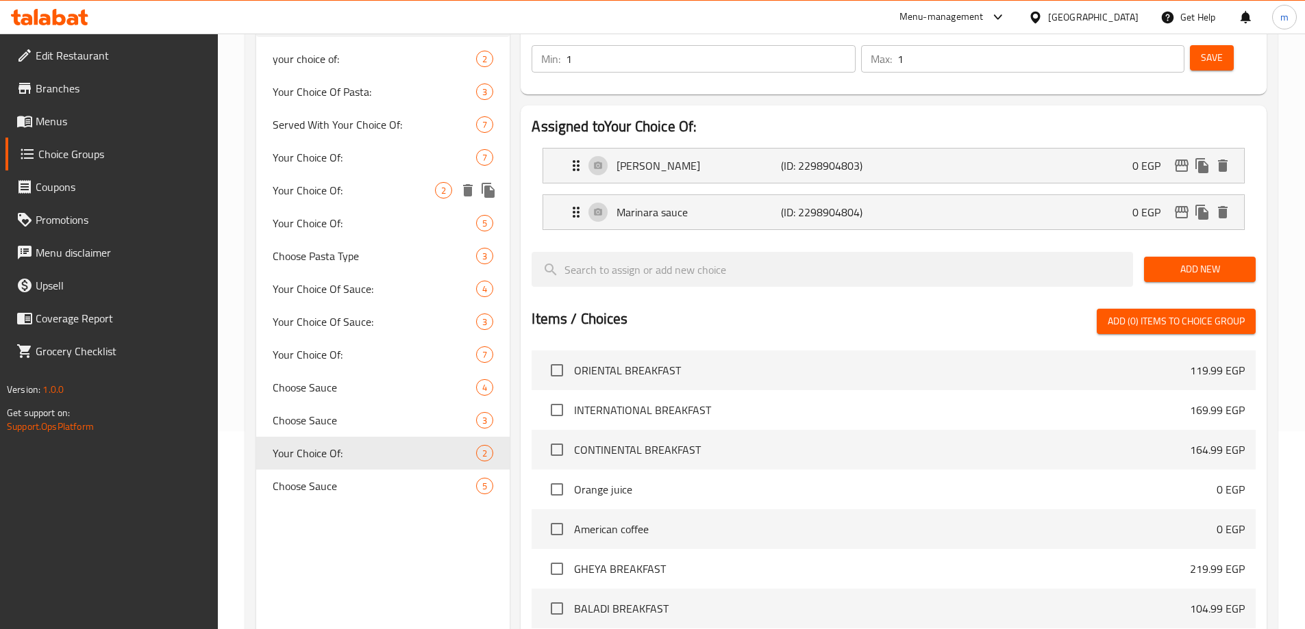
click at [403, 197] on span "Your Choice Of:" at bounding box center [354, 190] width 163 height 16
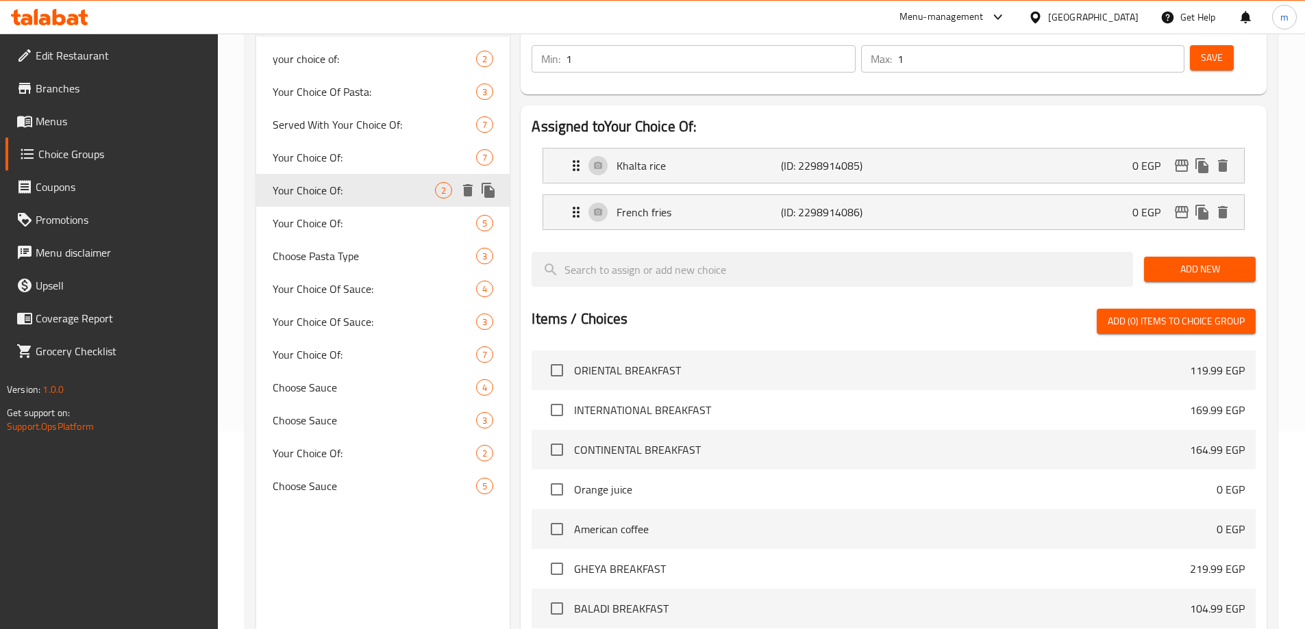
type input "Your Choice Of:"
type input "إختيارك من:"
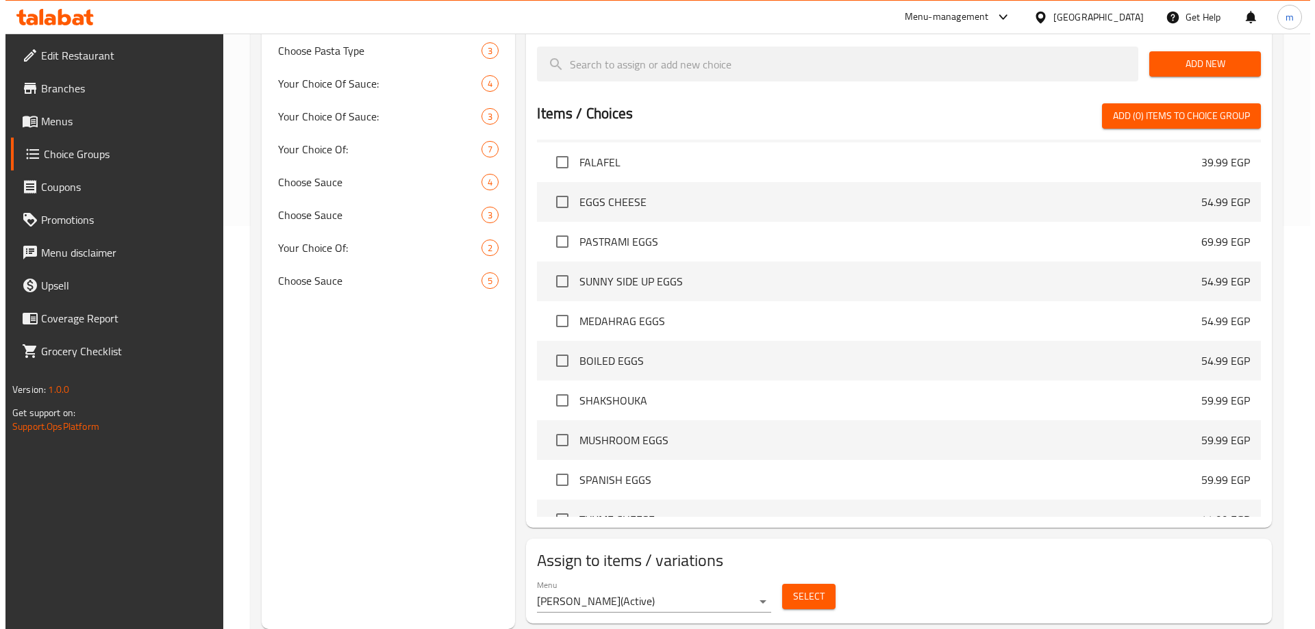
scroll to position [479, 0]
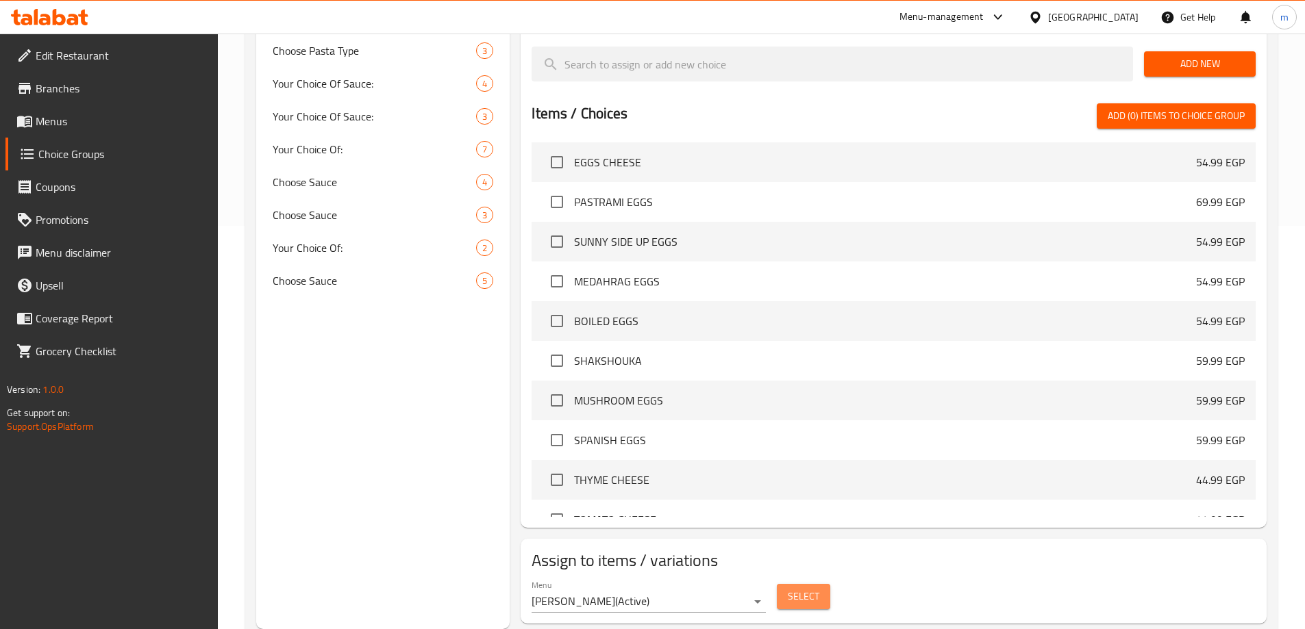
click at [806, 588] on span "Select" at bounding box center [804, 596] width 32 height 17
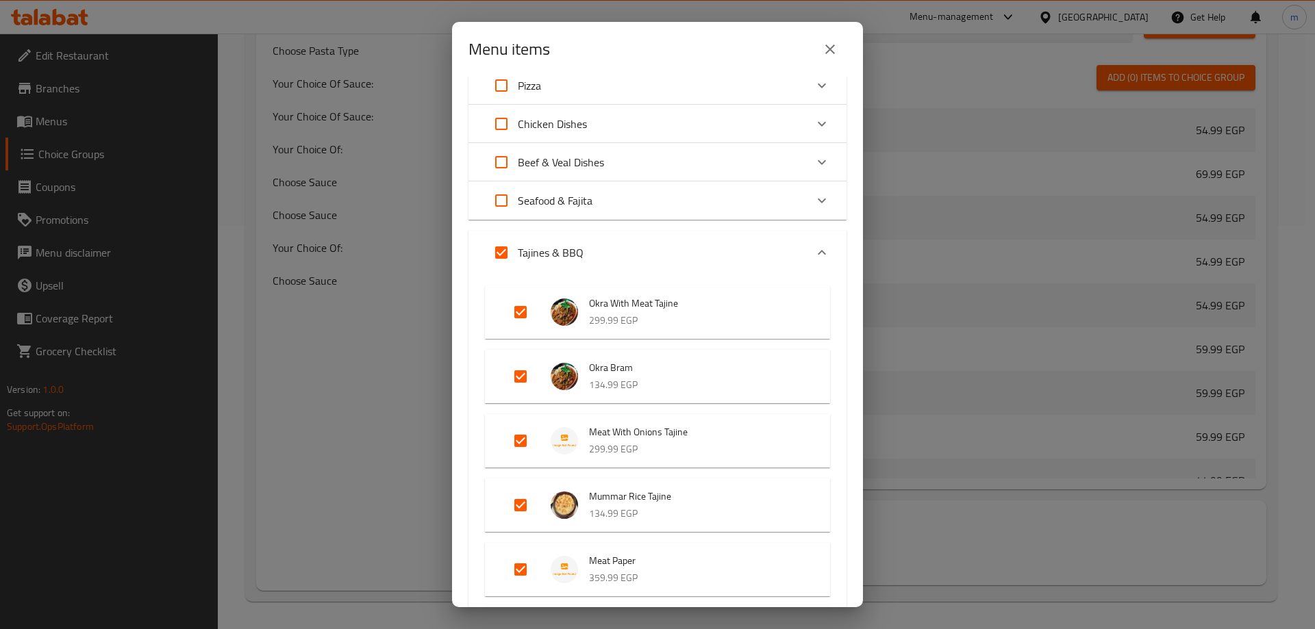
scroll to position [205, 0]
click at [515, 310] on input "Expand" at bounding box center [520, 313] width 33 height 33
checkbox input "false"
click at [517, 379] on input "Expand" at bounding box center [520, 378] width 33 height 33
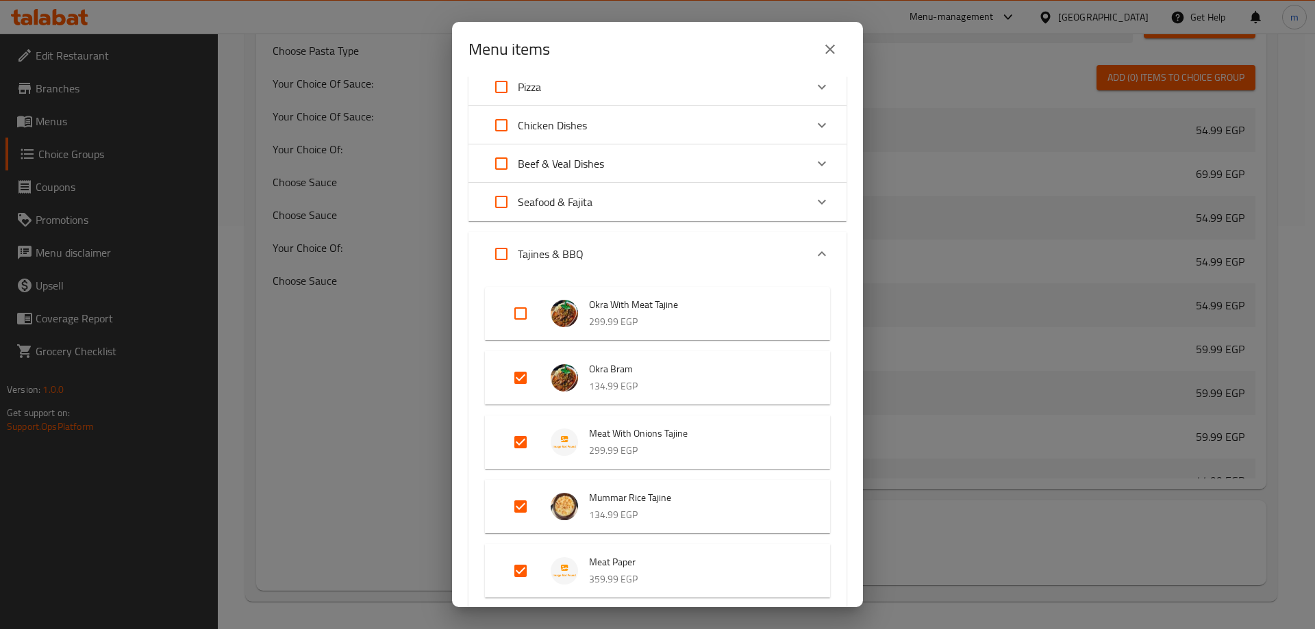
checkbox input "false"
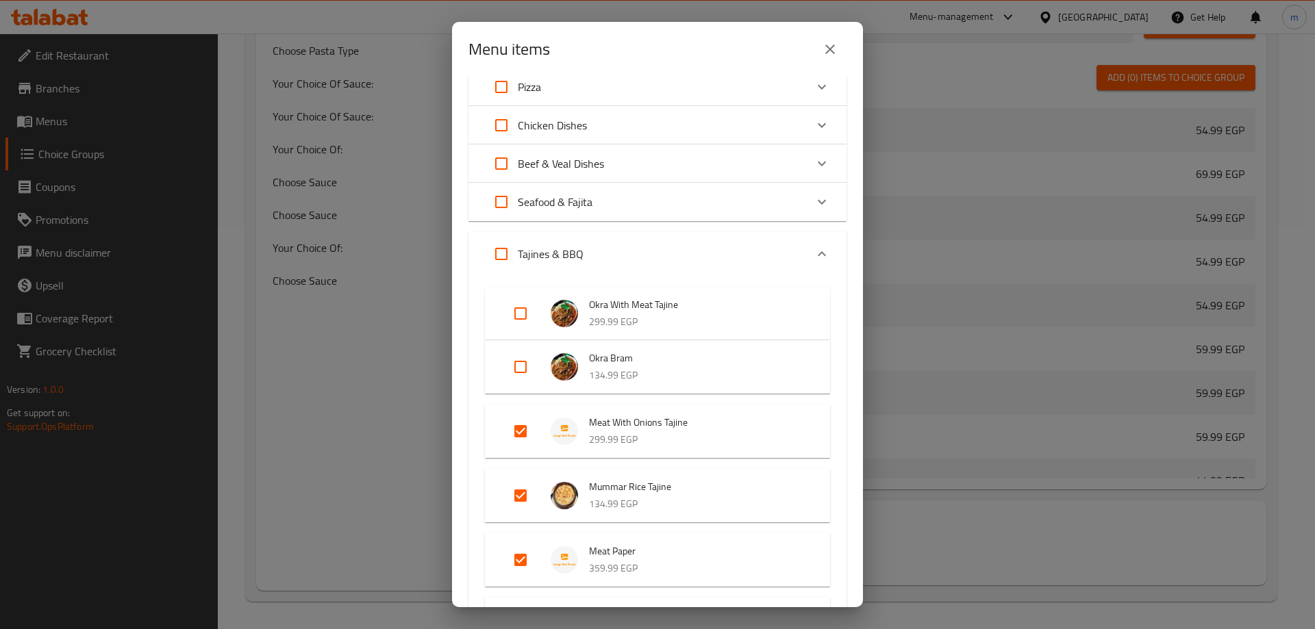
scroll to position [274, 0]
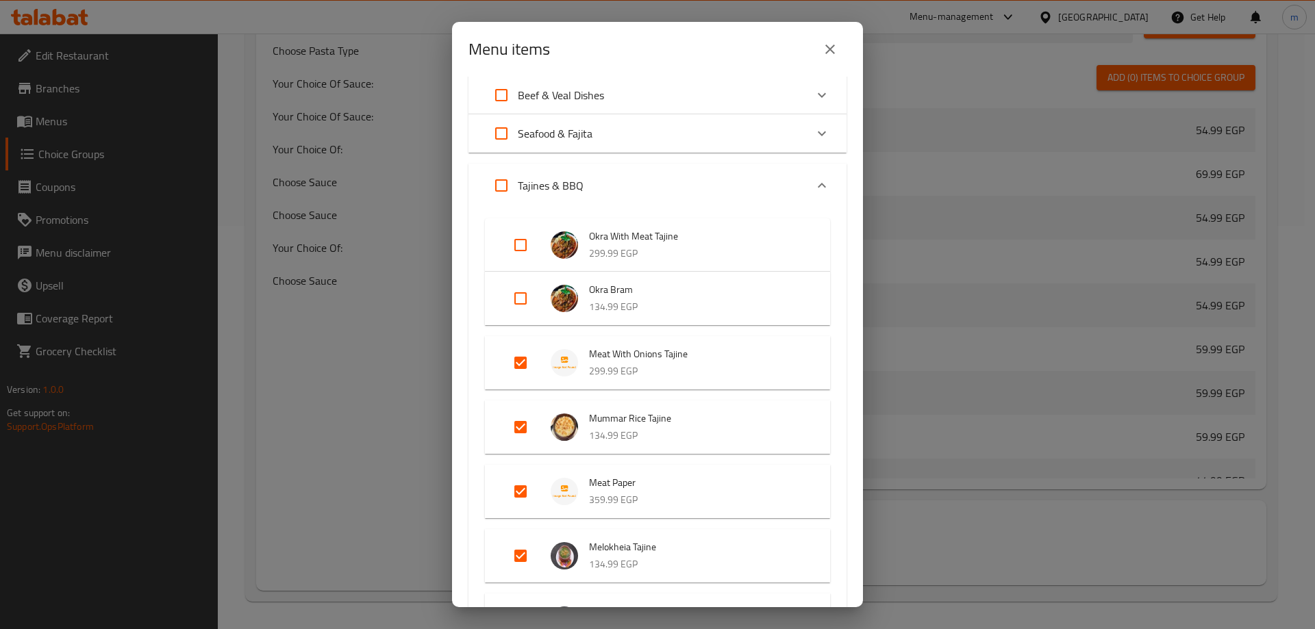
click at [524, 372] on input "Expand" at bounding box center [520, 363] width 33 height 33
checkbox input "false"
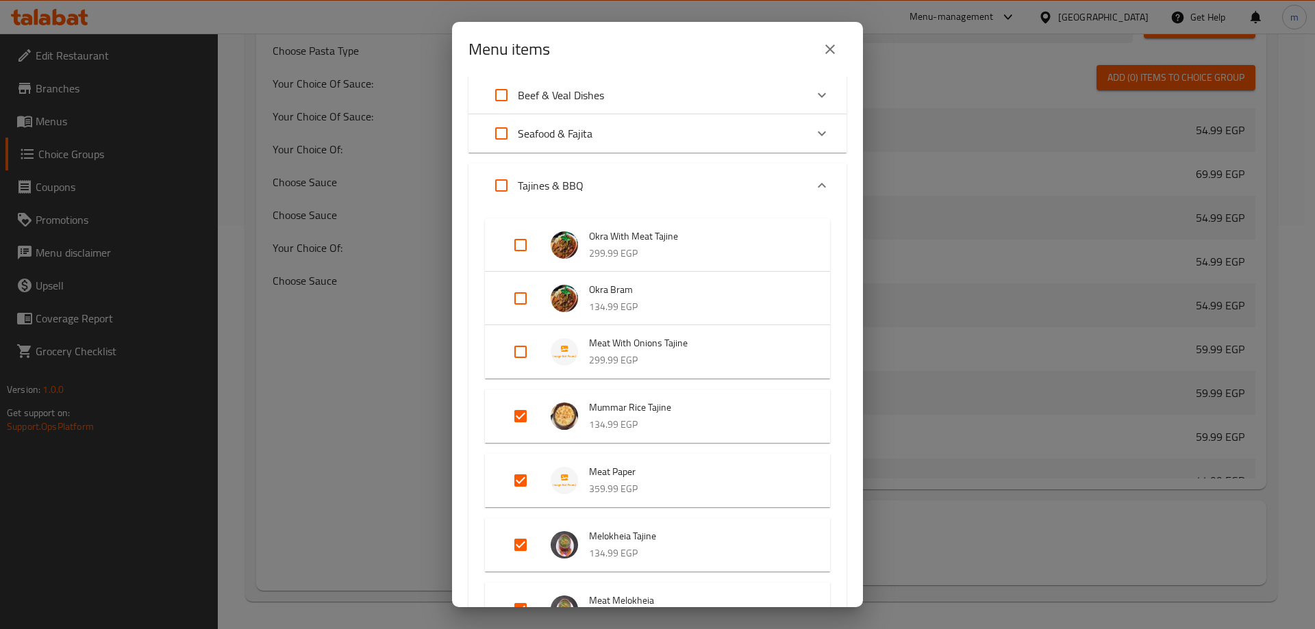
click at [525, 423] on input "Expand" at bounding box center [520, 416] width 33 height 33
checkbox input "false"
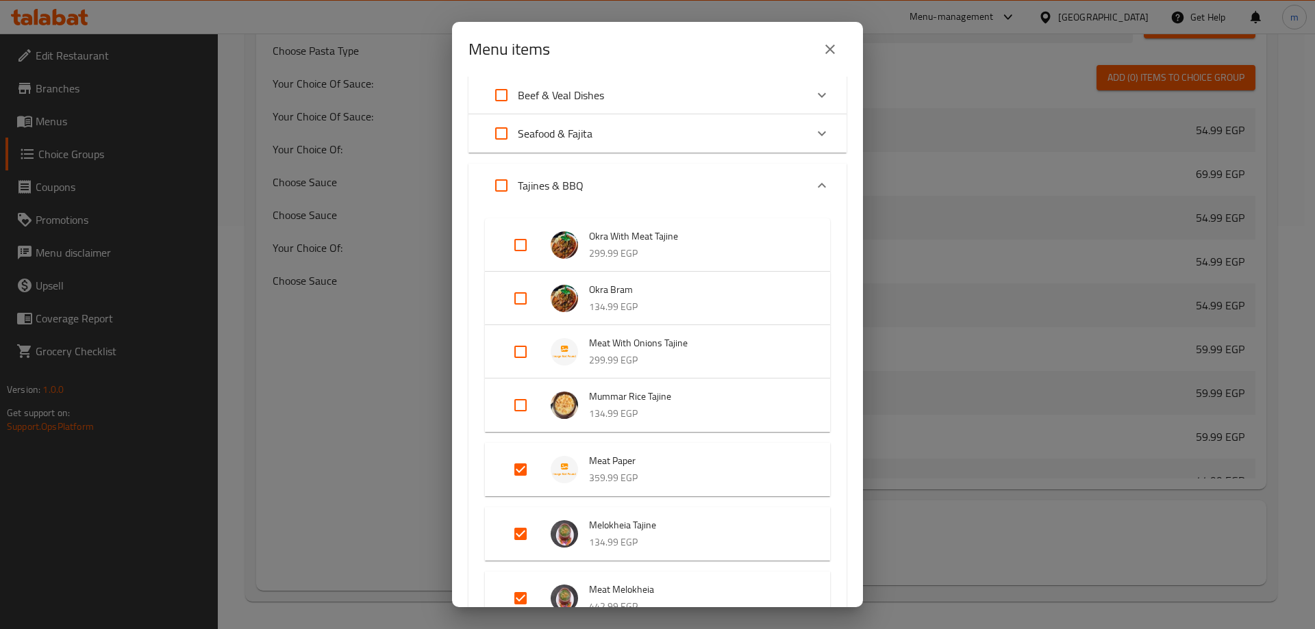
click at [523, 466] on input "Expand" at bounding box center [520, 469] width 33 height 33
checkbox input "false"
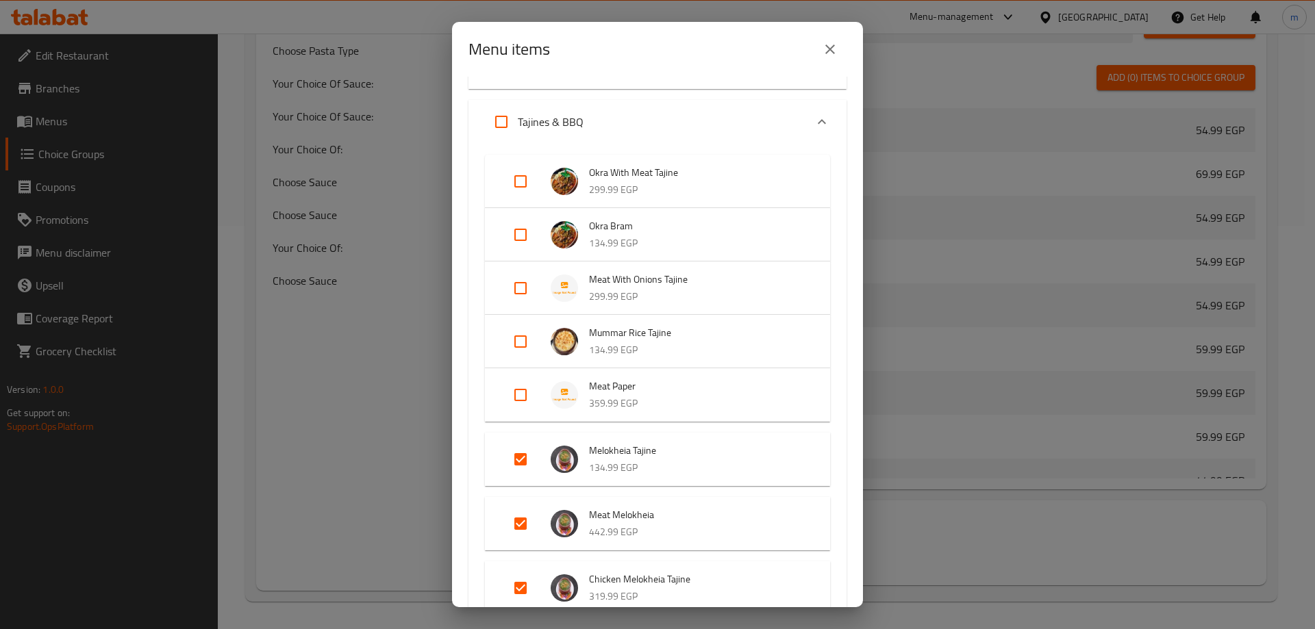
scroll to position [411, 0]
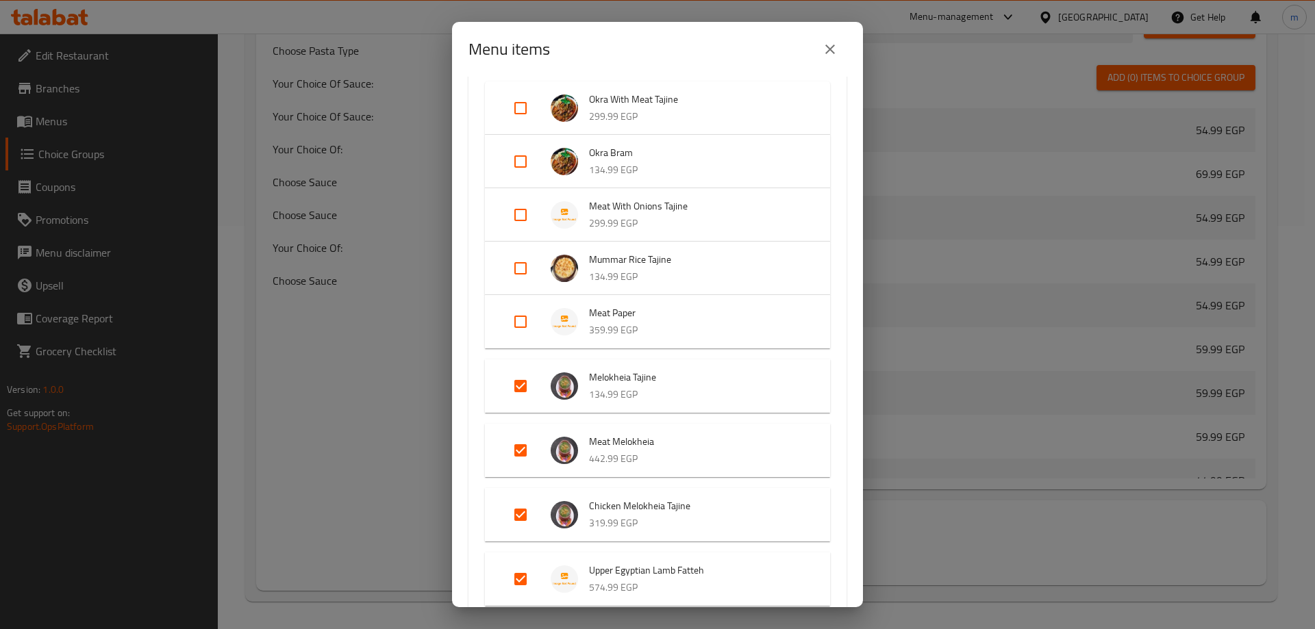
click at [525, 393] on input "Expand" at bounding box center [520, 386] width 33 height 33
checkbox input "false"
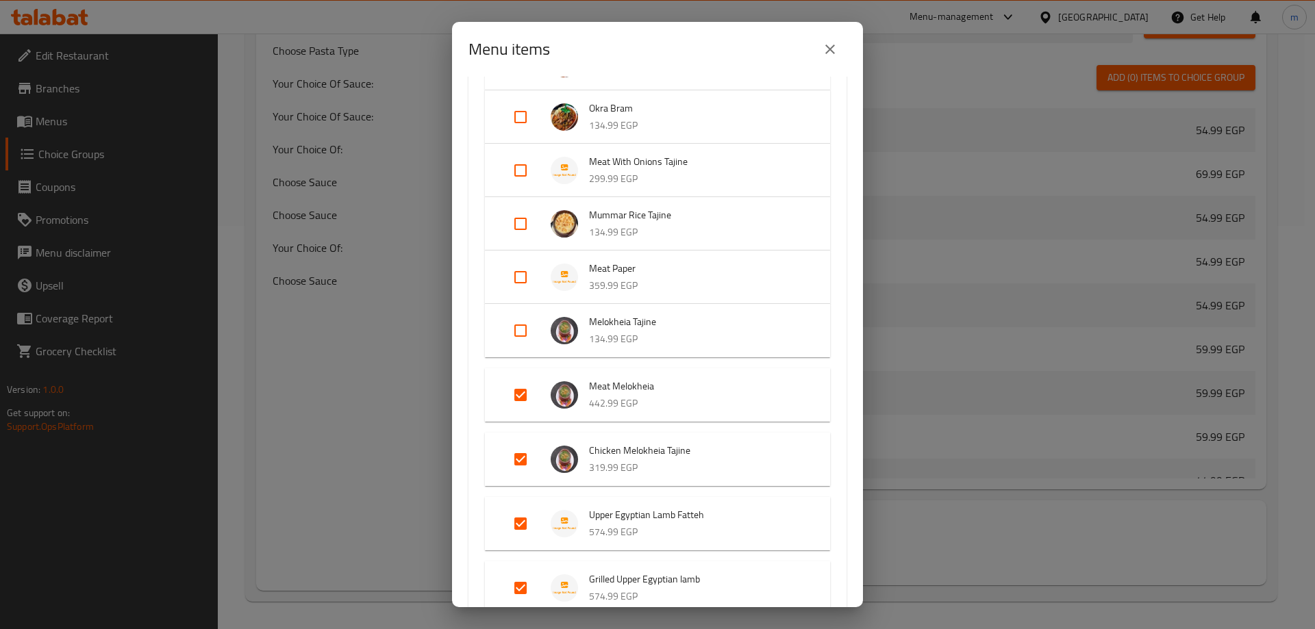
scroll to position [479, 0]
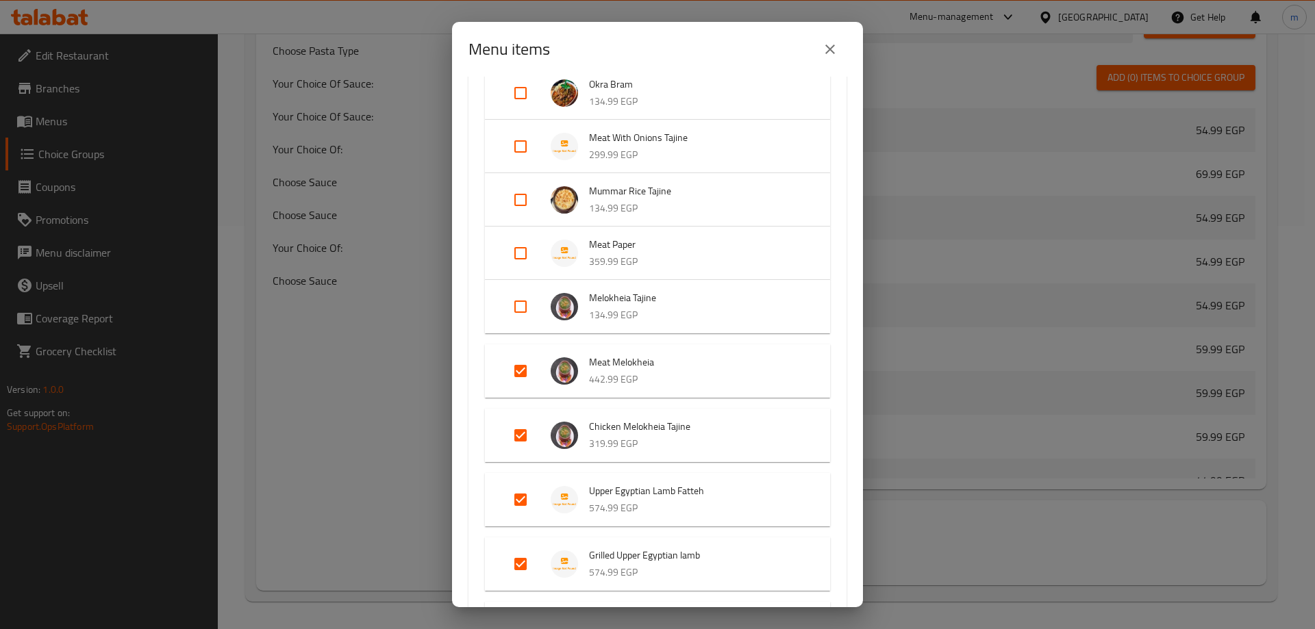
click at [525, 375] on input "Expand" at bounding box center [520, 371] width 33 height 33
checkbox input "false"
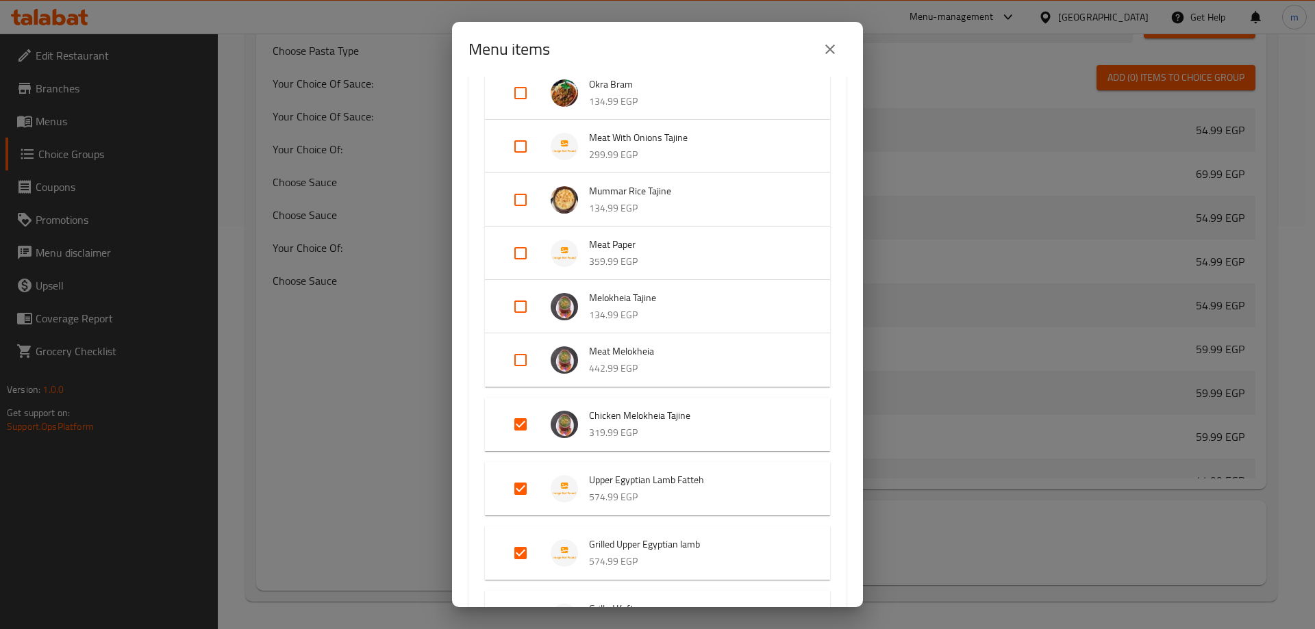
click at [518, 429] on input "Expand" at bounding box center [520, 424] width 33 height 33
checkbox input "false"
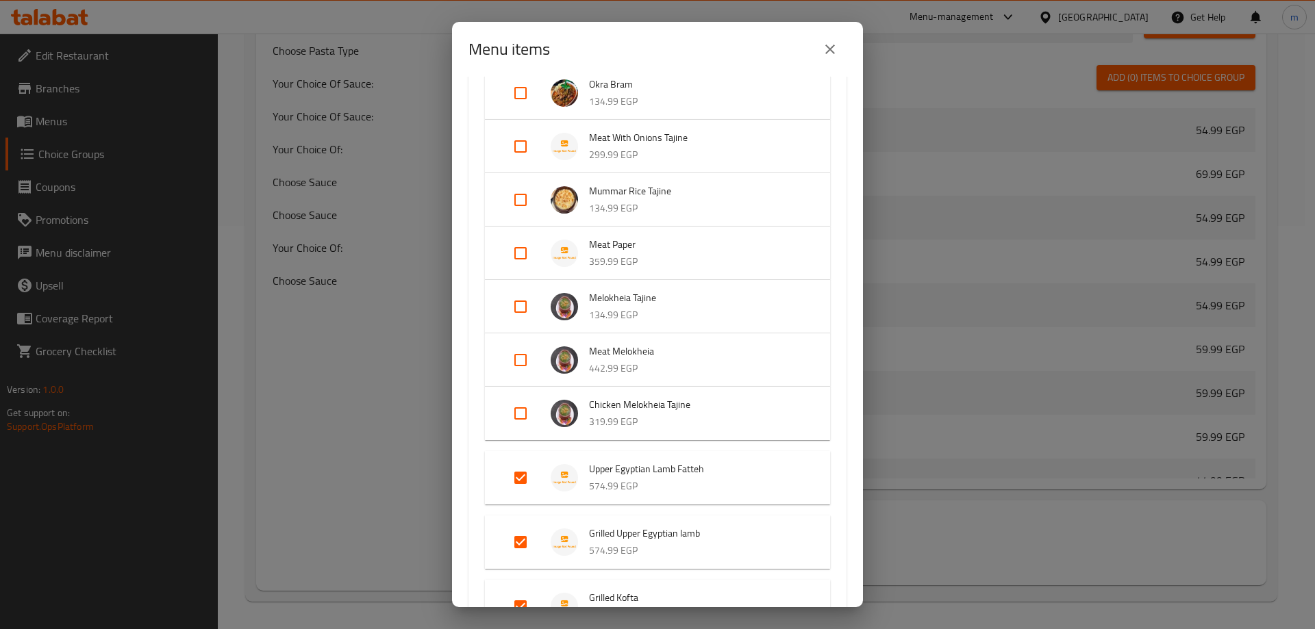
click at [523, 467] on input "Expand" at bounding box center [520, 478] width 33 height 33
checkbox input "false"
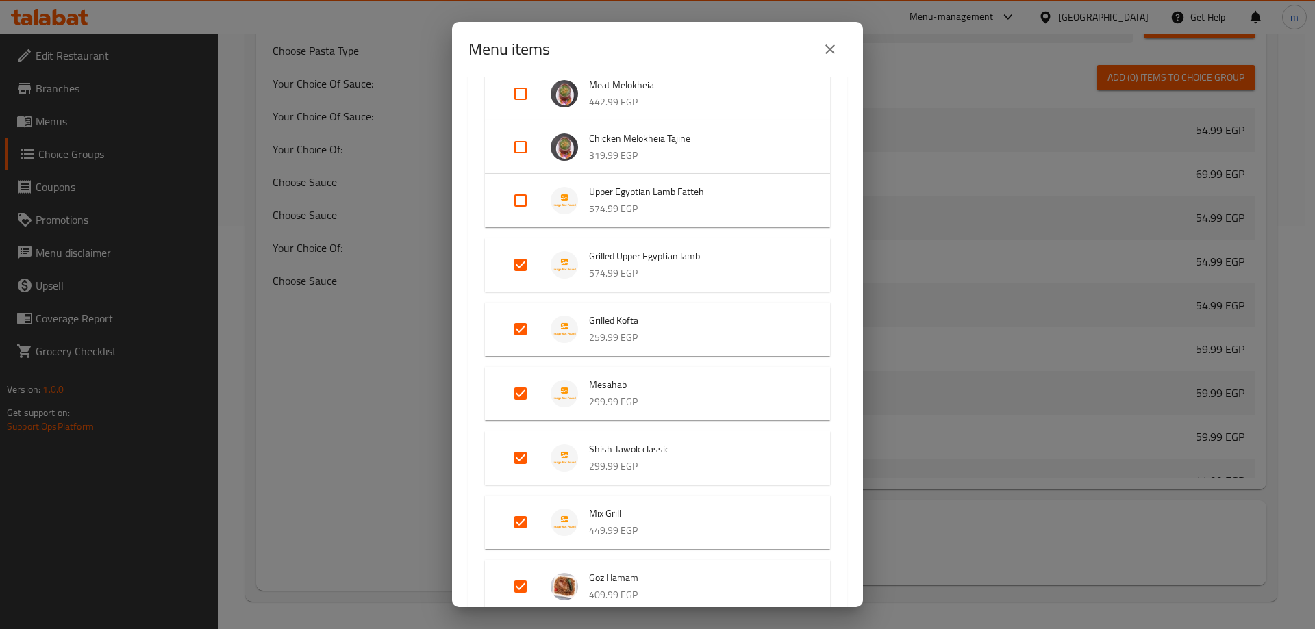
scroll to position [753, 0]
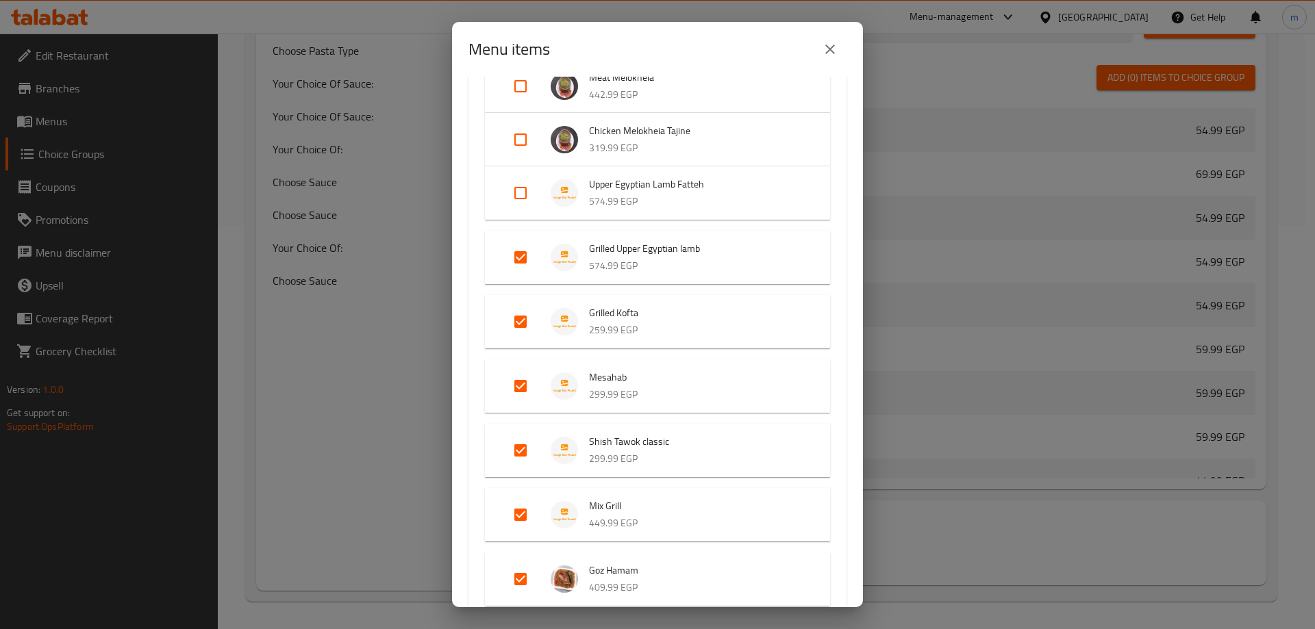
click at [519, 321] on input "Expand" at bounding box center [520, 321] width 33 height 33
checkbox input "true"
click at [520, 376] on input "Expand" at bounding box center [520, 386] width 33 height 33
click at [520, 392] on input "Expand" at bounding box center [520, 386] width 33 height 33
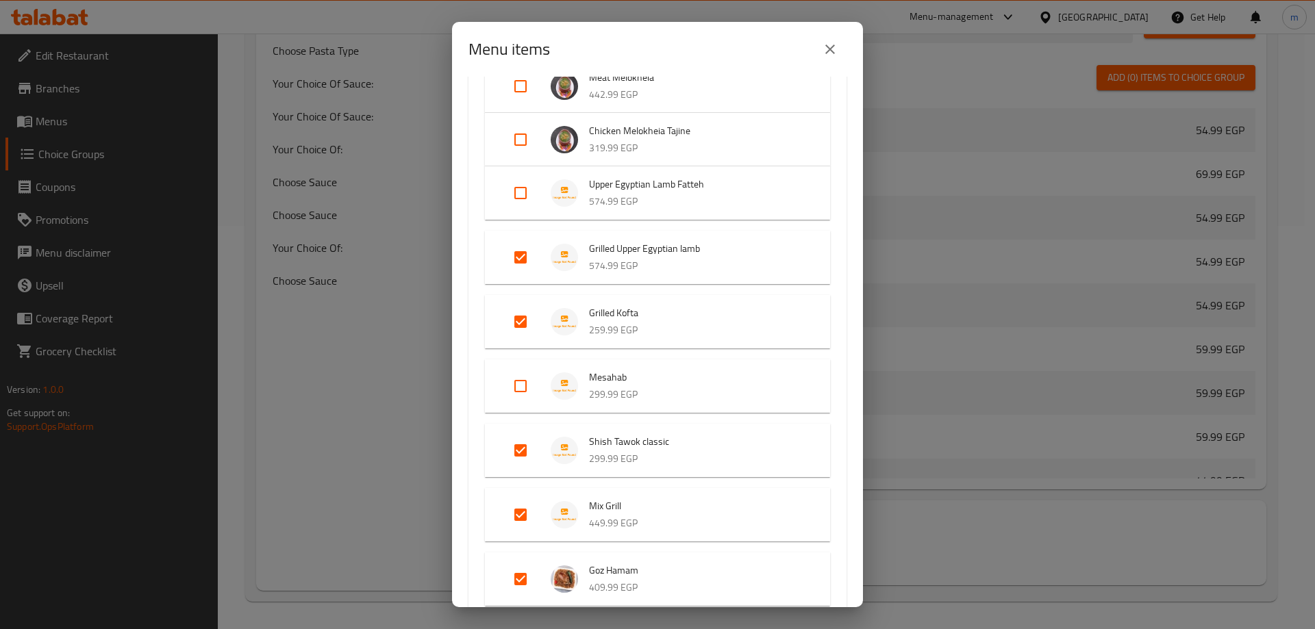
checkbox input "true"
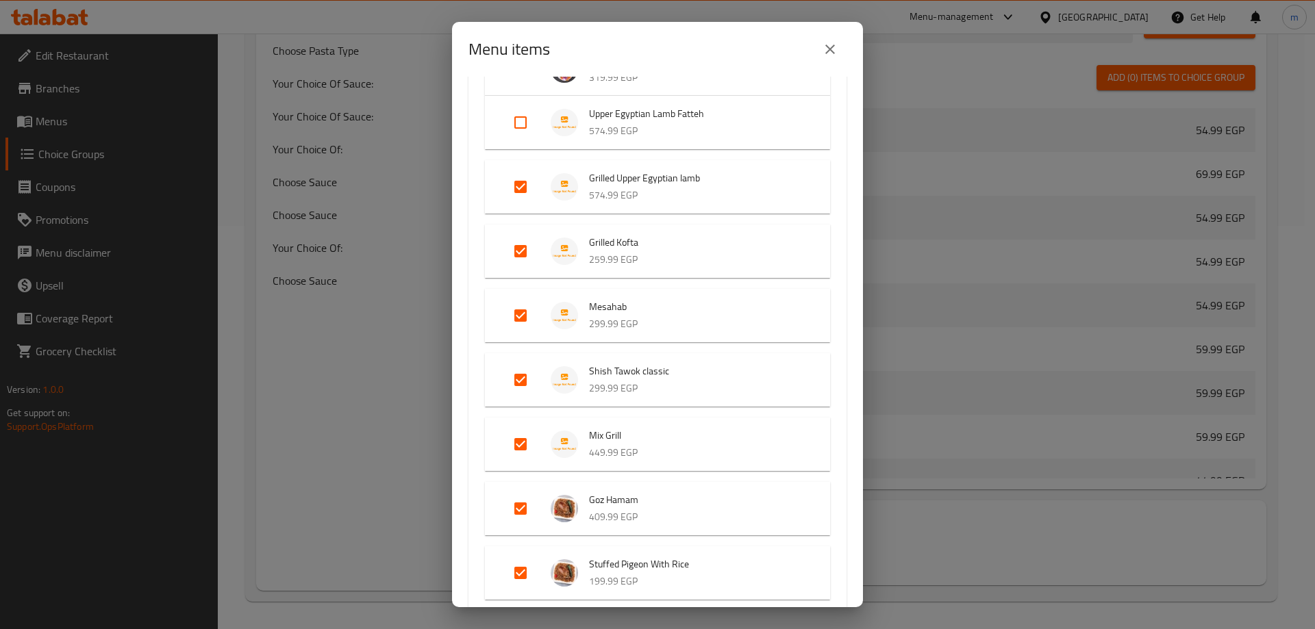
scroll to position [890, 0]
click at [517, 434] on input "Expand" at bounding box center [520, 442] width 33 height 33
checkbox input "false"
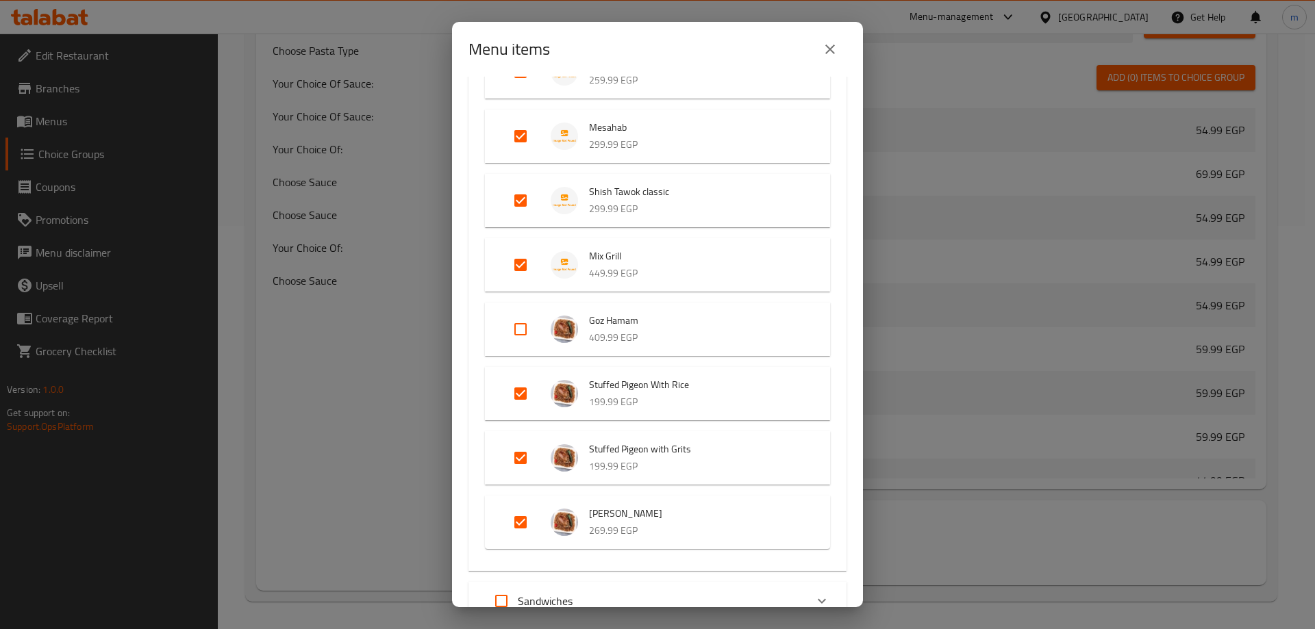
scroll to position [1027, 0]
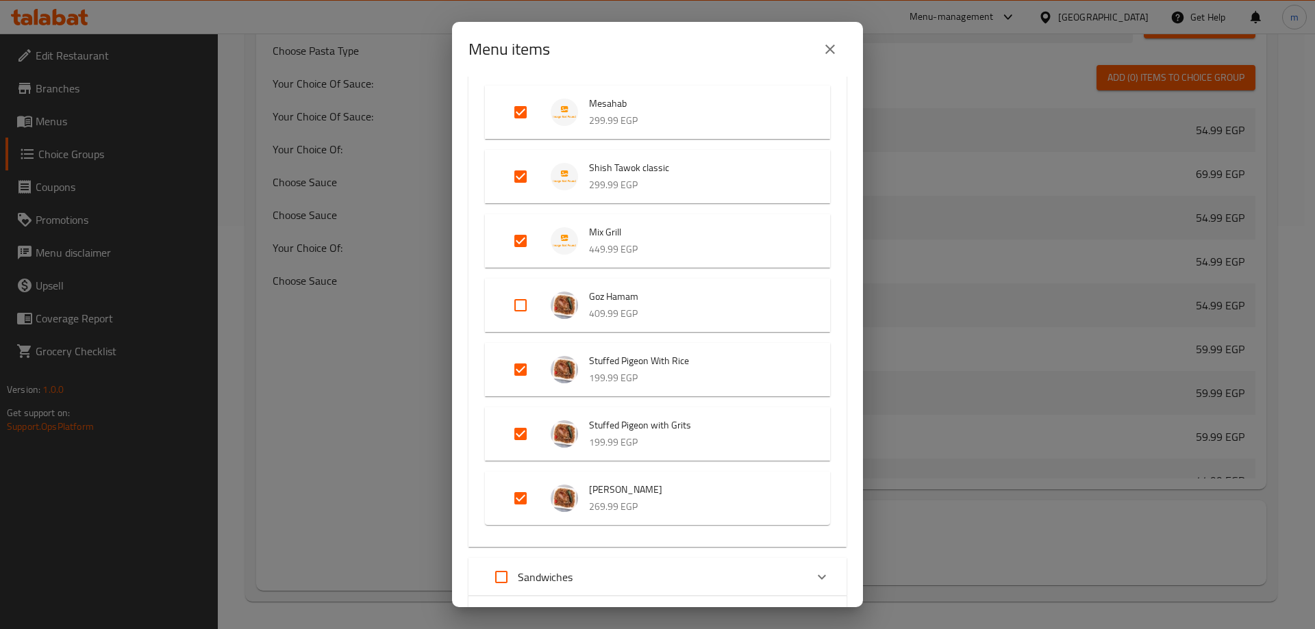
click at [526, 366] on input "Expand" at bounding box center [520, 369] width 33 height 33
checkbox input "false"
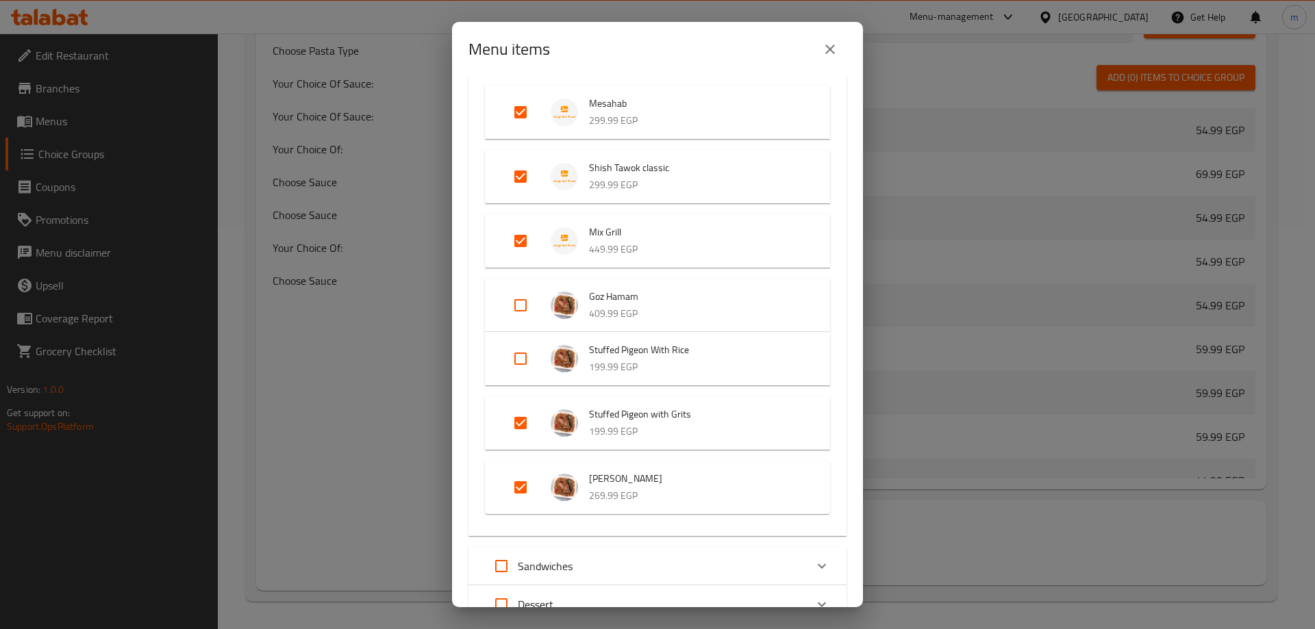
click at [524, 433] on input "Expand" at bounding box center [520, 423] width 33 height 33
checkbox input "false"
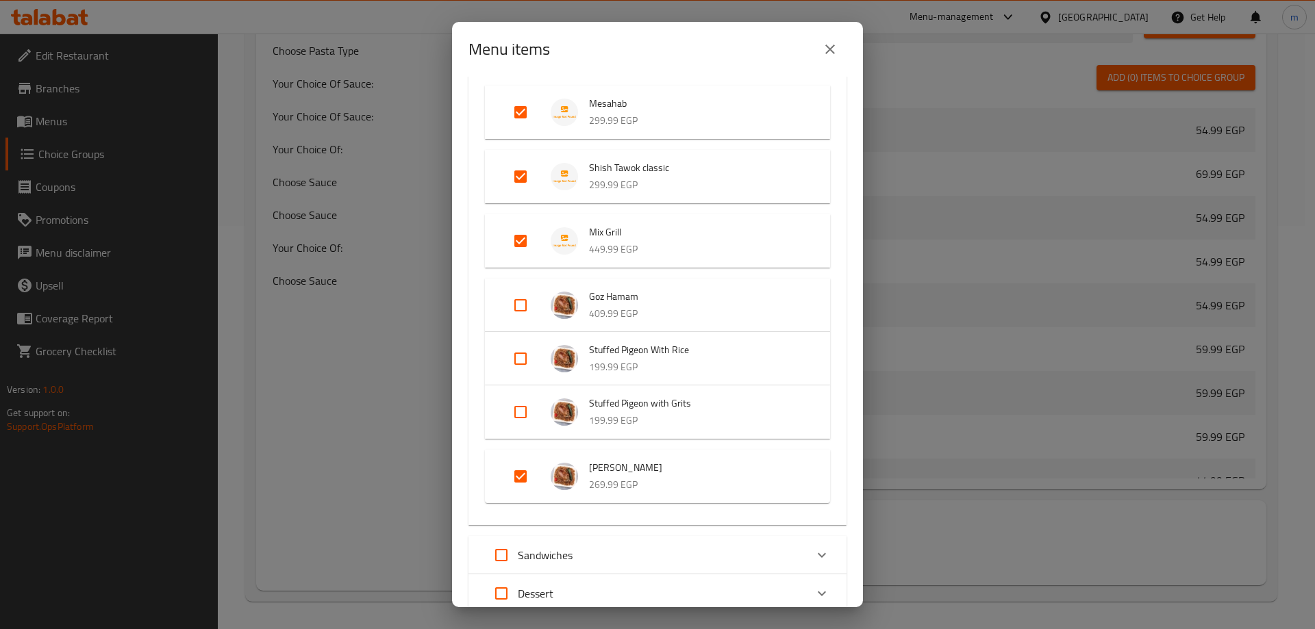
click at [519, 473] on input "Expand" at bounding box center [520, 476] width 33 height 33
checkbox input "false"
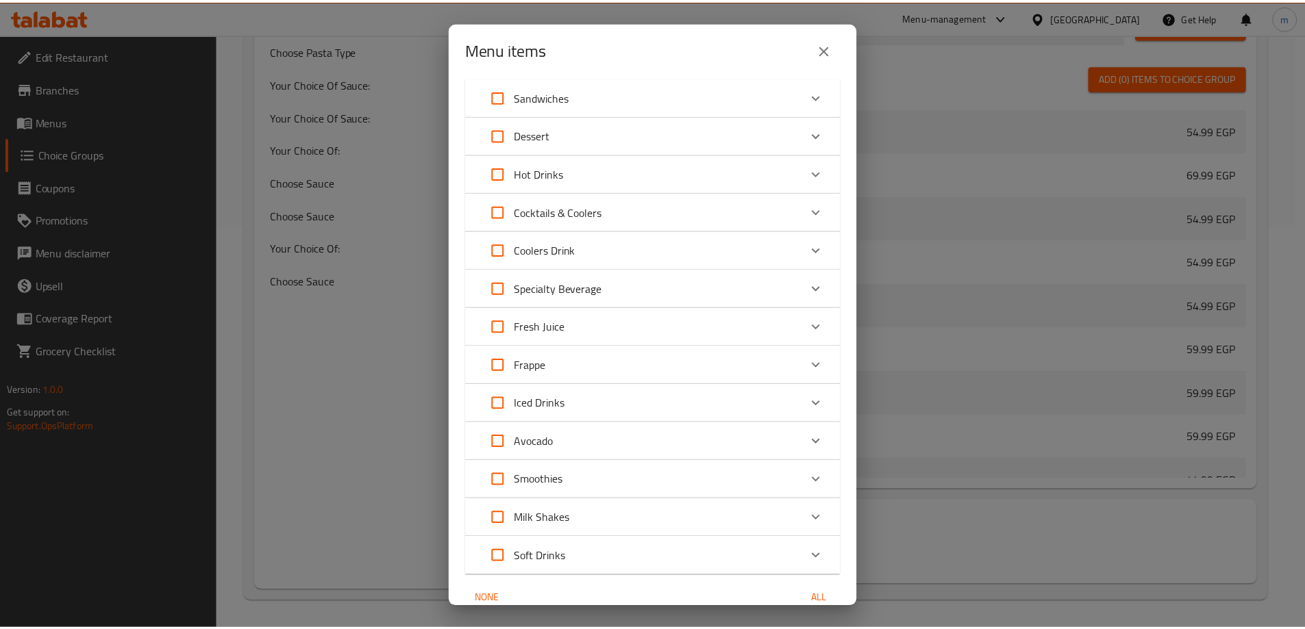
scroll to position [1539, 0]
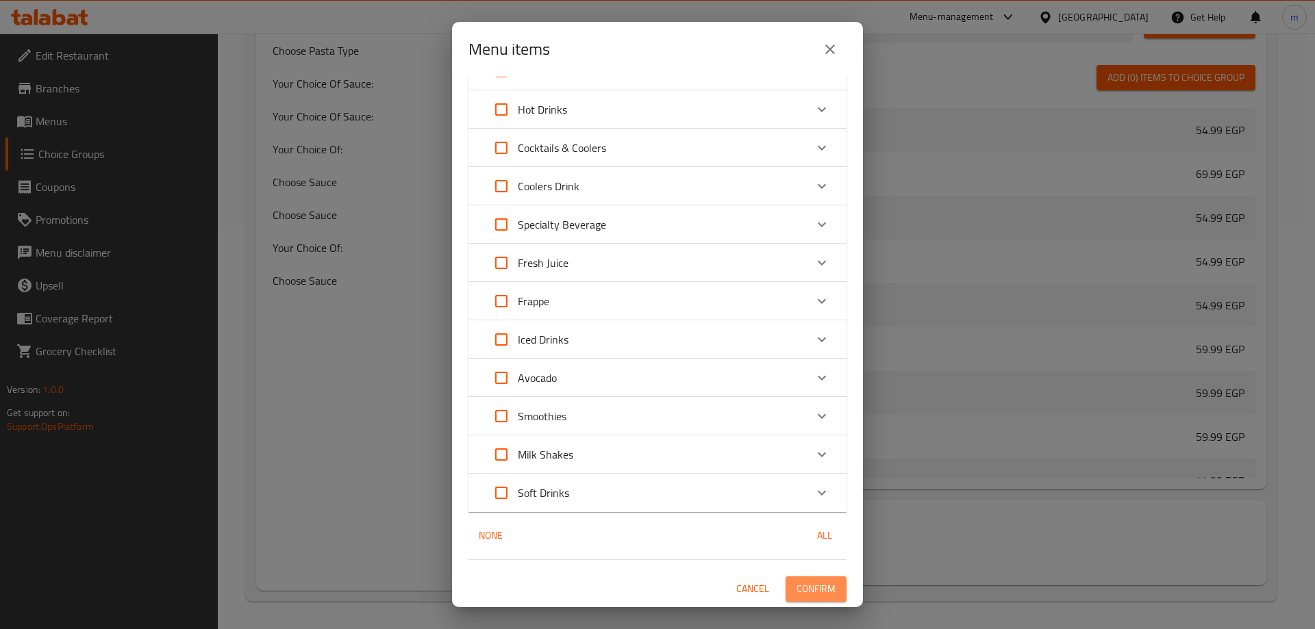
click at [799, 581] on span "Confirm" at bounding box center [816, 589] width 39 height 17
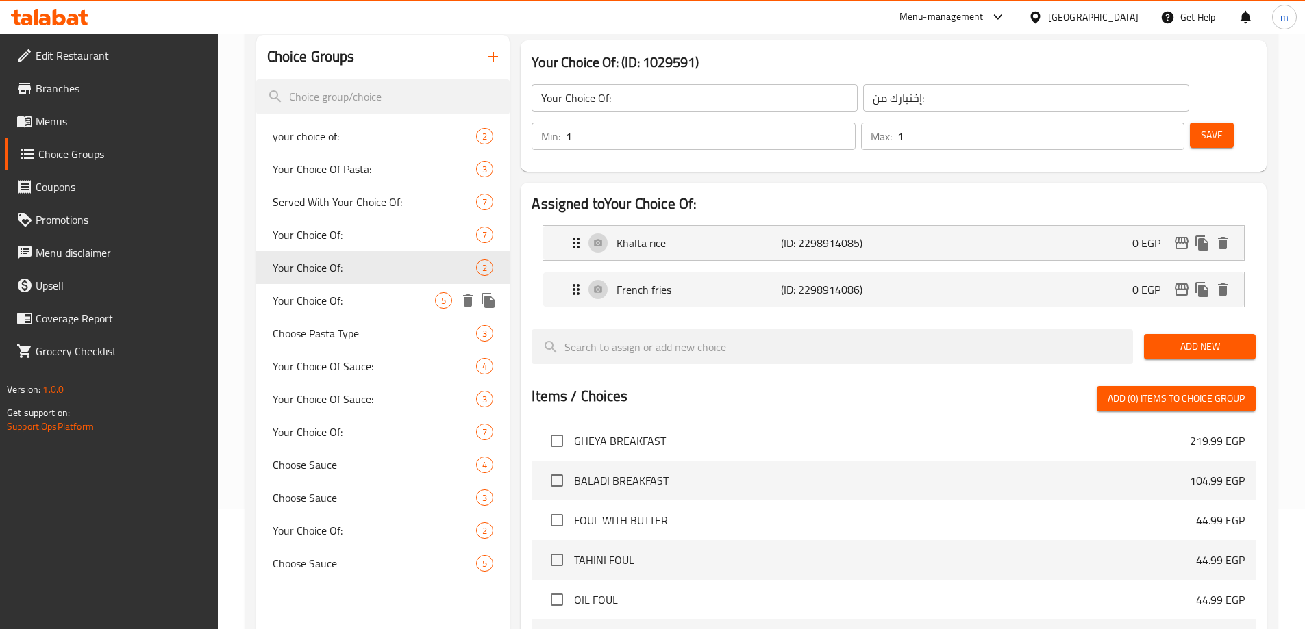
scroll to position [0, 0]
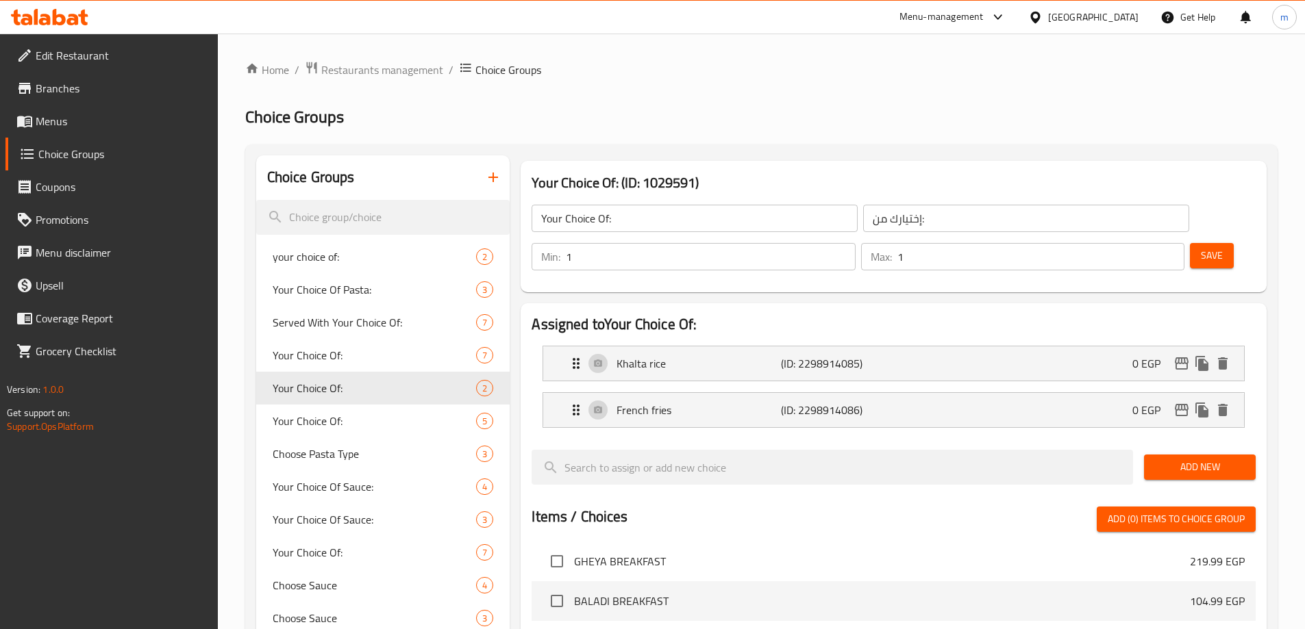
click at [72, 129] on span "Menus" at bounding box center [121, 121] width 171 height 16
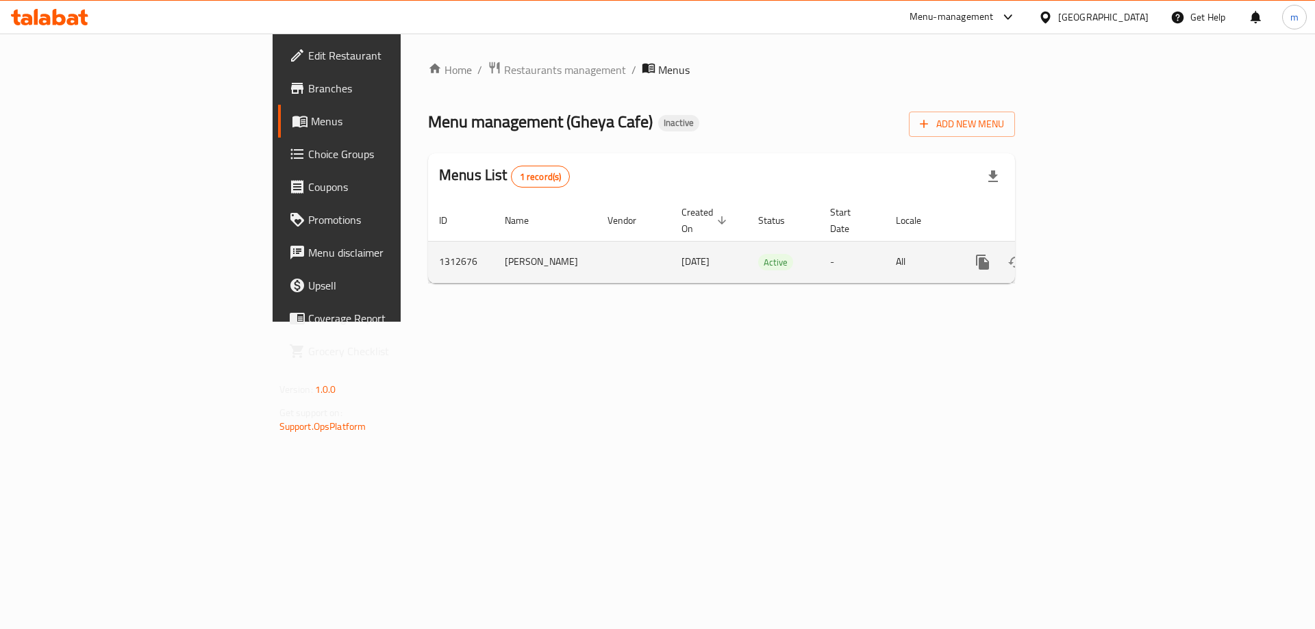
click at [1098, 247] on link "enhanced table" at bounding box center [1081, 262] width 33 height 33
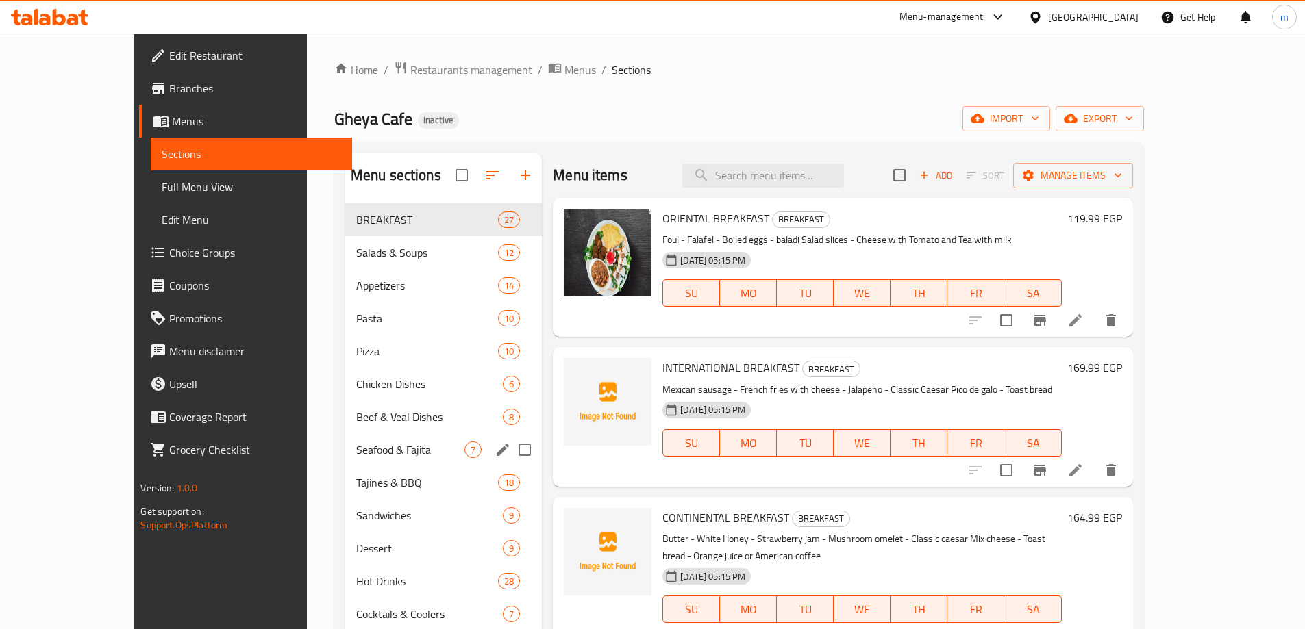
click at [353, 439] on div "Seafood & Fajita 7" at bounding box center [443, 450] width 197 height 33
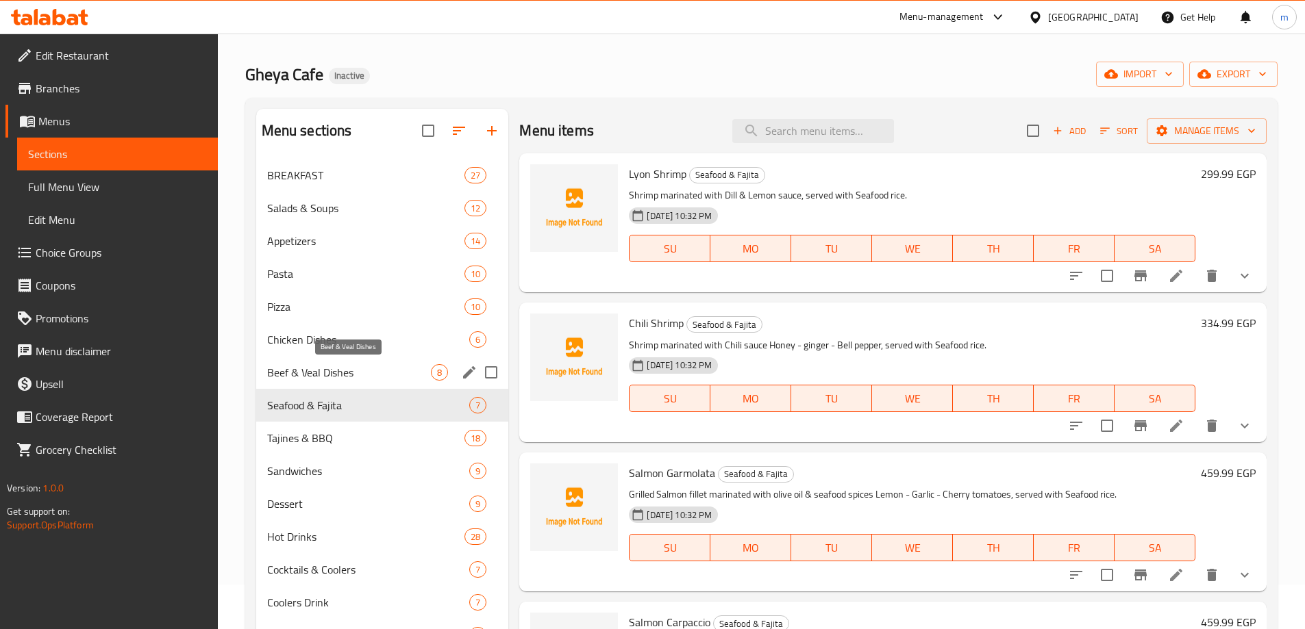
scroll to position [68, 0]
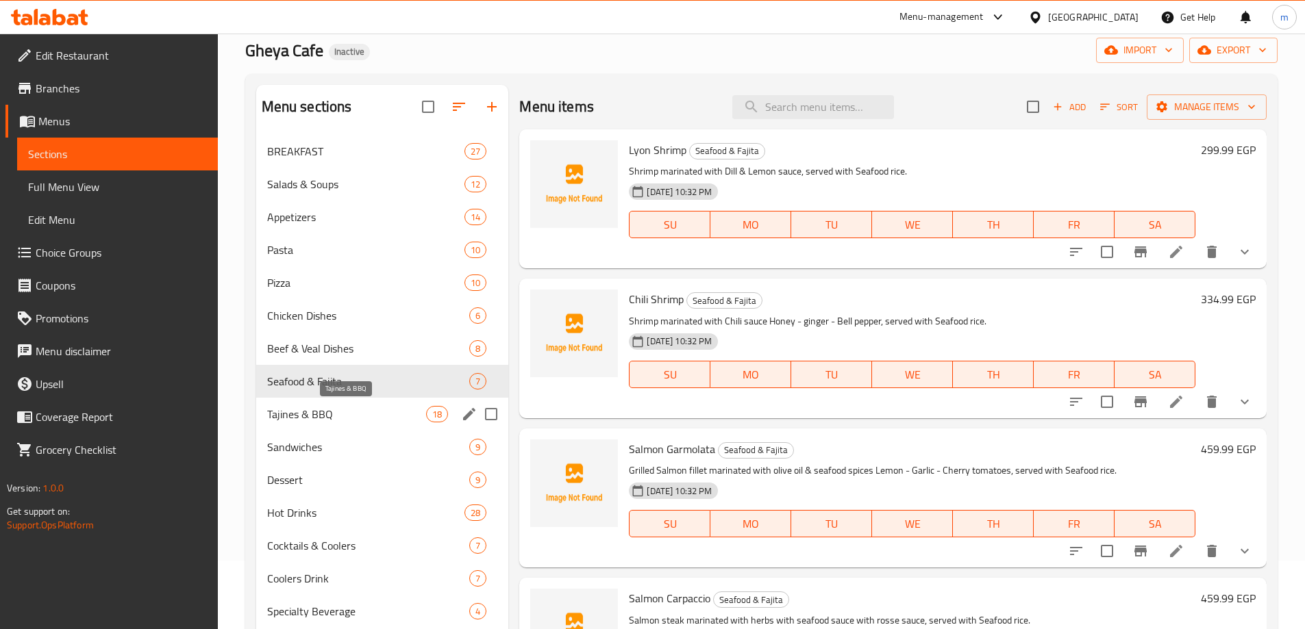
click at [333, 418] on span "Tajines & BBQ" at bounding box center [347, 414] width 160 height 16
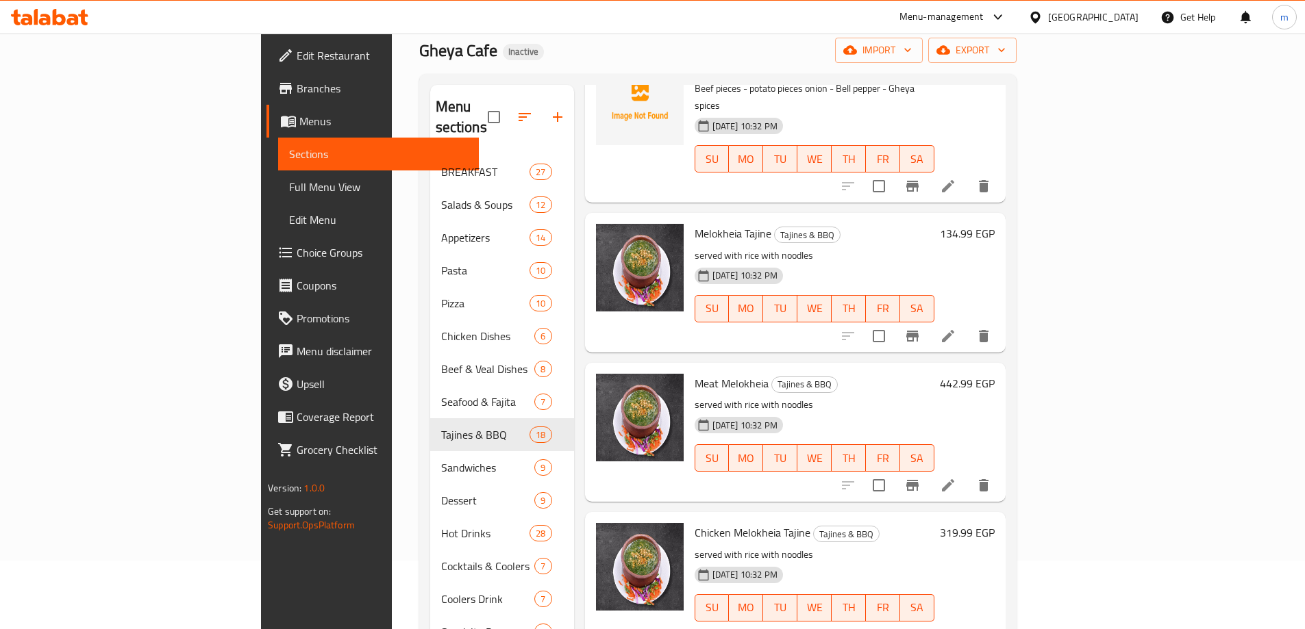
scroll to position [779, 0]
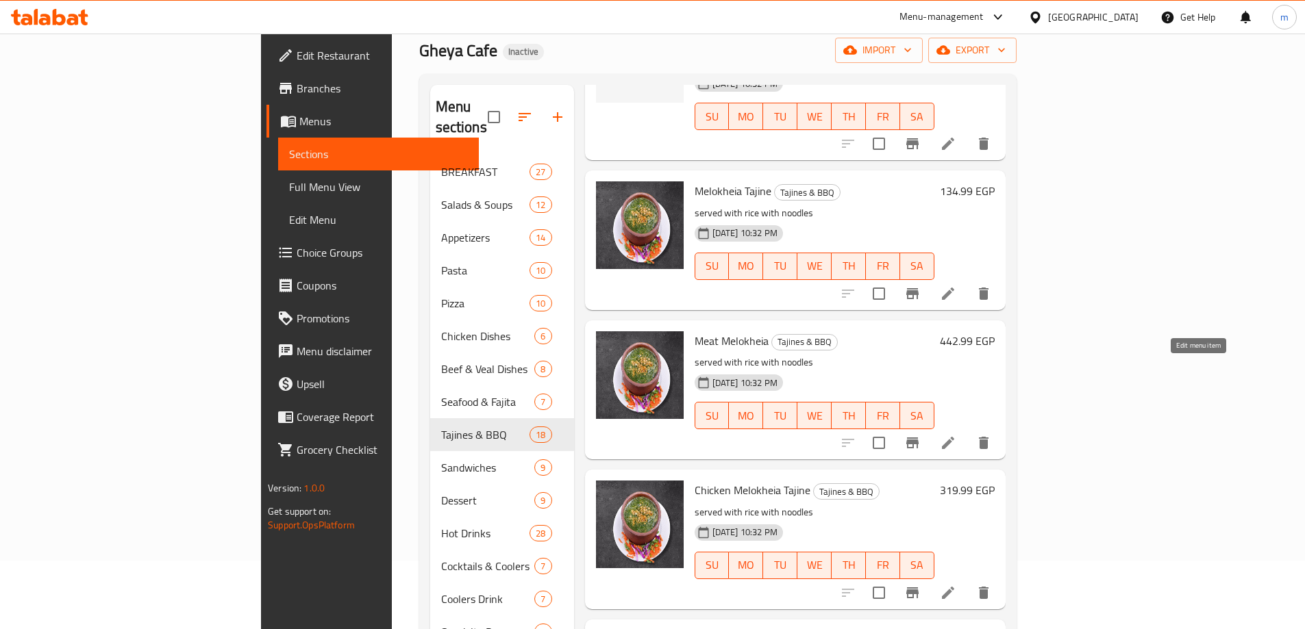
click at [956, 435] on icon at bounding box center [948, 443] width 16 height 16
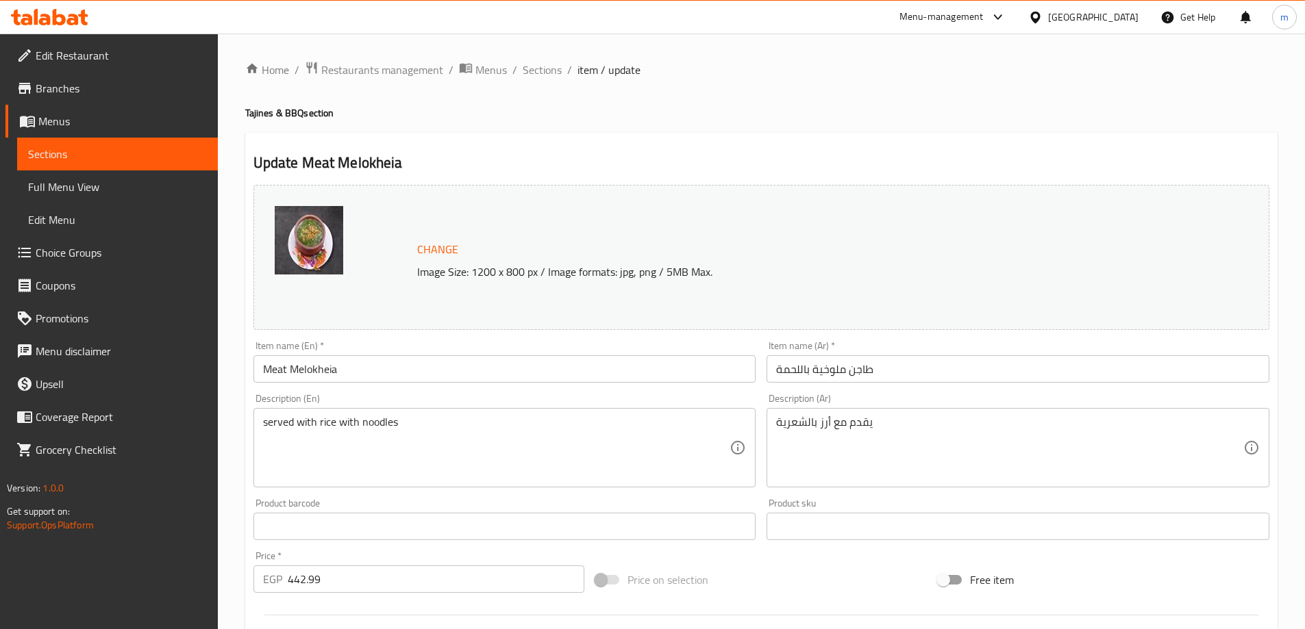
click at [541, 383] on input "Meat Melokheia" at bounding box center [504, 368] width 503 height 27
click at [560, 340] on div "Item name (En)   * Meat Melokheia Item name (En) *" at bounding box center [505, 362] width 514 height 53
click at [521, 364] on input "Meat Melokheia" at bounding box center [504, 368] width 503 height 27
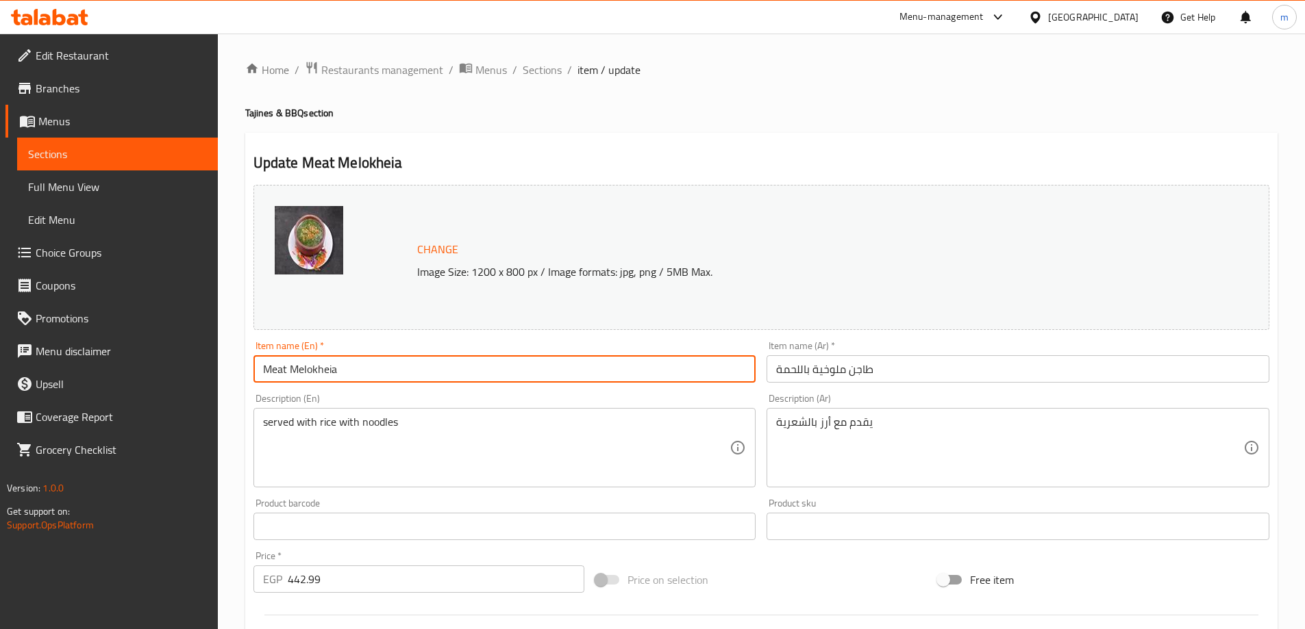
paste input "Tajine"
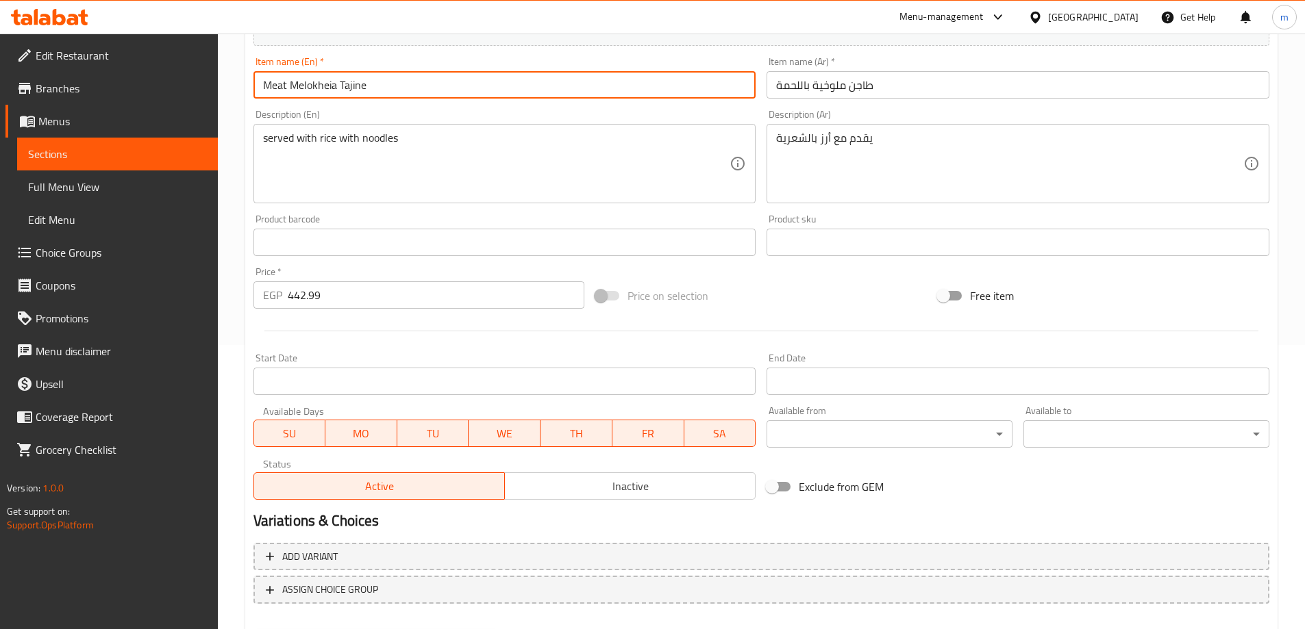
scroll to position [358, 0]
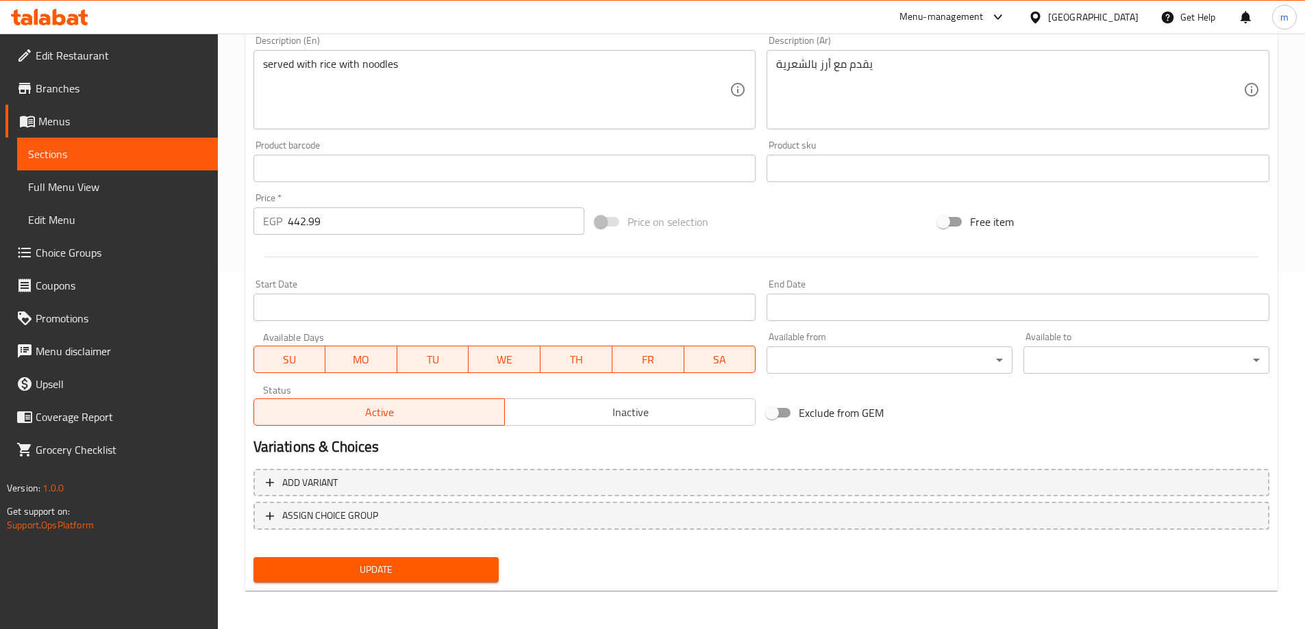
type input "Meat Melokheia Tajine"
click at [401, 572] on span "Update" at bounding box center [376, 570] width 224 height 17
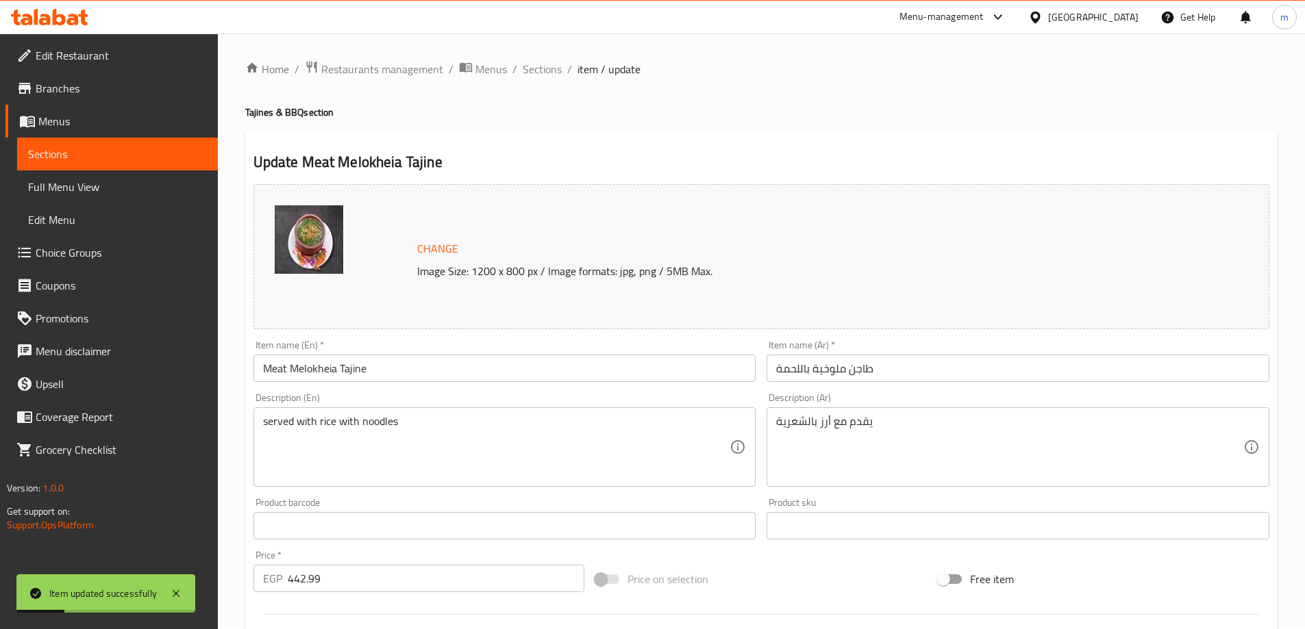
scroll to position [0, 0]
click at [538, 73] on span "Sections" at bounding box center [542, 70] width 39 height 16
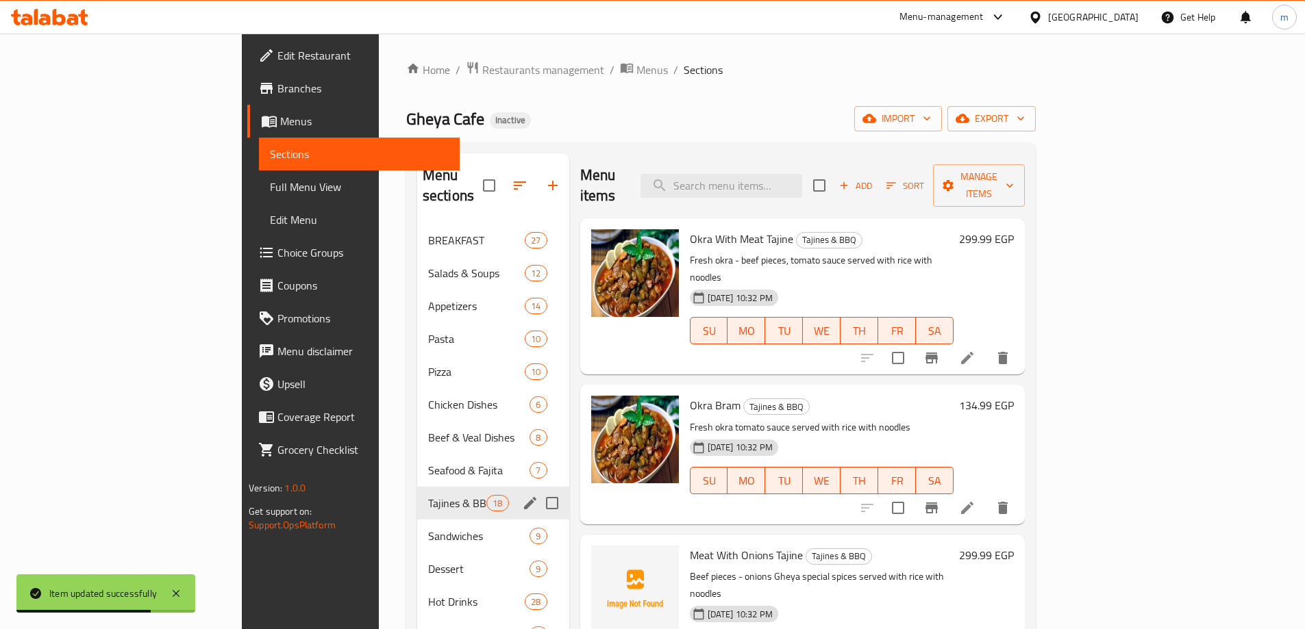
scroll to position [205, 0]
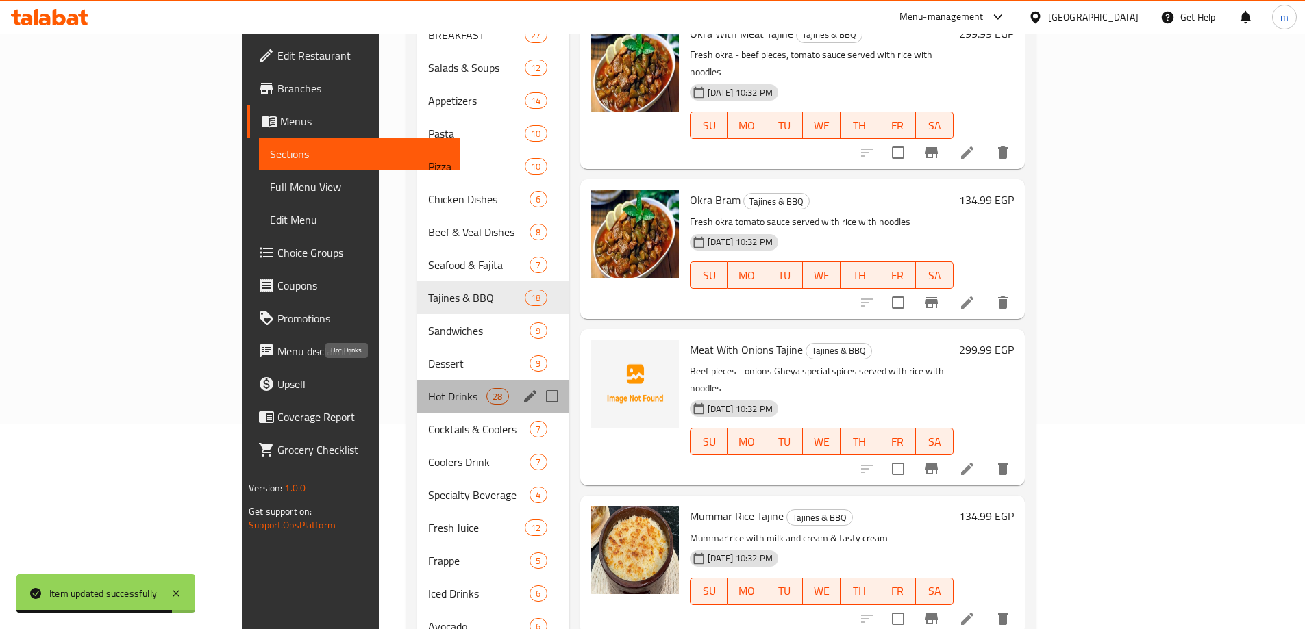
click at [428, 388] on span "Hot Drinks" at bounding box center [457, 396] width 58 height 16
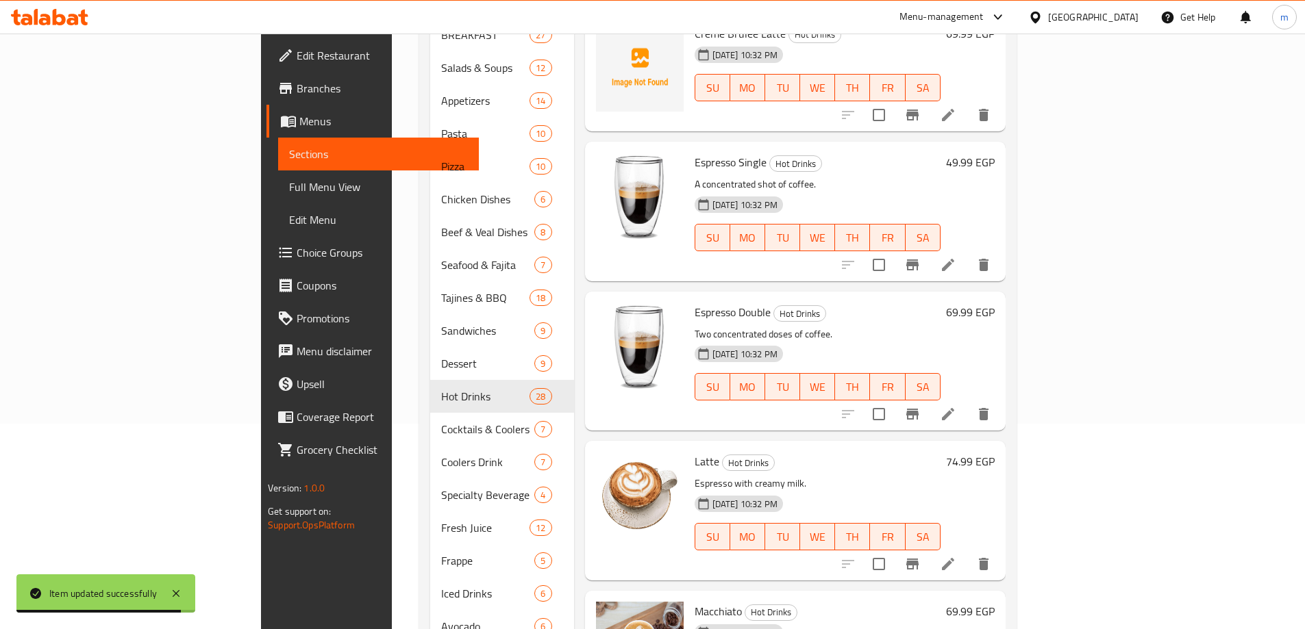
scroll to position [1369, 0]
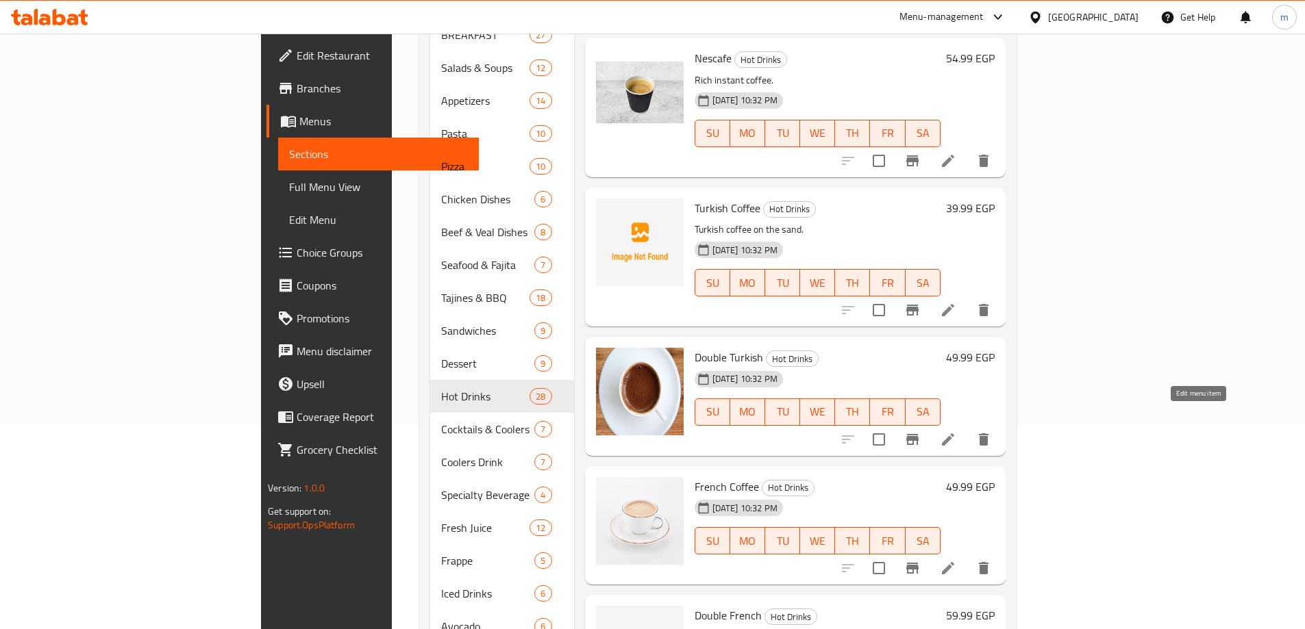
click at [956, 432] on icon at bounding box center [948, 440] width 16 height 16
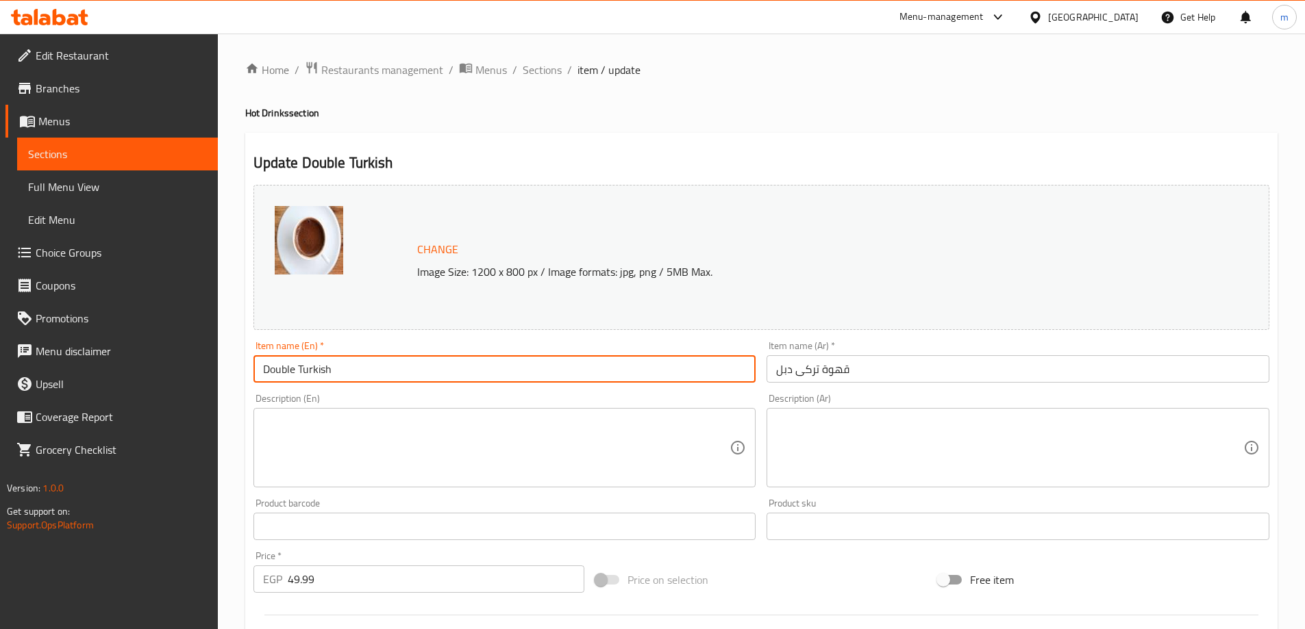
click at [442, 360] on input "Double Turkish" at bounding box center [504, 368] width 503 height 27
paste input "Coffee"
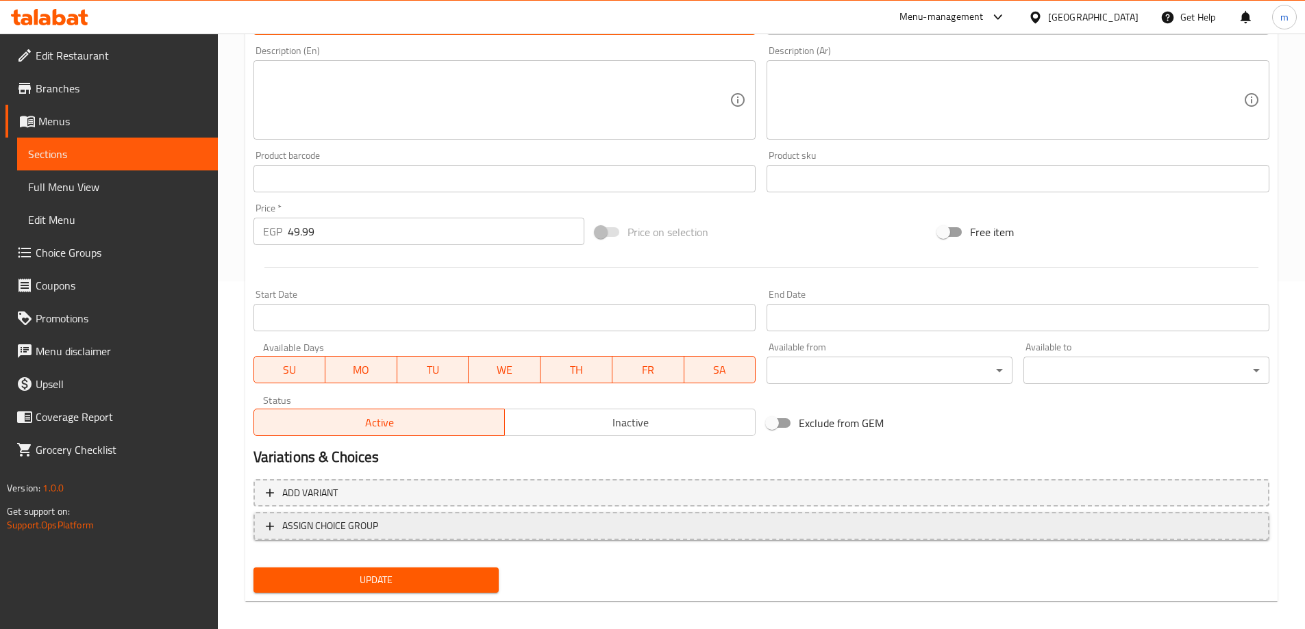
scroll to position [358, 0]
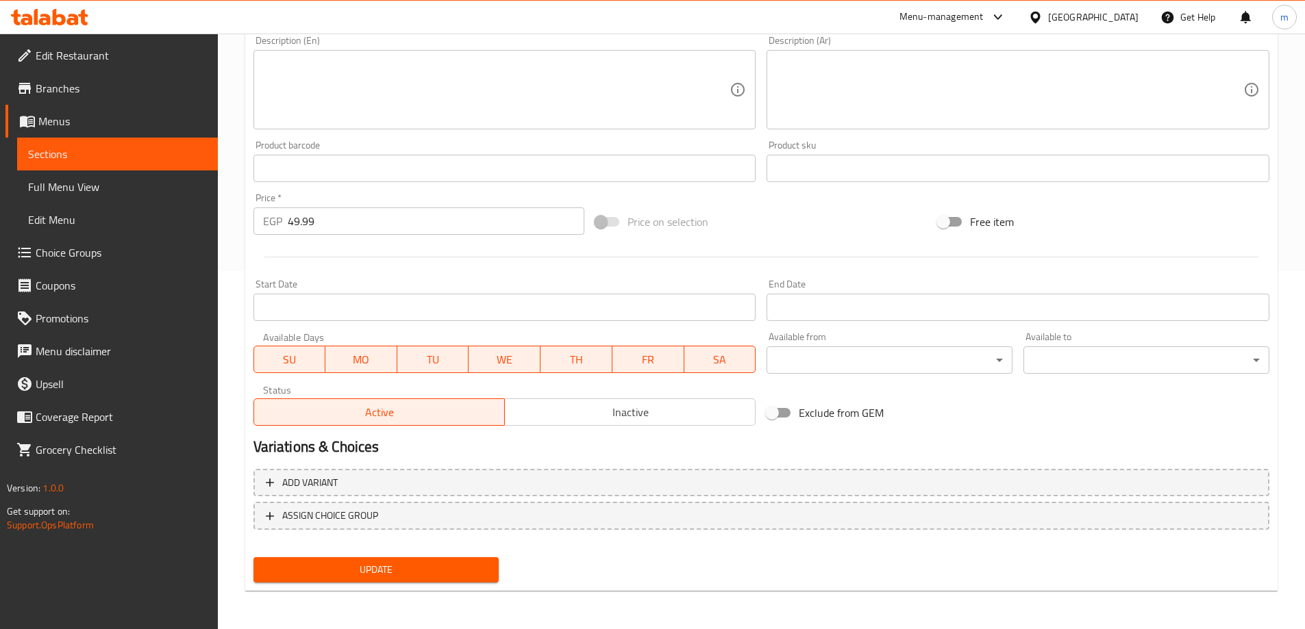
type input "Double Turkish Coffee"
click at [492, 571] on button "Update" at bounding box center [376, 570] width 246 height 25
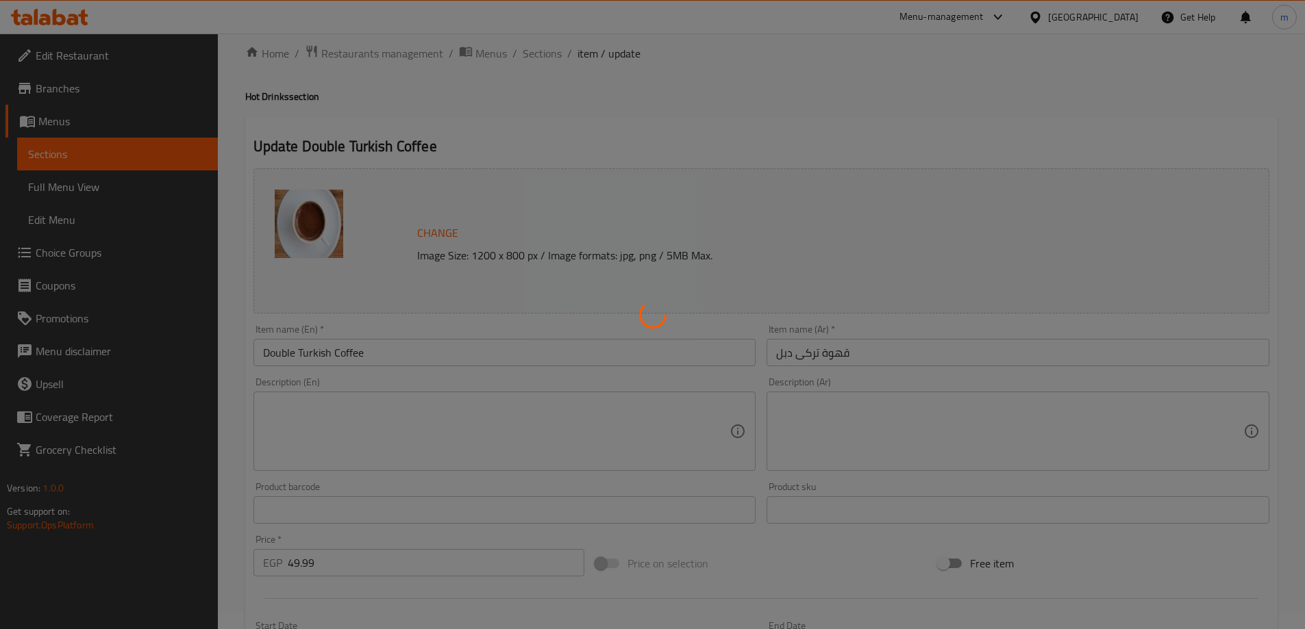
scroll to position [16, 0]
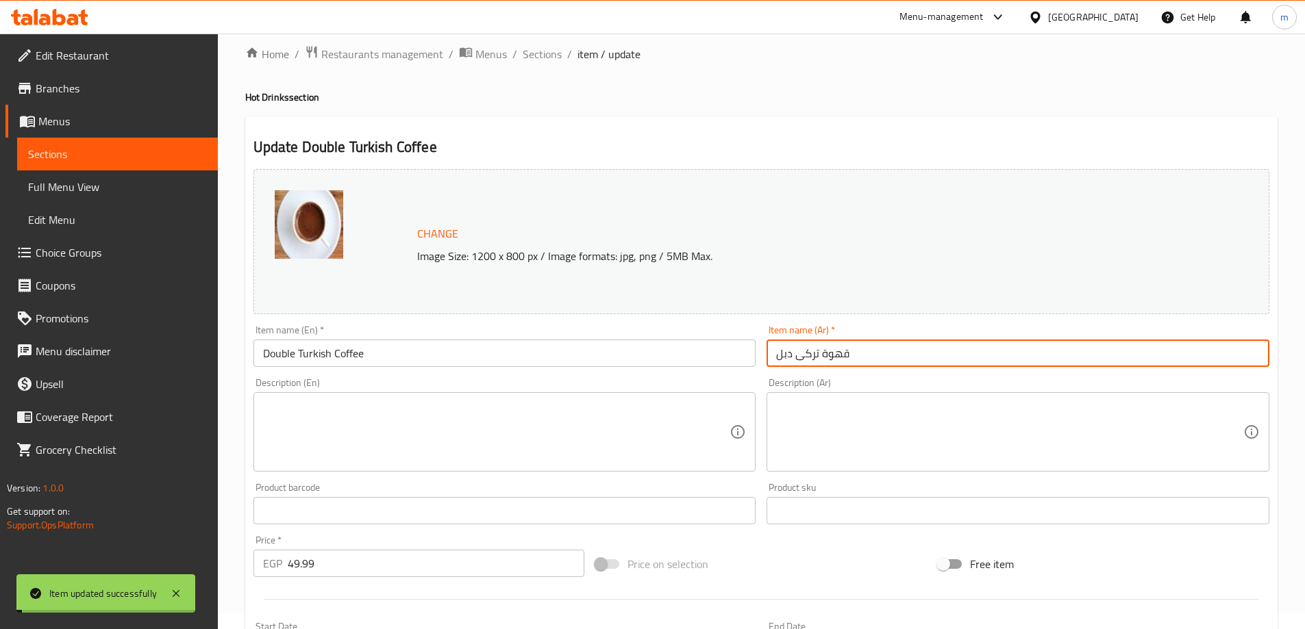
click at [827, 351] on input "قهوة تركى دبل" at bounding box center [1017, 353] width 503 height 27
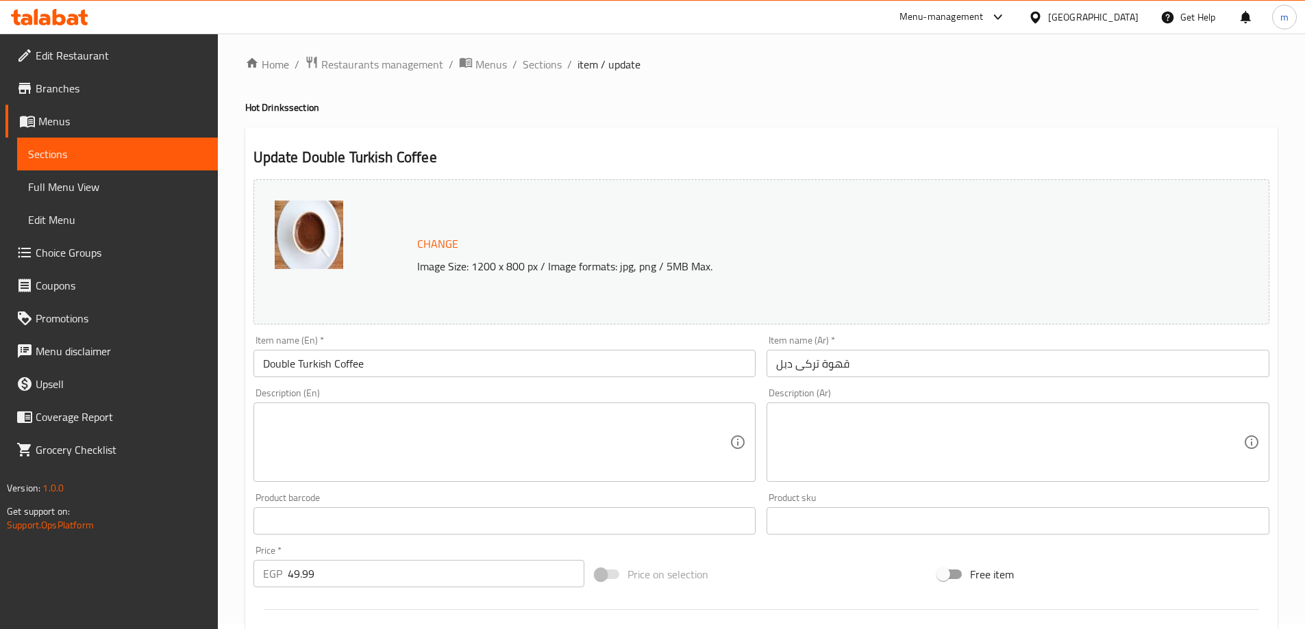
scroll to position [0, 0]
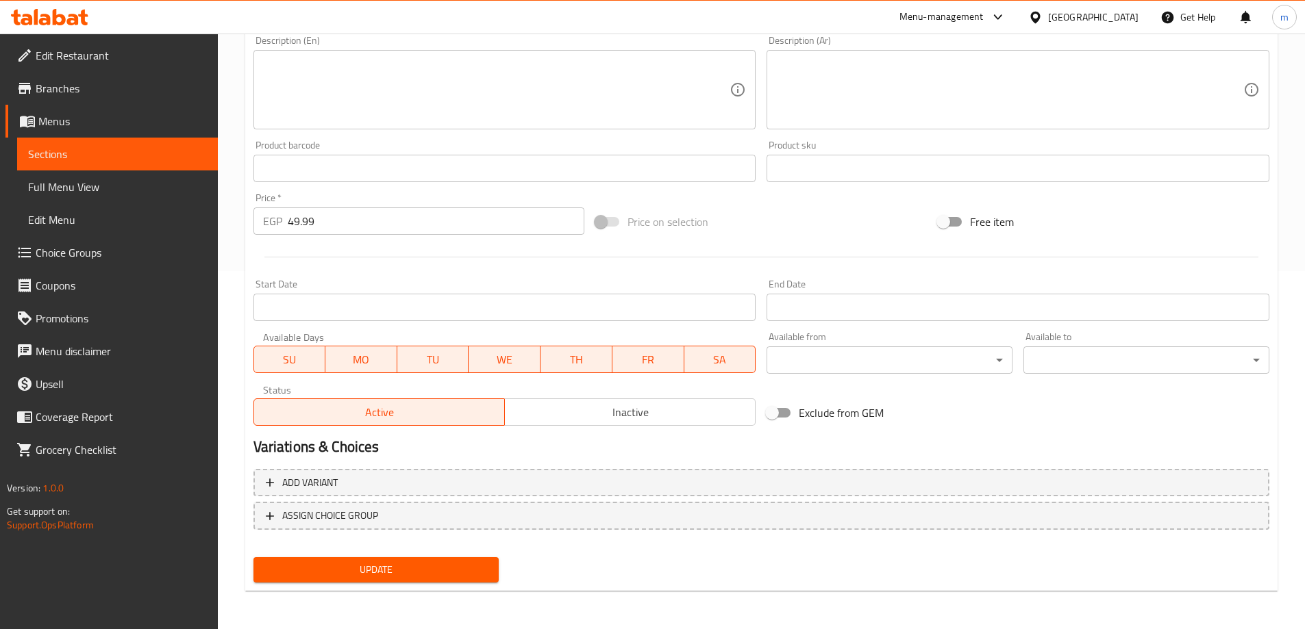
click at [412, 558] on button "Update" at bounding box center [376, 570] width 246 height 25
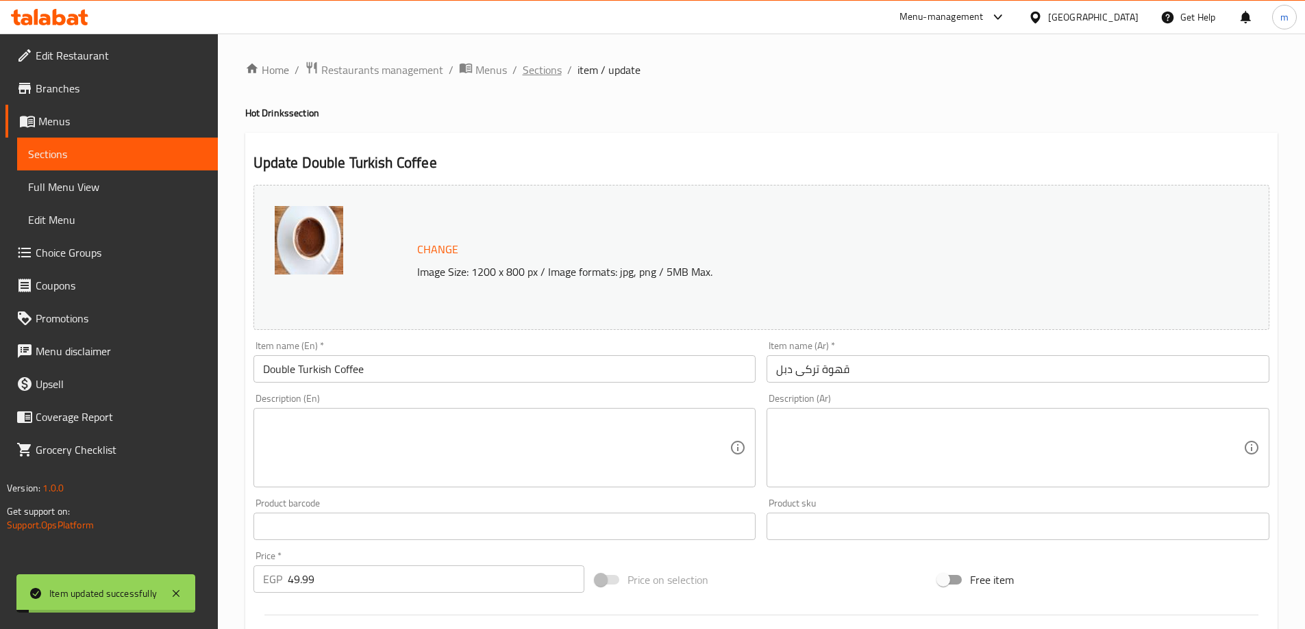
click at [542, 68] on span "Sections" at bounding box center [542, 70] width 39 height 16
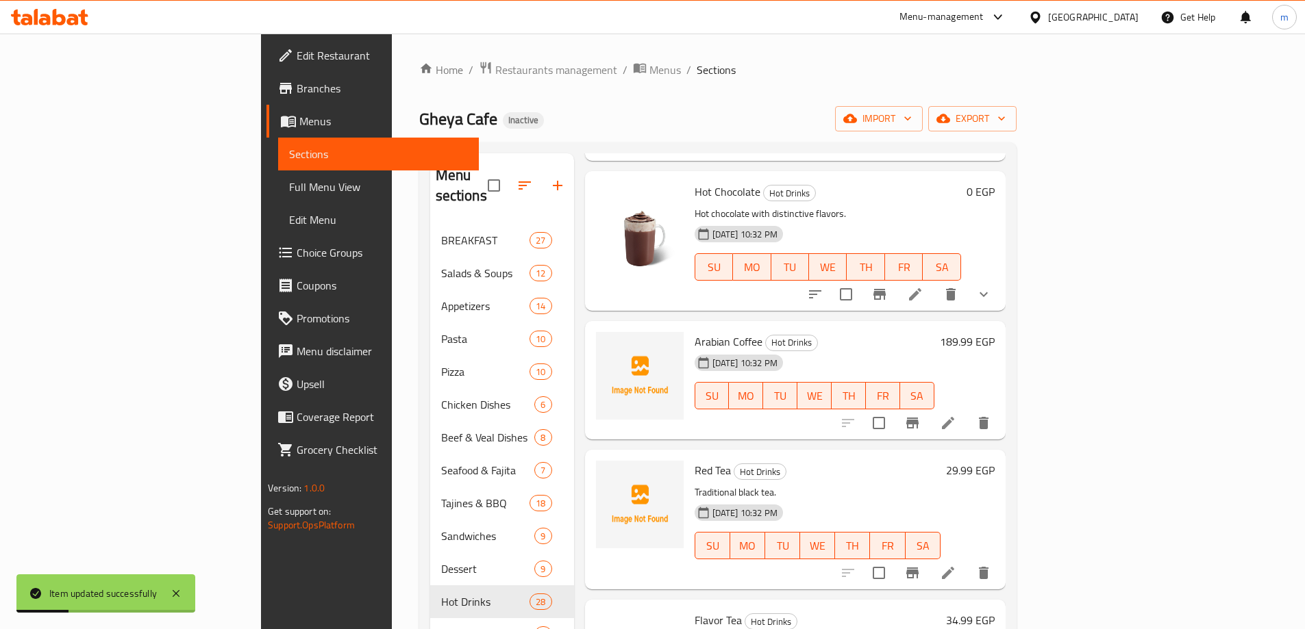
scroll to position [2329, 0]
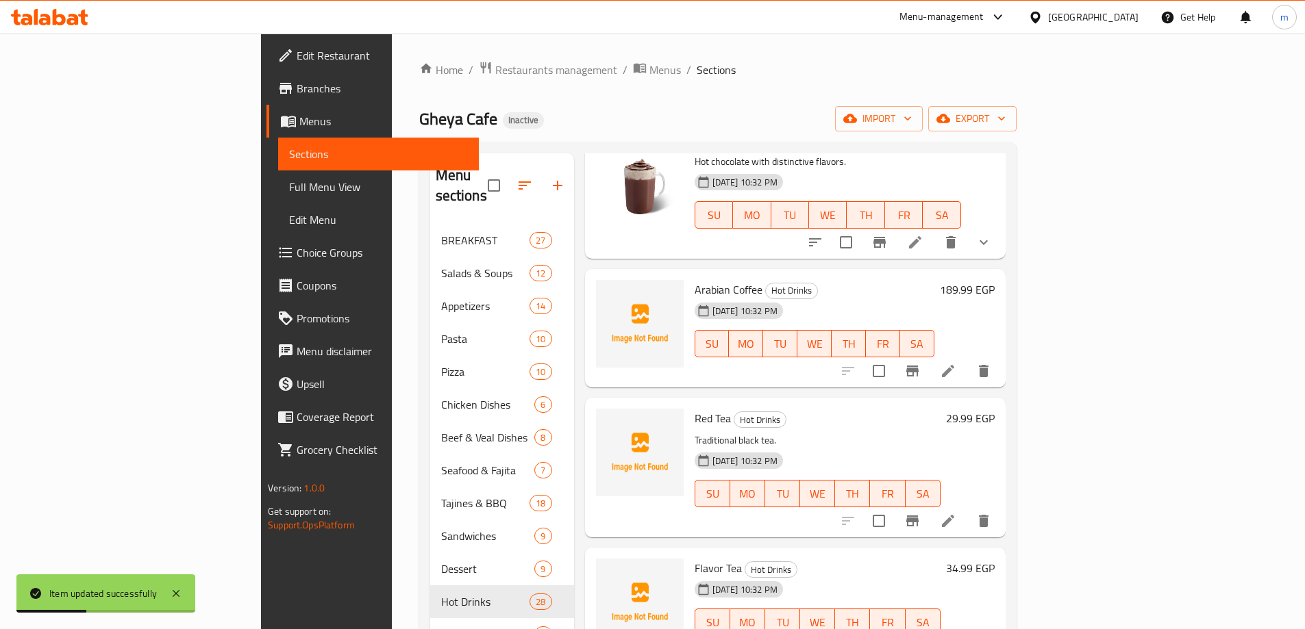
click at [956, 363] on icon at bounding box center [948, 371] width 16 height 16
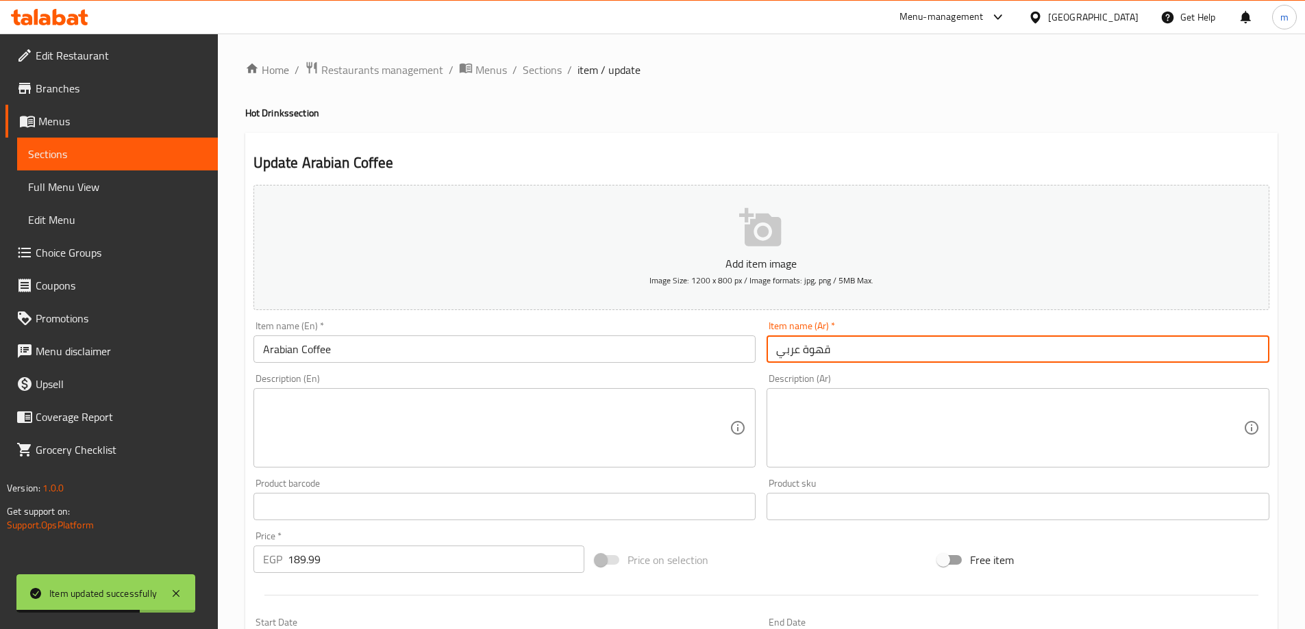
click at [773, 351] on input "قهوة عربي" at bounding box center [1017, 349] width 503 height 27
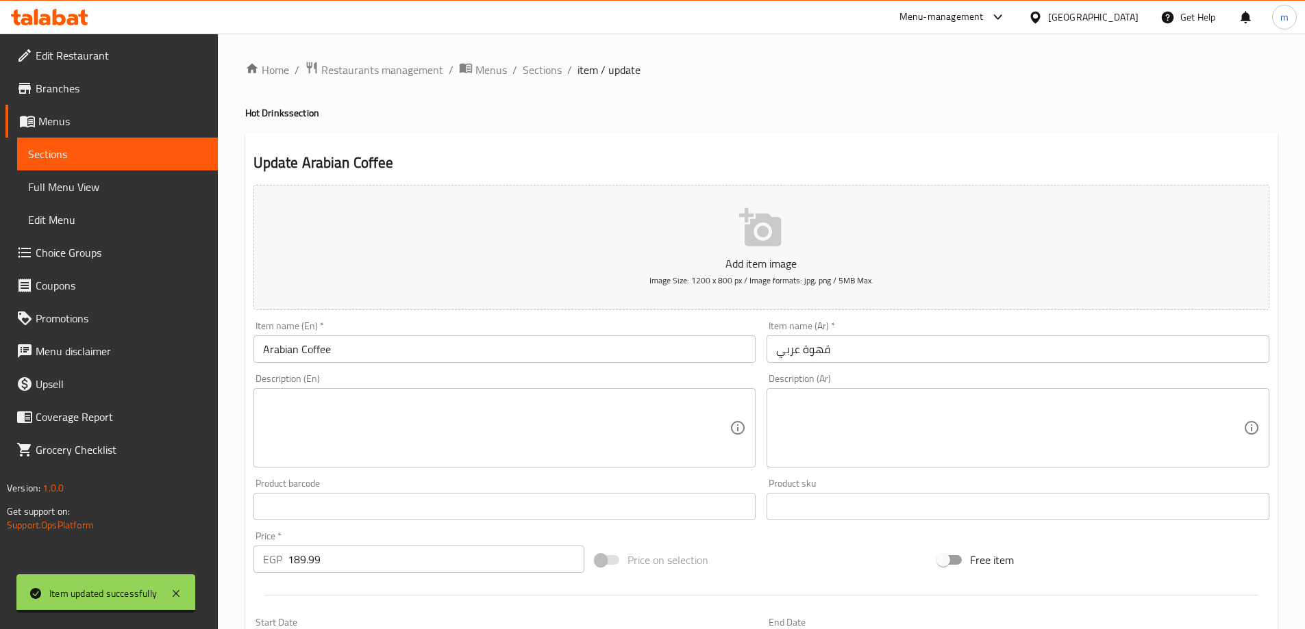
click at [879, 364] on div "Item name (Ar)   * قهوة عربي Item name (Ar) *" at bounding box center [1018, 342] width 514 height 53
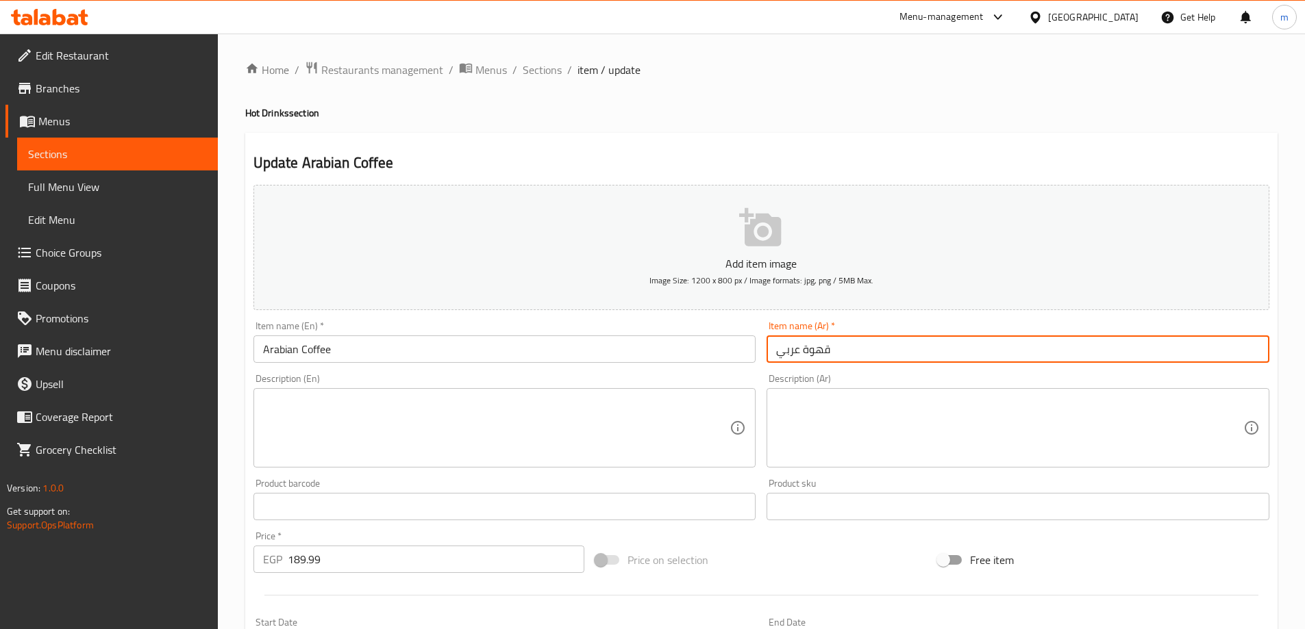
click at [875, 353] on input "قهوة عربي" at bounding box center [1017, 349] width 503 height 27
click at [1262, 348] on input "قهوة عربي" at bounding box center [1017, 349] width 503 height 27
paste input "دلة"
type input "دلة قهوة عربي"
click at [340, 346] on input "Arabian Coffee" at bounding box center [504, 349] width 503 height 27
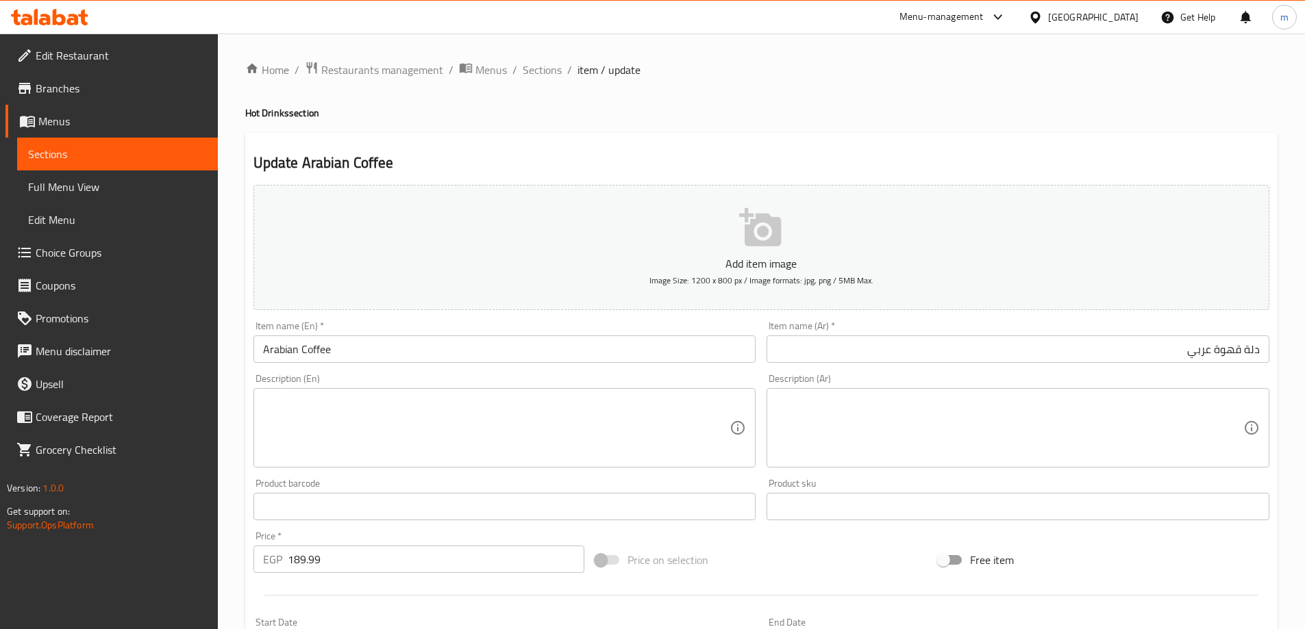
click at [506, 352] on input "Arabian Coffee" at bounding box center [504, 349] width 503 height 27
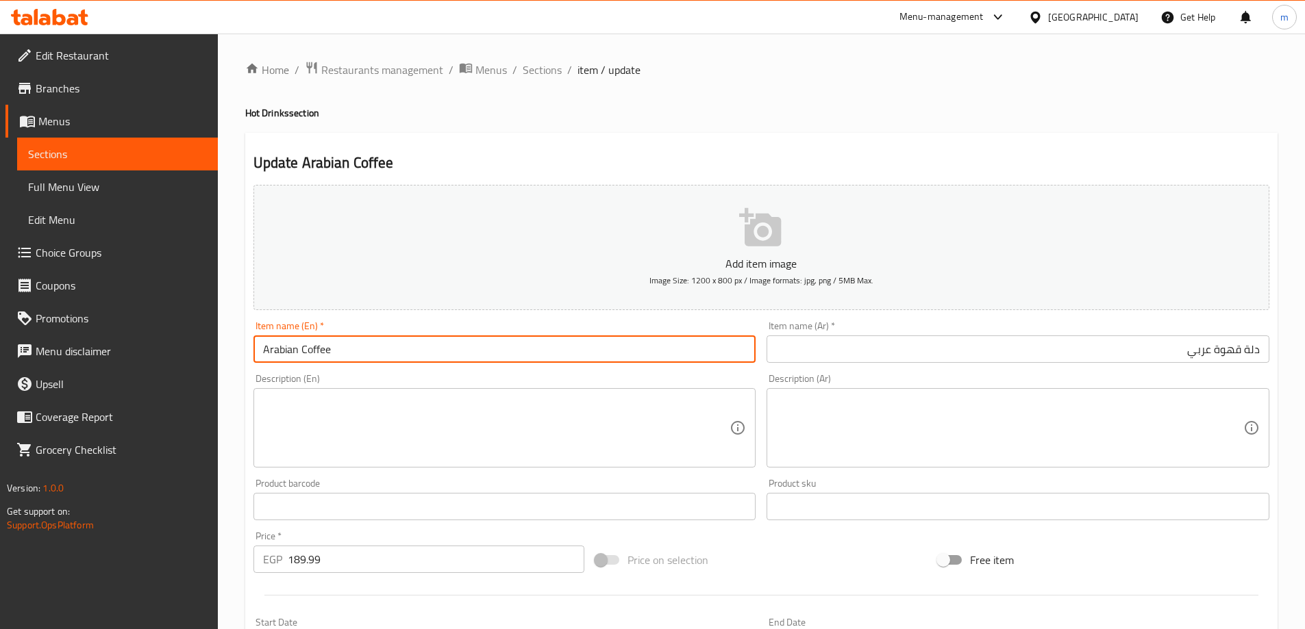
paste input "Dallah"
click at [263, 353] on input "Arabian Coffee" at bounding box center [504, 349] width 503 height 27
paste input "Dallah"
type input "Dallah Arabian Coffee"
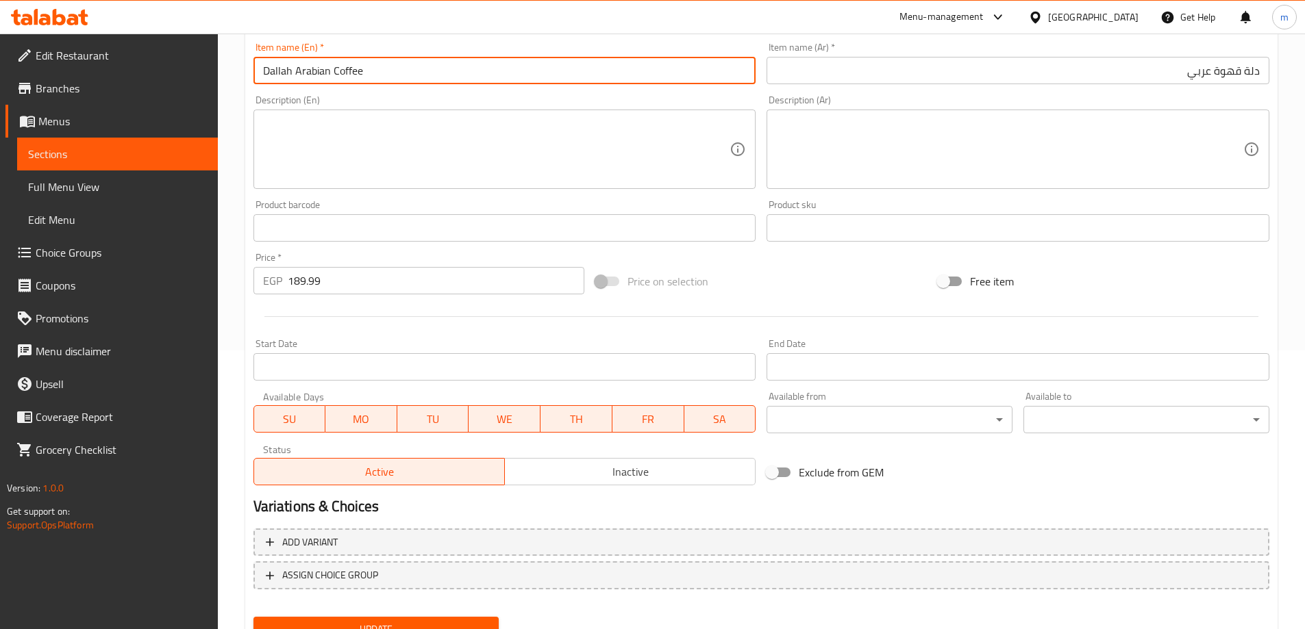
scroll to position [338, 0]
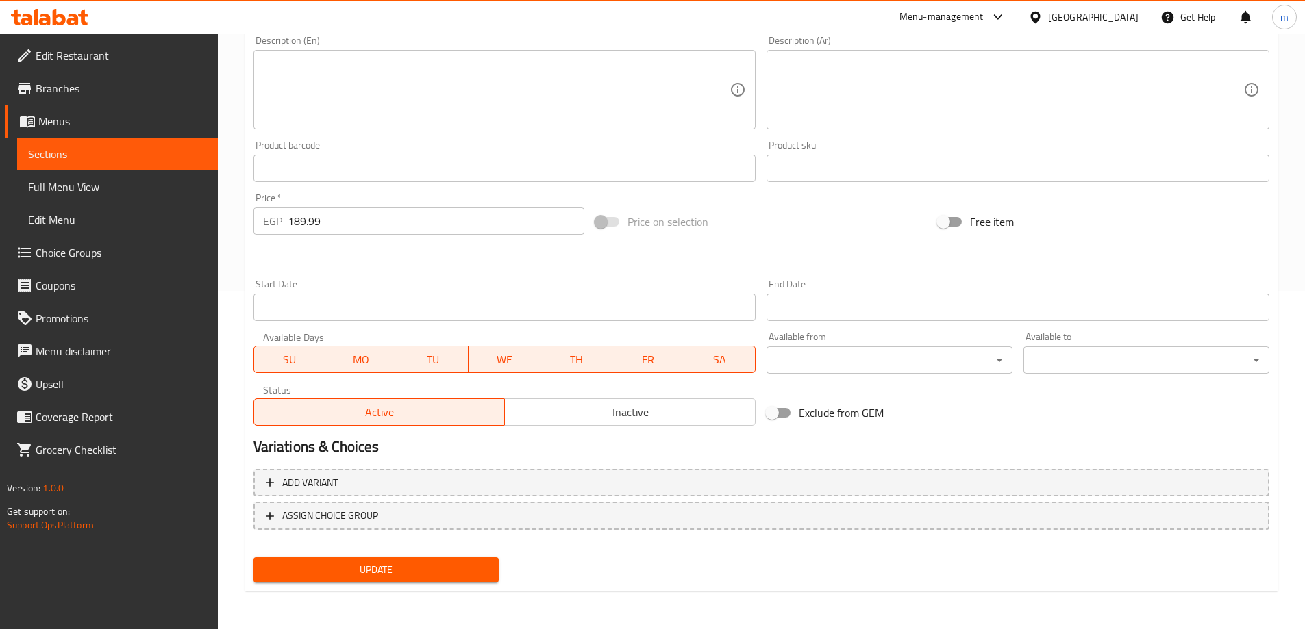
click at [440, 573] on span "Update" at bounding box center [376, 570] width 224 height 17
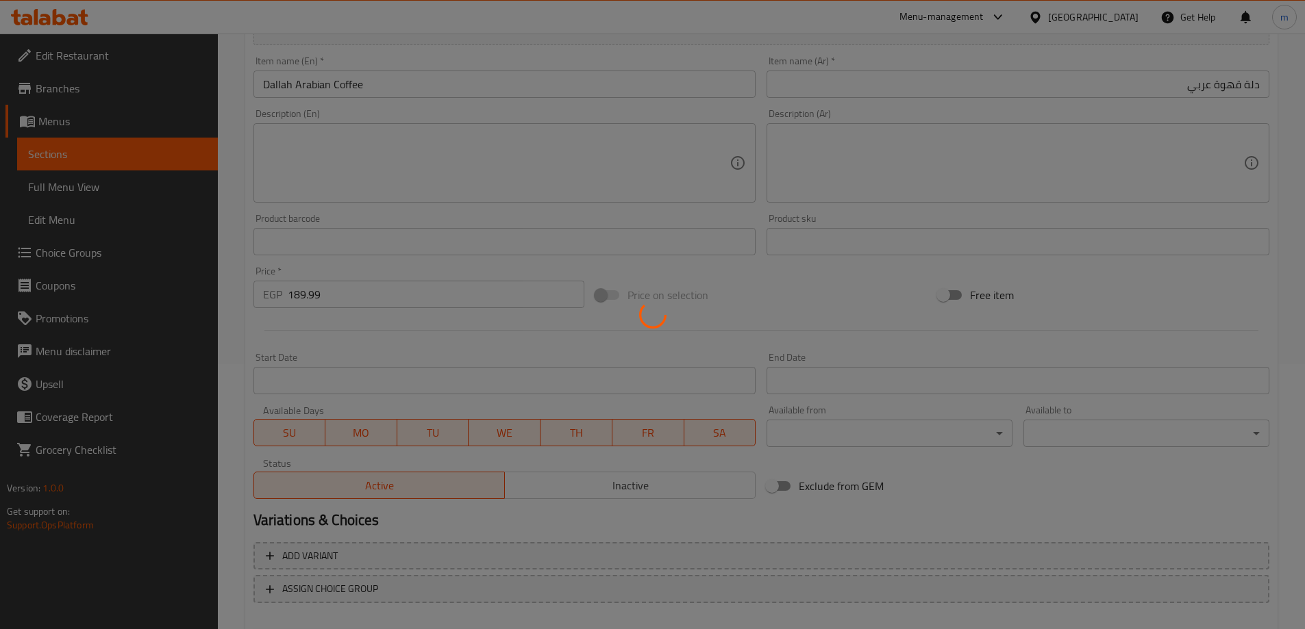
scroll to position [133, 0]
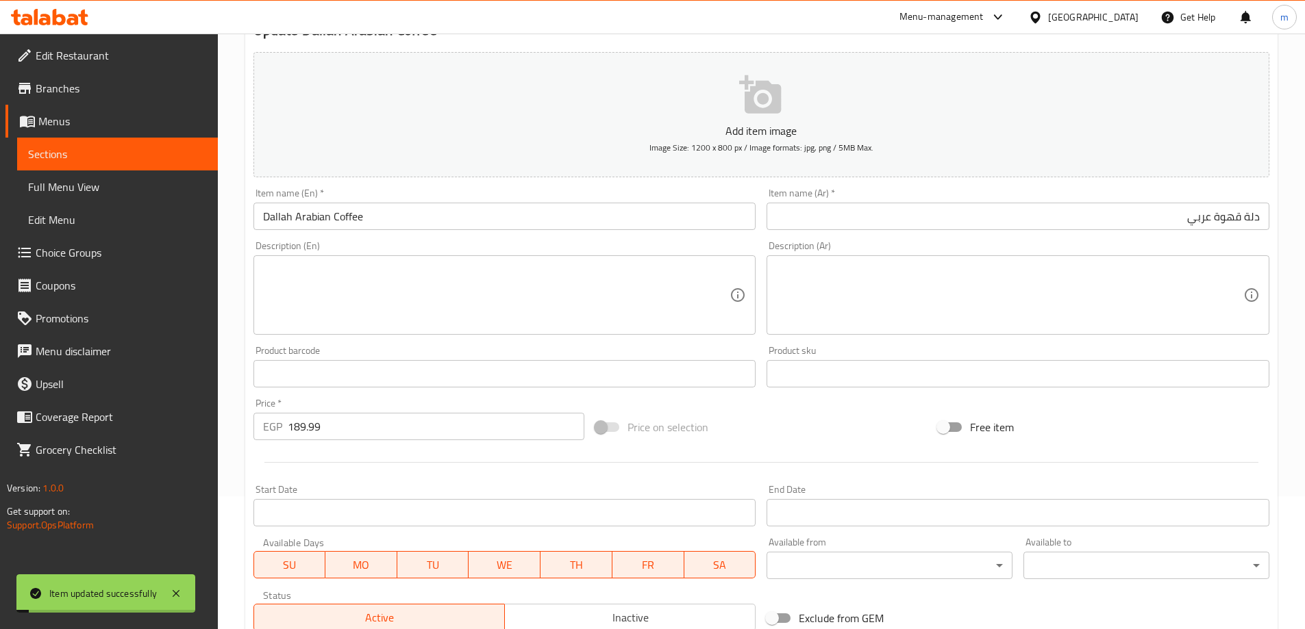
click at [519, 225] on input "Dallah Arabian Coffee" at bounding box center [504, 216] width 503 height 27
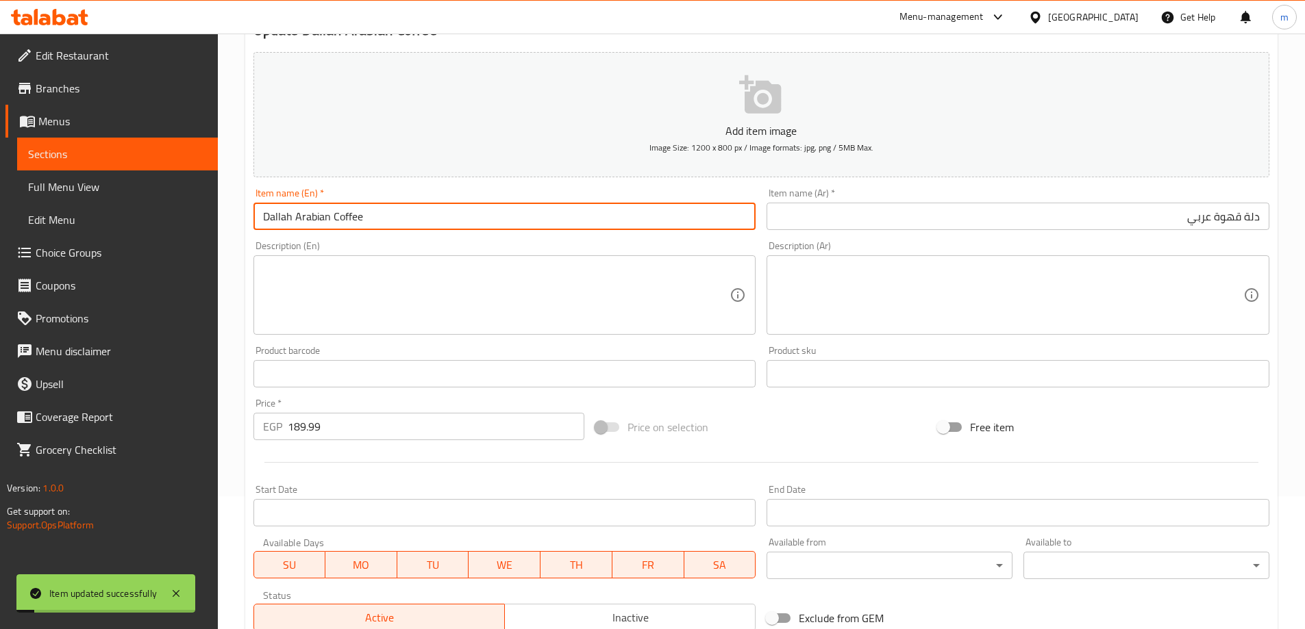
click at [519, 225] on input "Dallah Arabian Coffee" at bounding box center [504, 216] width 503 height 27
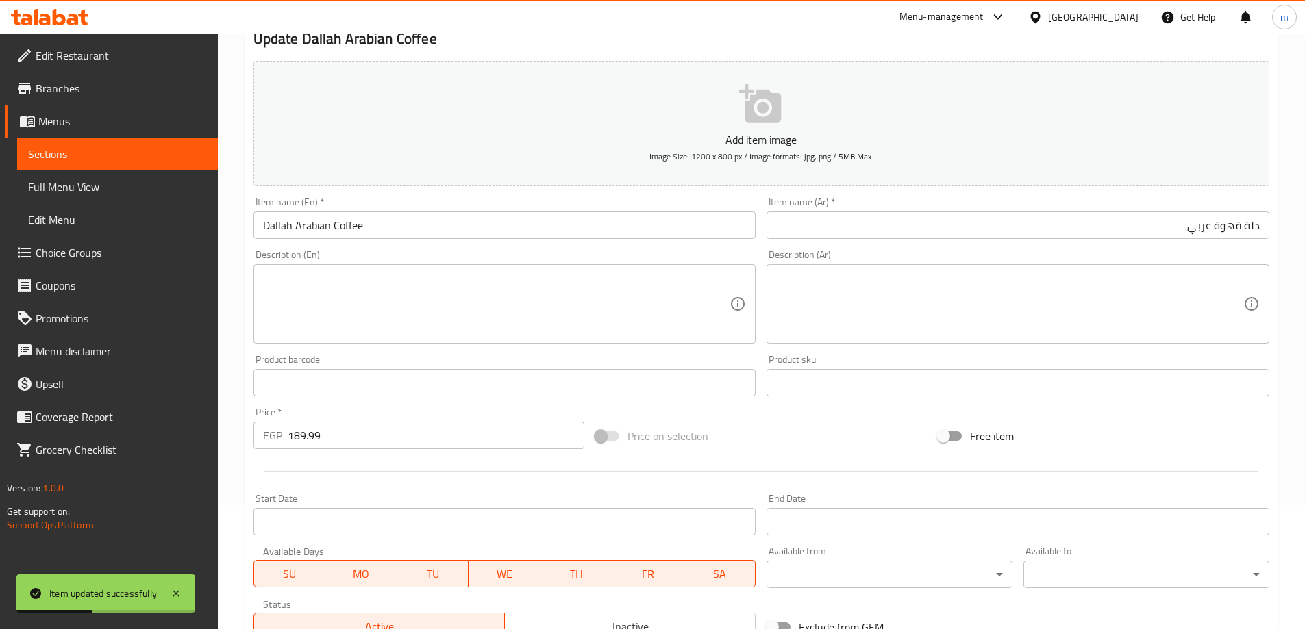
scroll to position [0, 0]
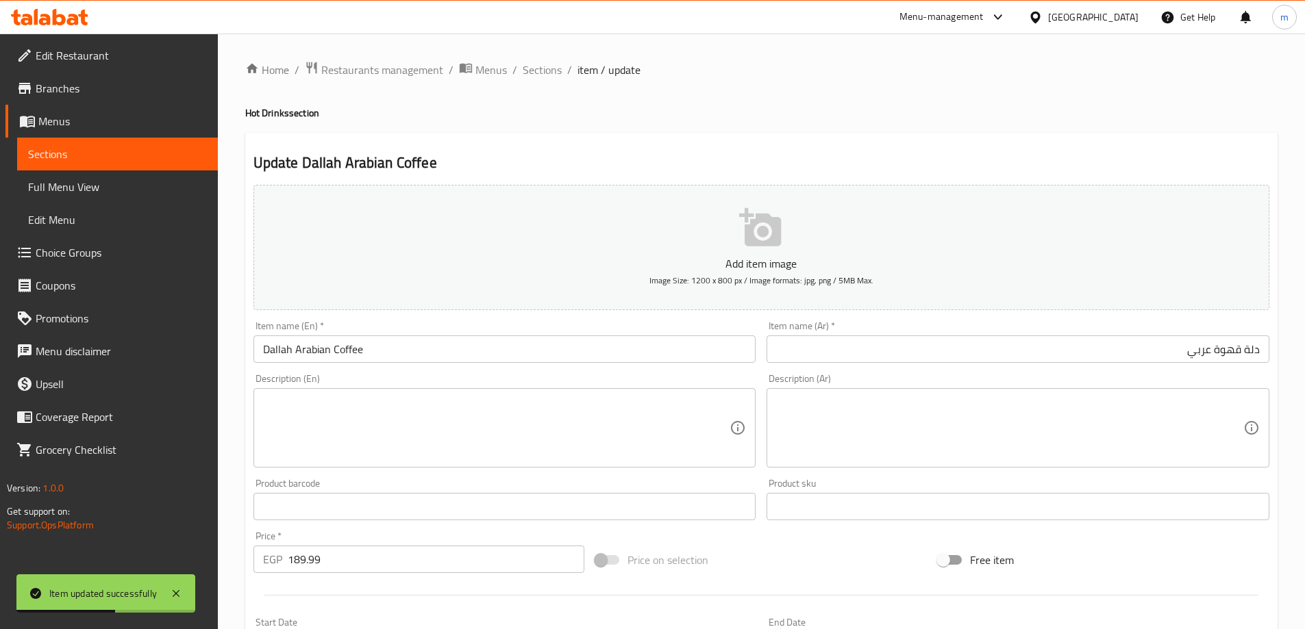
click at [524, 73] on span "Sections" at bounding box center [542, 70] width 39 height 16
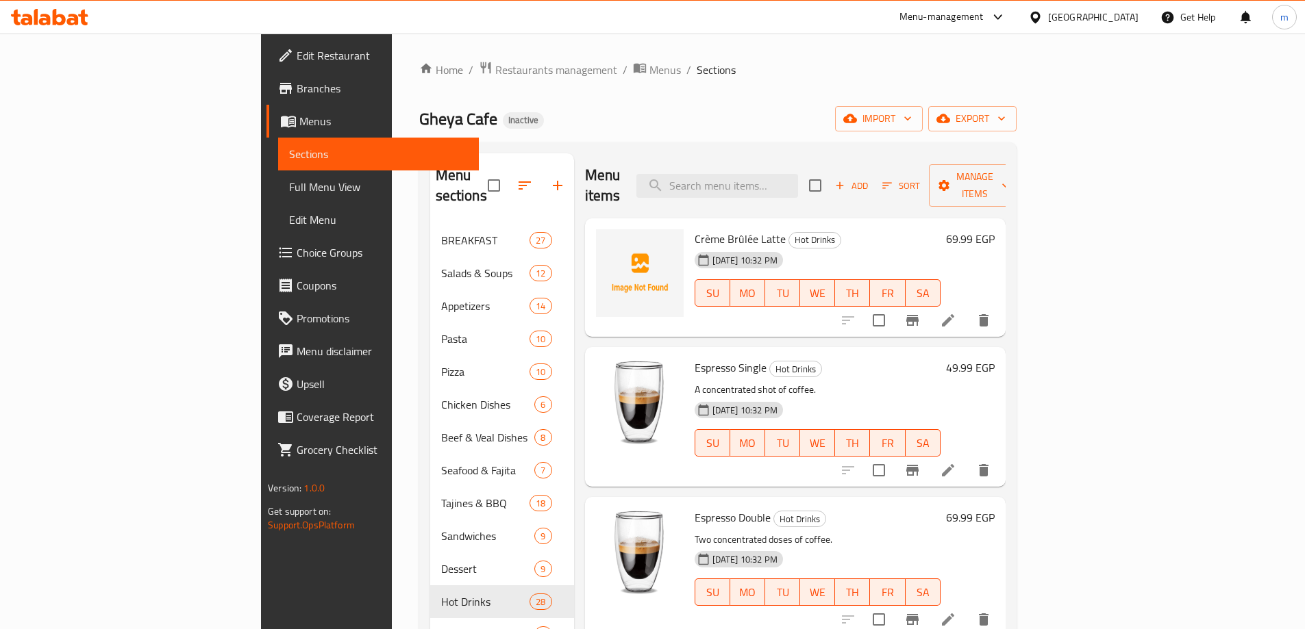
click at [938, 229] on h6 "Crème Brûlée Latte Hot Drinks" at bounding box center [818, 238] width 246 height 19
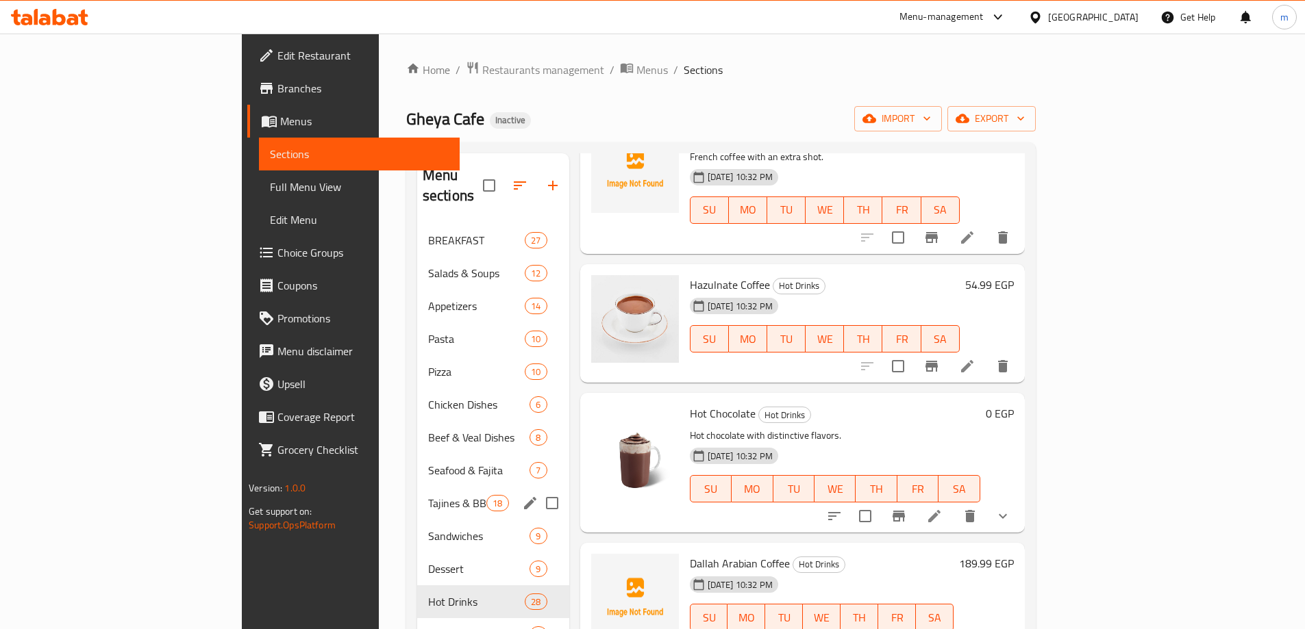
scroll to position [137, 0]
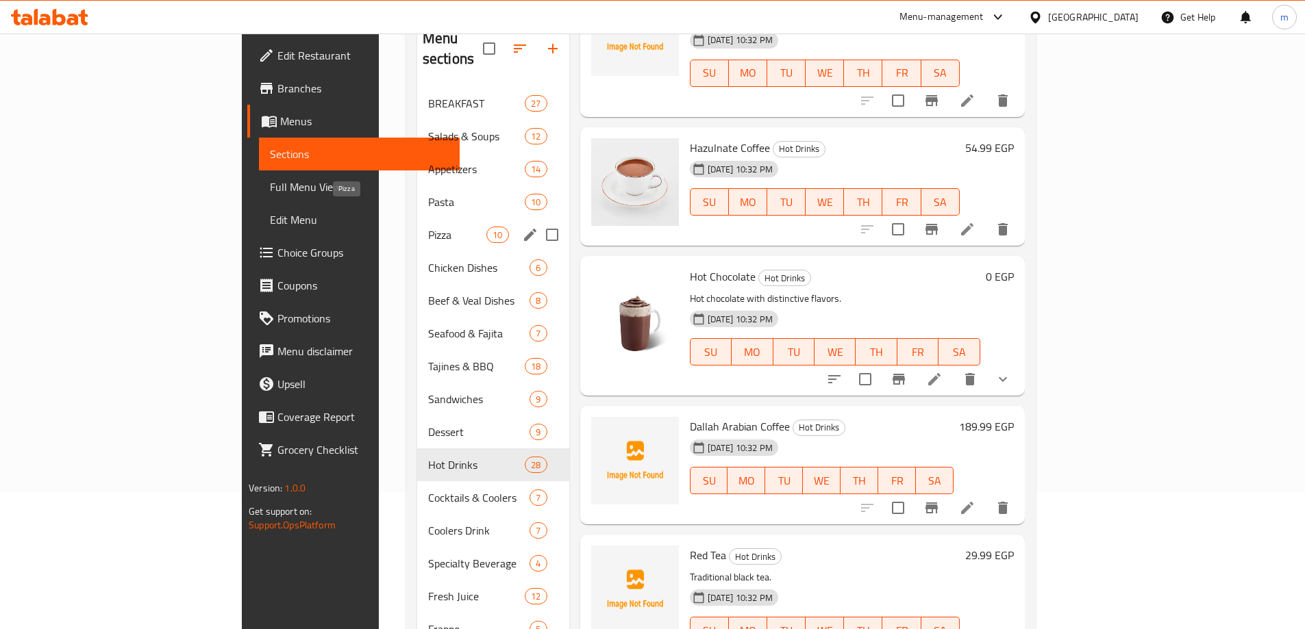
click at [428, 227] on span "Pizza" at bounding box center [457, 235] width 58 height 16
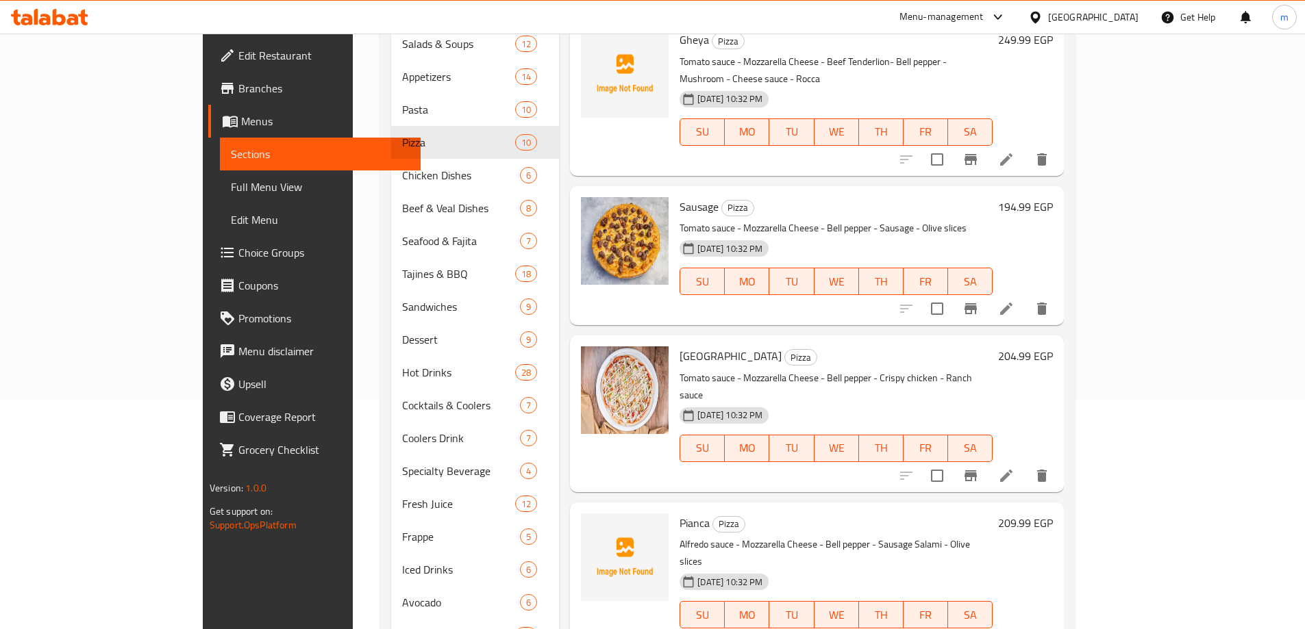
scroll to position [341, 0]
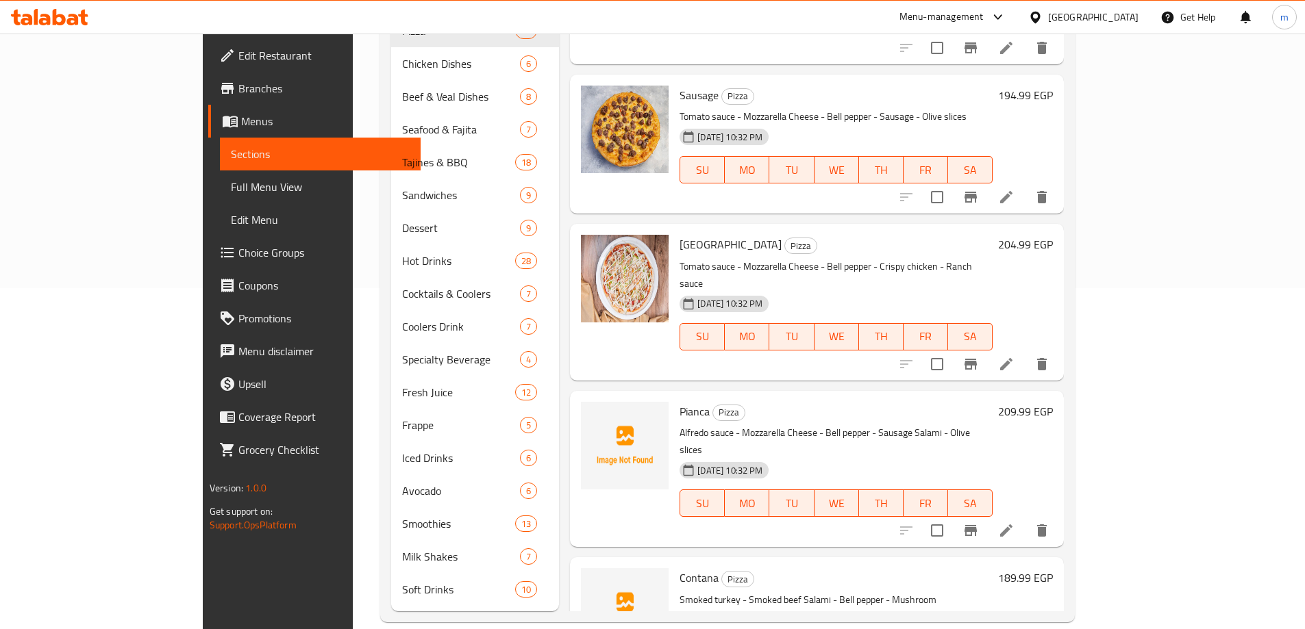
click at [1014, 523] on icon at bounding box center [1006, 531] width 16 height 16
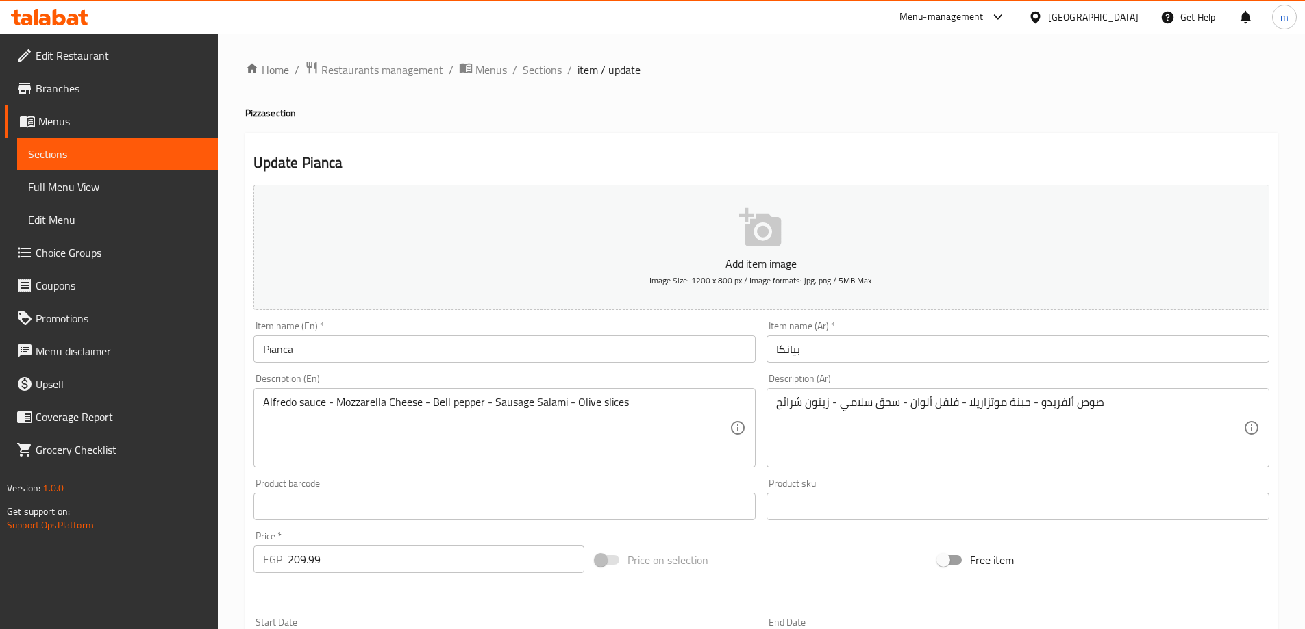
click at [266, 353] on input "Pianca" at bounding box center [504, 349] width 503 height 27
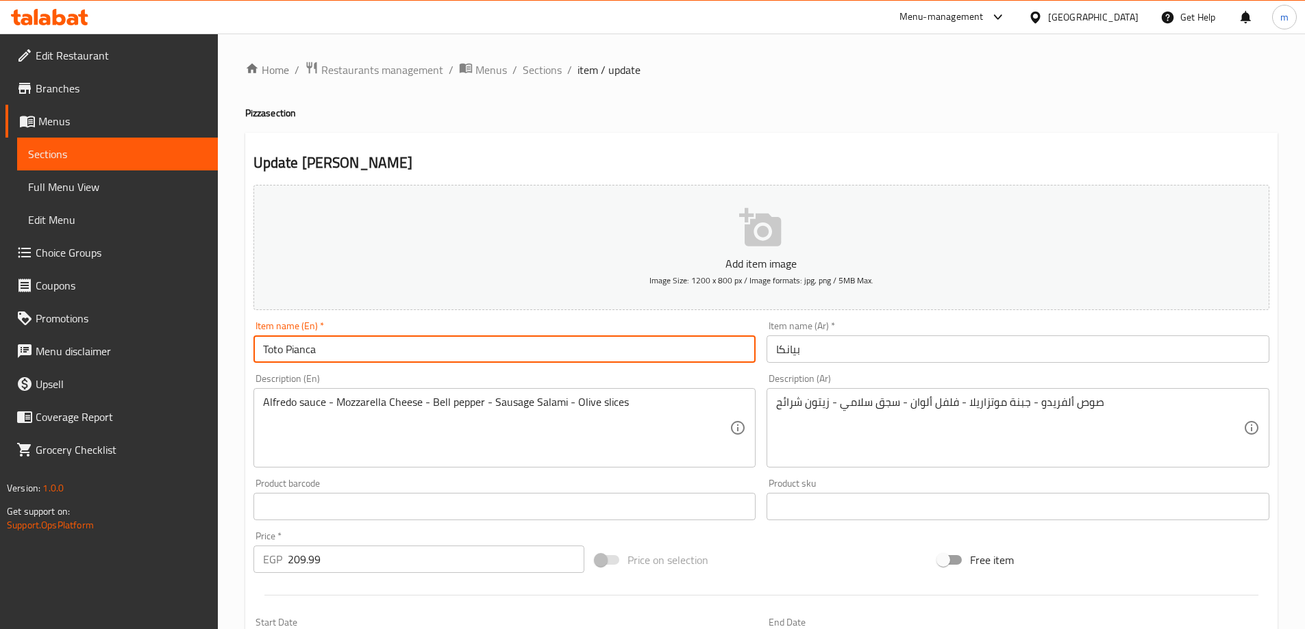
type input "Toto Pianca"
click at [834, 360] on input "بيانكا" at bounding box center [1017, 349] width 503 height 27
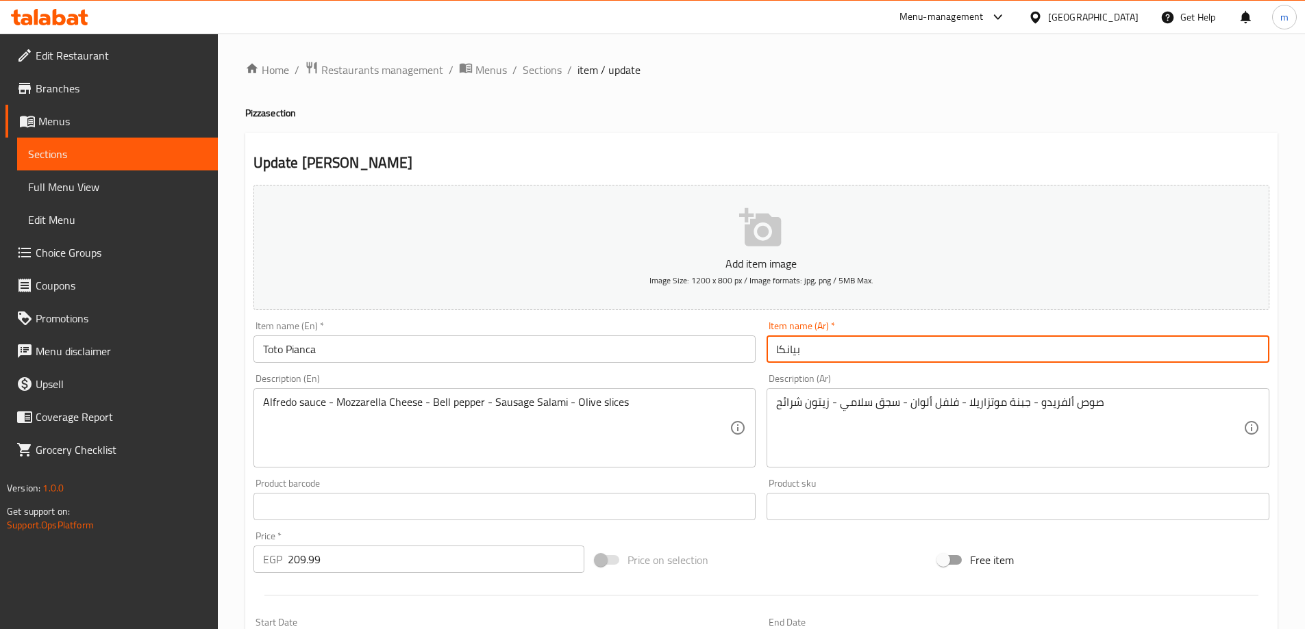
click at [775, 349] on input "بيانكا" at bounding box center [1017, 349] width 503 height 27
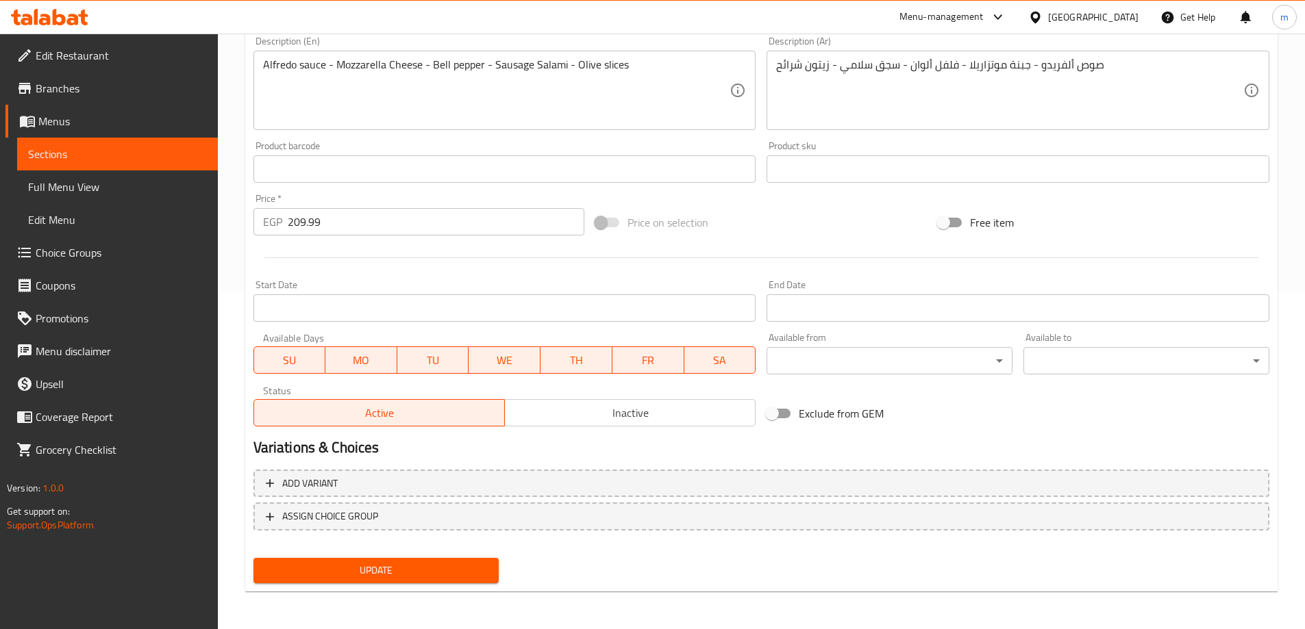
scroll to position [338, 0]
type input "توتو بيانكا"
click at [437, 564] on span "Update" at bounding box center [376, 570] width 224 height 17
click at [382, 564] on span "Update" at bounding box center [376, 570] width 224 height 17
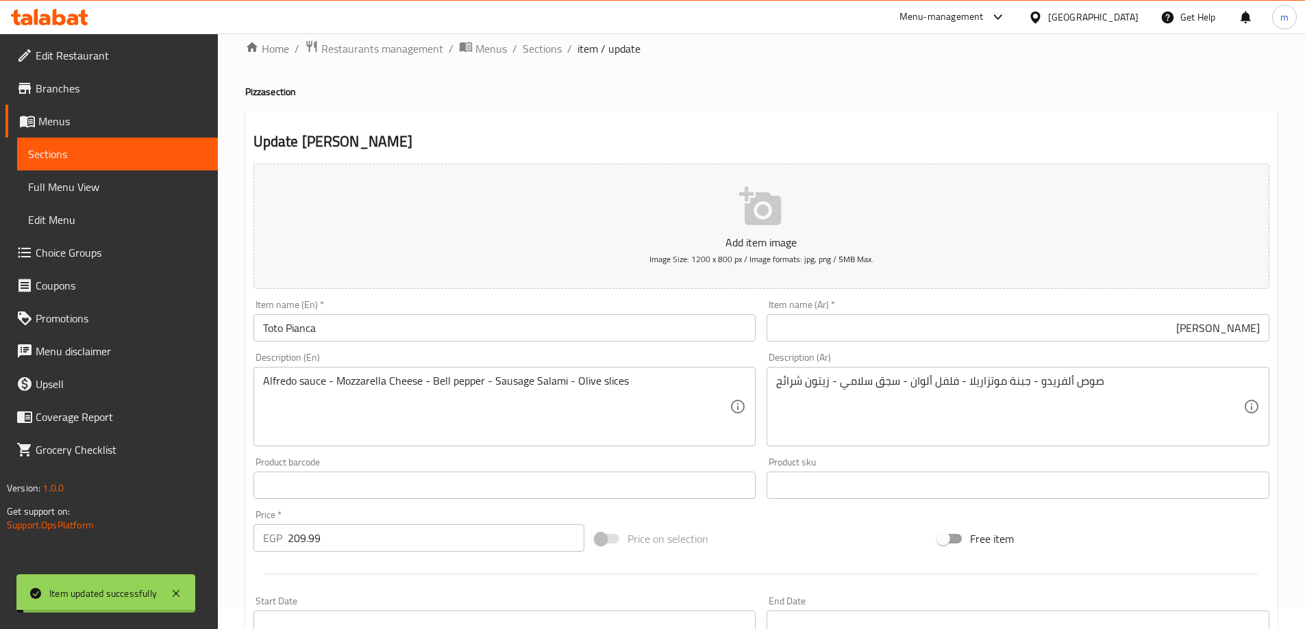
scroll to position [0, 0]
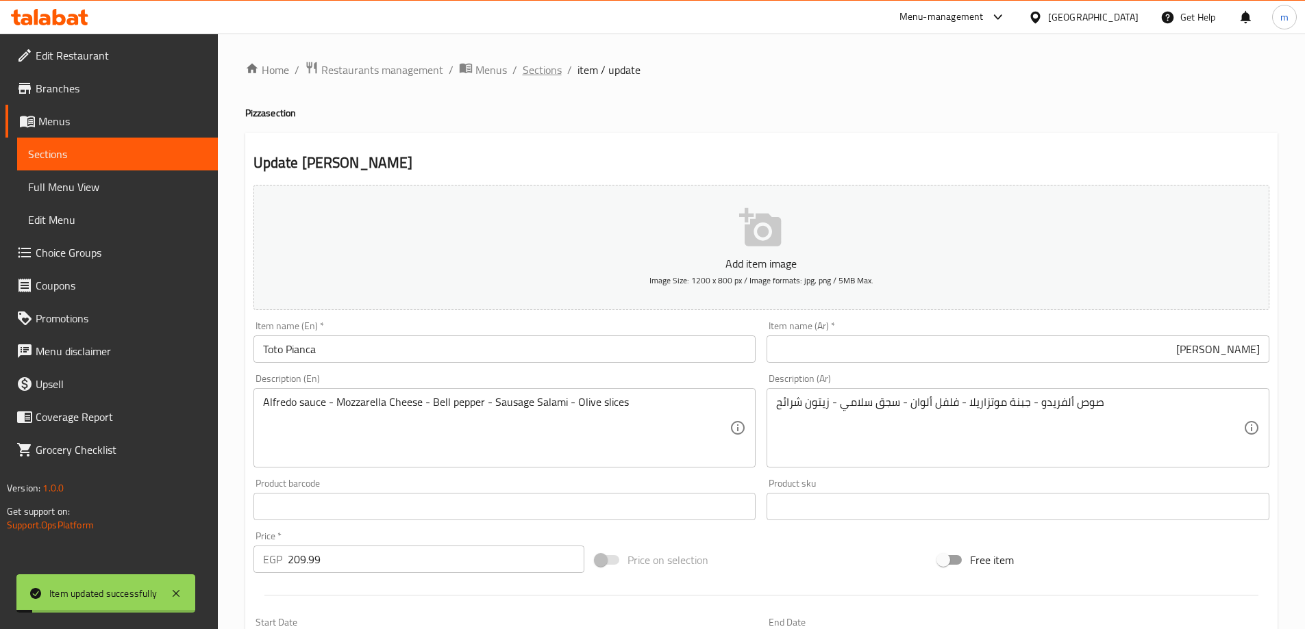
click at [523, 71] on span "Sections" at bounding box center [542, 70] width 39 height 16
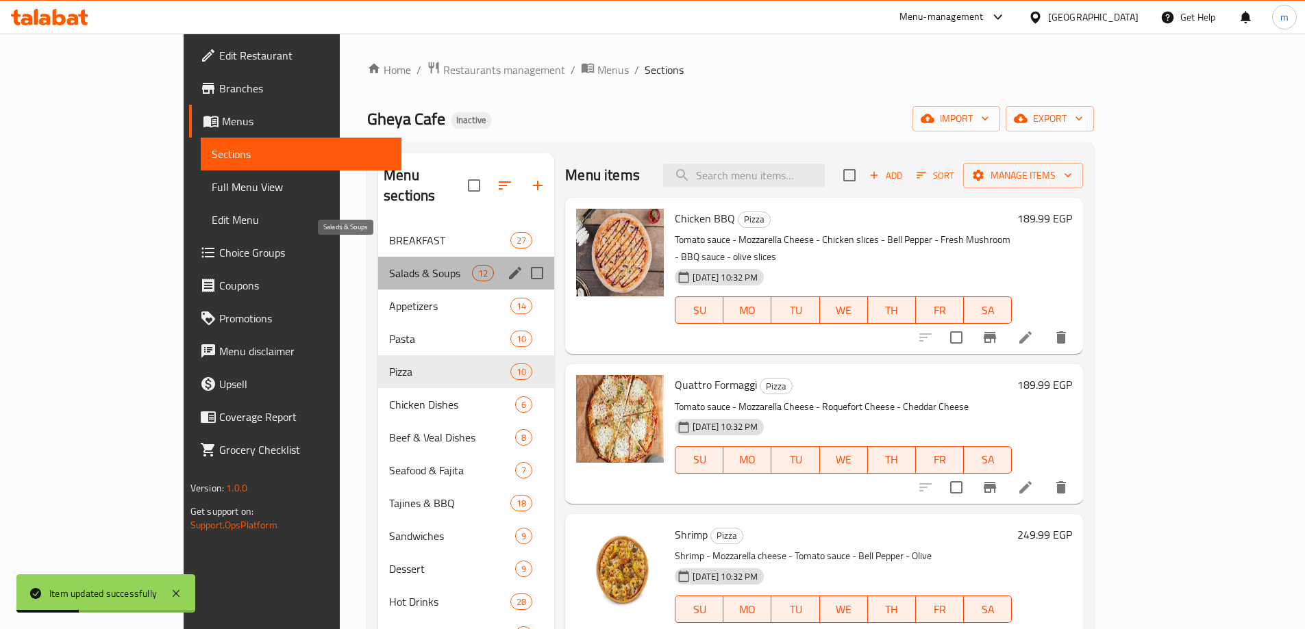
click at [389, 265] on span "Salads & Soups" at bounding box center [430, 273] width 83 height 16
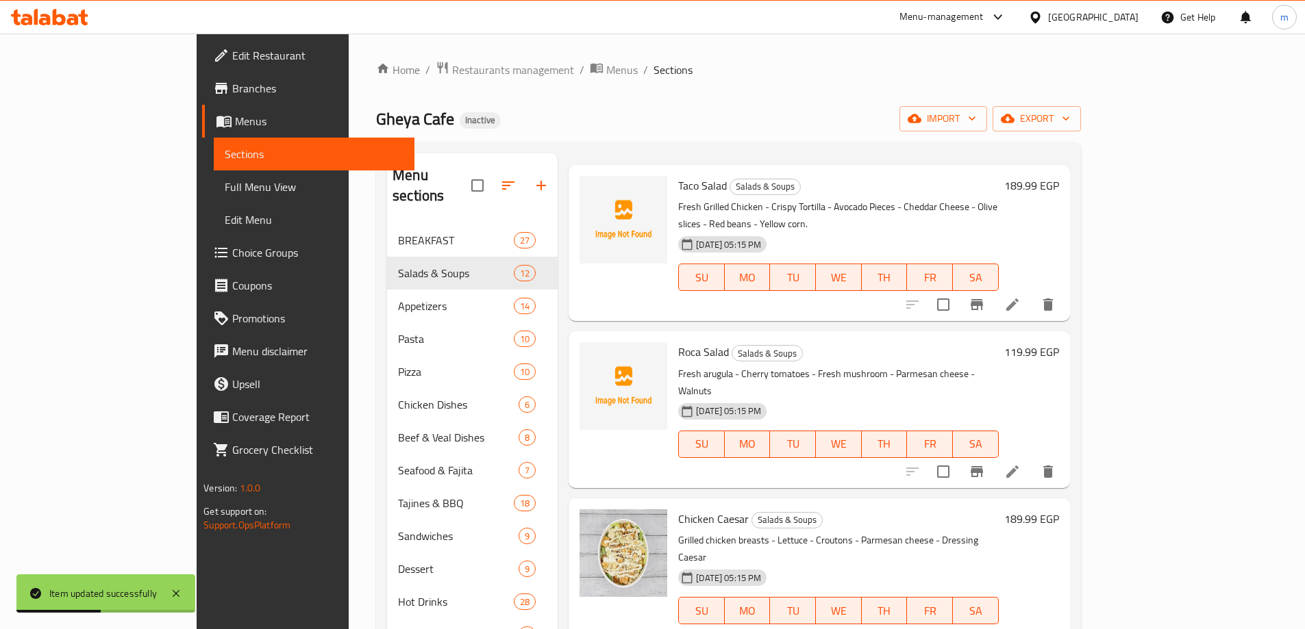
scroll to position [137, 0]
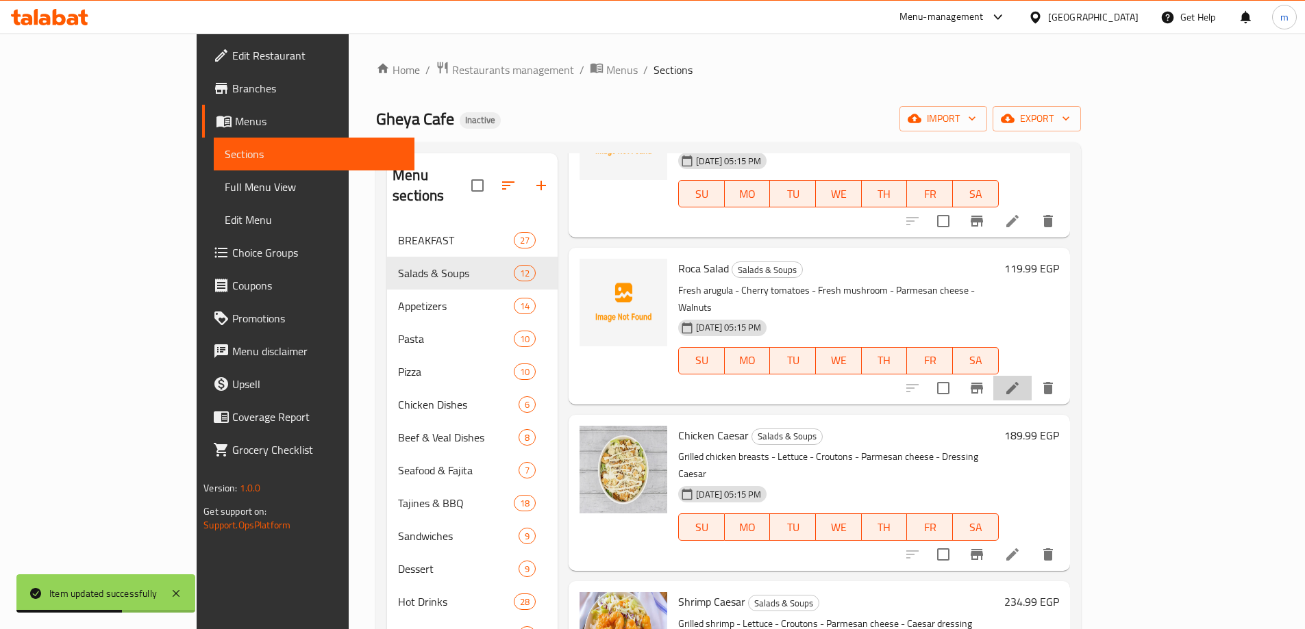
click at [1032, 376] on li at bounding box center [1012, 388] width 38 height 25
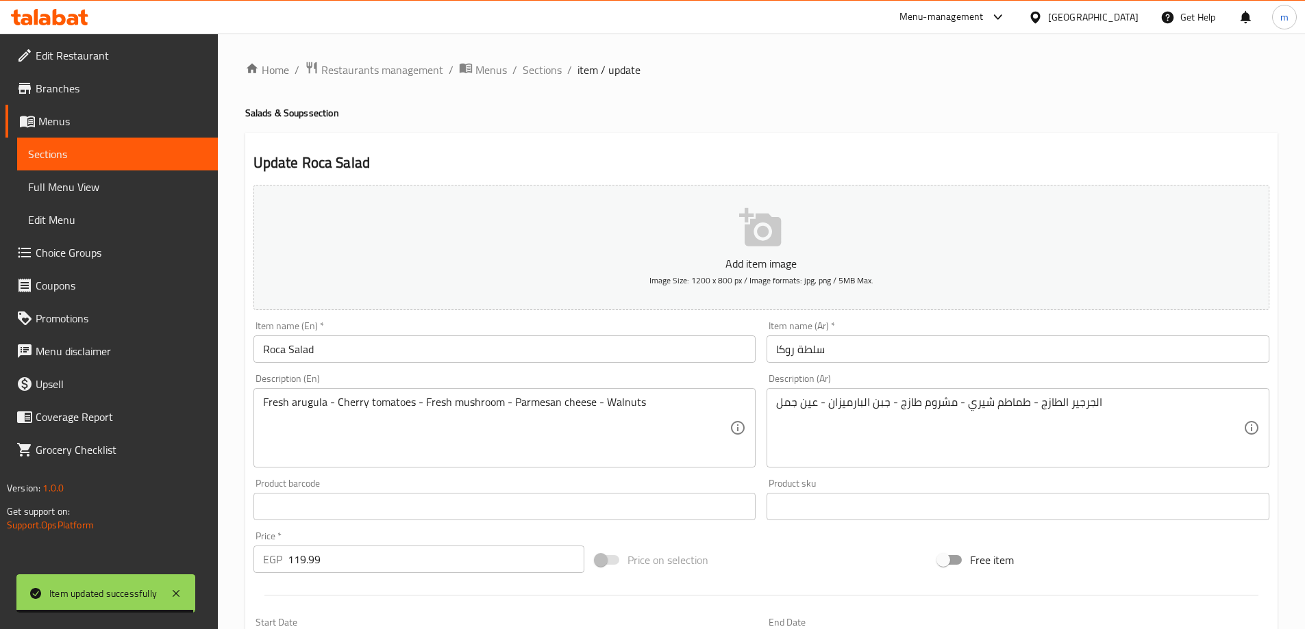
click at [879, 358] on input "سلطة روكا" at bounding box center [1017, 349] width 503 height 27
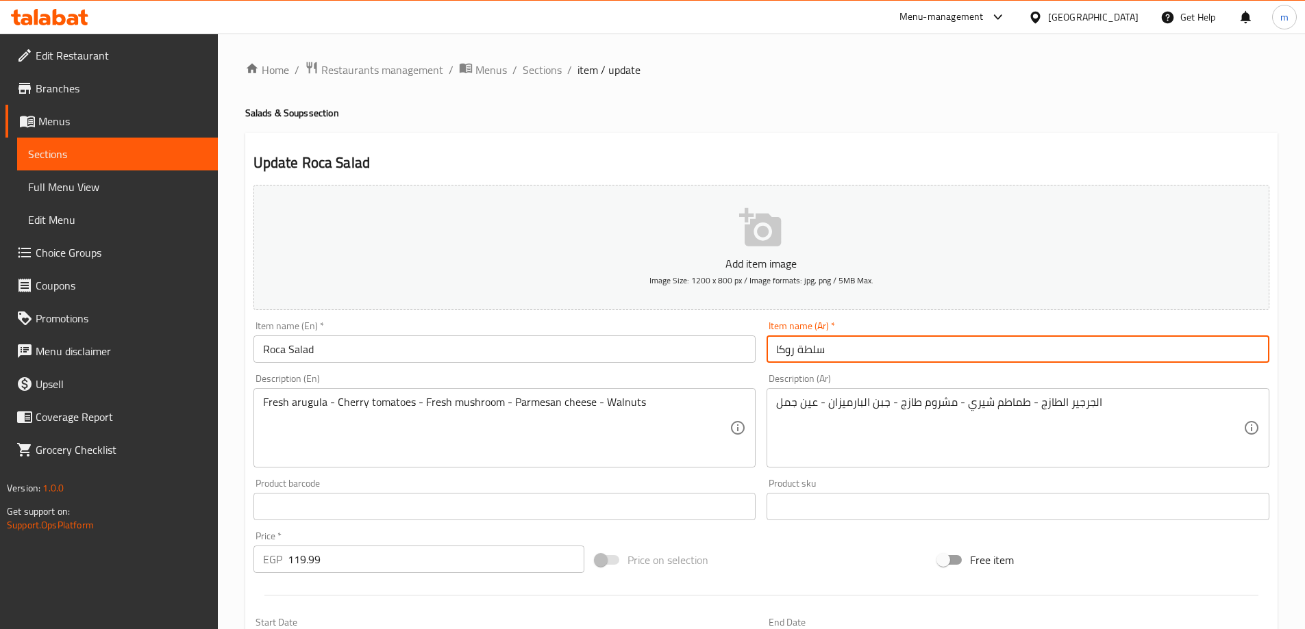
click at [879, 358] on input "سلطة روكا" at bounding box center [1017, 349] width 503 height 27
paste input "ووكا سلاد"
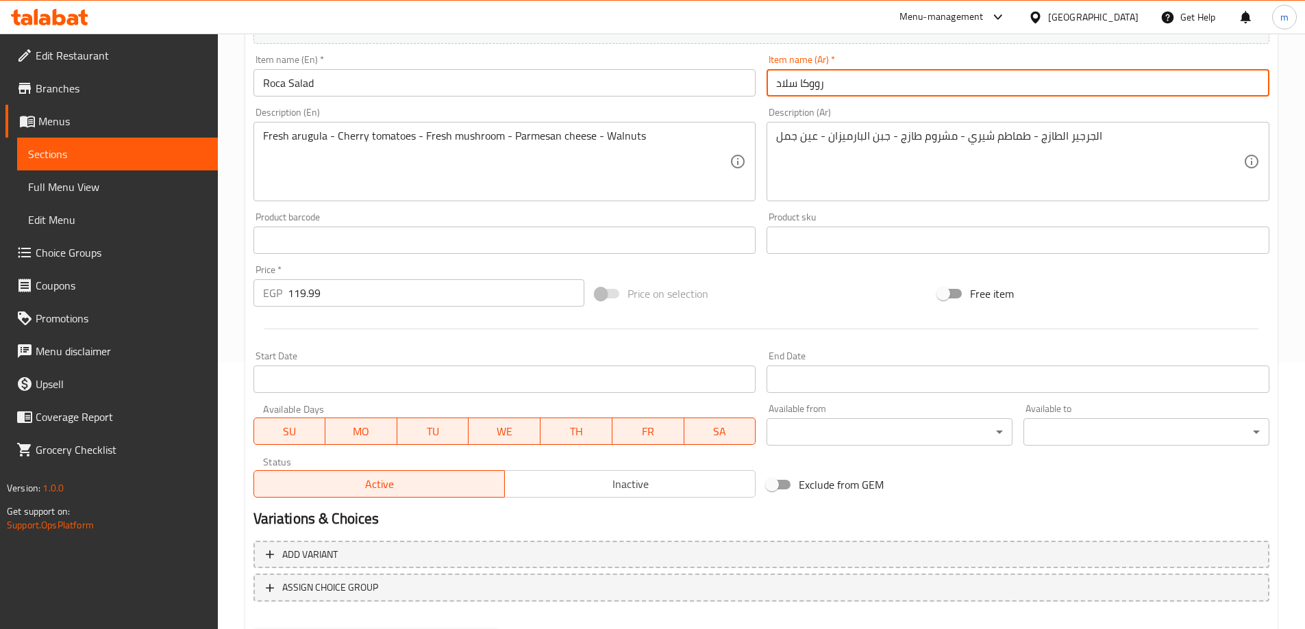
scroll to position [338, 0]
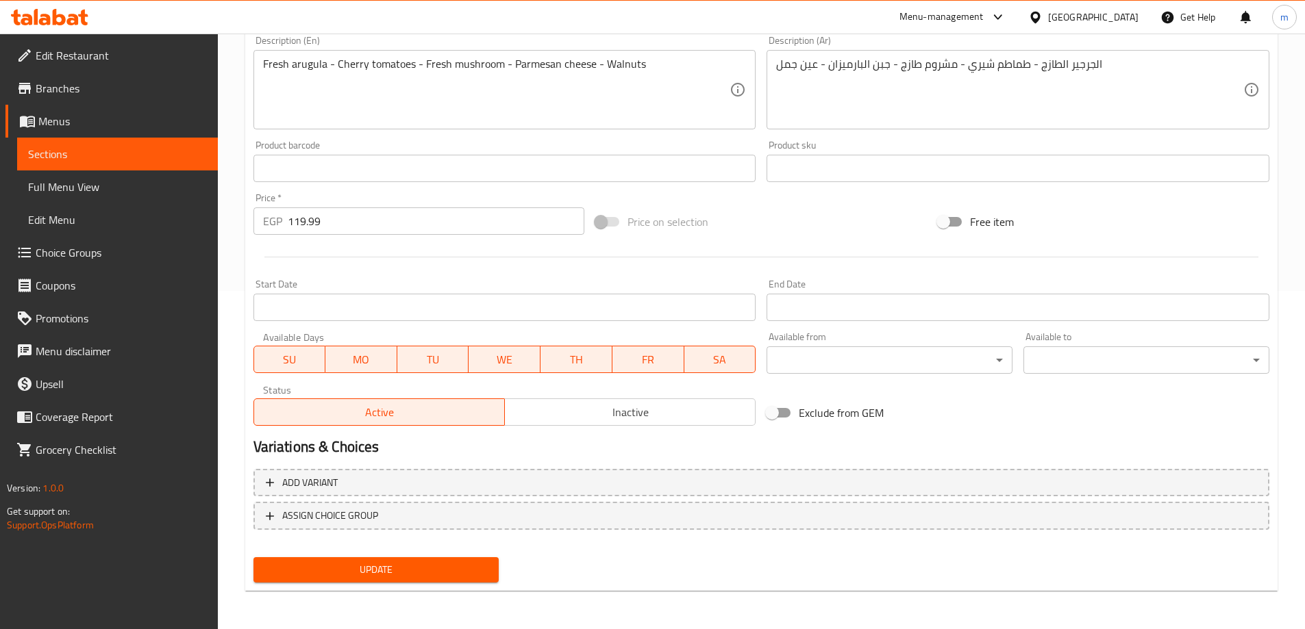
type input "رووكا سلاد"
click at [439, 581] on button "Update" at bounding box center [376, 570] width 246 height 25
drag, startPoint x: 409, startPoint y: 566, endPoint x: 417, endPoint y: 556, distance: 12.6
click at [409, 566] on span "Update" at bounding box center [376, 570] width 224 height 17
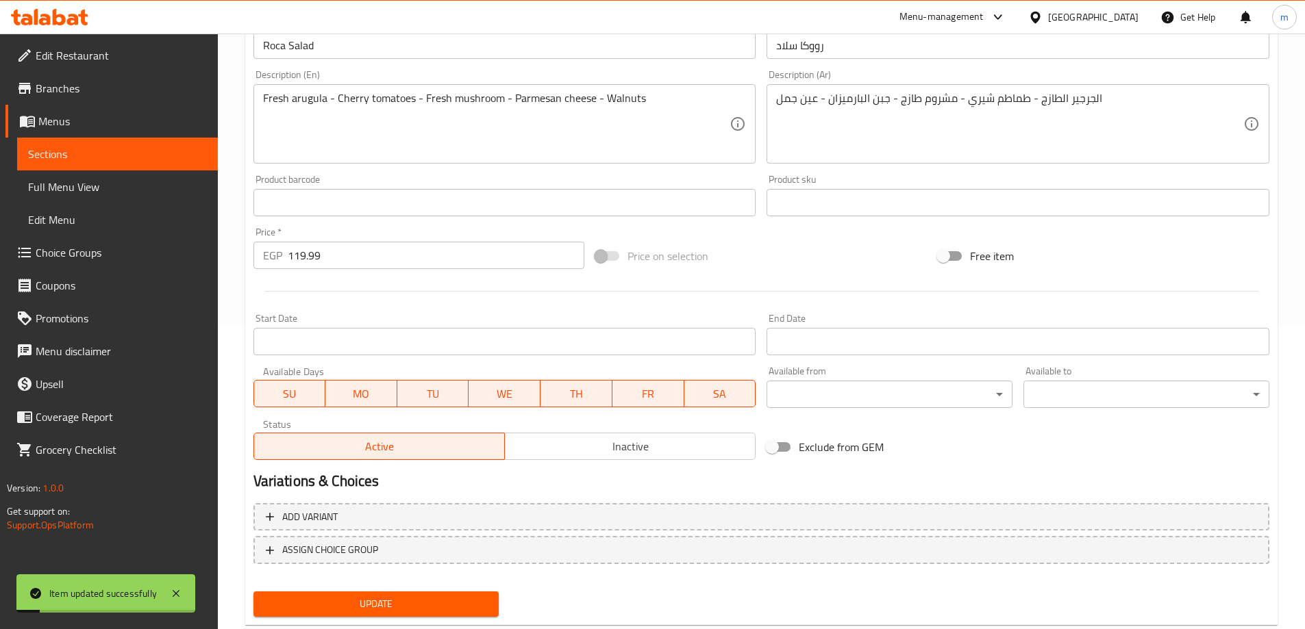
scroll to position [270, 0]
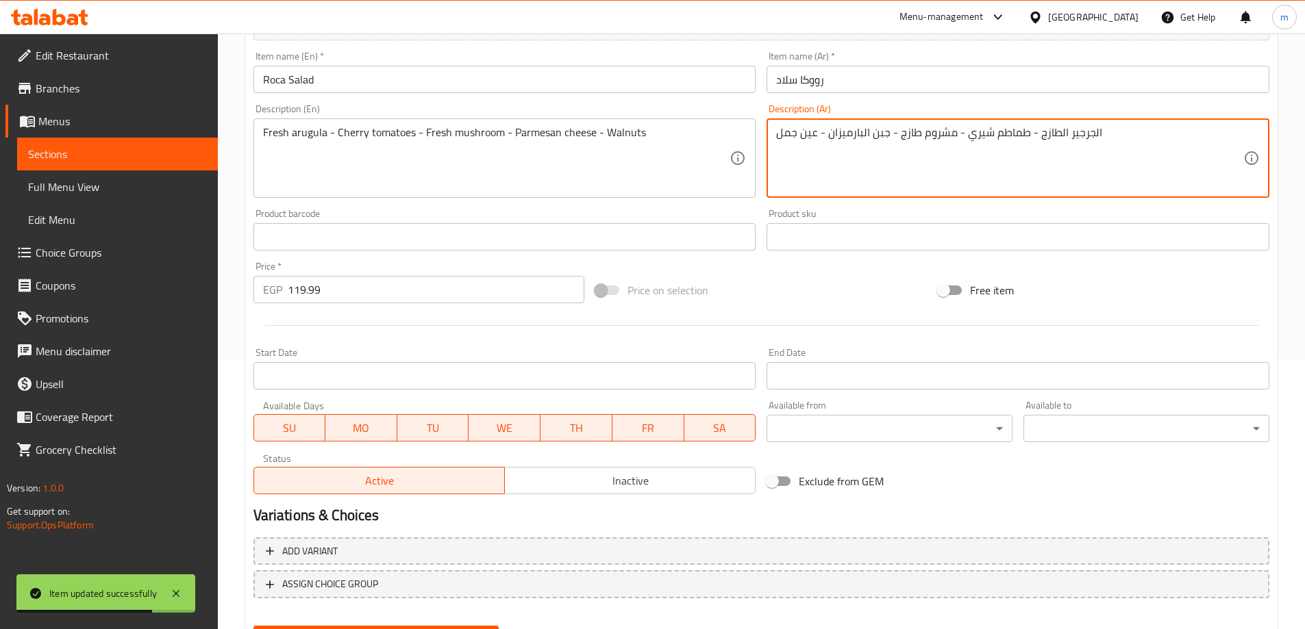
drag, startPoint x: 1102, startPoint y: 138, endPoint x: 1038, endPoint y: 140, distance: 64.4
paste textarea "اوراق"
click at [1121, 134] on textarea "اوراق الجرجير الطازج - طماطم شيري - مشروم طازج - جبن البارميزان - عين جمل" at bounding box center [1009, 158] width 467 height 65
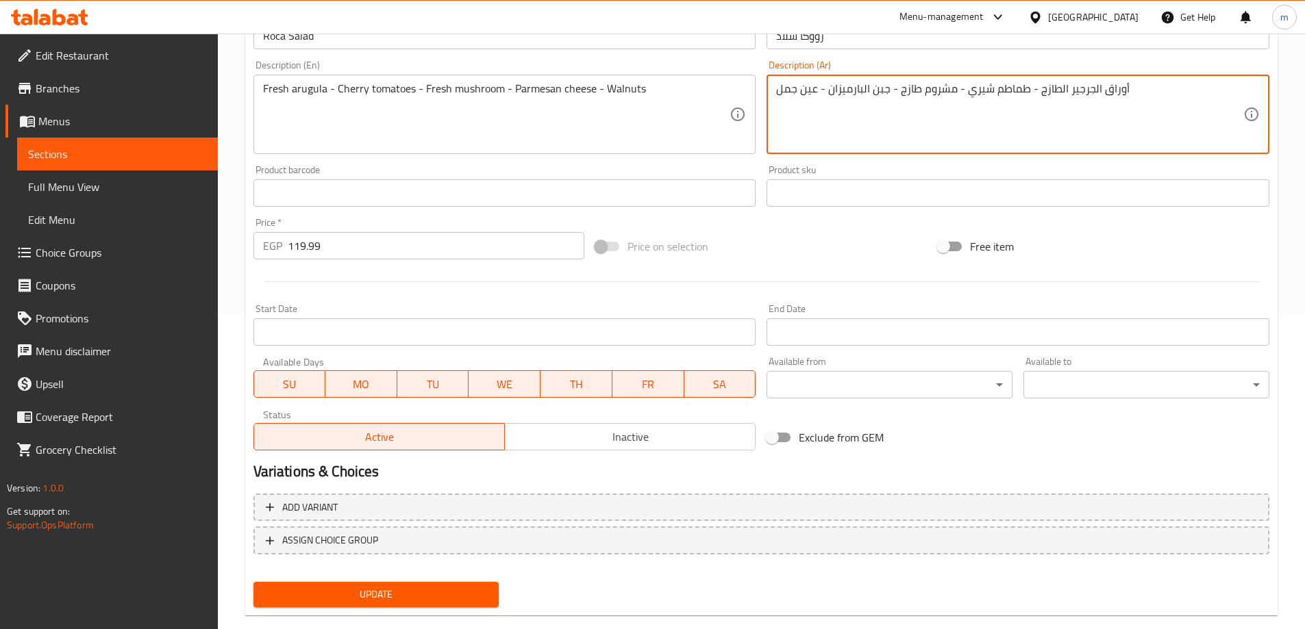
scroll to position [338, 0]
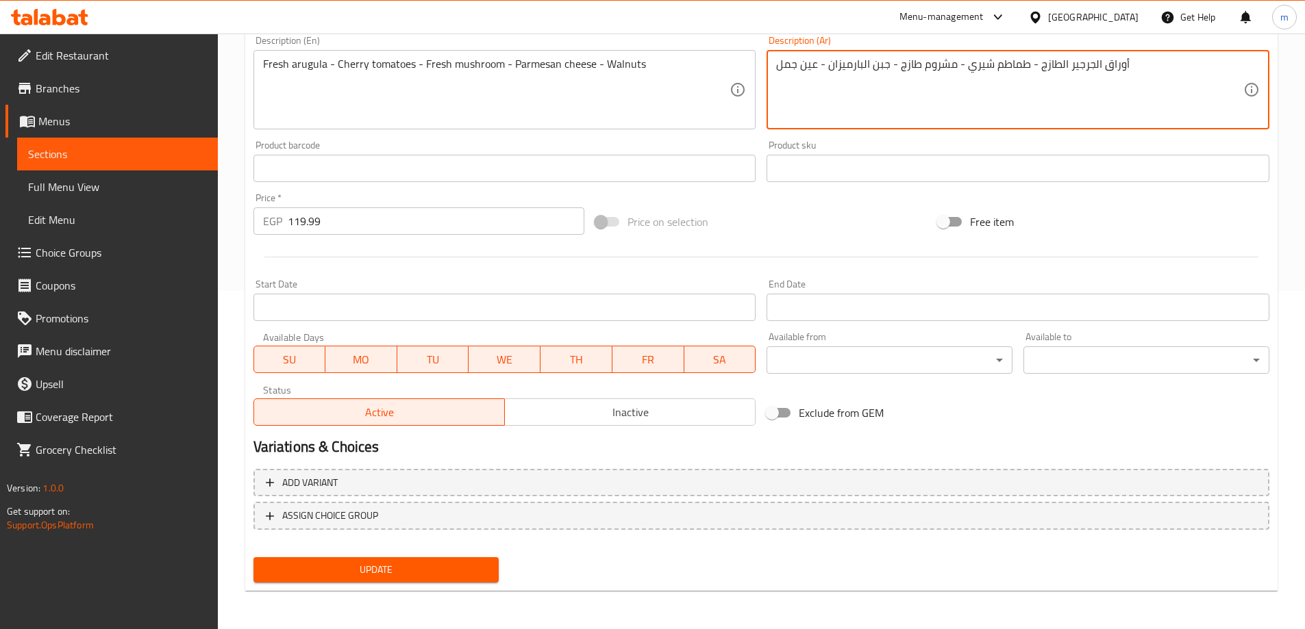
type textarea "أوراق الجرجير الطازج - طماطم شيري - مشروم طازج - جبن البارميزان - عين جمل"
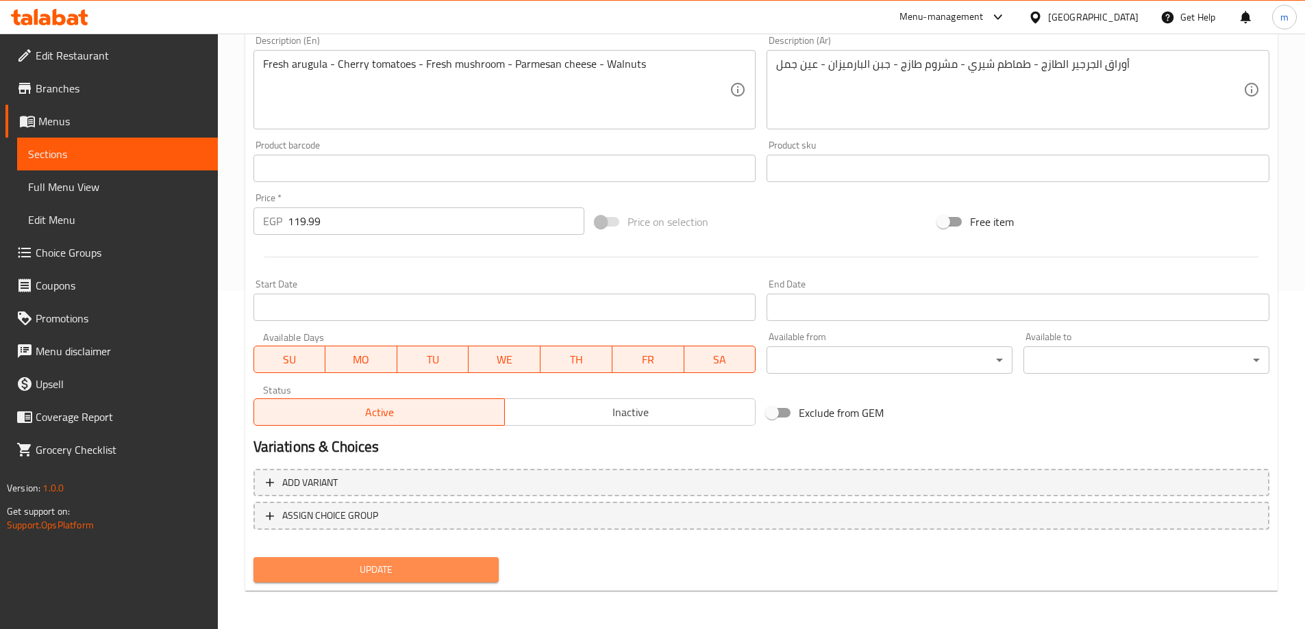
click at [416, 558] on button "Update" at bounding box center [376, 570] width 246 height 25
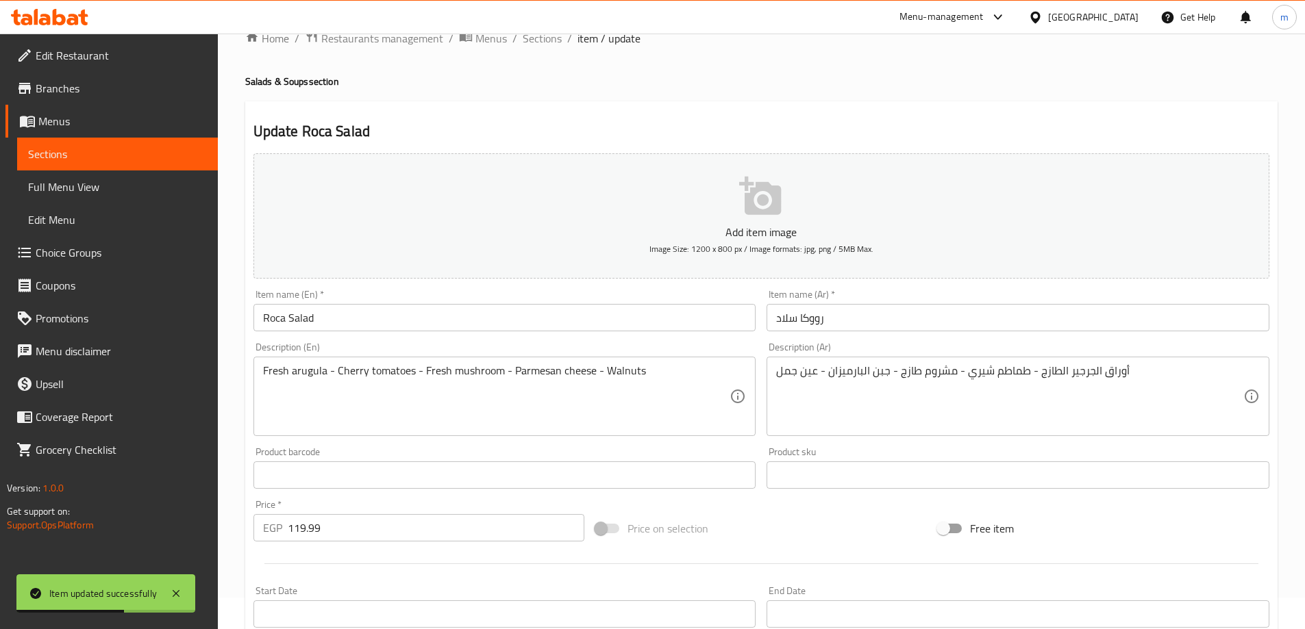
scroll to position [0, 0]
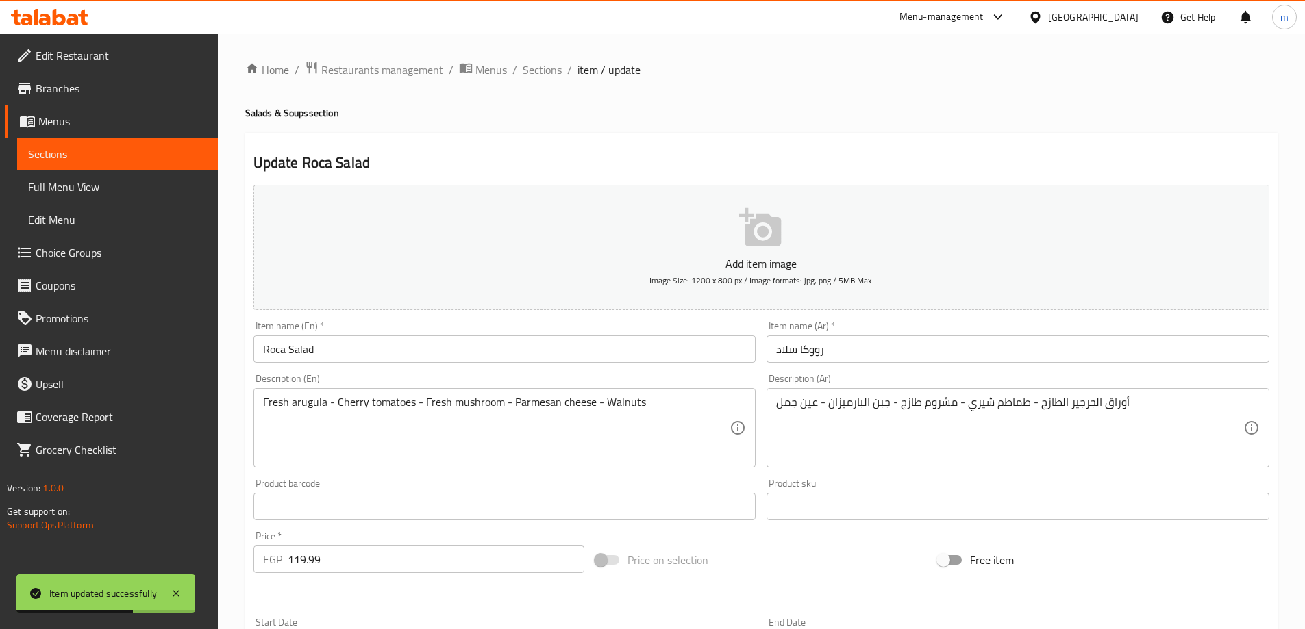
click at [551, 75] on span "Sections" at bounding box center [542, 70] width 39 height 16
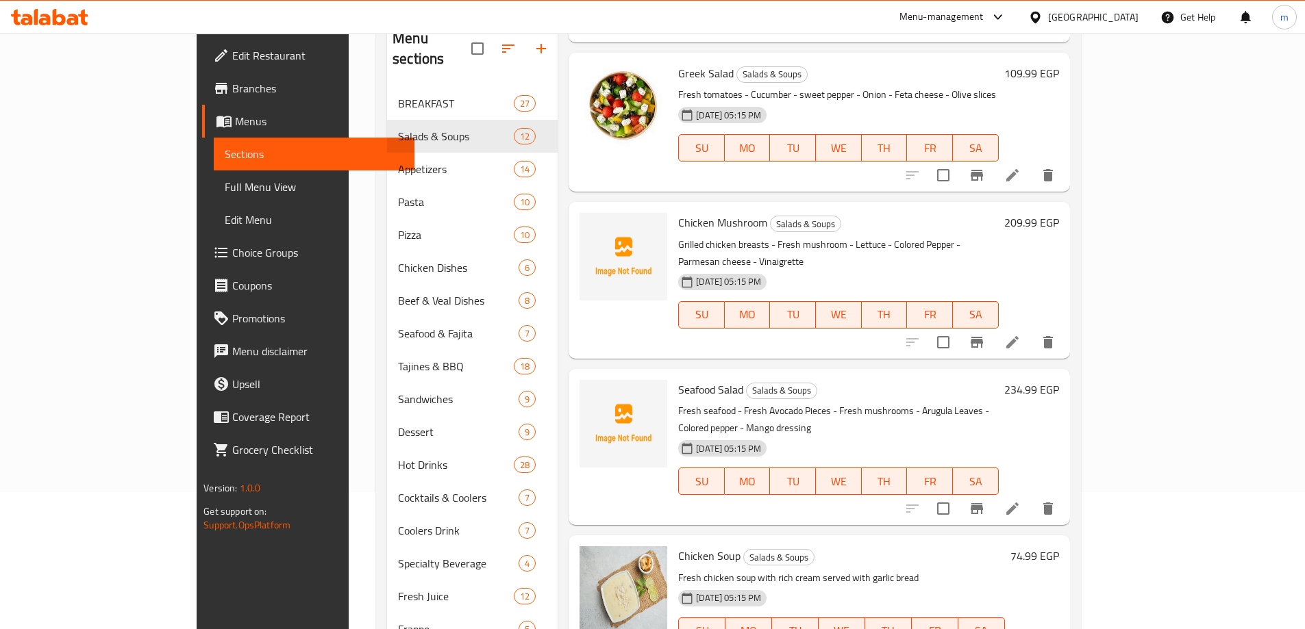
scroll to position [779, 0]
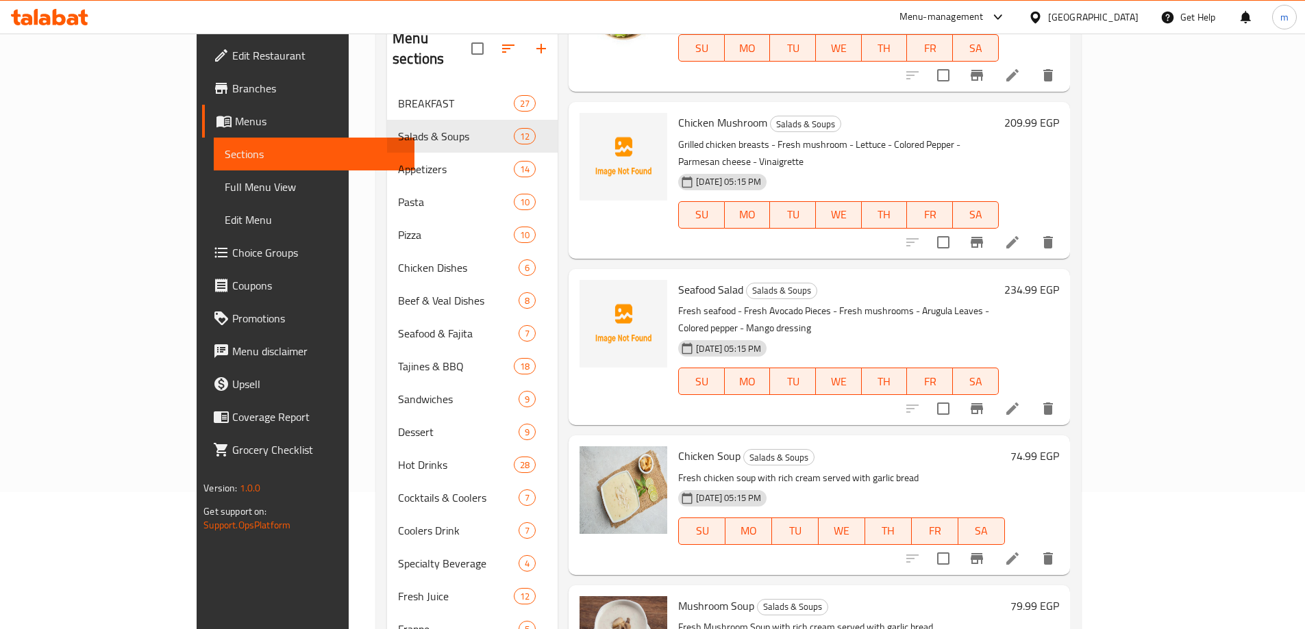
click at [1021, 401] on icon at bounding box center [1012, 409] width 16 height 16
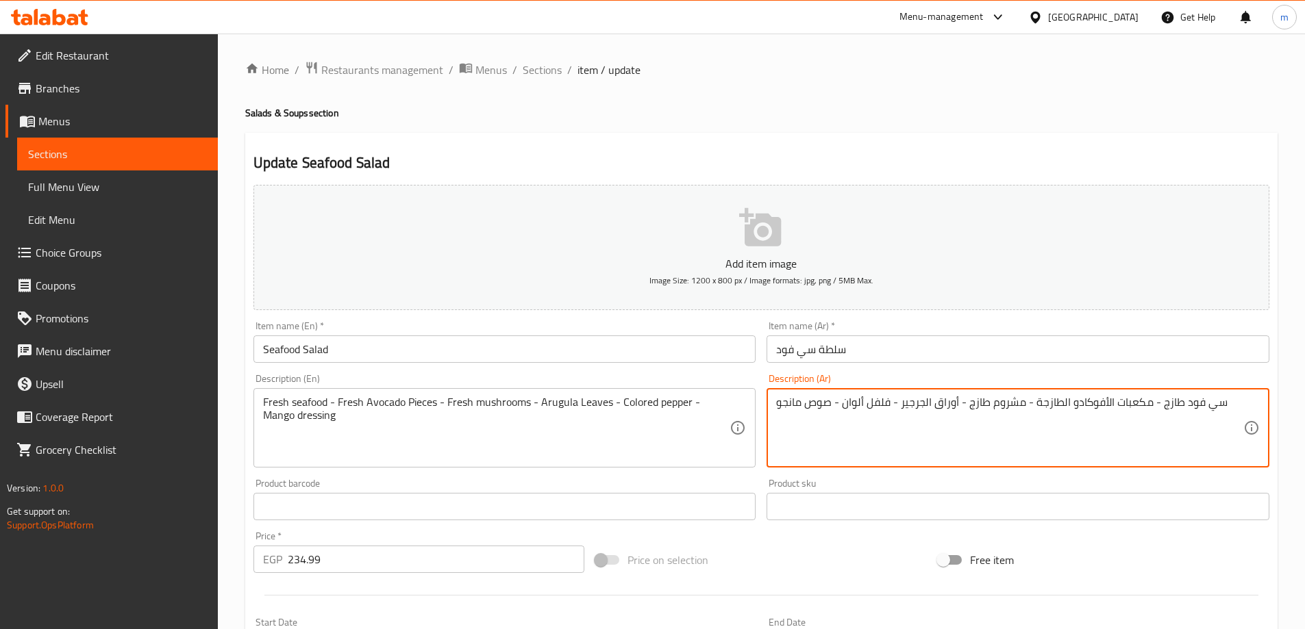
click at [1128, 400] on textarea "سي فود طازج - مكعبات الأفوكادو الطازجة - مشروم طازج - أوراق الجرجير - فلفل ألوا…" at bounding box center [1009, 428] width 467 height 65
paste textarea "طع"
type textarea "سي فود طازج - قطع الأفوكادو الطازجة - مشروم طازج - أوراق الجرجير - فلفل ألوان -…"
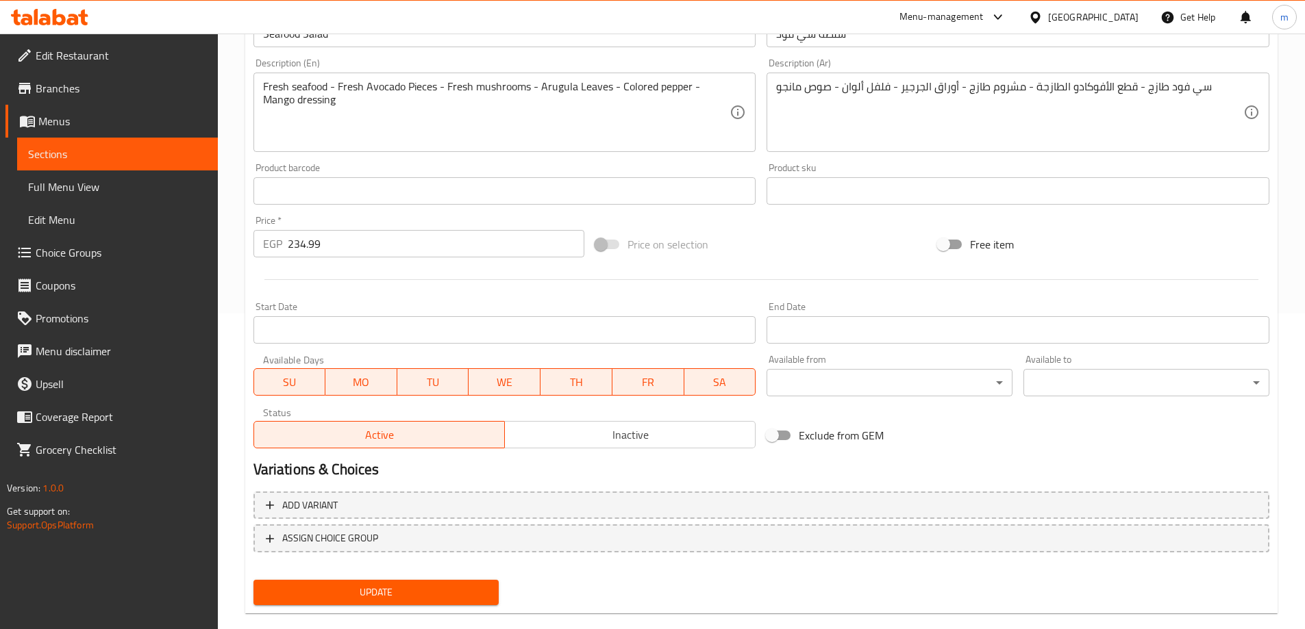
scroll to position [338, 0]
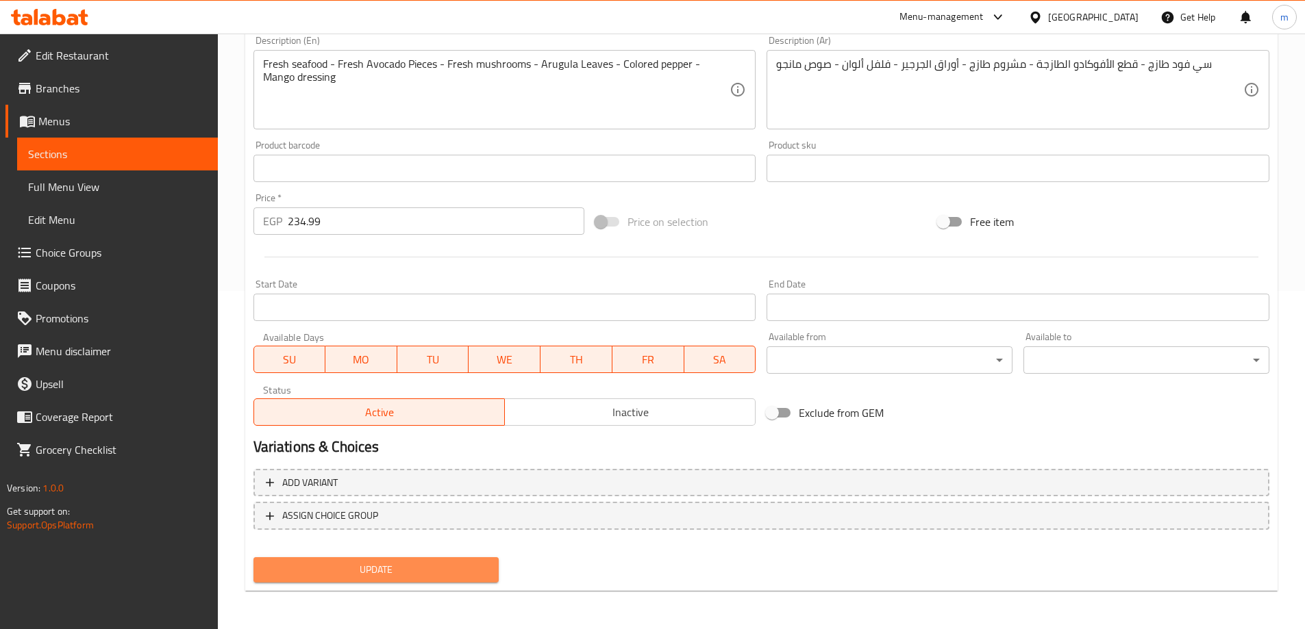
click at [408, 560] on button "Update" at bounding box center [376, 570] width 246 height 25
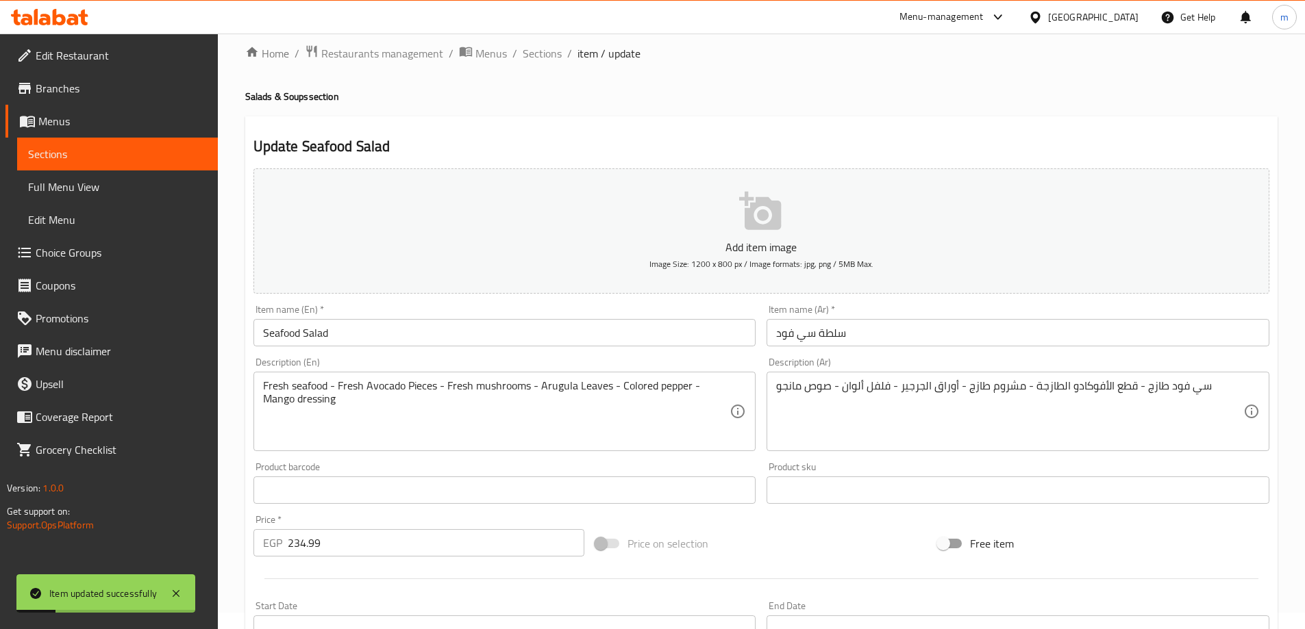
scroll to position [0, 0]
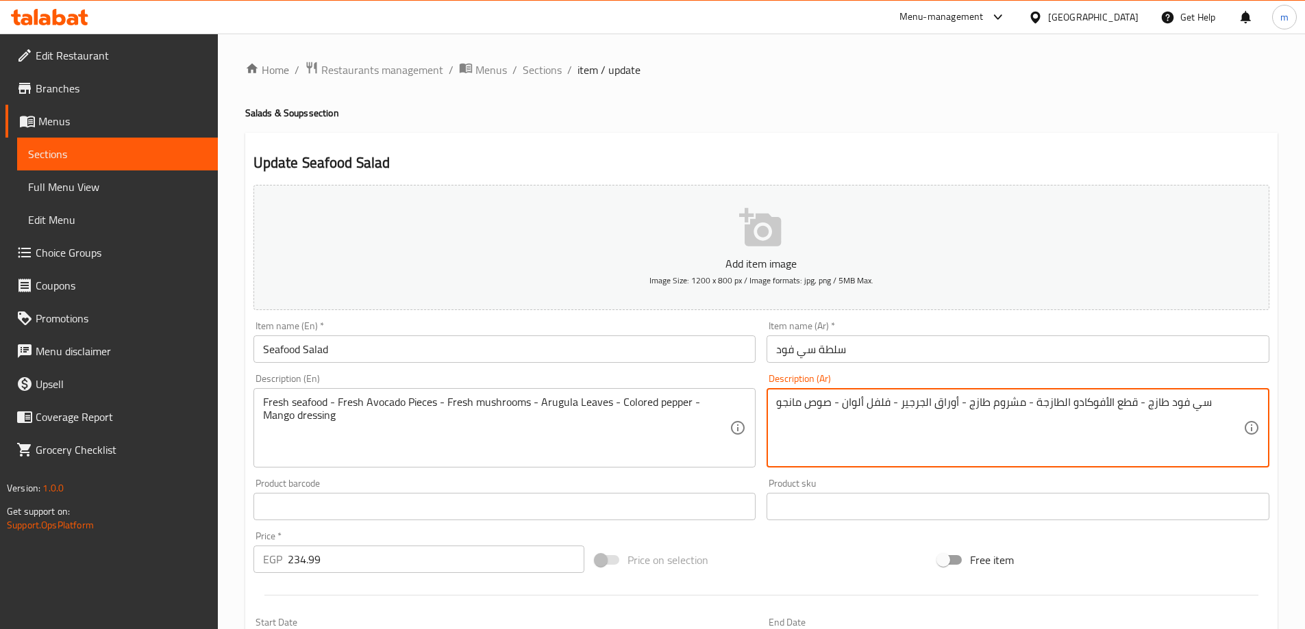
drag, startPoint x: 1133, startPoint y: 403, endPoint x: 1033, endPoint y: 401, distance: 100.0
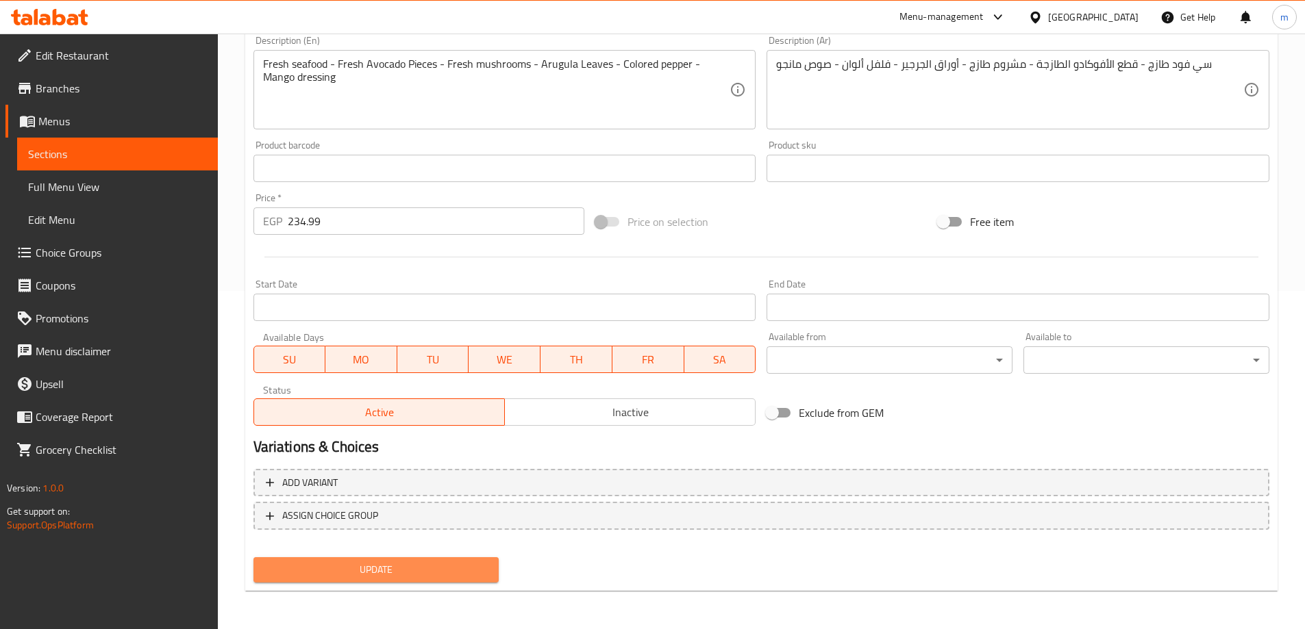
click at [442, 562] on span "Update" at bounding box center [376, 570] width 224 height 17
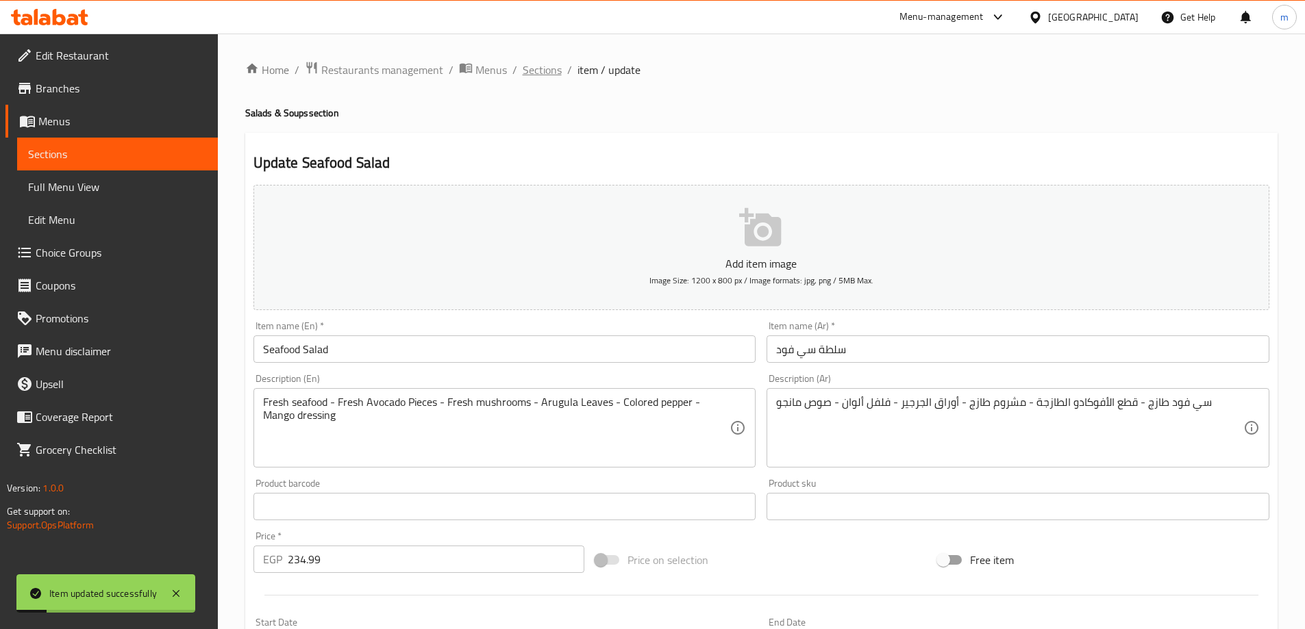
click at [549, 77] on span "Sections" at bounding box center [542, 70] width 39 height 16
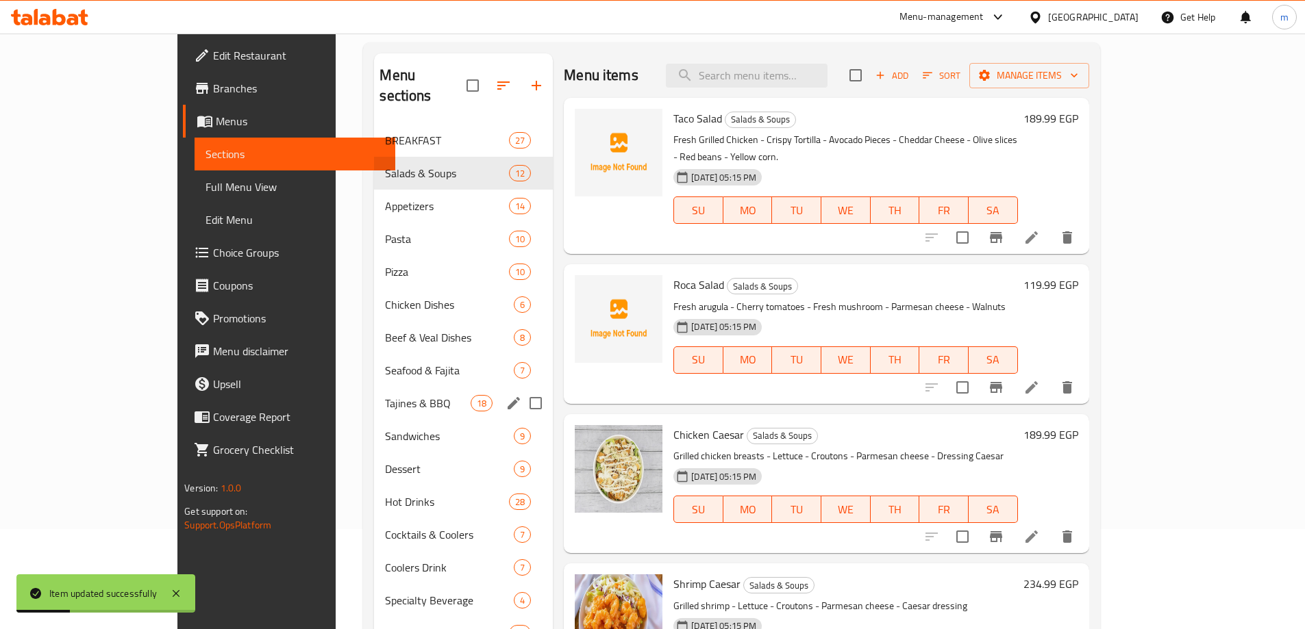
scroll to position [205, 0]
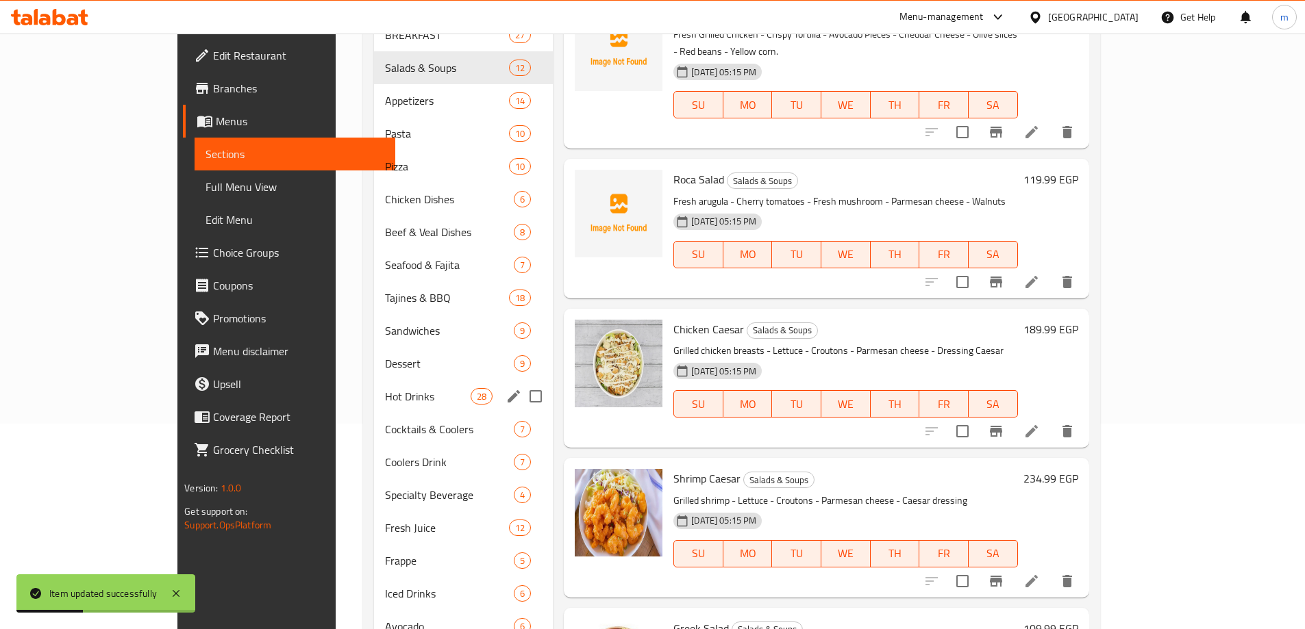
click at [374, 386] on div "Hot Drinks 28" at bounding box center [463, 396] width 179 height 33
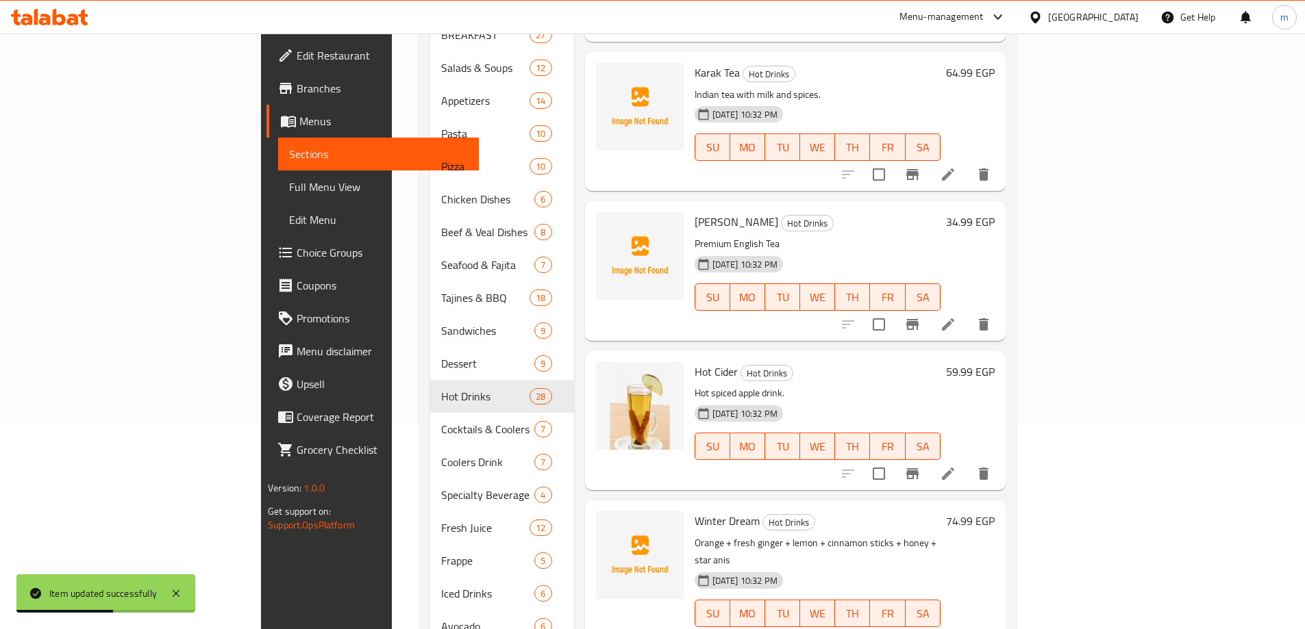
scroll to position [2900, 0]
click at [967, 312] on li at bounding box center [948, 323] width 38 height 25
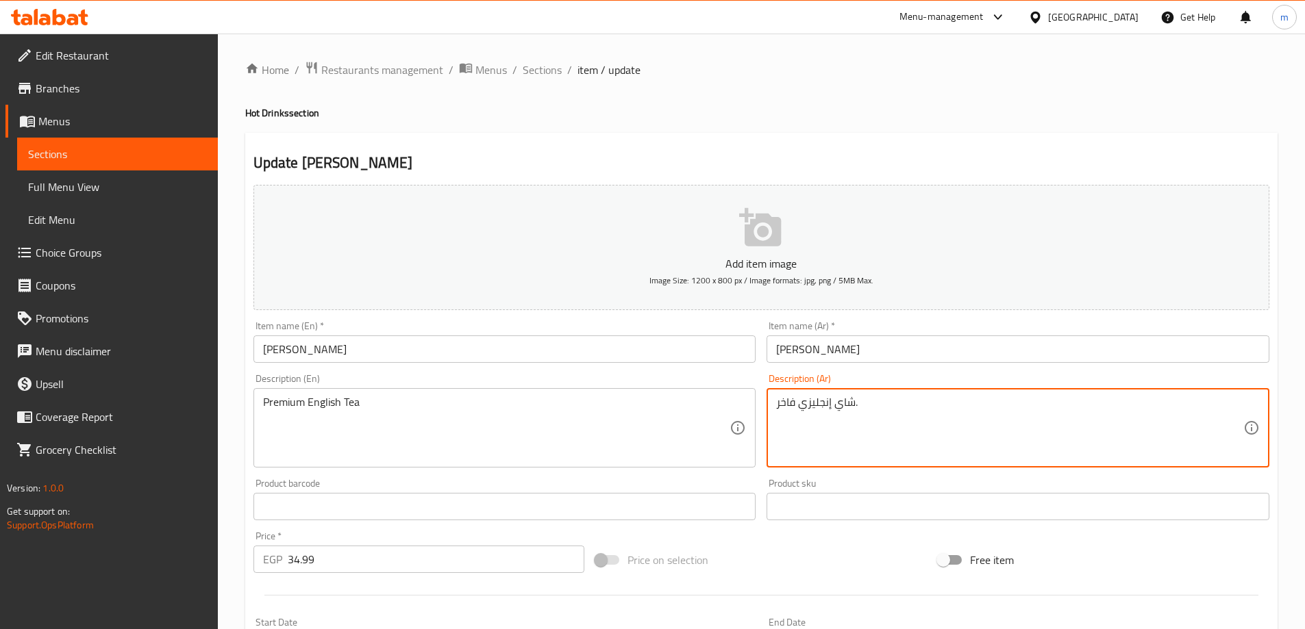
click at [784, 405] on textarea "شاي إنجليزي فاخر." at bounding box center [1009, 428] width 467 height 65
paste textarea "بريميم"
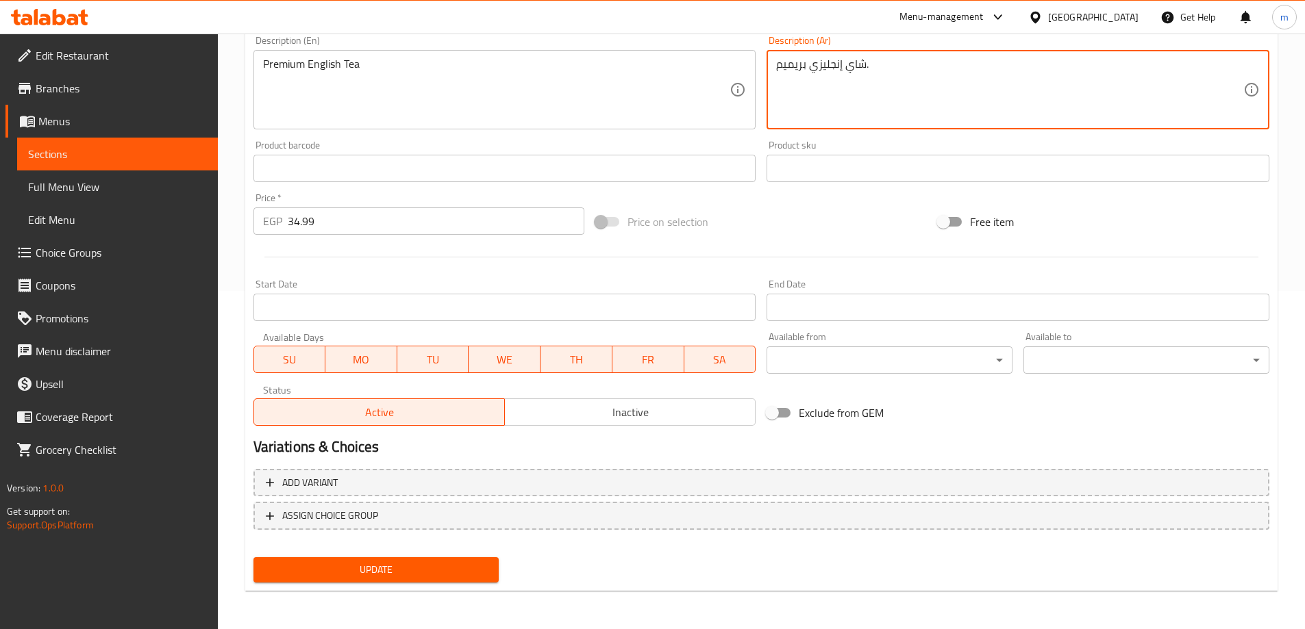
type textarea "شاي إنجليزي بريميم."
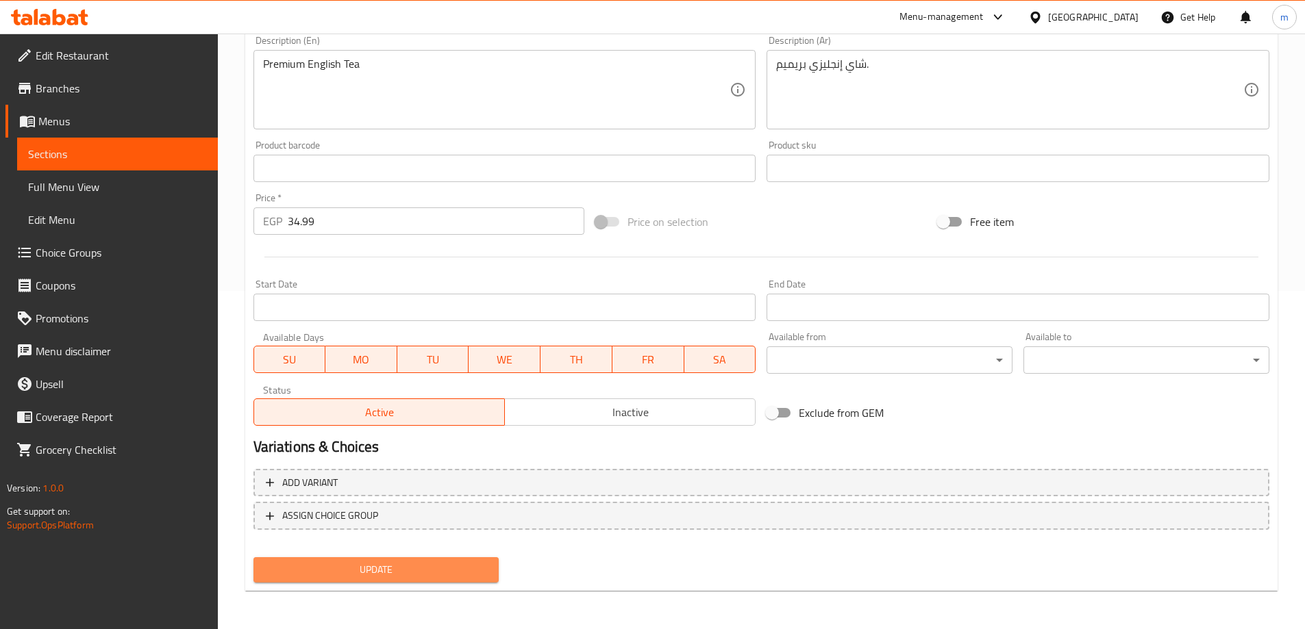
click at [424, 560] on button "Update" at bounding box center [376, 570] width 246 height 25
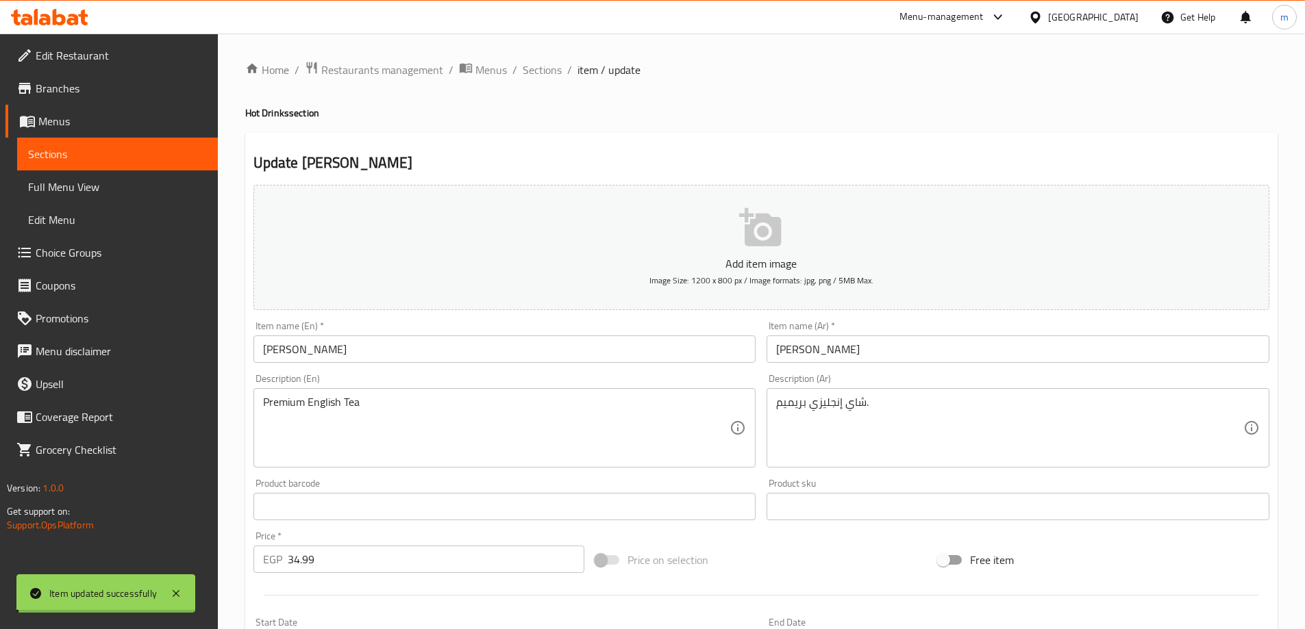
click at [362, 349] on div "Home / Restaurants management / Menus / Sections / item / update Hot Drinks sec…" at bounding box center [761, 500] width 1032 height 879
click at [362, 349] on input "[PERSON_NAME]" at bounding box center [504, 349] width 503 height 27
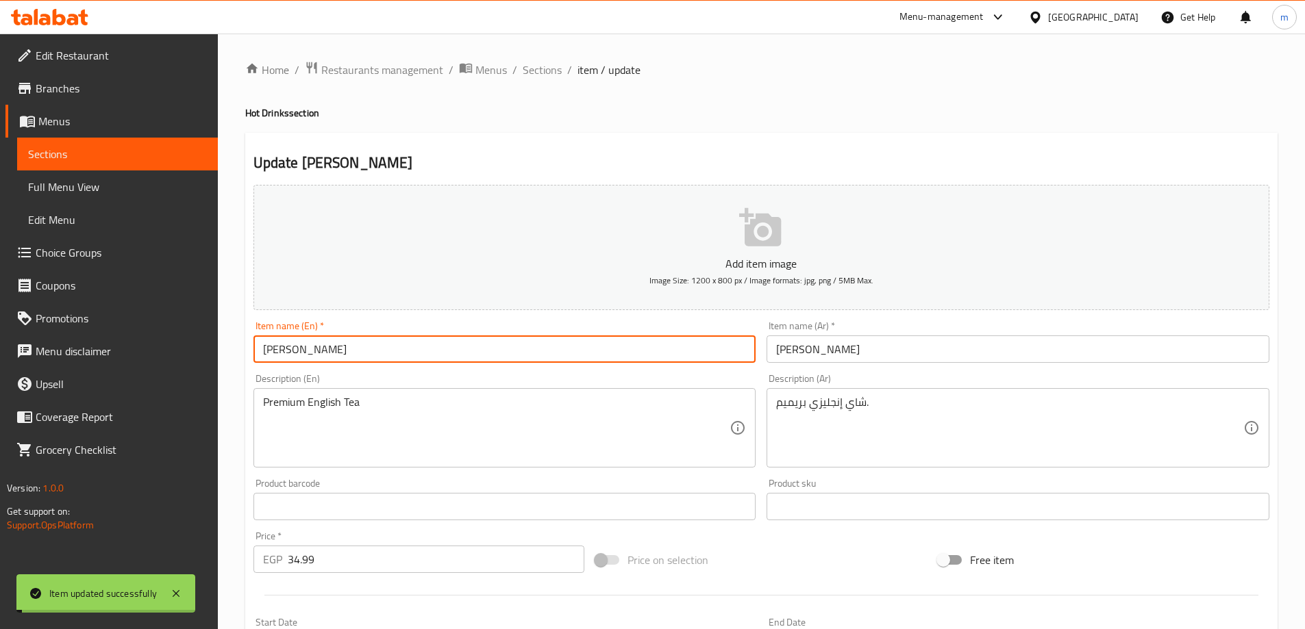
click at [362, 349] on input "[PERSON_NAME]" at bounding box center [504, 349] width 503 height 27
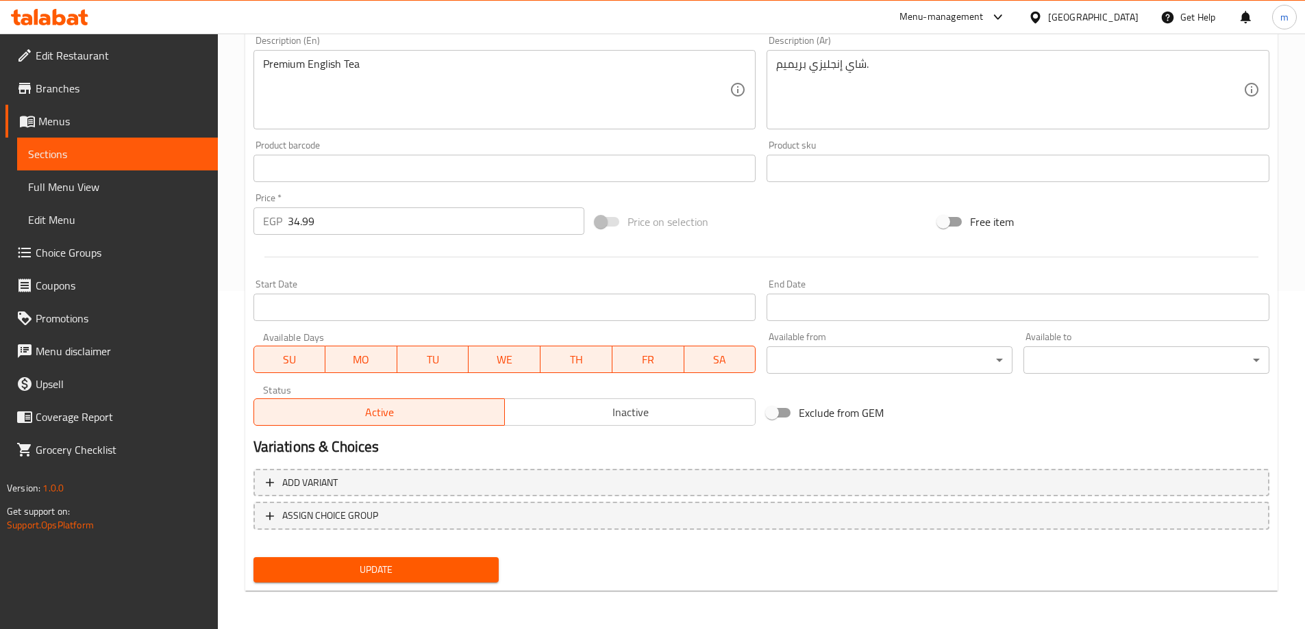
click at [462, 565] on span "Update" at bounding box center [376, 570] width 224 height 17
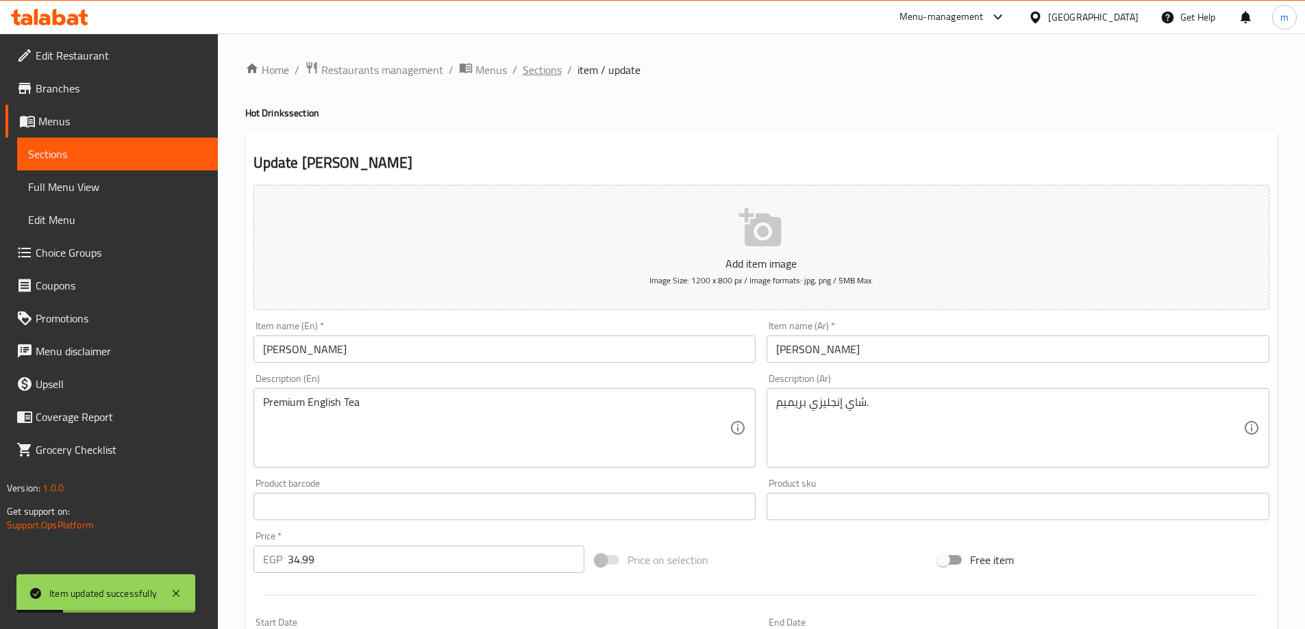
click at [538, 63] on span "Sections" at bounding box center [542, 70] width 39 height 16
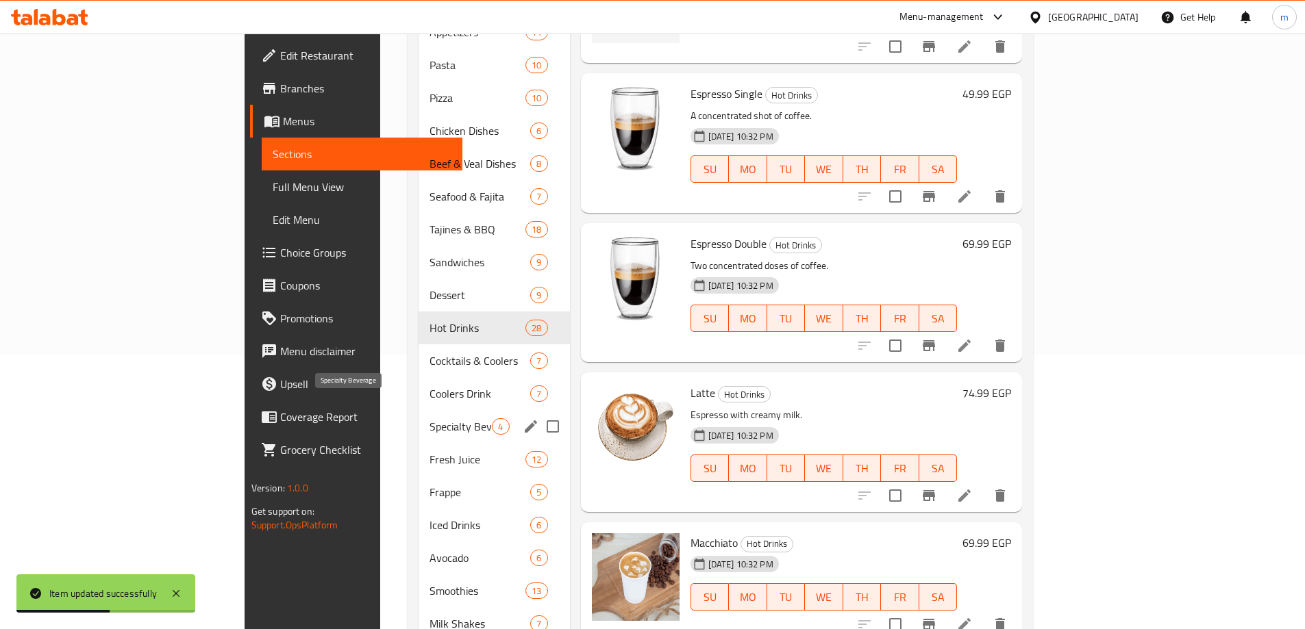
scroll to position [341, 0]
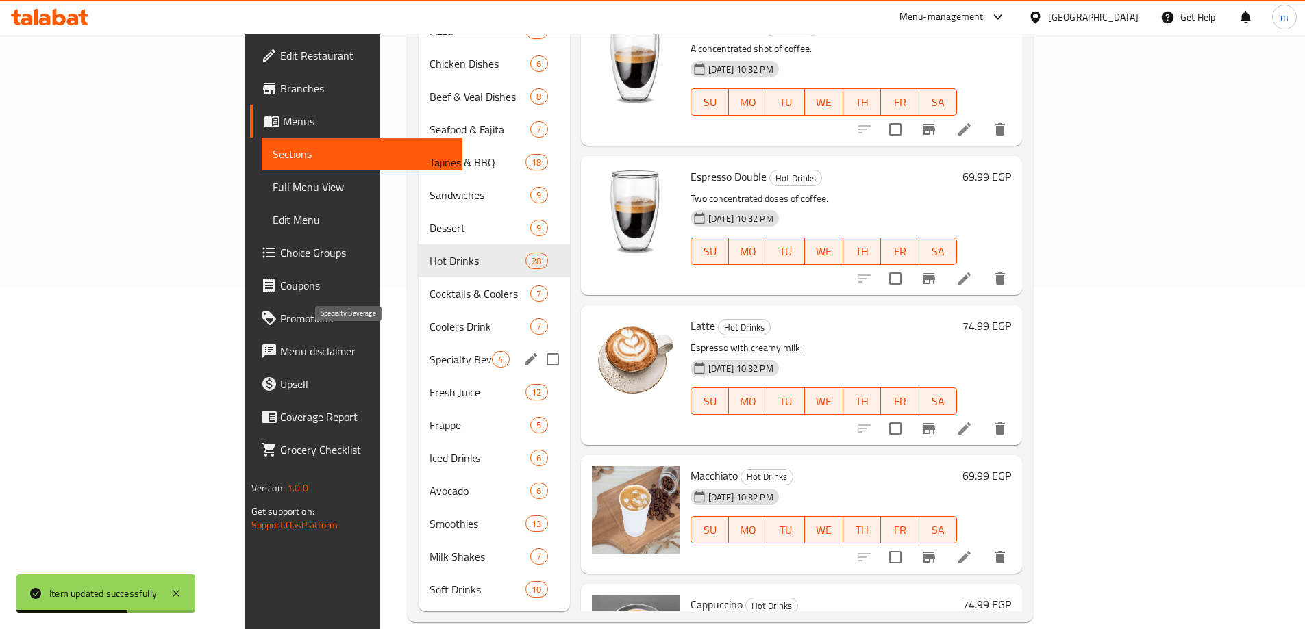
click at [429, 351] on span "Specialty Beverage" at bounding box center [460, 359] width 62 height 16
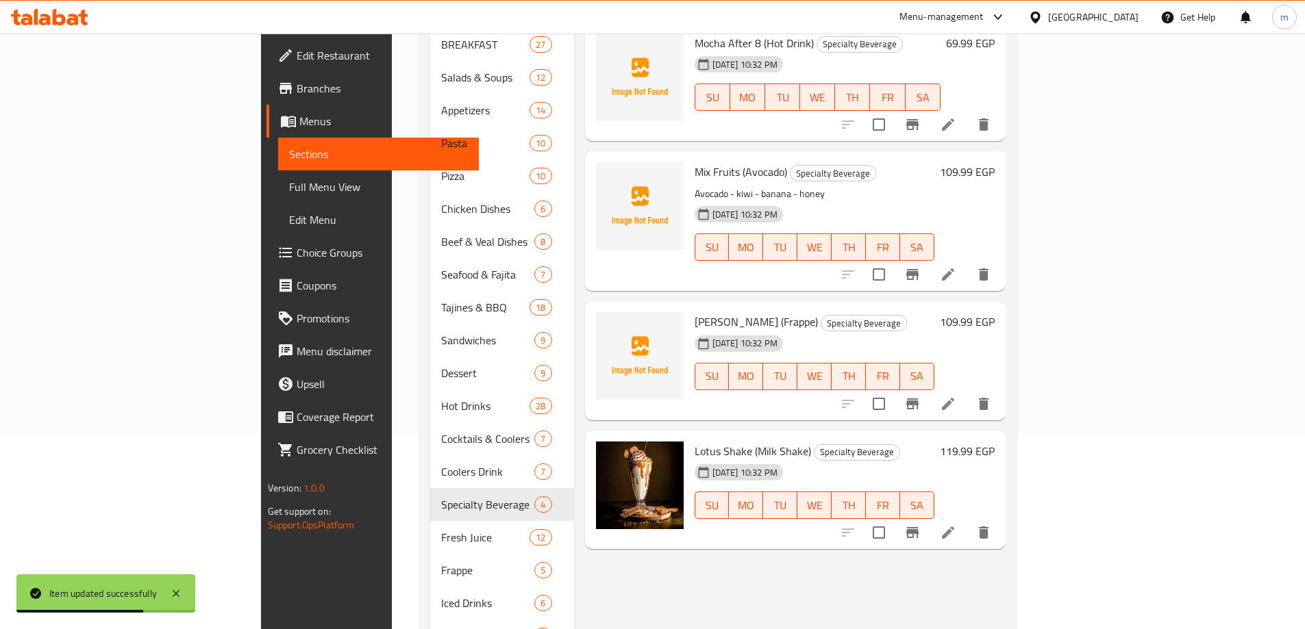
scroll to position [67, 0]
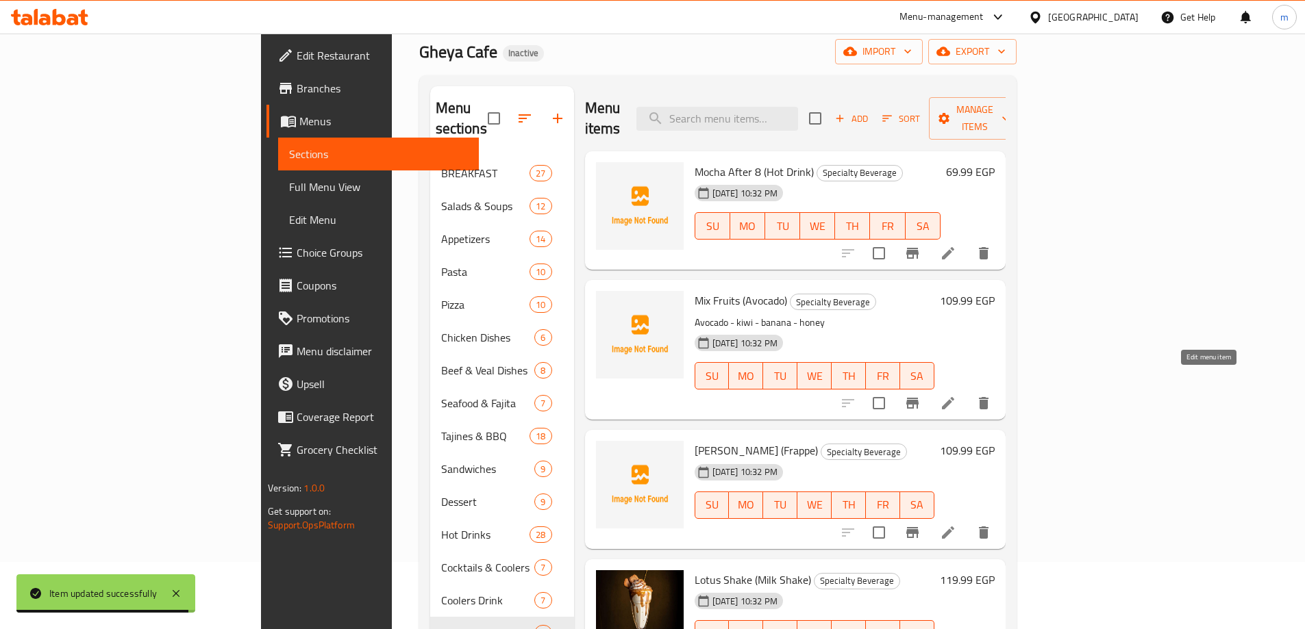
click at [956, 395] on icon at bounding box center [948, 403] width 16 height 16
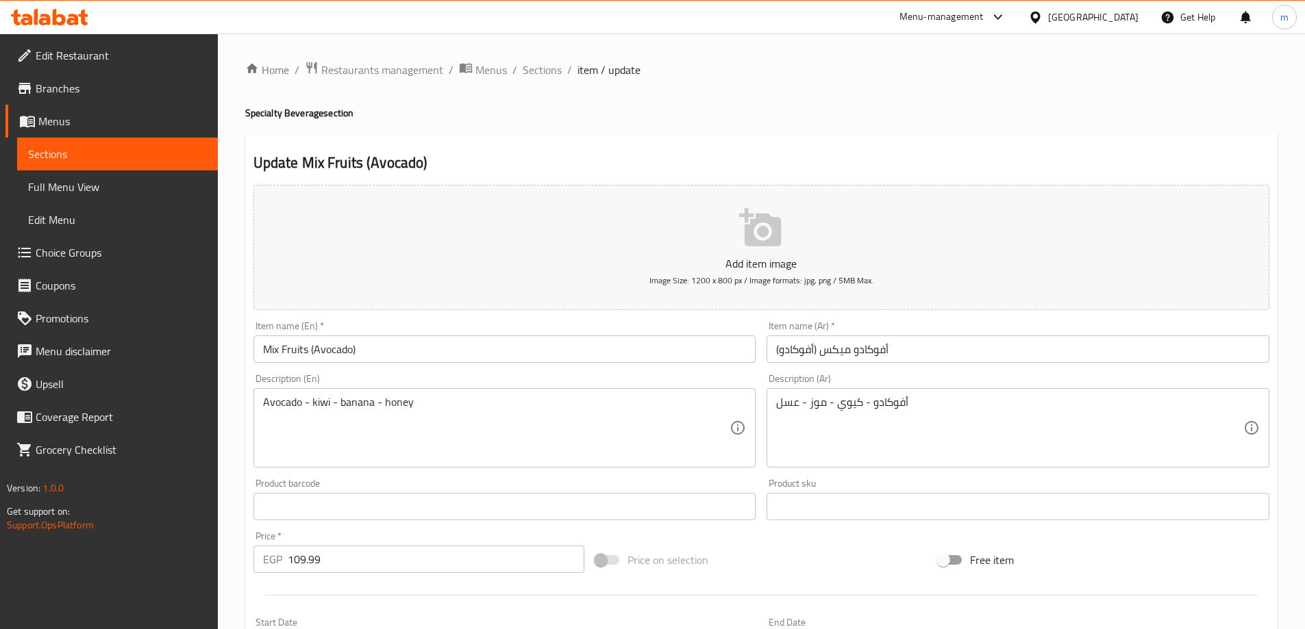
click at [895, 355] on input "أفوكادو ميكس (أفوكادو)" at bounding box center [1017, 349] width 503 height 27
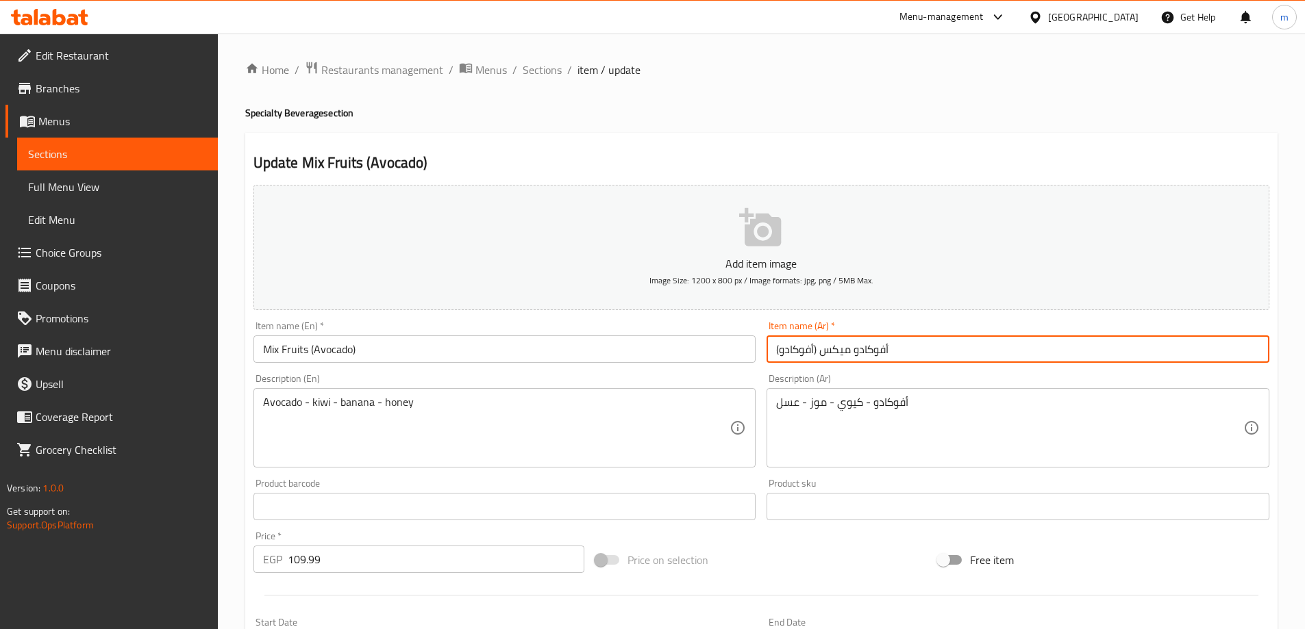
click at [895, 355] on input "أفوكادو ميكس (أفوكادو)" at bounding box center [1017, 349] width 503 height 27
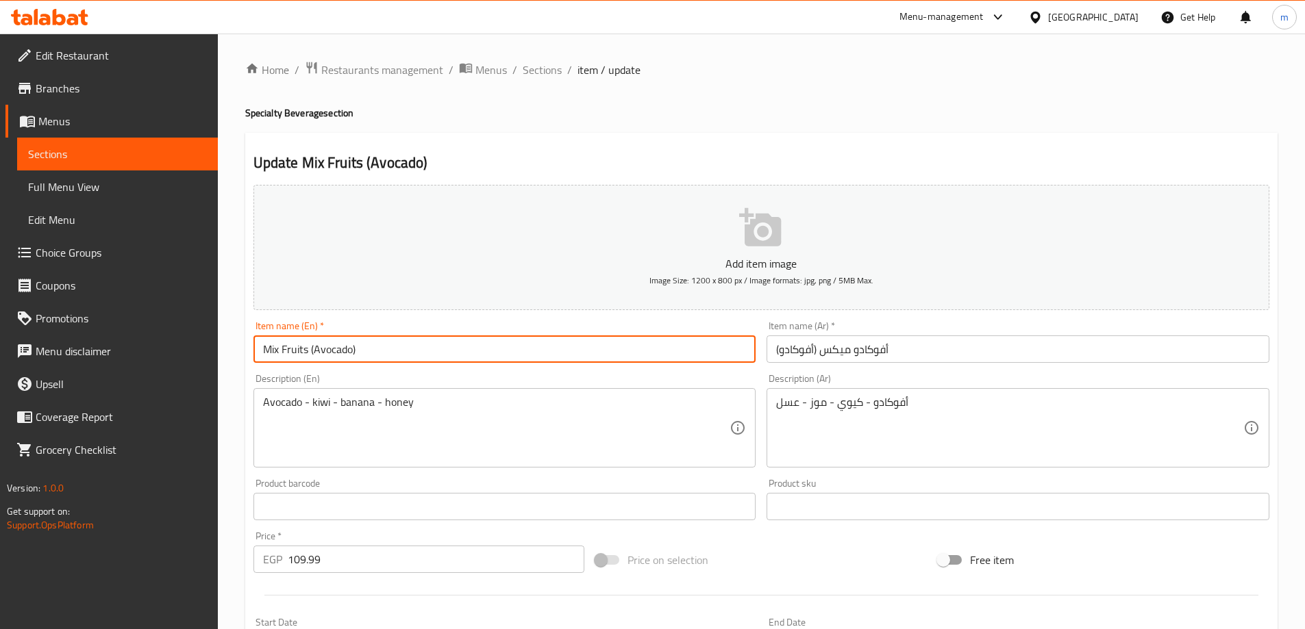
drag, startPoint x: 307, startPoint y: 349, endPoint x: 213, endPoint y: 345, distance: 93.9
click at [213, 345] on div "Edit Restaurant Branches Menus Sections Full Menu View Edit Menu Choice Groups …" at bounding box center [652, 501] width 1305 height 934
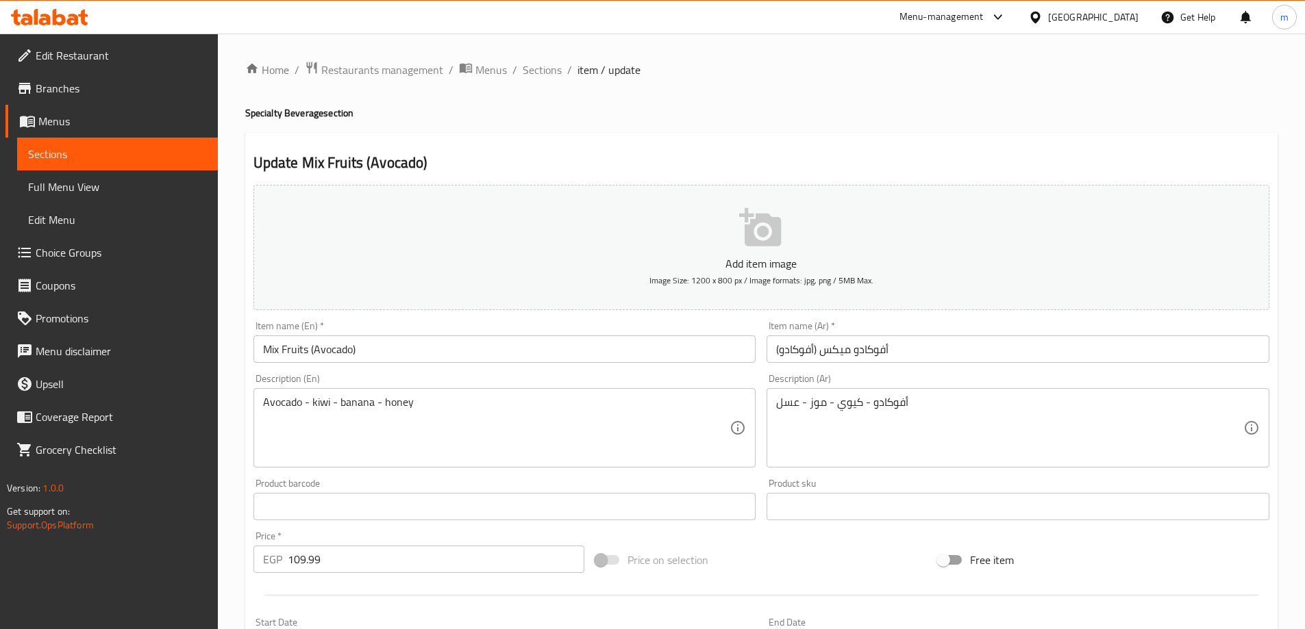
click at [865, 348] on input "أفوكادو ميكس (أفوكادو)" at bounding box center [1017, 349] width 503 height 27
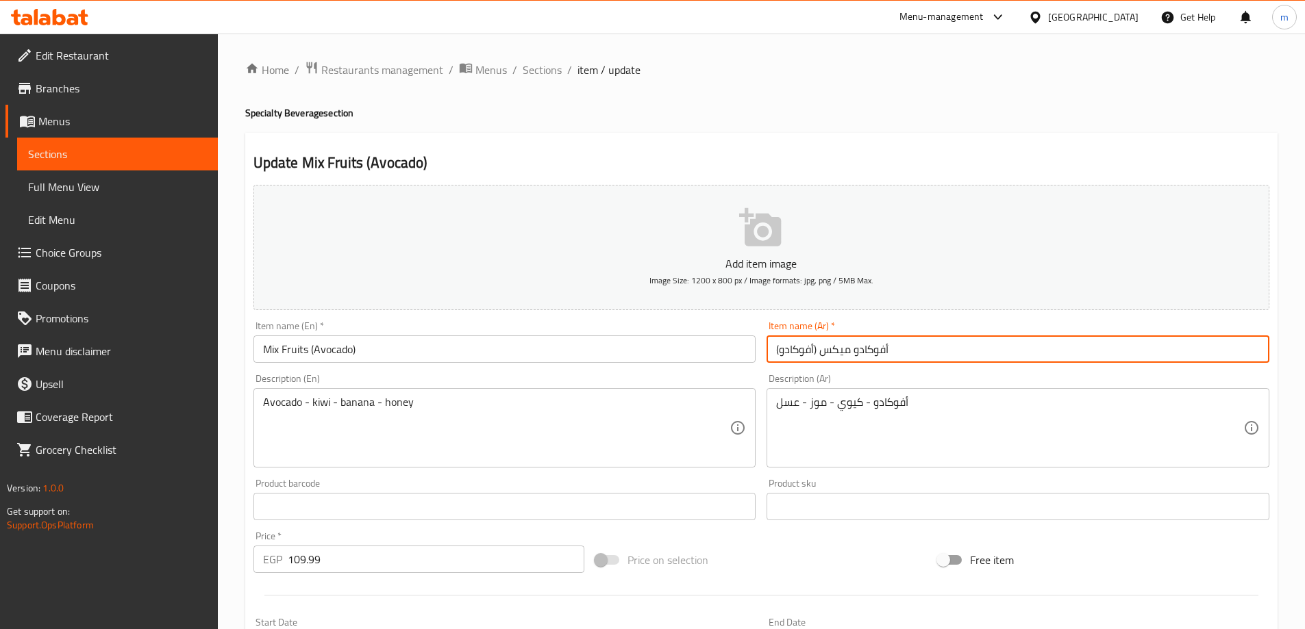
click at [865, 348] on input "أفوكادو ميكس (أفوكادو)" at bounding box center [1017, 349] width 503 height 27
click at [825, 349] on input "ميكس (أفوكادو)" at bounding box center [1017, 349] width 503 height 27
type input "ميكس فواكه (أفوكادو)"
click at [295, 347] on input "Mix Fruits (Avocado)" at bounding box center [504, 349] width 503 height 27
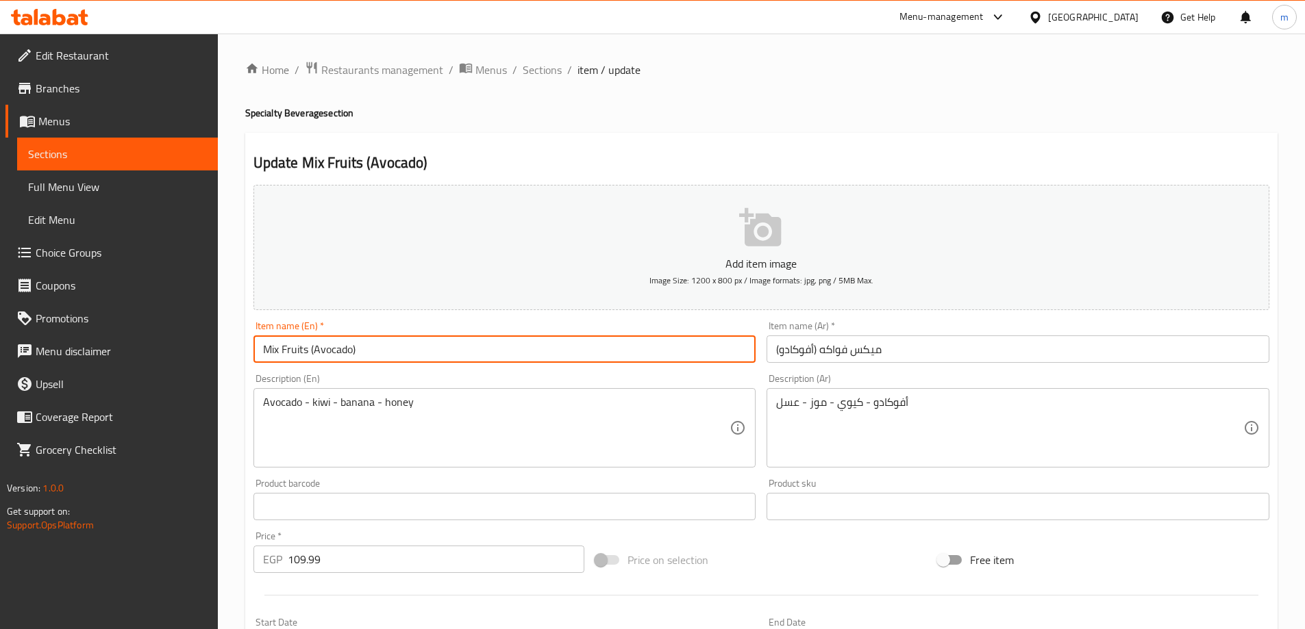
click at [295, 347] on input "Mix Fruits (Avocado)" at bounding box center [504, 349] width 503 height 27
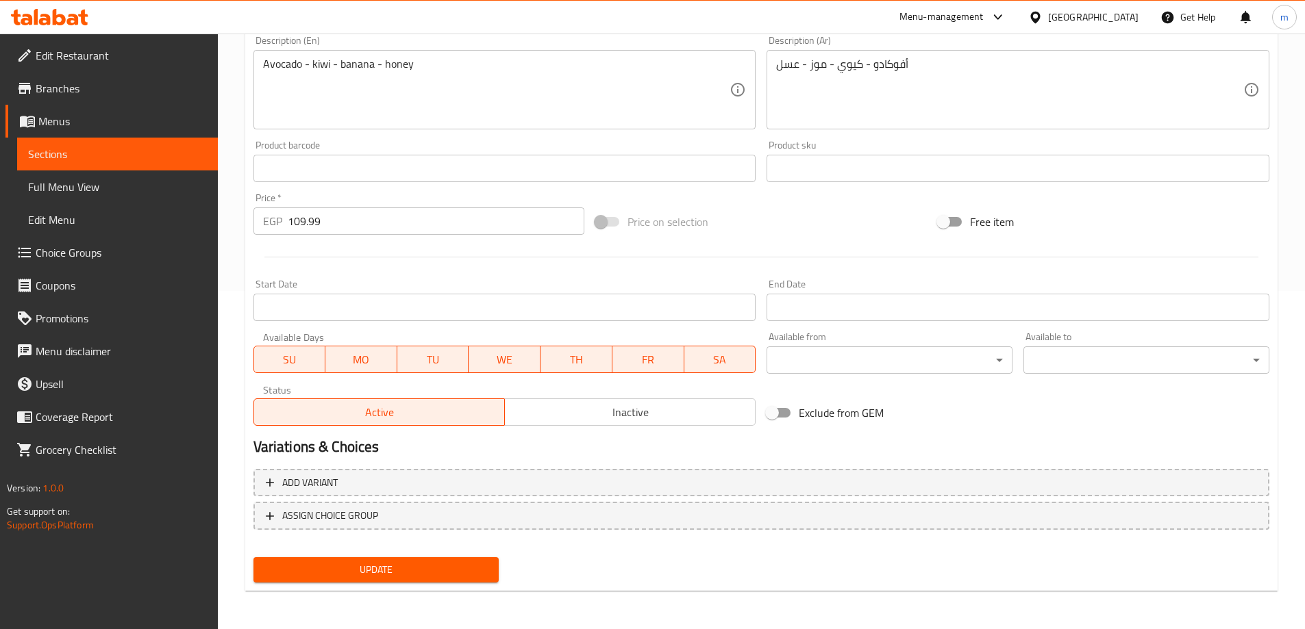
click at [427, 558] on button "Update" at bounding box center [376, 570] width 246 height 25
click at [416, 564] on span "Update" at bounding box center [376, 570] width 224 height 17
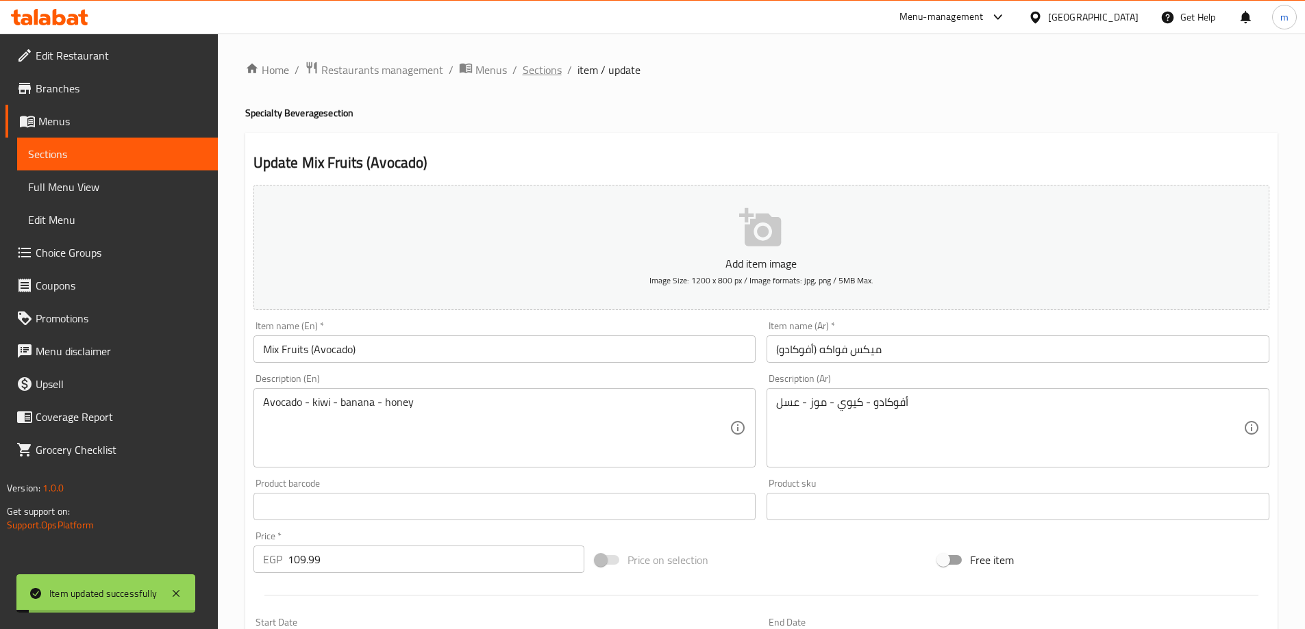
click at [523, 68] on span "Sections" at bounding box center [542, 70] width 39 height 16
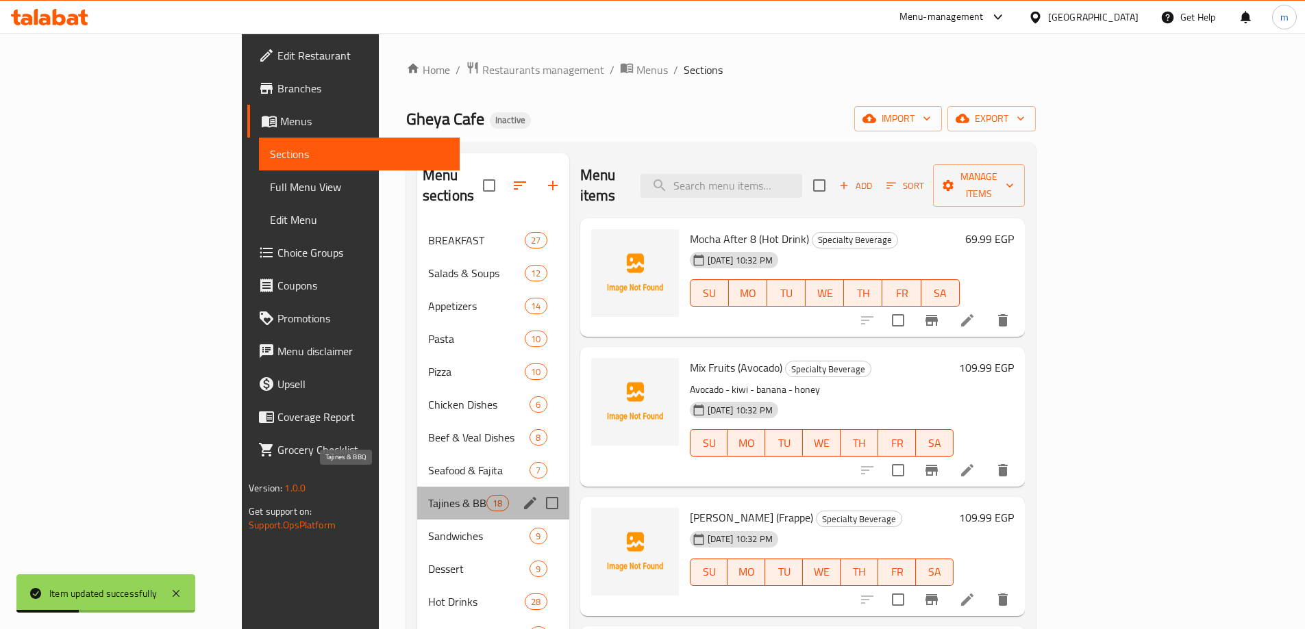
click at [428, 495] on span "Tajines & BBQ" at bounding box center [457, 503] width 58 height 16
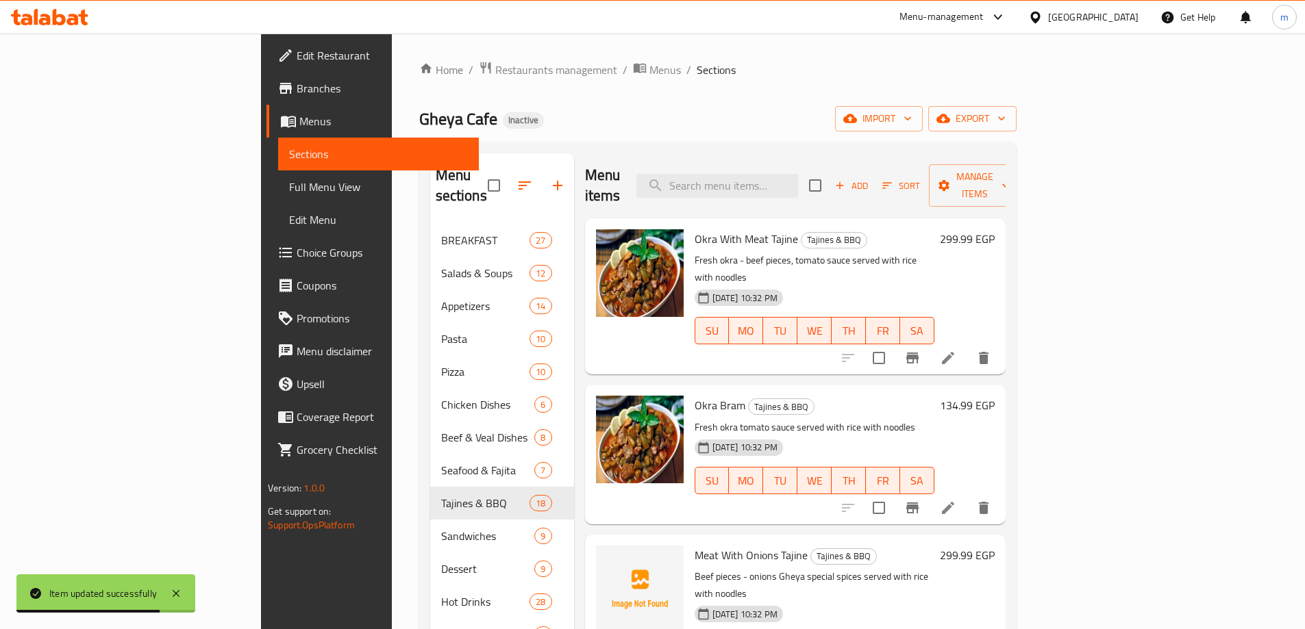
click at [967, 346] on li at bounding box center [948, 358] width 38 height 25
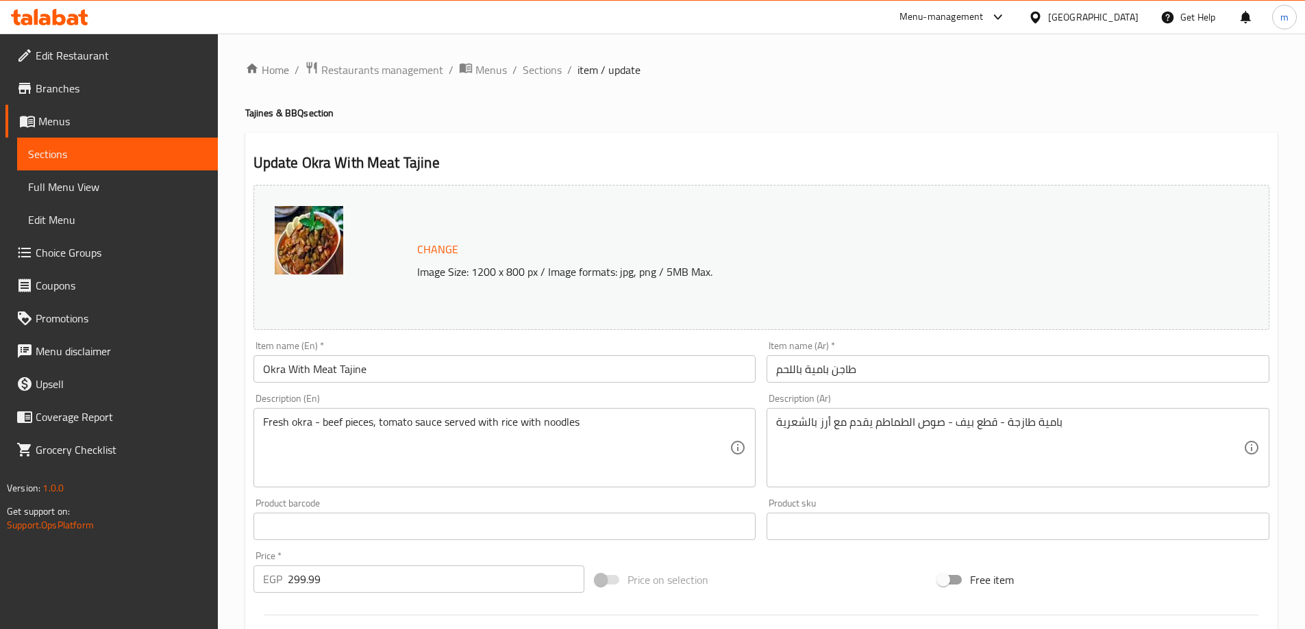
click at [567, 414] on div "Fresh okra - beef pieces, tomato sauce served with rice with noodles Descriptio…" at bounding box center [504, 447] width 503 height 79
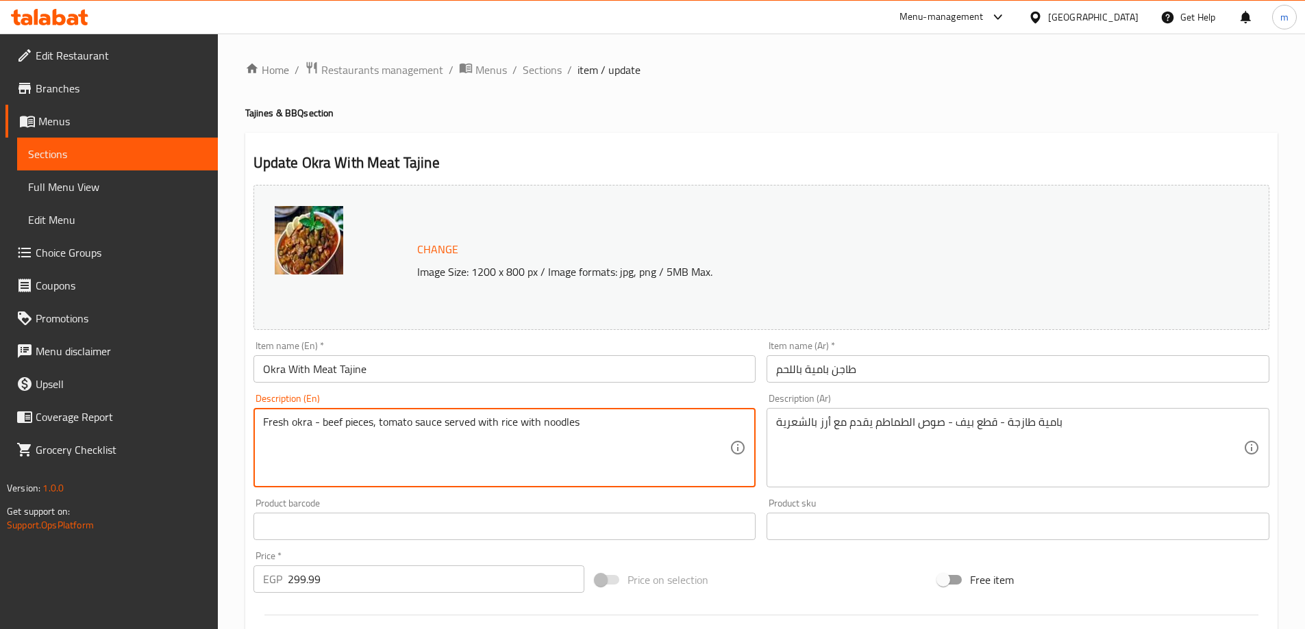
click at [564, 421] on textarea "Fresh okra - beef pieces, tomato sauce served with rice with noodles" at bounding box center [496, 448] width 467 height 65
paste textarea "Vermicelli Rice"
click at [505, 425] on textarea "Fresh okra - beef pieces, tomato sauce served with rice with Vermicelli Rice" at bounding box center [496, 448] width 467 height 65
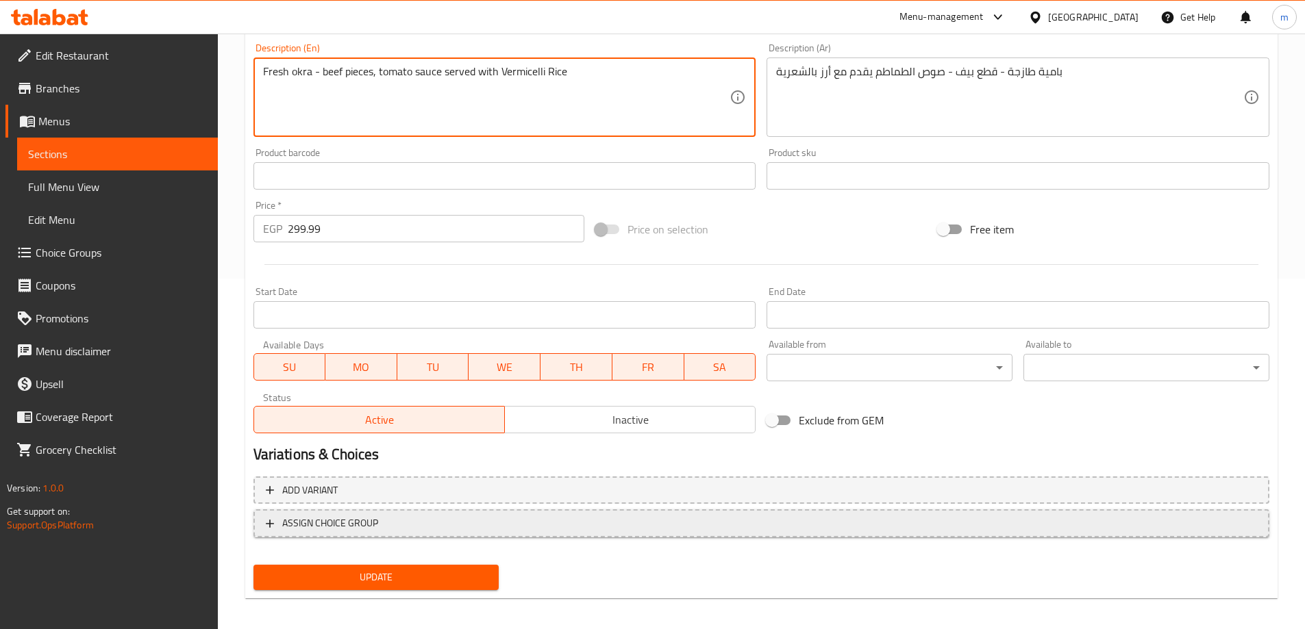
scroll to position [358, 0]
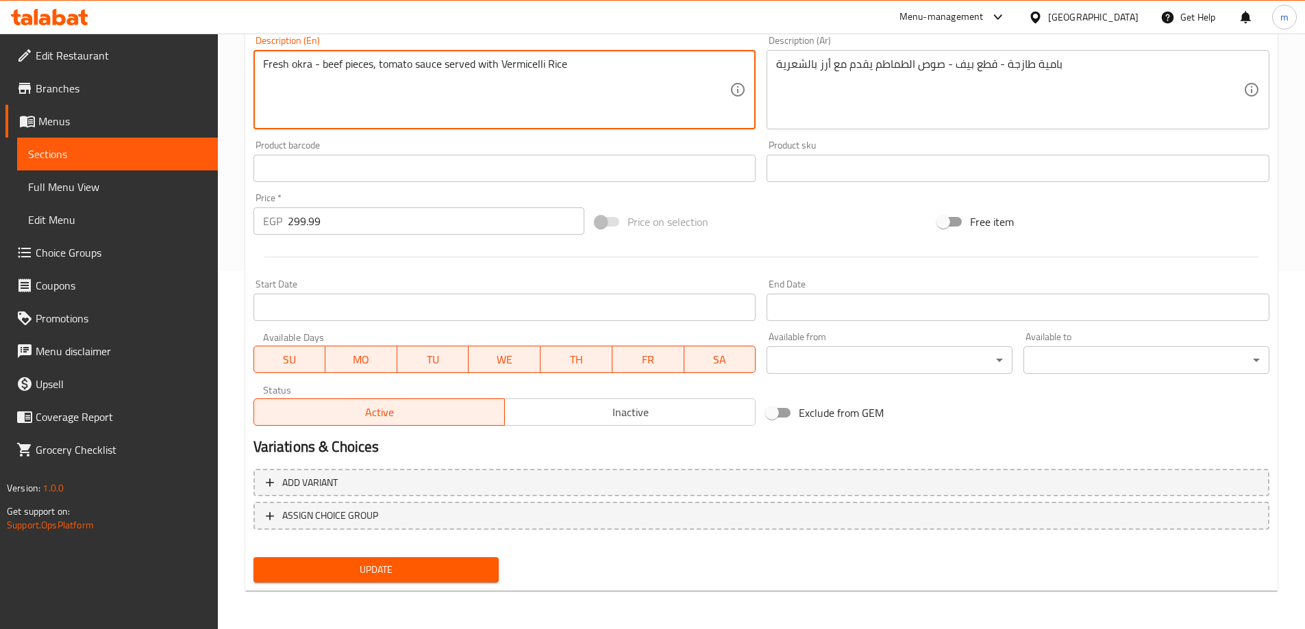
type textarea "Fresh okra - beef pieces, tomato sauce served with Vermicelli Rice"
click at [410, 566] on span "Update" at bounding box center [376, 570] width 224 height 17
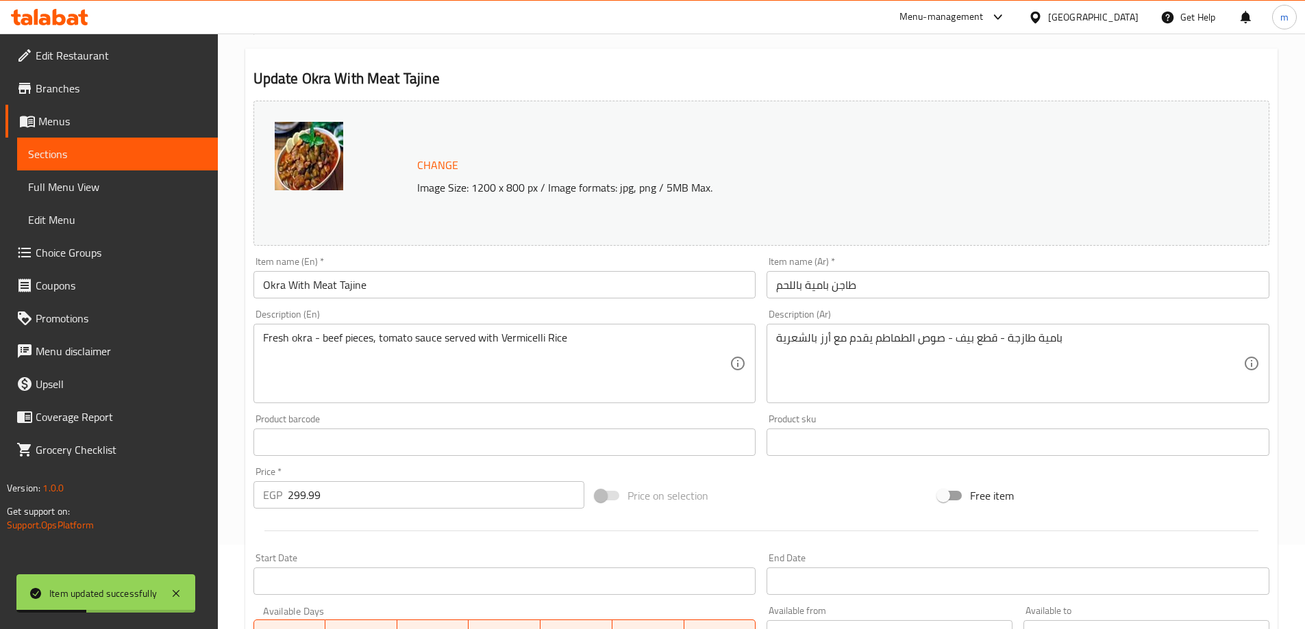
scroll to position [0, 0]
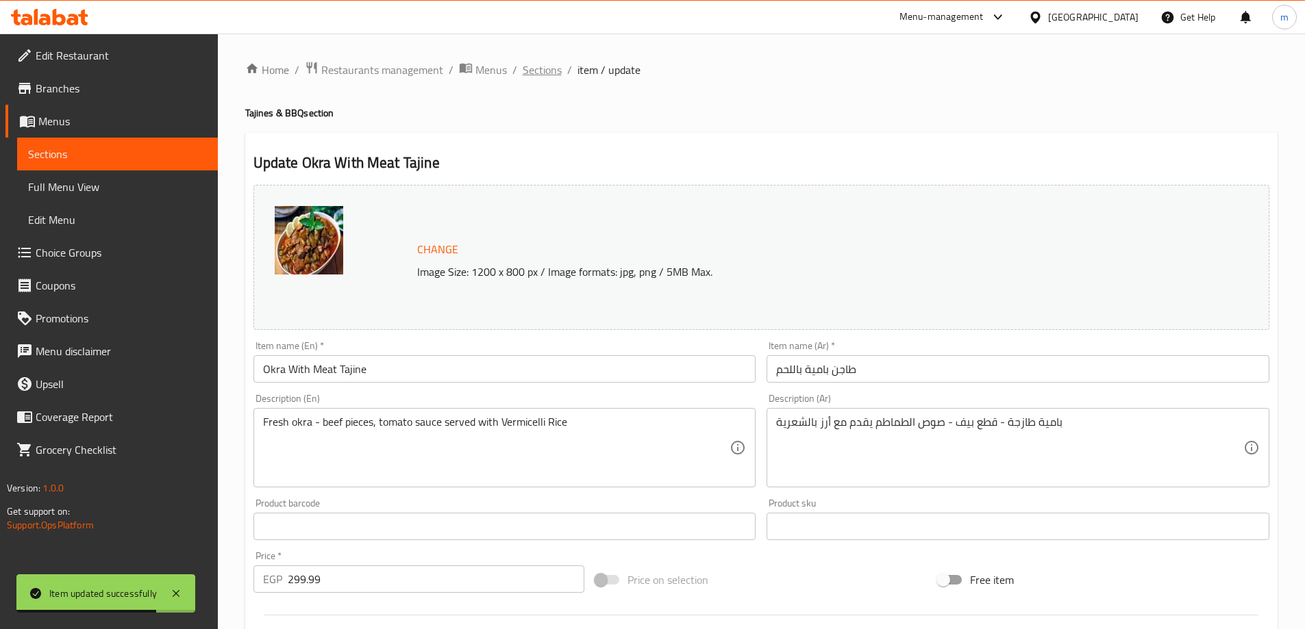
click at [540, 70] on span "Sections" at bounding box center [542, 70] width 39 height 16
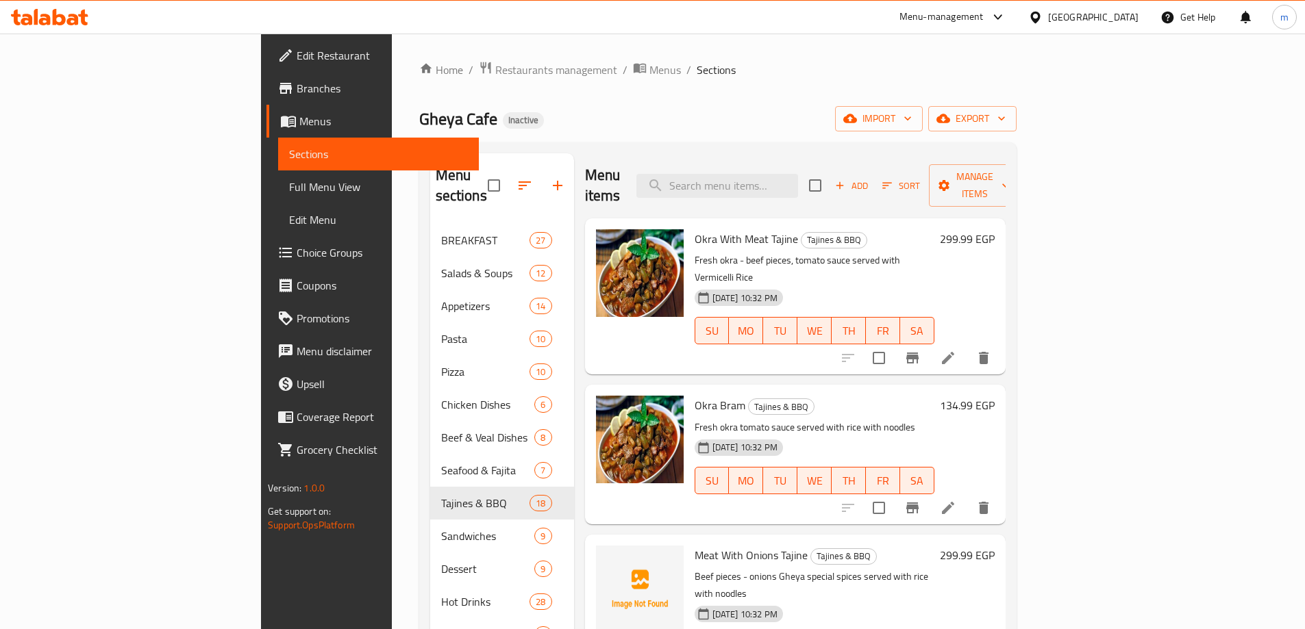
click at [954, 502] on icon at bounding box center [948, 508] width 12 height 12
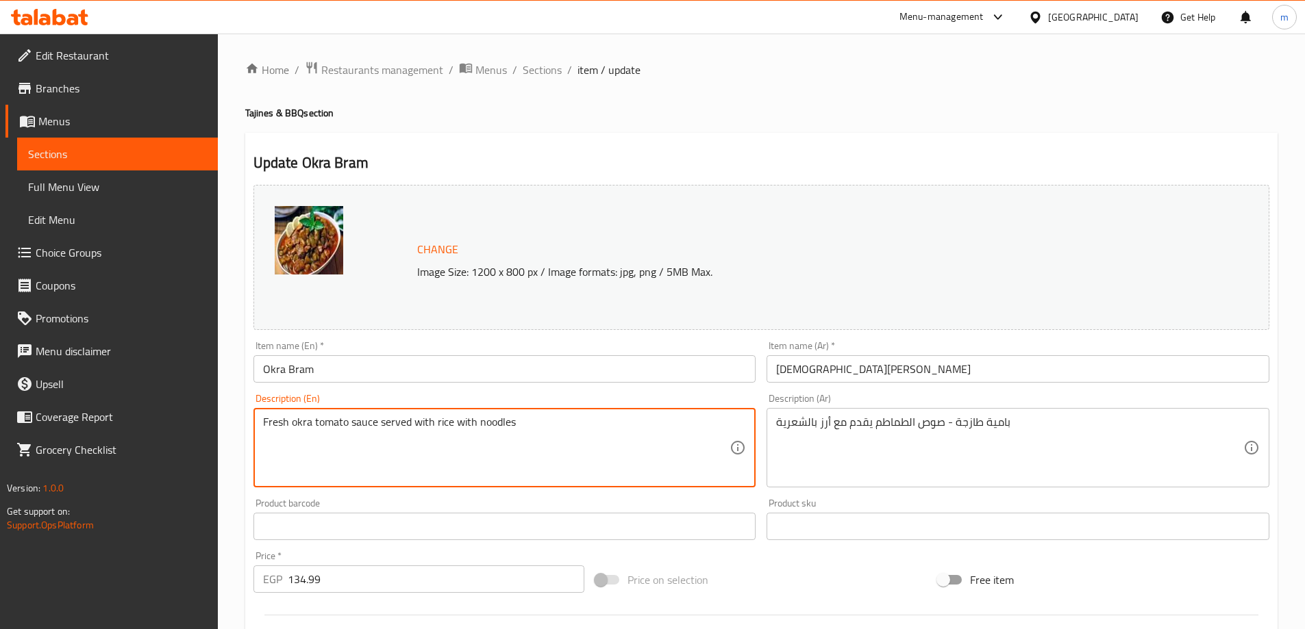
drag, startPoint x: 522, startPoint y: 426, endPoint x: 436, endPoint y: 418, distance: 86.7
paste textarea "Vermicelli Rice"
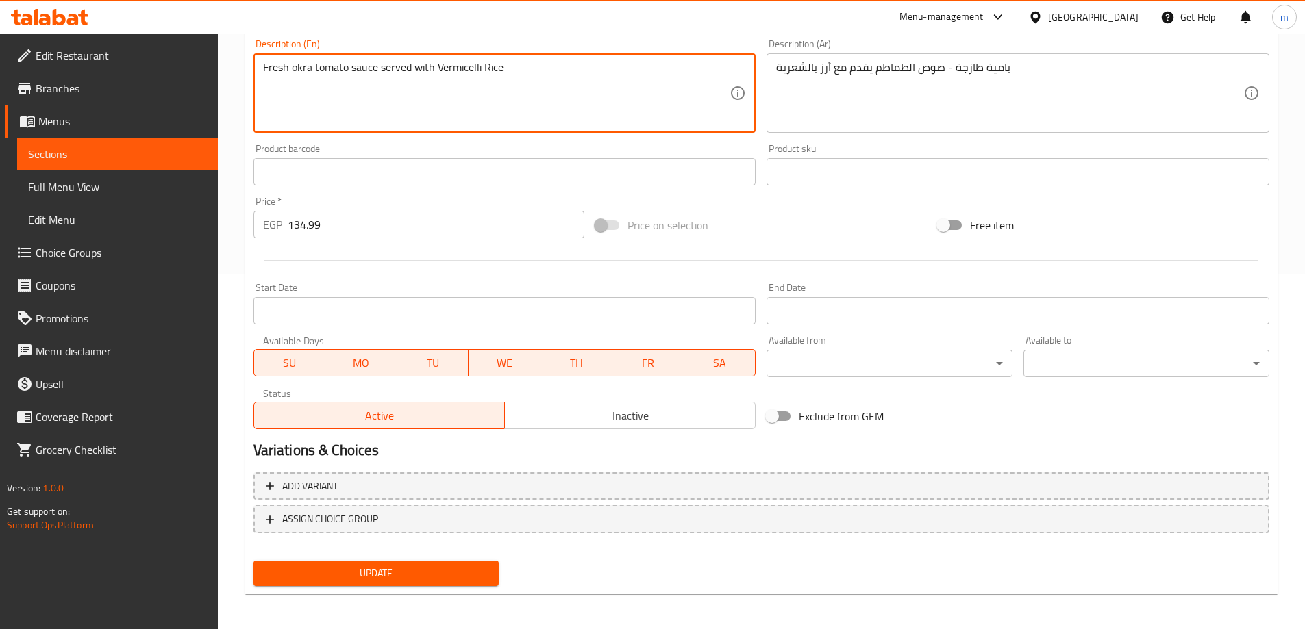
scroll to position [358, 0]
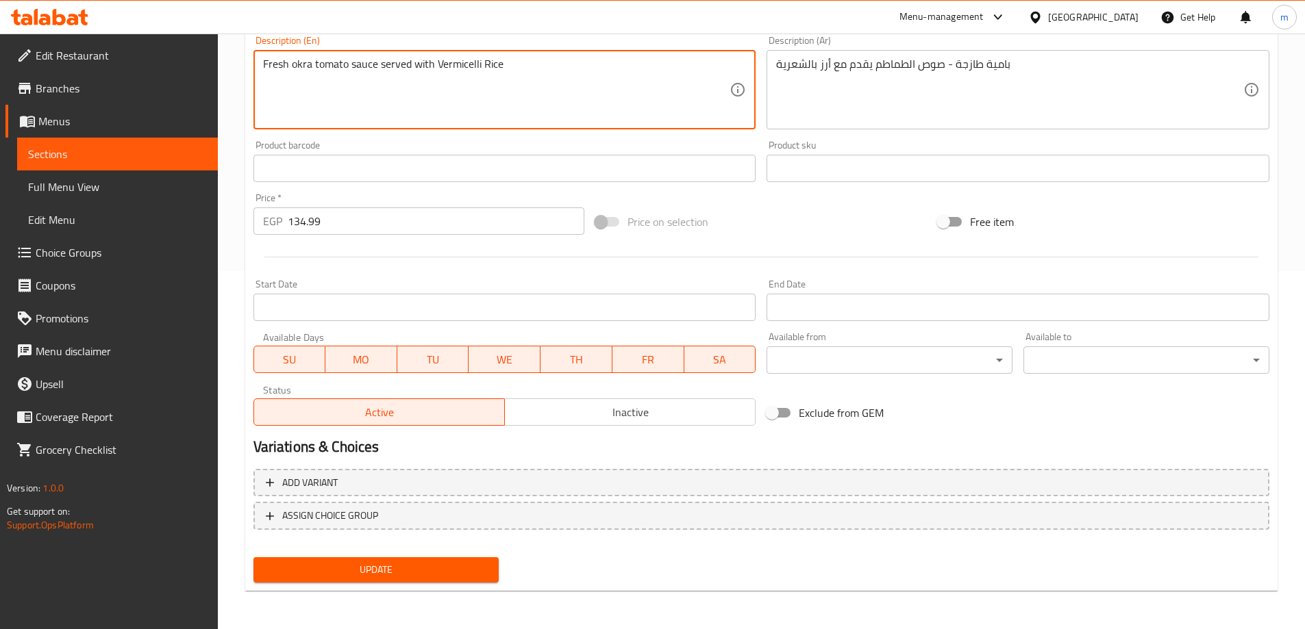
type textarea "Fresh okra tomato sauce served with Vermicelli Rice"
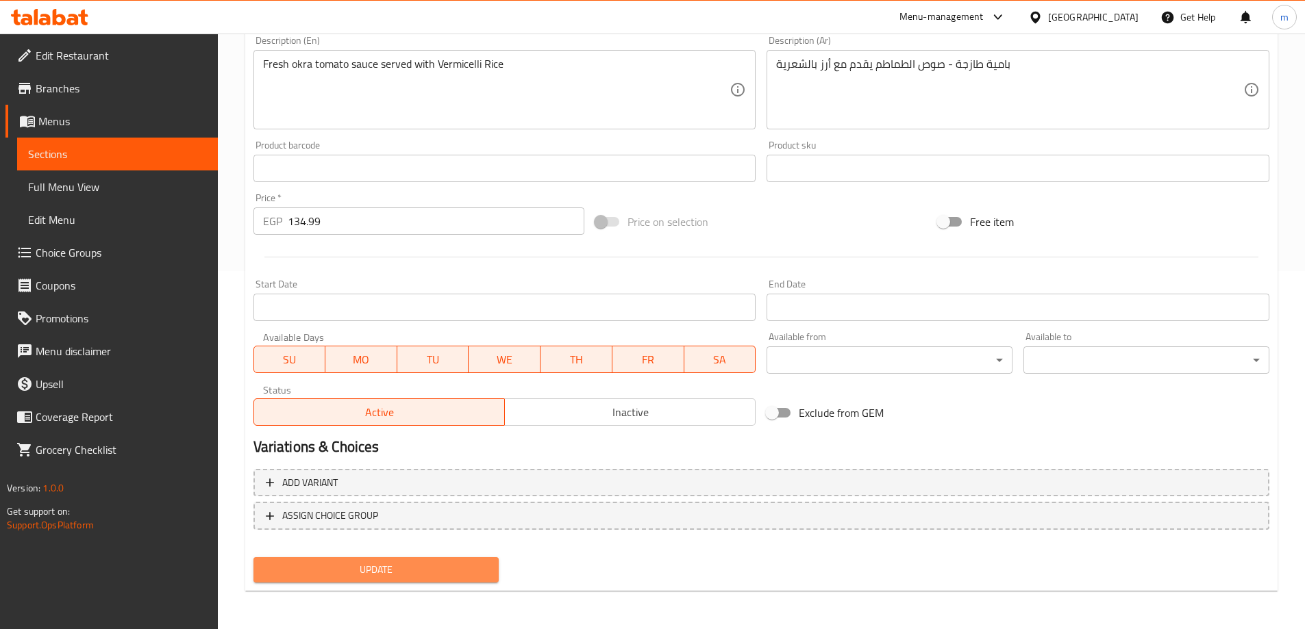
click at [344, 571] on span "Update" at bounding box center [376, 570] width 224 height 17
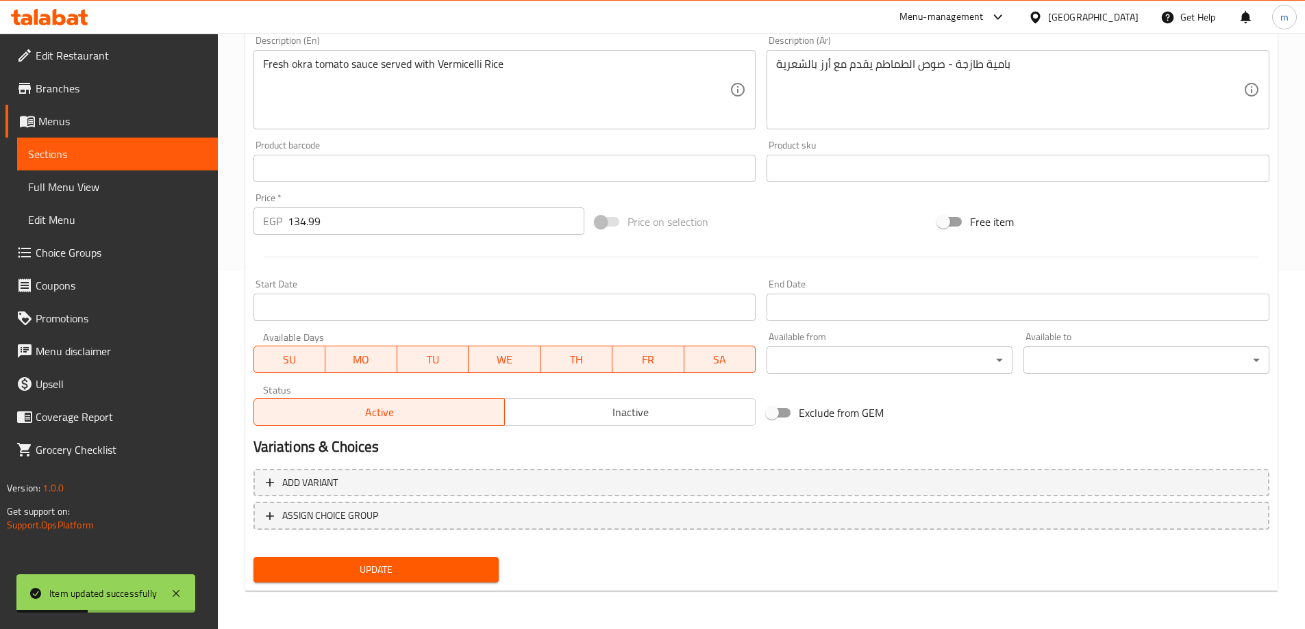
click at [873, 192] on div "Change Image Size: 1200 x 800 px / Image formats: jpg, png / 5MB Max. Item name…" at bounding box center [761, 126] width 1027 height 610
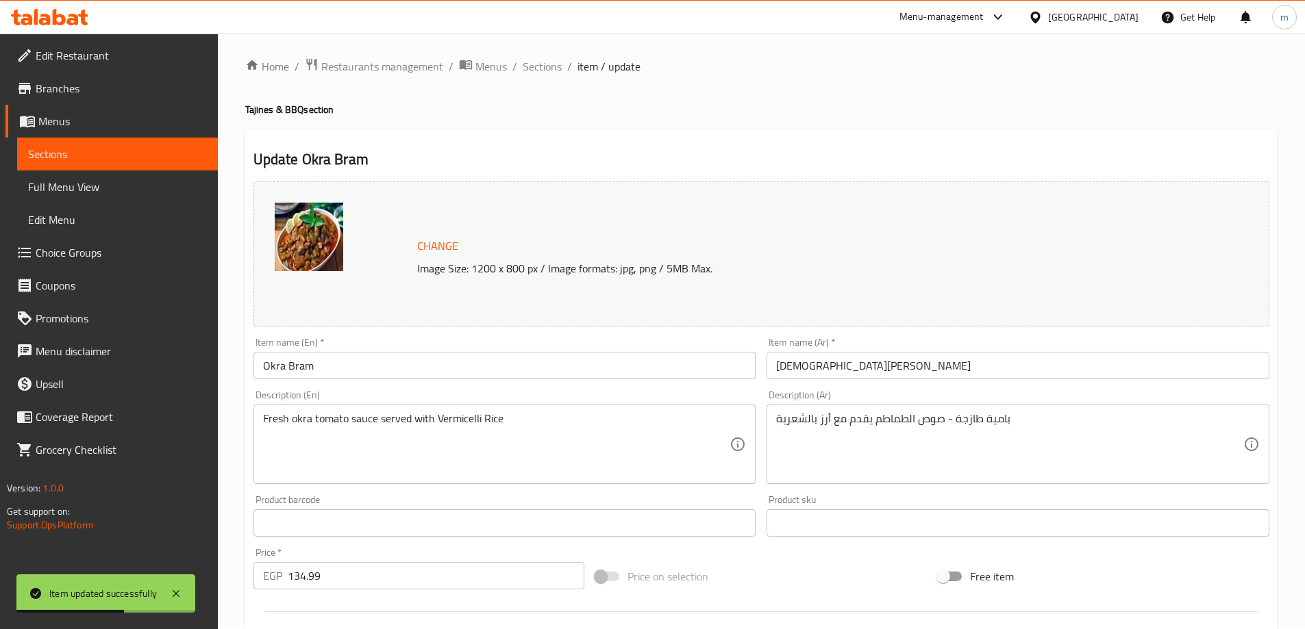
scroll to position [0, 0]
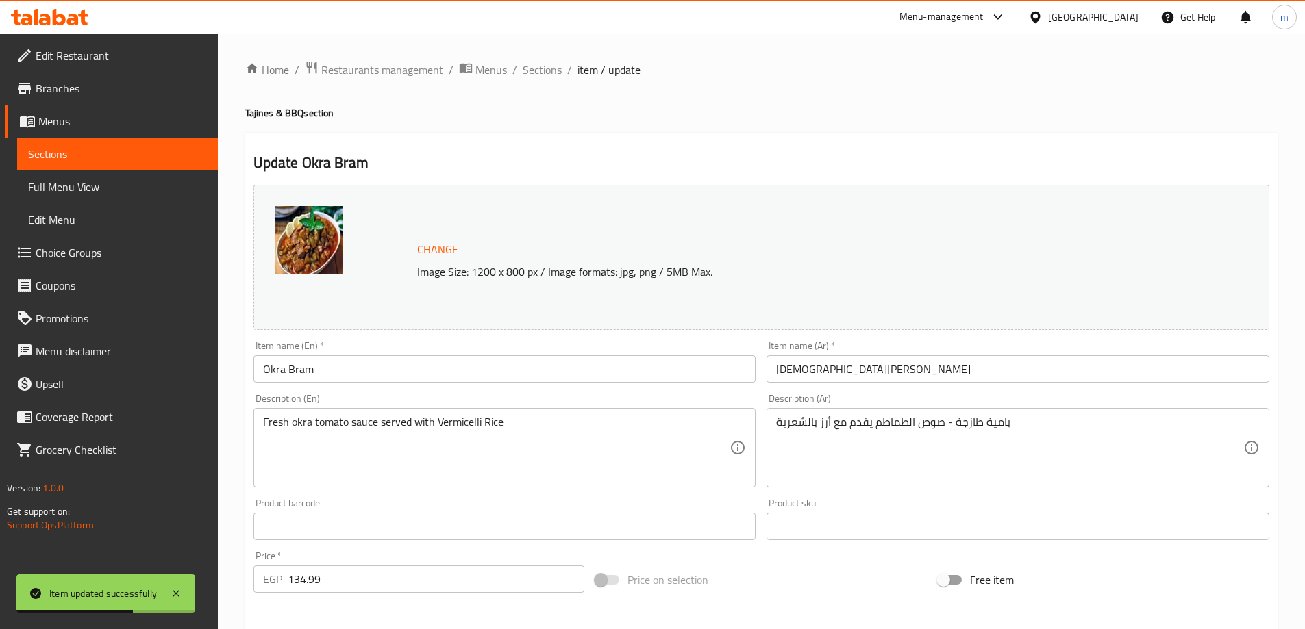
click at [546, 68] on span "Sections" at bounding box center [542, 70] width 39 height 16
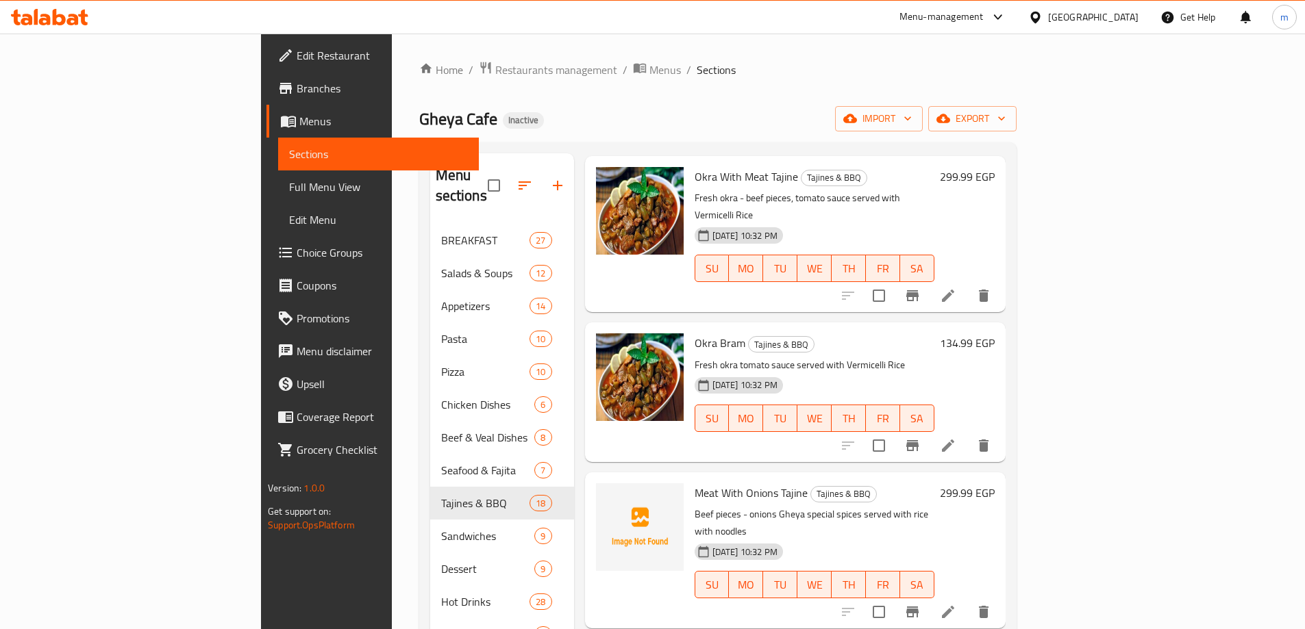
scroll to position [137, 0]
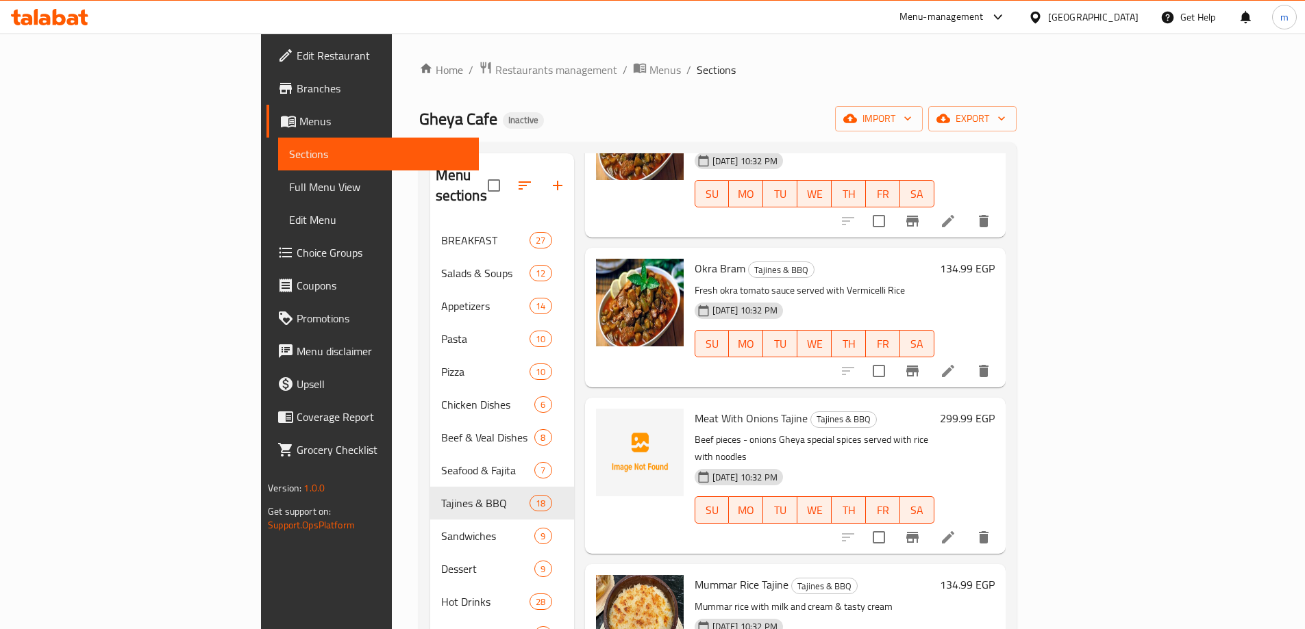
click at [967, 525] on li at bounding box center [948, 537] width 38 height 25
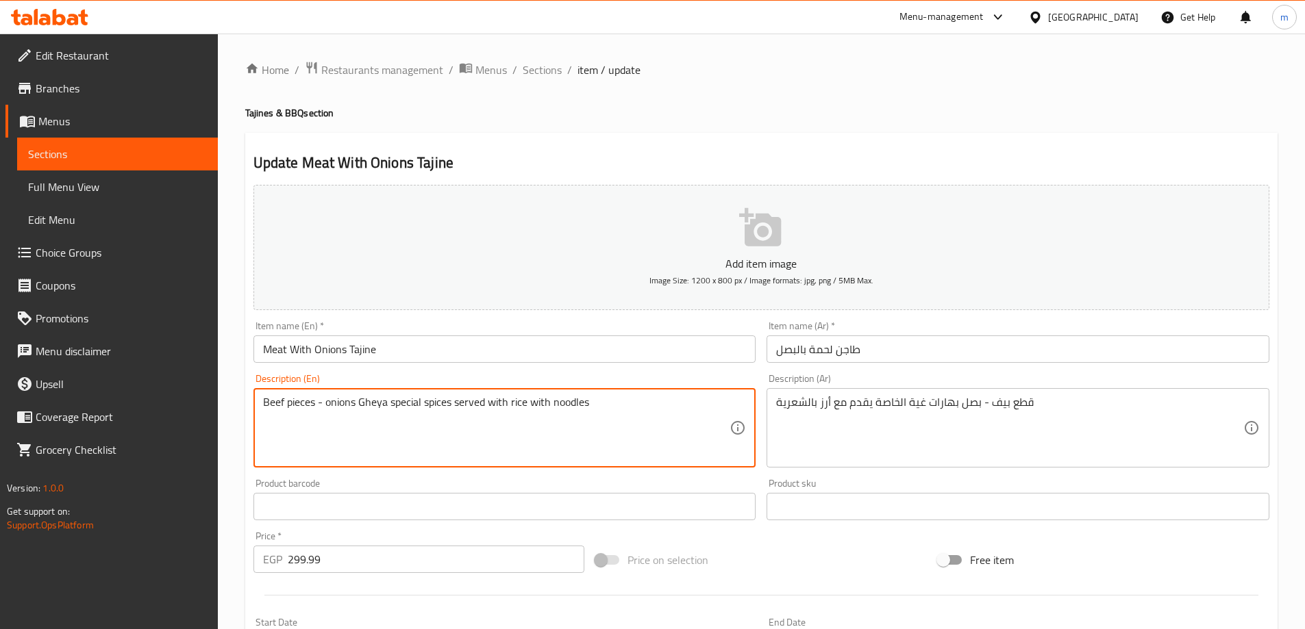
drag, startPoint x: 603, startPoint y: 404, endPoint x: 510, endPoint y: 399, distance: 94.0
paste textarea "Vermicelli Rice"
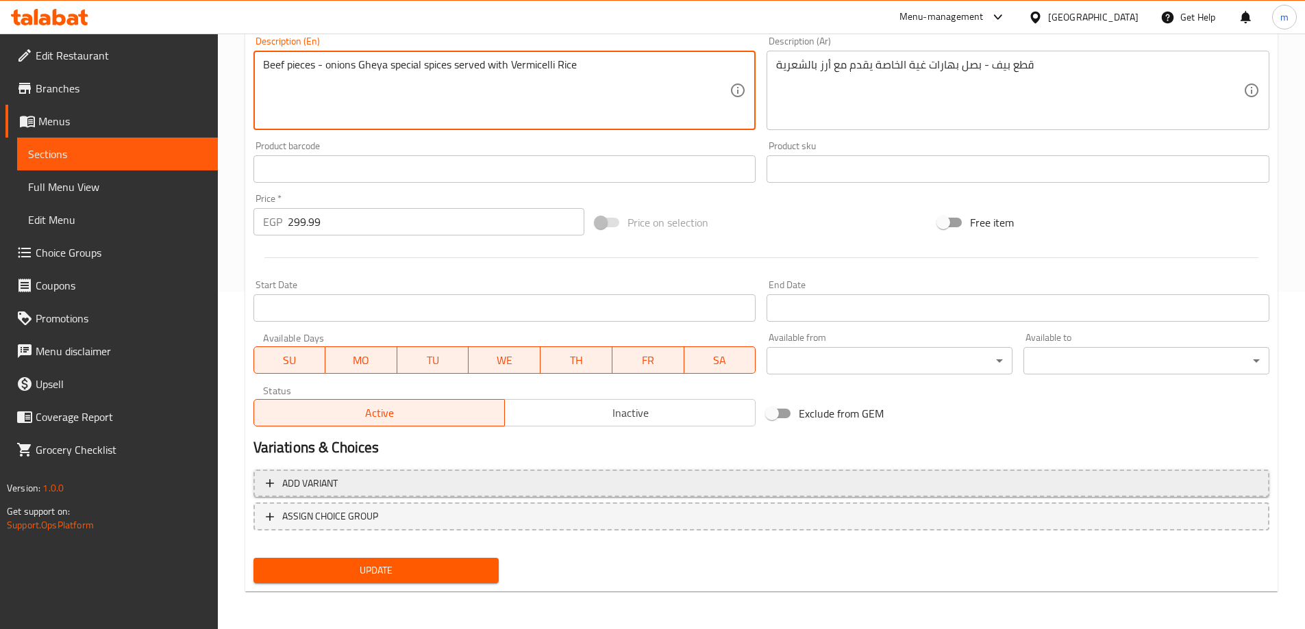
scroll to position [338, 0]
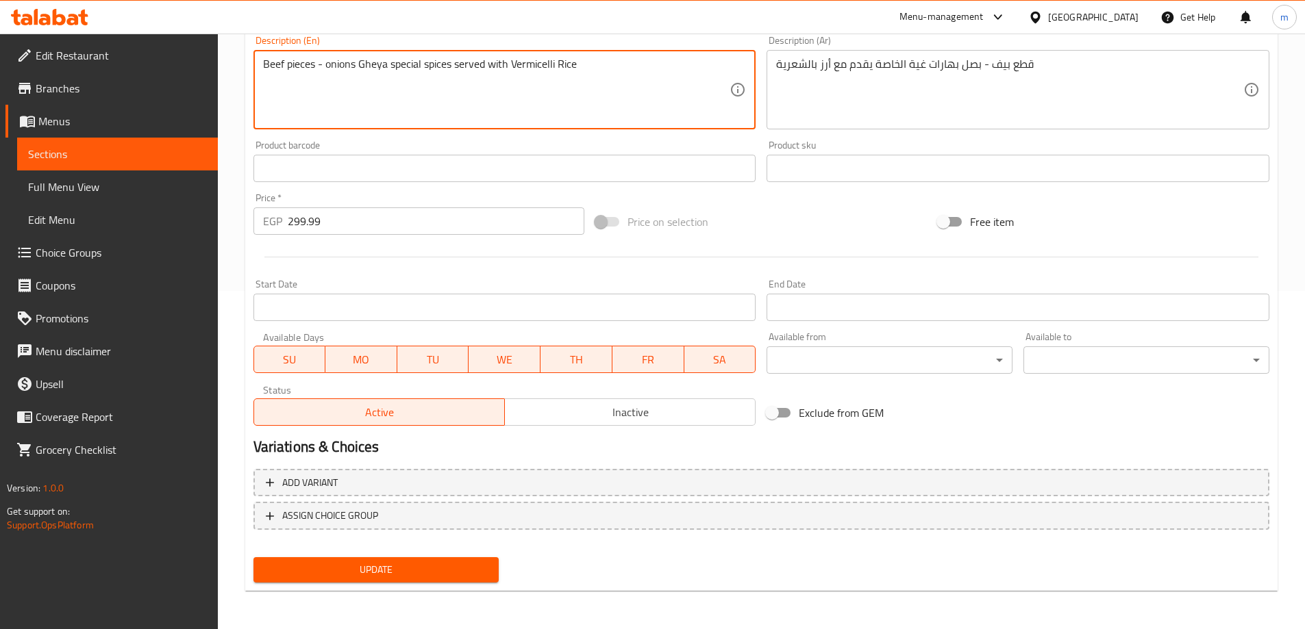
type textarea "Beef pieces - onions Gheya special spices served with Vermicelli Rice"
click at [434, 573] on span "Update" at bounding box center [376, 570] width 224 height 17
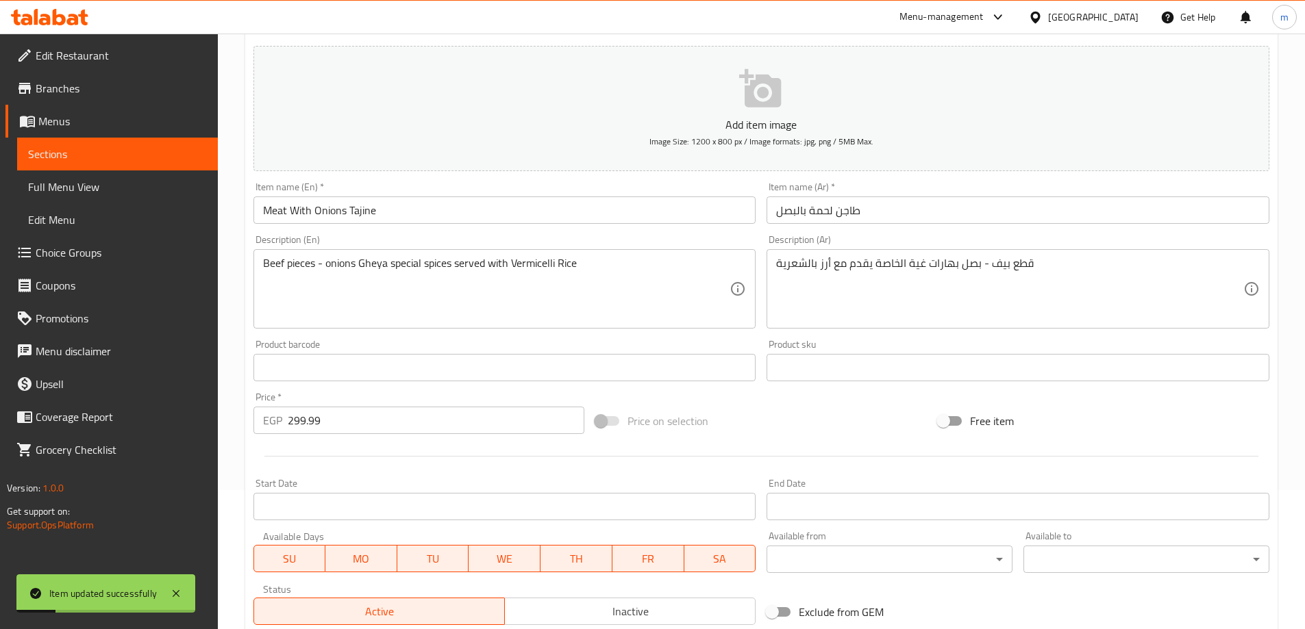
scroll to position [0, 0]
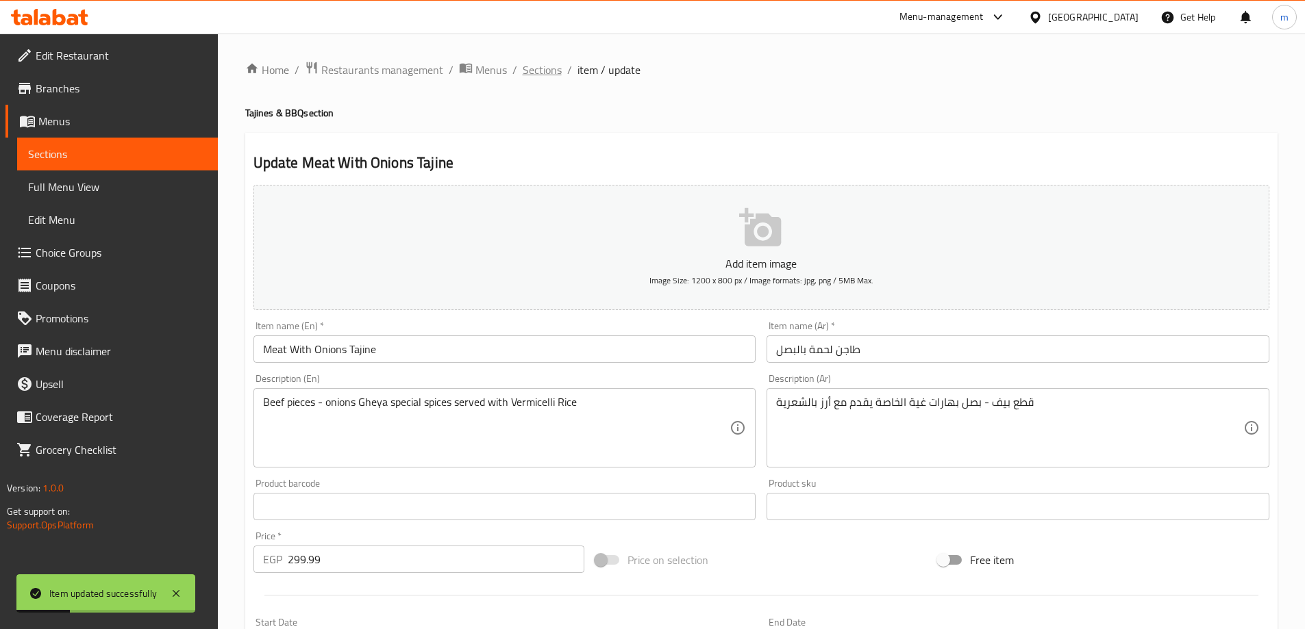
click at [549, 69] on span "Sections" at bounding box center [542, 70] width 39 height 16
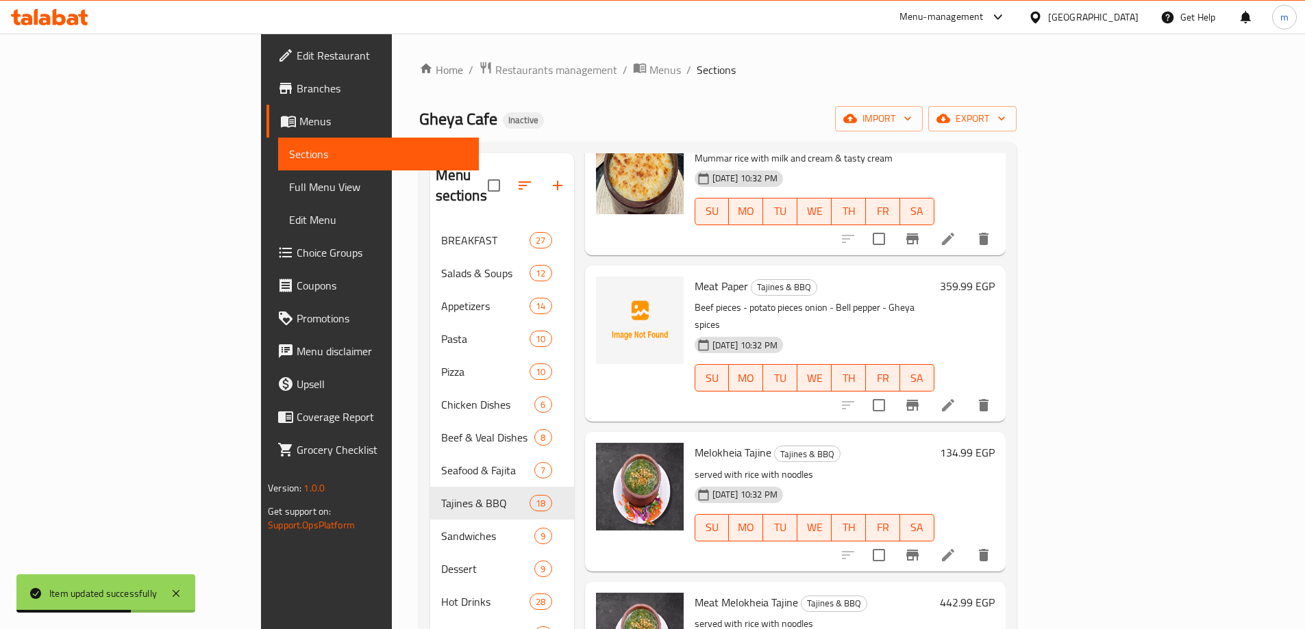
scroll to position [629, 0]
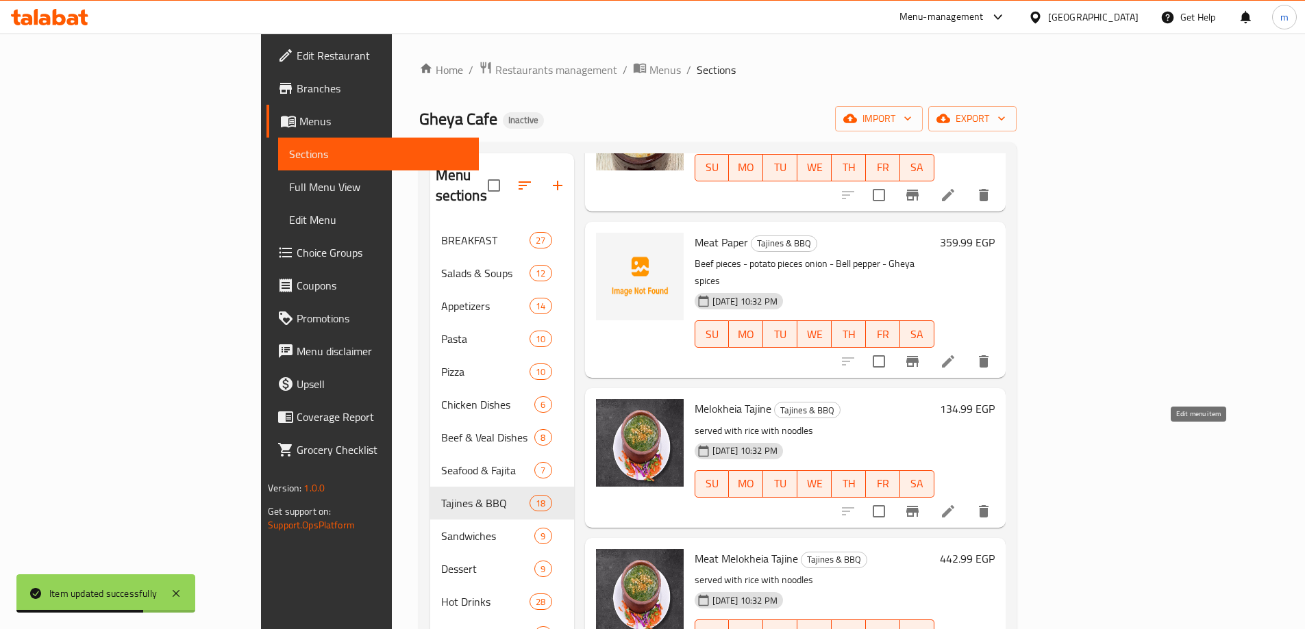
click at [956, 503] on icon at bounding box center [948, 511] width 16 height 16
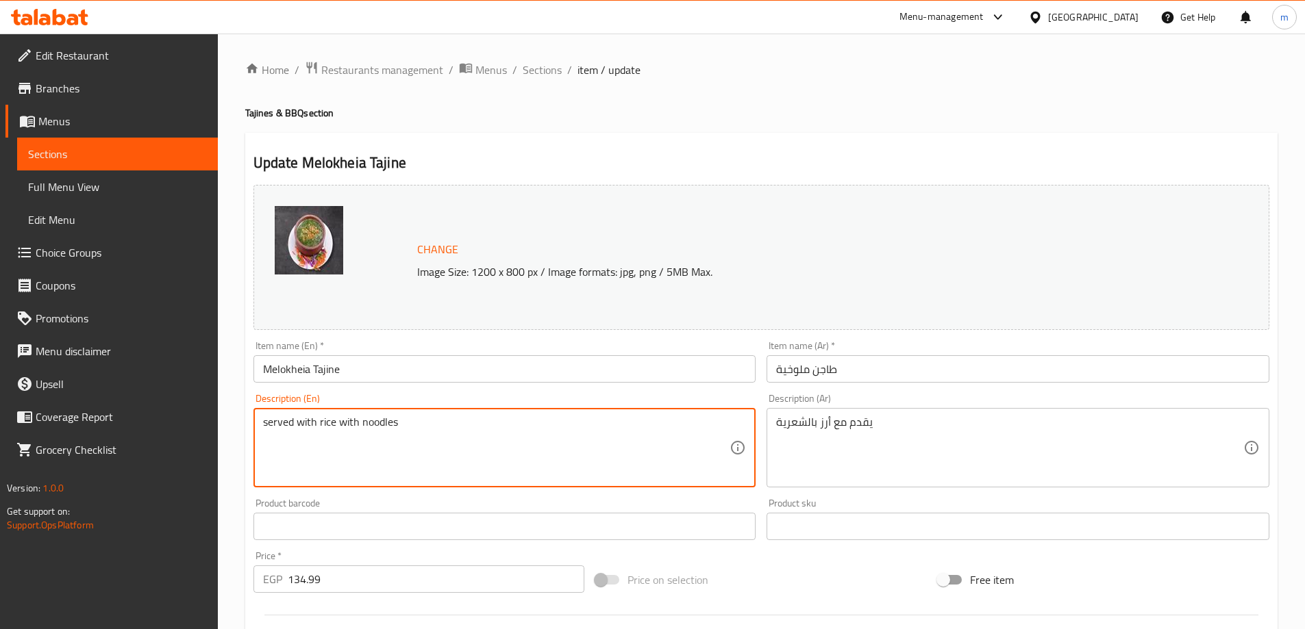
drag, startPoint x: 414, startPoint y: 423, endPoint x: 320, endPoint y: 419, distance: 94.6
paste textarea "Vermicelli Rice"
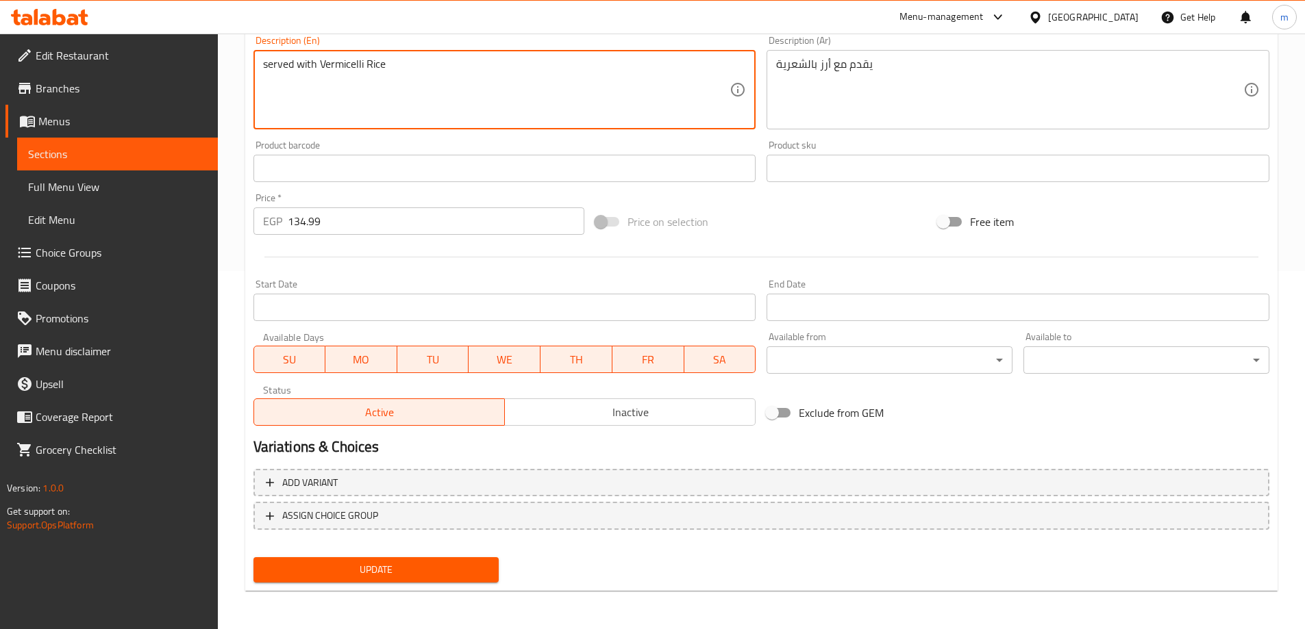
type textarea "served with Vermicelli Rice"
click at [375, 579] on span "Update" at bounding box center [376, 570] width 224 height 17
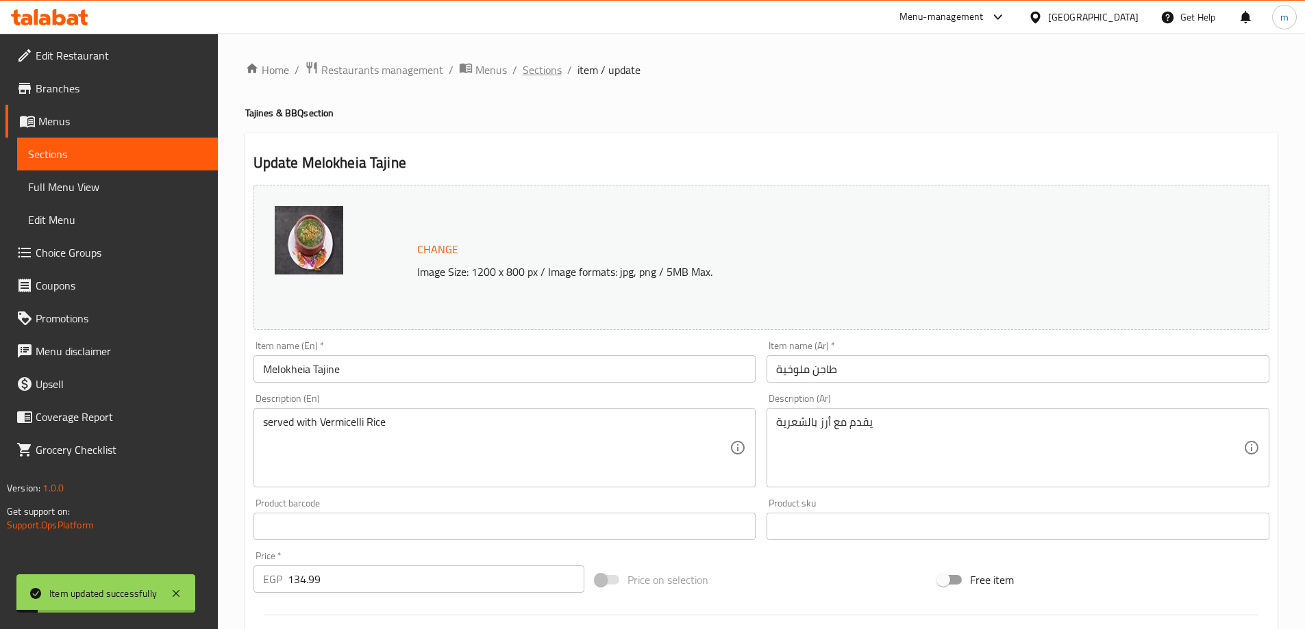
click at [536, 73] on span "Sections" at bounding box center [542, 70] width 39 height 16
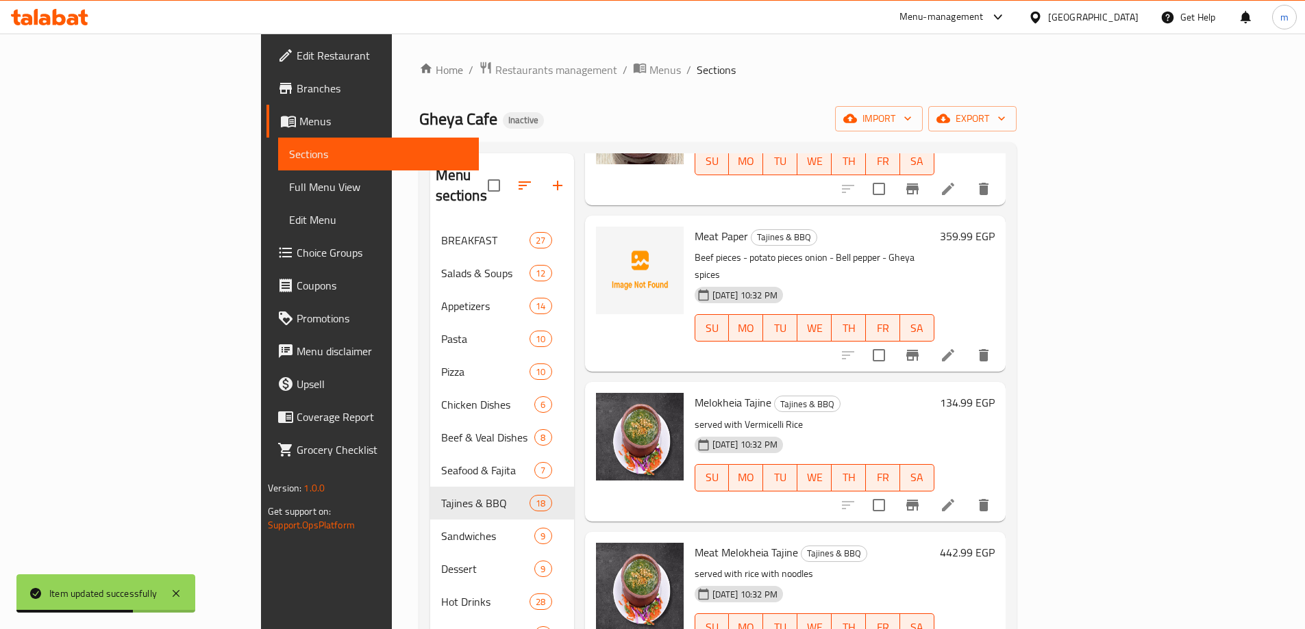
scroll to position [710, 0]
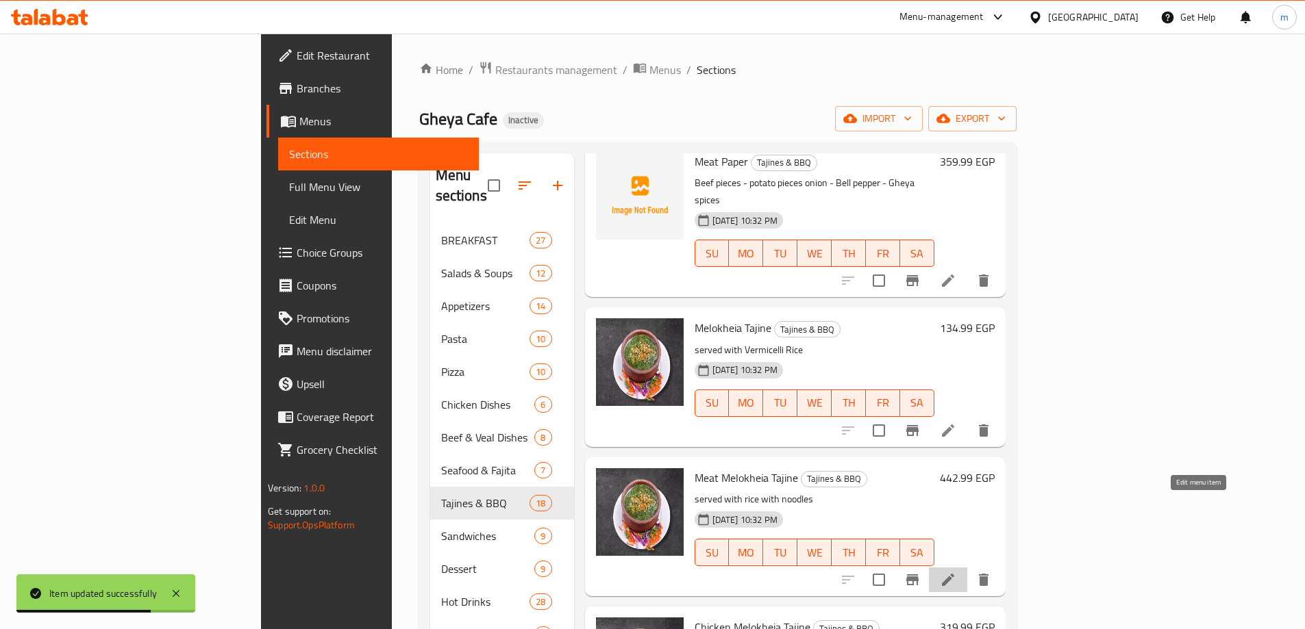
click at [954, 574] on icon at bounding box center [948, 580] width 12 height 12
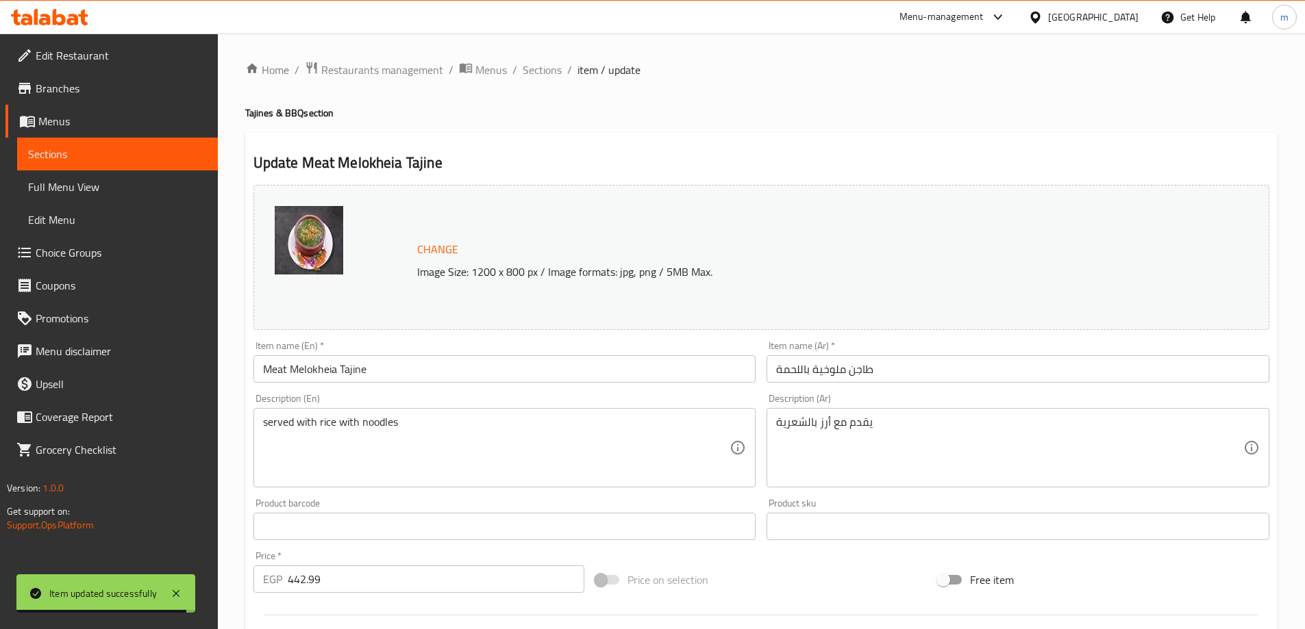
click at [495, 351] on div "Item name (En)   * Meat Melokheia Tajine Item name (En) *" at bounding box center [504, 362] width 503 height 42
click at [484, 361] on input "Meat Melokheia Tajine" at bounding box center [504, 368] width 503 height 27
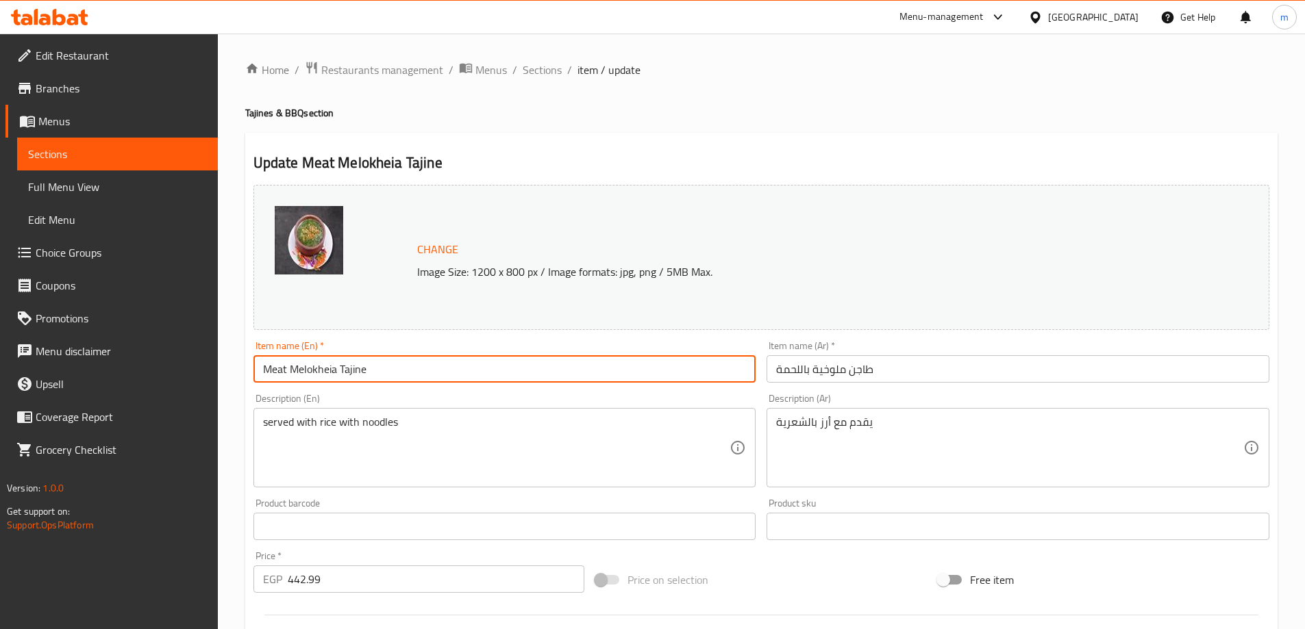
click at [484, 361] on input "Meat Melokheia Tajine" at bounding box center [504, 368] width 503 height 27
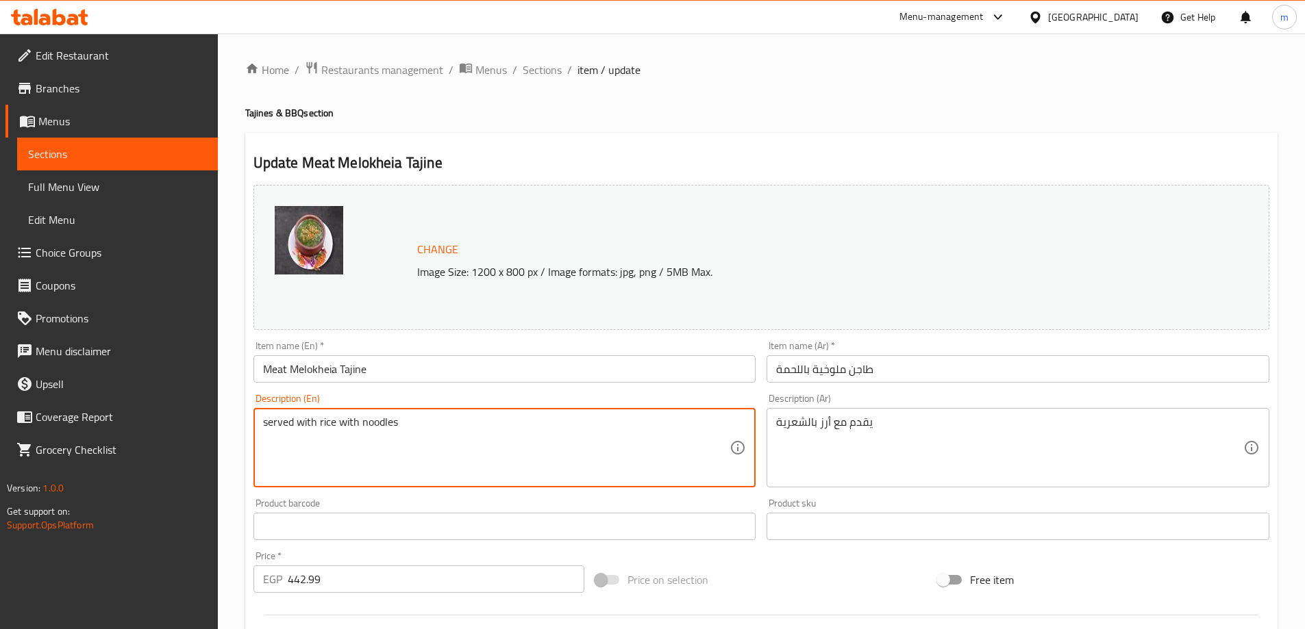
drag, startPoint x: 423, startPoint y: 425, endPoint x: 318, endPoint y: 426, distance: 104.1
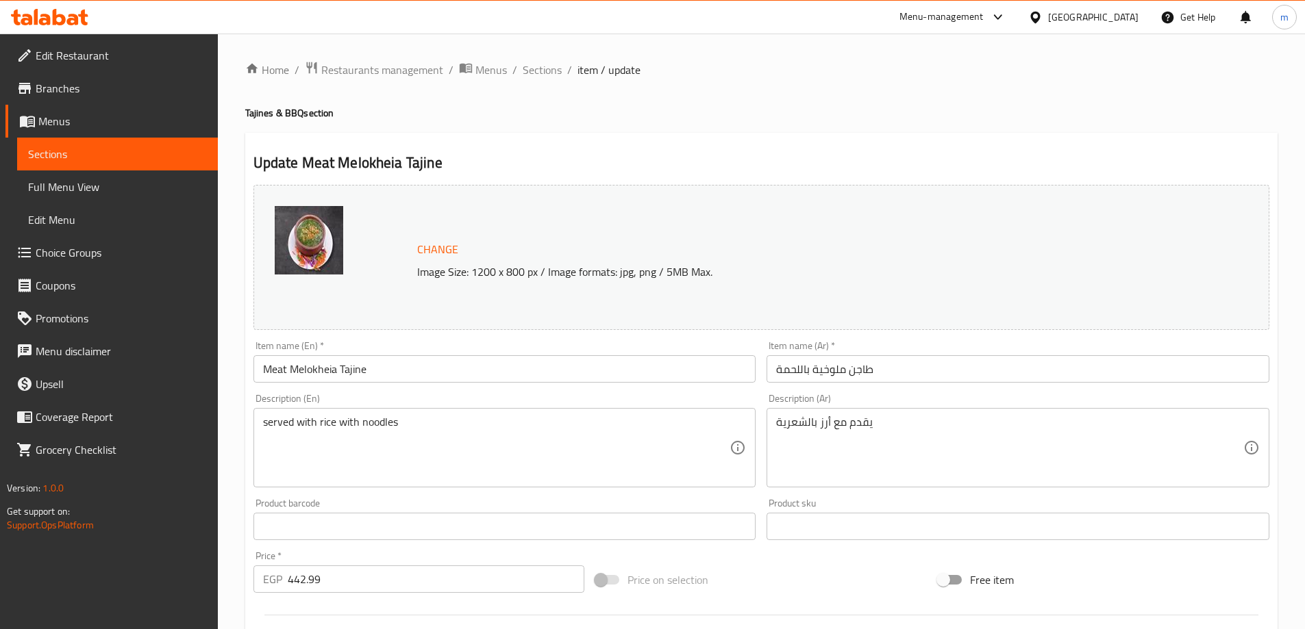
click at [427, 422] on textarea "served with rice with noodles" at bounding box center [496, 448] width 467 height 65
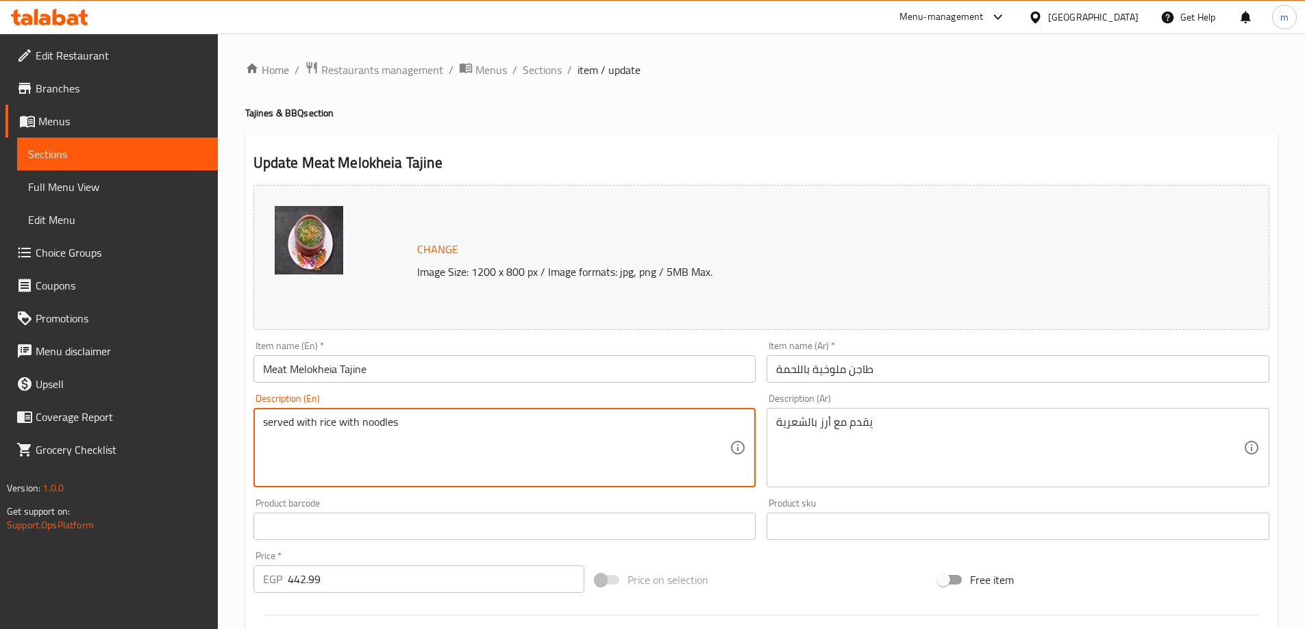
click at [427, 422] on textarea "served with rice with noodles" at bounding box center [496, 448] width 467 height 65
click at [429, 429] on textarea "served with rice with noodles" at bounding box center [496, 448] width 467 height 65
drag, startPoint x: 442, startPoint y: 423, endPoint x: 320, endPoint y: 425, distance: 122.6
click at [320, 425] on textarea "served with rice with noodles" at bounding box center [496, 448] width 467 height 65
paste textarea "Vermicelli Rice"
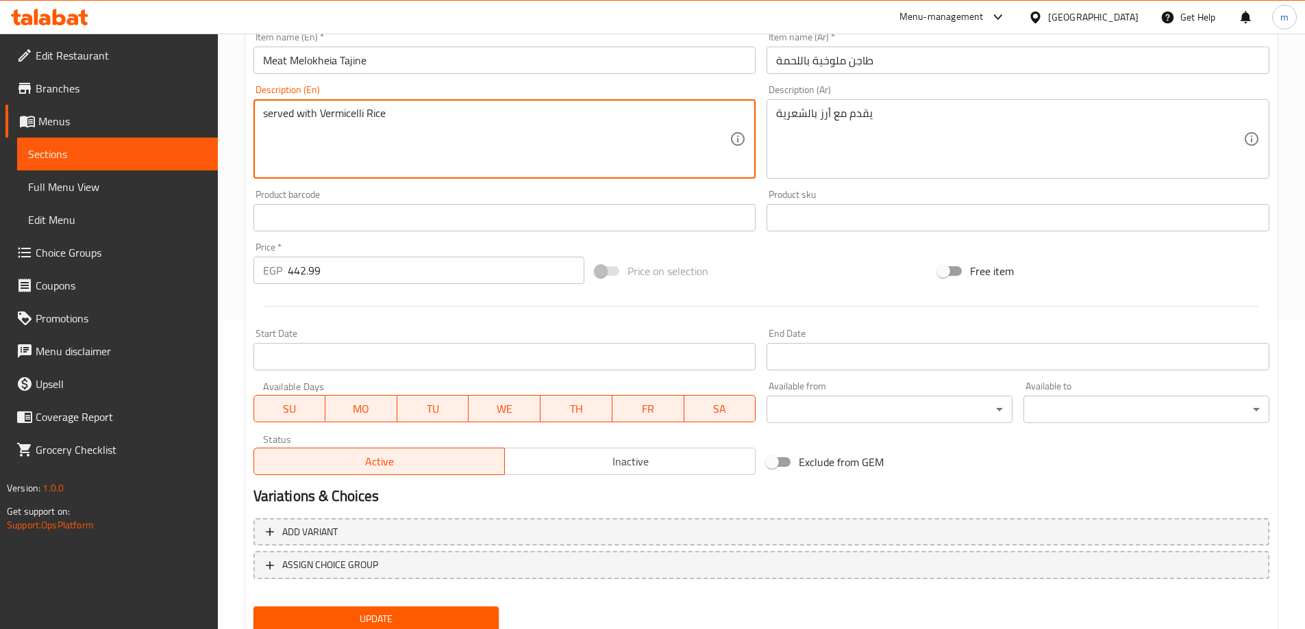
scroll to position [358, 0]
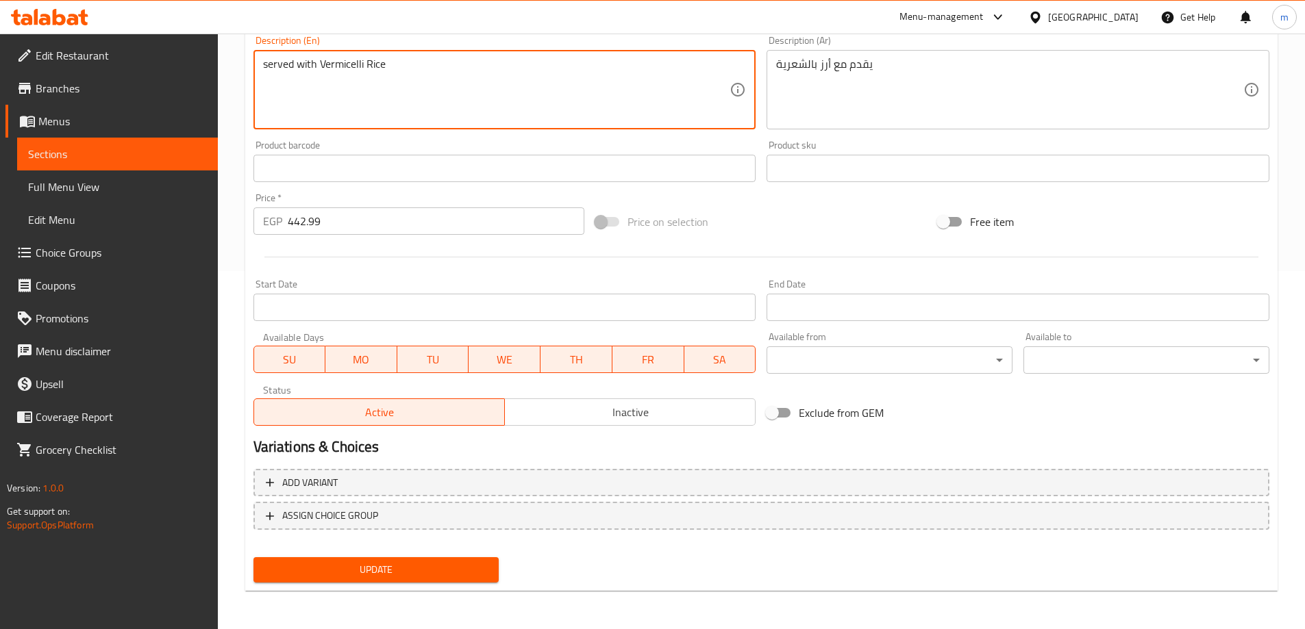
type textarea "served with Vermicelli Rice"
click at [414, 567] on span "Update" at bounding box center [376, 570] width 224 height 17
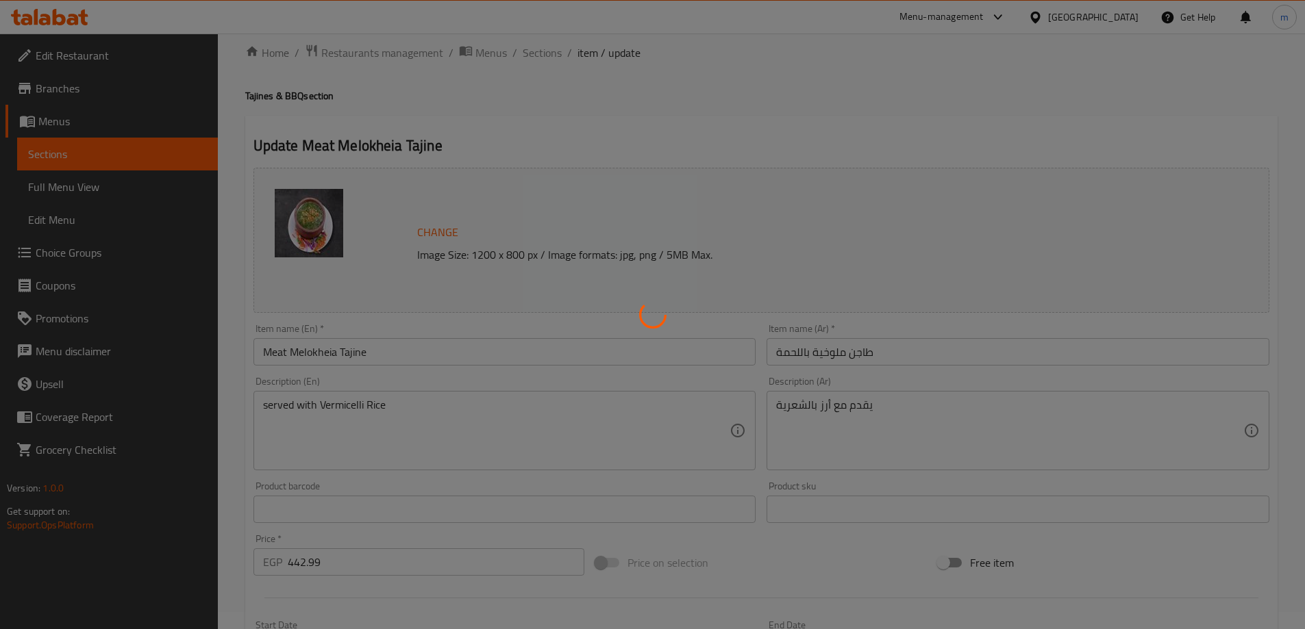
scroll to position [0, 0]
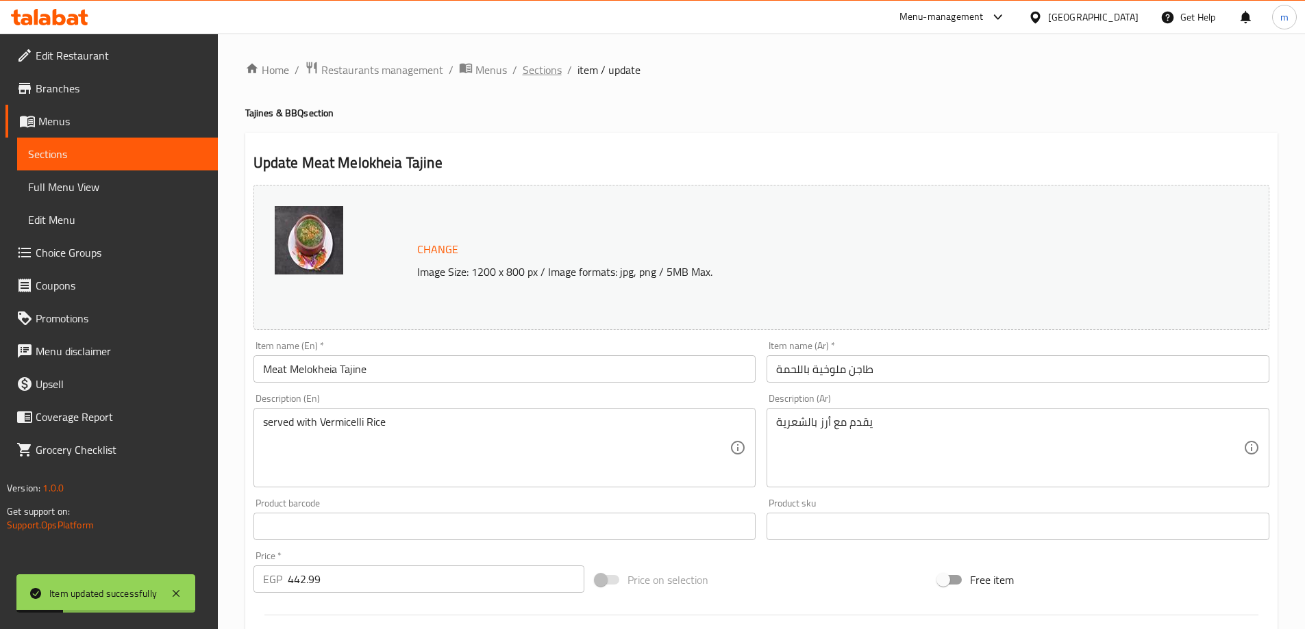
click at [532, 70] on span "Sections" at bounding box center [542, 70] width 39 height 16
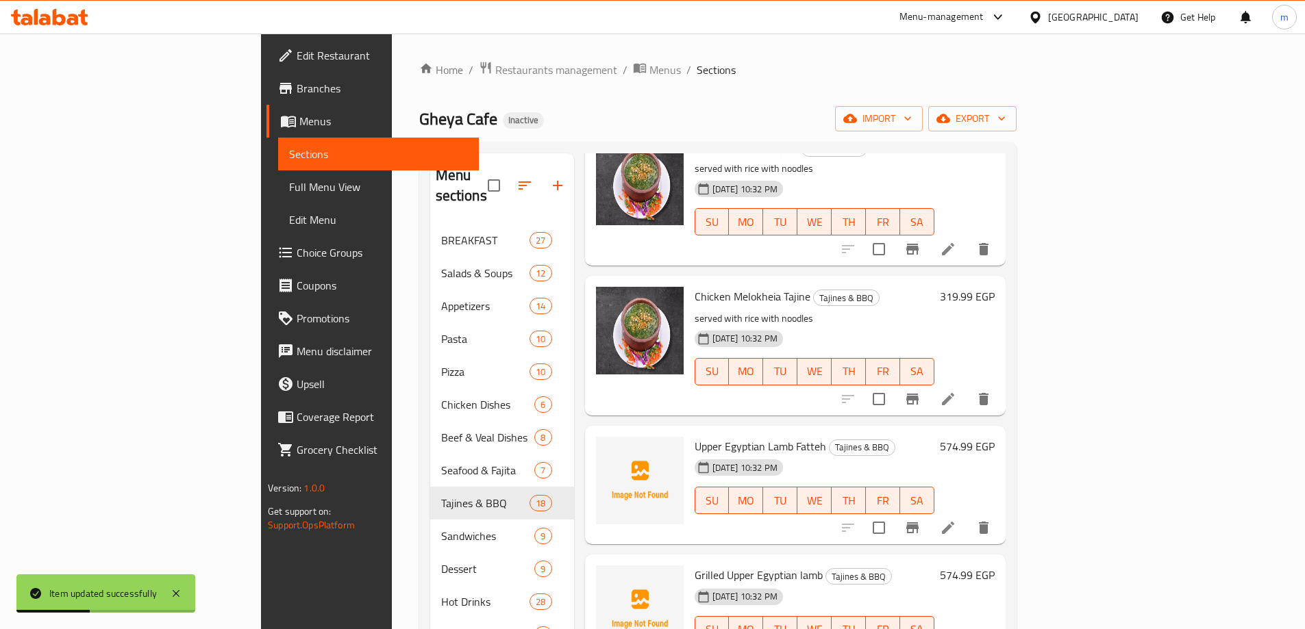
scroll to position [1066, 0]
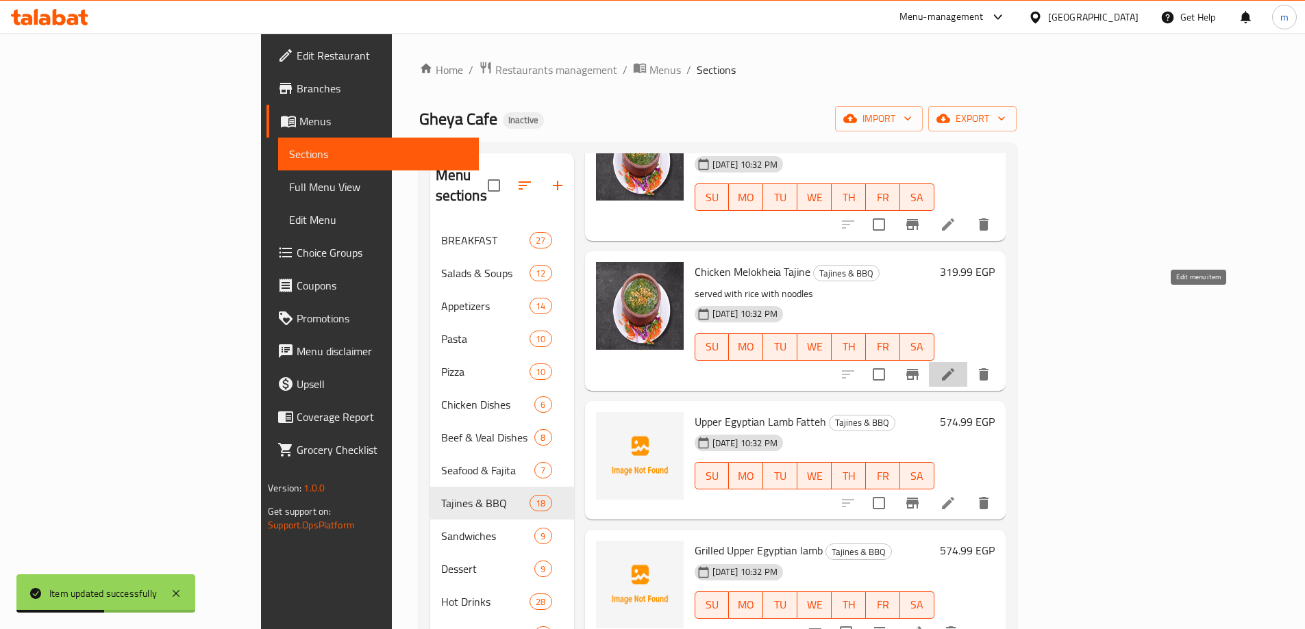
click at [954, 368] on icon at bounding box center [948, 374] width 12 height 12
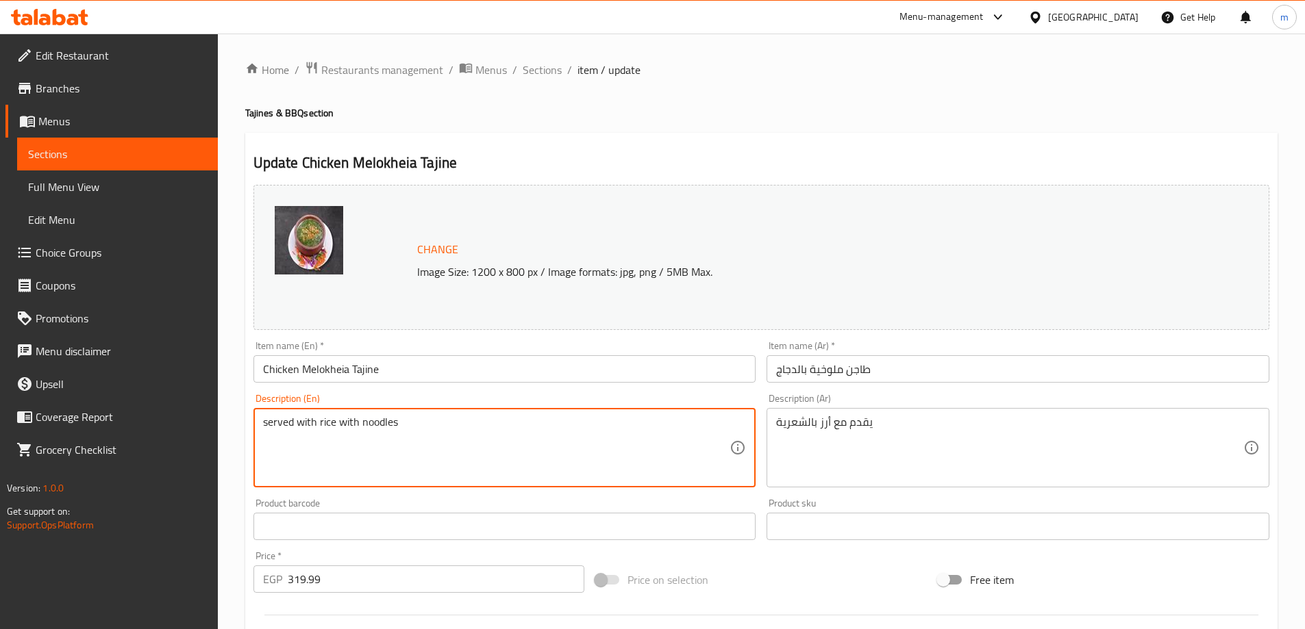
drag, startPoint x: 433, startPoint y: 420, endPoint x: 450, endPoint y: 439, distance: 25.7
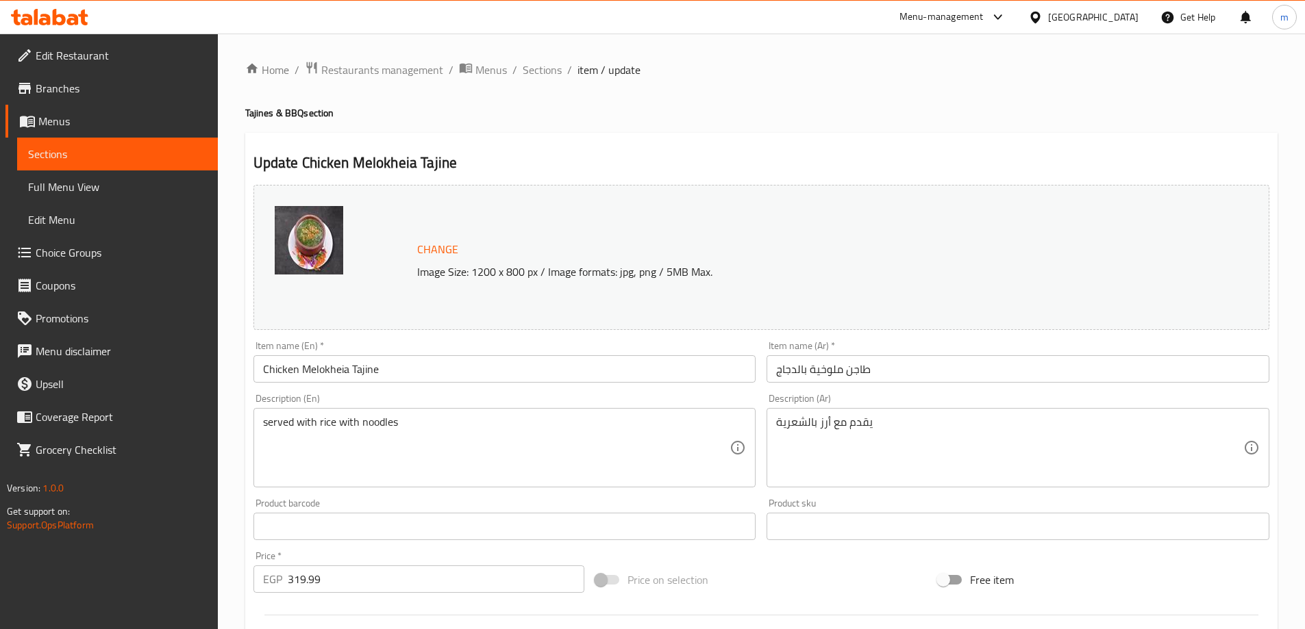
click at [446, 413] on div "served with rice with noodles Description (En)" at bounding box center [504, 447] width 503 height 79
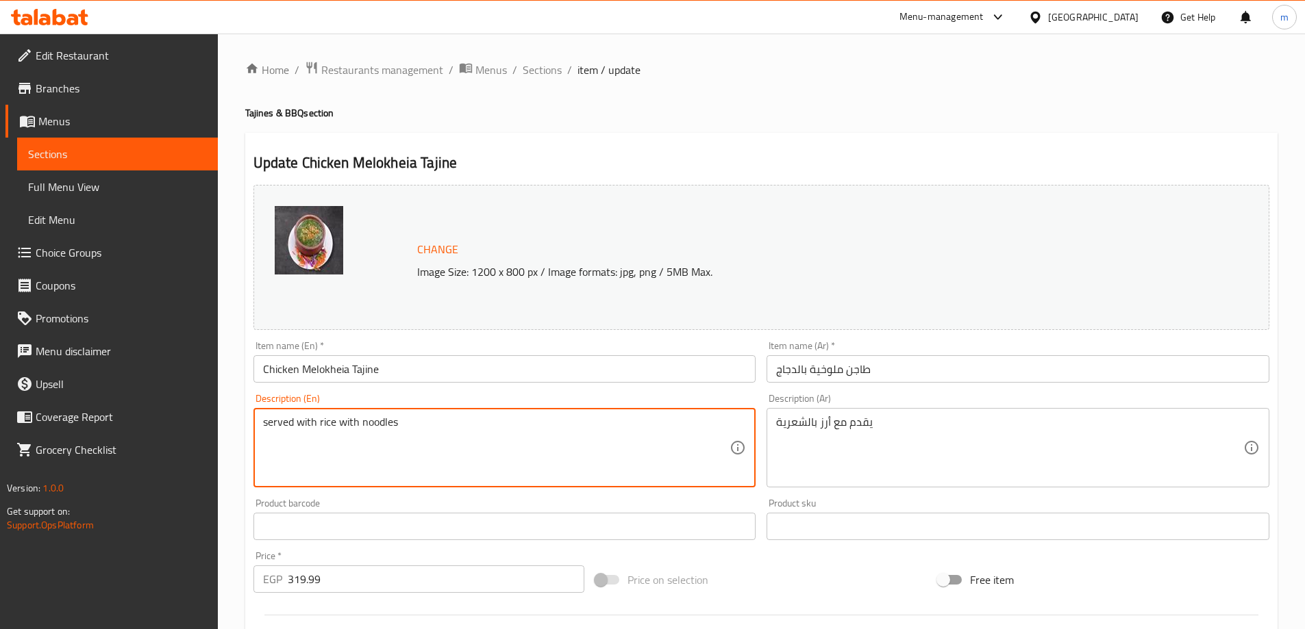
click at [410, 426] on textarea "served with rice with noodles" at bounding box center [496, 448] width 467 height 65
drag, startPoint x: 434, startPoint y: 426, endPoint x: 318, endPoint y: 426, distance: 116.4
click at [318, 426] on textarea "served with rice with noodles" at bounding box center [496, 448] width 467 height 65
paste textarea "Vermicelli Rice"
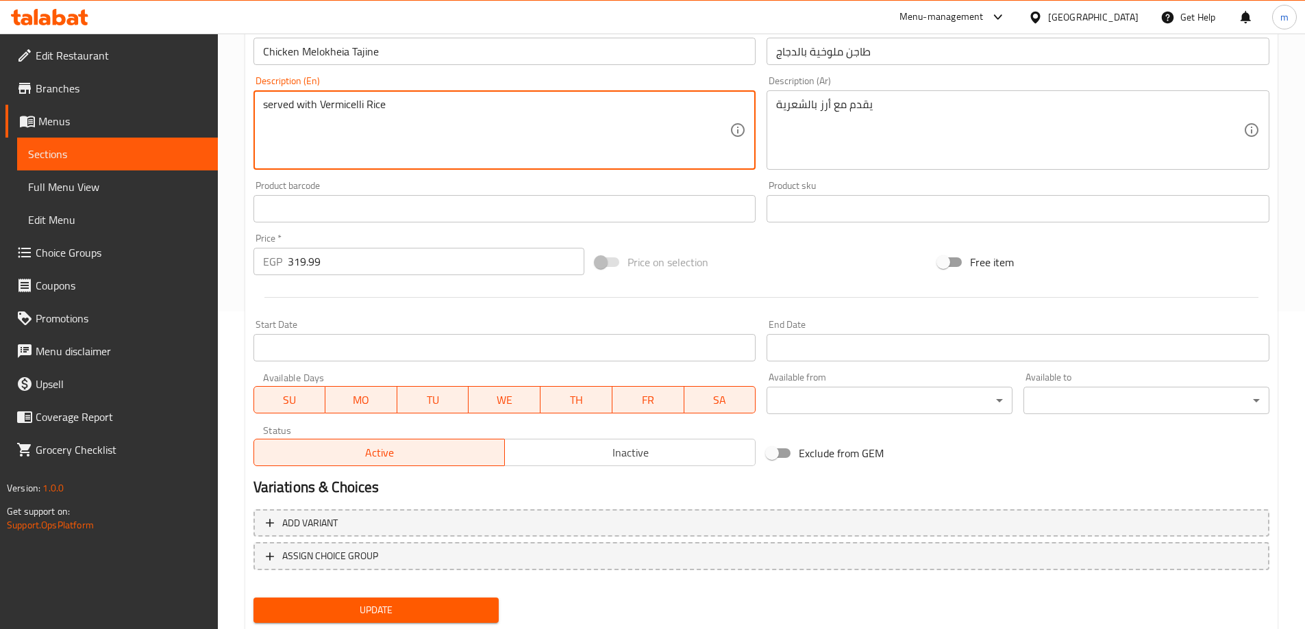
scroll to position [358, 0]
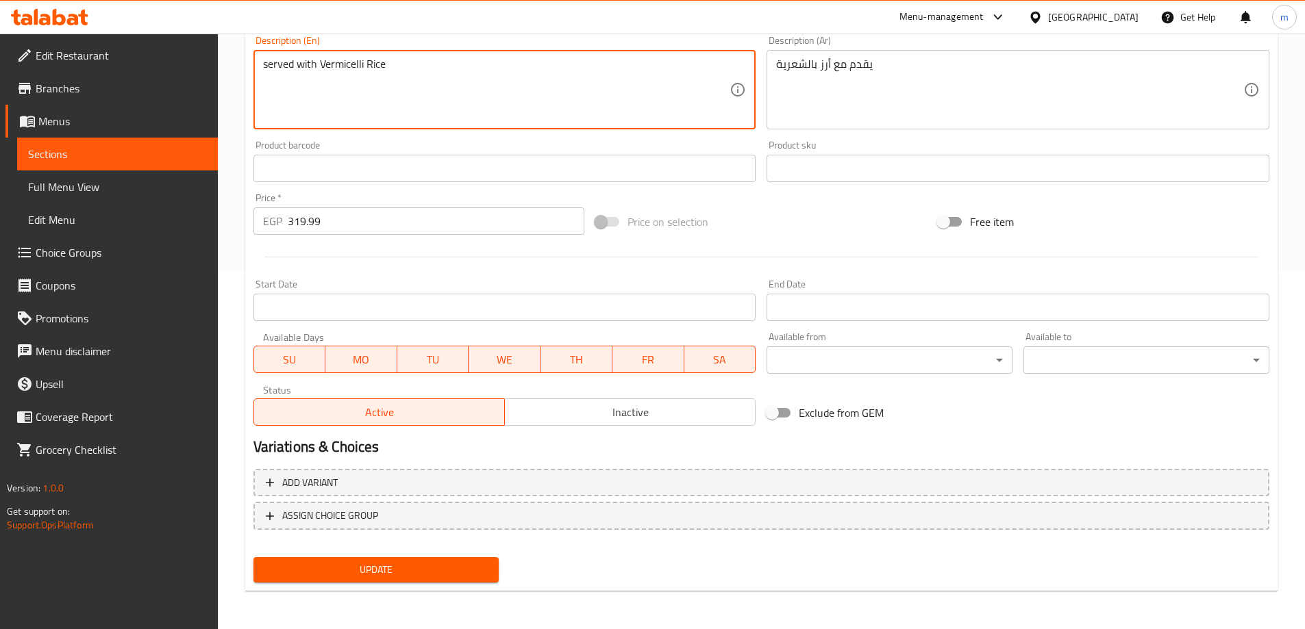
type textarea "served with Vermicelli Rice"
click at [396, 569] on span "Update" at bounding box center [376, 570] width 224 height 17
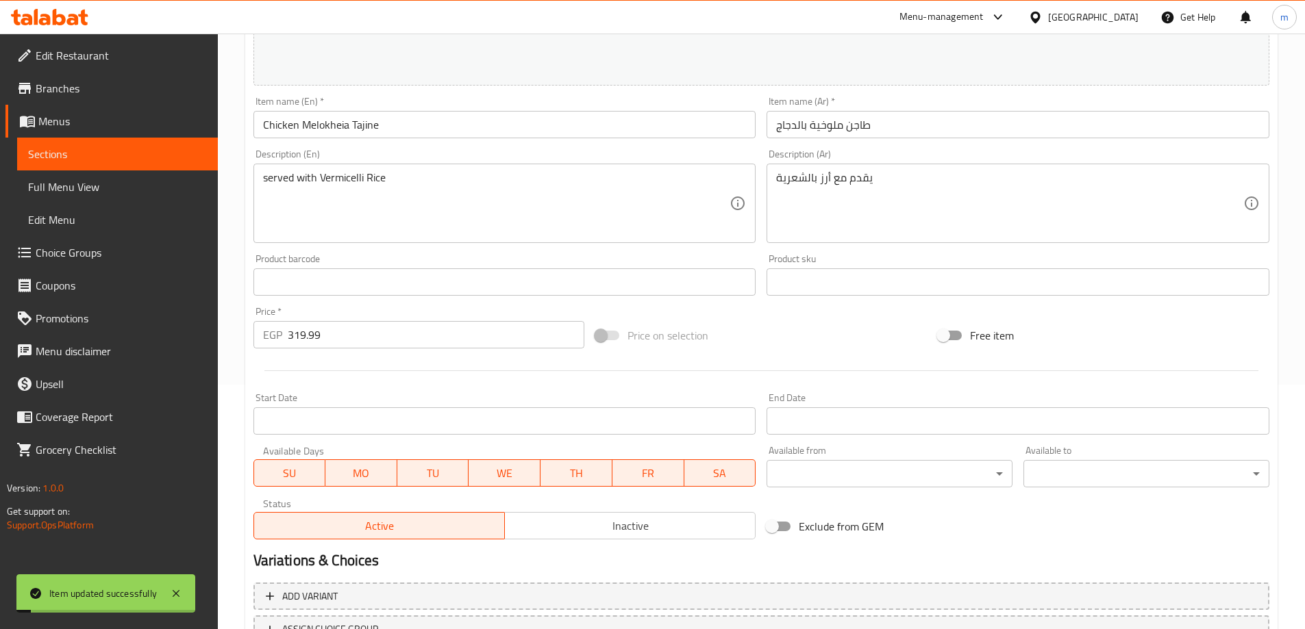
scroll to position [153, 0]
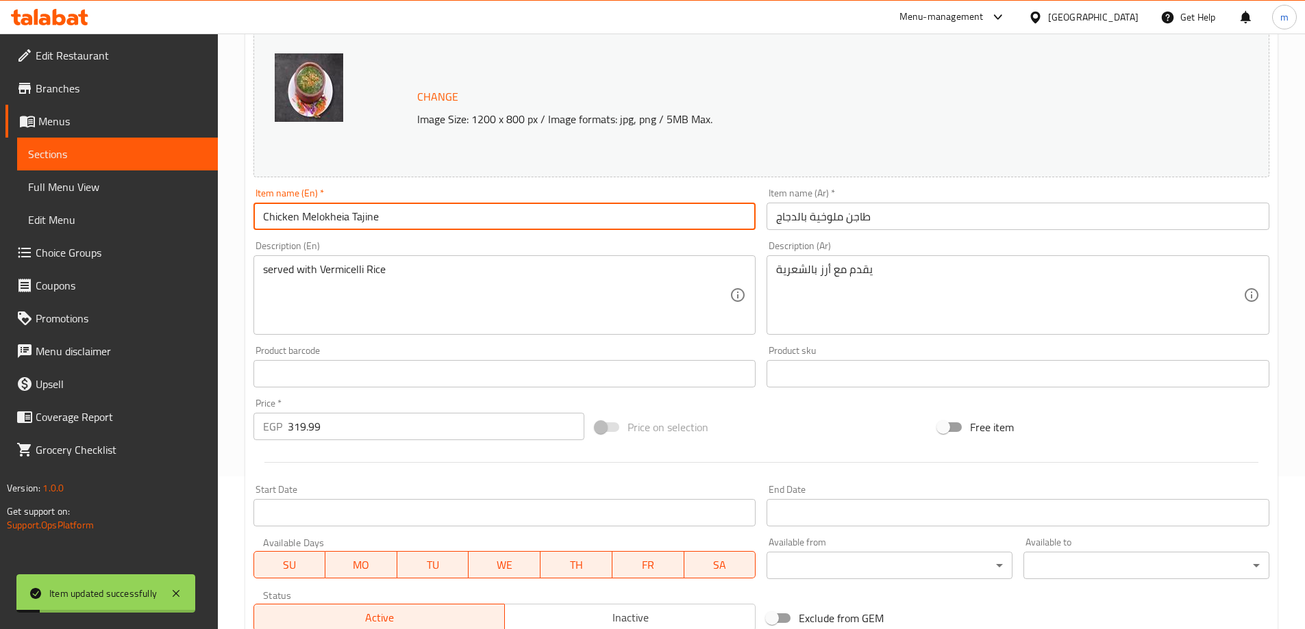
click at [477, 219] on input "Chicken Melokheia Tajine" at bounding box center [504, 216] width 503 height 27
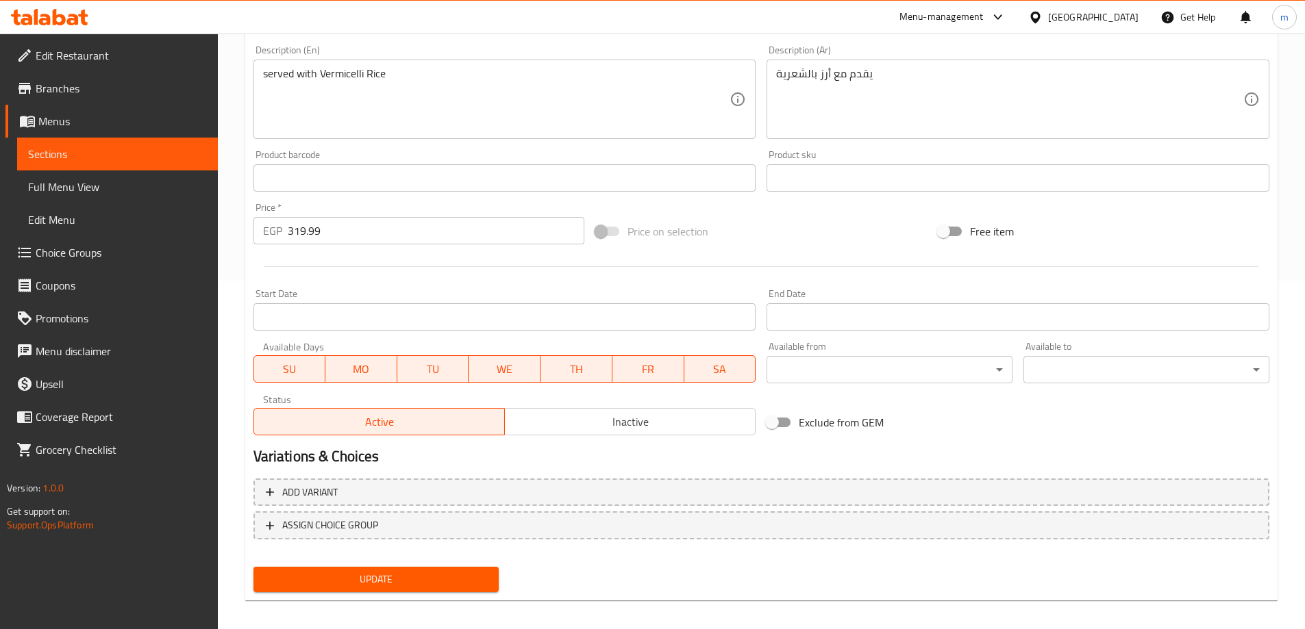
scroll to position [358, 0]
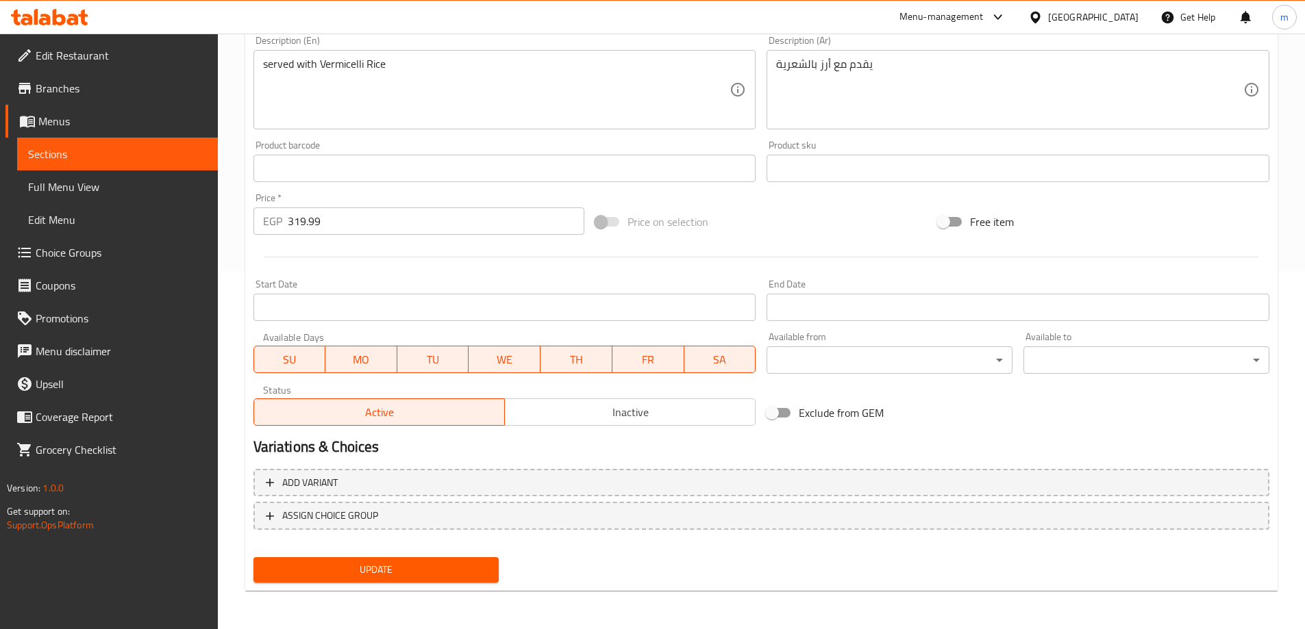
click at [353, 555] on div "Update" at bounding box center [376, 570] width 257 height 36
click at [353, 567] on span "Update" at bounding box center [376, 570] width 224 height 17
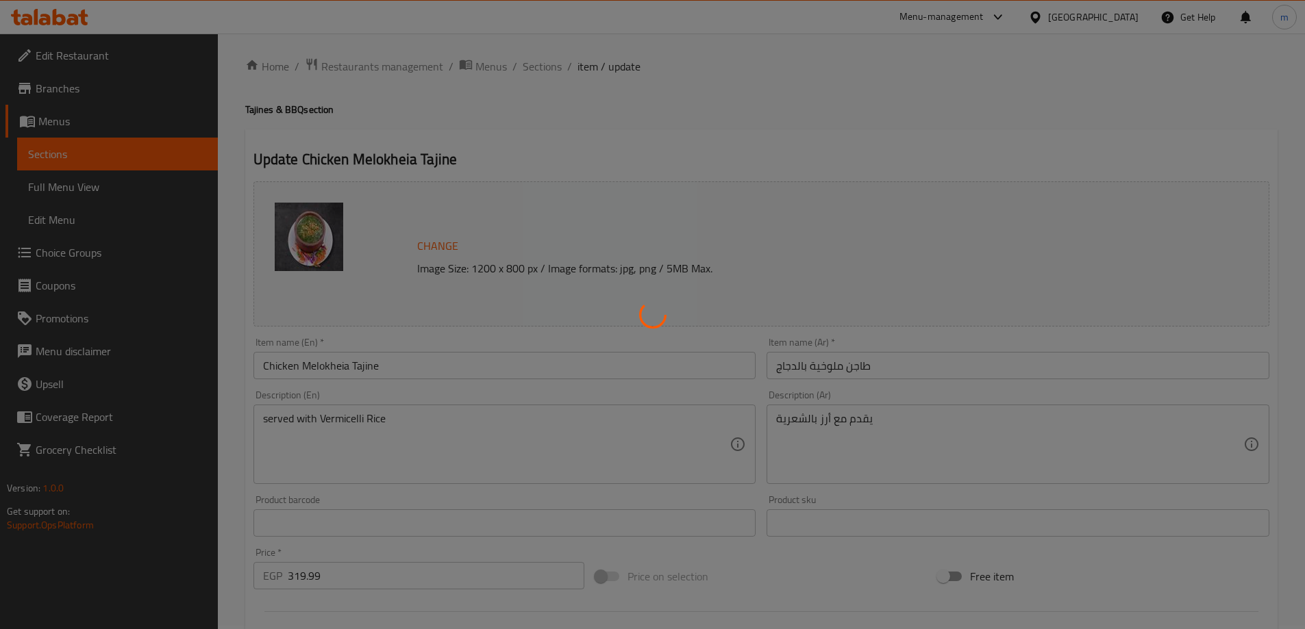
scroll to position [0, 0]
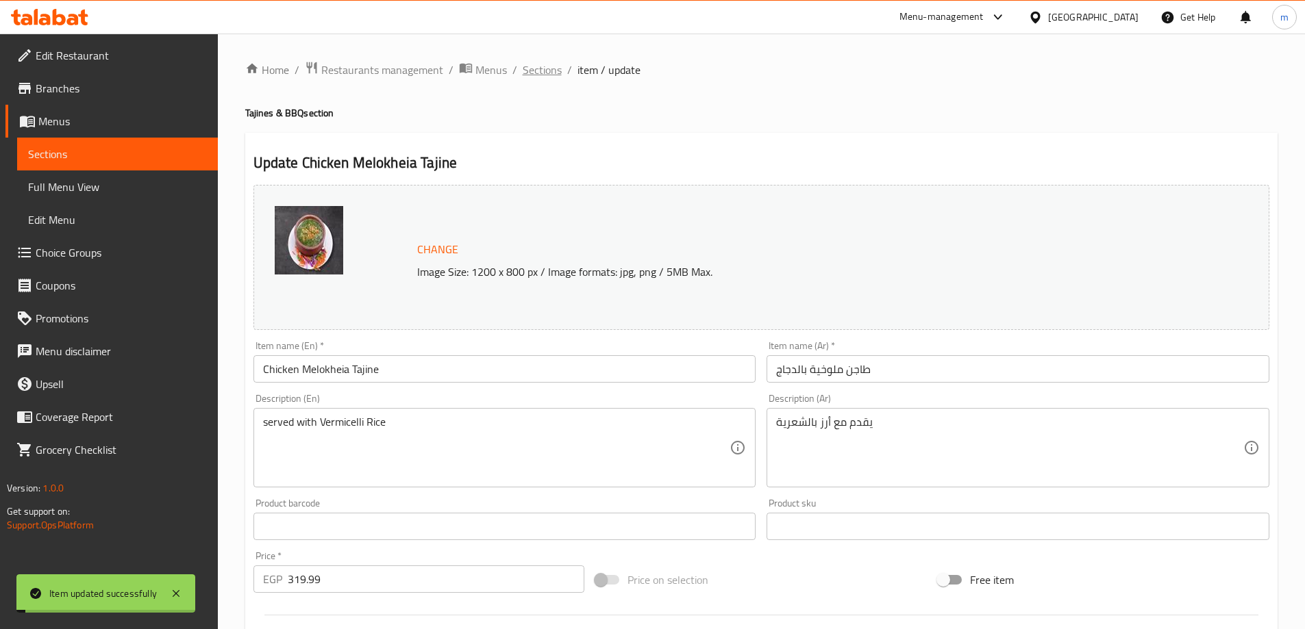
click at [555, 71] on span "Sections" at bounding box center [542, 70] width 39 height 16
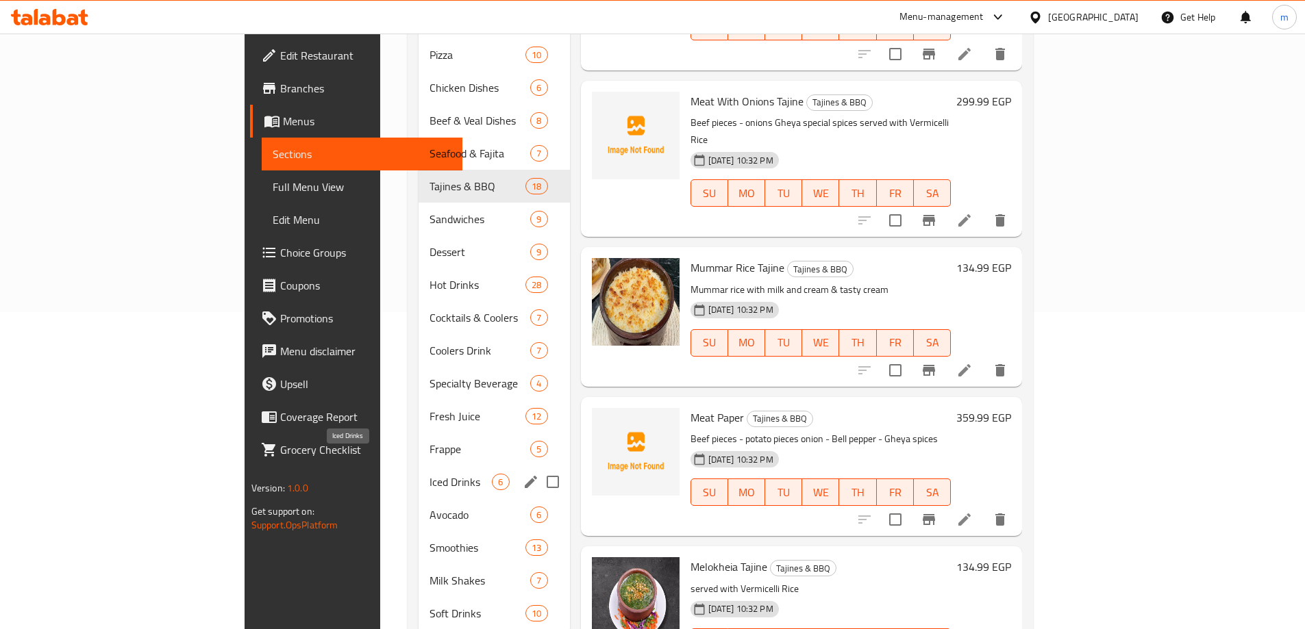
scroll to position [341, 0]
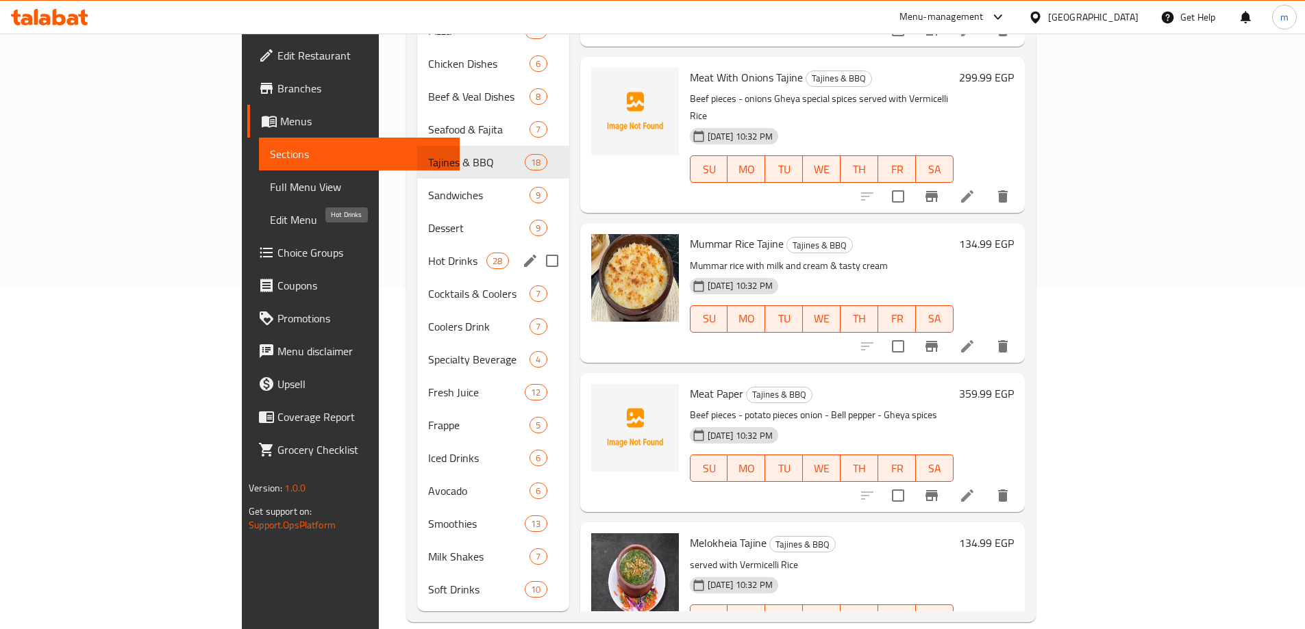
click at [428, 253] on span "Hot Drinks" at bounding box center [457, 261] width 58 height 16
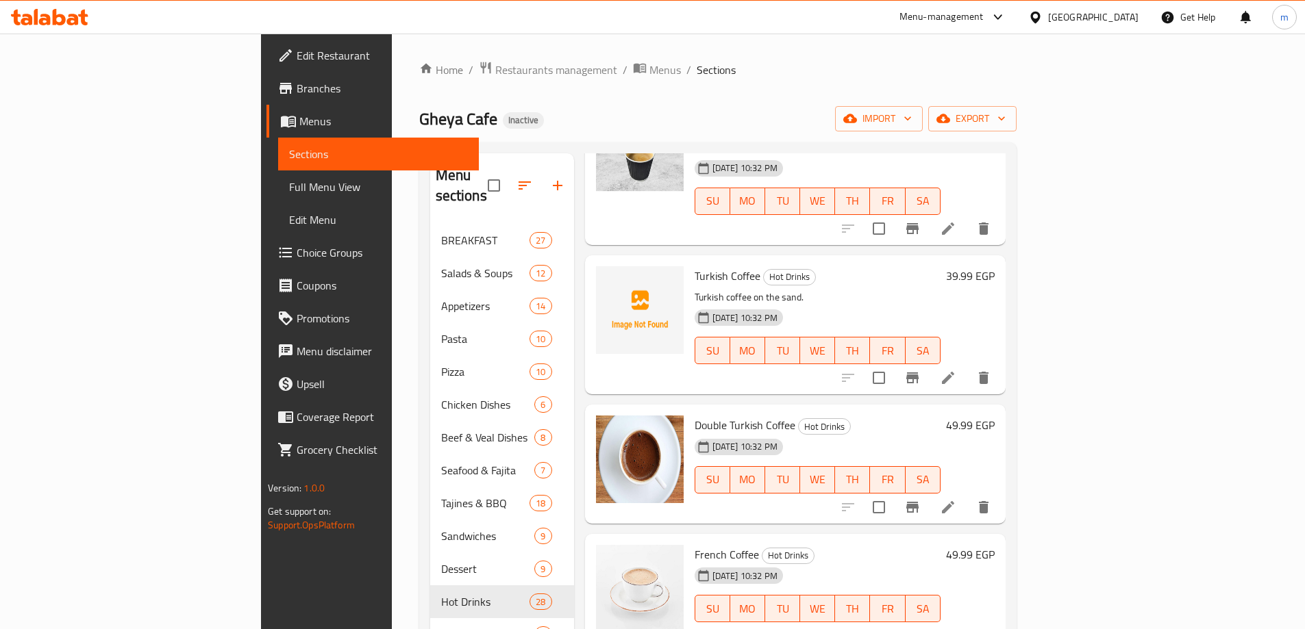
scroll to position [1575, 0]
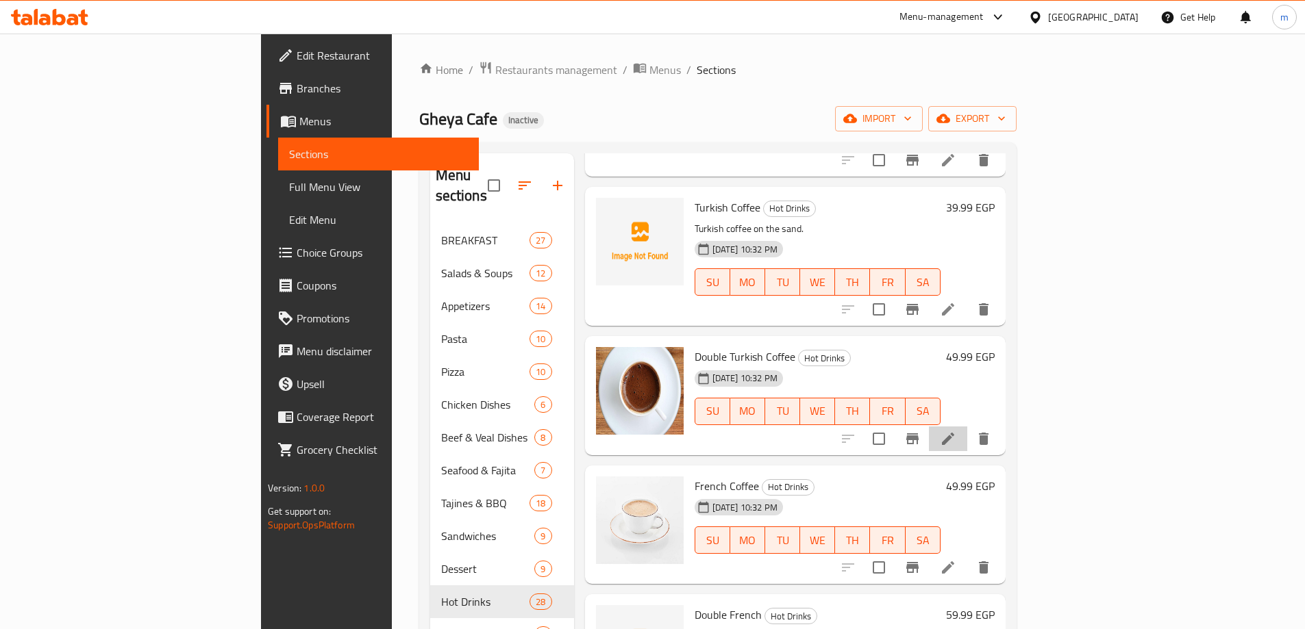
click at [967, 427] on li at bounding box center [948, 439] width 38 height 25
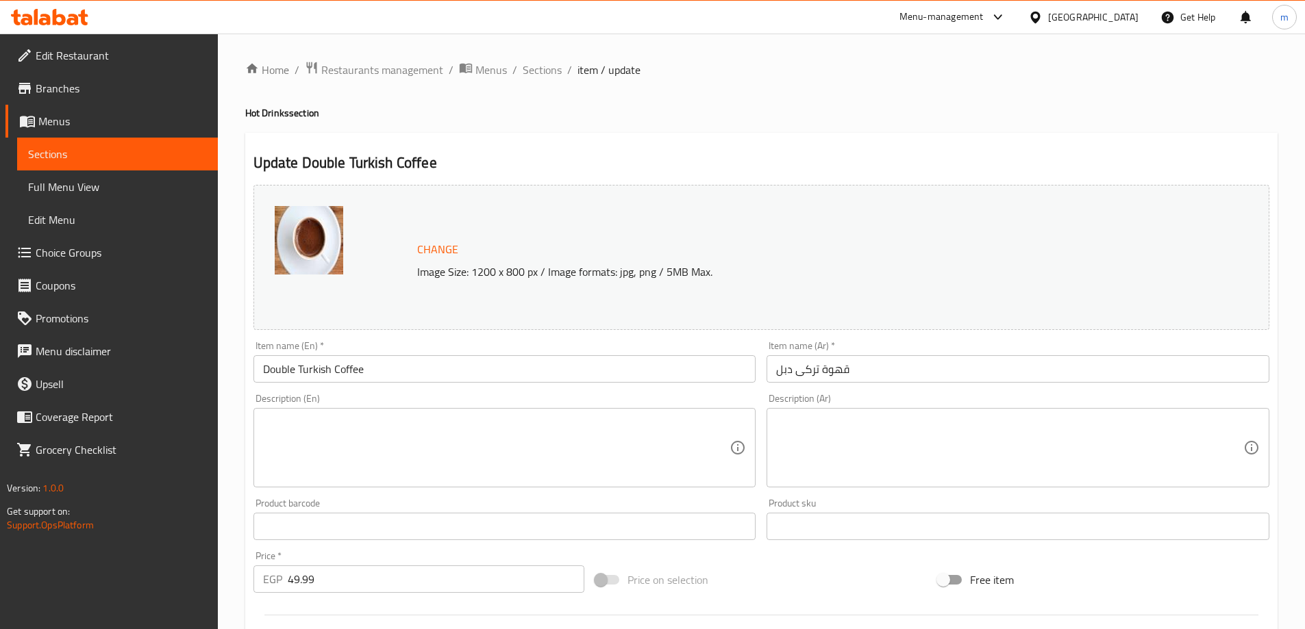
click at [550, 429] on textarea at bounding box center [496, 448] width 467 height 65
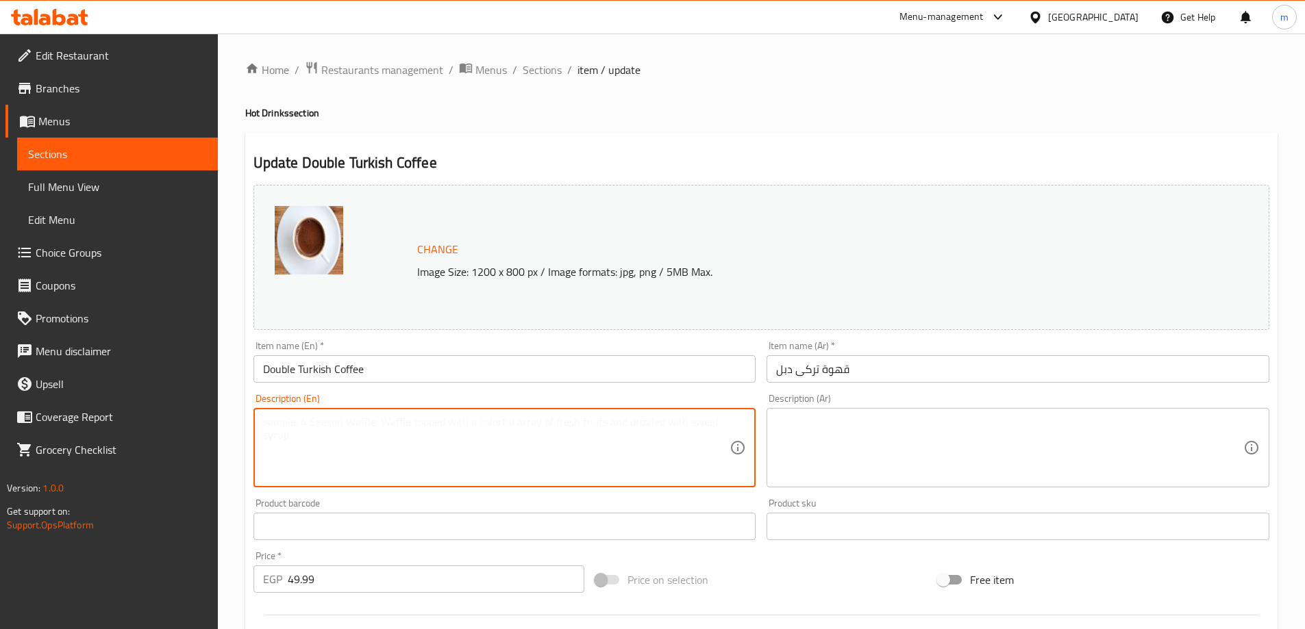
paste textarea "قهوة تركية قوية بمكيالين."
type textarea "قهوة تركية قوية بمكيالين."
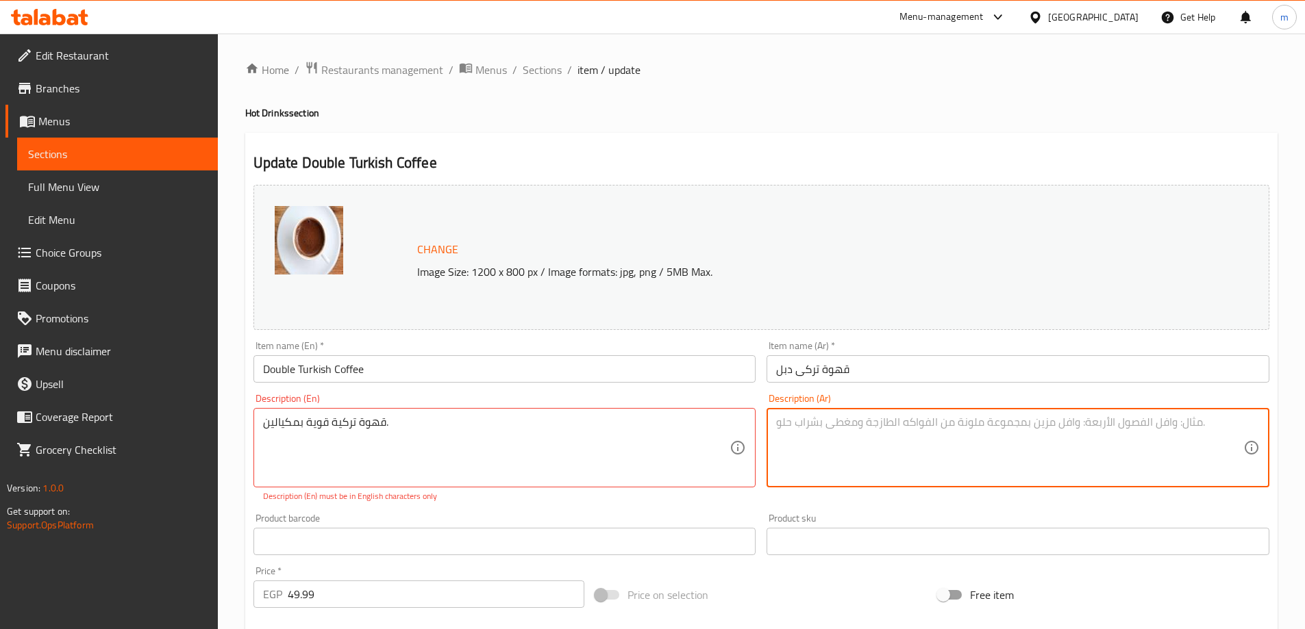
click at [1075, 425] on textarea at bounding box center [1009, 448] width 467 height 65
paste textarea "Strong Turkish coffee with two measures."
type textarea "Strong Turkish coffee with two measures."
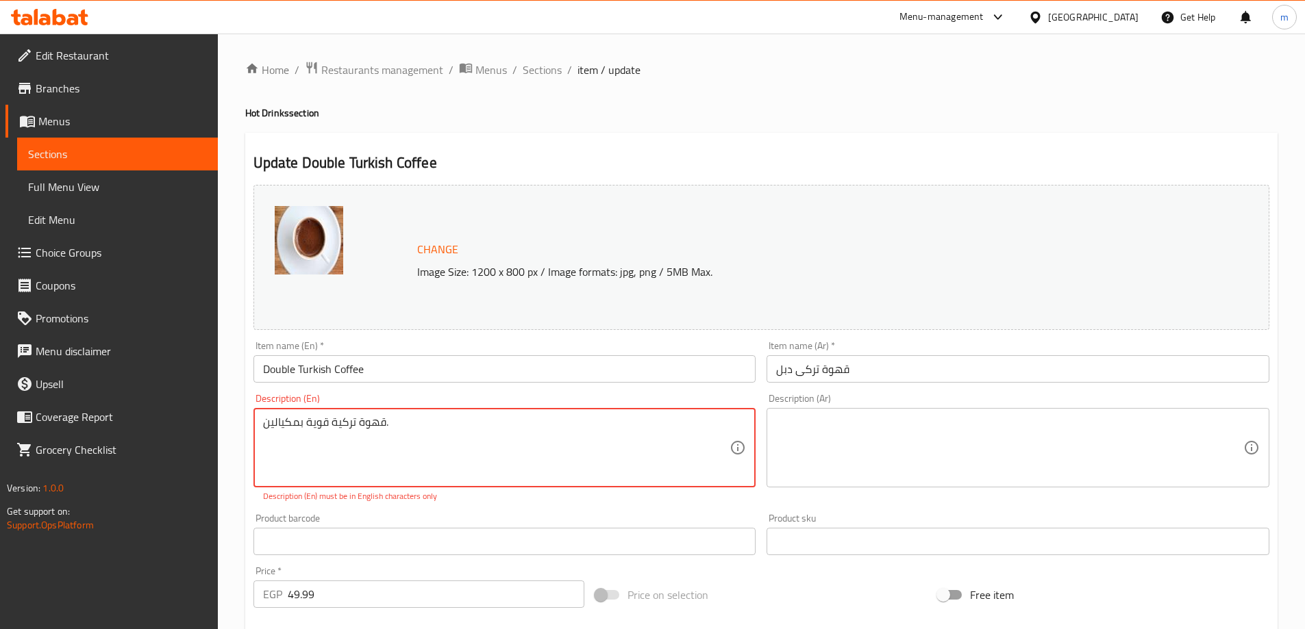
click at [566, 440] on textarea "قهوة تركية قوية بمكيالين." at bounding box center [496, 448] width 467 height 65
paste textarea "Strong Turkish coffee with two measures"
type textarea "Strong Turkish coffee with two measures."
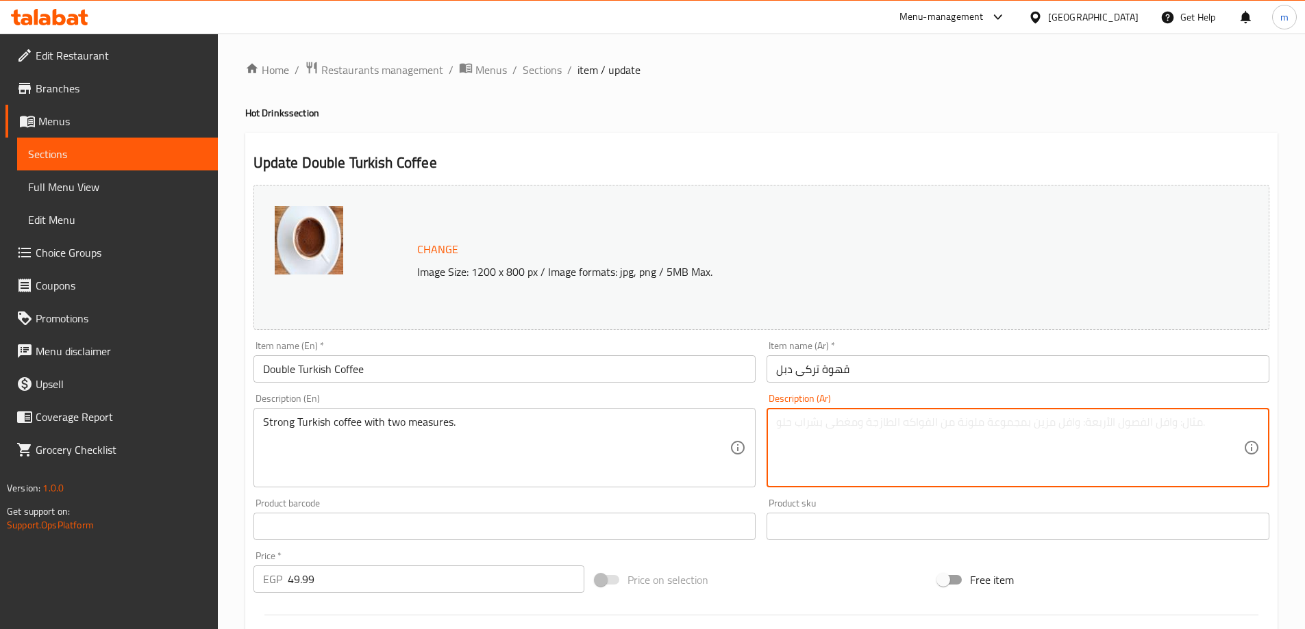
drag, startPoint x: 864, startPoint y: 461, endPoint x: 862, endPoint y: 449, distance: 11.8
click at [864, 461] on textarea at bounding box center [1009, 448] width 467 height 65
click at [862, 449] on textarea at bounding box center [1009, 448] width 467 height 65
paste textarea "قهوة تركية قوية بمكيالين."
type textarea "قهوة تركية قوية بمكيالين."
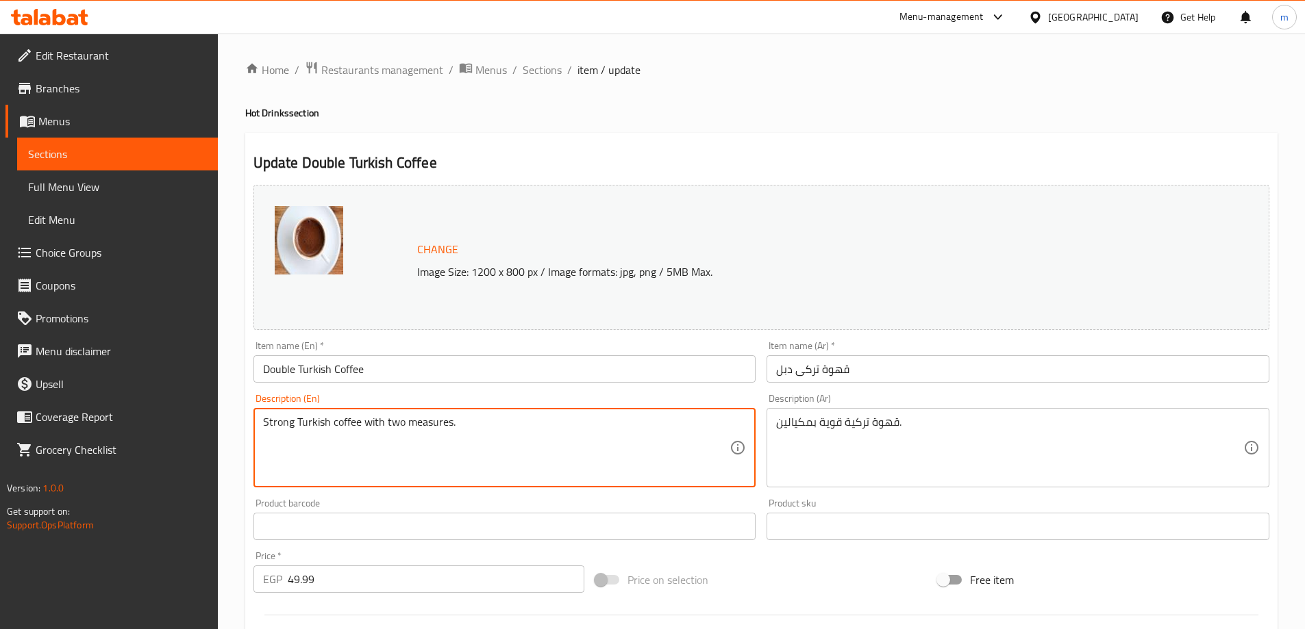
click at [553, 445] on textarea "Strong Turkish coffee with two measures." at bounding box center [496, 448] width 467 height 65
click at [464, 429] on textarea "Strong Turkish coffee with two measures." at bounding box center [496, 448] width 467 height 65
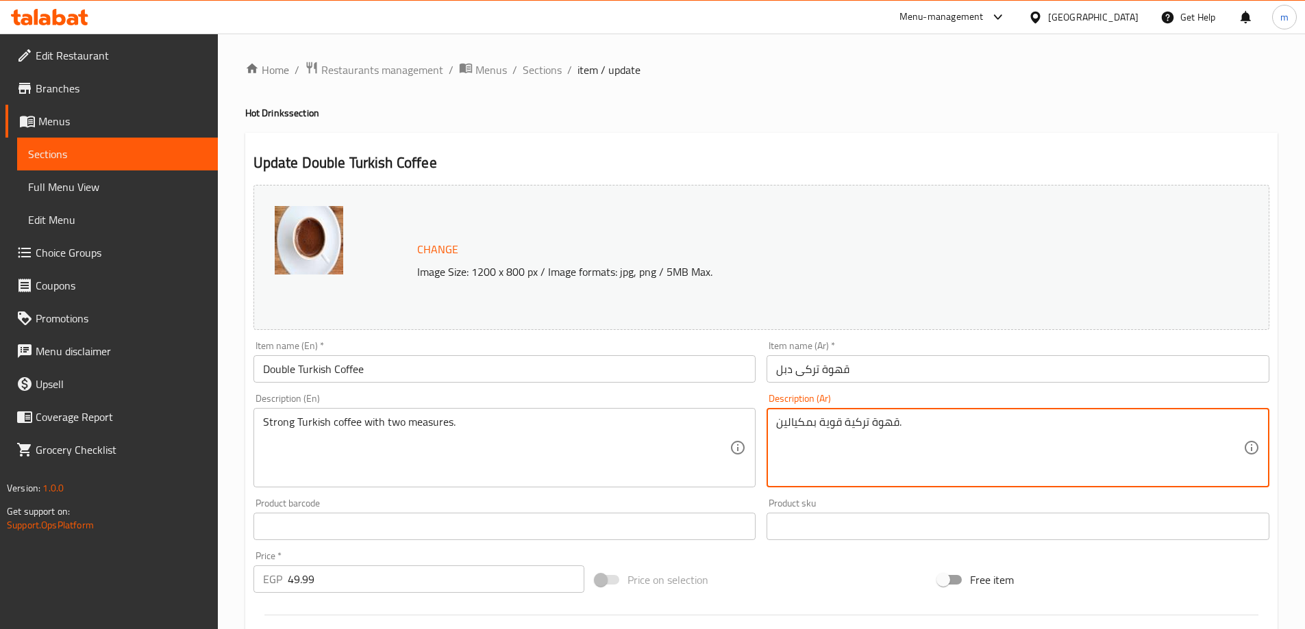
click at [805, 426] on textarea "قهوة تركية قوية بمكيالين." at bounding box center [1009, 448] width 467 height 65
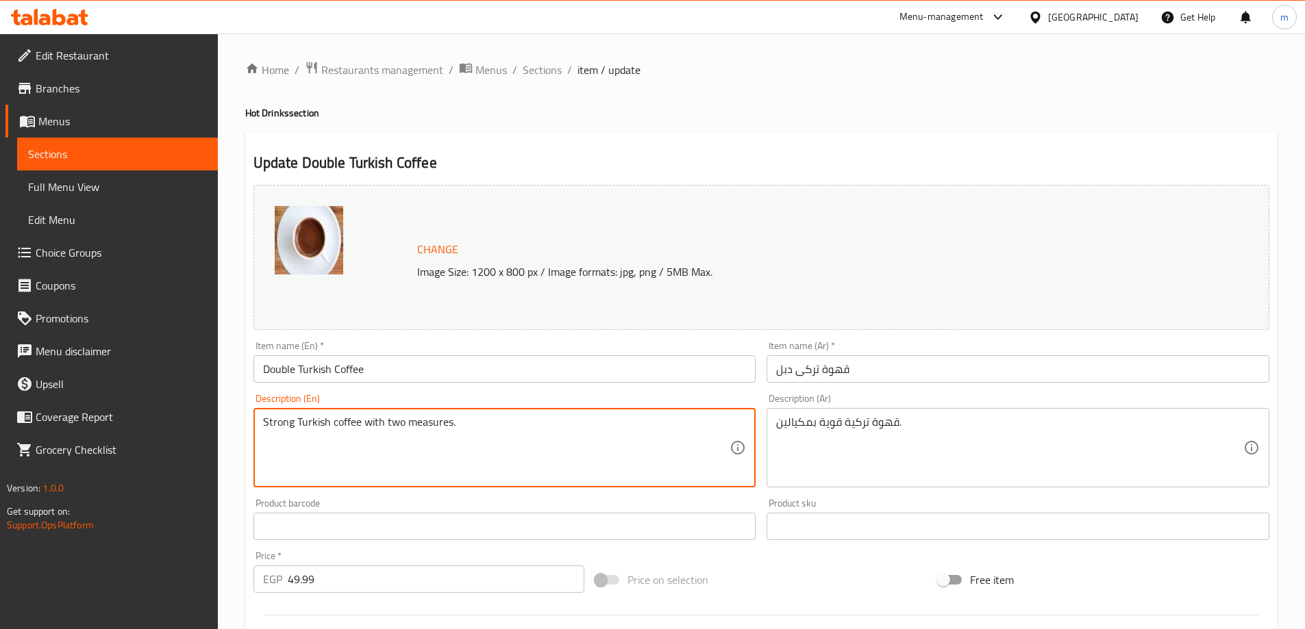
click at [461, 440] on textarea "Strong Turkish coffee with two measures." at bounding box center [496, 448] width 467 height 65
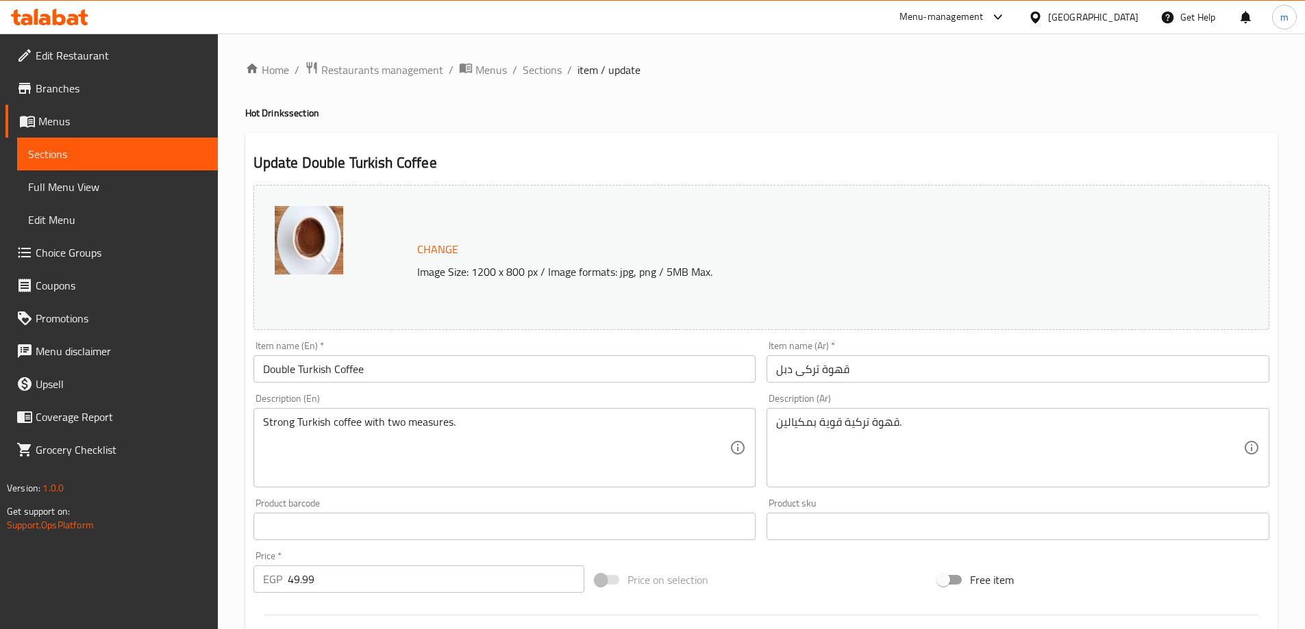
click at [478, 431] on textarea "Strong Turkish coffee with two measures." at bounding box center [496, 448] width 467 height 65
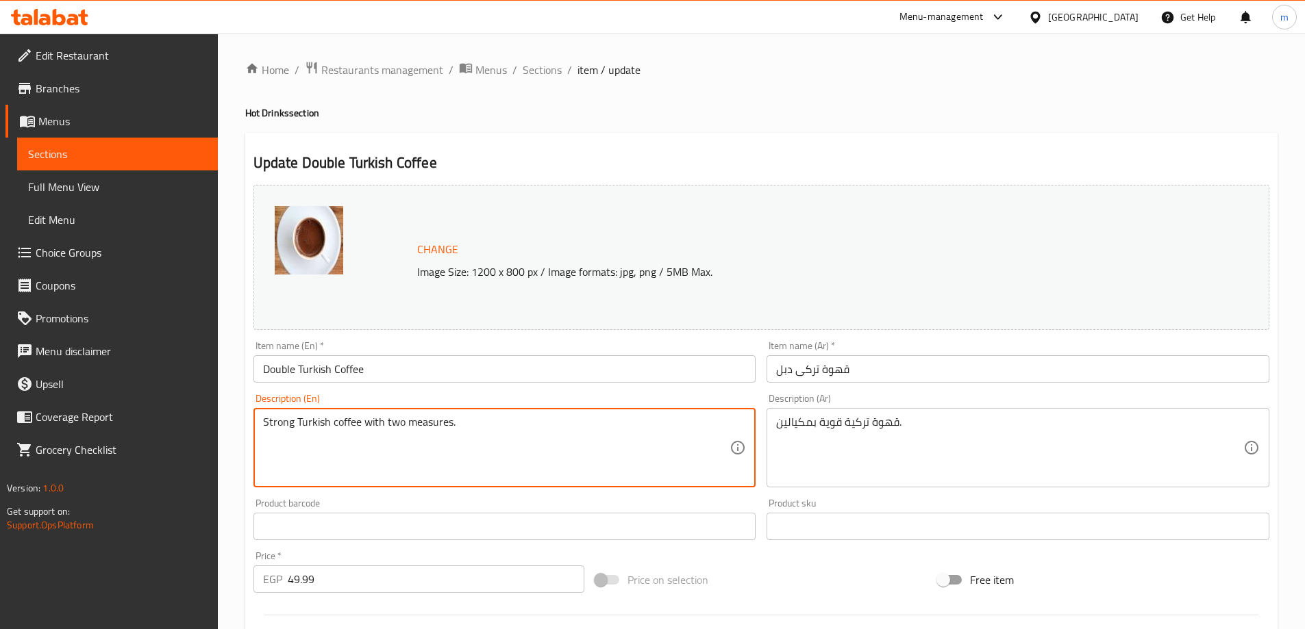
click at [478, 431] on textarea "Strong Turkish coffee with two measures." at bounding box center [496, 448] width 467 height 65
paste textarea "shot"
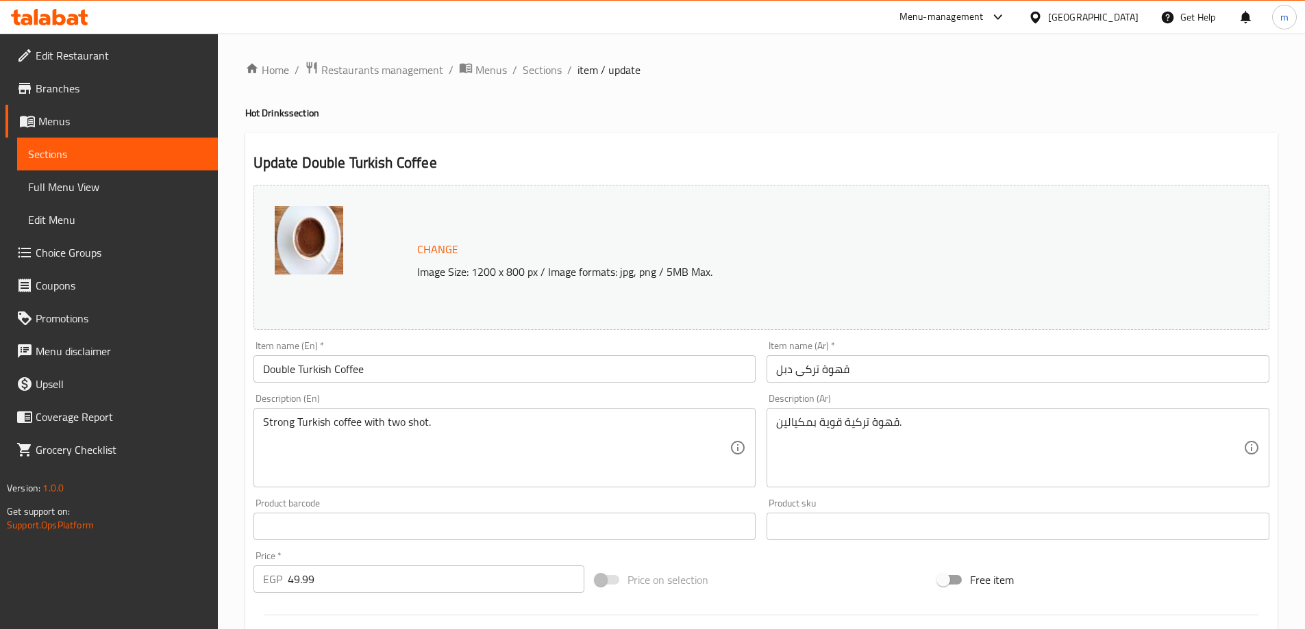
click at [454, 453] on textarea "Strong Turkish coffee with two shot." at bounding box center [496, 448] width 467 height 65
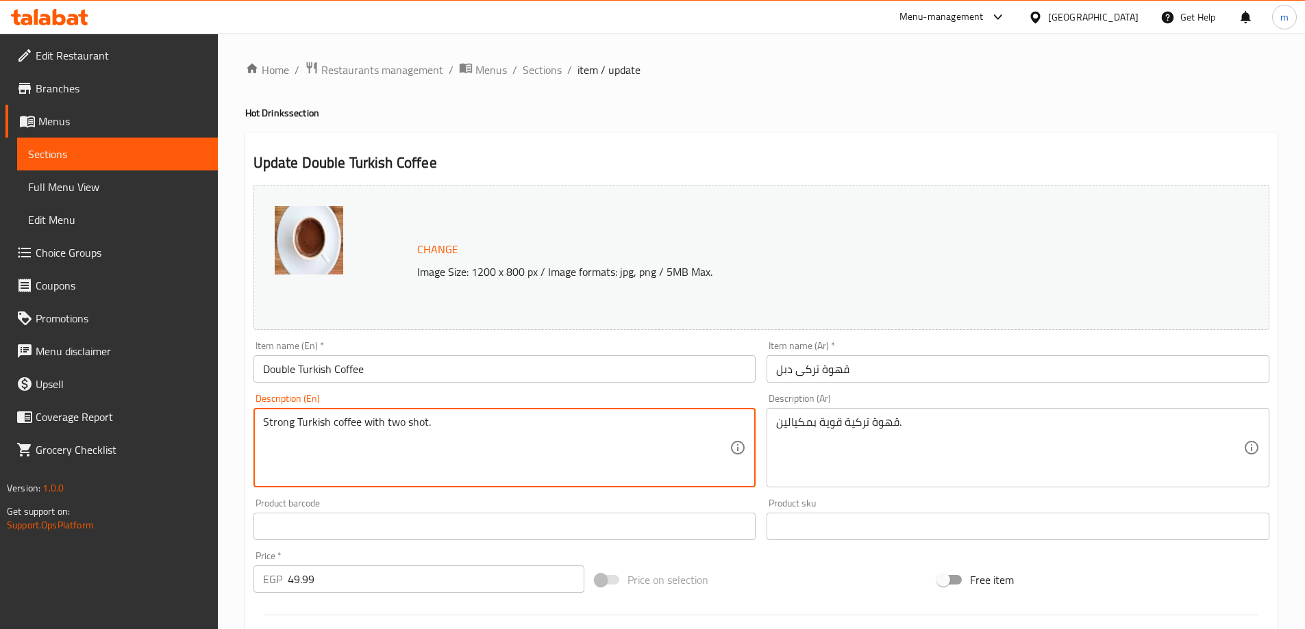
click at [454, 453] on textarea "Strong Turkish coffee with two shot." at bounding box center [496, 448] width 467 height 65
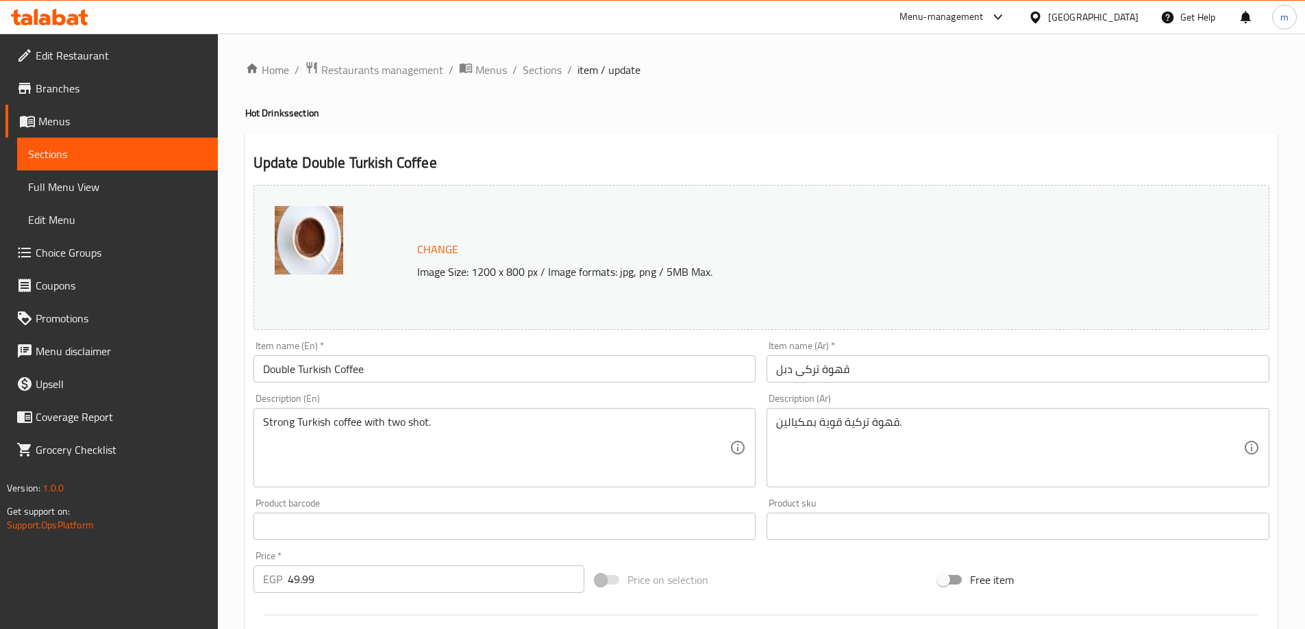
click at [482, 424] on textarea "Strong Turkish coffee with two shot." at bounding box center [496, 448] width 467 height 65
click at [539, 434] on textarea "Strong Turkish coffee with two shot." at bounding box center [496, 448] width 467 height 65
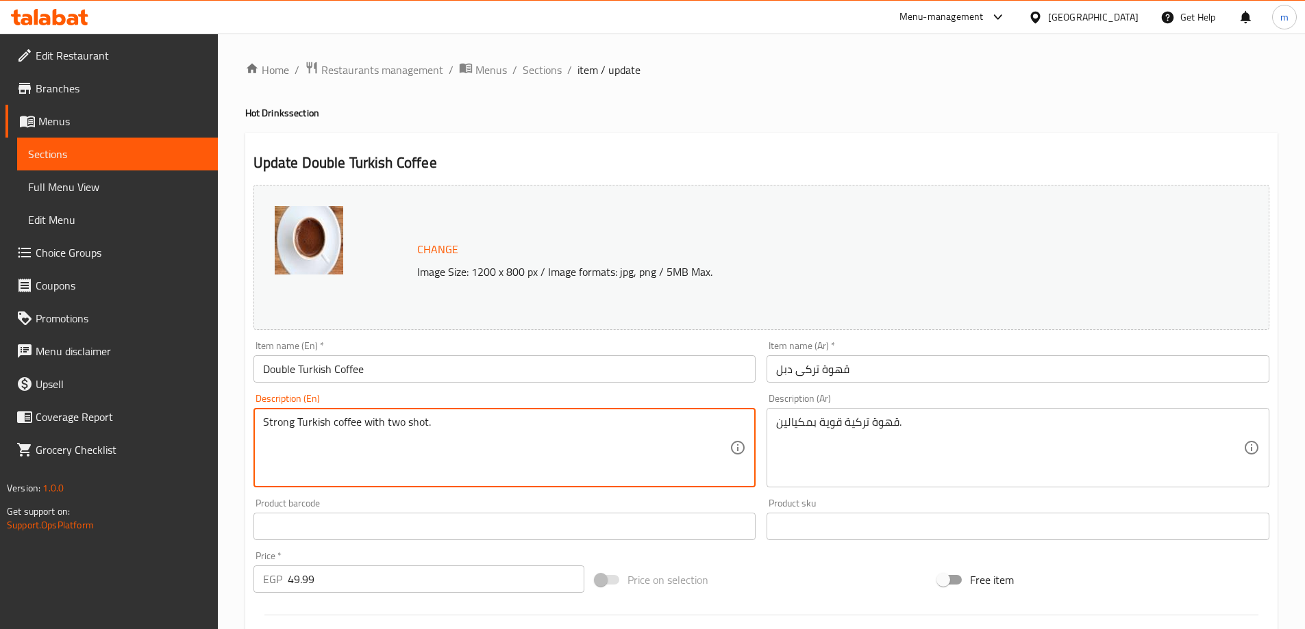
click at [539, 434] on textarea "Strong Turkish coffee with two shot." at bounding box center [496, 448] width 467 height 65
paste textarea "s"
click at [416, 418] on textarea "Strong Turkish coffee with two shots." at bounding box center [496, 448] width 467 height 65
type textarea "Strong Turkish coffee with two shots."
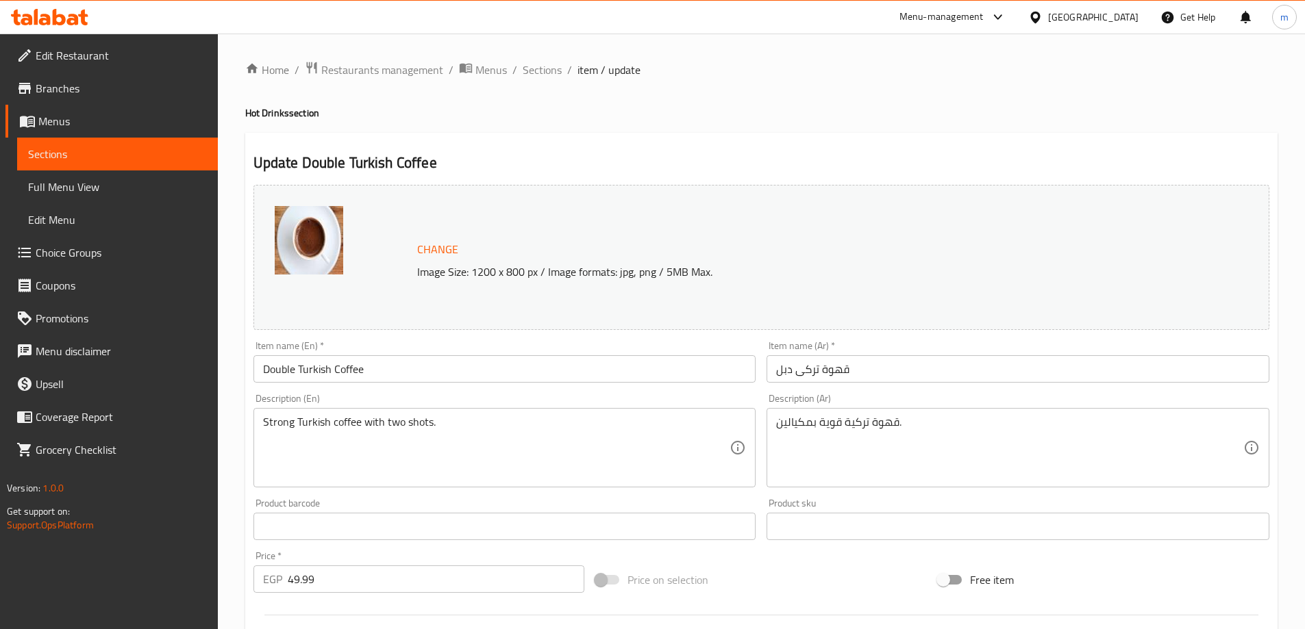
click at [512, 410] on div "Strong Turkish coffee with two shots. Description (En)" at bounding box center [504, 447] width 503 height 79
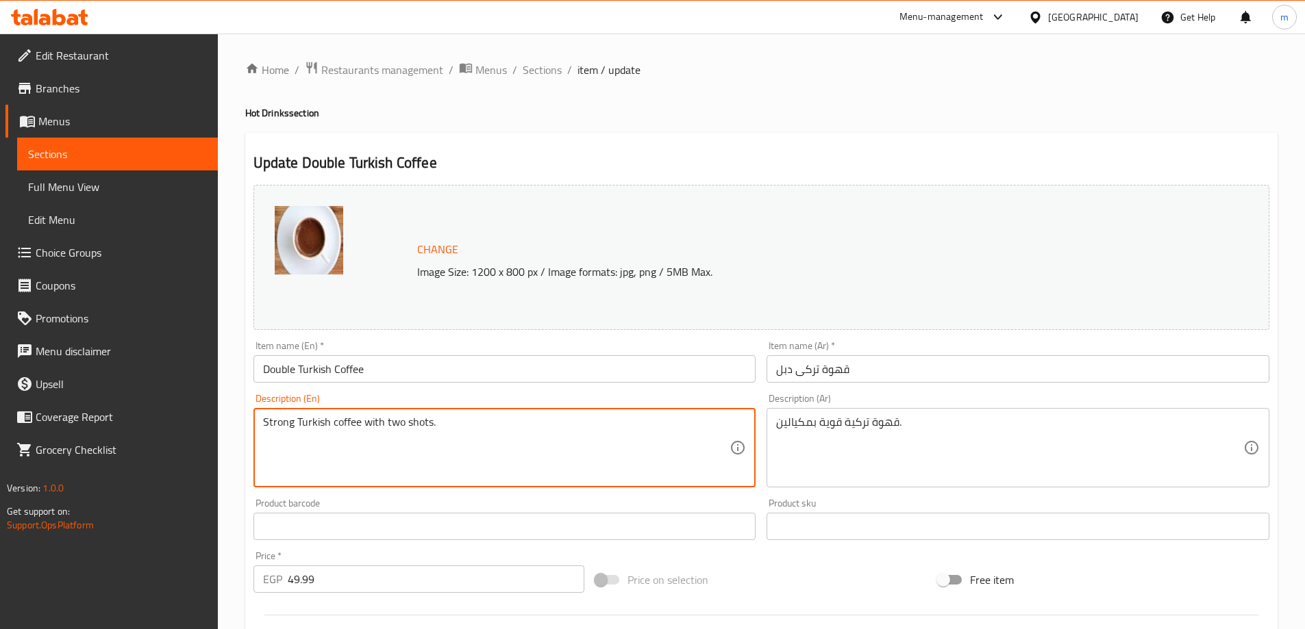
click at [475, 440] on textarea "Strong Turkish coffee with two shots." at bounding box center [496, 448] width 467 height 65
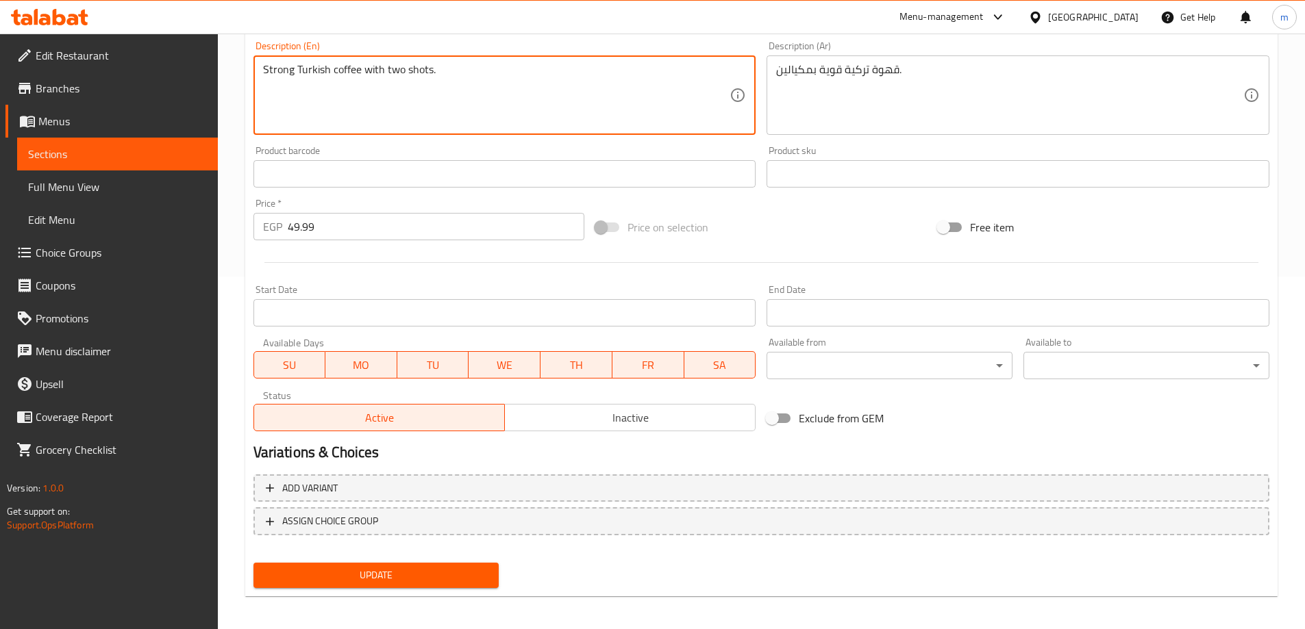
scroll to position [358, 0]
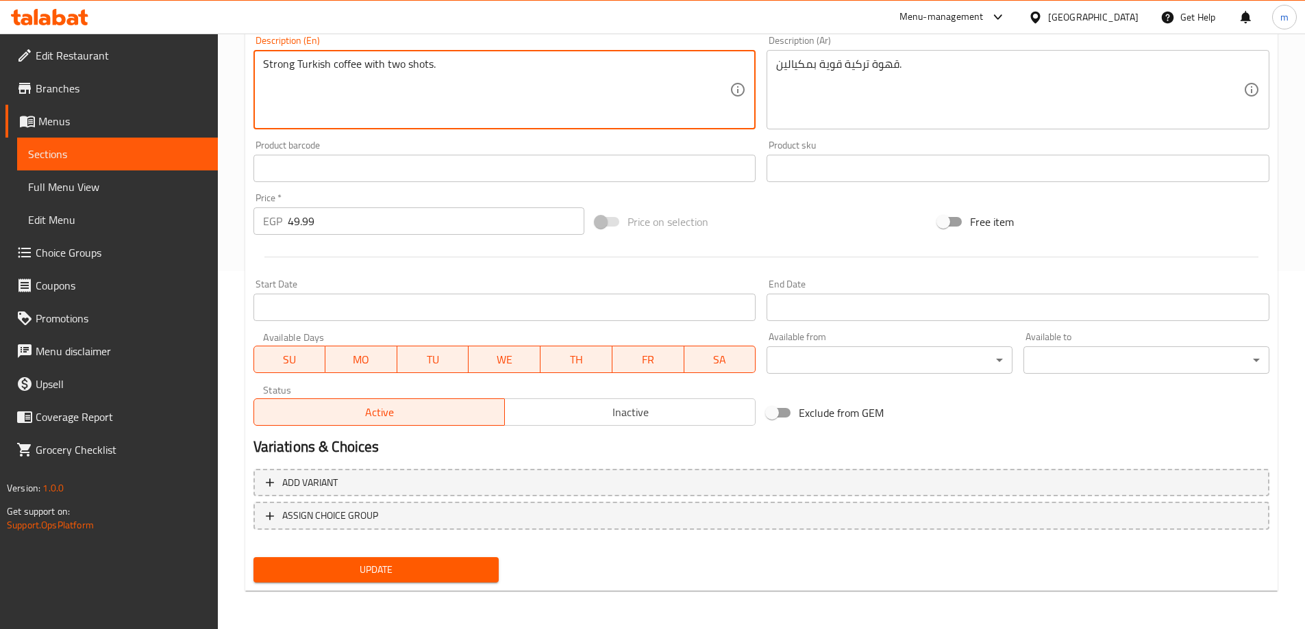
click at [421, 577] on span "Update" at bounding box center [376, 570] width 224 height 17
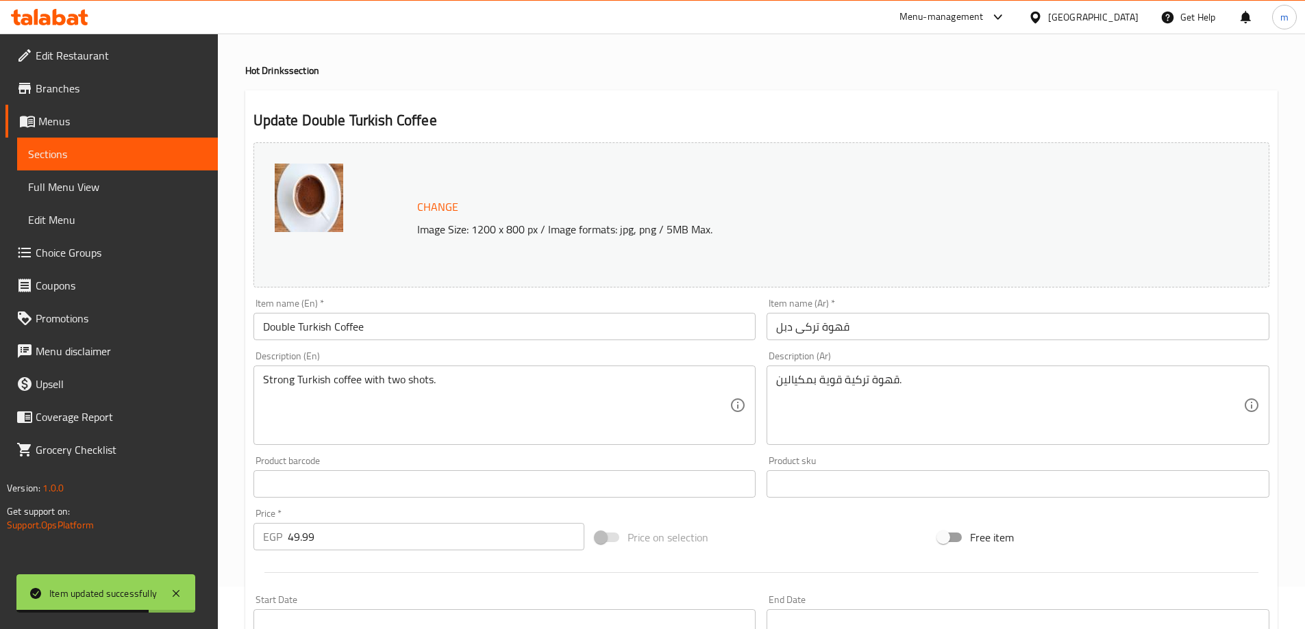
scroll to position [0, 0]
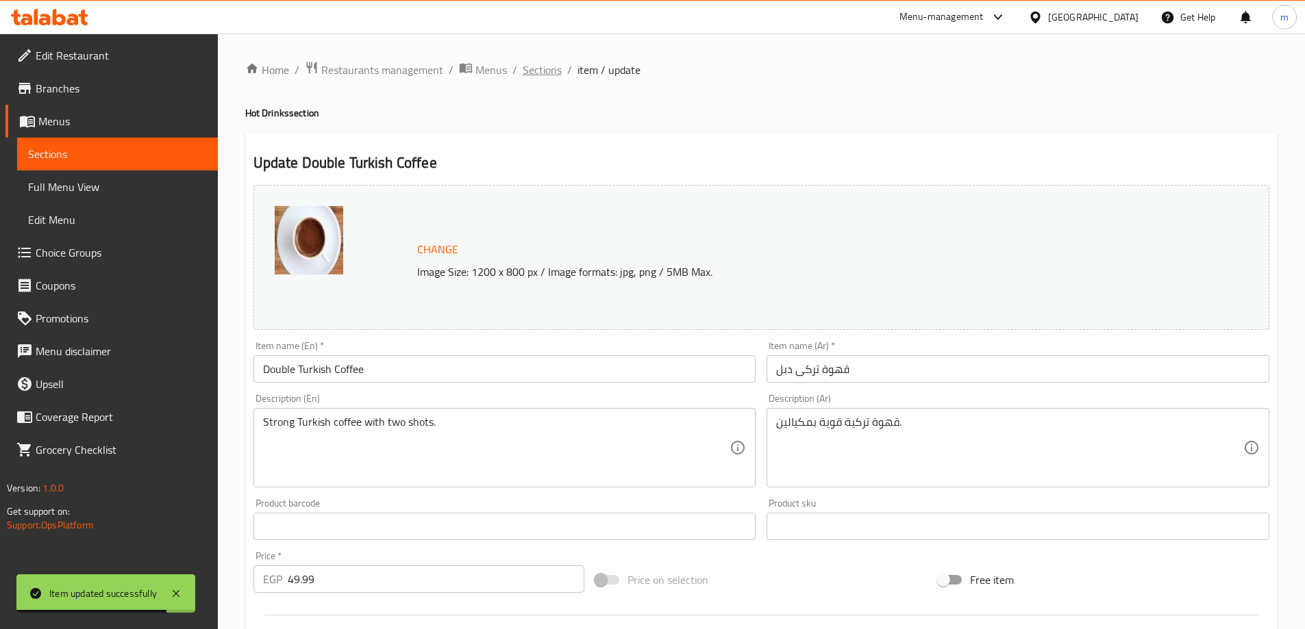
click at [551, 64] on span "Sections" at bounding box center [542, 70] width 39 height 16
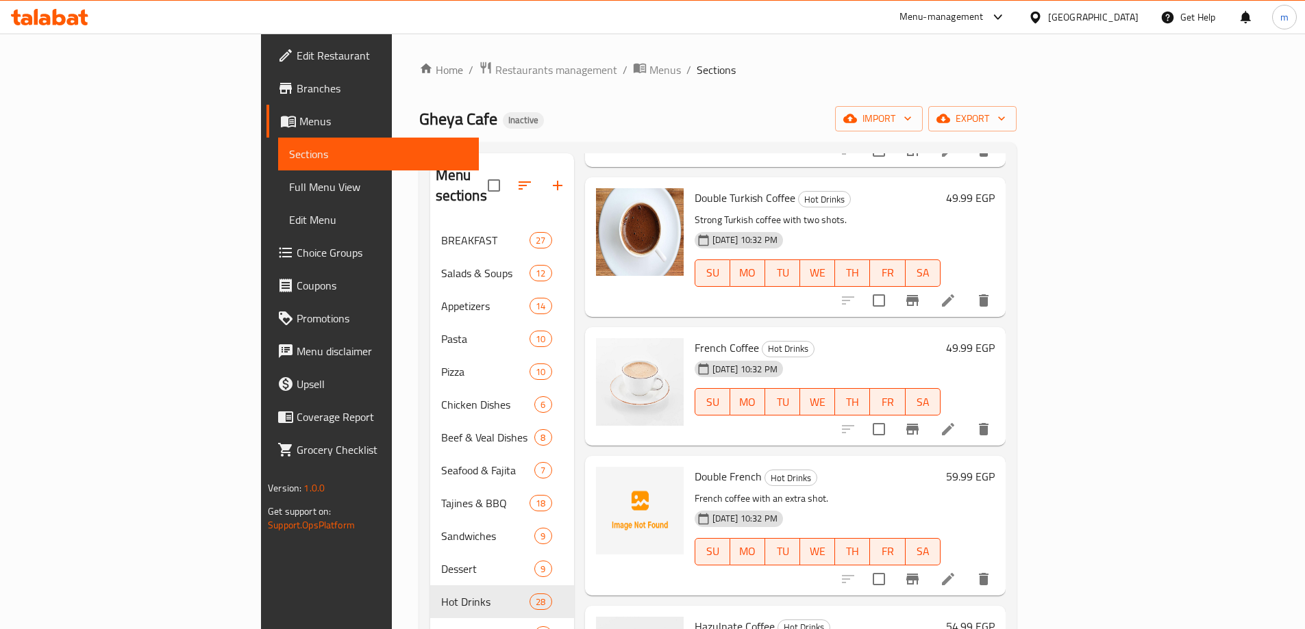
scroll to position [1781, 0]
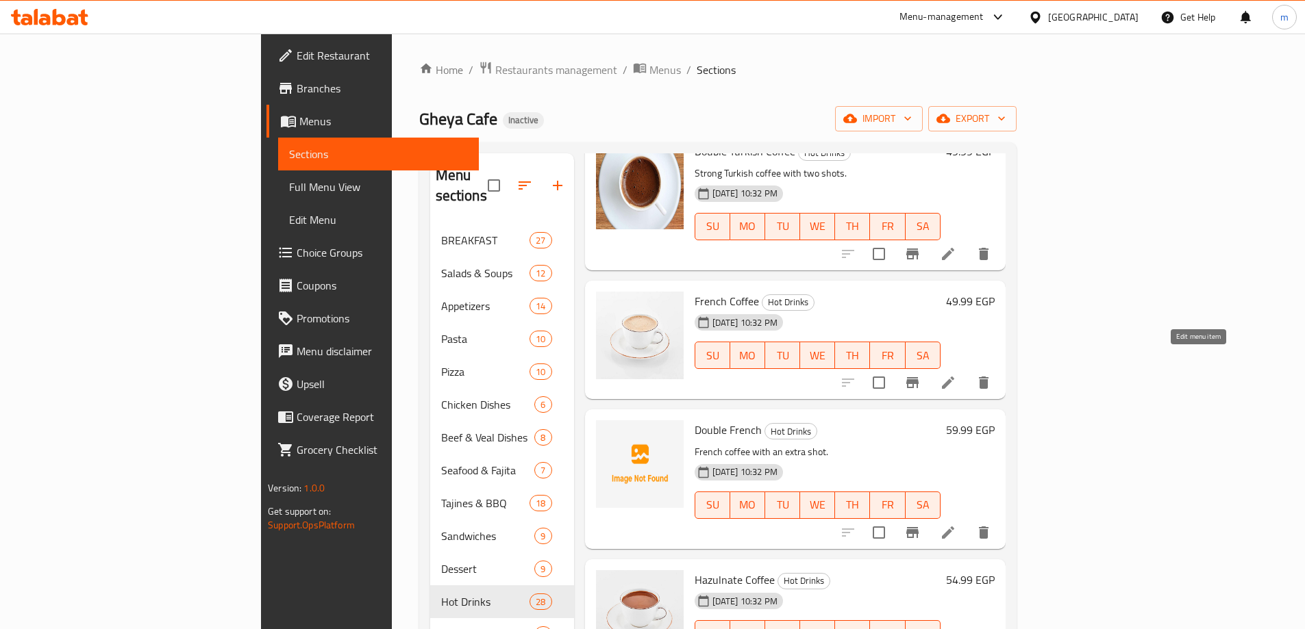
click at [954, 377] on icon at bounding box center [948, 383] width 12 height 12
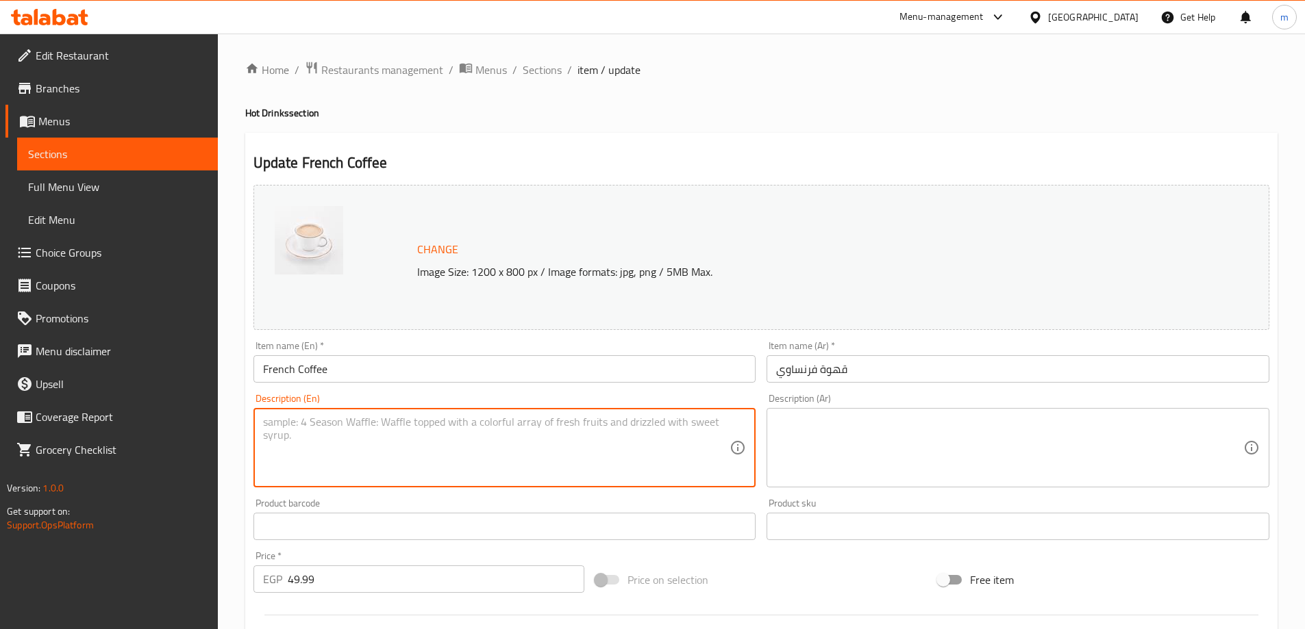
click at [532, 420] on textarea at bounding box center [496, 448] width 467 height 65
paste textarea "قهوة بالحليب على الطريقة الفرنسية."
type textarea "قهوة بالحليب على الطريقة الفرنسية."
click at [847, 445] on textarea at bounding box center [1009, 448] width 467 height 65
paste textarea "قهوة بالحليب على الطريقة الفرنسية."
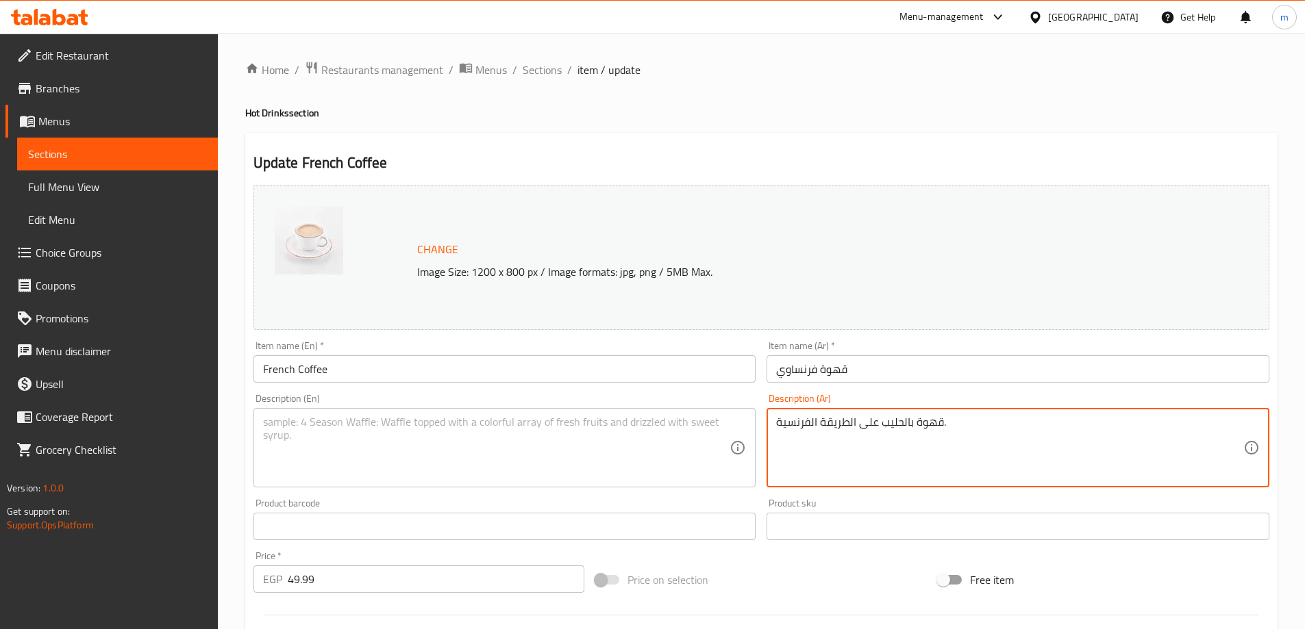
type textarea "قهوة بالحليب على الطريقة الفرنسية."
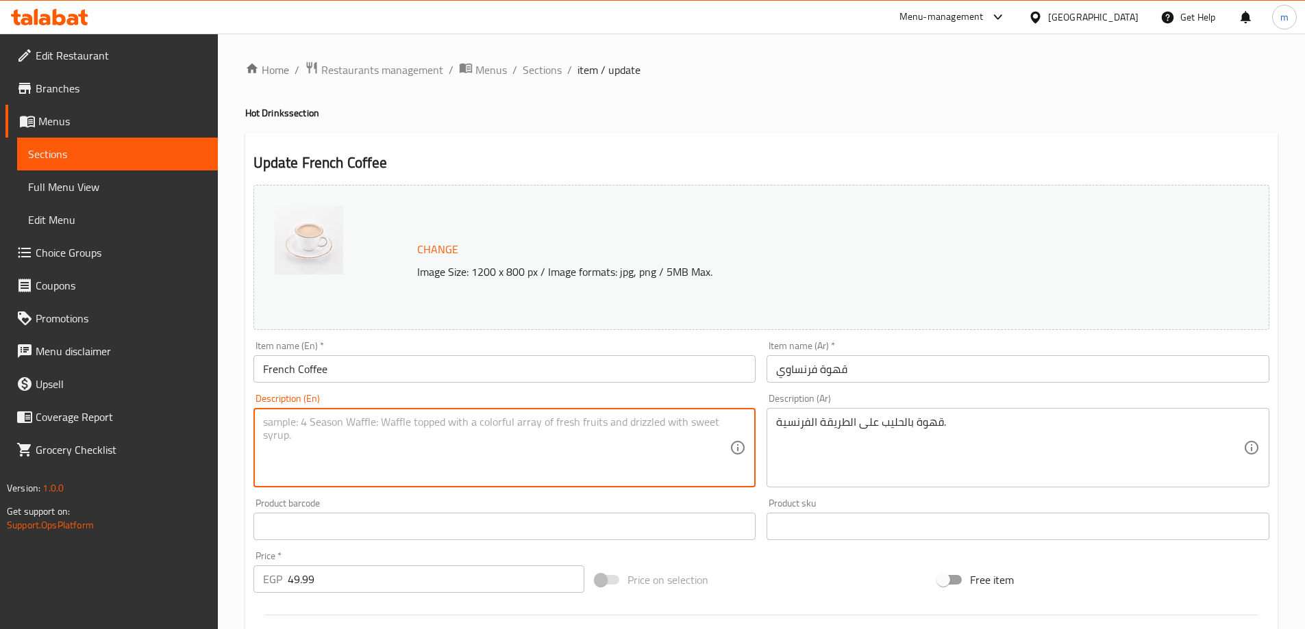
click at [479, 422] on textarea at bounding box center [496, 448] width 467 height 65
paste textarea "French style coffee with milk."
click at [297, 421] on textarea "French style coffee with milk." at bounding box center [496, 448] width 467 height 65
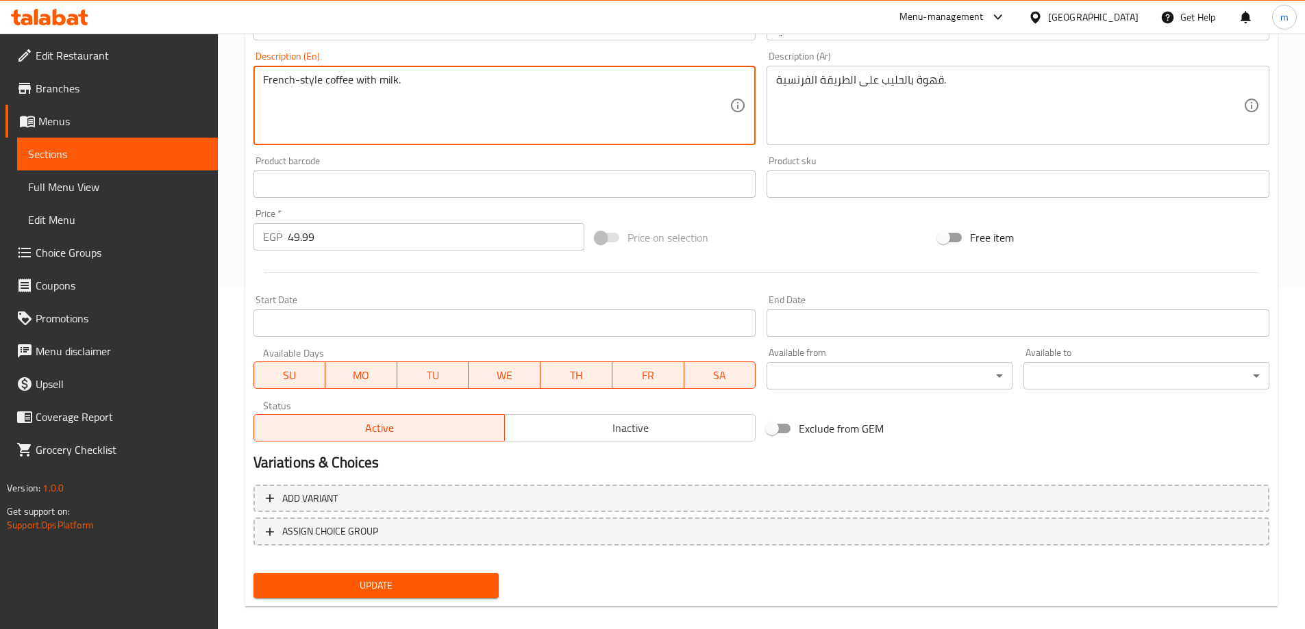
scroll to position [358, 0]
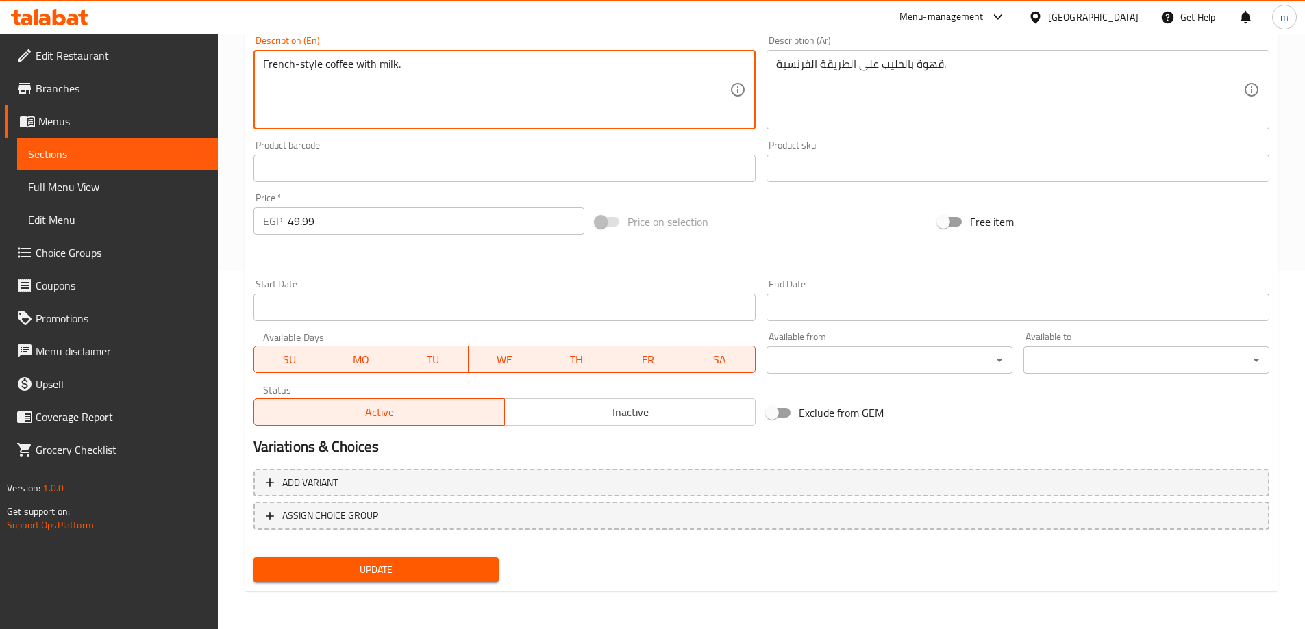
type textarea "French-style coffee with milk."
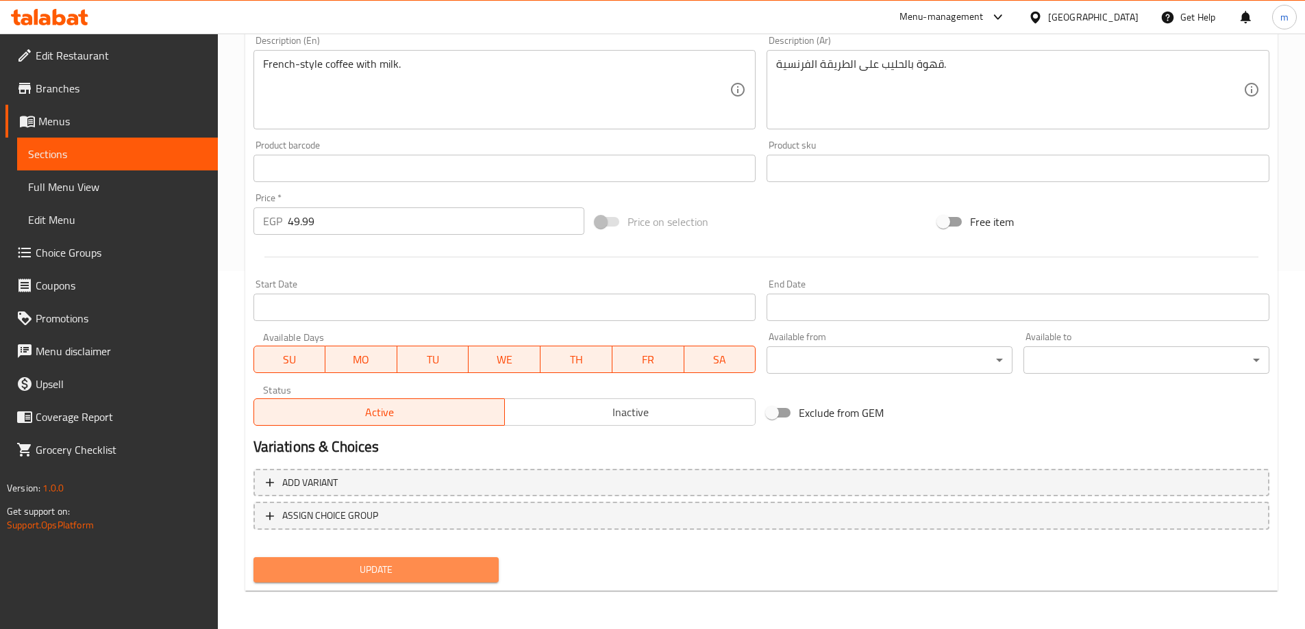
click at [364, 579] on span "Update" at bounding box center [376, 570] width 224 height 17
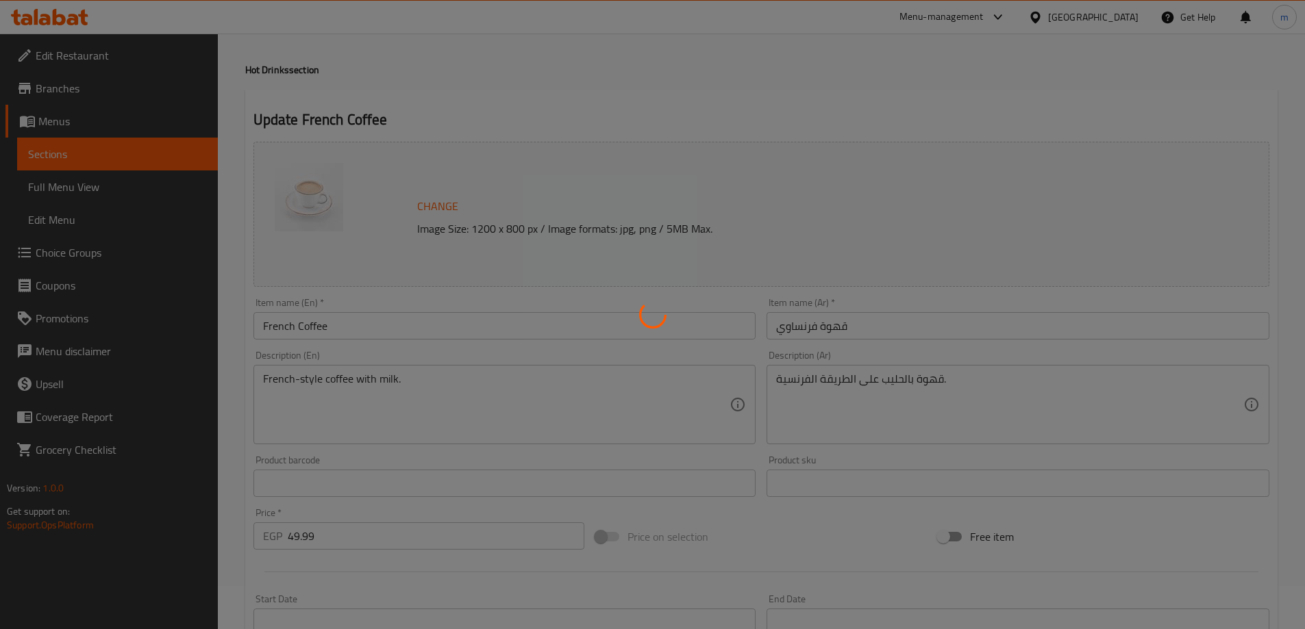
scroll to position [0, 0]
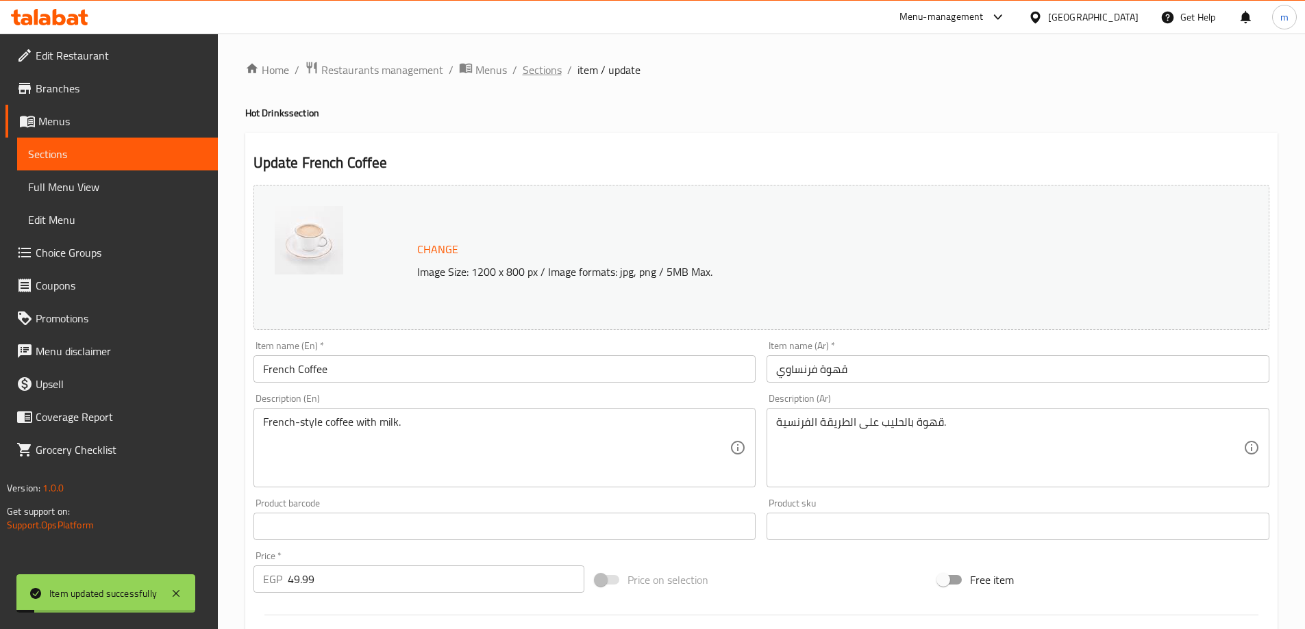
click at [538, 64] on span "Sections" at bounding box center [542, 70] width 39 height 16
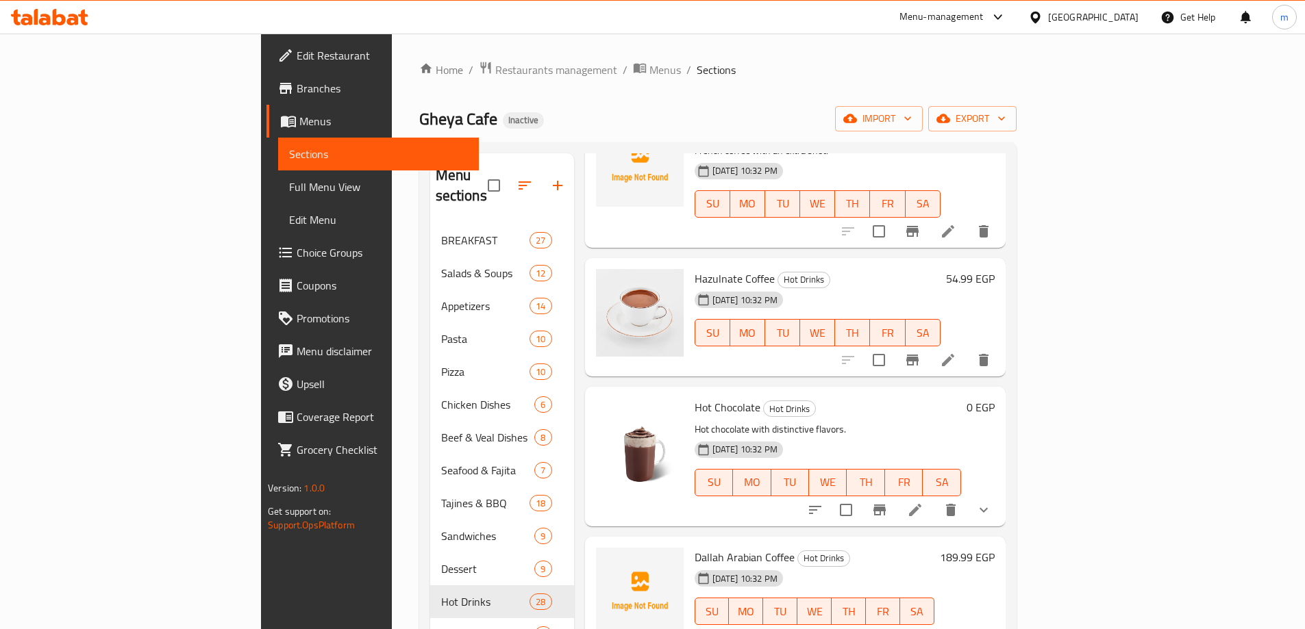
scroll to position [2092, 0]
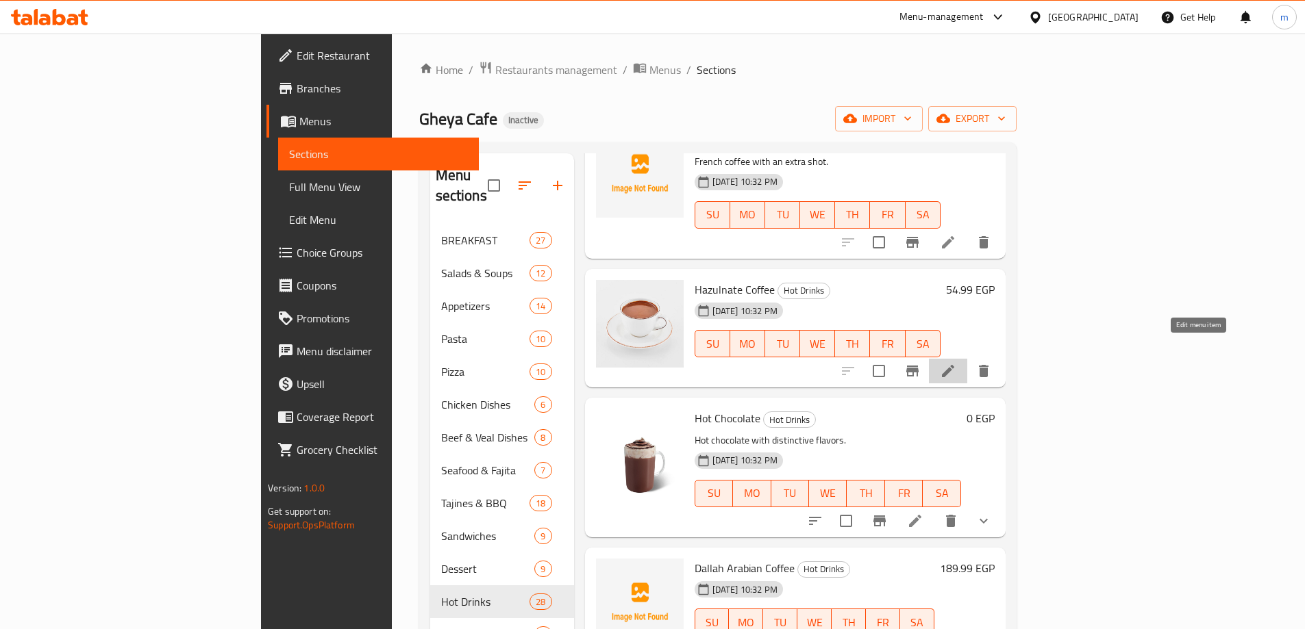
click at [954, 365] on icon at bounding box center [948, 371] width 12 height 12
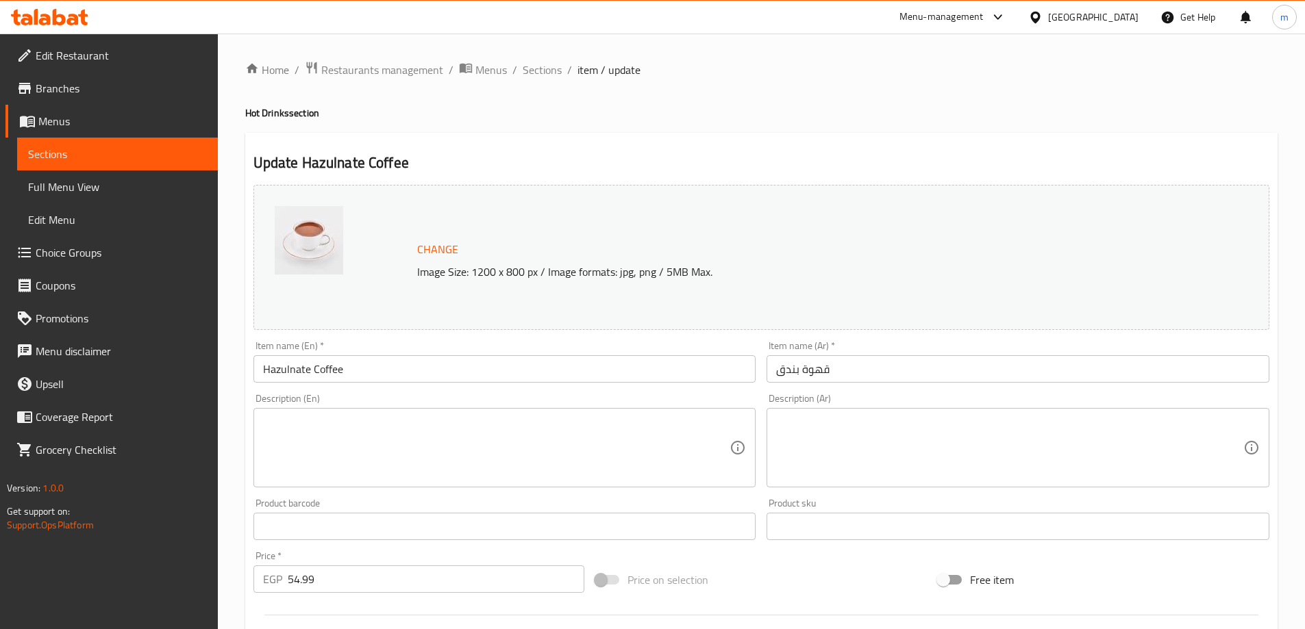
click at [840, 367] on input "قهوة بندق" at bounding box center [1017, 368] width 503 height 27
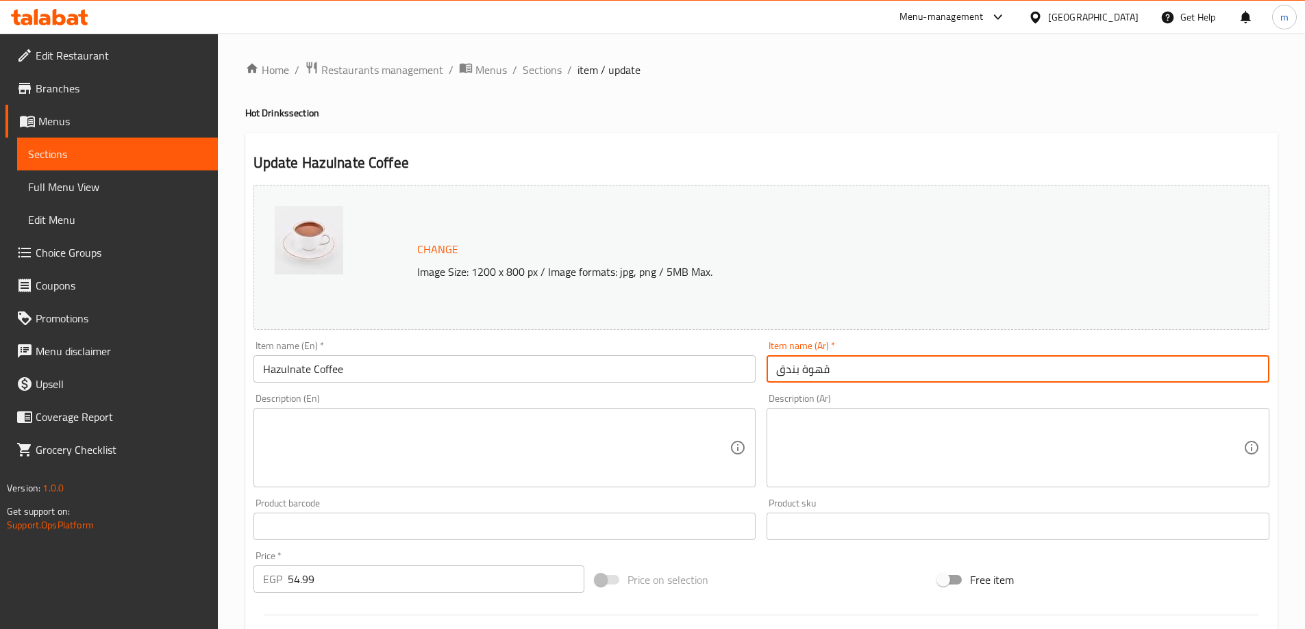
click at [840, 367] on input "قهوة بندق" at bounding box center [1017, 368] width 503 height 27
click at [860, 442] on textarea at bounding box center [1009, 448] width 467 height 65
paste textarea "قهوة ممزوجة بنكهات البندق."
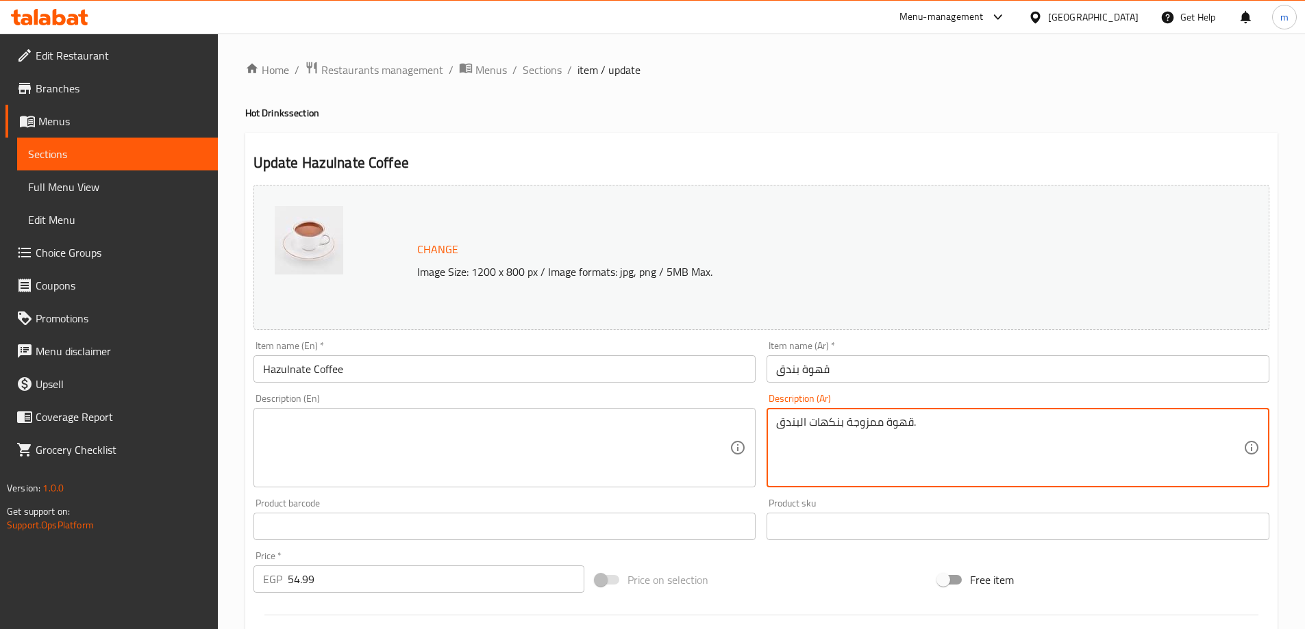
type textarea "قهوة ممزوجة بنكهات البندق."
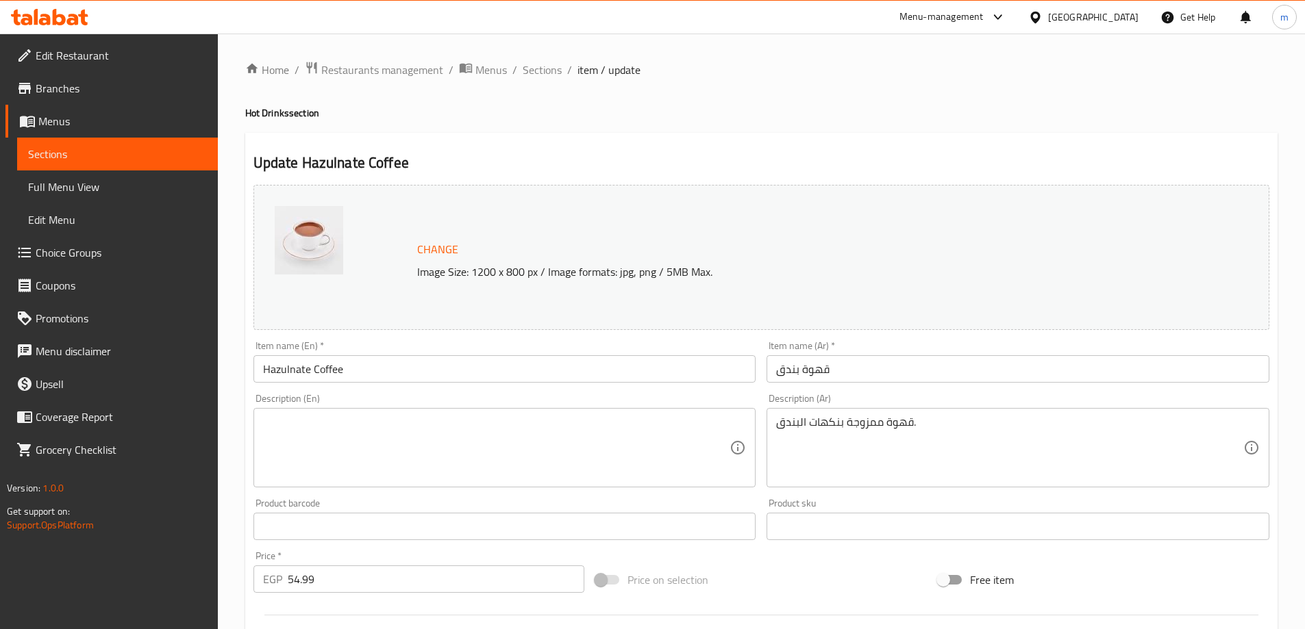
click at [505, 413] on div "Description (En)" at bounding box center [504, 447] width 503 height 79
paste textarea "Coffee blended with hazelnut flavors."
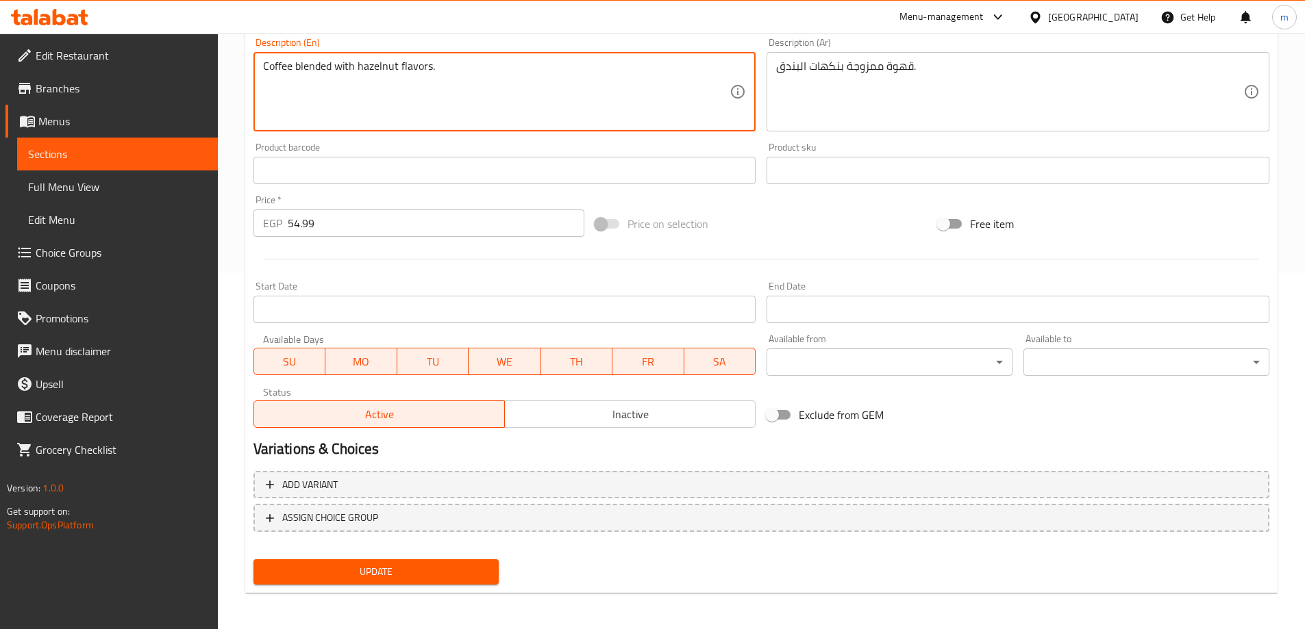
scroll to position [358, 0]
type textarea "Coffee blended with hazelnut flavors."
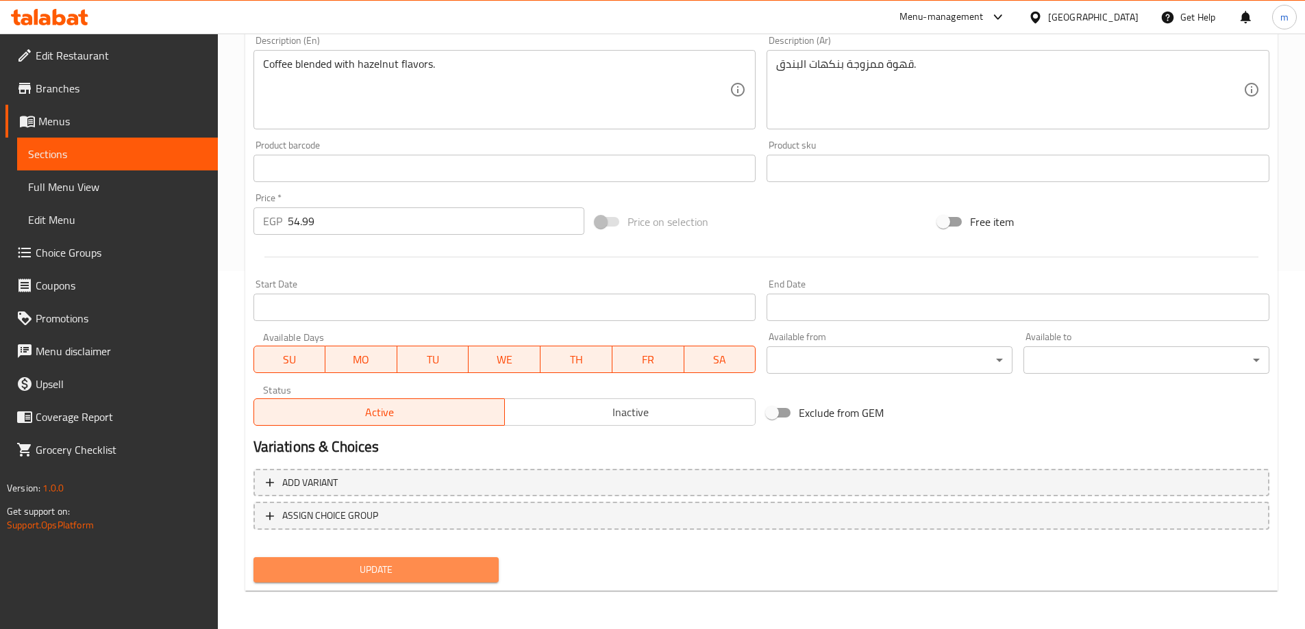
click at [347, 579] on button "Update" at bounding box center [376, 570] width 246 height 25
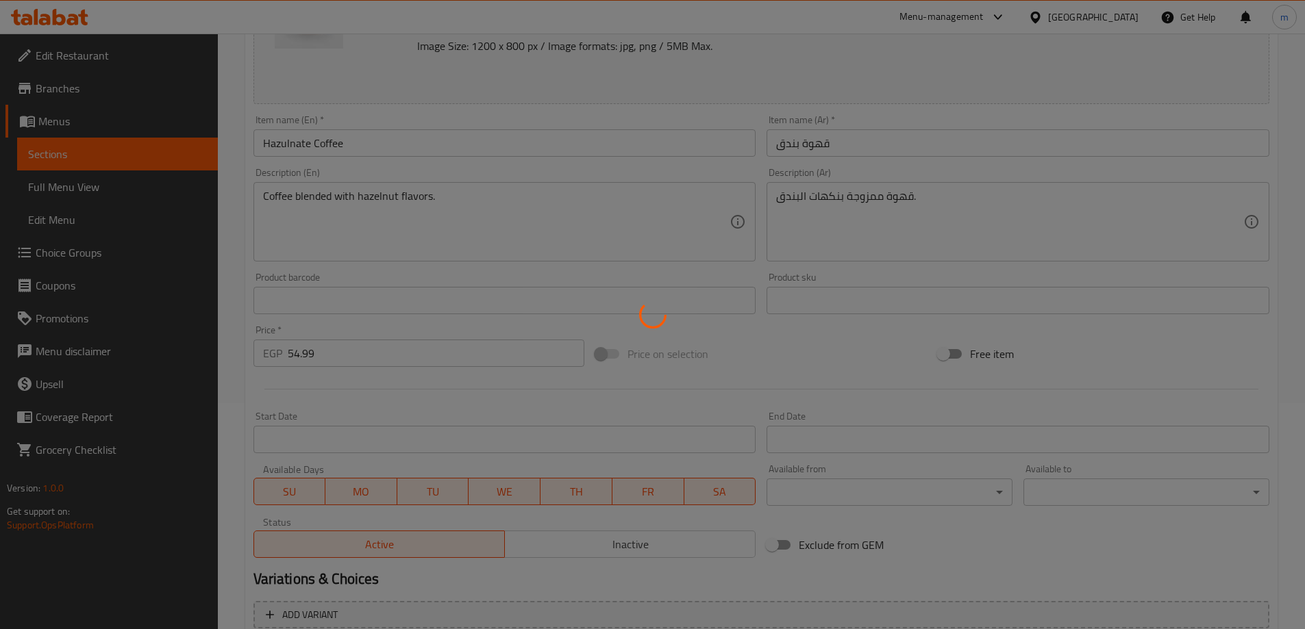
scroll to position [221, 0]
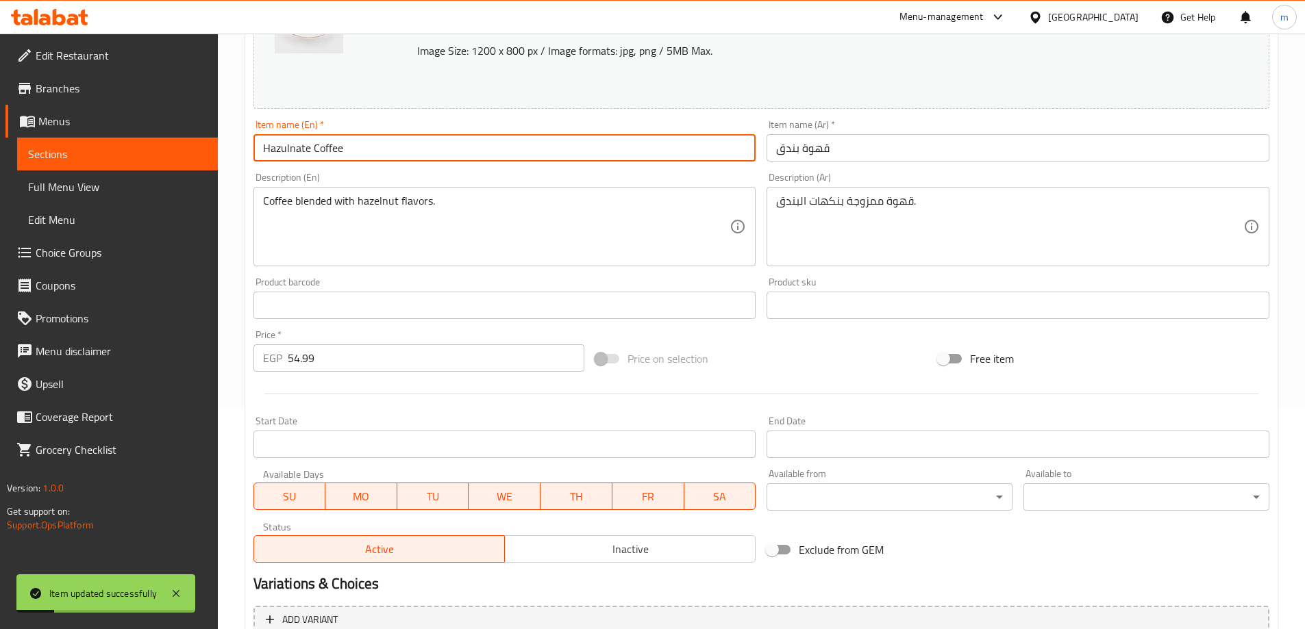
click at [310, 152] on input "Hazulnate Coffee" at bounding box center [504, 147] width 503 height 27
drag, startPoint x: 297, startPoint y: 151, endPoint x: 589, endPoint y: 212, distance: 298.6
drag, startPoint x: 294, startPoint y: 151, endPoint x: 282, endPoint y: 148, distance: 12.8
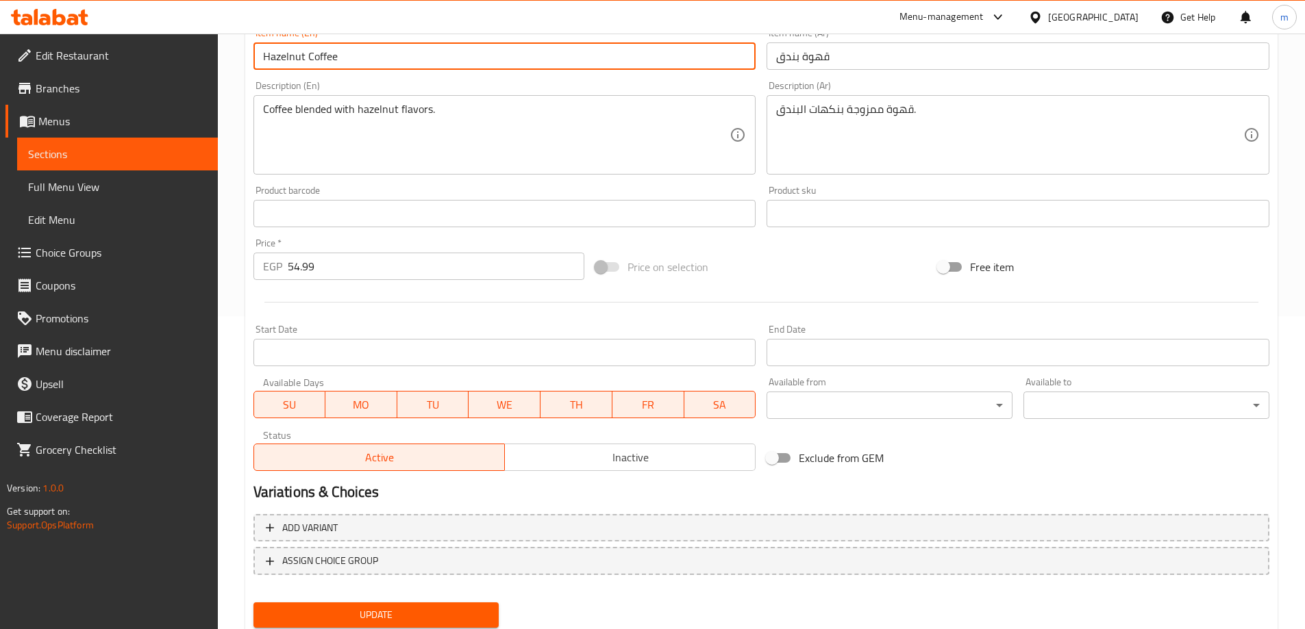
scroll to position [358, 0]
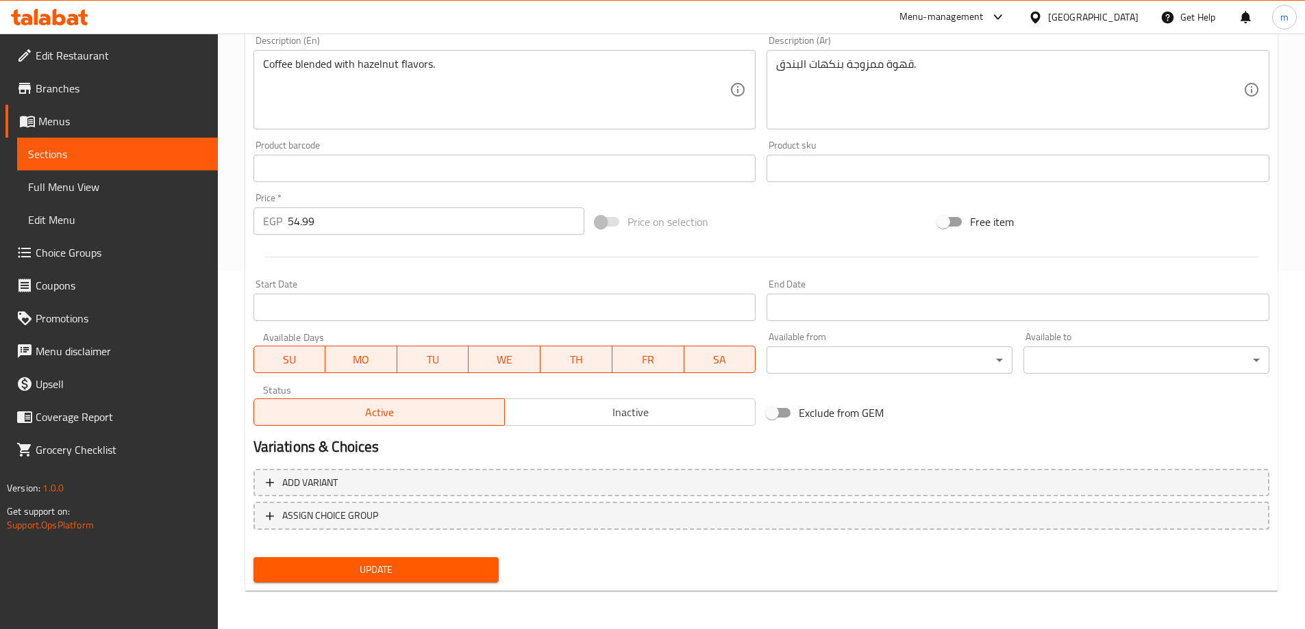
type input "Hazelnut Coffee"
click at [420, 568] on span "Update" at bounding box center [376, 570] width 224 height 17
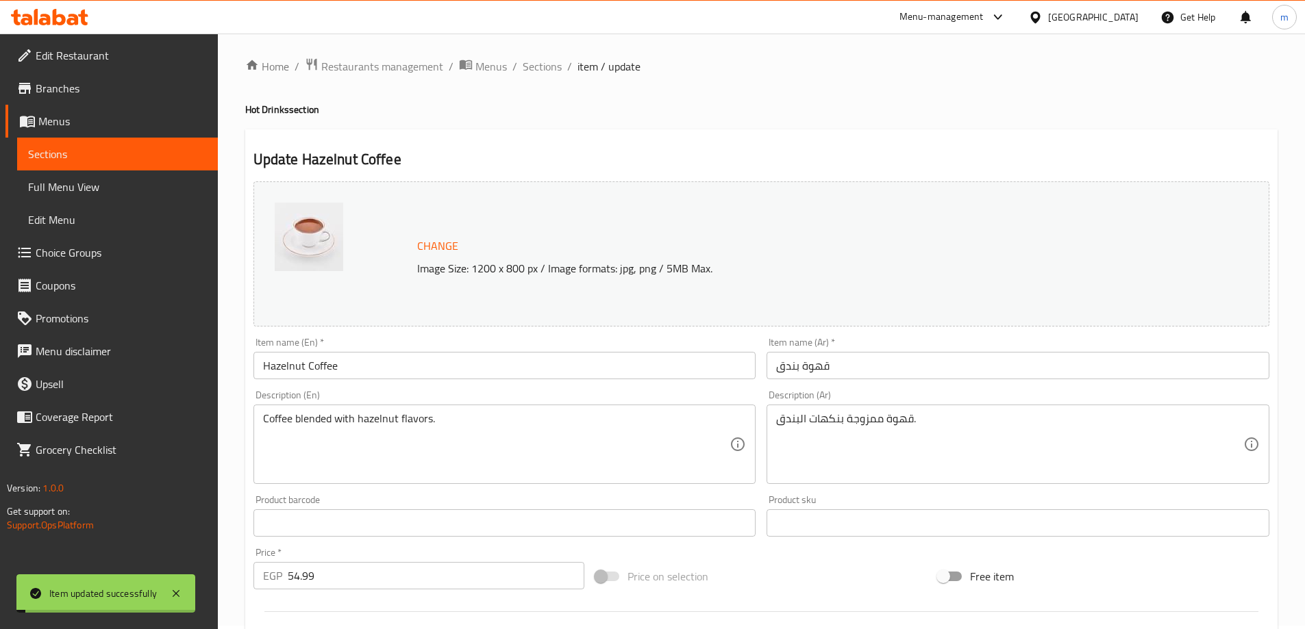
scroll to position [0, 0]
click at [529, 65] on span "Sections" at bounding box center [542, 70] width 39 height 16
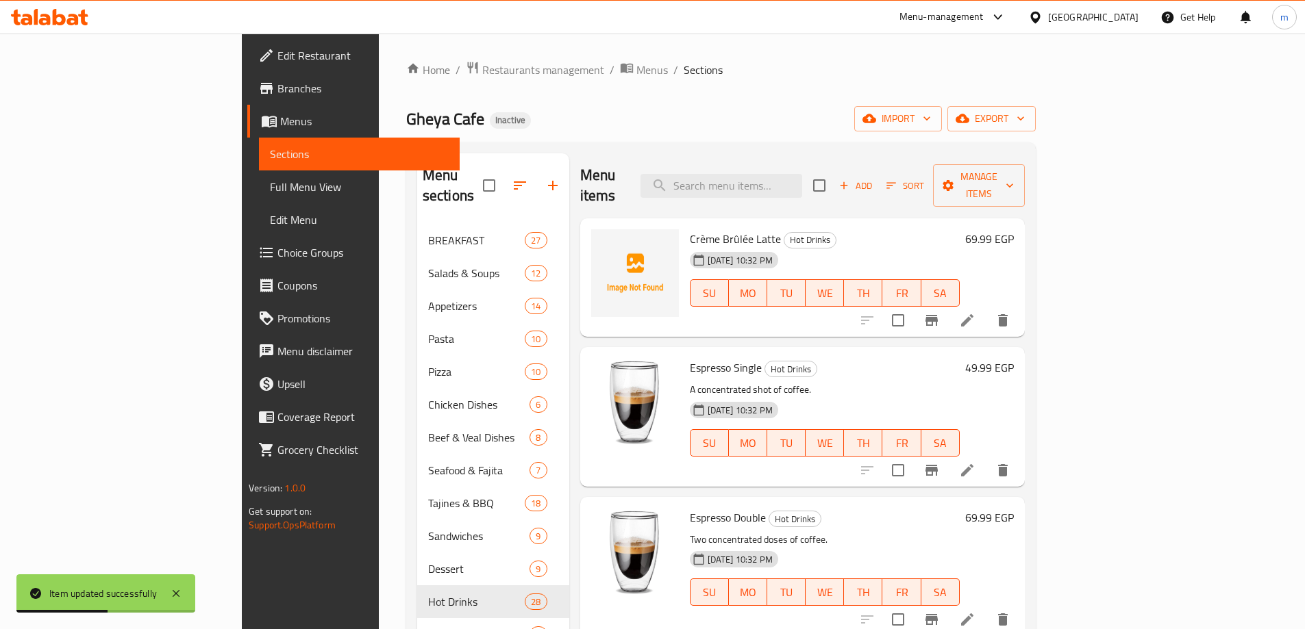
scroll to position [341, 0]
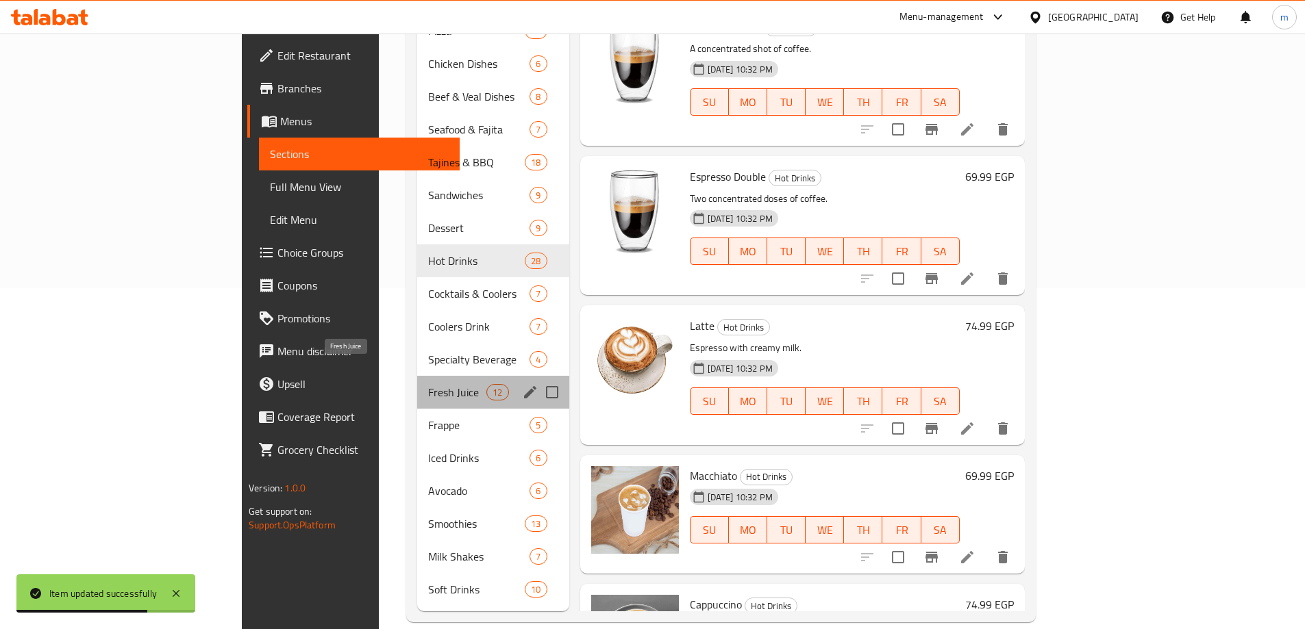
click at [428, 384] on span "Fresh Juice" at bounding box center [457, 392] width 58 height 16
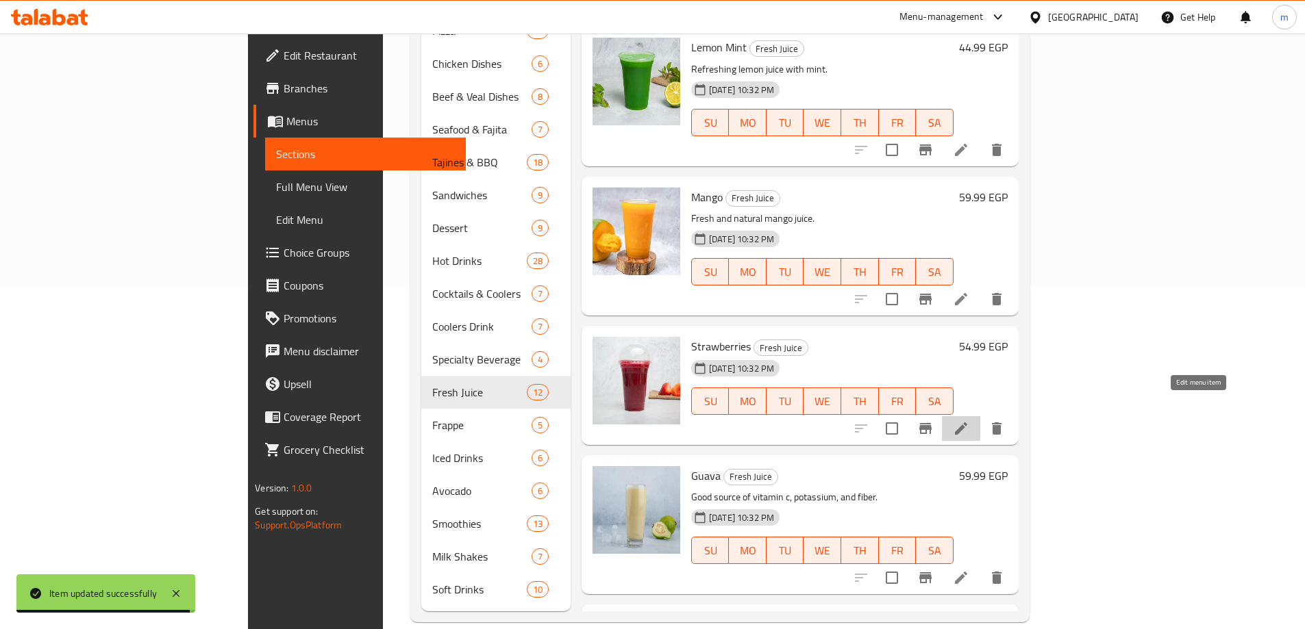
click at [967, 423] on icon at bounding box center [961, 429] width 12 height 12
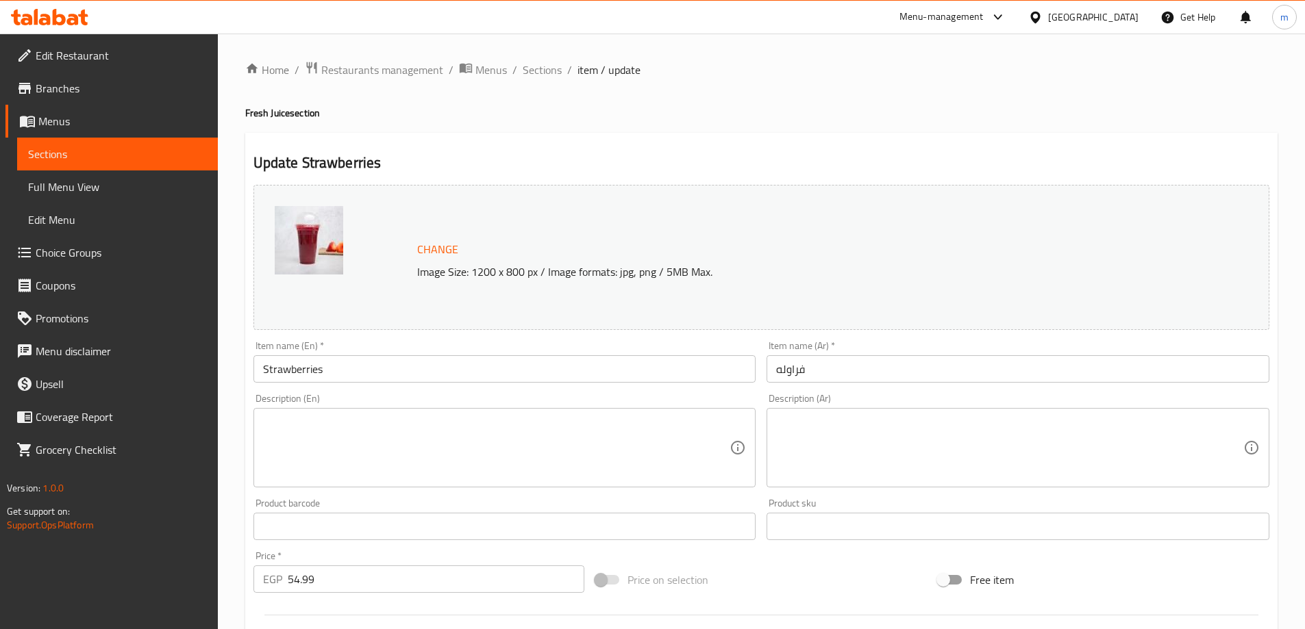
click at [875, 366] on input "فراوله" at bounding box center [1017, 368] width 503 height 27
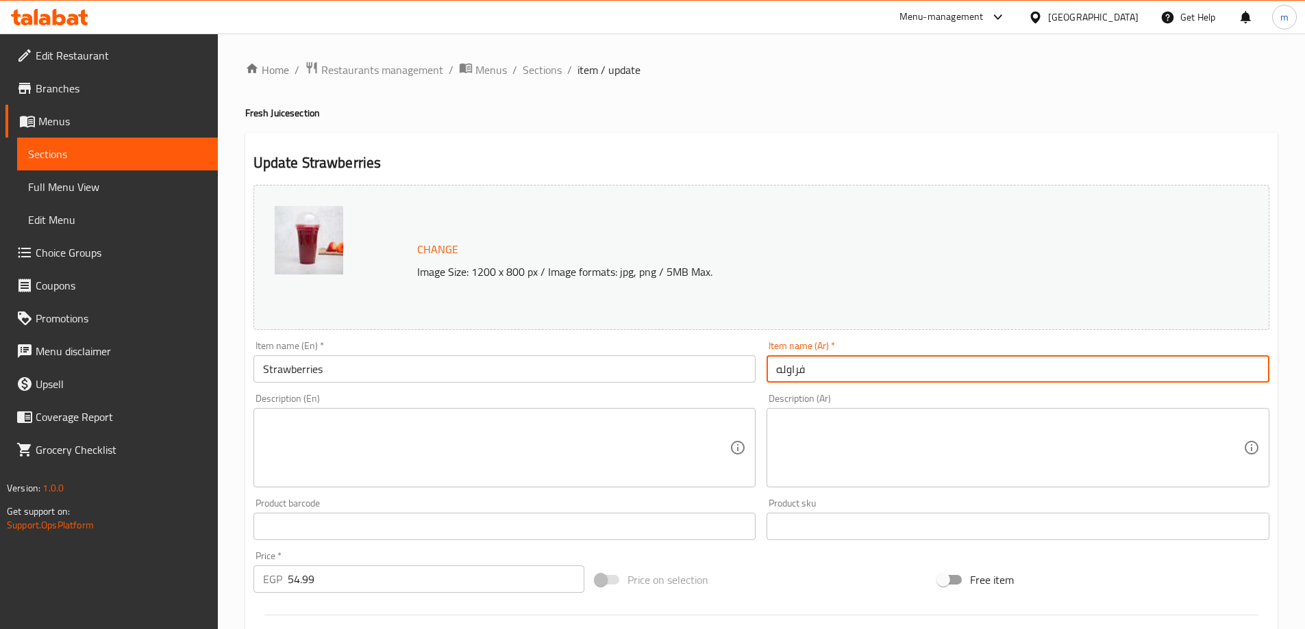
click at [875, 366] on input "فراوله" at bounding box center [1017, 368] width 503 height 27
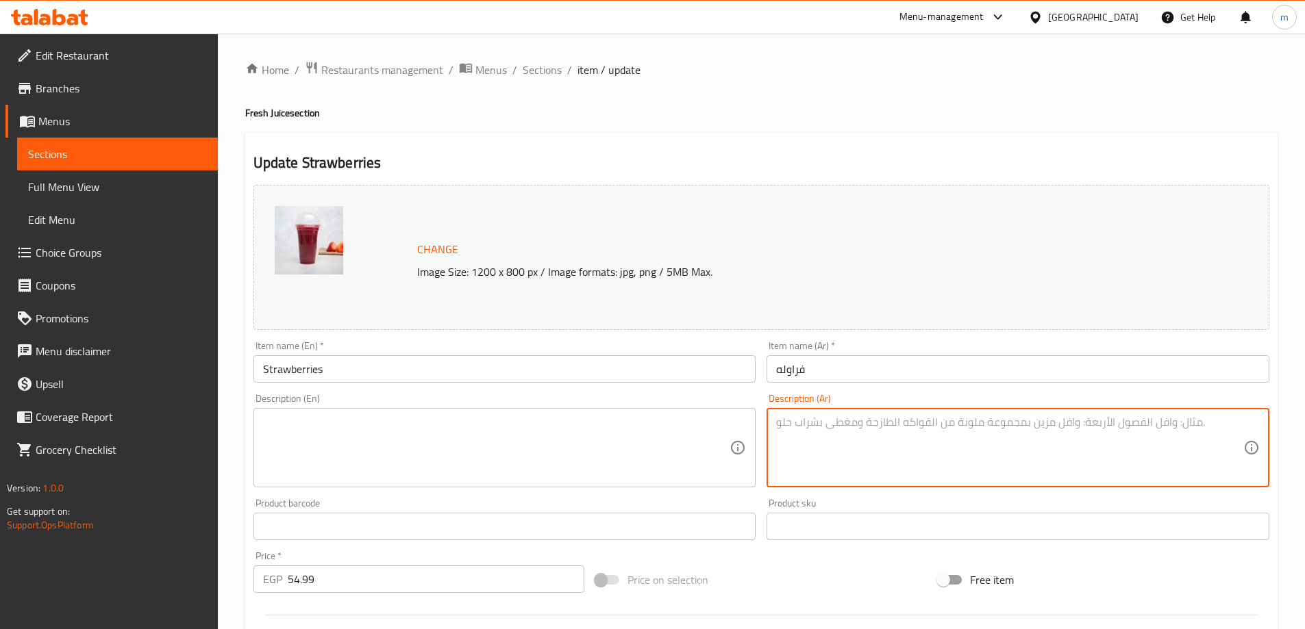
click at [816, 440] on textarea at bounding box center [1009, 448] width 467 height 65
paste textarea "عصير فراولة منعش."
type textarea "عصير فراولة منعش."
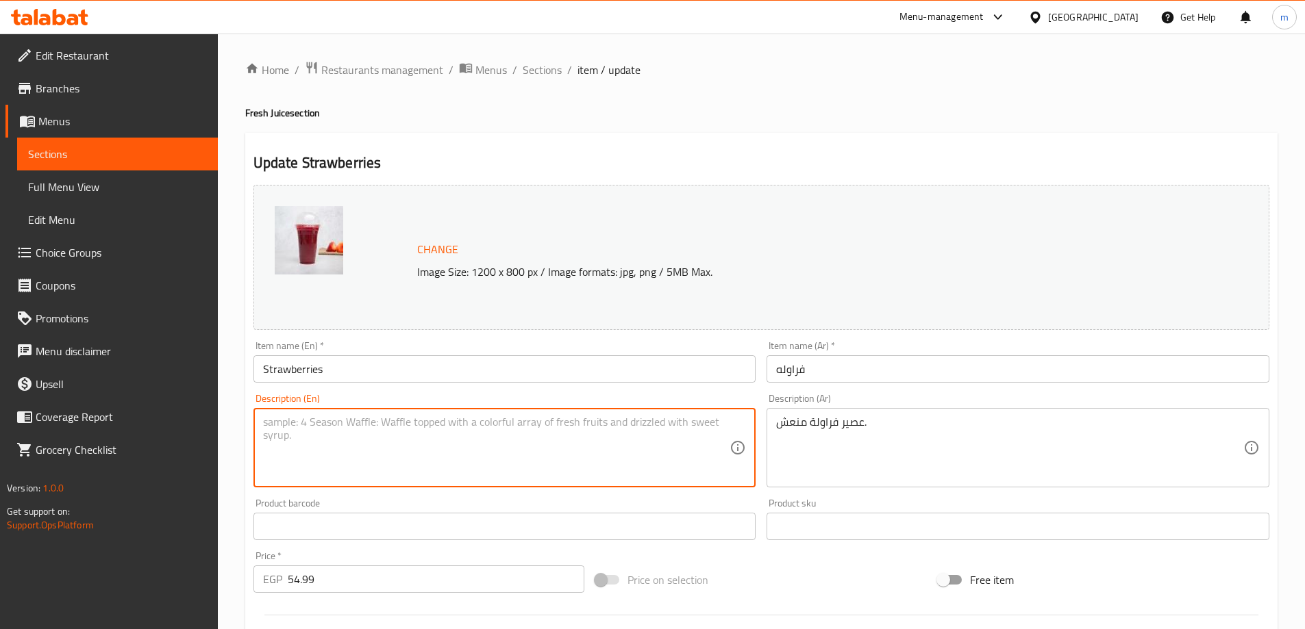
click at [440, 432] on textarea at bounding box center [496, 448] width 467 height 65
paste textarea "Refreshing strawberry juice."
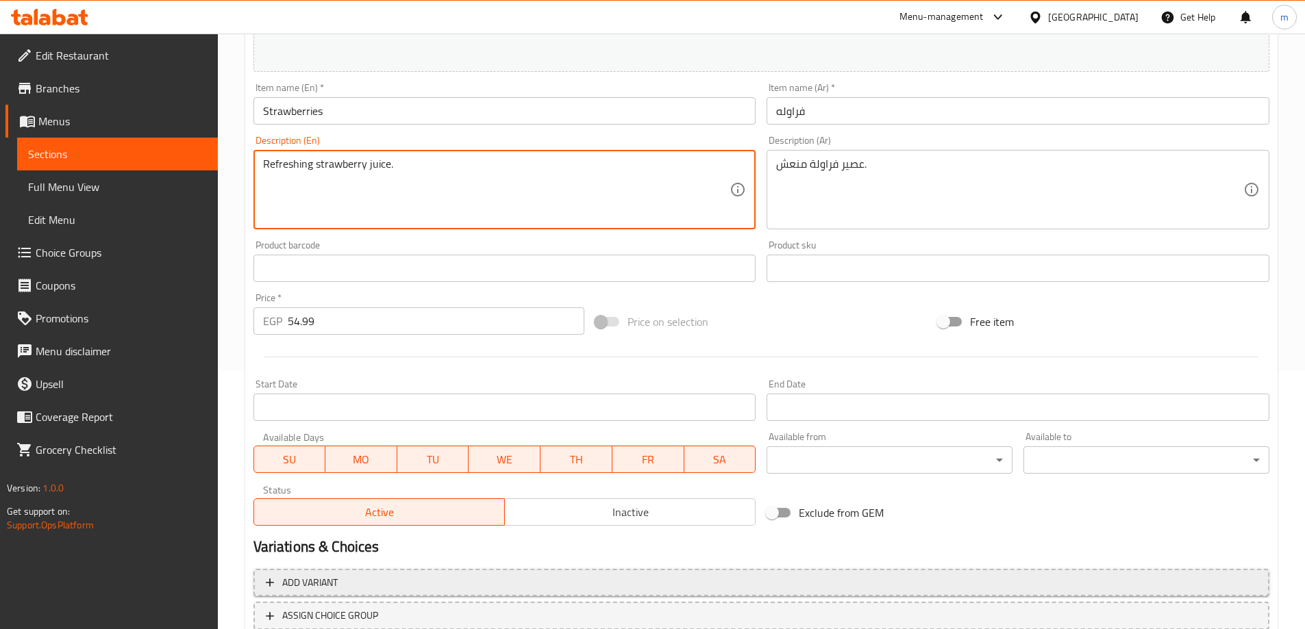
scroll to position [358, 0]
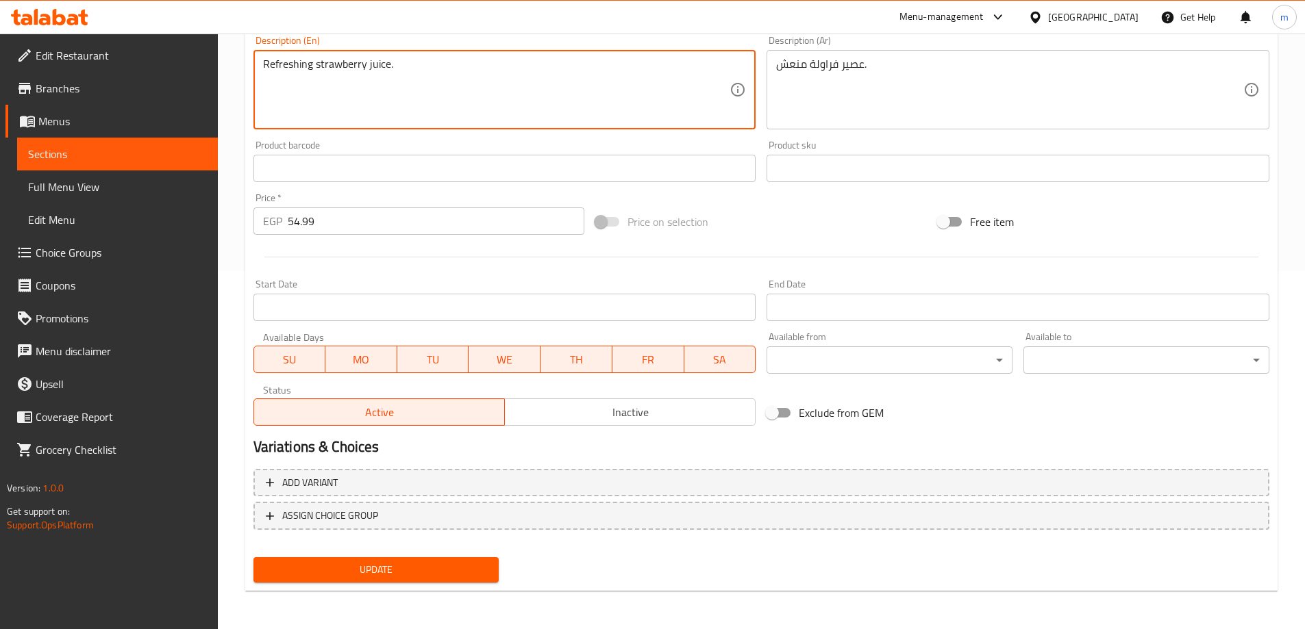
type textarea "Refreshing strawberry juice."
click at [385, 558] on button "Update" at bounding box center [376, 570] width 246 height 25
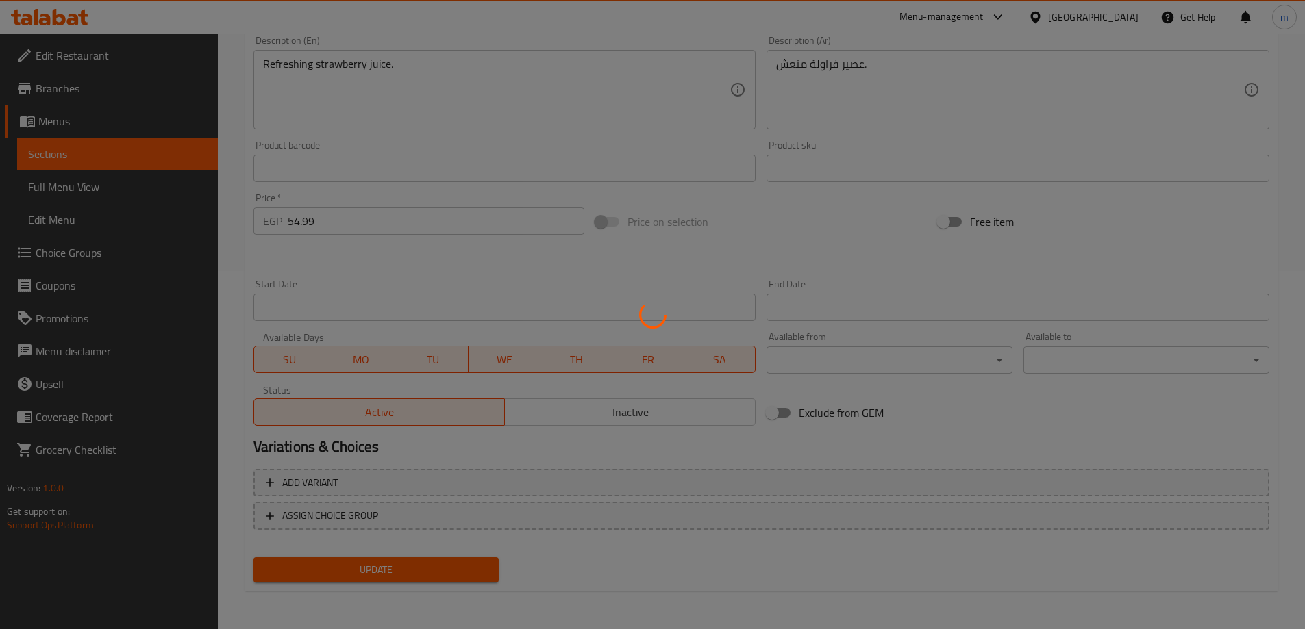
click at [382, 572] on div at bounding box center [652, 314] width 1305 height 629
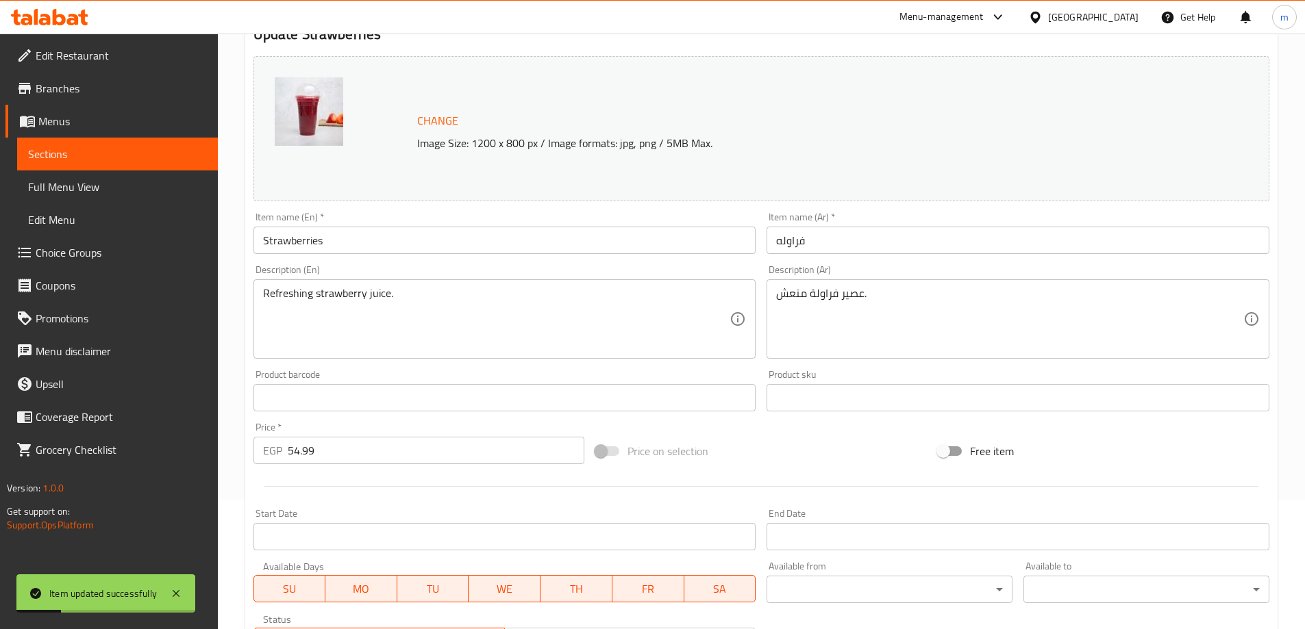
scroll to position [0, 0]
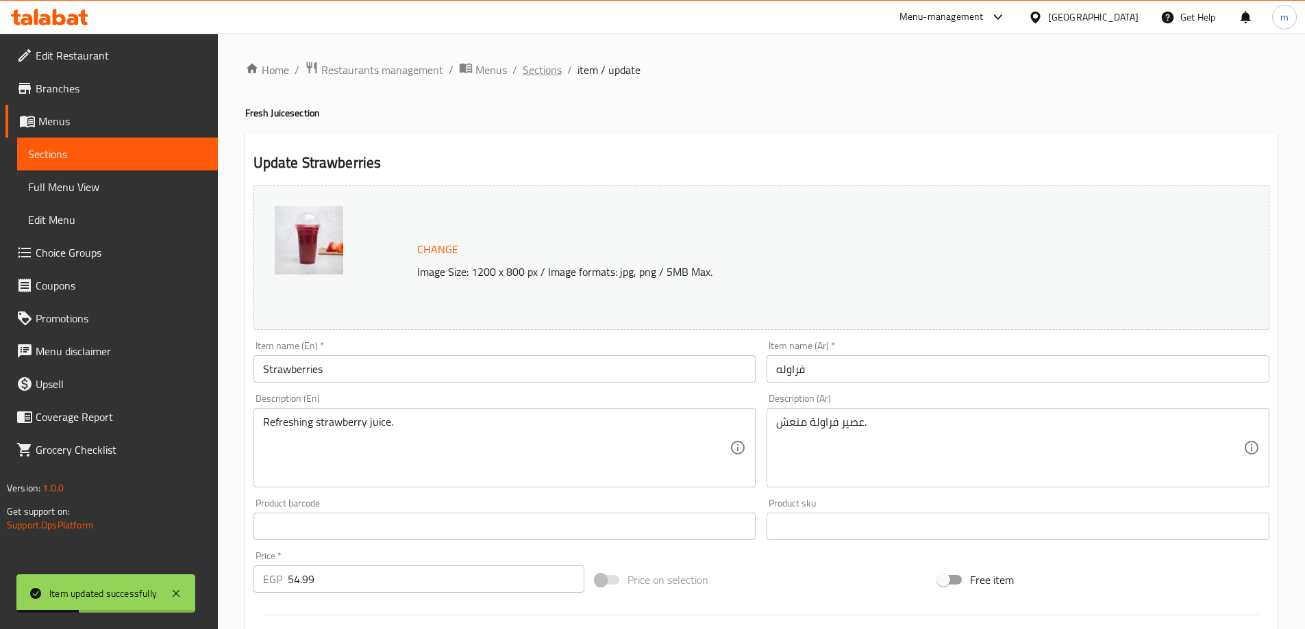
click at [543, 74] on span "Sections" at bounding box center [542, 70] width 39 height 16
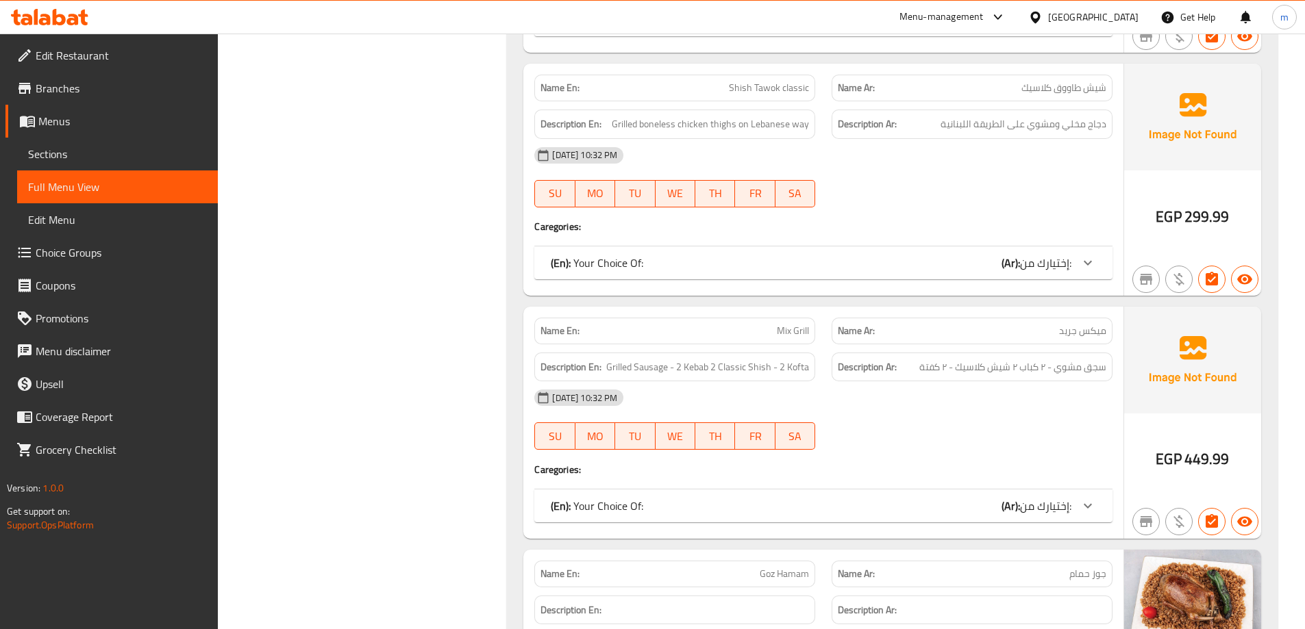
scroll to position [22800, 0]
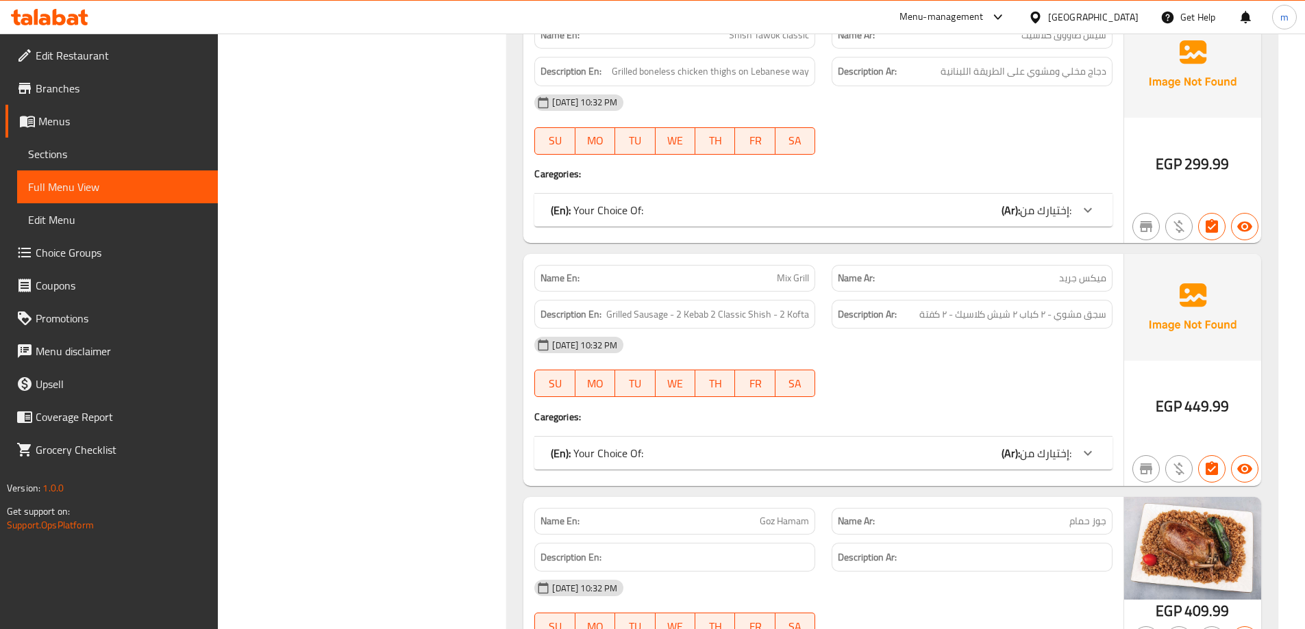
click at [1083, 450] on icon at bounding box center [1087, 453] width 16 height 16
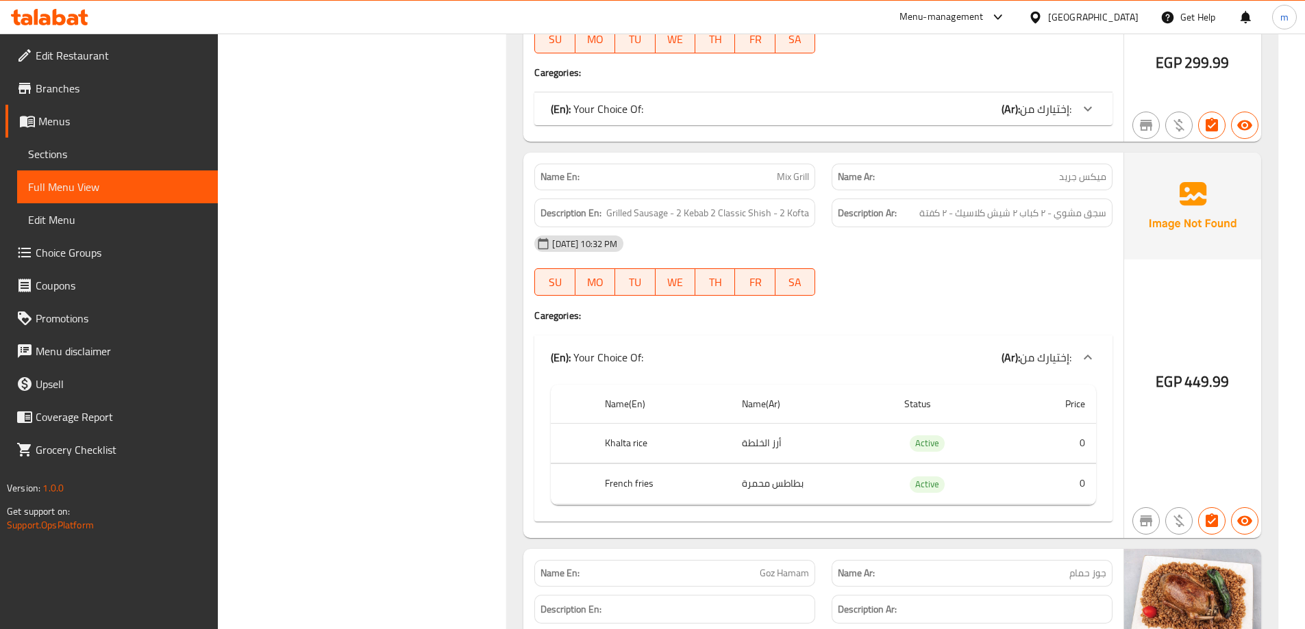
scroll to position [22868, 0]
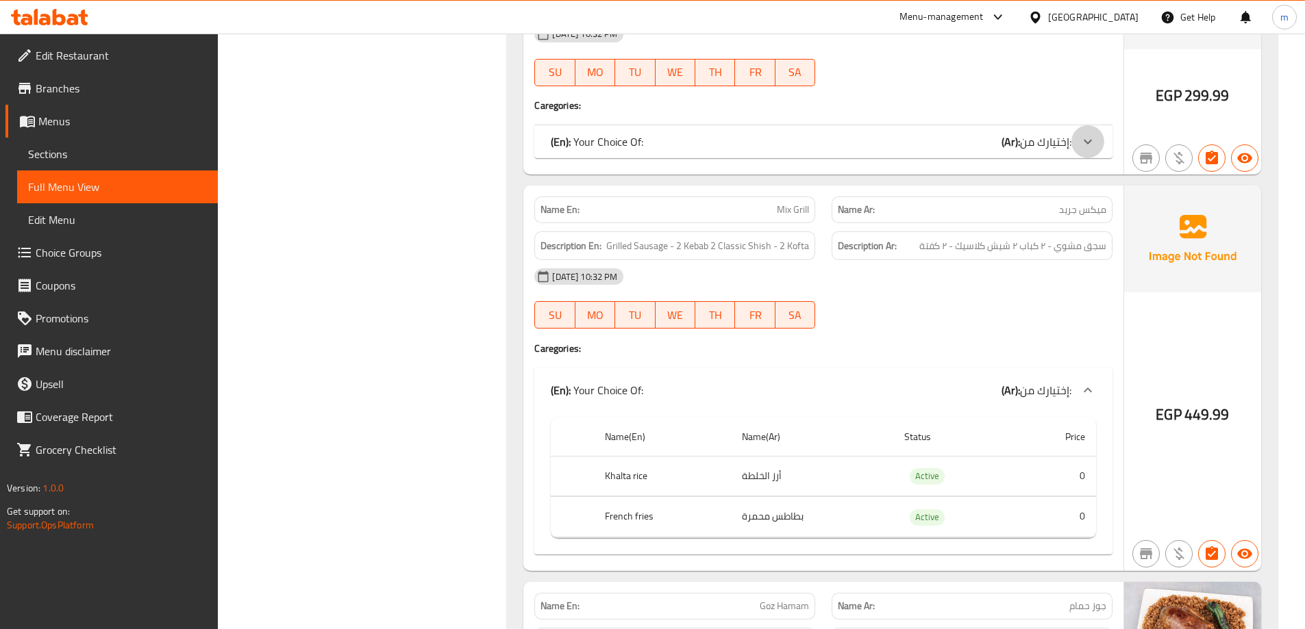
click at [1088, 145] on icon at bounding box center [1087, 142] width 16 height 16
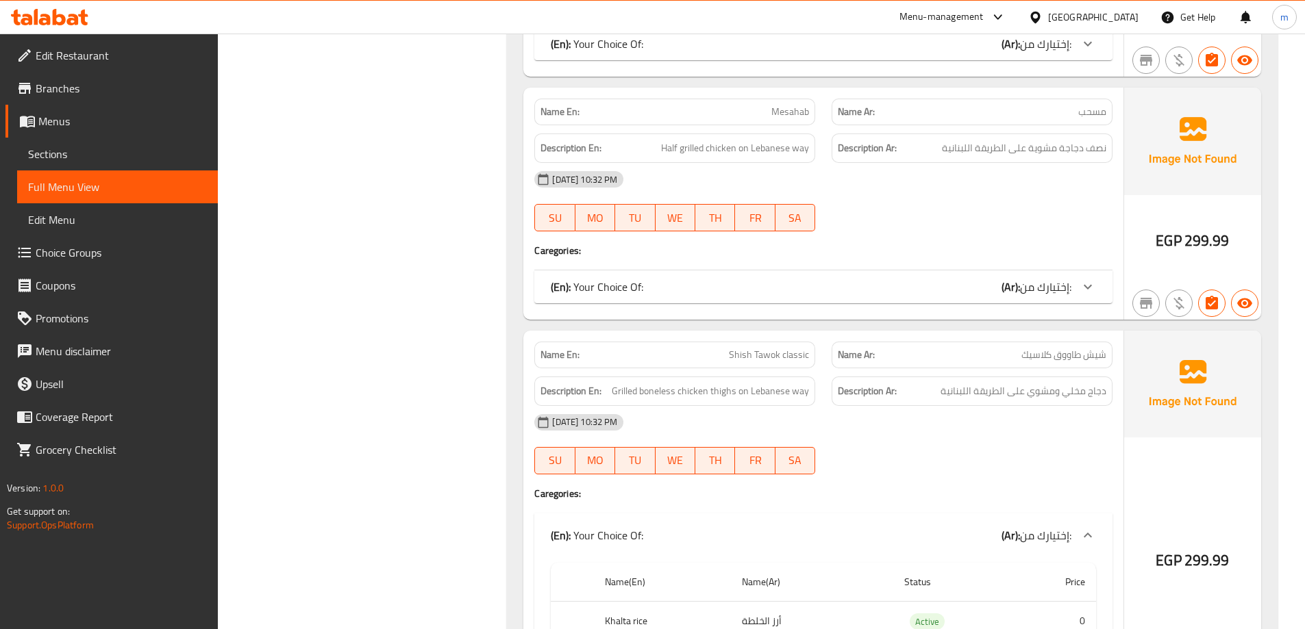
scroll to position [22474, 0]
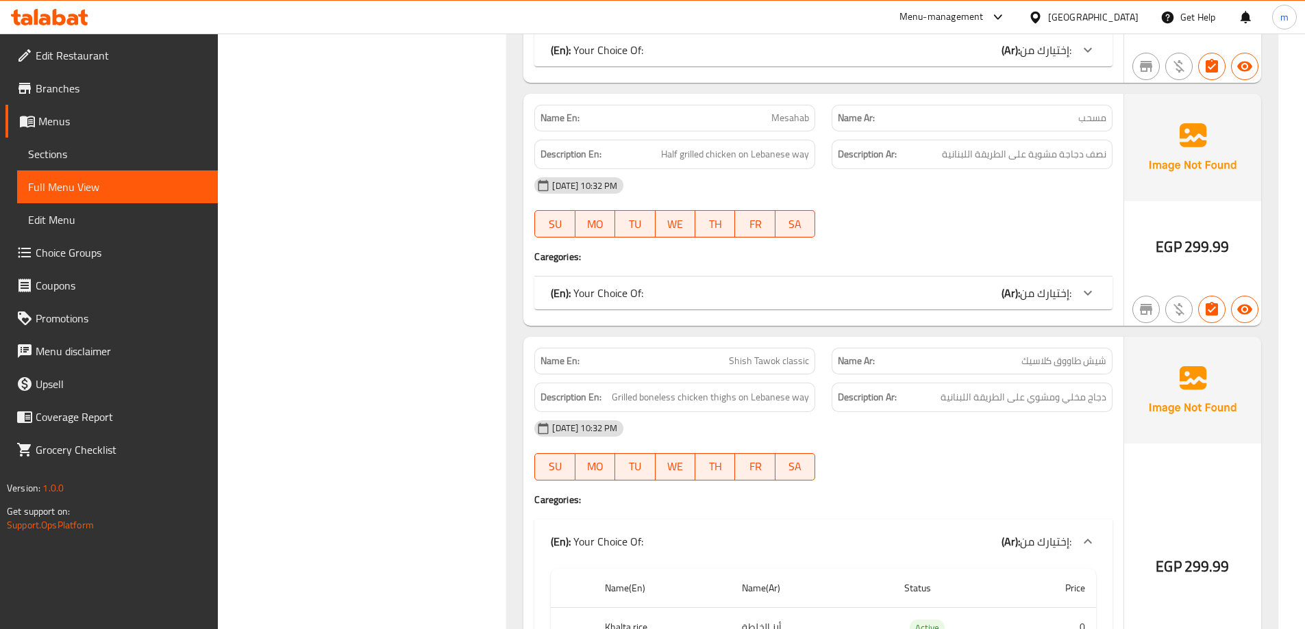
click at [1077, 299] on div at bounding box center [1087, 293] width 33 height 33
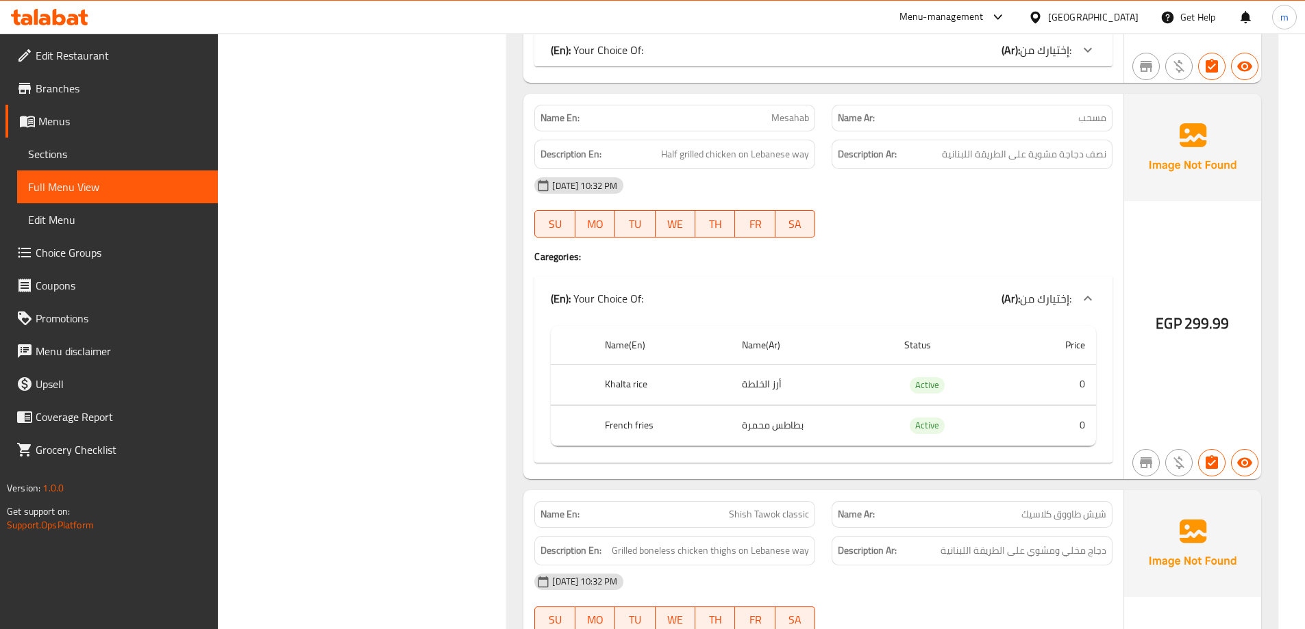
scroll to position [22200, 0]
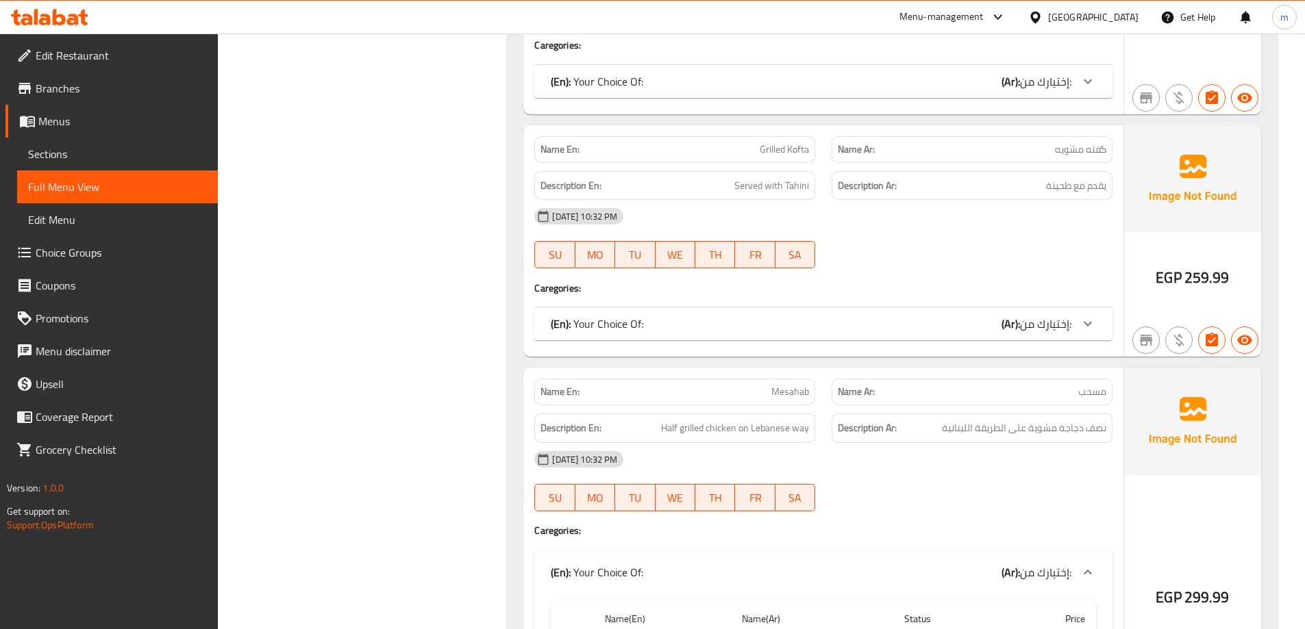
click at [1083, 315] on div at bounding box center [1087, 324] width 33 height 33
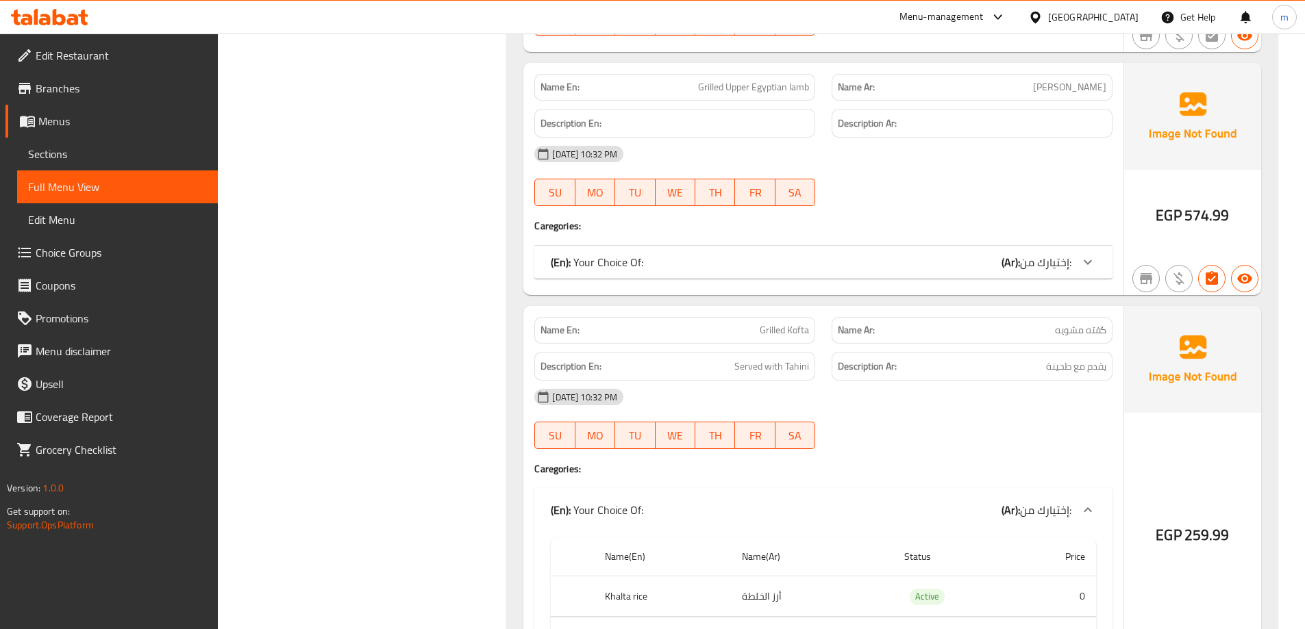
scroll to position [21994, 0]
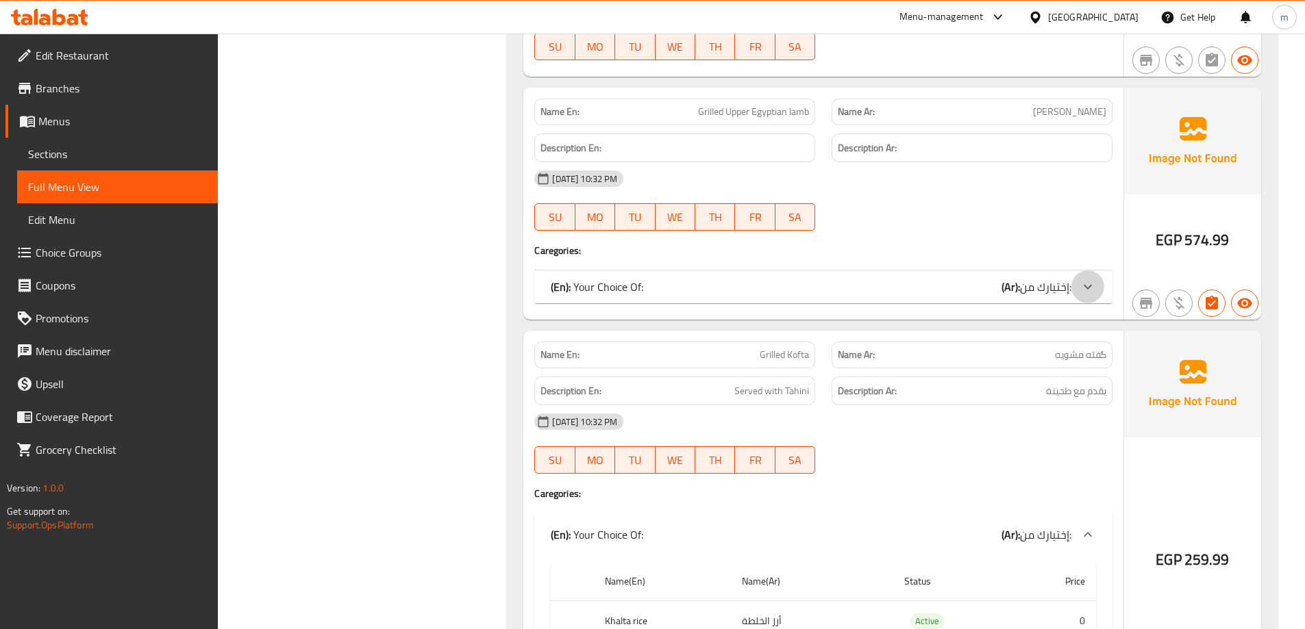
click at [1082, 286] on icon at bounding box center [1087, 287] width 16 height 16
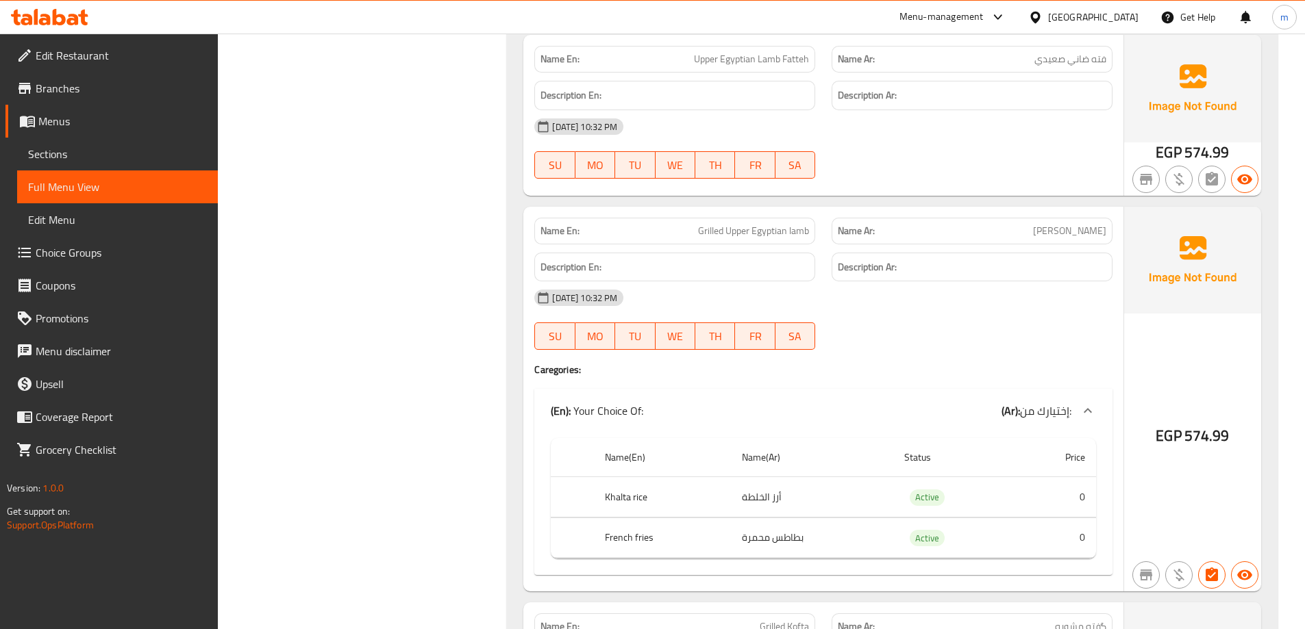
scroll to position [21857, 0]
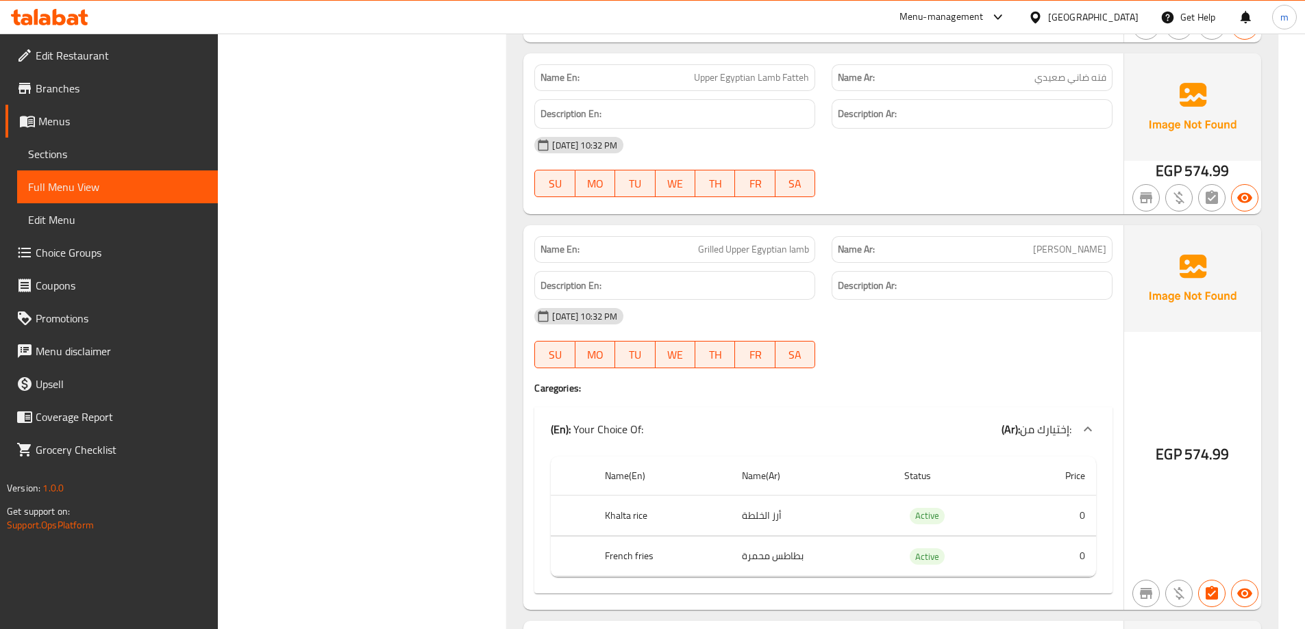
click at [725, 246] on span "Grilled Upper Egyptian lamb" at bounding box center [753, 249] width 111 height 14
copy span "Grilled Upper Egyptian lamb"
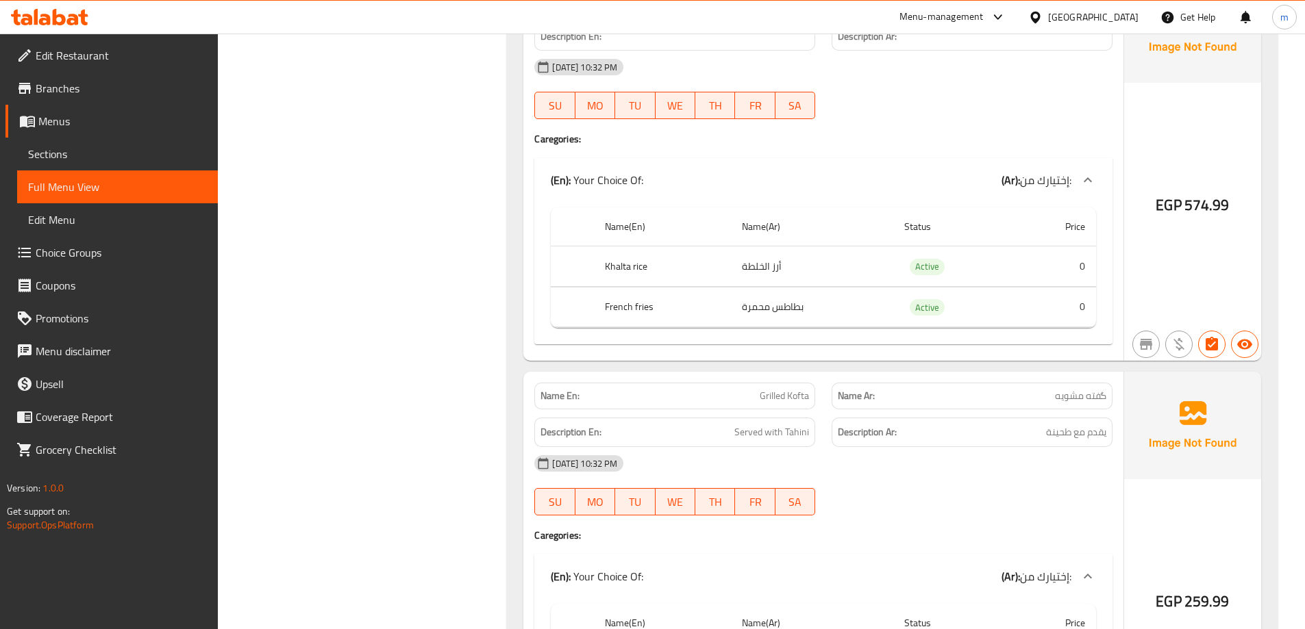
scroll to position [22131, 0]
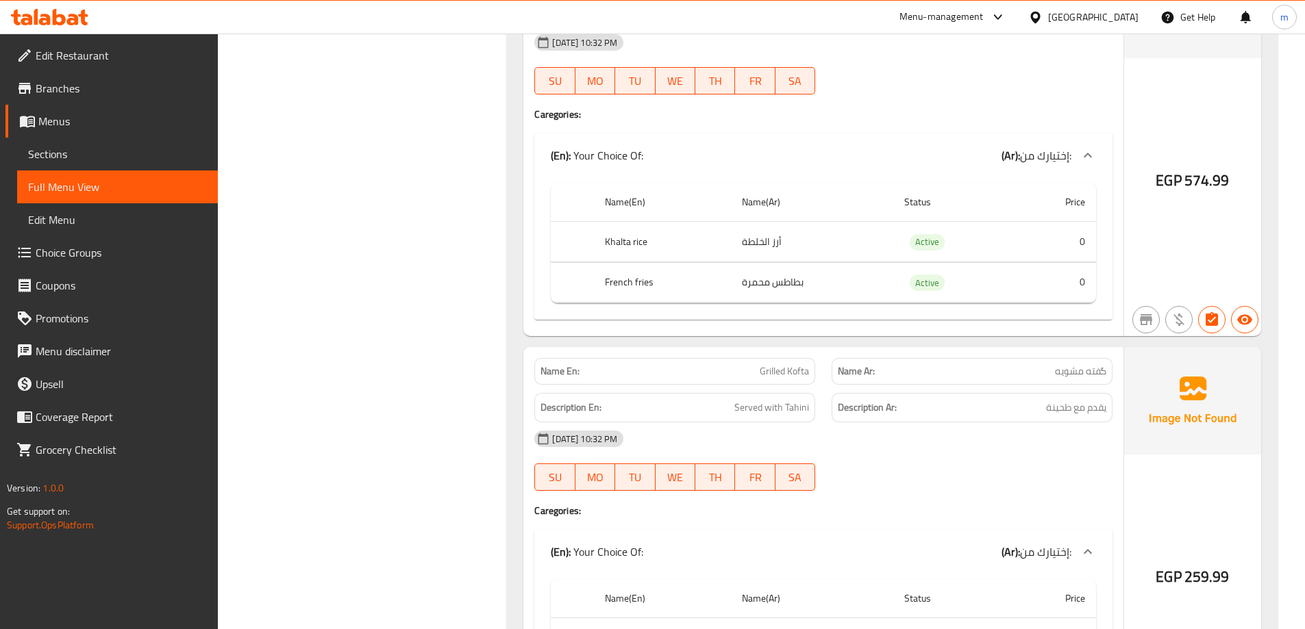
click at [814, 362] on div "Name En: Grilled Kofta" at bounding box center [674, 371] width 281 height 27
click at [801, 370] on span "Grilled Kofta" at bounding box center [784, 371] width 49 height 14
copy span "Grilled Kofta"
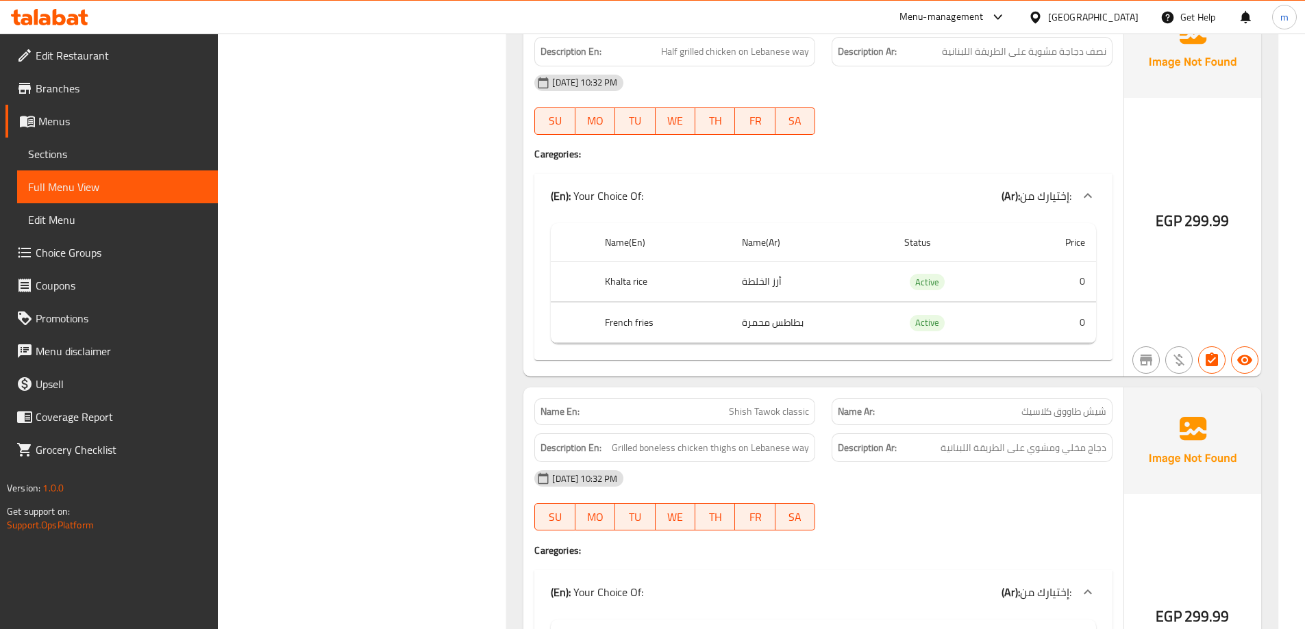
scroll to position [22885, 0]
click at [784, 410] on span "Shish Tawok classic" at bounding box center [769, 411] width 80 height 14
copy span "Shish Tawok classic"
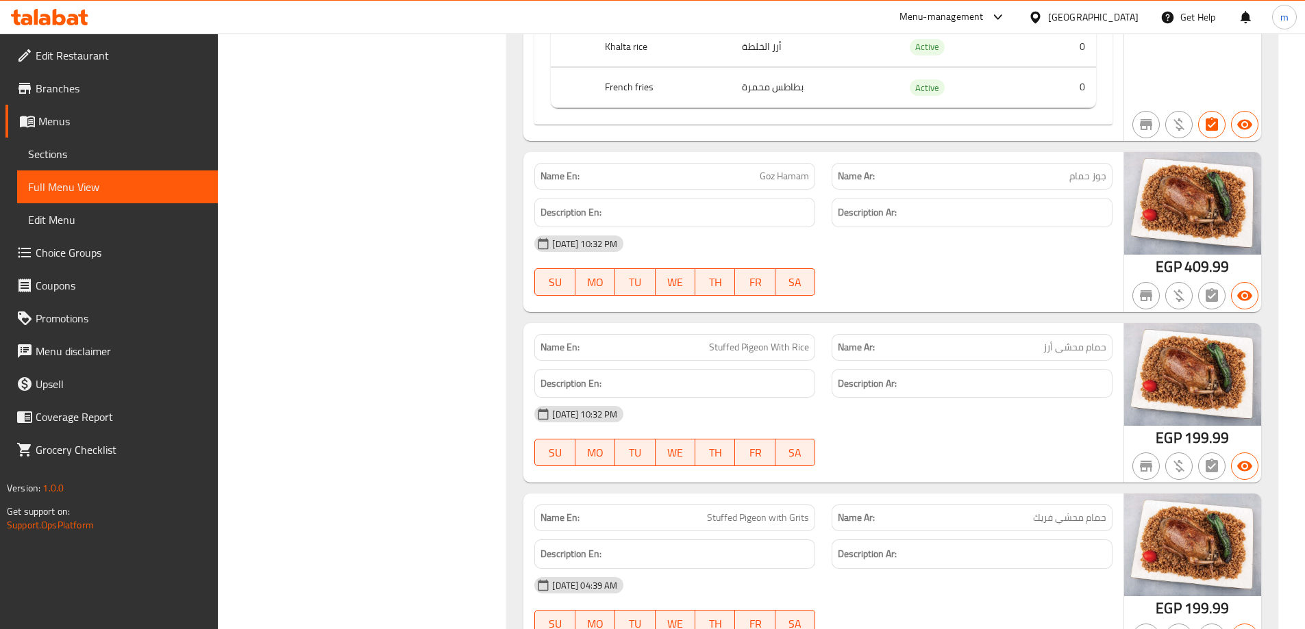
scroll to position [21278, 0]
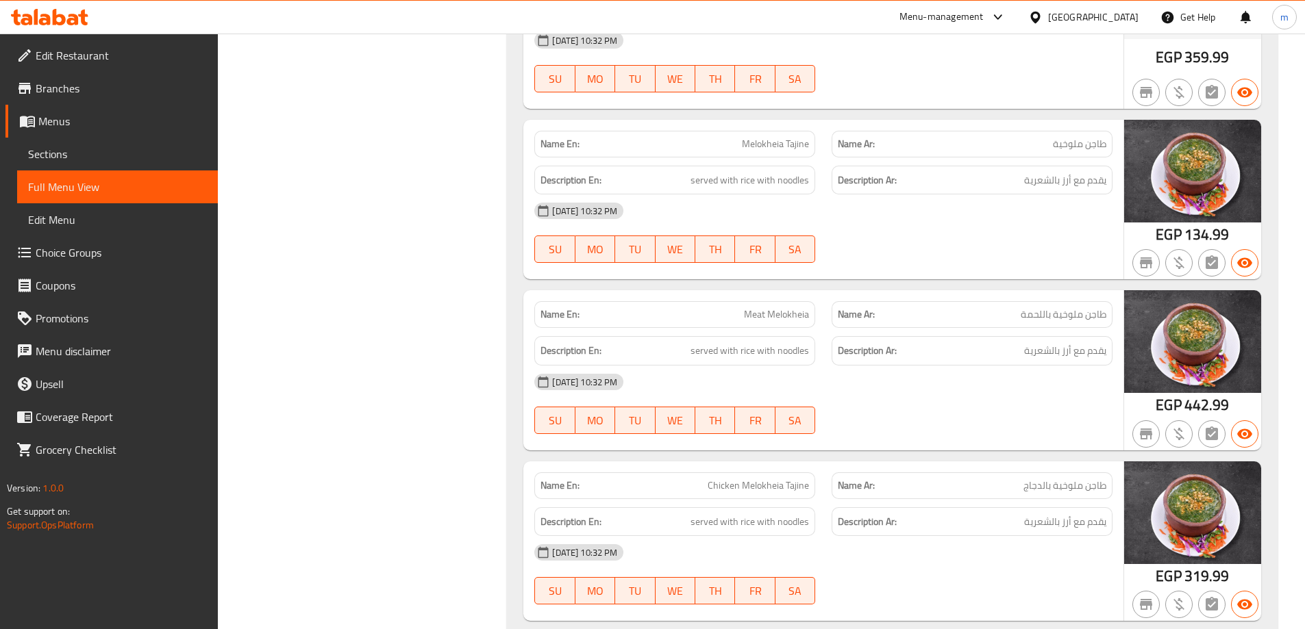
drag, startPoint x: 814, startPoint y: 314, endPoint x: 803, endPoint y: 312, distance: 10.5
click at [812, 314] on div "Name En: Meat Melokheia" at bounding box center [674, 314] width 281 height 27
click at [799, 311] on span "Meat Melokheia" at bounding box center [776, 315] width 65 height 14
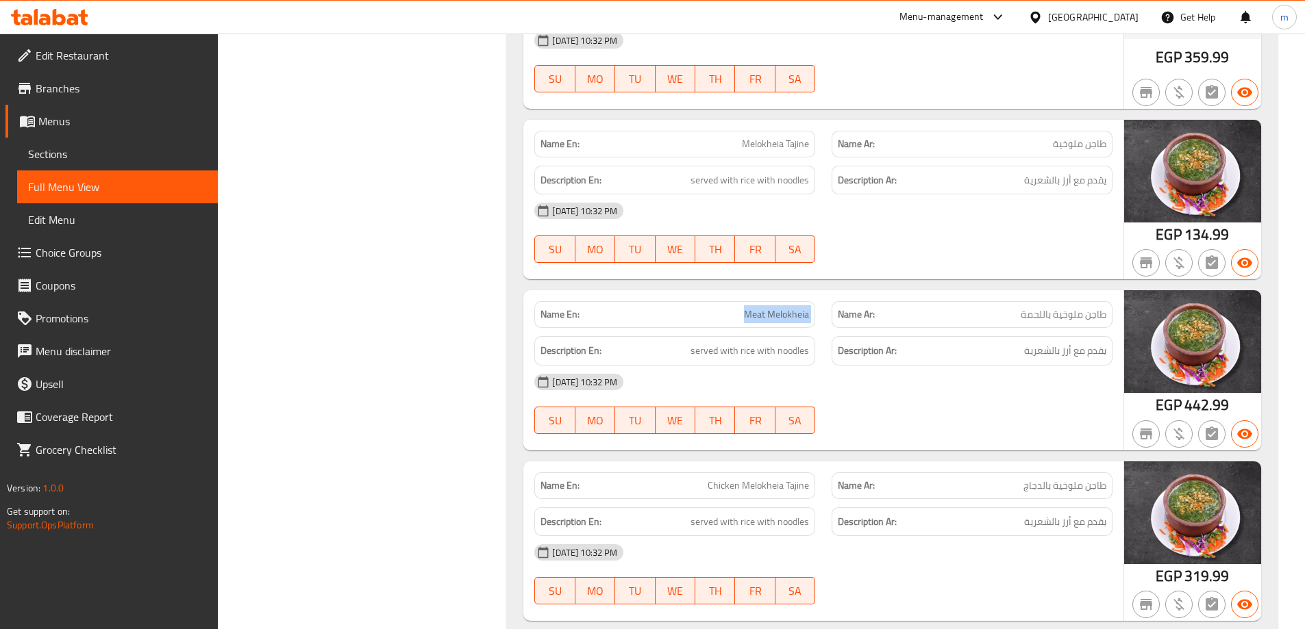
copy span "Meat Melokheia"
click at [865, 249] on div "[DATE] 10:32 PM SU MO TU WE TH FR SA" at bounding box center [823, 233] width 595 height 77
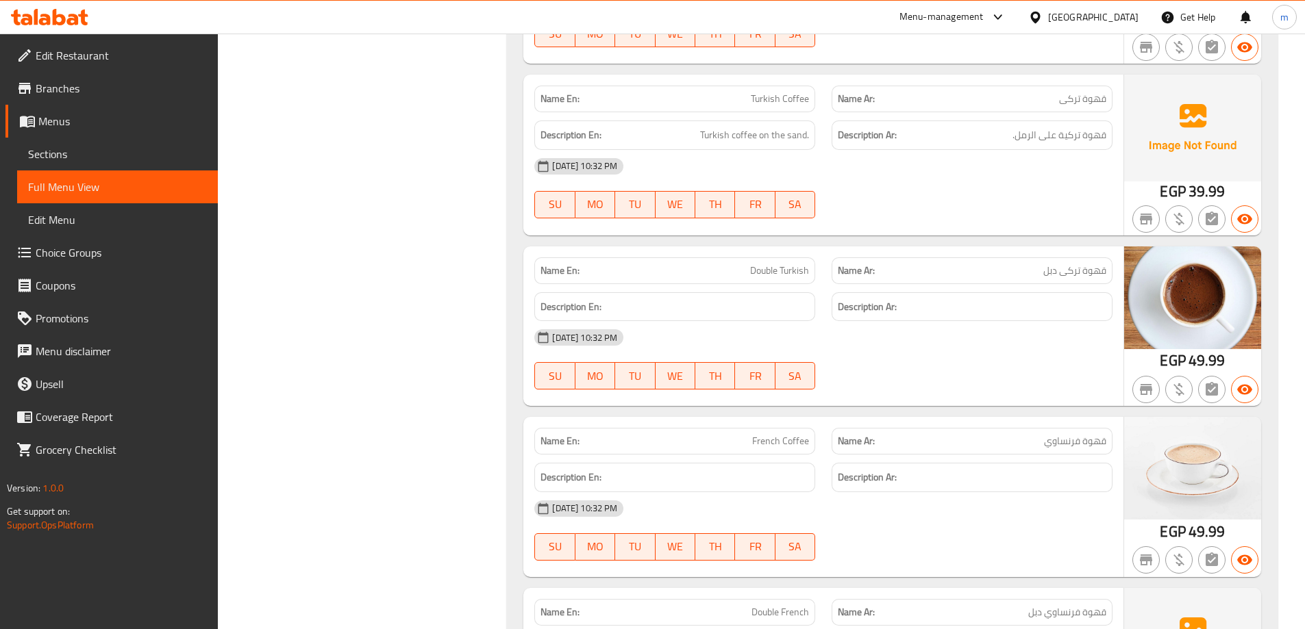
scroll to position [30061, 0]
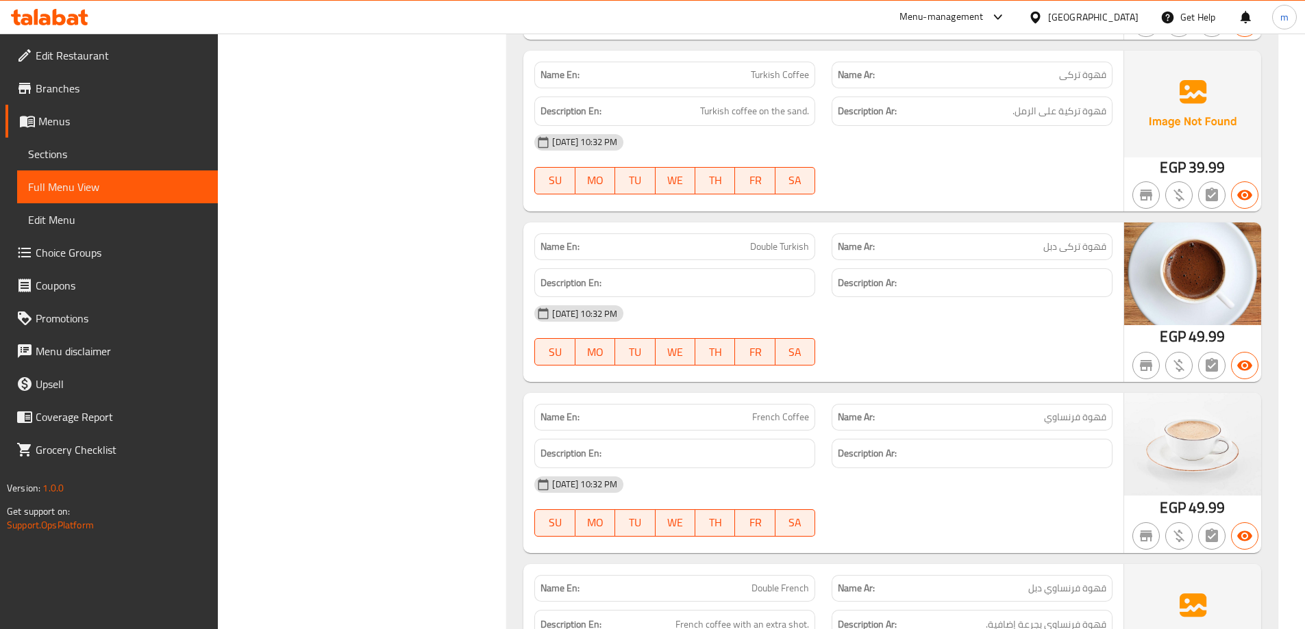
click at [790, 422] on span "French Coffee" at bounding box center [780, 417] width 57 height 14
copy span "Coffee"
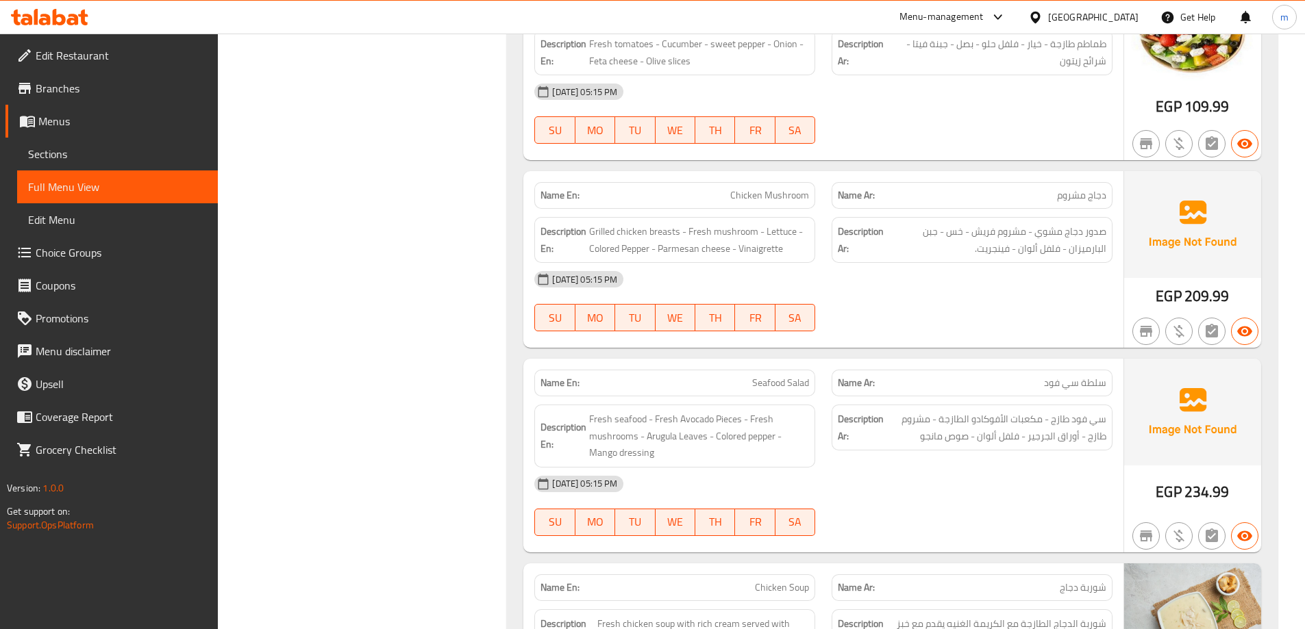
scroll to position [31812, 0]
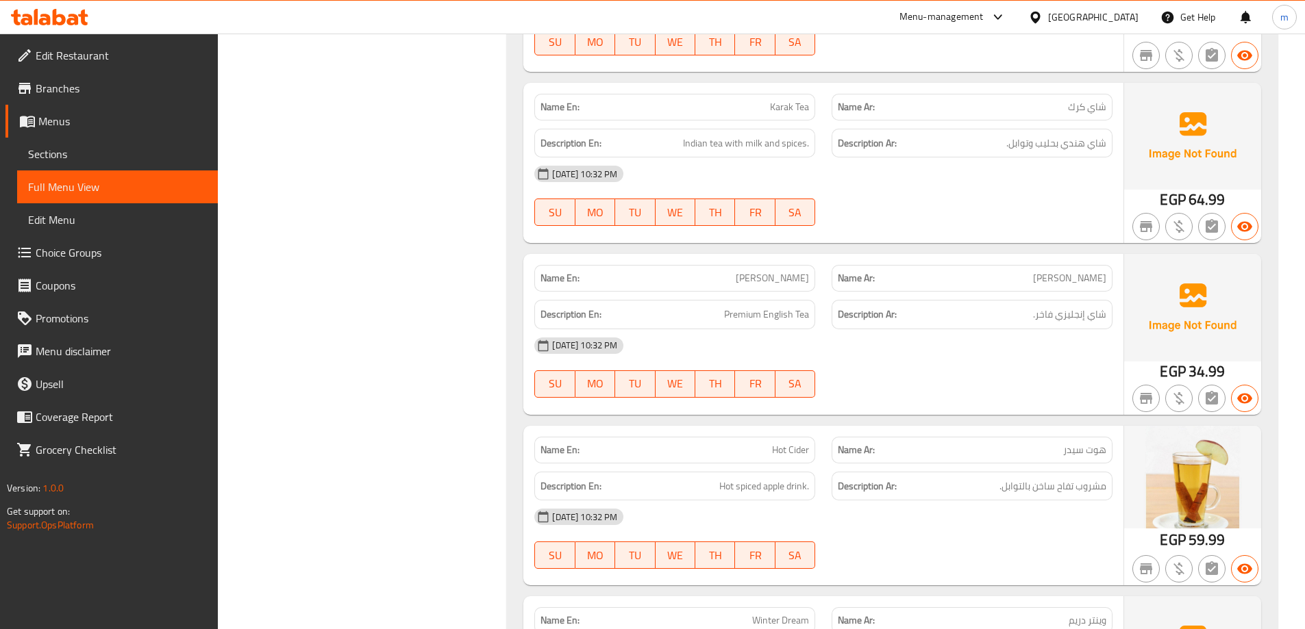
click at [779, 277] on span "[PERSON_NAME]" at bounding box center [772, 278] width 73 height 14
copy span "[PERSON_NAME]"
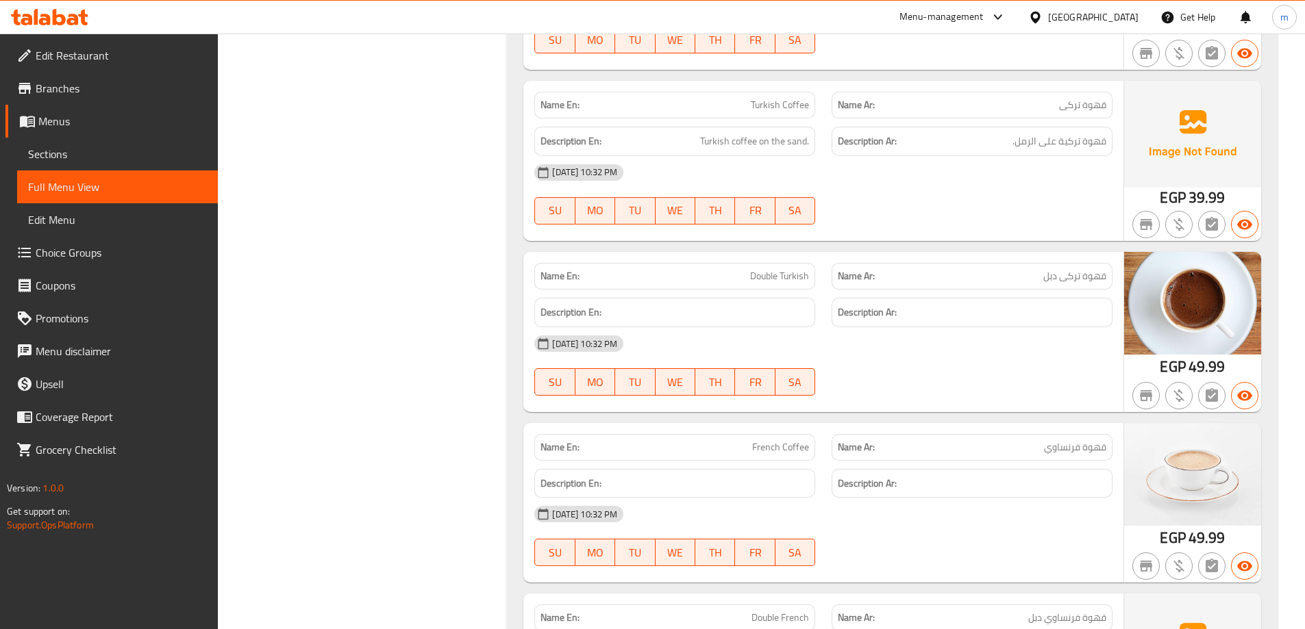
scroll to position [35648, 0]
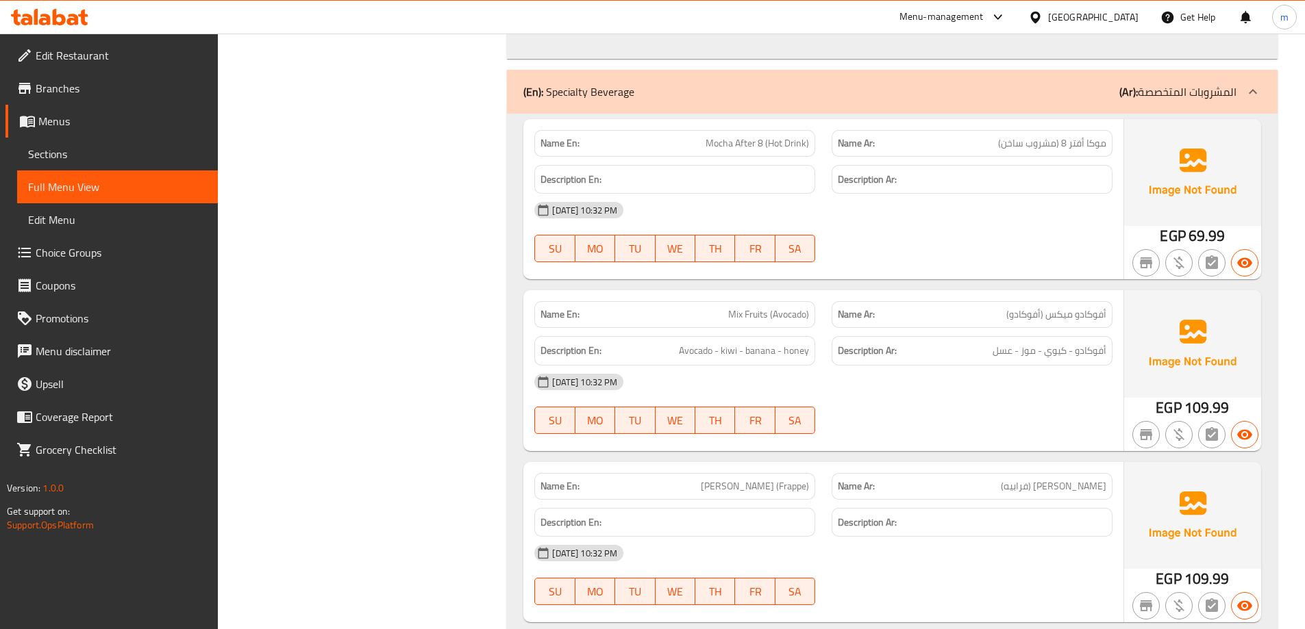
click at [1026, 321] on span "أفوكادو ميكس (أفوكادو)" at bounding box center [1056, 315] width 100 height 14
click at [776, 308] on span "Mix Fruits (Avocado)" at bounding box center [768, 315] width 81 height 14
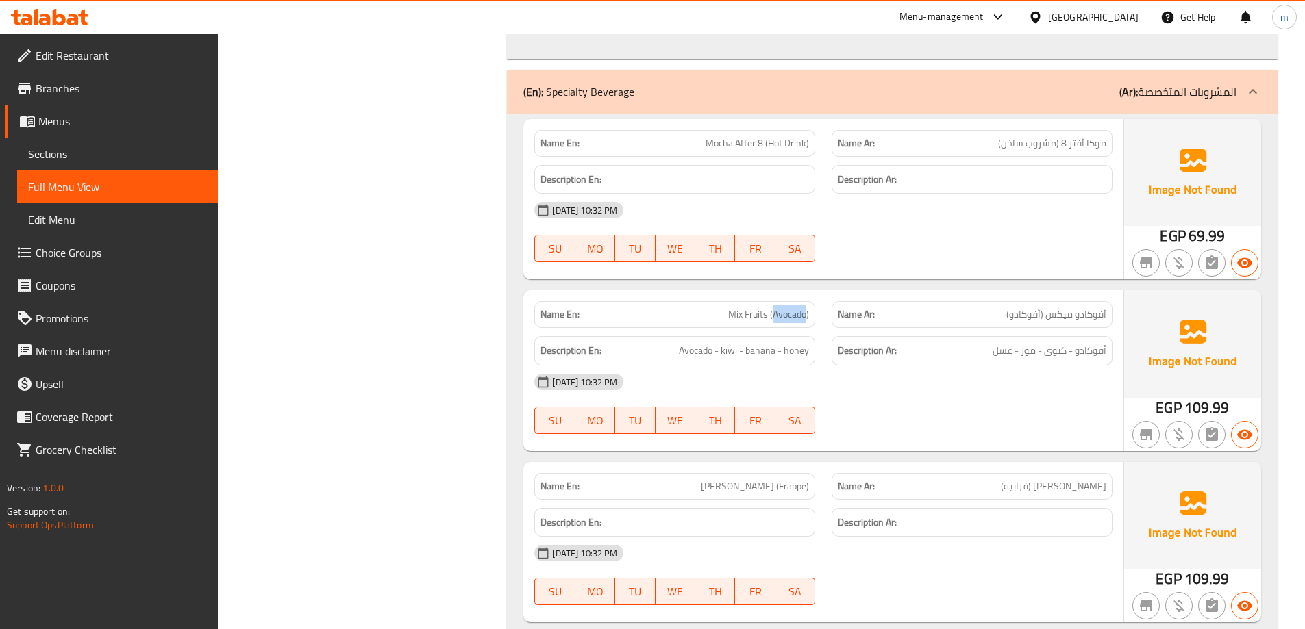
click at [776, 308] on span "Mix Fruits (Avocado)" at bounding box center [768, 315] width 81 height 14
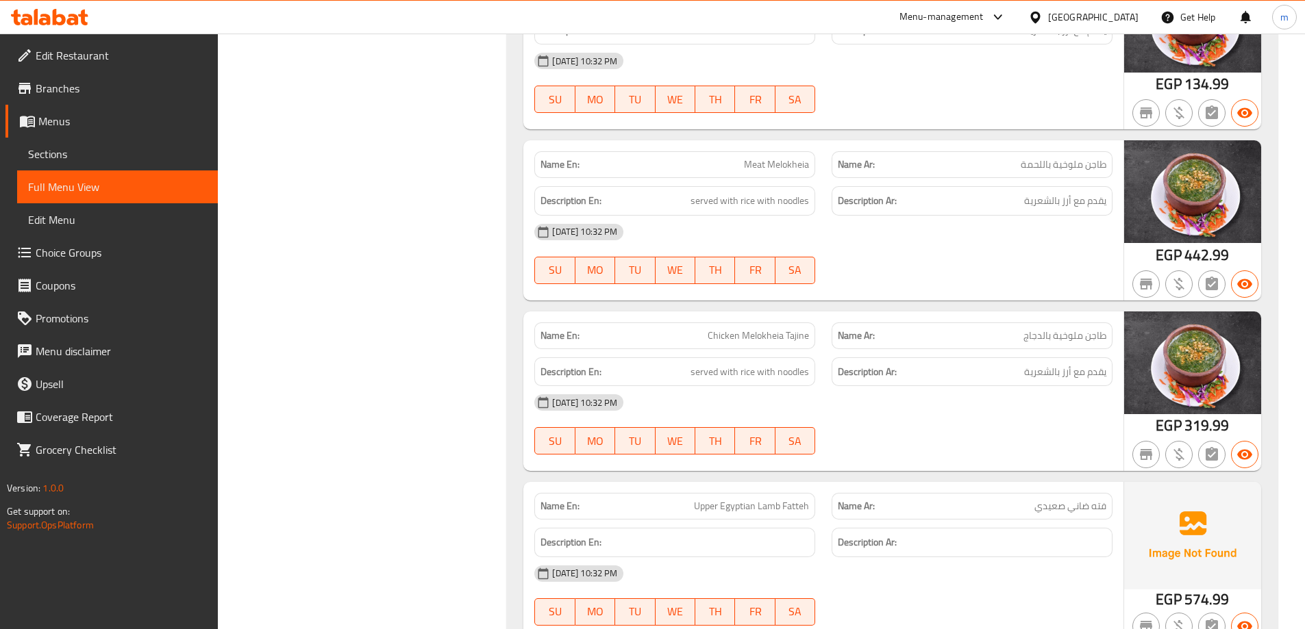
scroll to position [21349, 0]
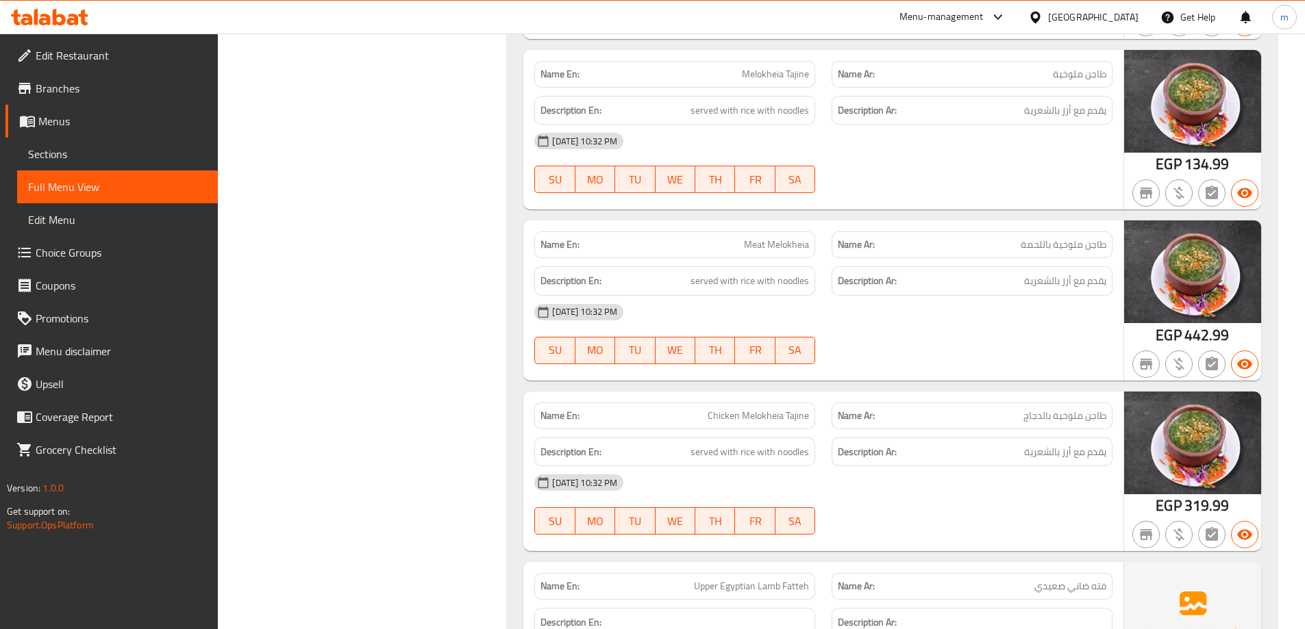
click at [773, 246] on span "Meat Melokheia" at bounding box center [776, 245] width 65 height 14
copy span "Meat Melokheia"
click at [795, 249] on span "Meat Melokheia" at bounding box center [776, 245] width 65 height 14
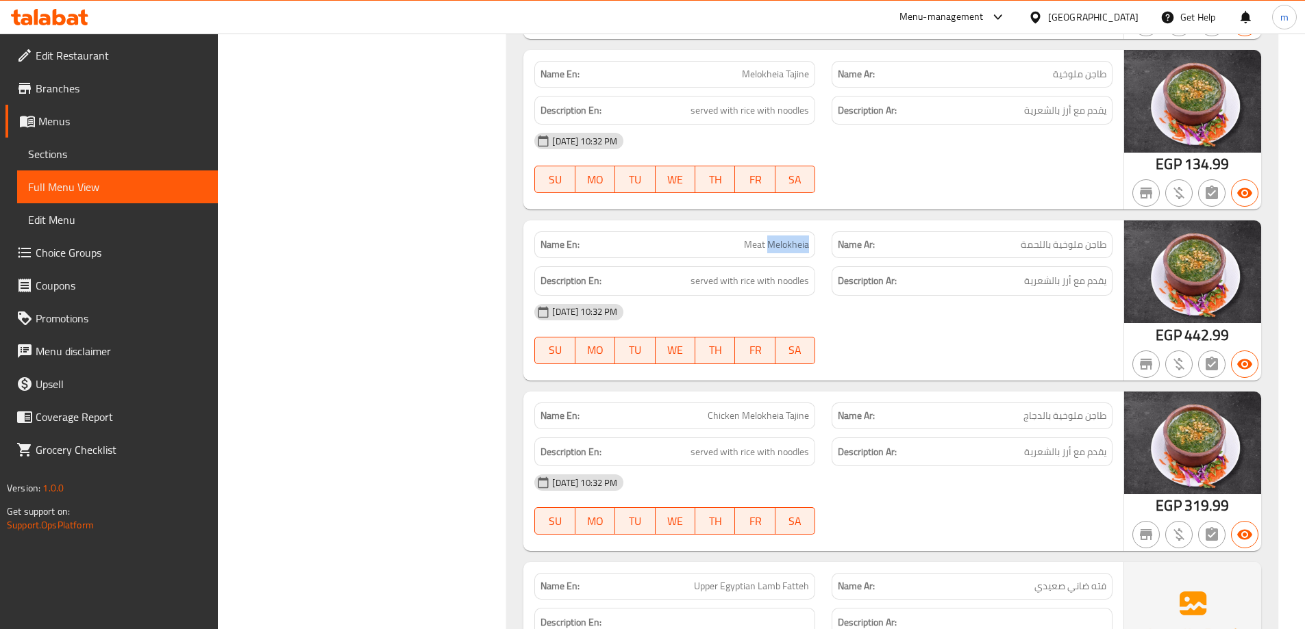
click at [795, 249] on span "Meat Melokheia" at bounding box center [776, 245] width 65 height 14
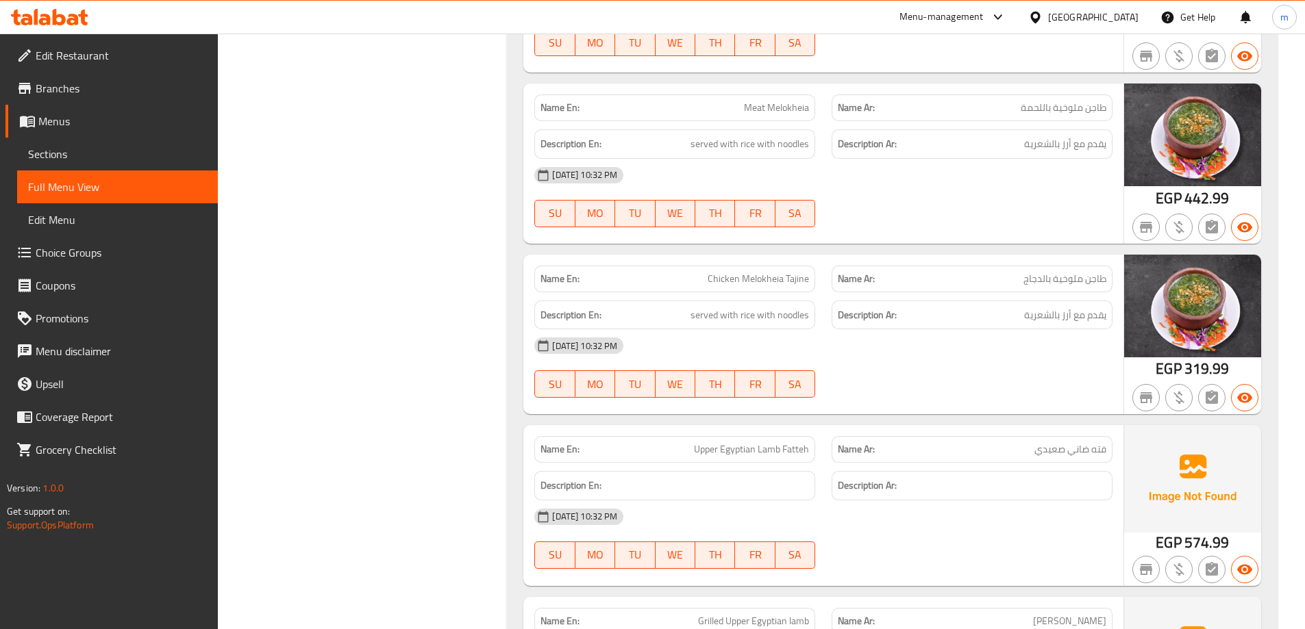
scroll to position [20231, 0]
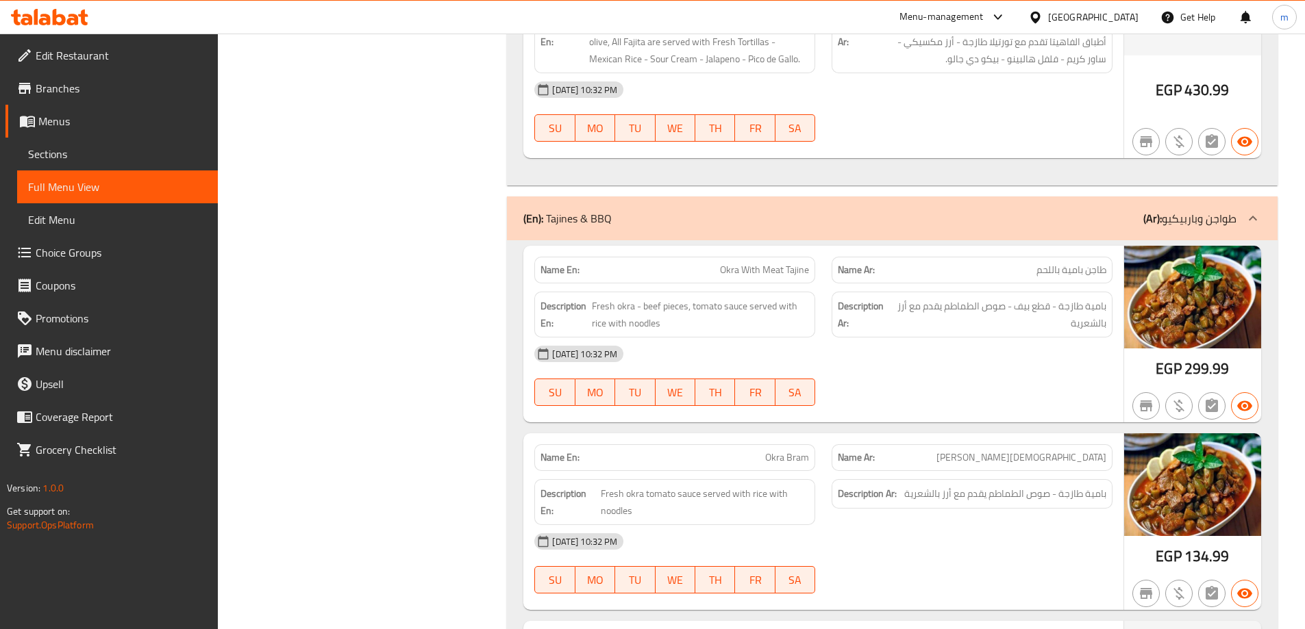
click at [799, 269] on span "Okra With Meat Tajine" at bounding box center [764, 270] width 89 height 14
copy span "Okra With Meat Tajine"
click at [766, 257] on div "Name En: Okra With Meat Tajine" at bounding box center [674, 270] width 281 height 27
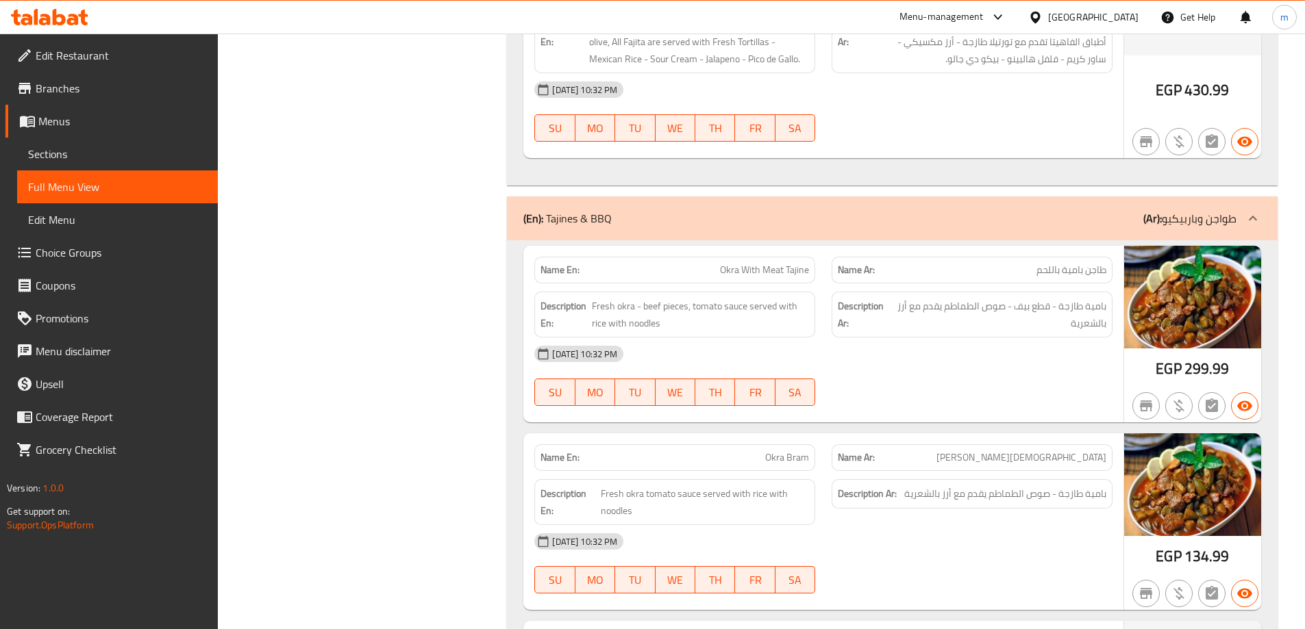
click at [766, 265] on span "Okra With Meat Tajine" at bounding box center [764, 270] width 89 height 14
copy span "Okra With Meat Tajine"
click at [807, 454] on span "Okra Bram" at bounding box center [787, 458] width 44 height 14
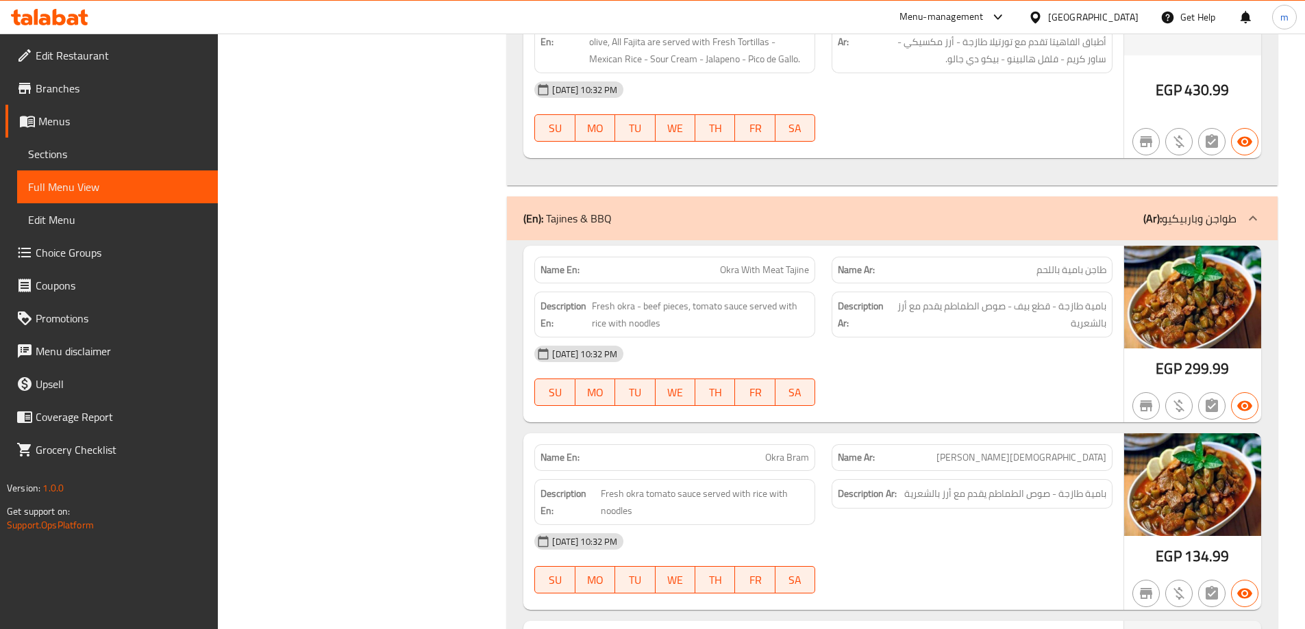
click at [807, 454] on span "Okra Bram" at bounding box center [787, 458] width 44 height 14
copy span "Okra Bram"
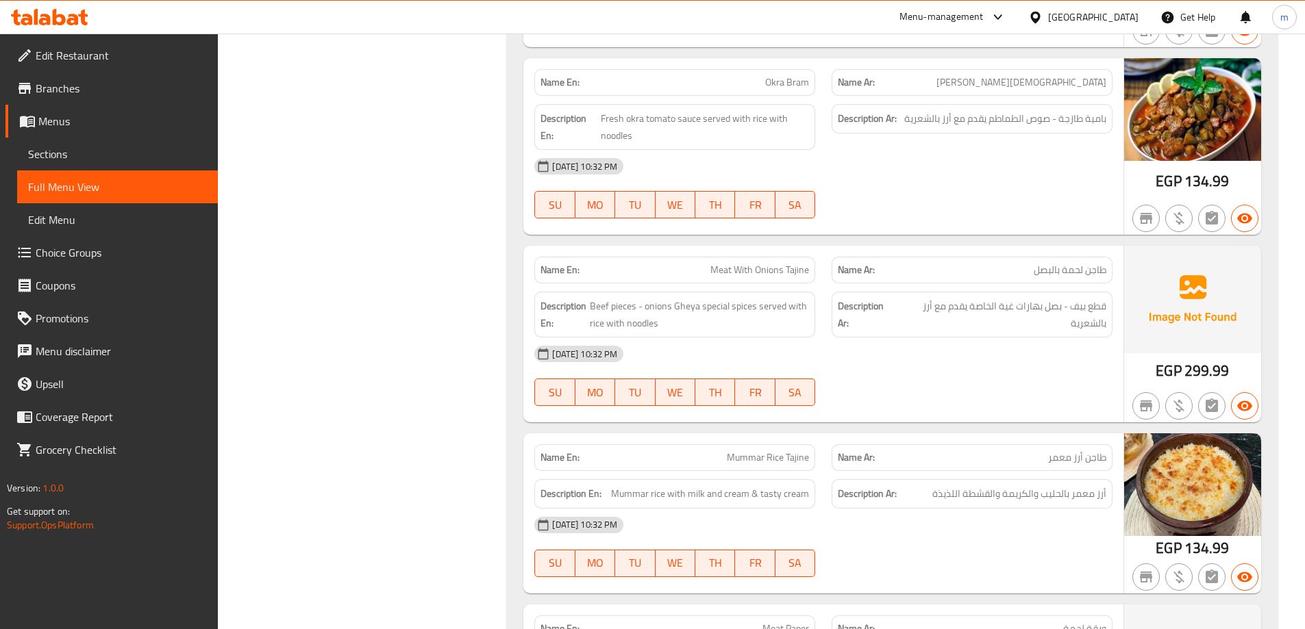
click at [715, 268] on span "Meat With Onions Tajine" at bounding box center [759, 270] width 99 height 14
click at [774, 276] on span "Meat With Onions Tajine" at bounding box center [759, 270] width 99 height 14
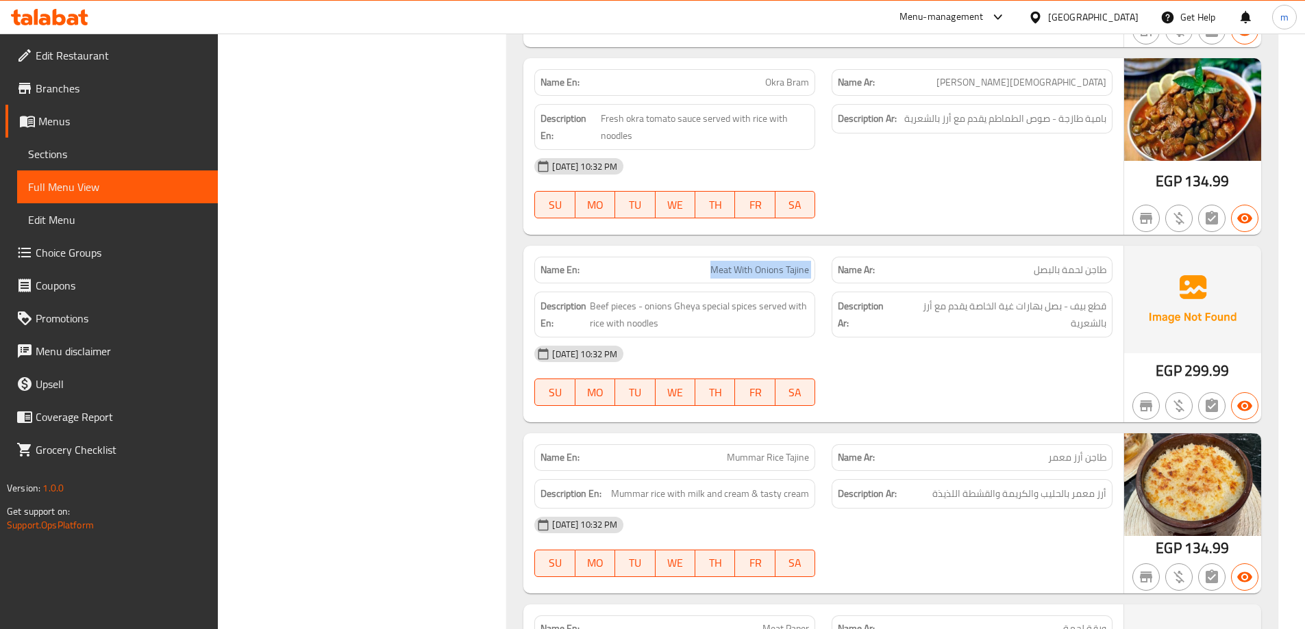
click at [774, 276] on span "Meat With Onions Tajine" at bounding box center [759, 270] width 99 height 14
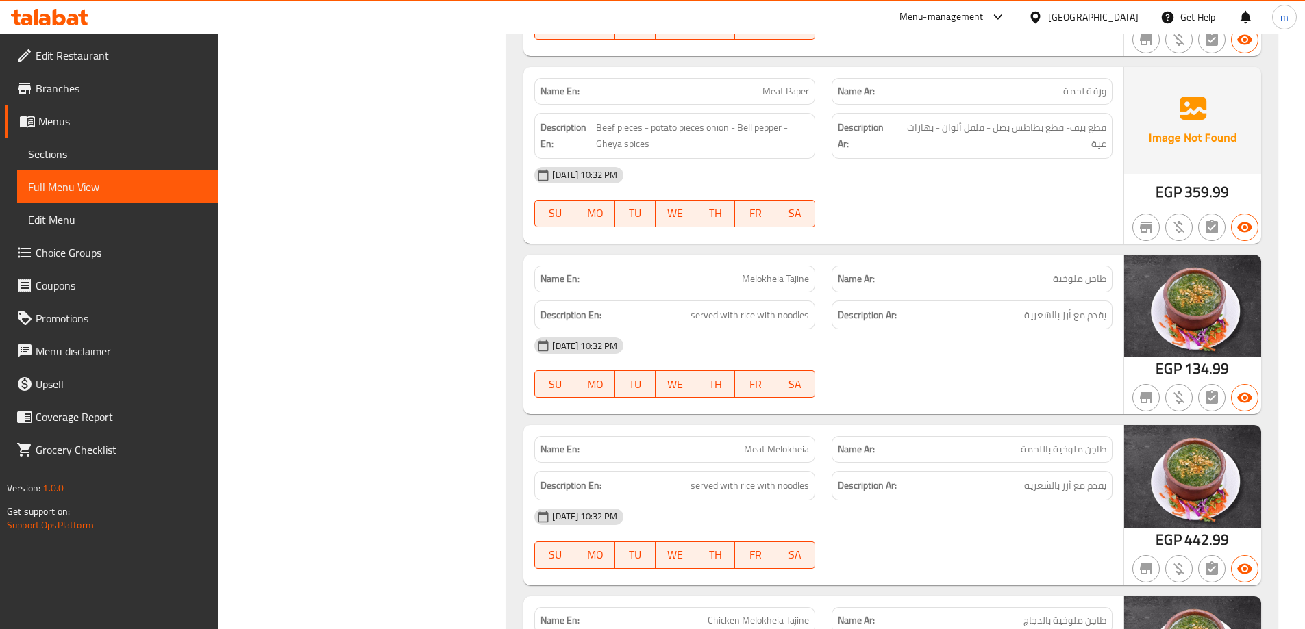
click at [779, 272] on span "Melokheia Tajine" at bounding box center [775, 279] width 67 height 14
click at [780, 281] on span "Melokheia Tajine" at bounding box center [775, 279] width 67 height 14
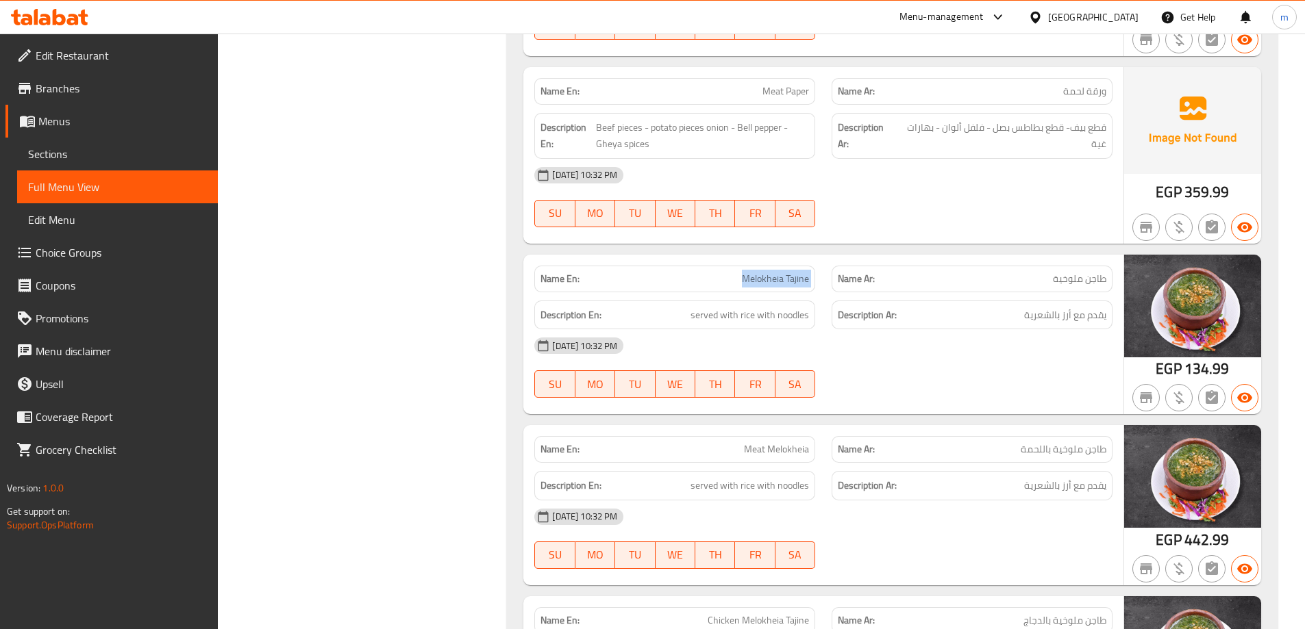
click at [780, 281] on span "Melokheia Tajine" at bounding box center [775, 279] width 67 height 14
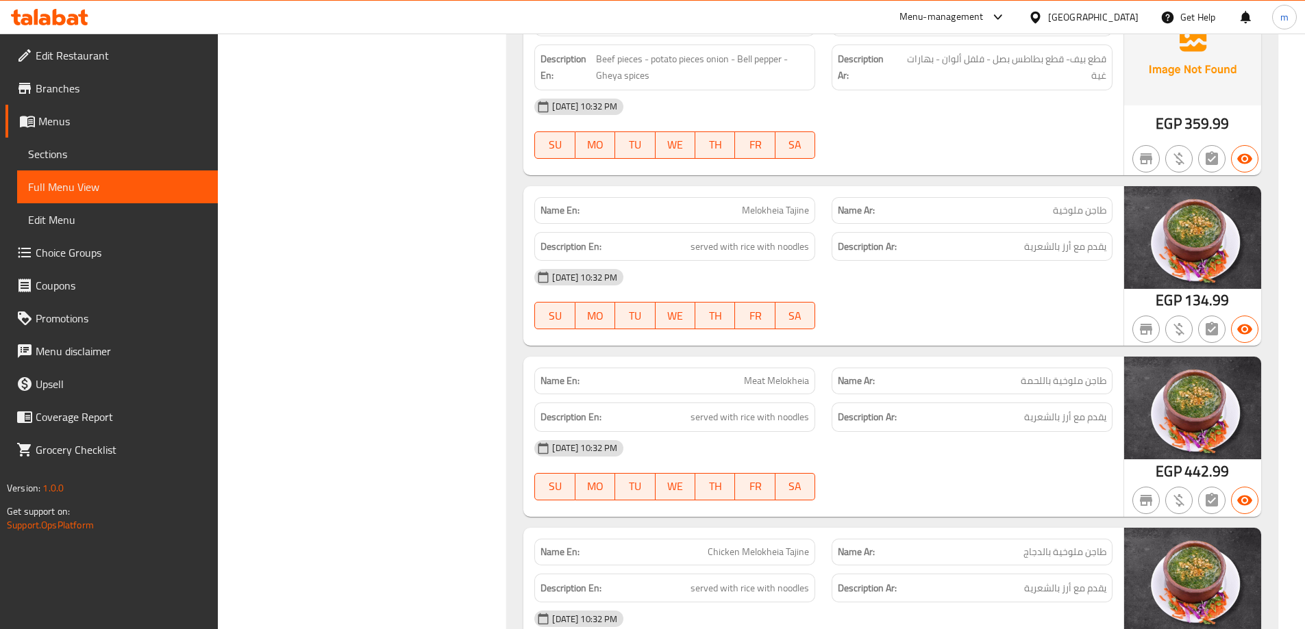
click at [773, 386] on span "Meat Melokheia" at bounding box center [776, 381] width 65 height 14
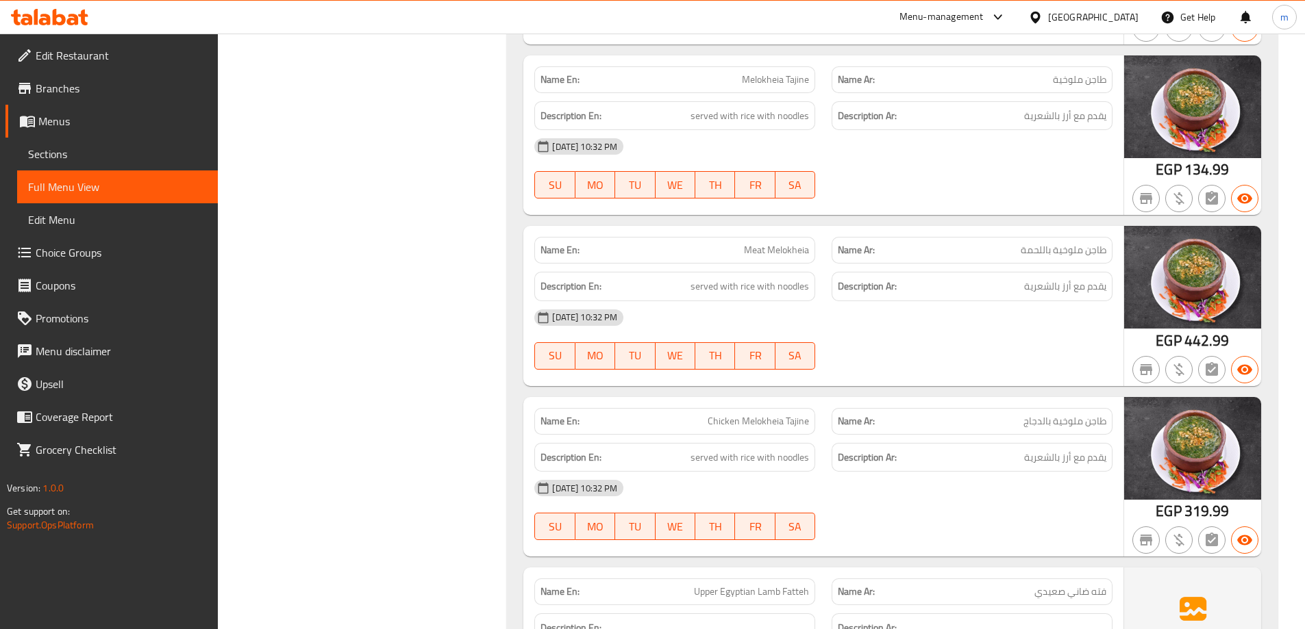
scroll to position [21418, 0]
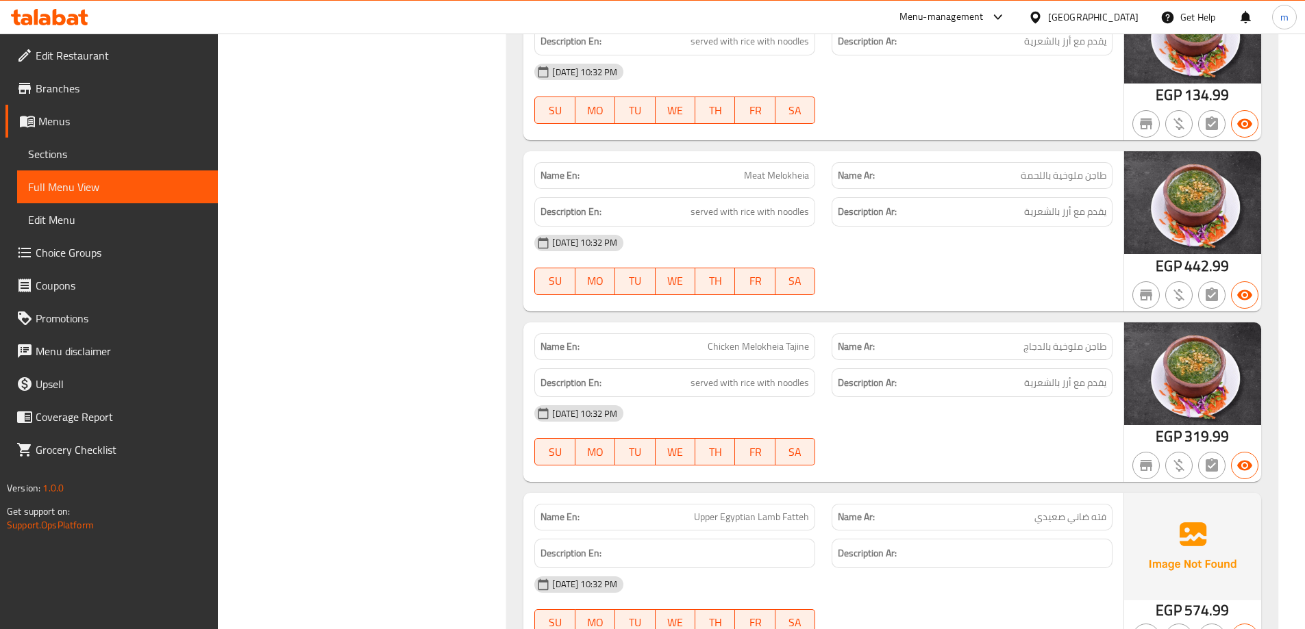
click at [769, 343] on span "Chicken Melokheia Tajine" at bounding box center [758, 347] width 101 height 14
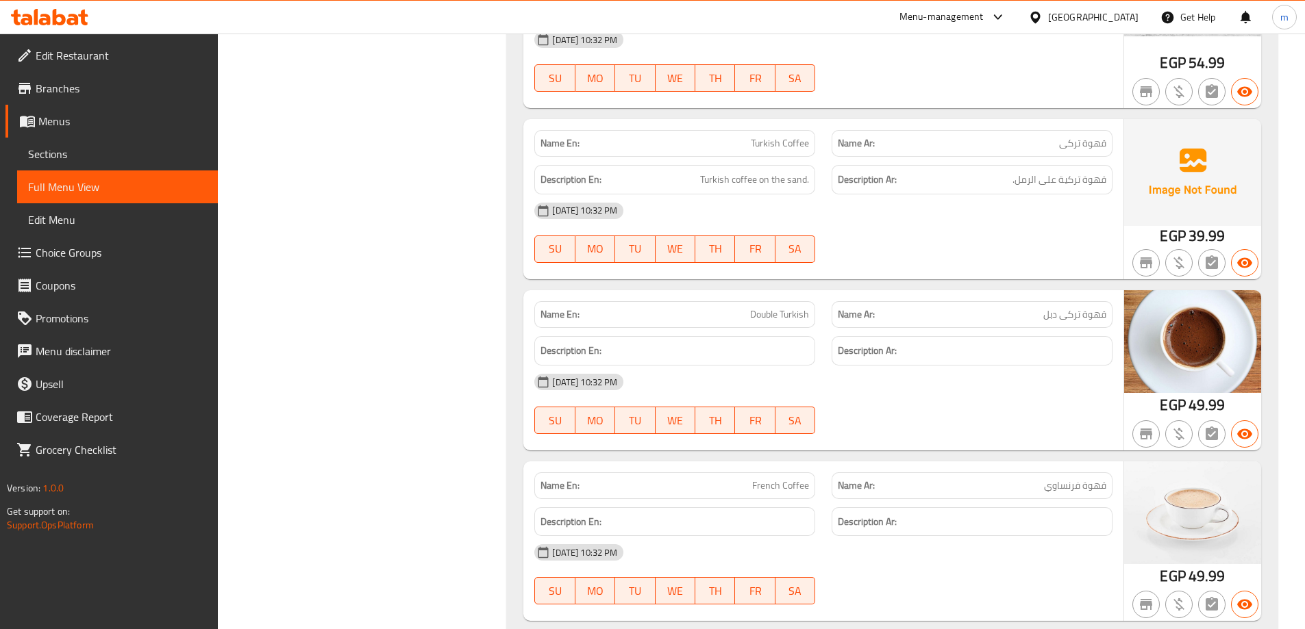
click at [1064, 315] on span "قهوة تركى دبل" at bounding box center [1074, 315] width 63 height 14
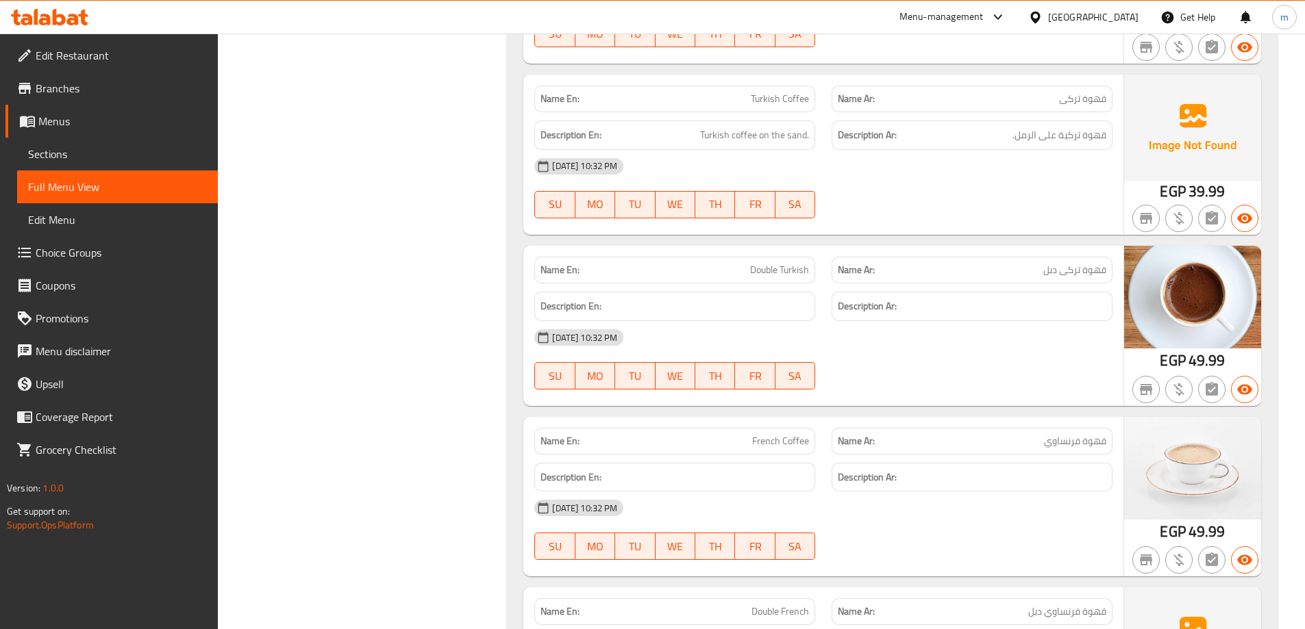
scroll to position [30062, 0]
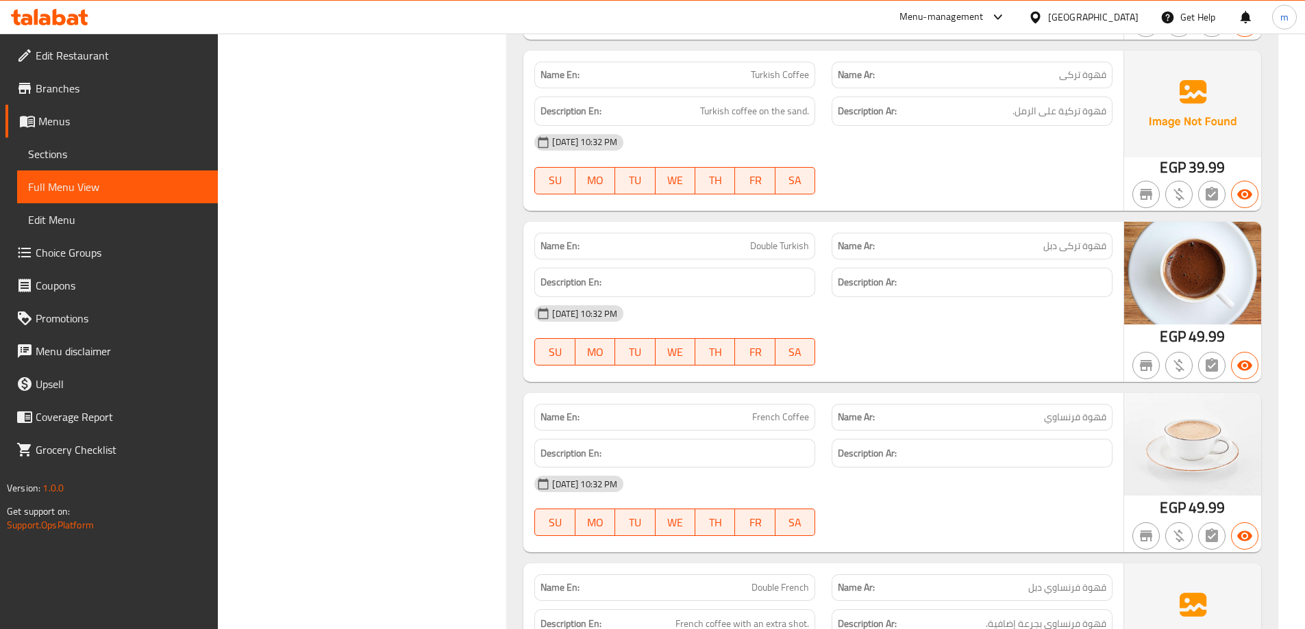
click at [986, 420] on p "Name Ar: قهوة فرنساوي" at bounding box center [972, 417] width 268 height 14
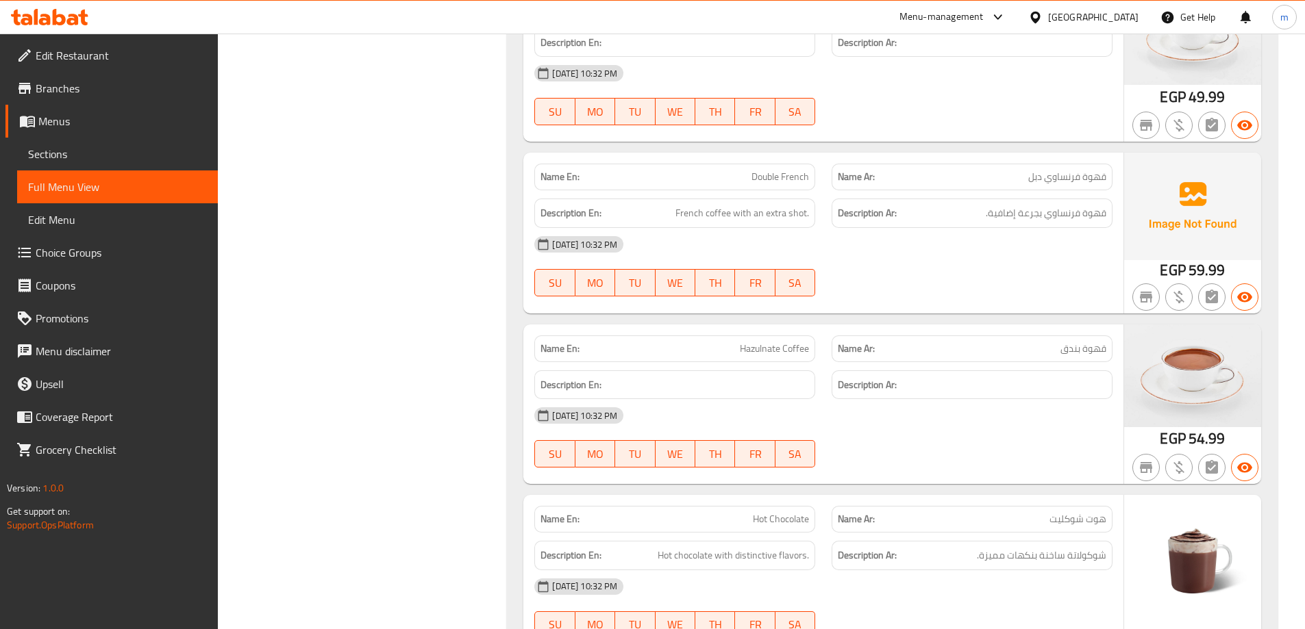
scroll to position [30542, 0]
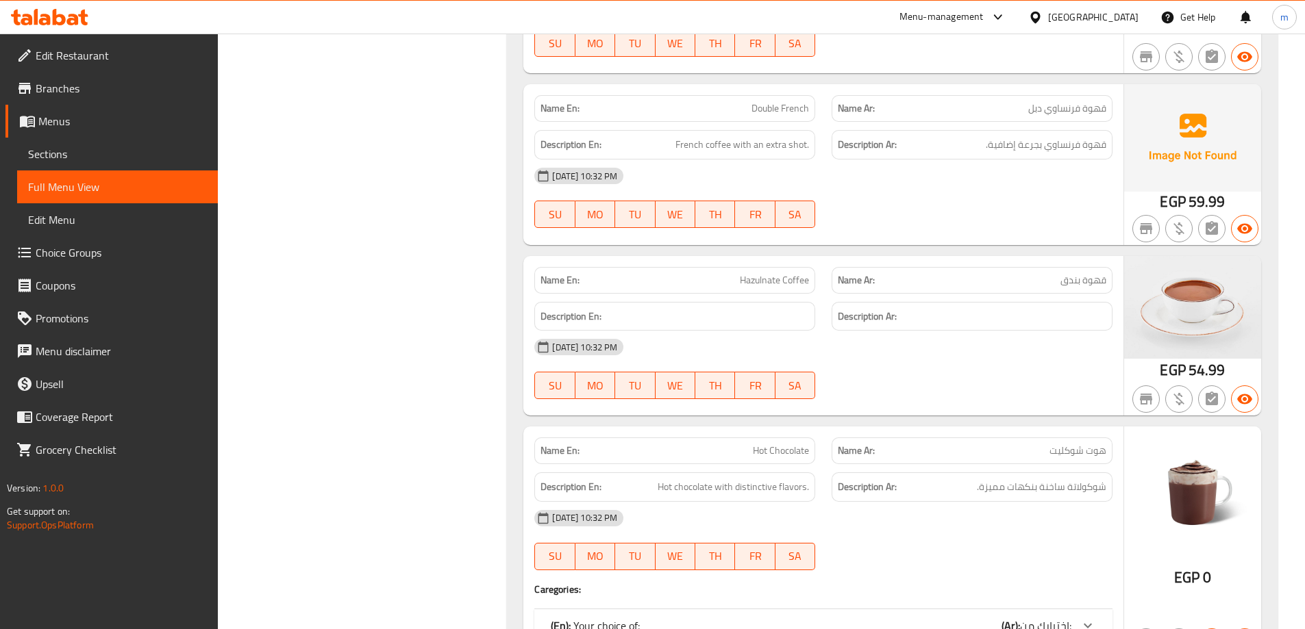
click at [773, 275] on span "Hazulnate Coffee" at bounding box center [774, 280] width 69 height 14
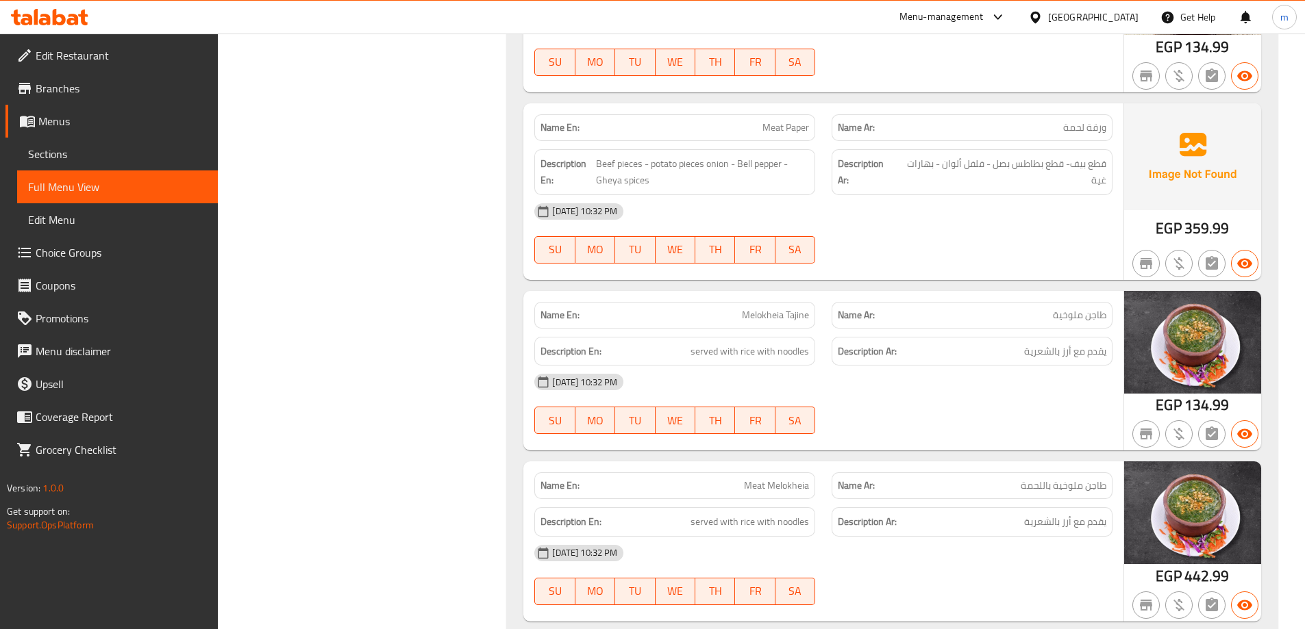
scroll to position [21450, 0]
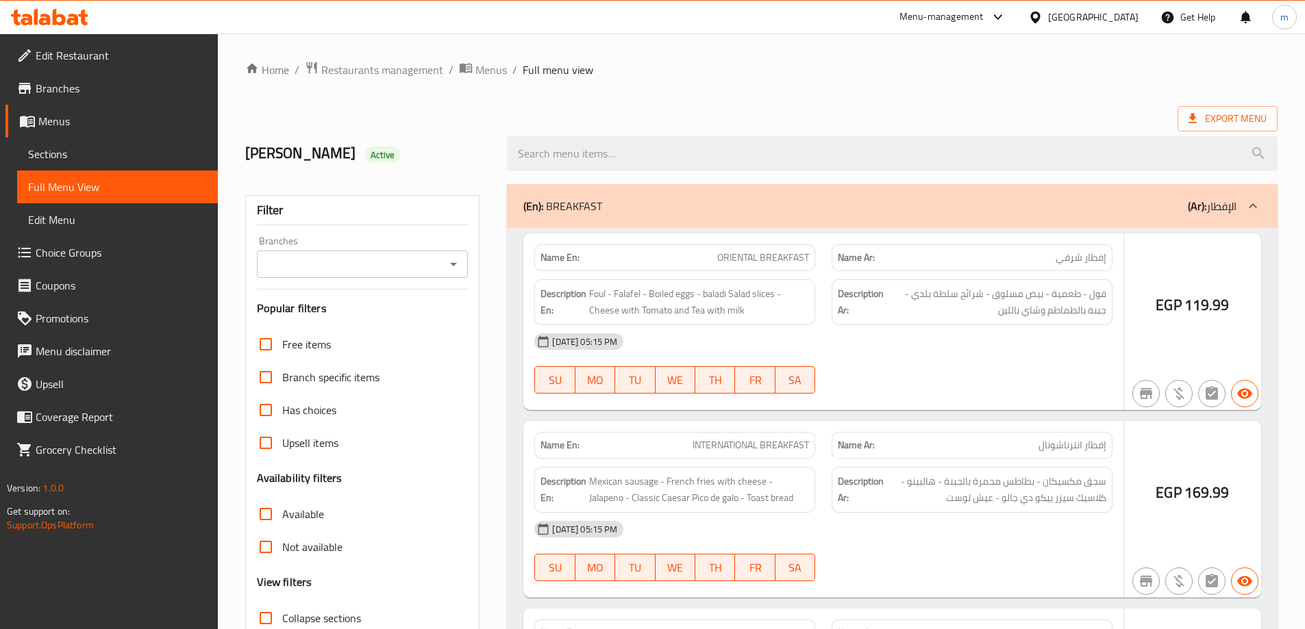
click at [269, 374] on div at bounding box center [652, 314] width 1305 height 629
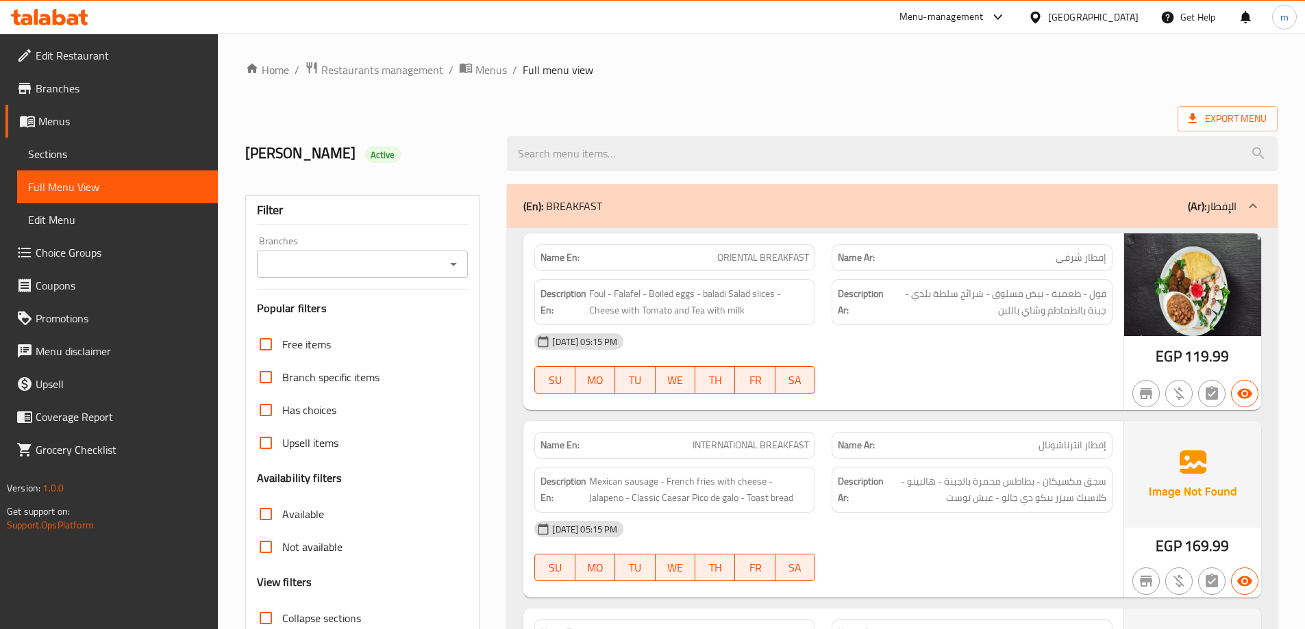
scroll to position [274, 0]
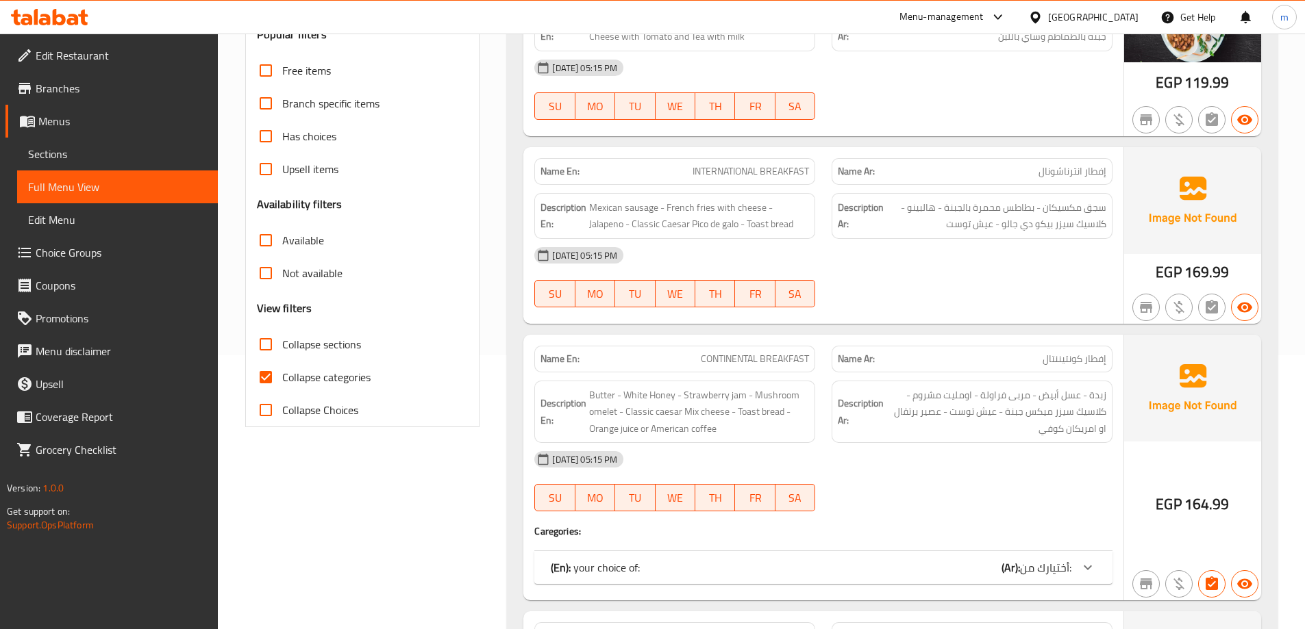
click at [269, 377] on input "Collapse categories" at bounding box center [265, 377] width 33 height 33
checkbox input "false"
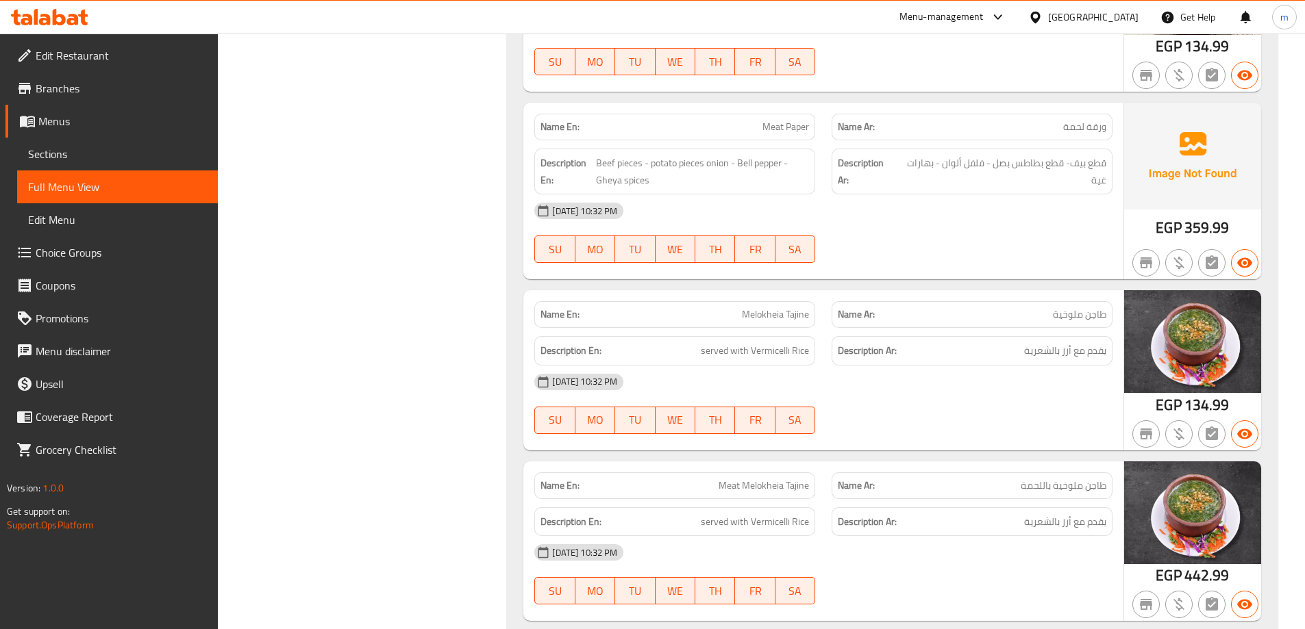
scroll to position [39846, 0]
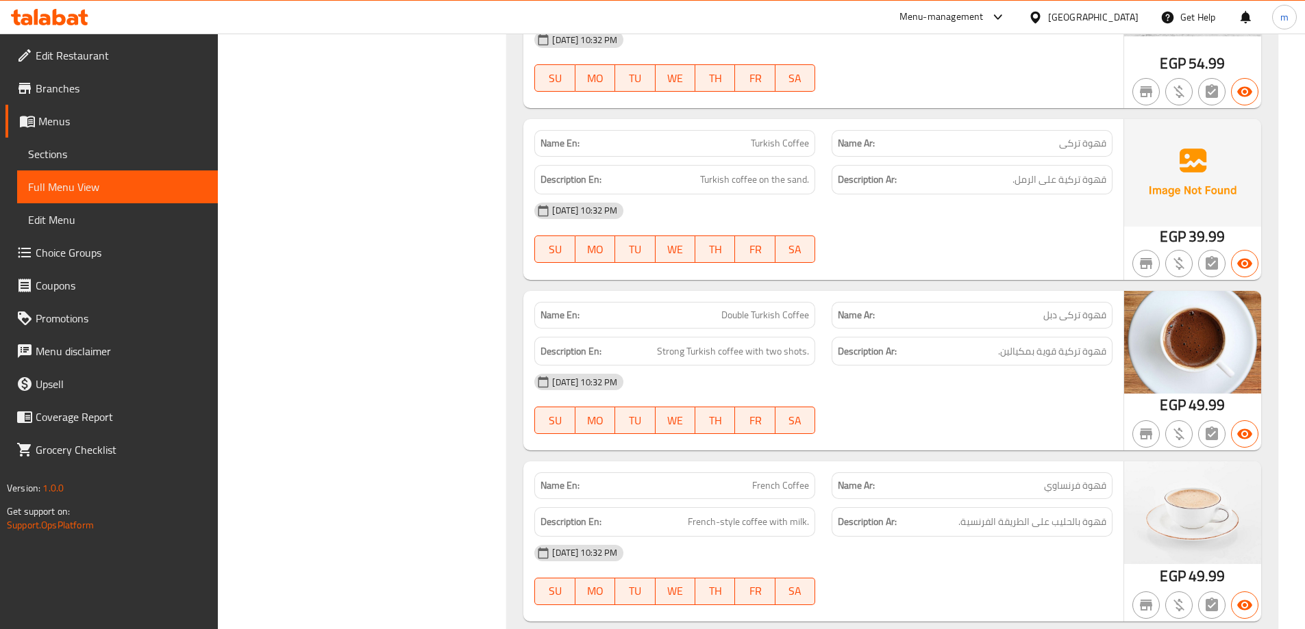
click at [782, 304] on div "Name En: Double Turkish Coffee" at bounding box center [674, 315] width 281 height 27
click at [775, 314] on span "Double Turkish Coffee" at bounding box center [765, 315] width 88 height 14
copy span "Double Turkish Coffee"
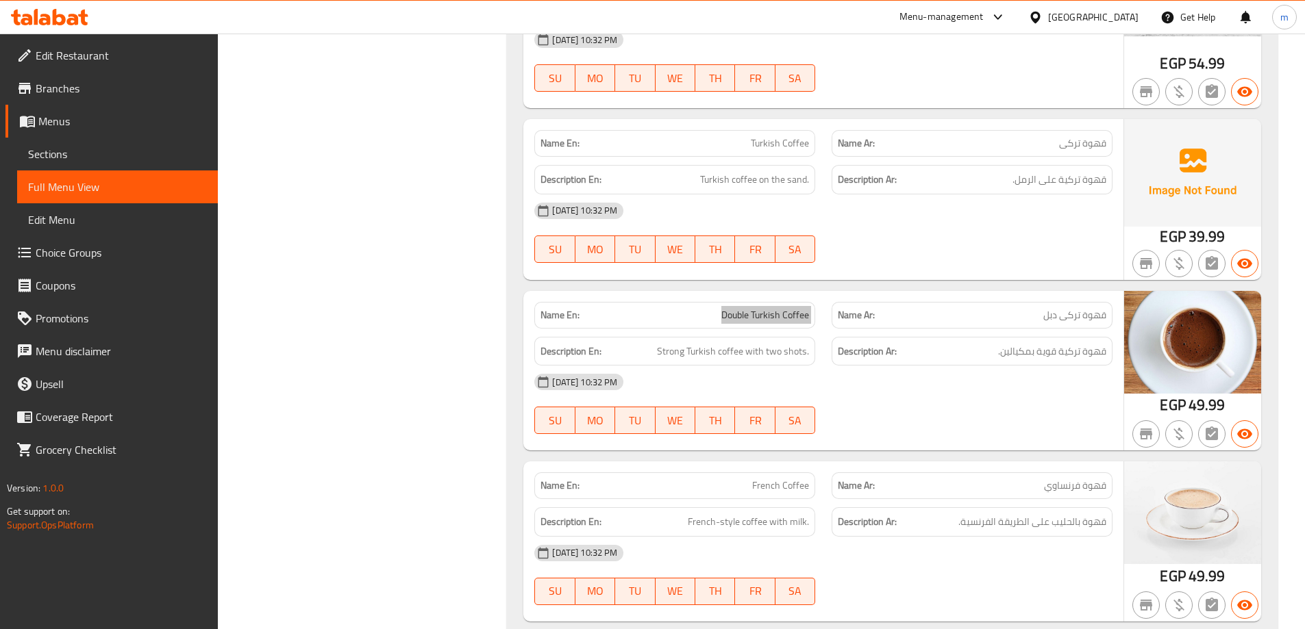
scroll to position [40927, 0]
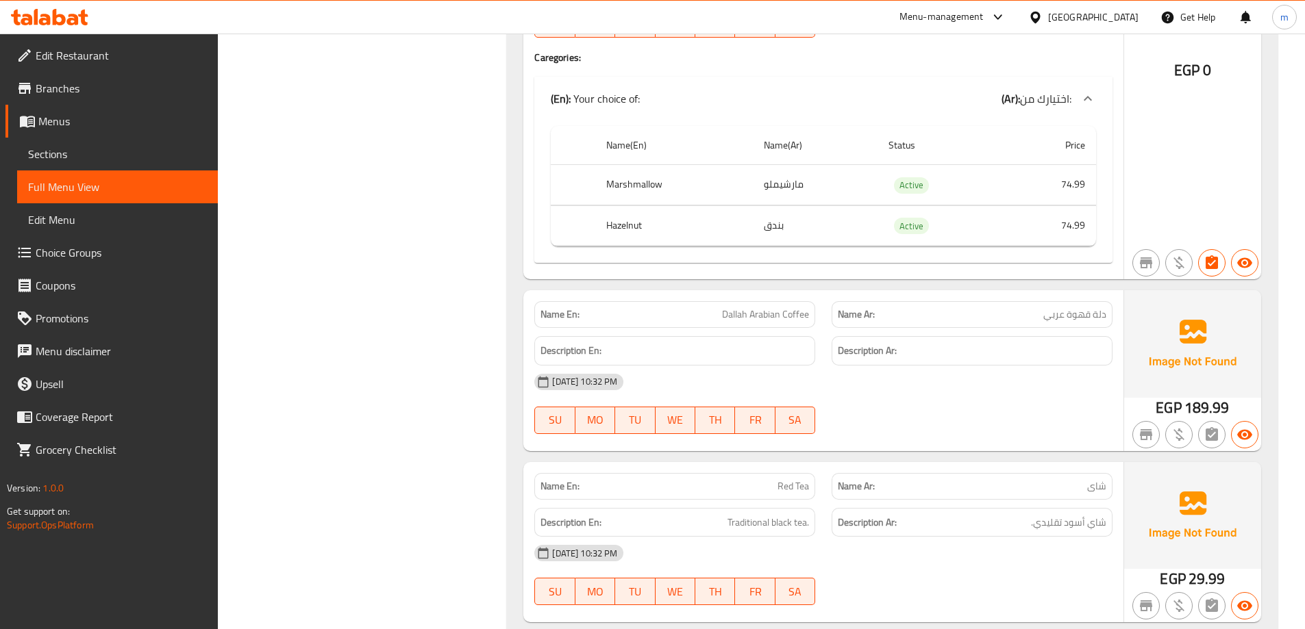
click at [773, 310] on span "Dallah Arabian Coffee" at bounding box center [765, 315] width 87 height 14
copy span "Dallah Arabian Coffee"
click at [1051, 320] on span "دلة قهوة عربي" at bounding box center [1074, 315] width 63 height 14
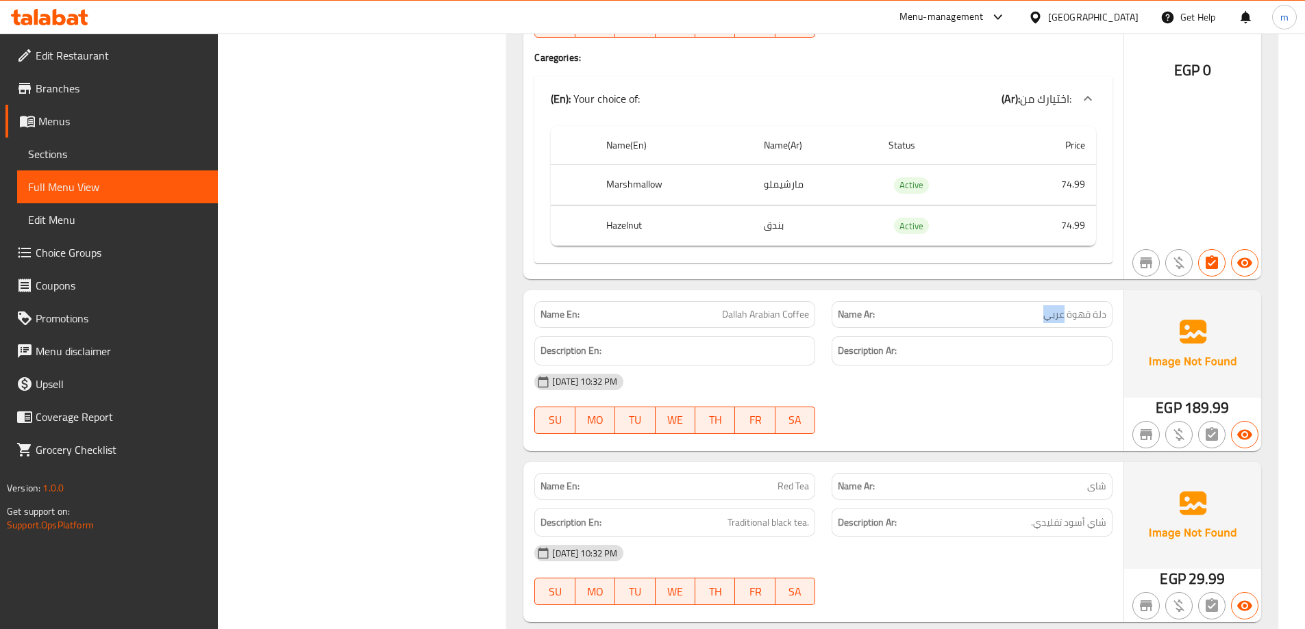
click at [1051, 320] on span "دلة قهوة عربي" at bounding box center [1074, 315] width 63 height 14
copy span "دلة قهوة عربي"
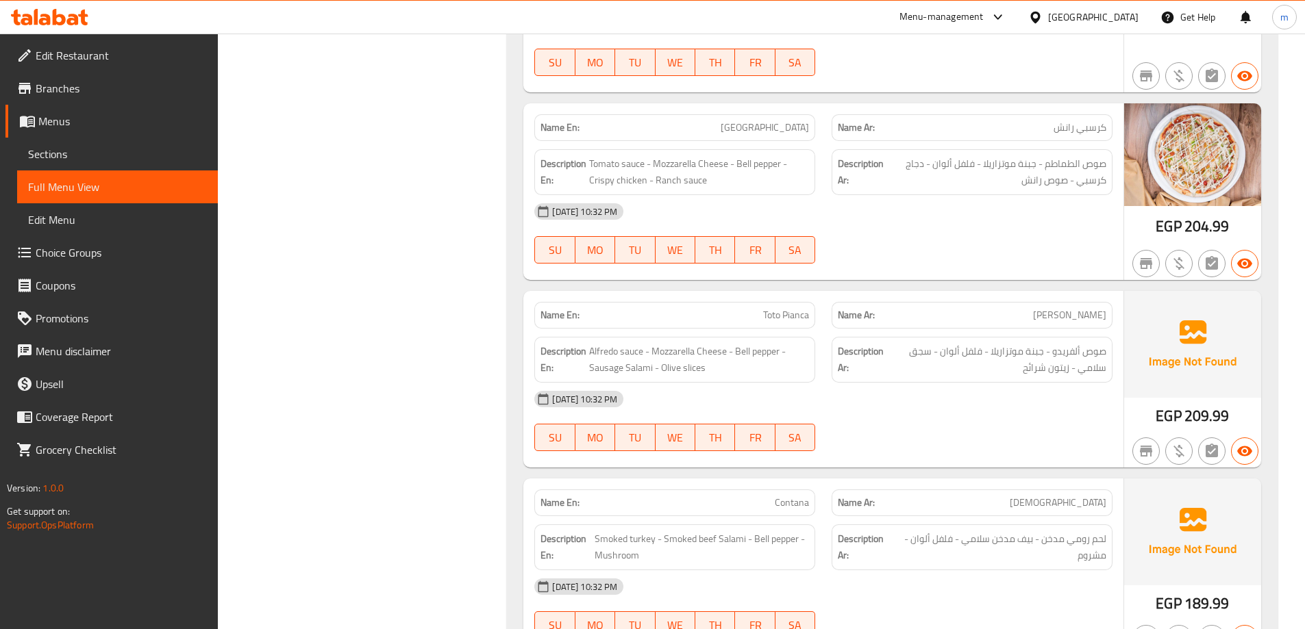
click at [1084, 318] on span "[PERSON_NAME]" at bounding box center [1069, 315] width 73 height 14
copy span "[PERSON_NAME]"
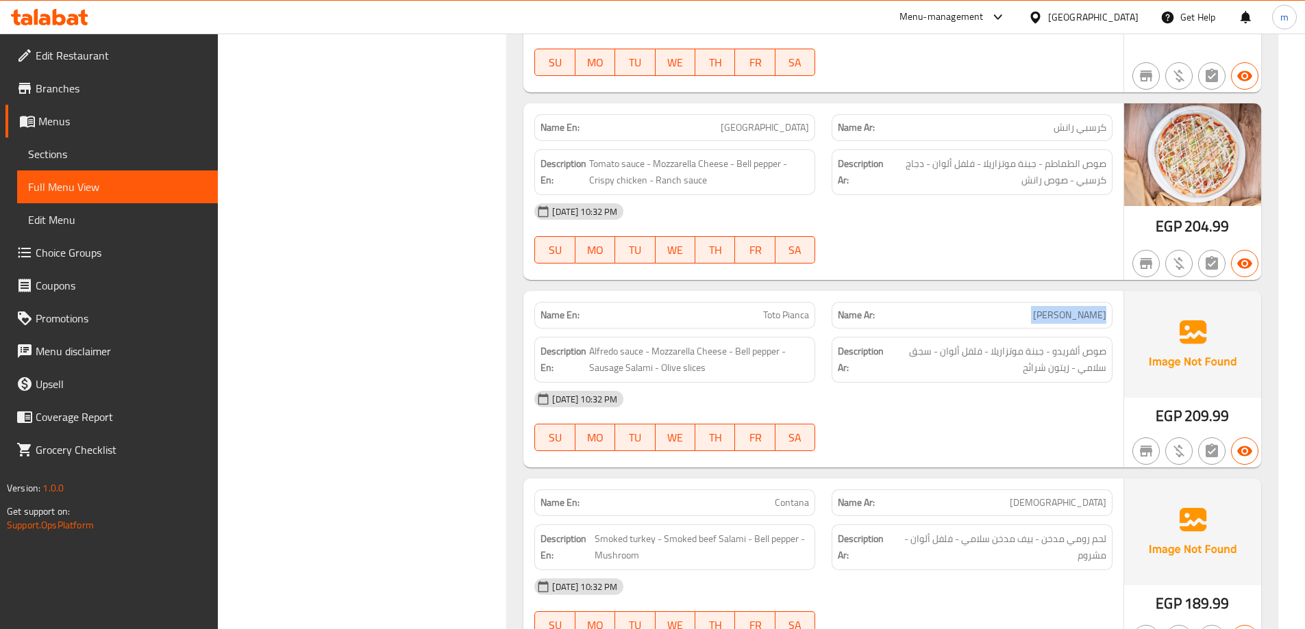
click at [1040, 277] on div "Name En: Crispy Ranch Name Ar: كرسبي رانش Description En: Tomato sauce - Mozzar…" at bounding box center [823, 191] width 600 height 177
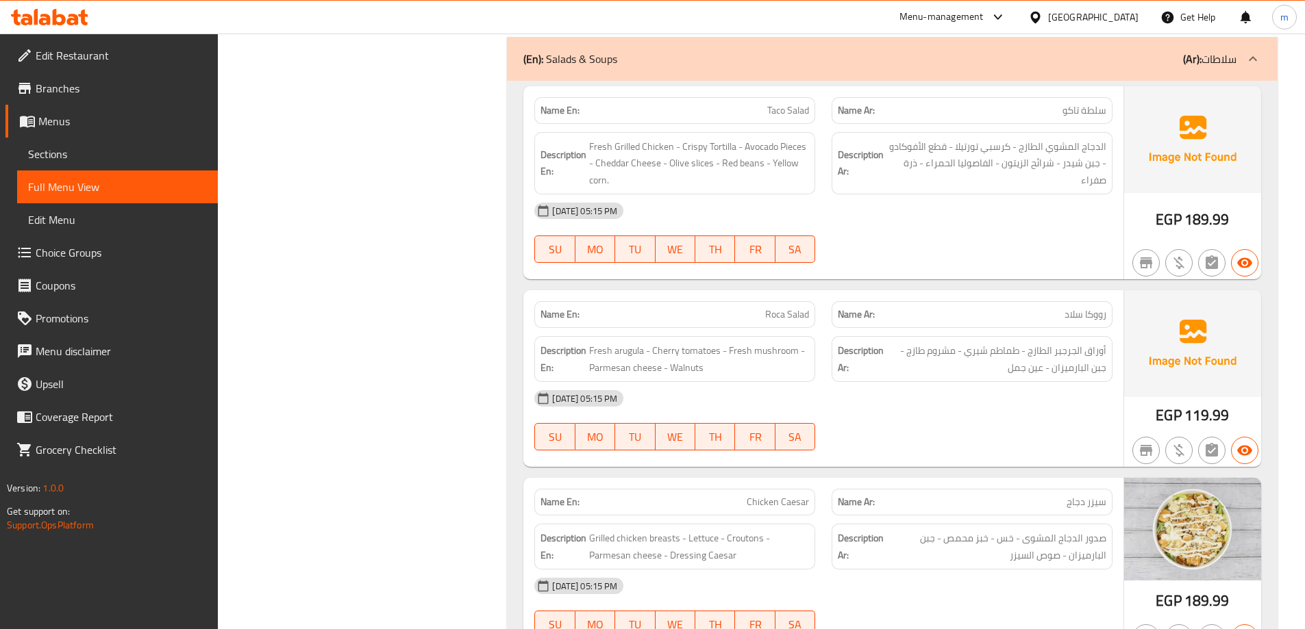
scroll to position [45653, 0]
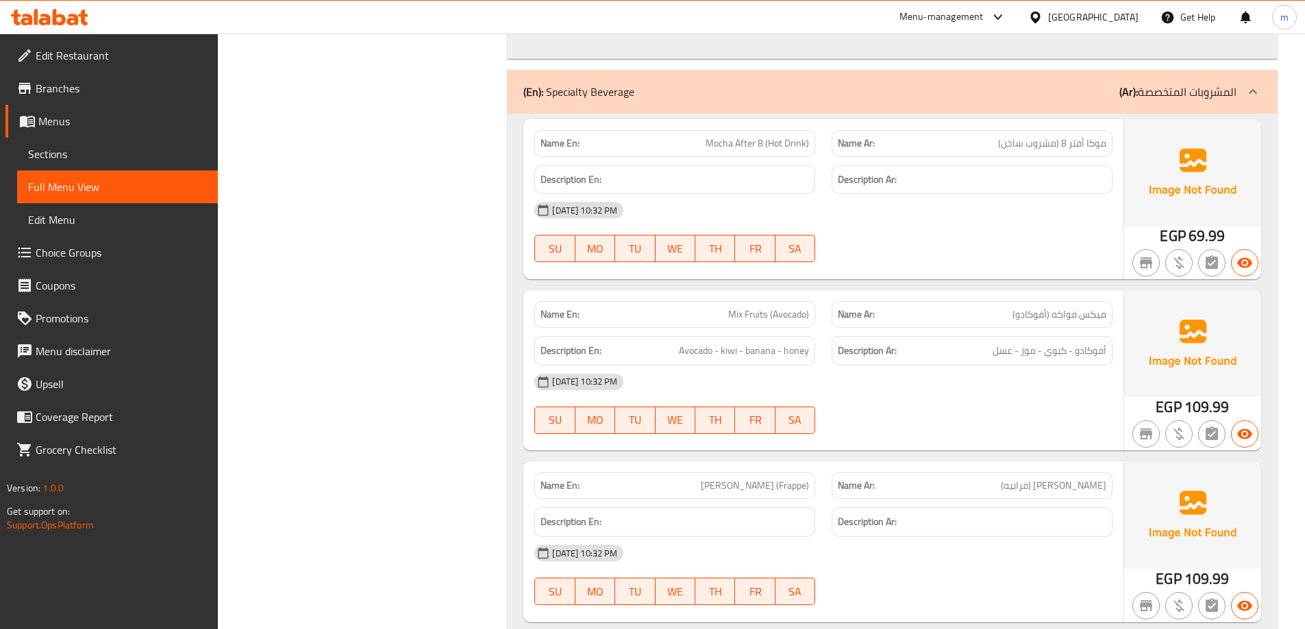
click at [1020, 301] on div "Name Ar: ميكس فواكه (أفوكادو)" at bounding box center [971, 314] width 297 height 43
click at [1025, 310] on span "ميكس فواكه (أفوكادو)" at bounding box center [1059, 315] width 94 height 14
copy span "ميكس فواكه (أفوكادو)"
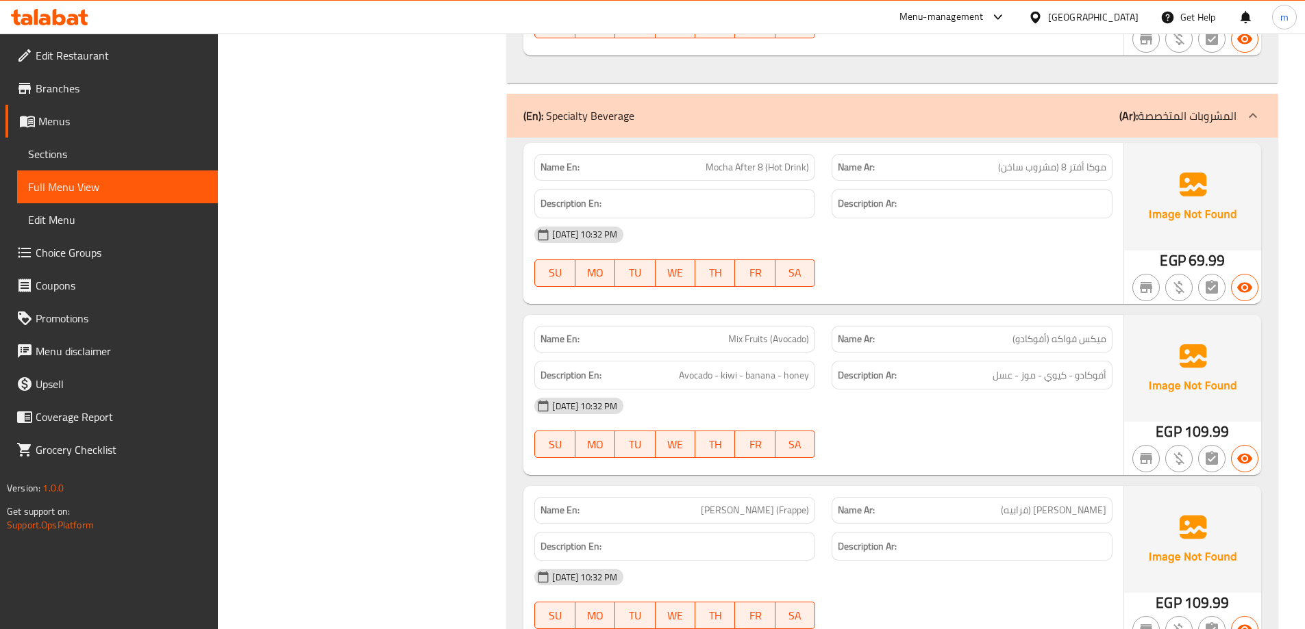
scroll to position [44223, 0]
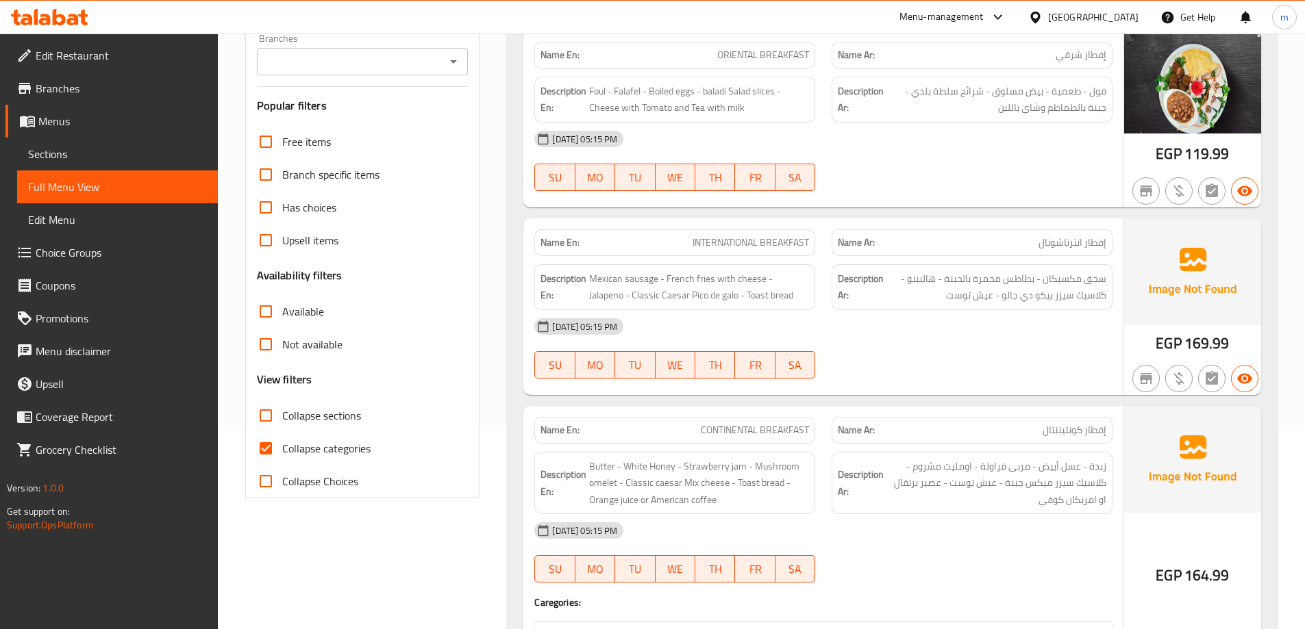
scroll to position [342, 0]
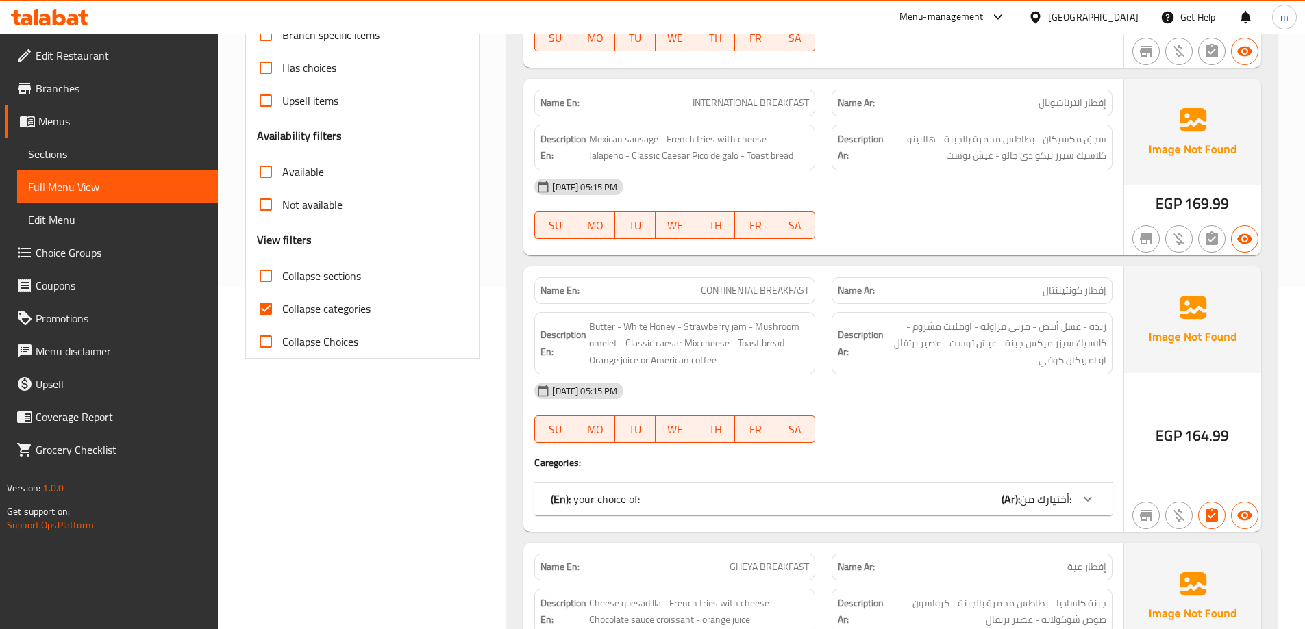
drag, startPoint x: 263, startPoint y: 316, endPoint x: 1027, endPoint y: 177, distance: 776.1
click at [263, 316] on input "Collapse categories" at bounding box center [265, 308] width 33 height 33
checkbox input "false"
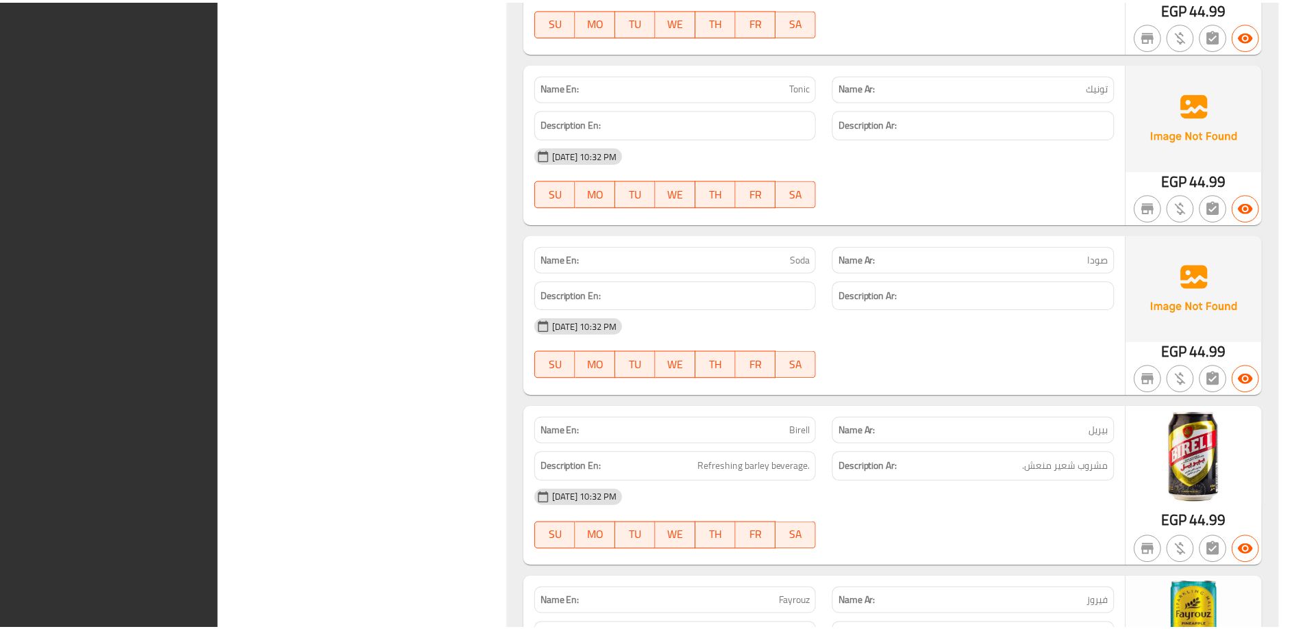
scroll to position [56552, 0]
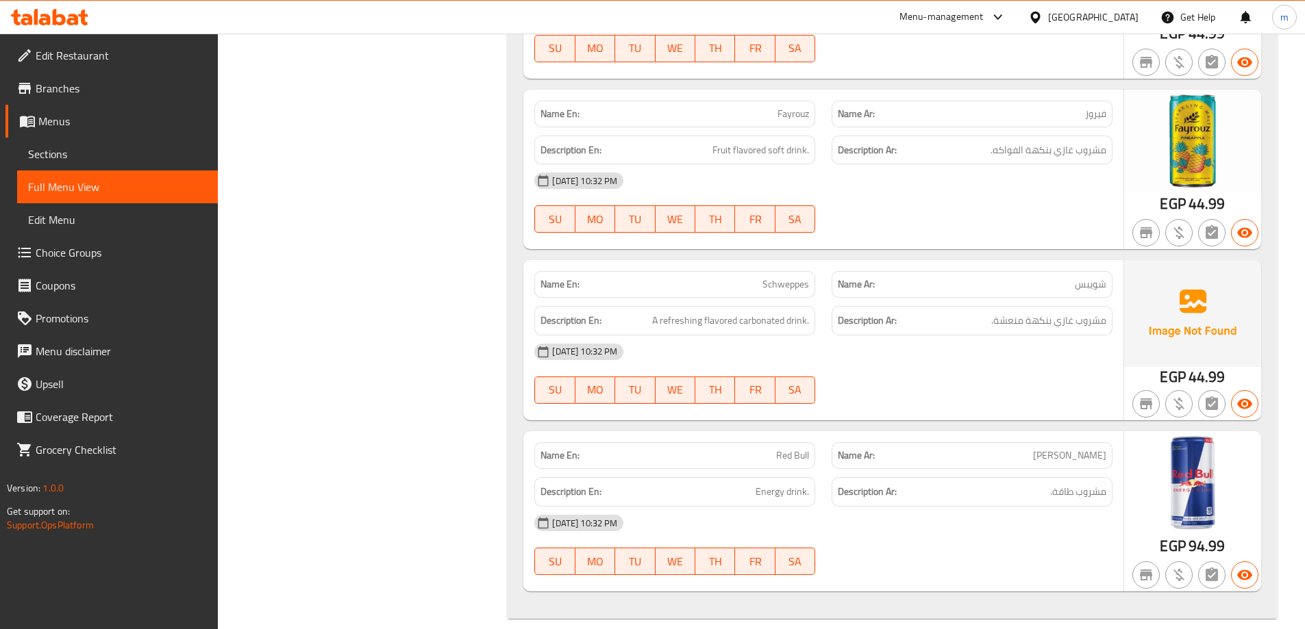
click at [1114, 66] on div at bounding box center [971, 62] width 297 height 16
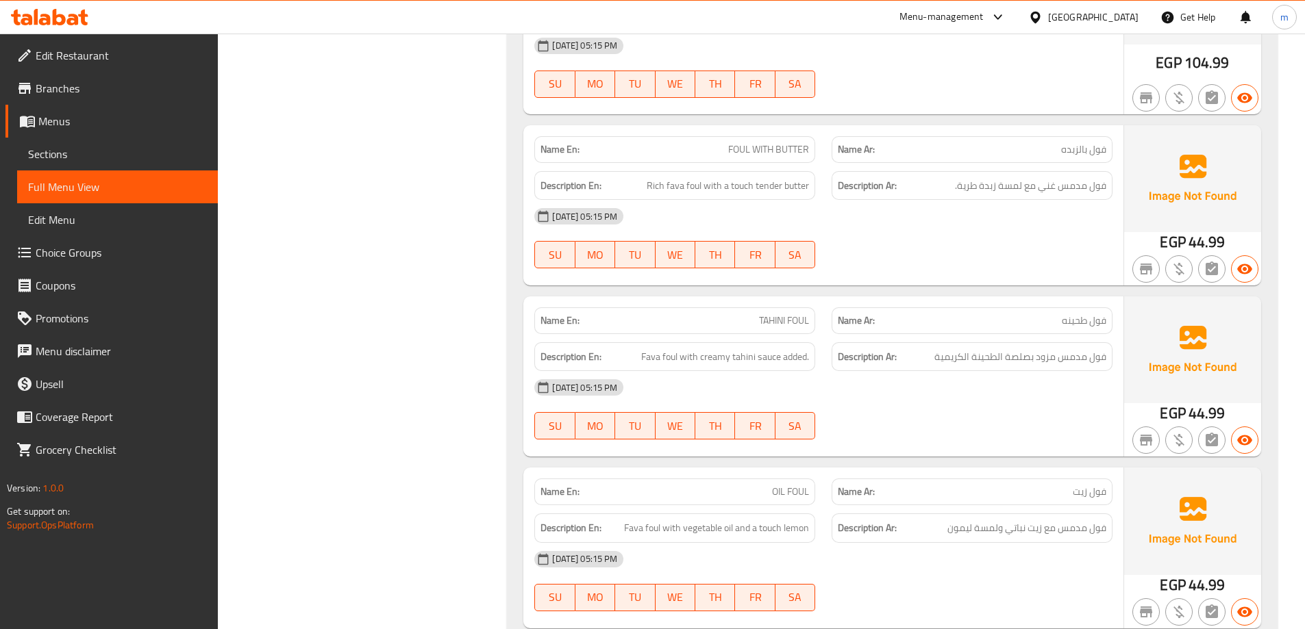
scroll to position [0, 0]
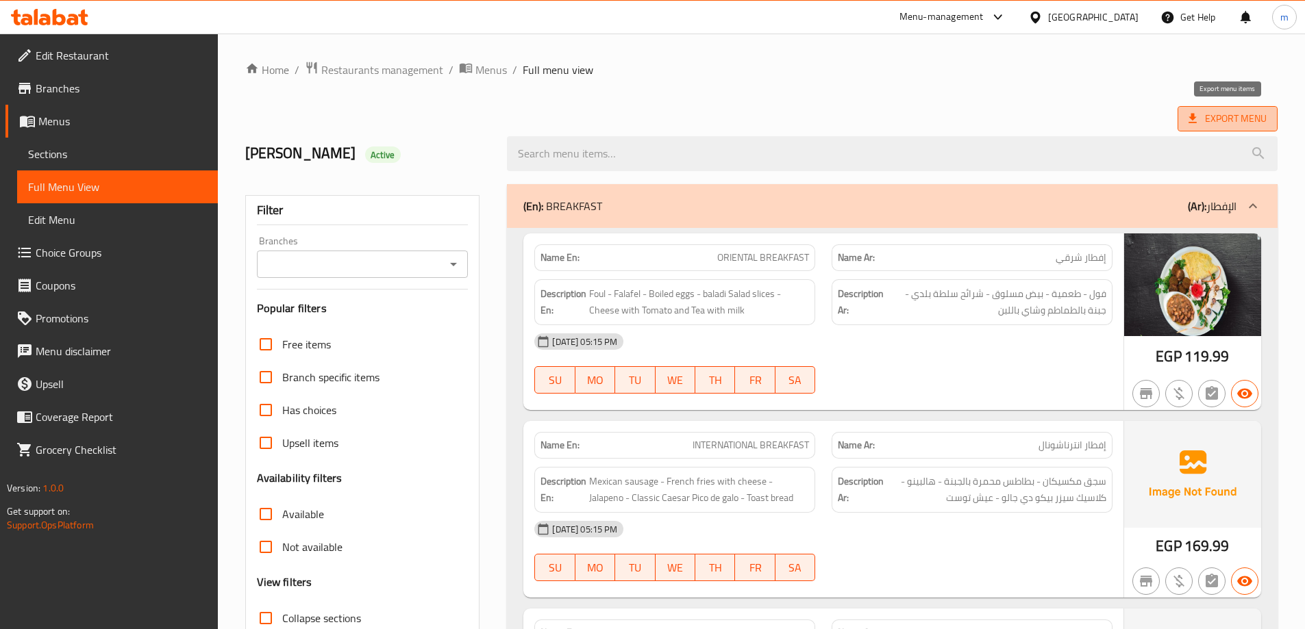
click at [1205, 113] on span "Export Menu" at bounding box center [1227, 118] width 78 height 17
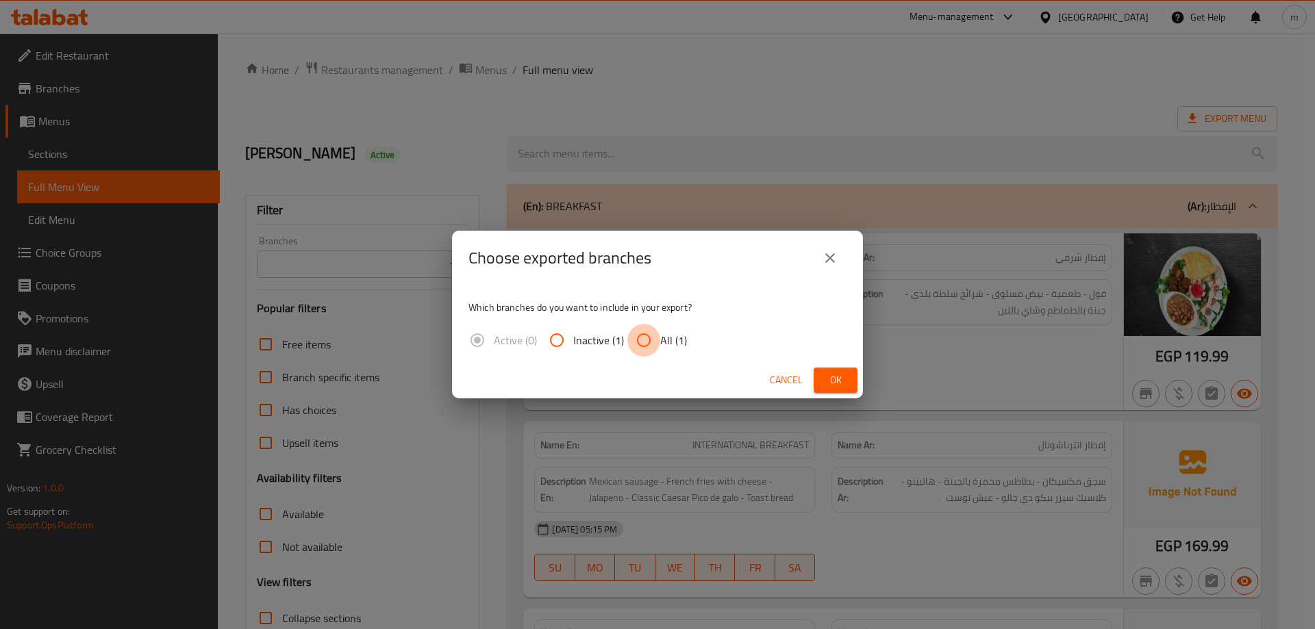
click at [651, 341] on input "All (1)" at bounding box center [643, 340] width 33 height 33
radio input "true"
click at [825, 384] on span "Ok" at bounding box center [836, 380] width 22 height 17
